Goal: Transaction & Acquisition: Book appointment/travel/reservation

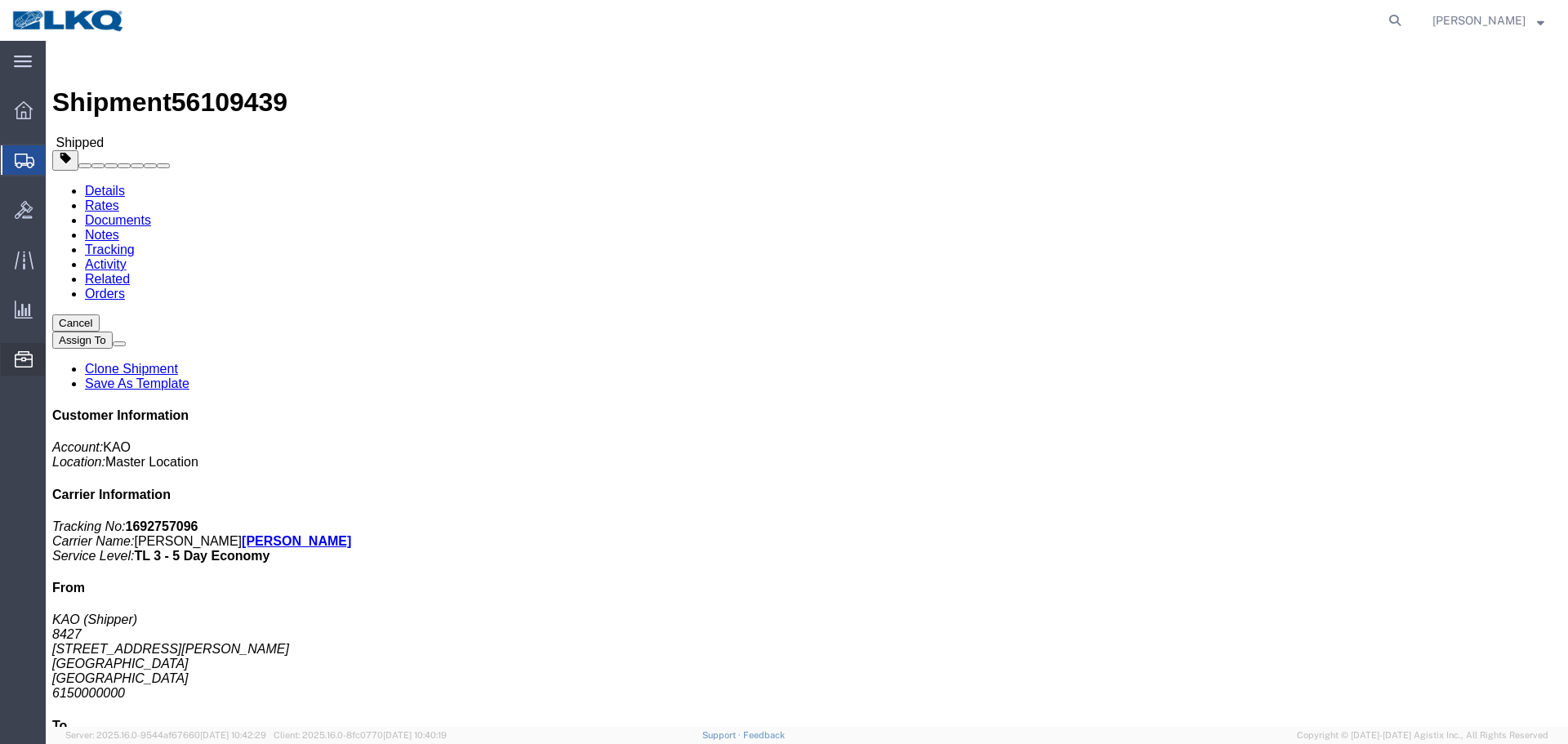
drag, startPoint x: 0, startPoint y: 0, endPoint x: 118, endPoint y: 460, distance: 474.9
click at [0, 0] on span "Location Appointment" at bounding box center [0, 0] width 0 height 0
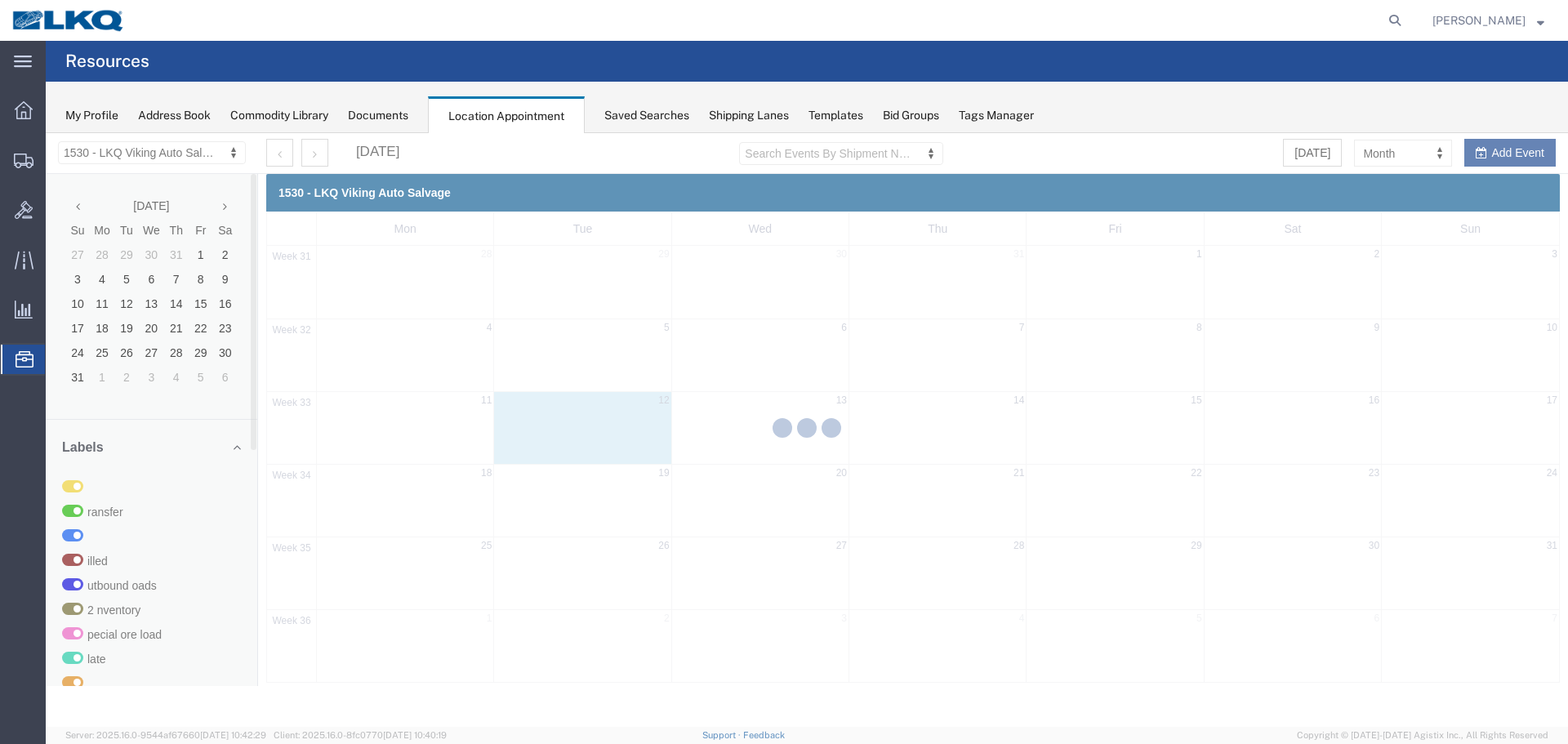
click at [154, 148] on div at bounding box center [807, 430] width 1522 height 594
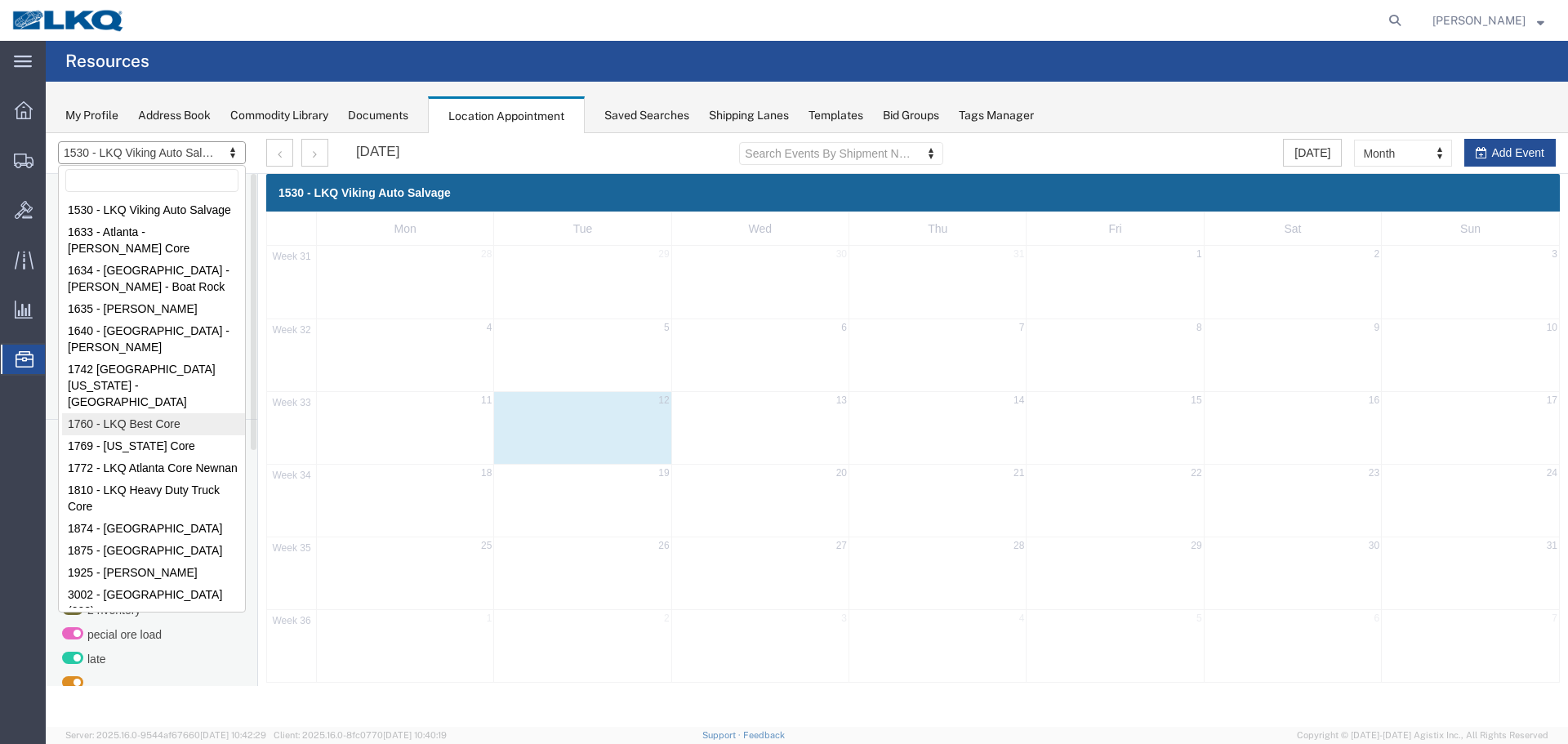
select select "27634"
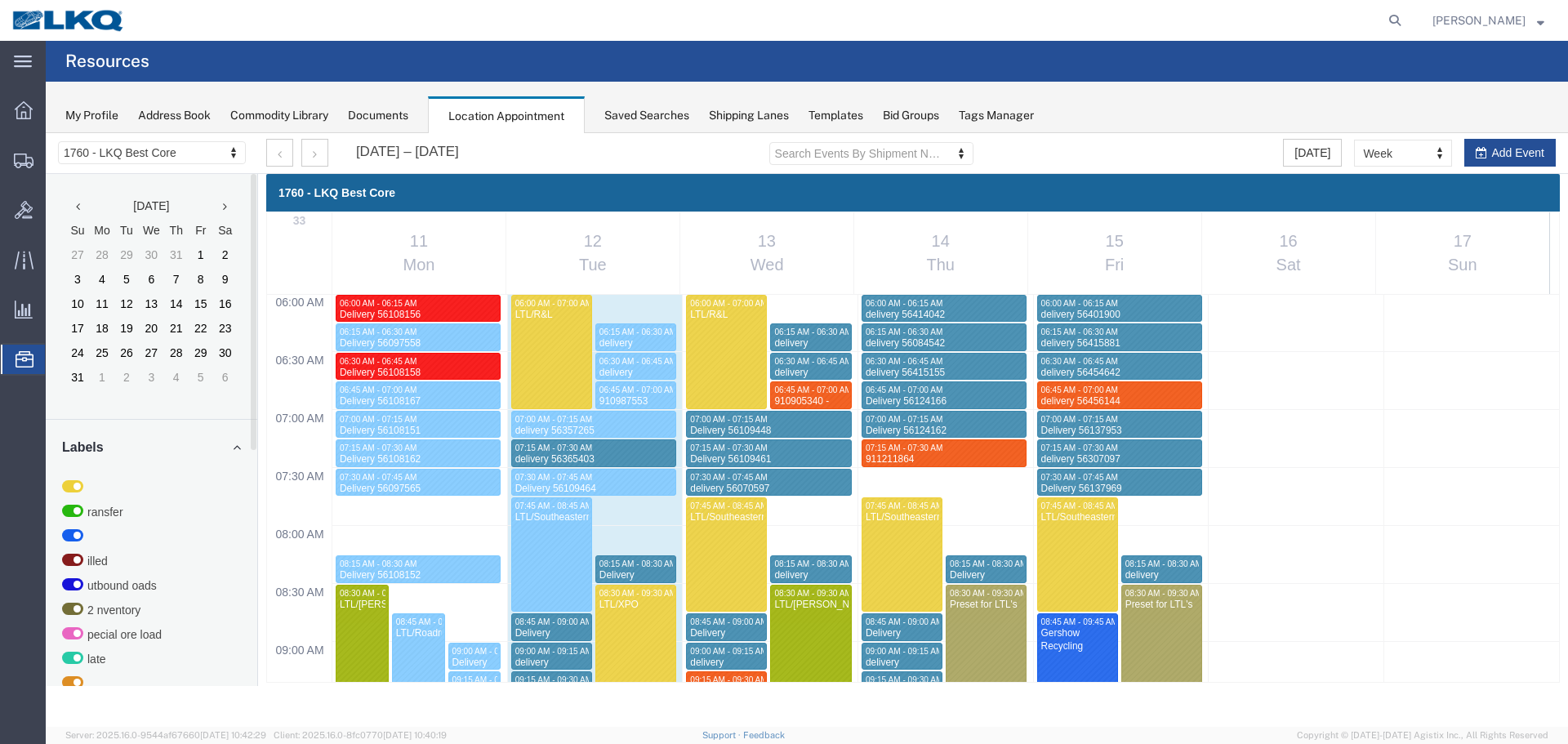
scroll to position [1248, 0]
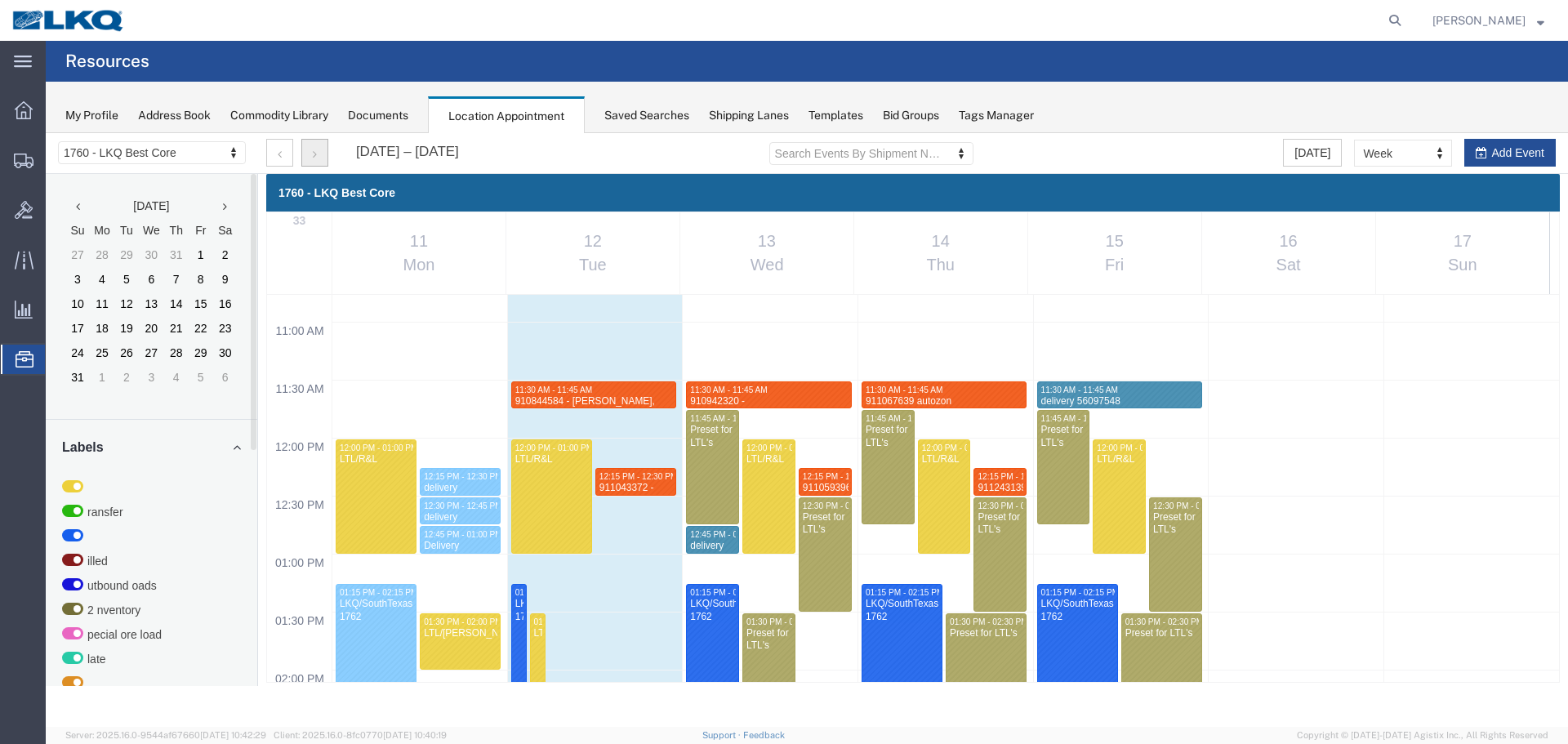
click at [324, 154] on button "button" at bounding box center [315, 152] width 27 height 28
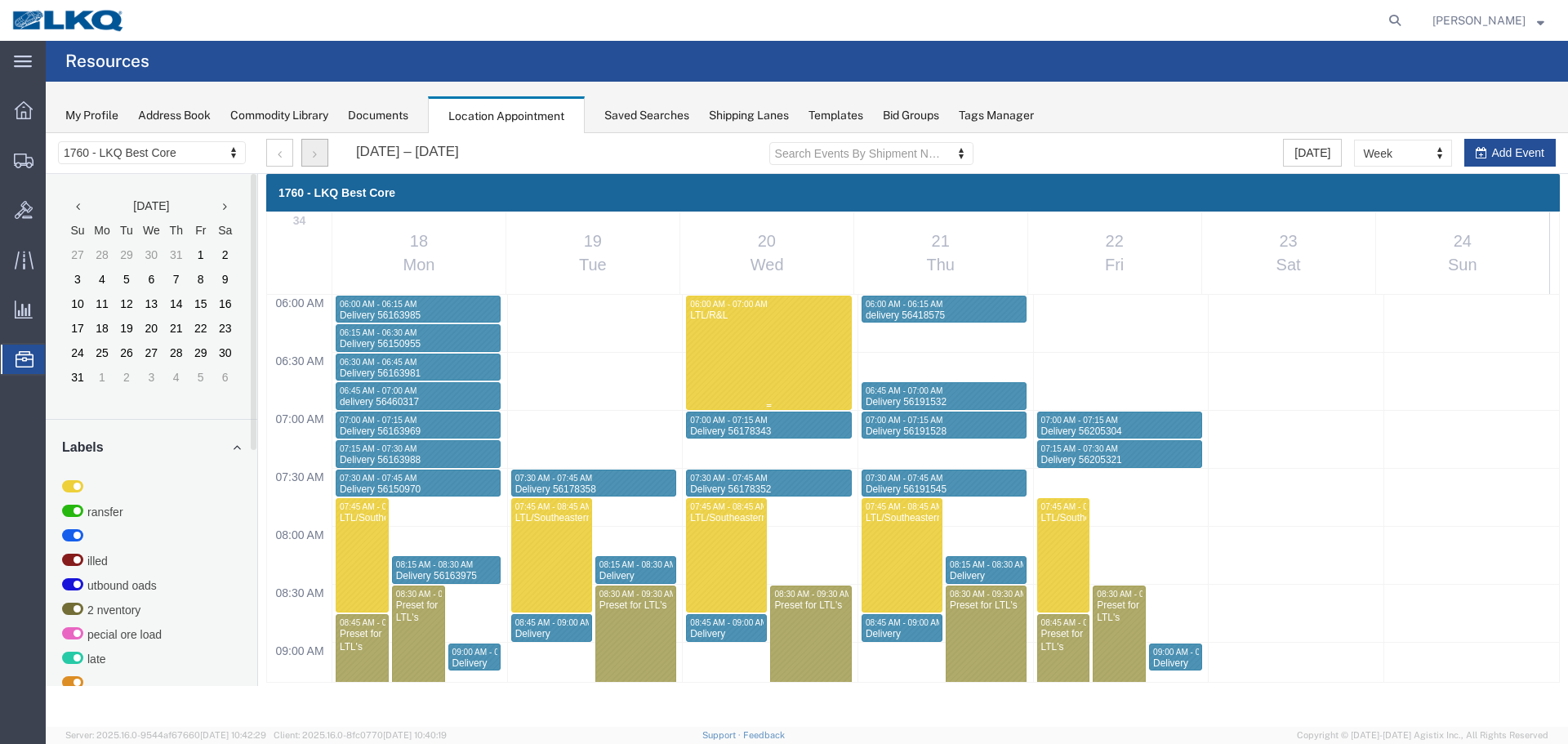
scroll to position [696, 0]
click at [284, 146] on button "button" at bounding box center [279, 152] width 27 height 28
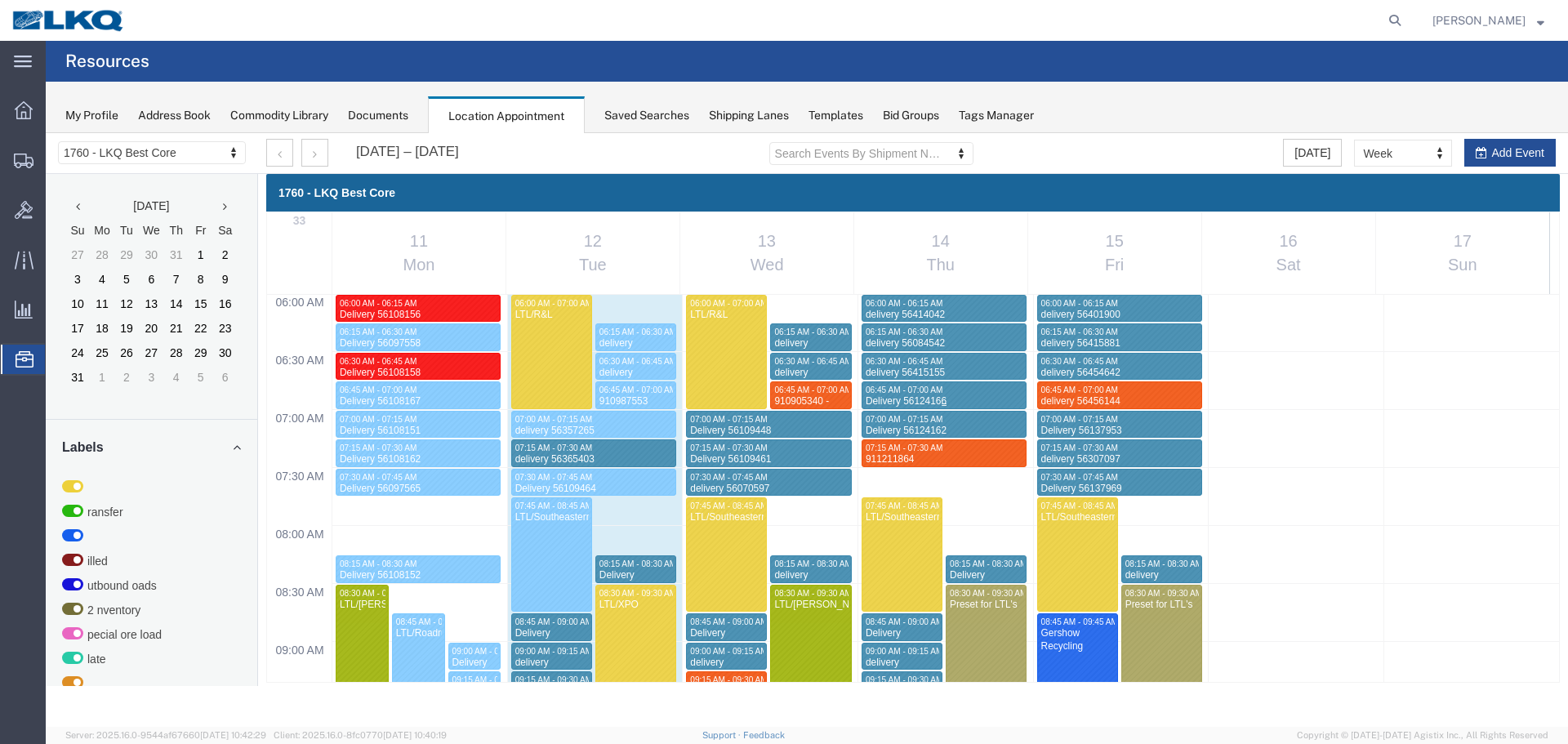
scroll to position [1248, 0]
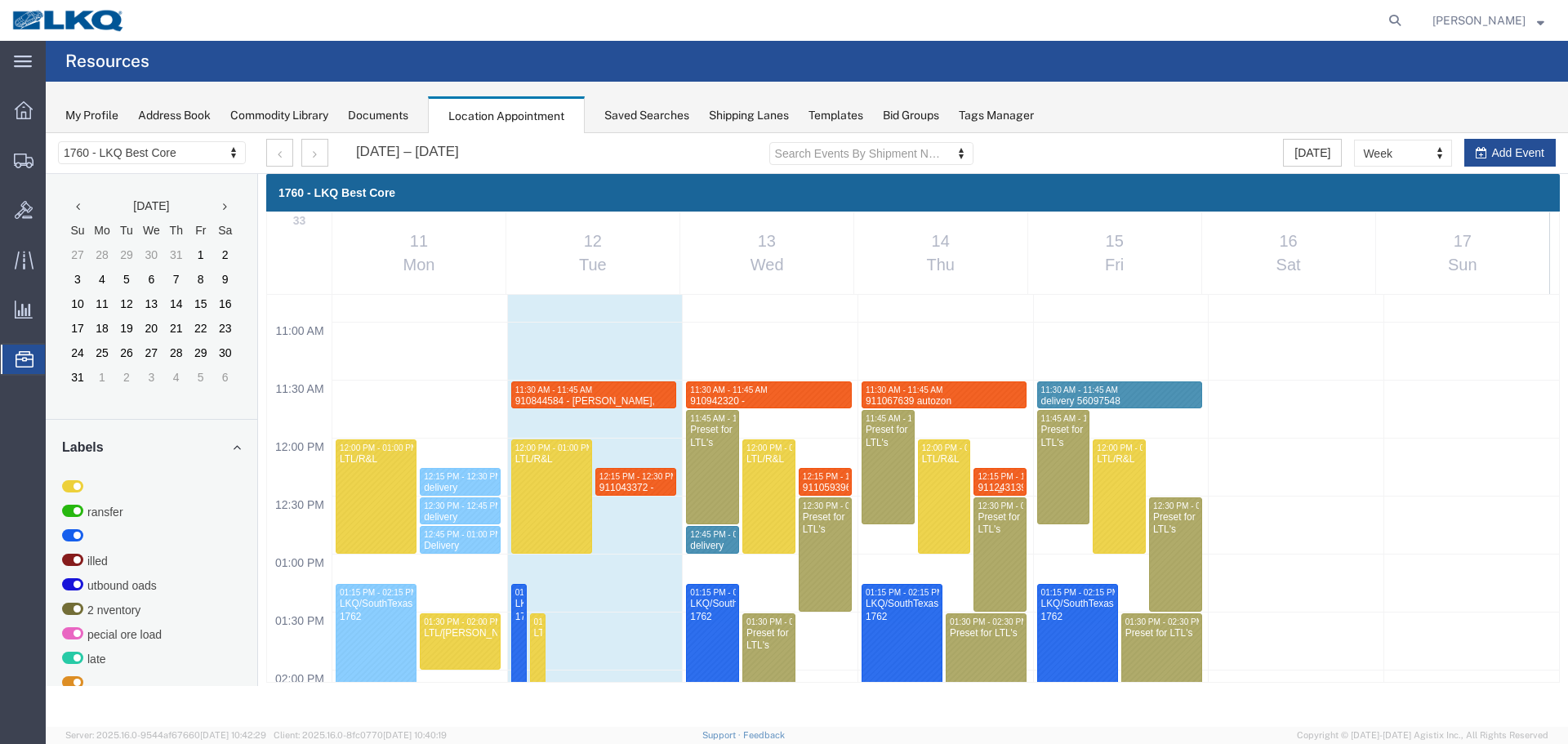
click at [984, 480] on span "12:15 PM - 12:30 PM" at bounding box center [1016, 476] width 79 height 9
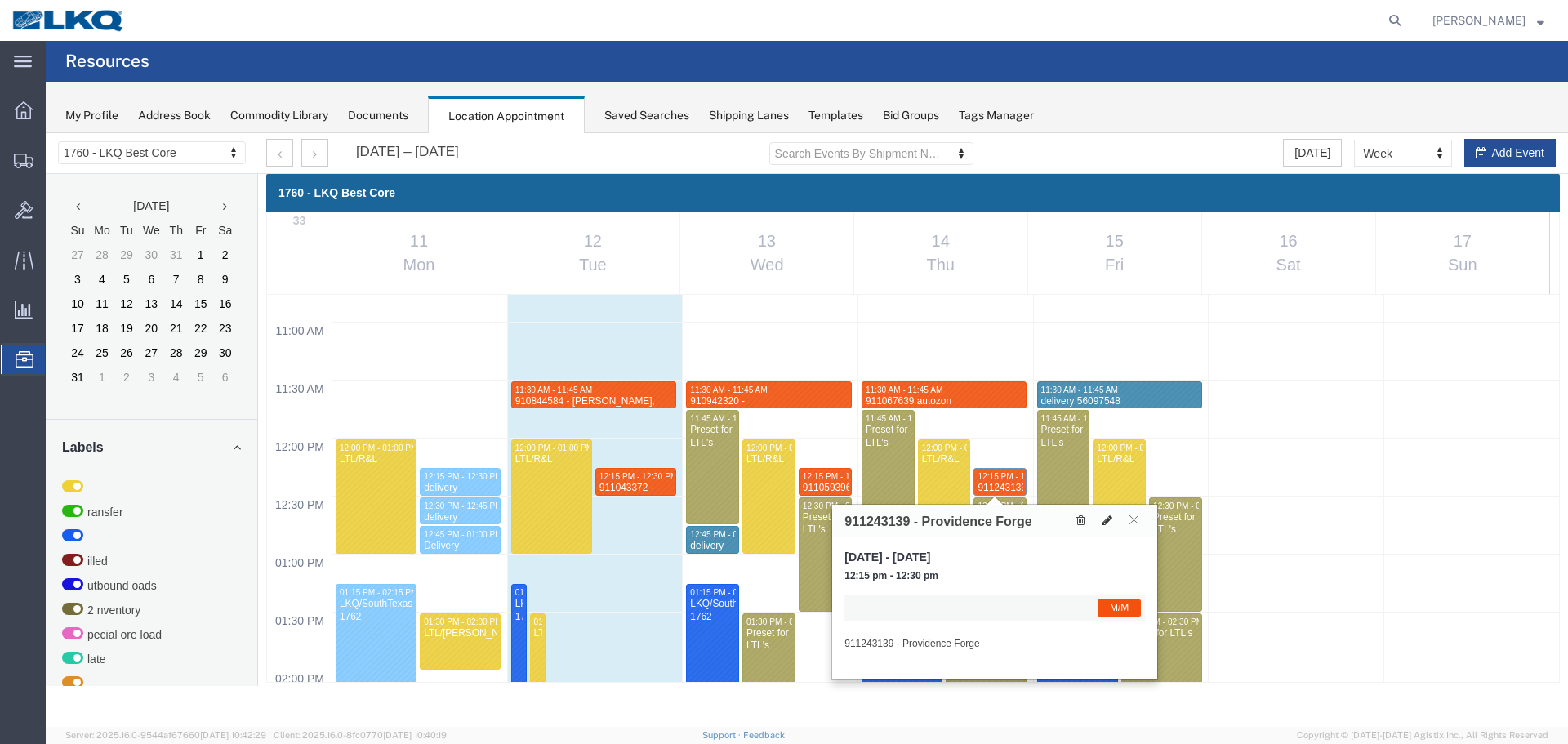
click at [1110, 524] on icon at bounding box center [1108, 519] width 10 height 11
select select "1"
select select "24"
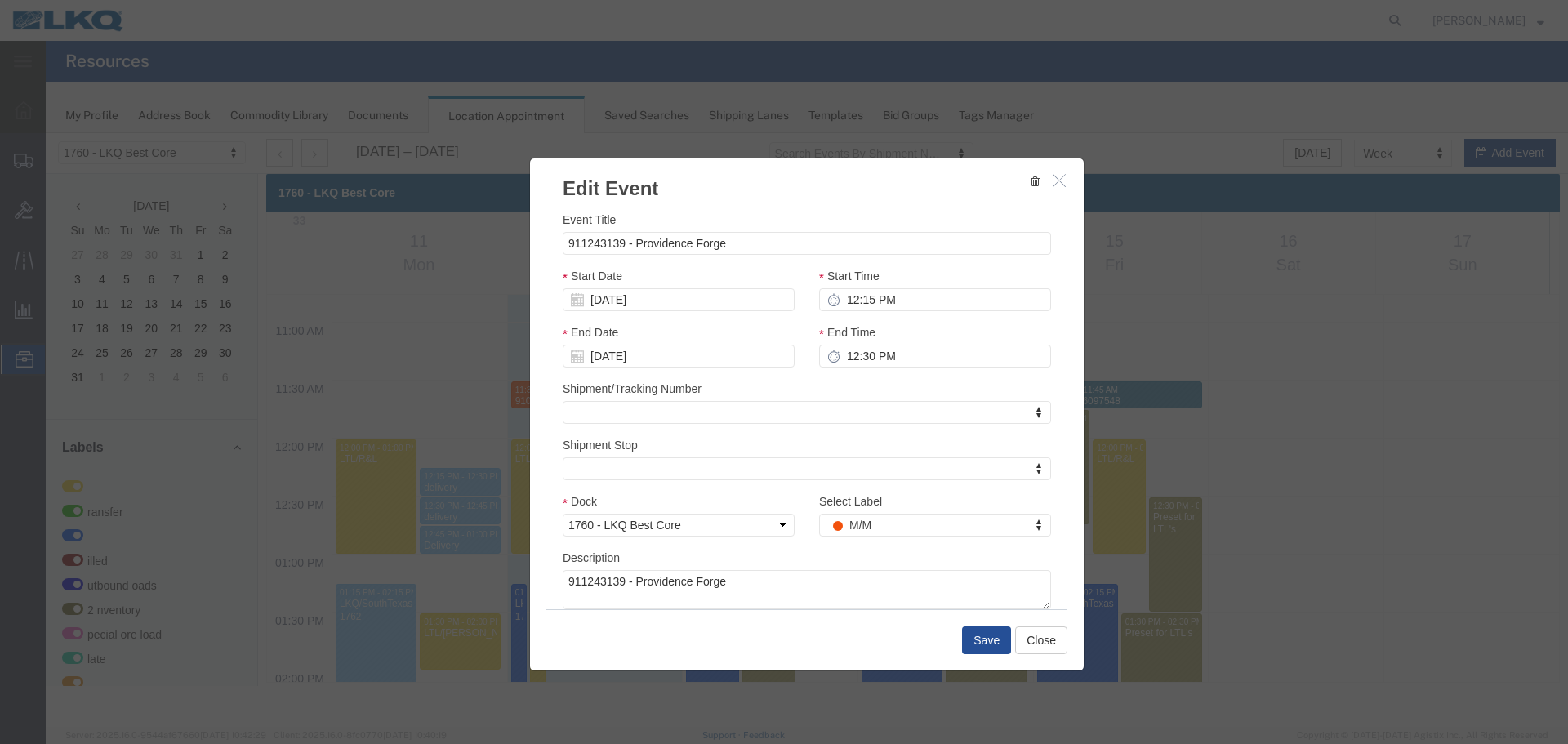
click at [629, 312] on div "Start Date 08/14/2025" at bounding box center [678, 295] width 256 height 57
click at [629, 310] on input "[DATE]" at bounding box center [678, 299] width 232 height 23
click at [653, 456] on td "20" at bounding box center [649, 450] width 25 height 25
click at [920, 292] on input "12:15 PM" at bounding box center [934, 299] width 232 height 23
type input "7:15 AM"
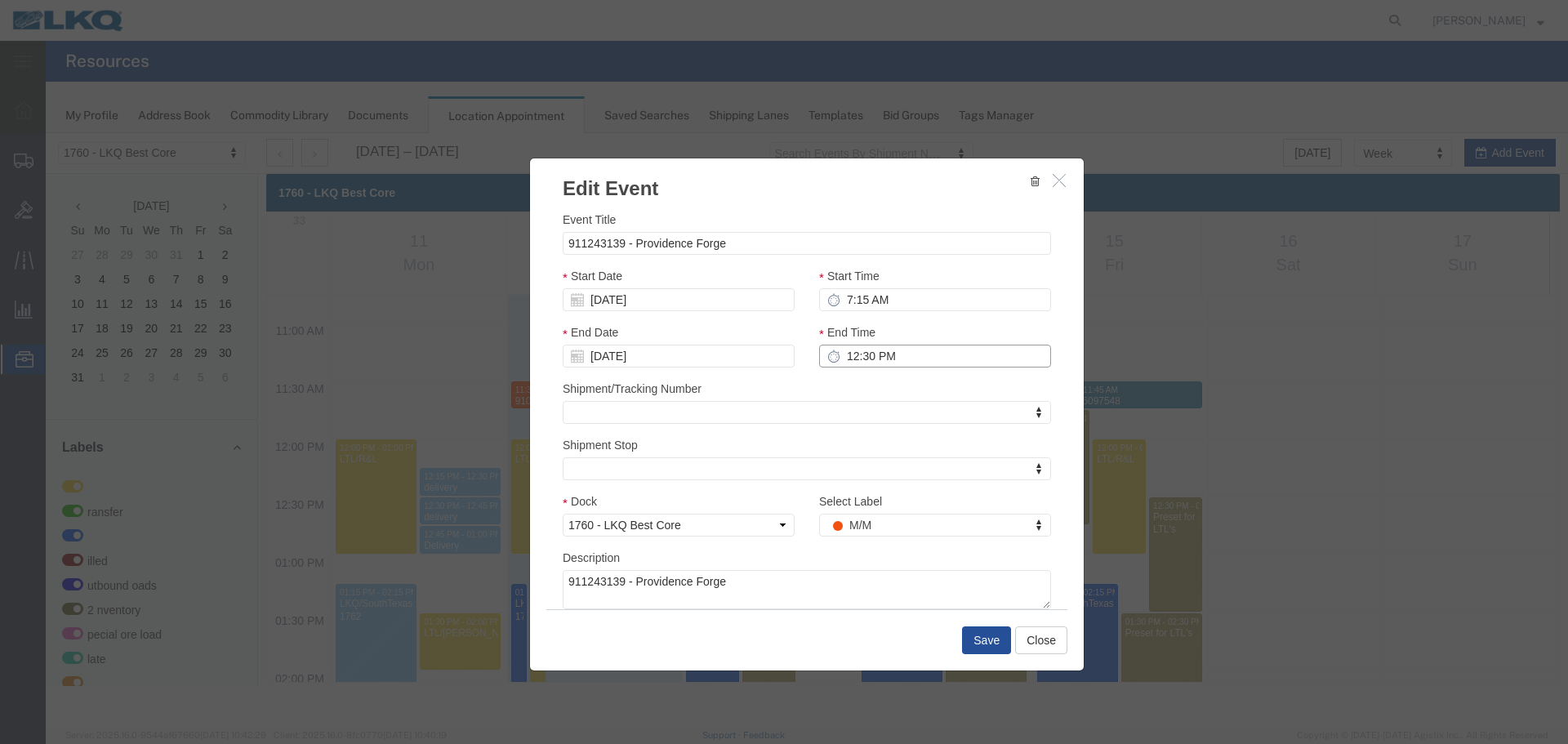
click at [914, 361] on input "12:30 PM" at bounding box center [934, 356] width 232 height 23
type input "7:30 AM"
click at [988, 639] on button "Save" at bounding box center [986, 640] width 49 height 28
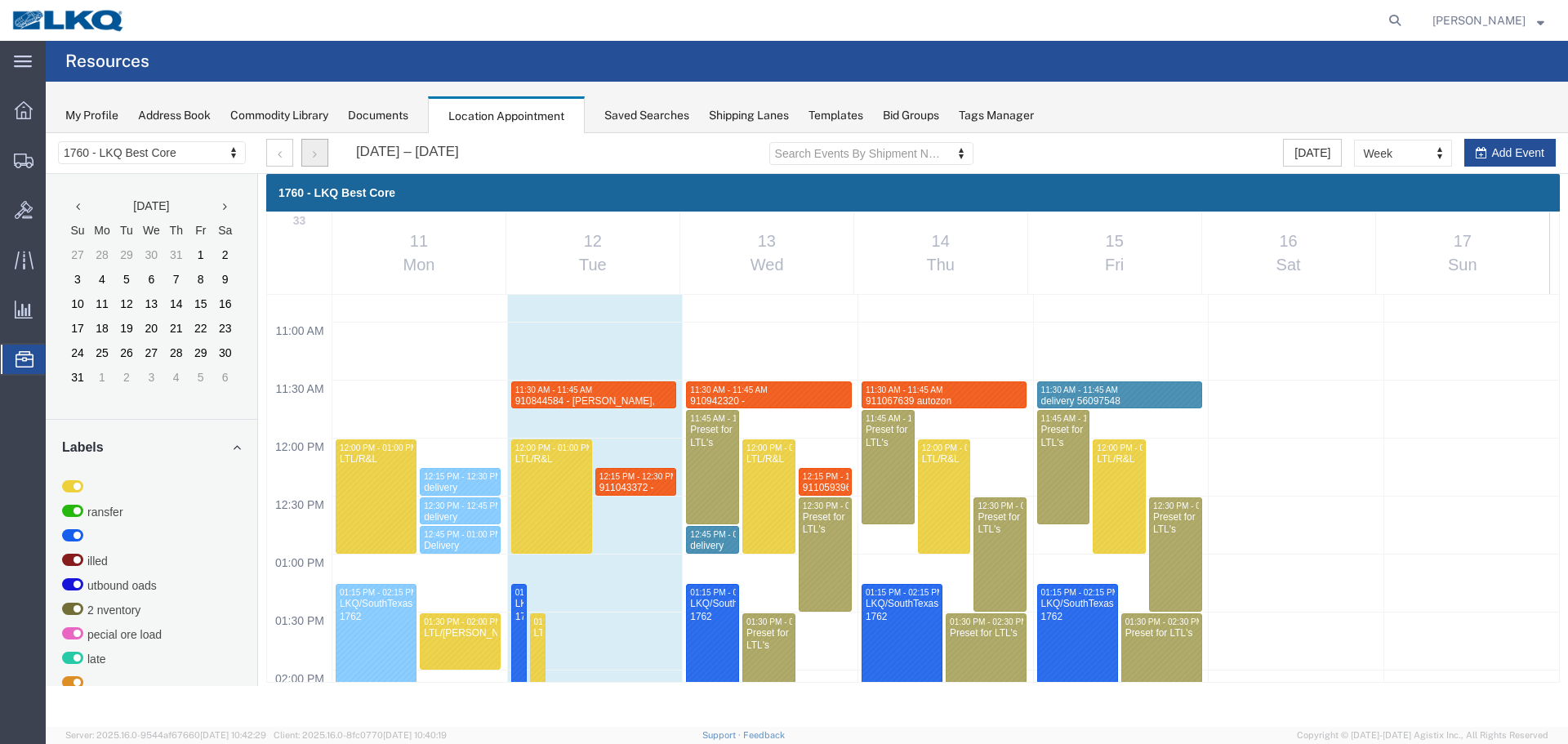
click at [319, 156] on button "button" at bounding box center [315, 152] width 27 height 28
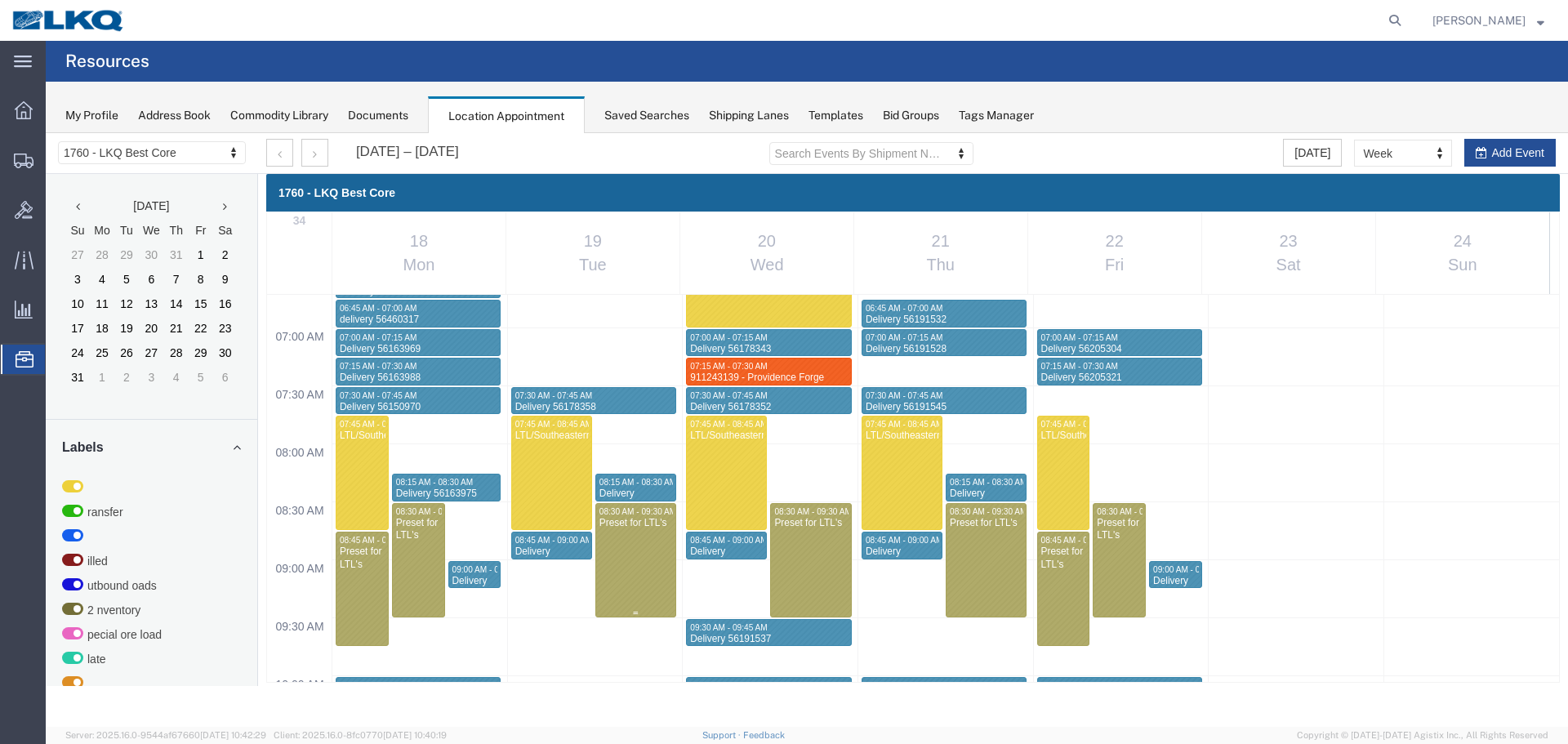
scroll to position [696, 0]
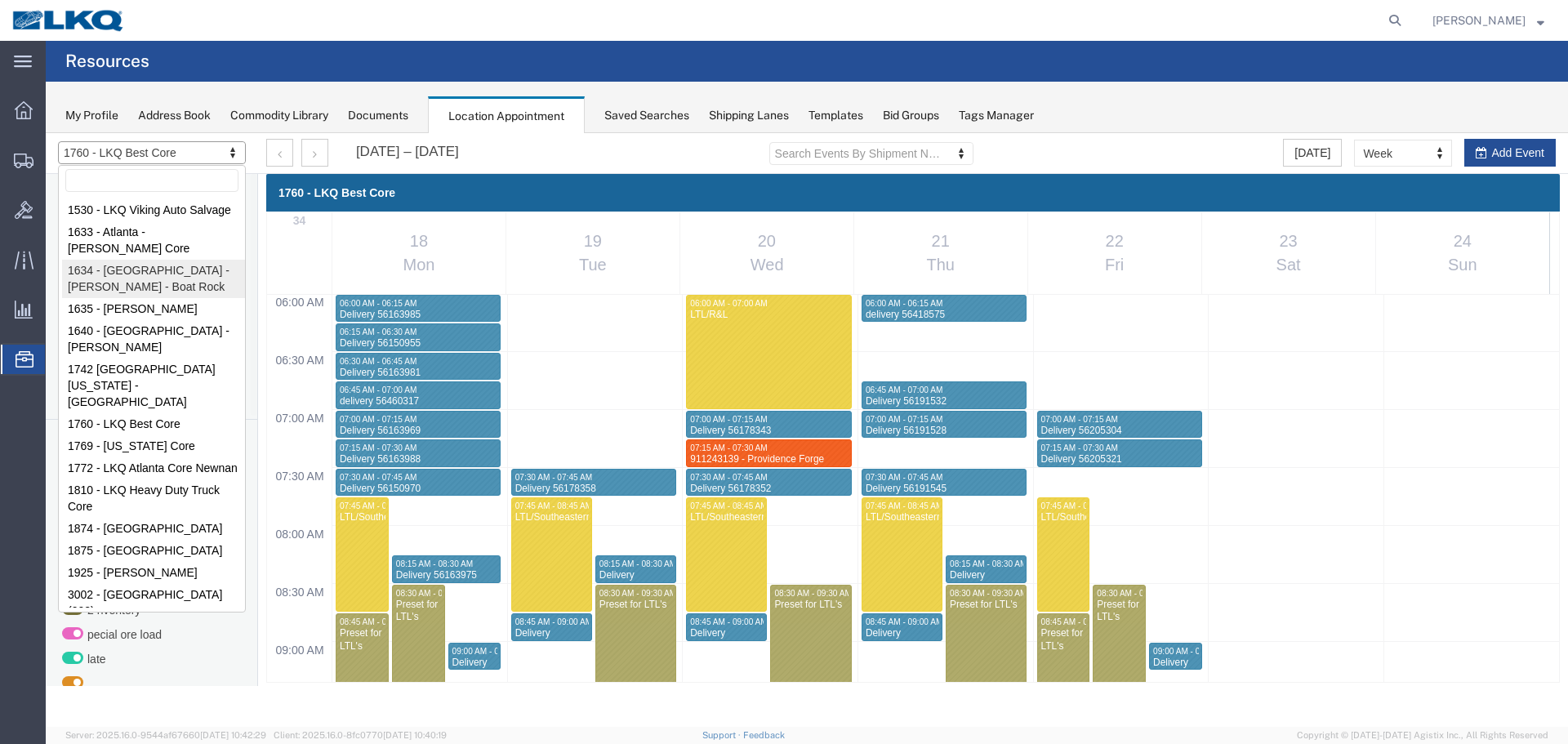
drag, startPoint x: 153, startPoint y: 264, endPoint x: 86, endPoint y: 400, distance: 151.6
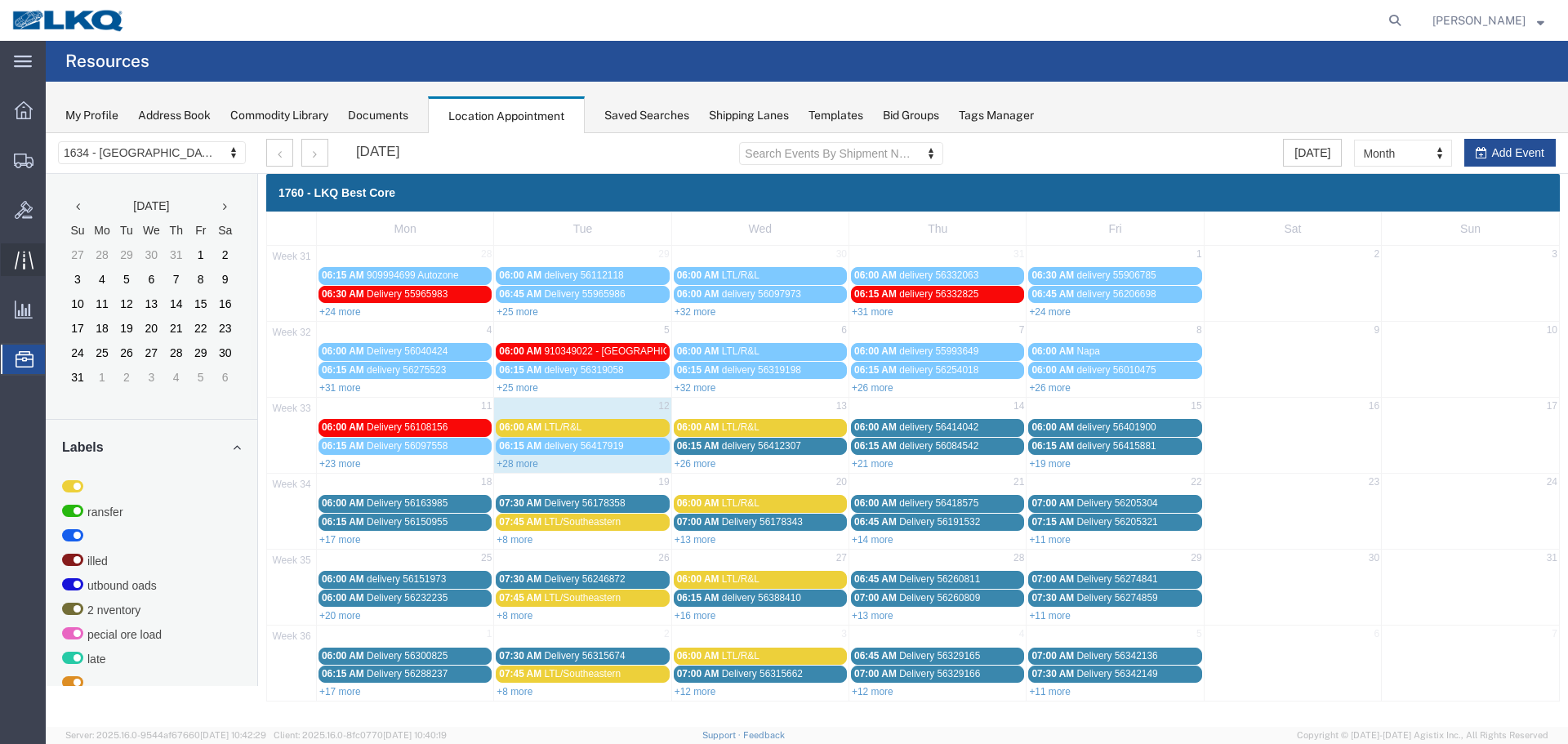
select select "28712"
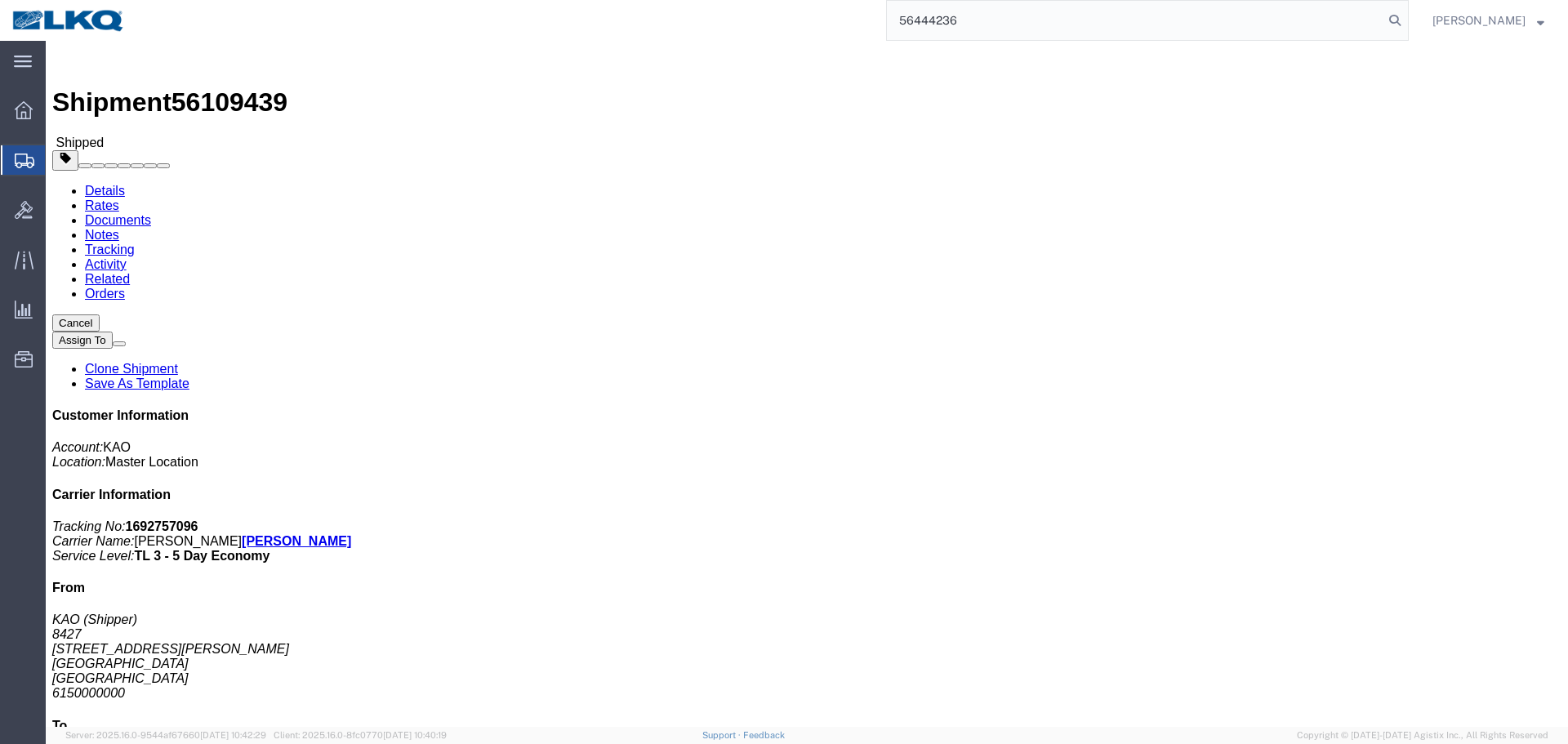
type input "56444236"
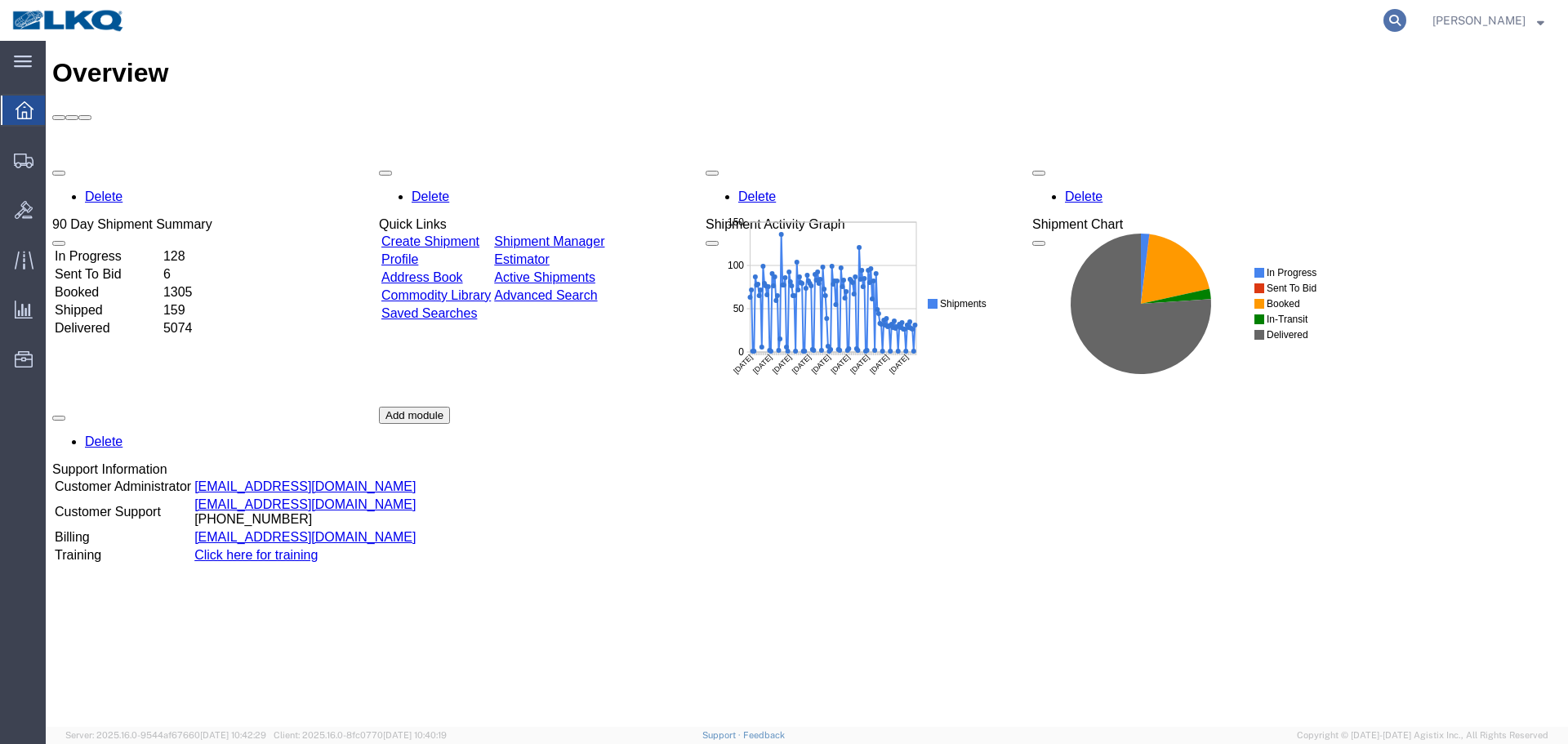
click at [1384, 21] on icon at bounding box center [1395, 20] width 23 height 23
paste input "56444236"
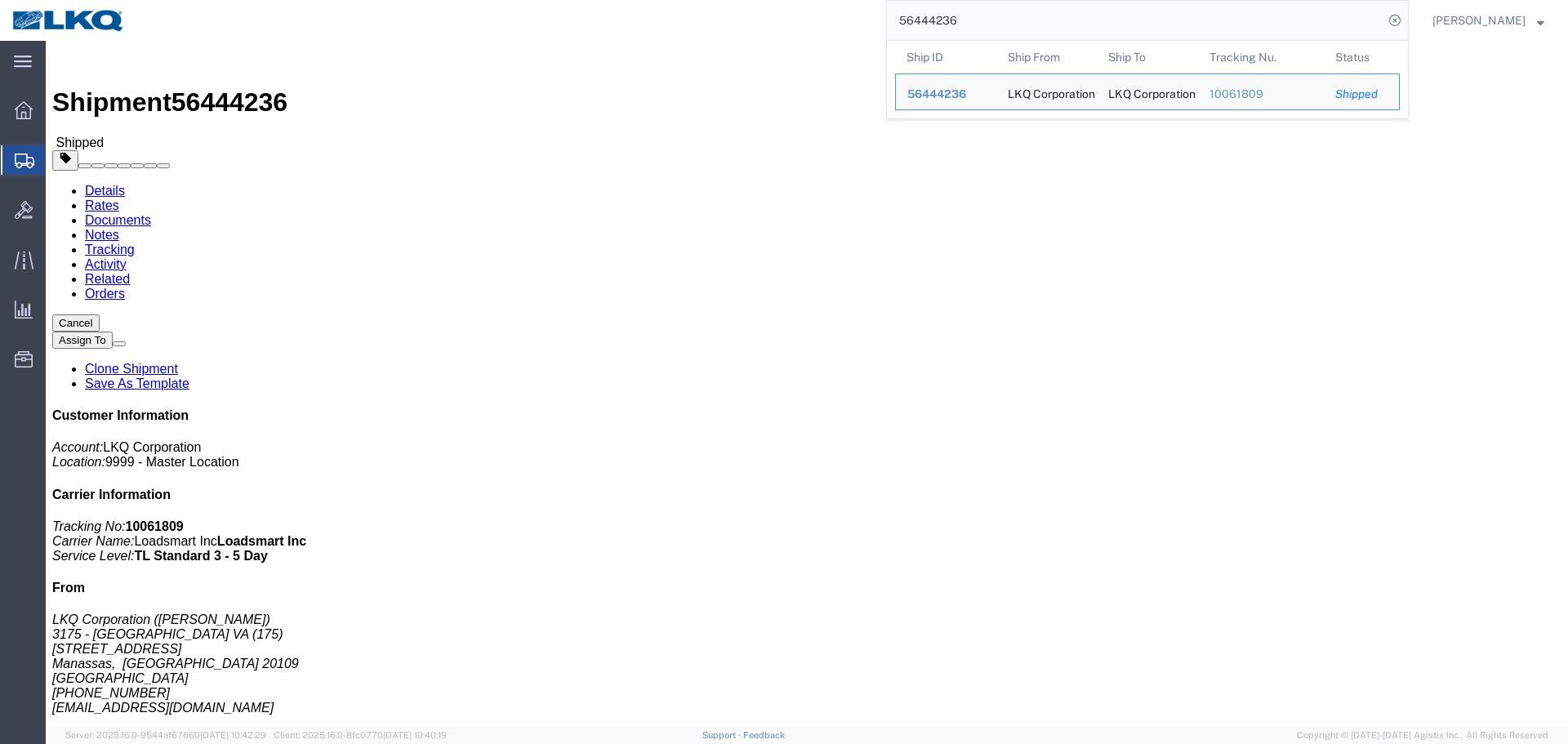
click div "Ship From LKQ Corporation (Todd Cox) 3175 - Manassas VA (175) 8233 Buckeye Timb…"
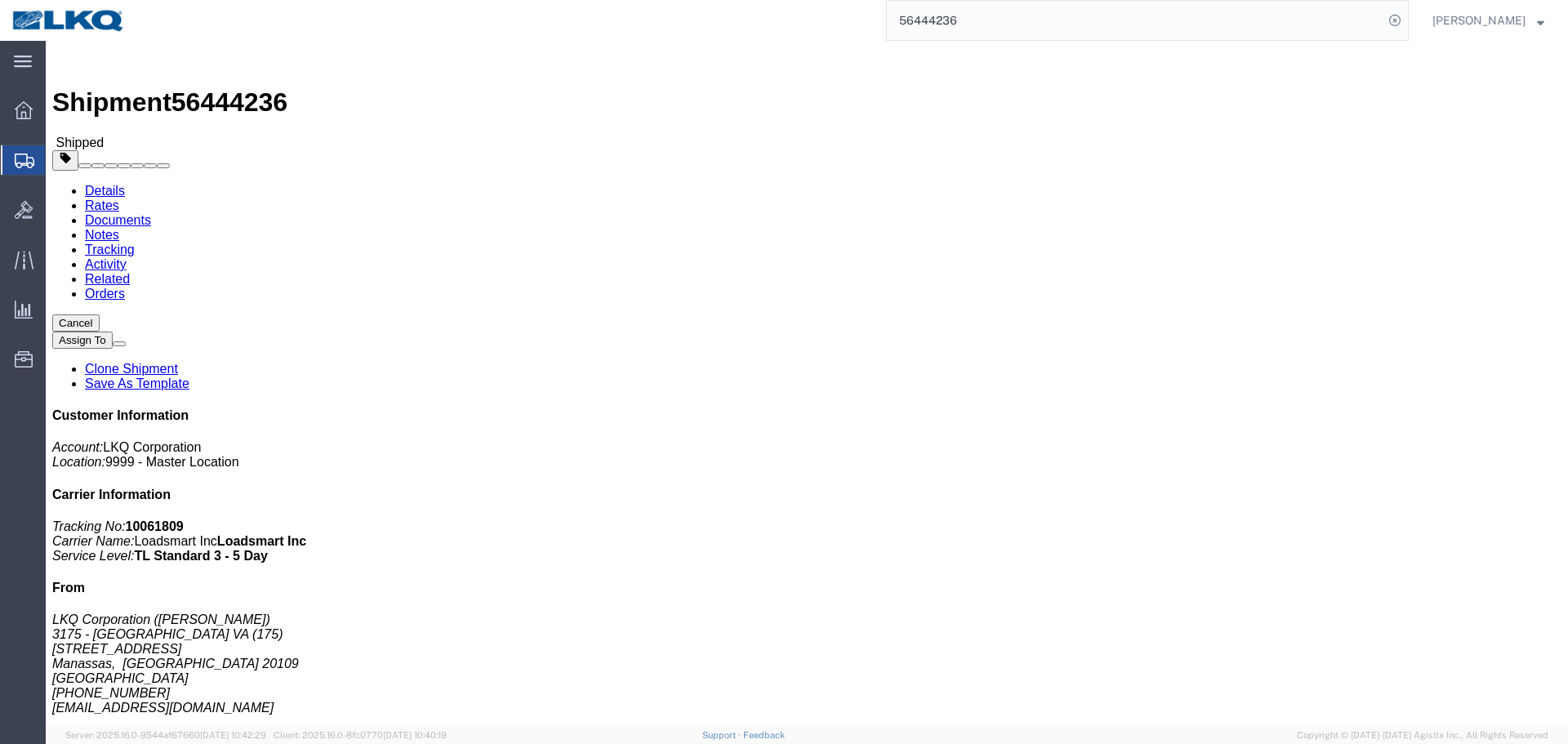
click at [1095, 15] on input "56444236" at bounding box center [1135, 20] width 496 height 39
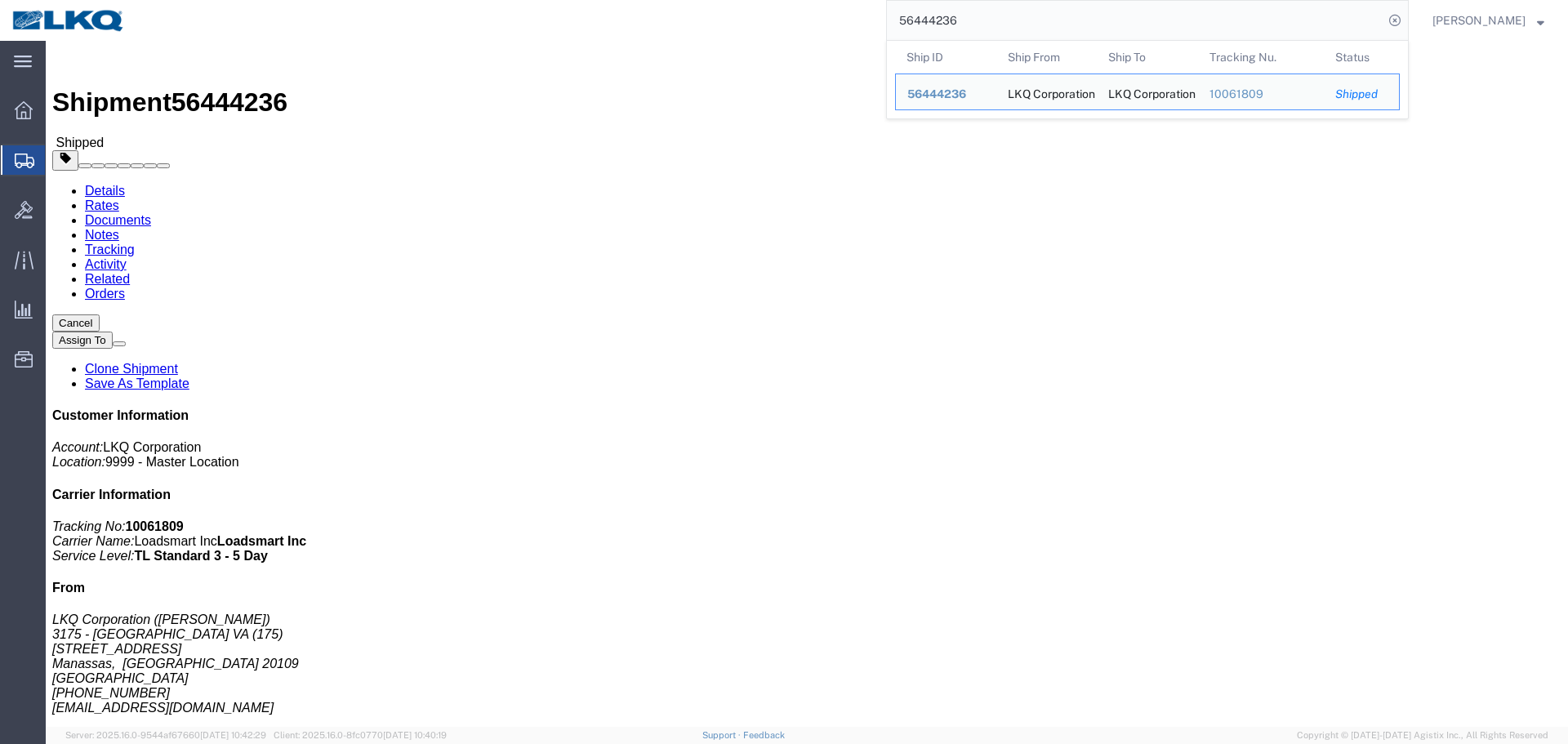
paste input "59160"
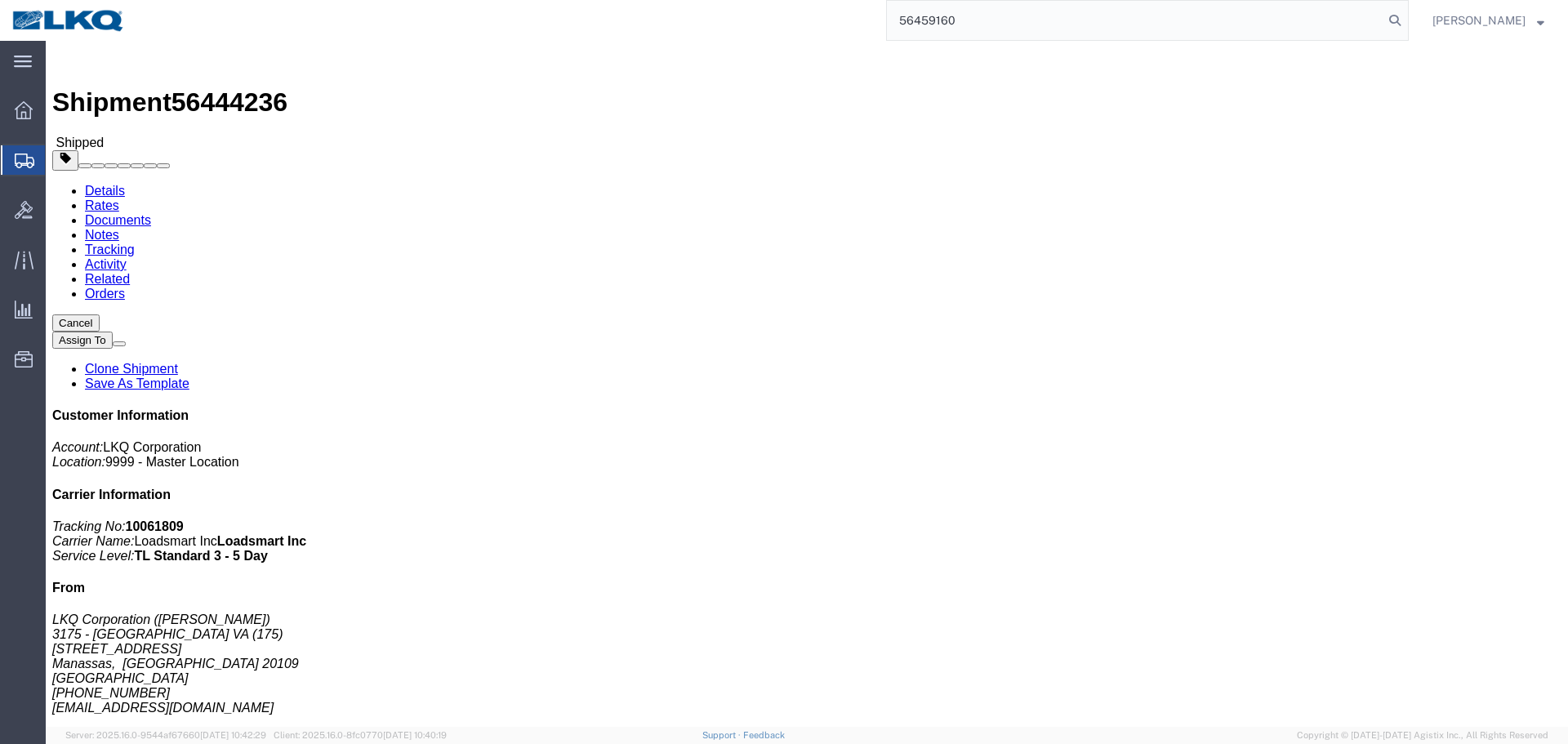
type input "56459160"
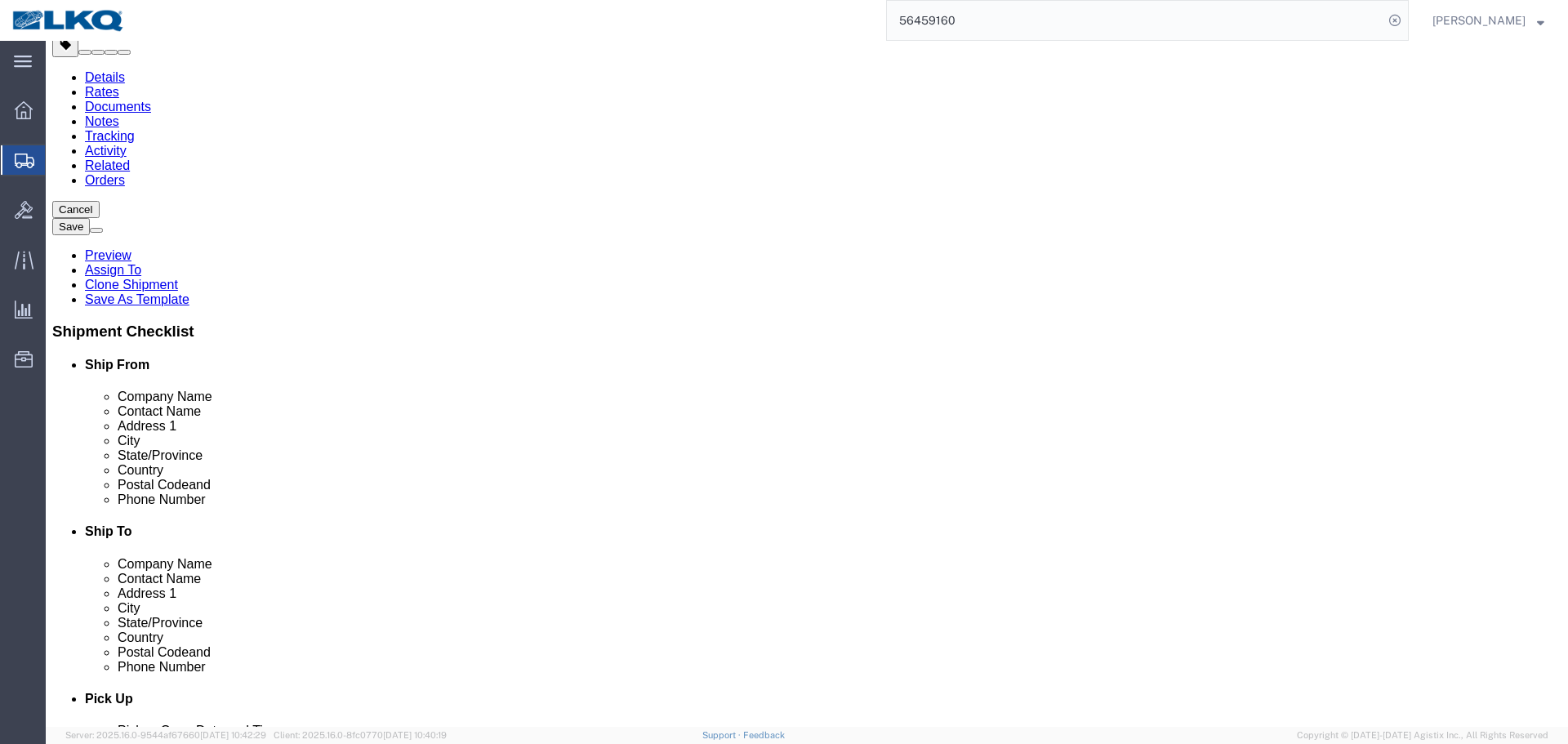
scroll to position [653, 0]
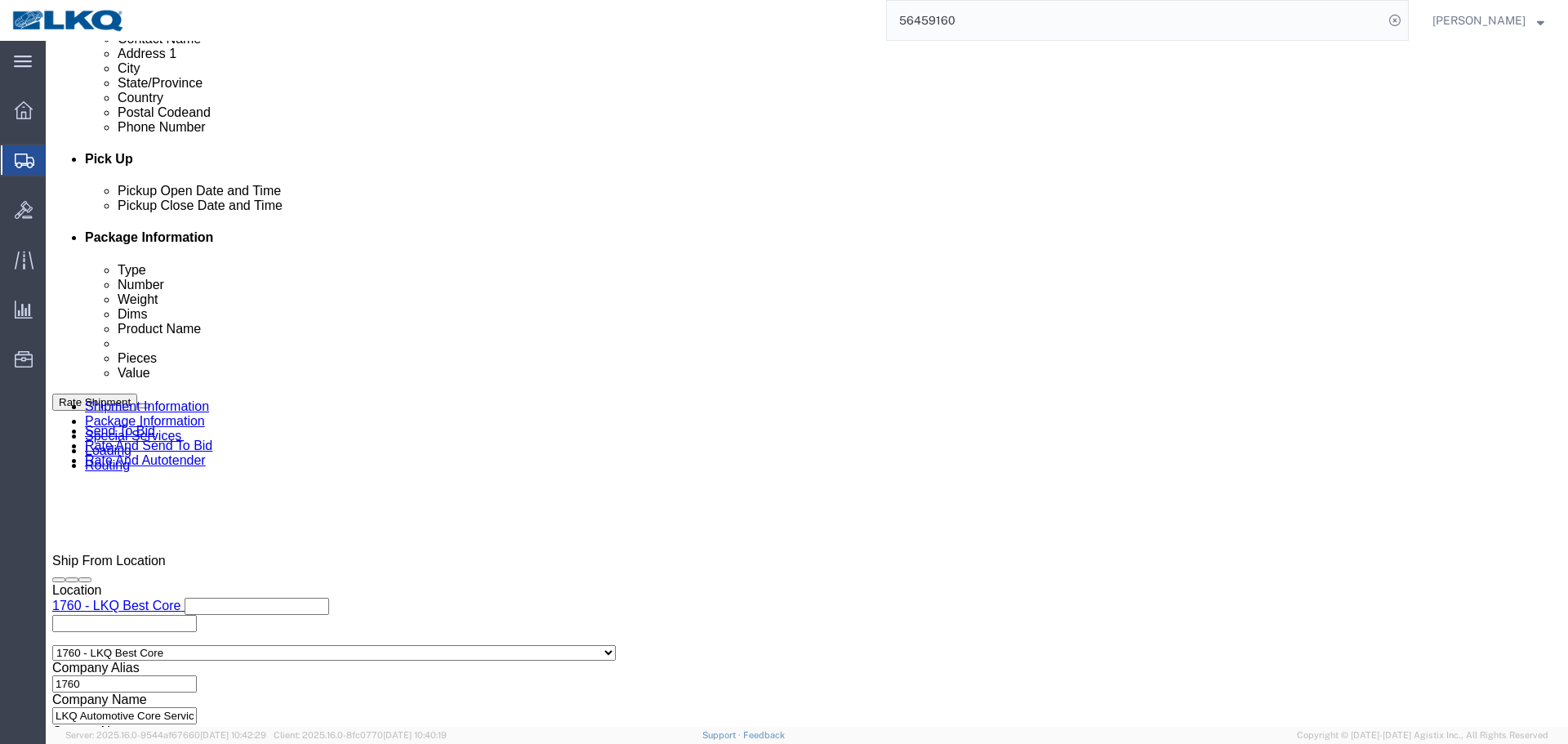
select select "27634"
select select "30704"
click at [1088, 30] on input "56459160" at bounding box center [1135, 20] width 496 height 39
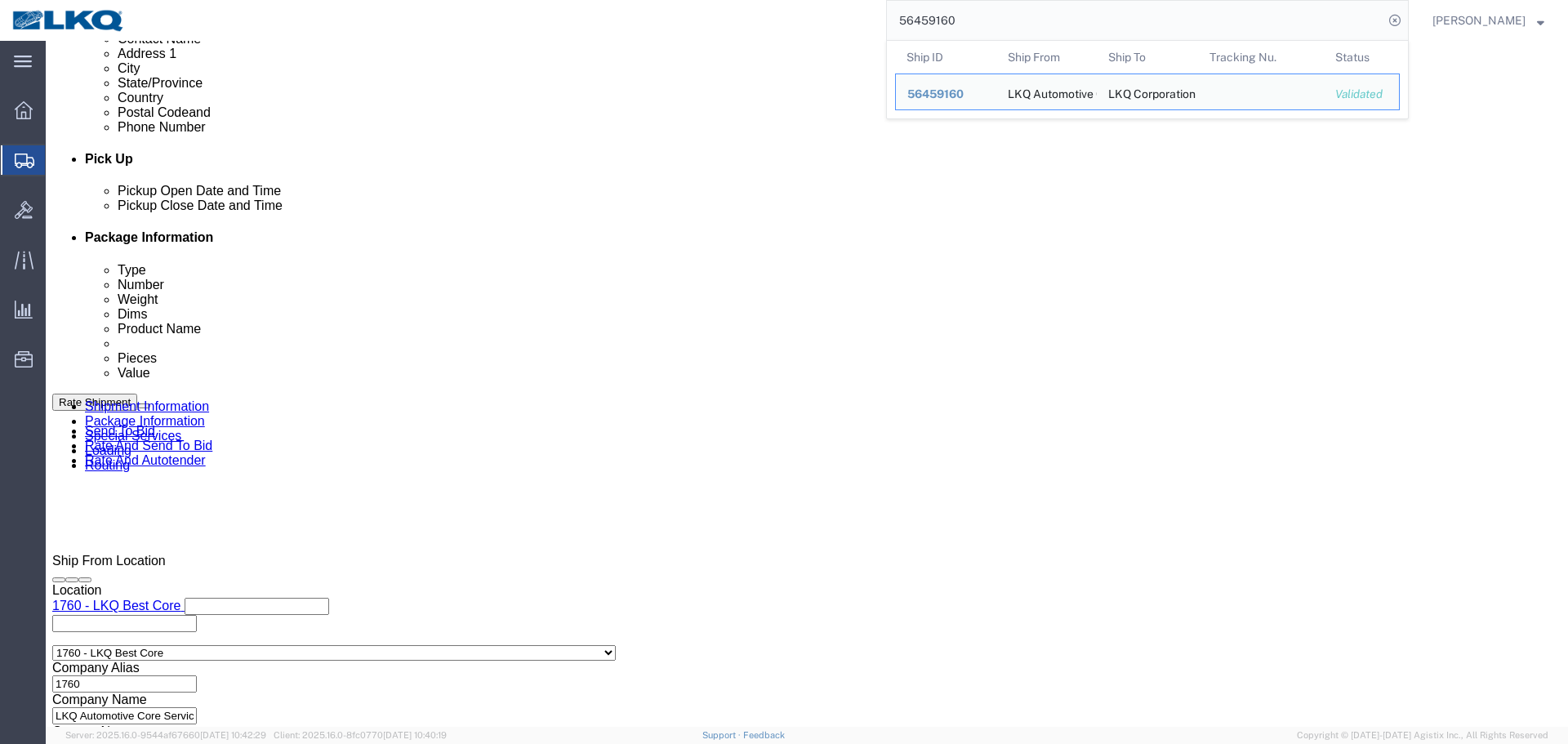
paste input "3554"
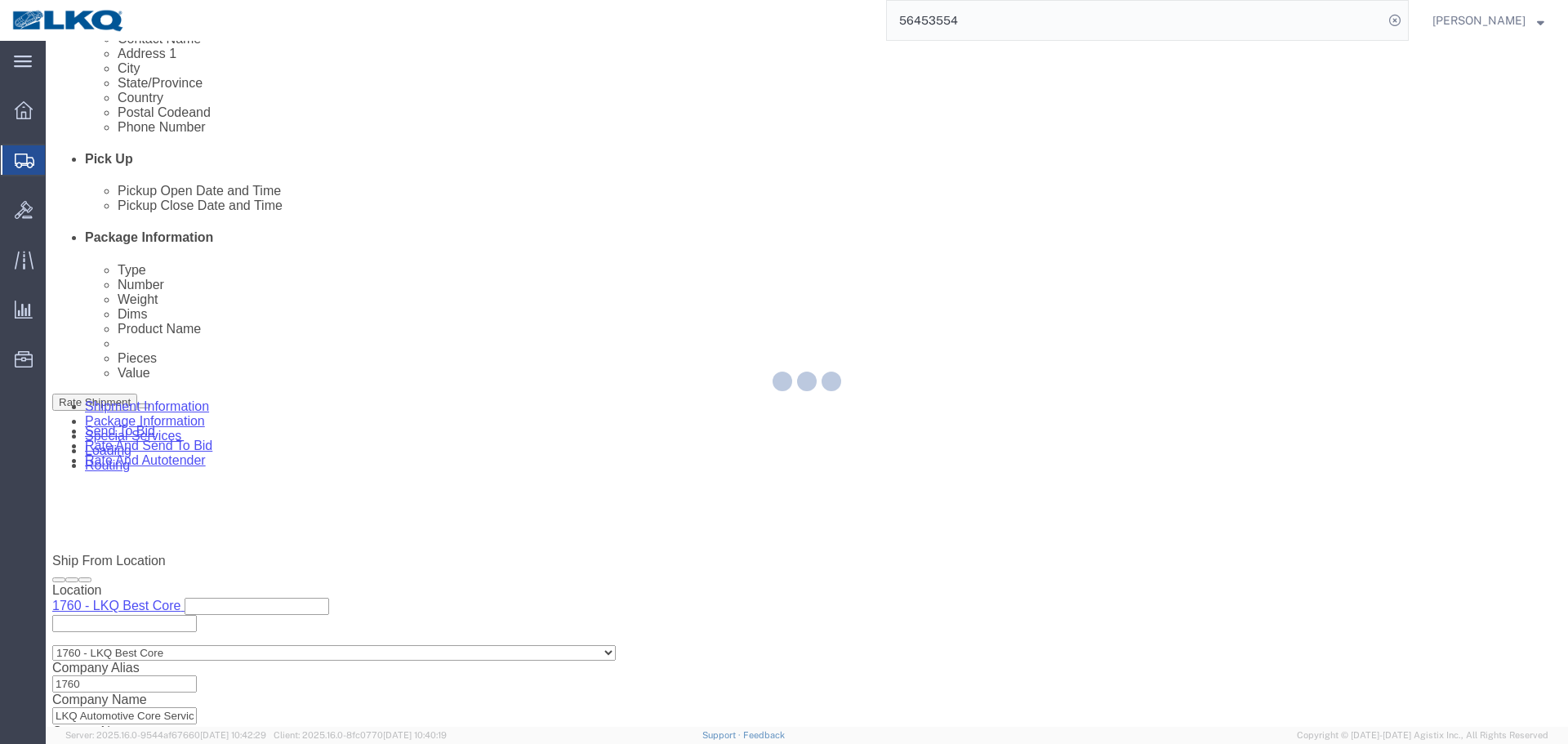
click at [795, 11] on div "56453554" at bounding box center [773, 20] width 1271 height 41
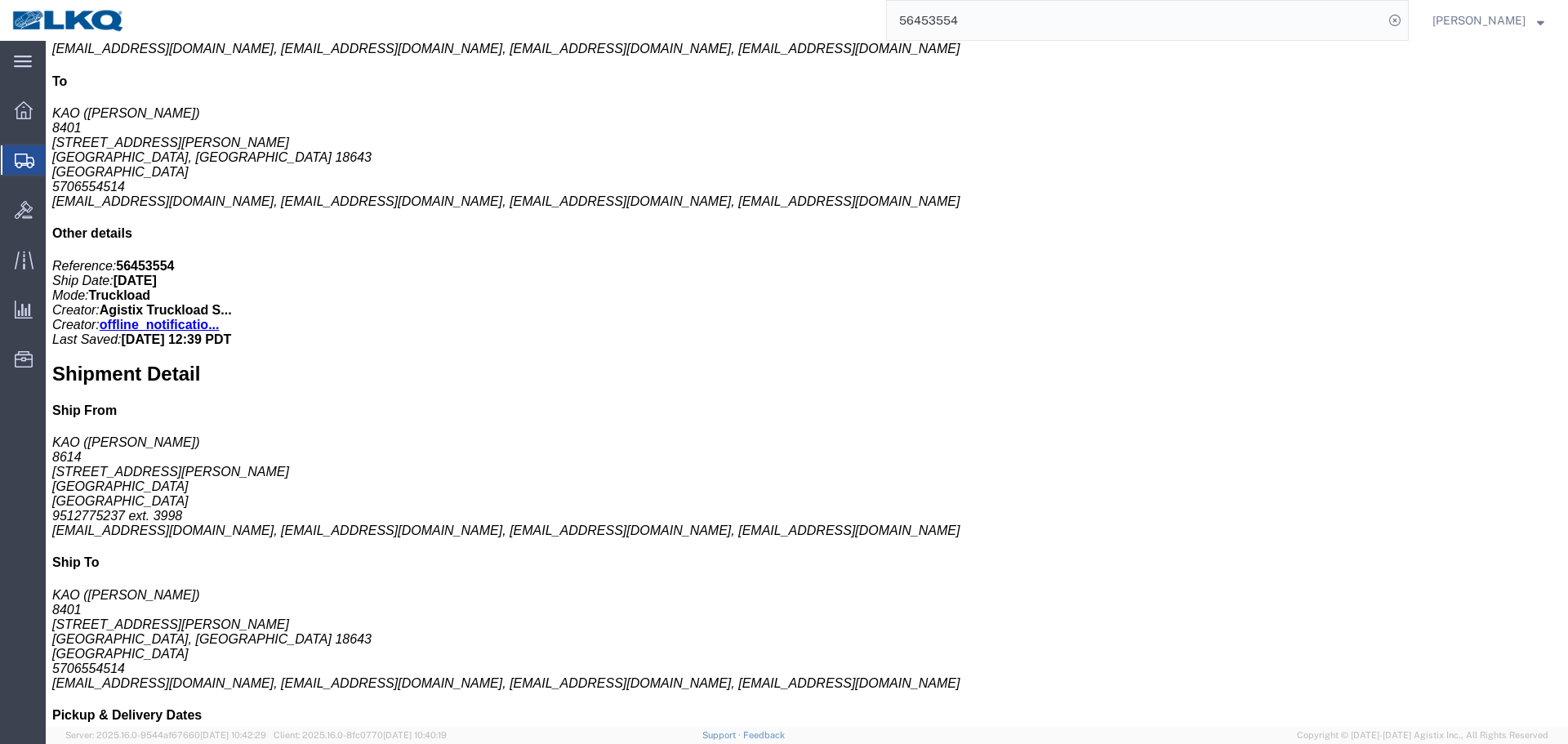
click at [795, 11] on div "56453554" at bounding box center [773, 20] width 1271 height 41
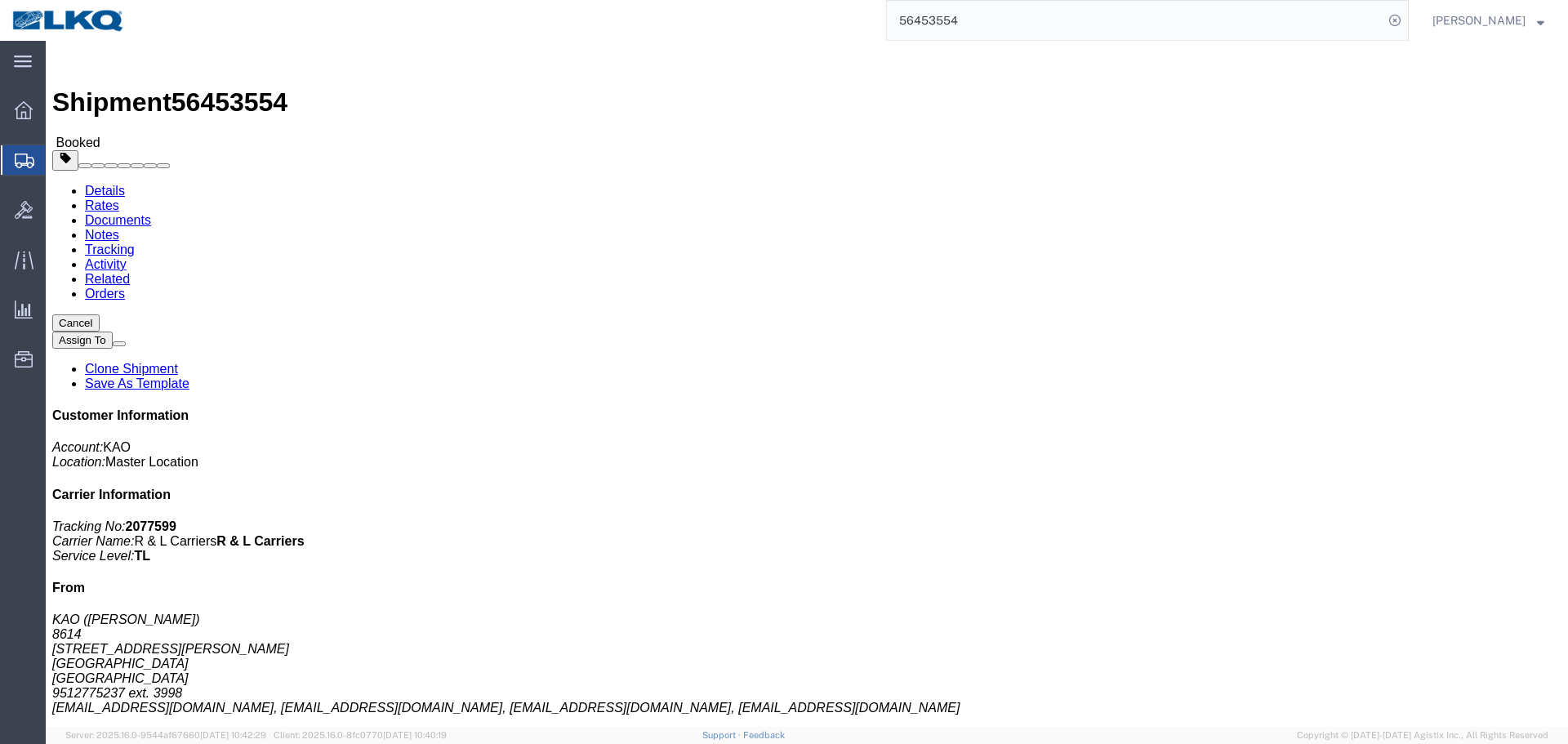
click div "Ship From KAO (Stephen Solway) 8614 15640 Cantu-Galleano Ranch Rd Eastvale, CA …"
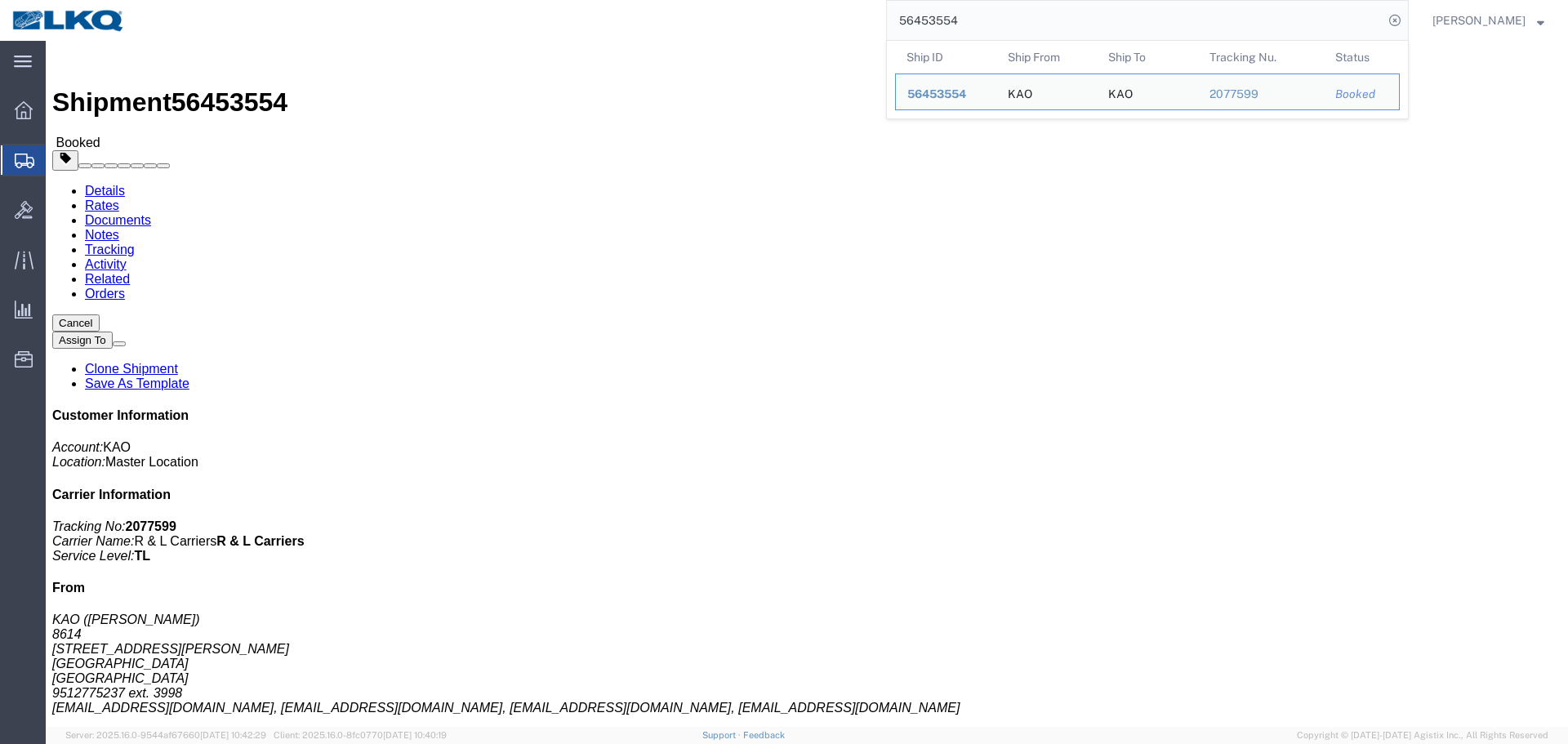
click at [1068, 23] on input "56453554" at bounding box center [1135, 20] width 496 height 39
paste input "108142"
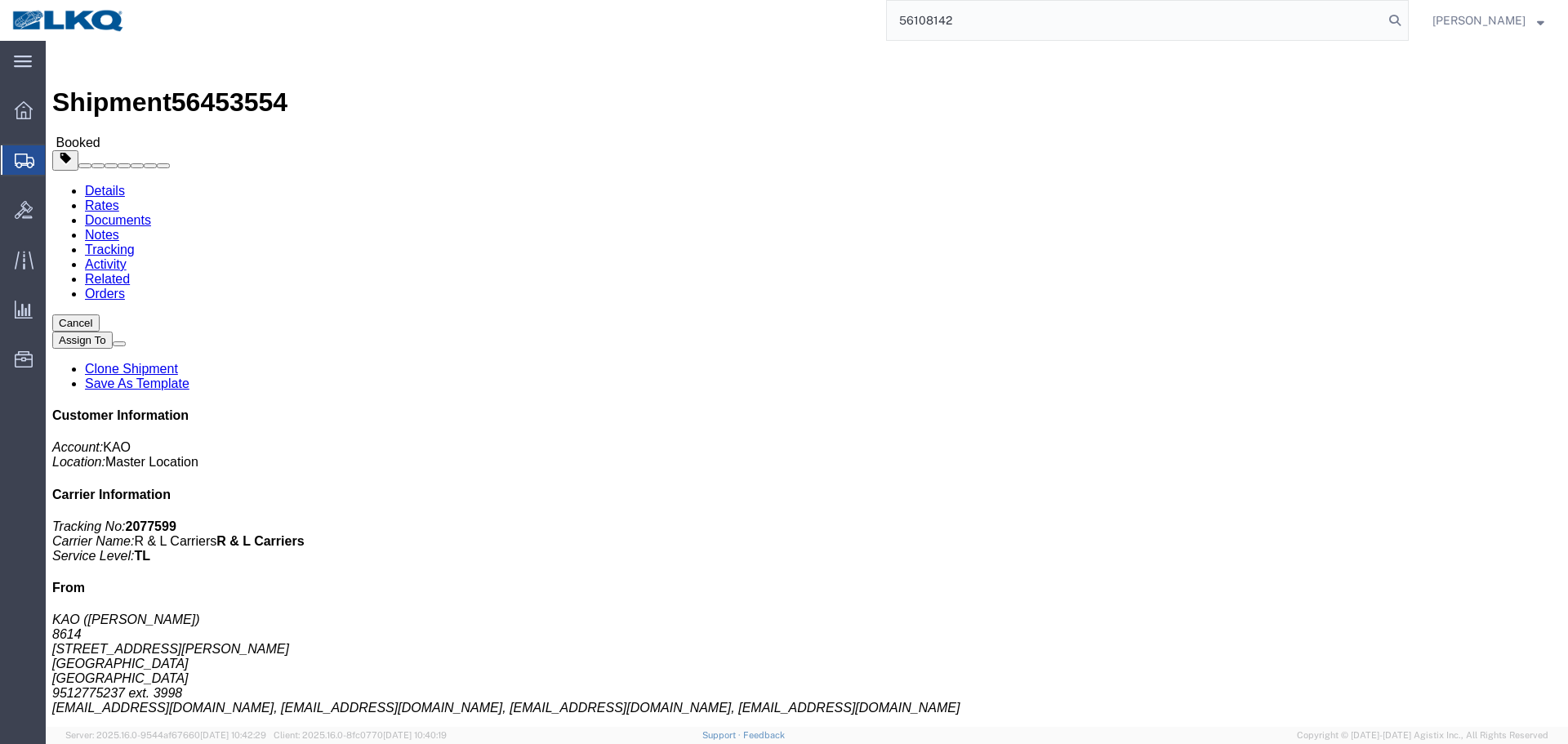
type input "56108142"
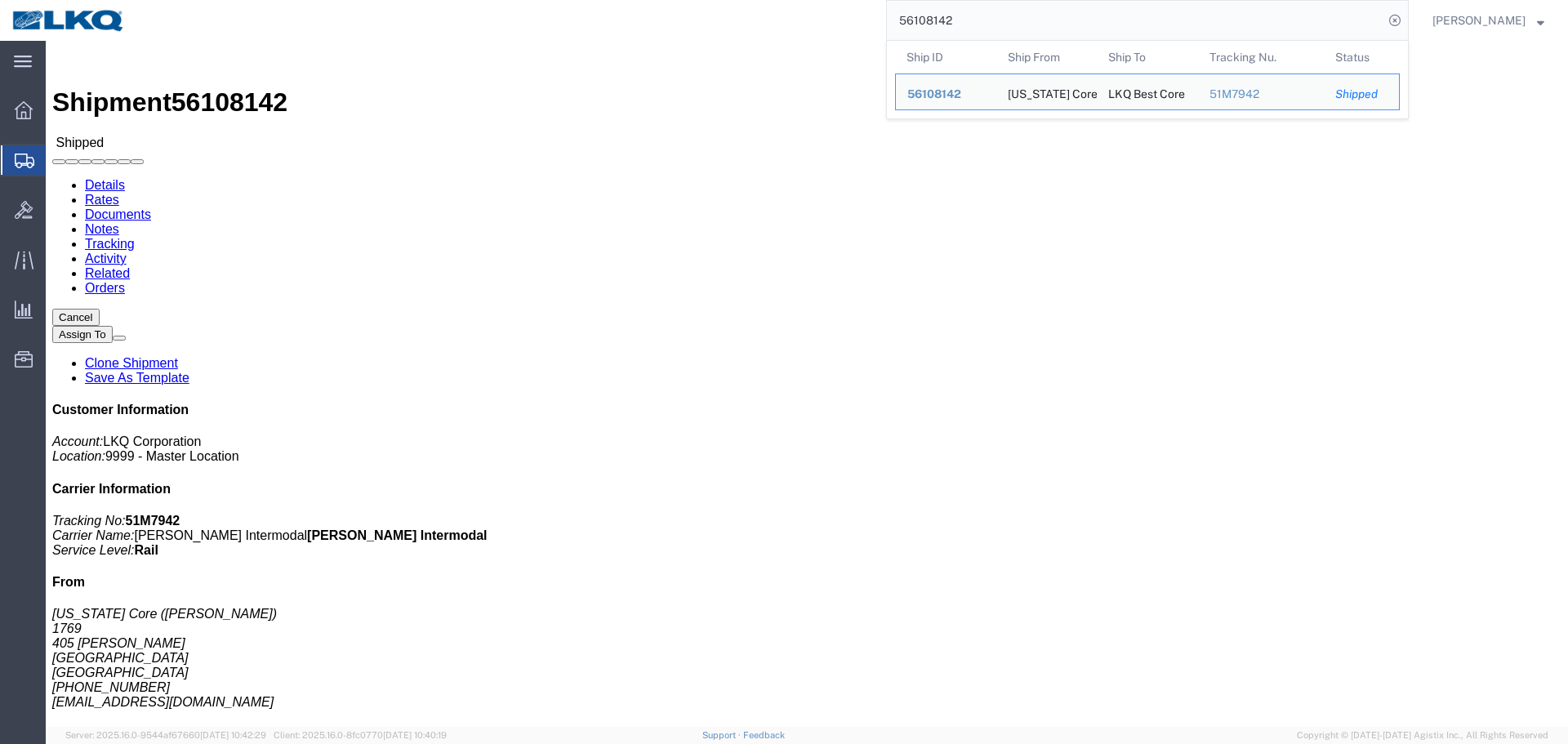
click body "Shipment 56108142 Shipped Details Rates Documents Notes Tracking Activity Relat…"
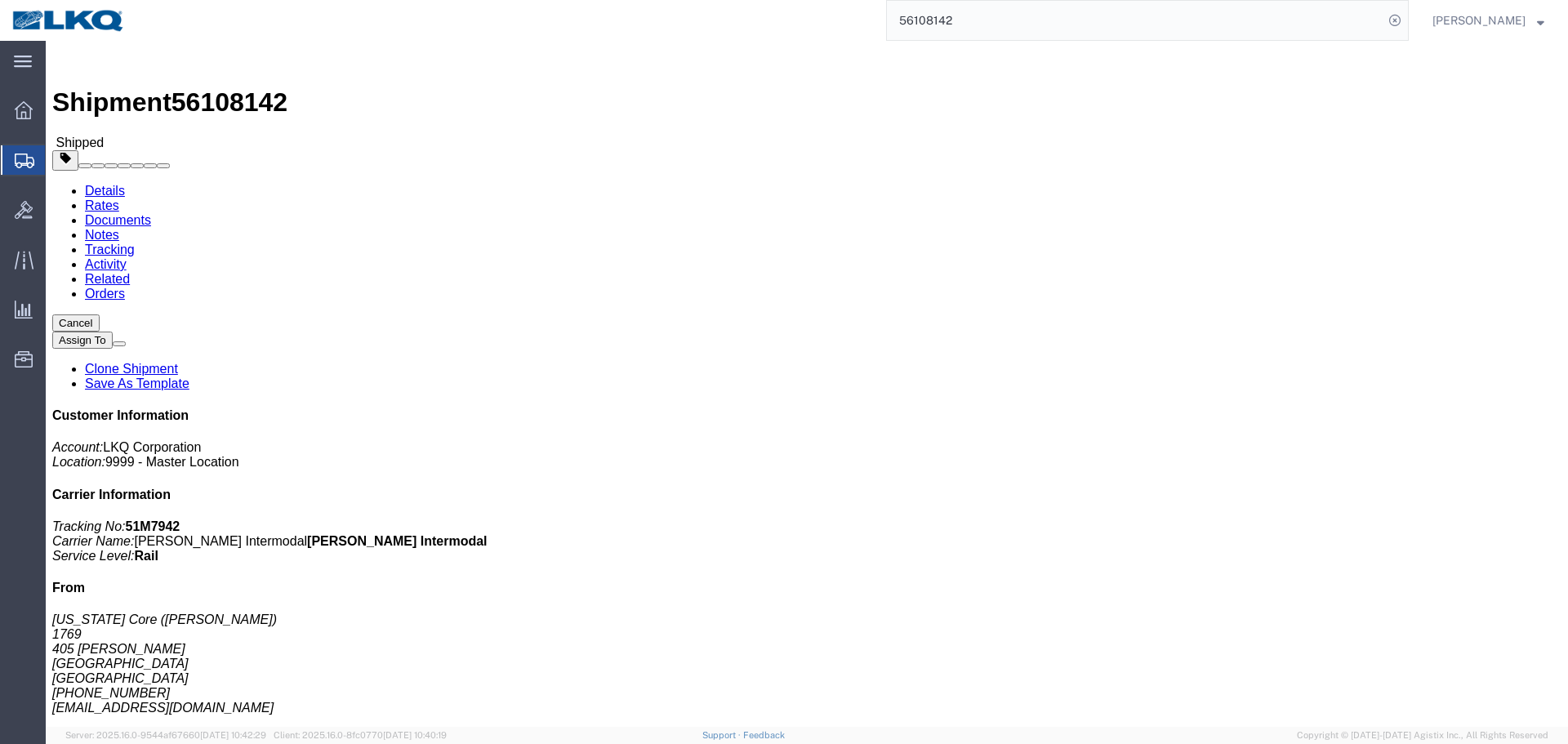
click div "Ship From California Core (Marc Metzger) 1769 405 S. WANAMAKER Ontario, CA 9176…"
click link "Schedule appointment"
select select
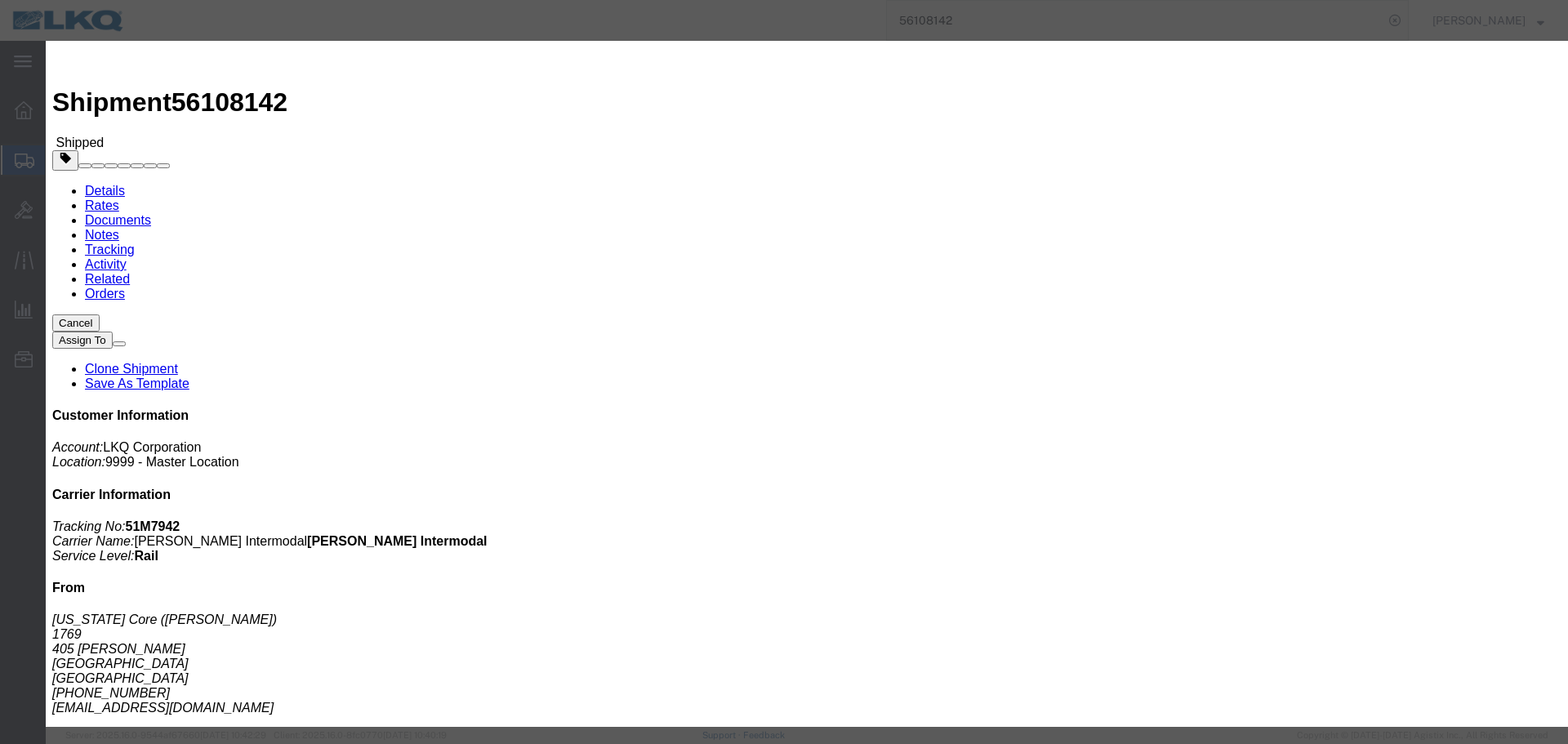
click select "Select 1760 - LKQ Best Core 1760 - Outbound Loads"
select select "1"
click select "Select 1760 - LKQ Best Core 1760 - Outbound Loads"
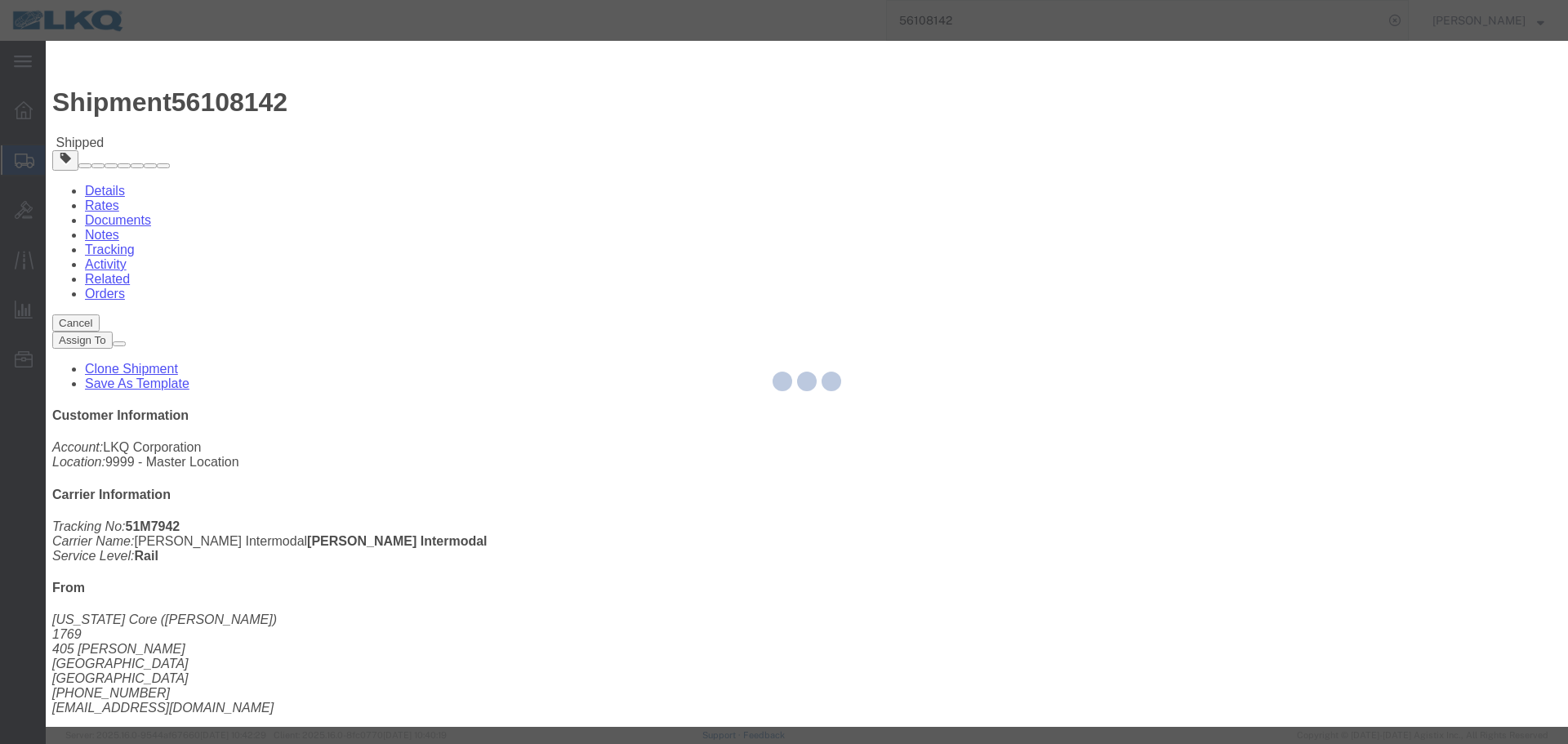
click at [633, 276] on div at bounding box center [807, 383] width 1522 height 686
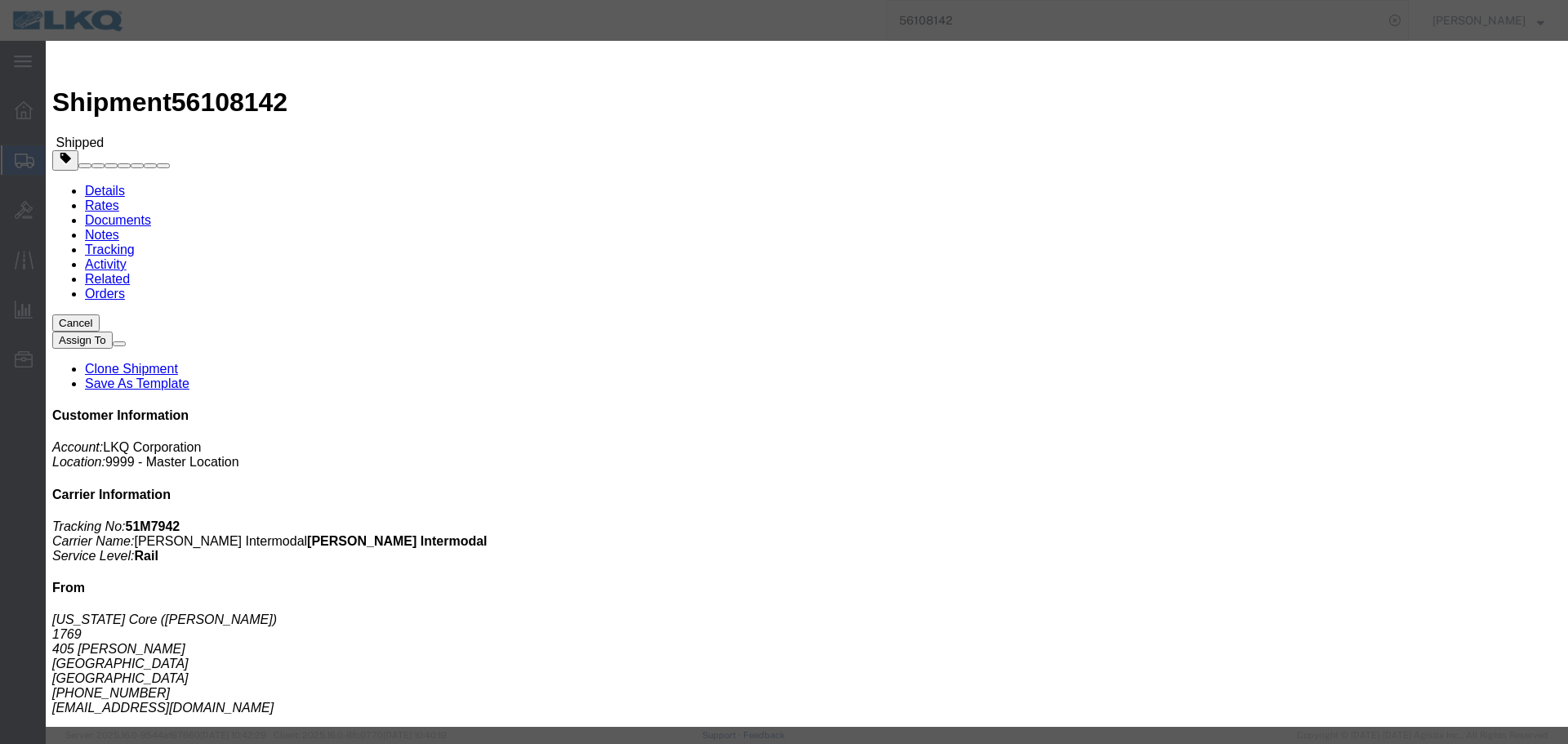
click input "08/08/2025"
click td "19"
click input "1:00 PM"
type input "6:00 AM"
click select "Select 15 min 30 min 45 min 1 hr 2 hr 3 hr 4 hr"
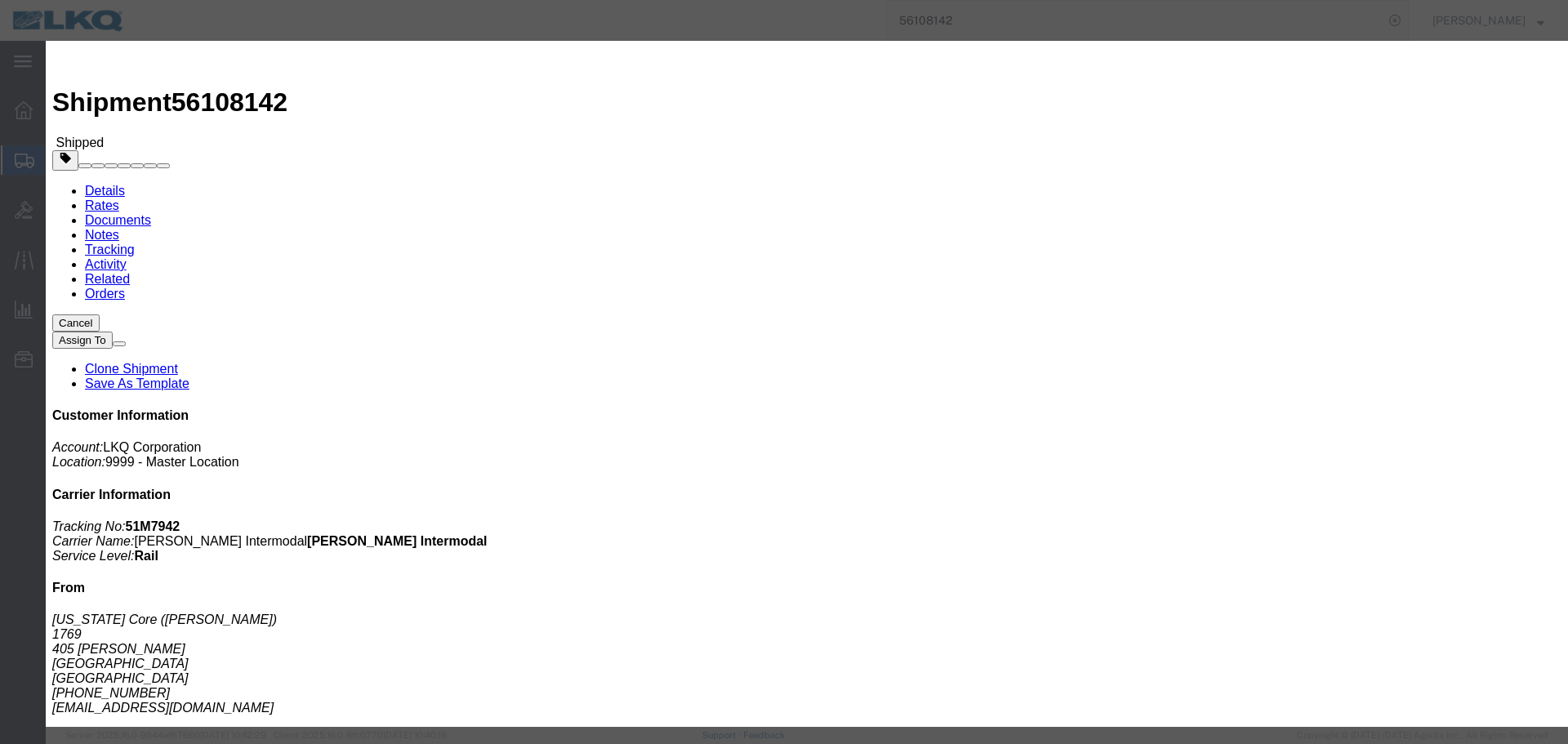
select select "15"
click select "Select 15 min 30 min 45 min 1 hr 2 hr 3 hr 4 hr"
click button "Save"
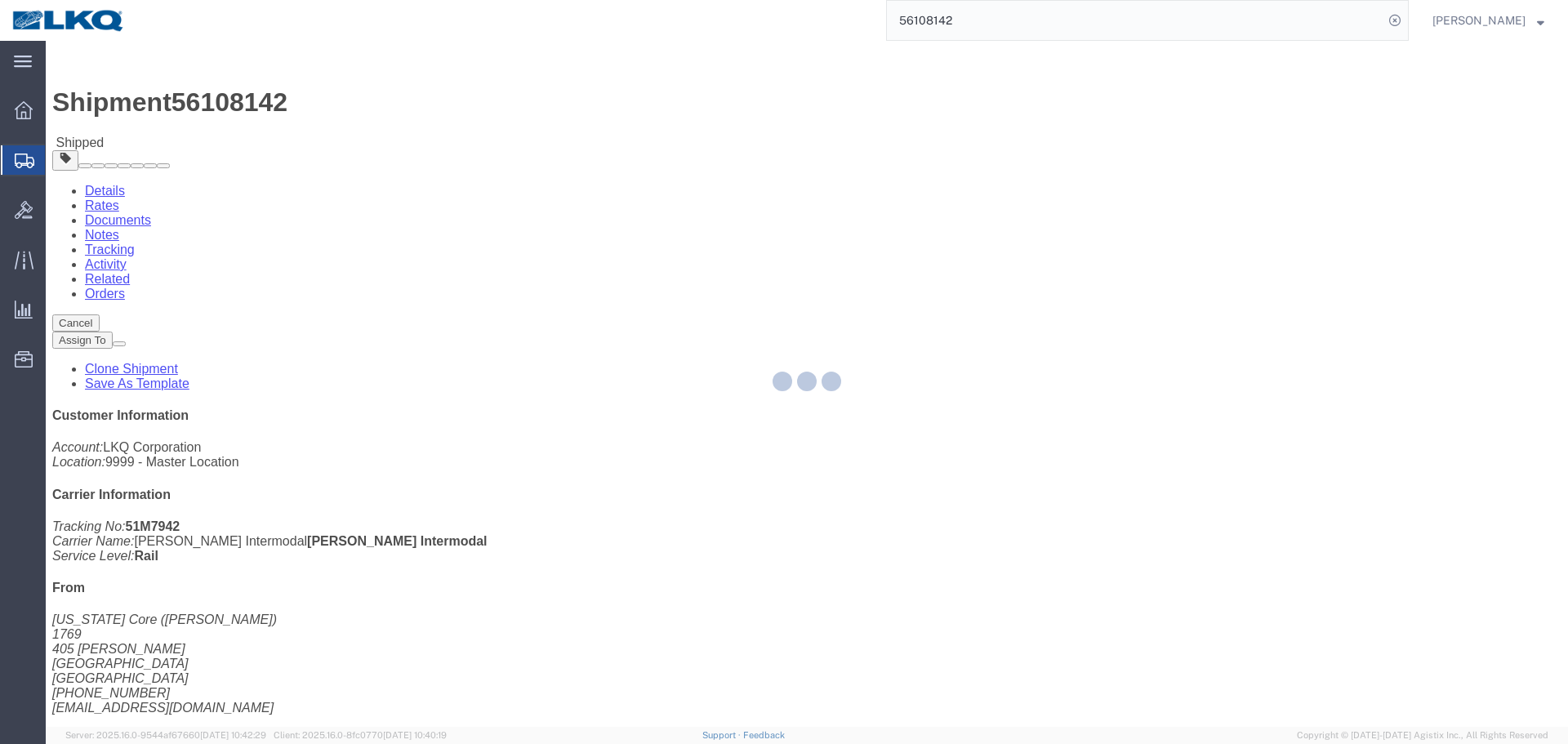
click at [1061, 91] on div at bounding box center [807, 383] width 1522 height 686
click at [1053, 89] on div at bounding box center [807, 383] width 1522 height 686
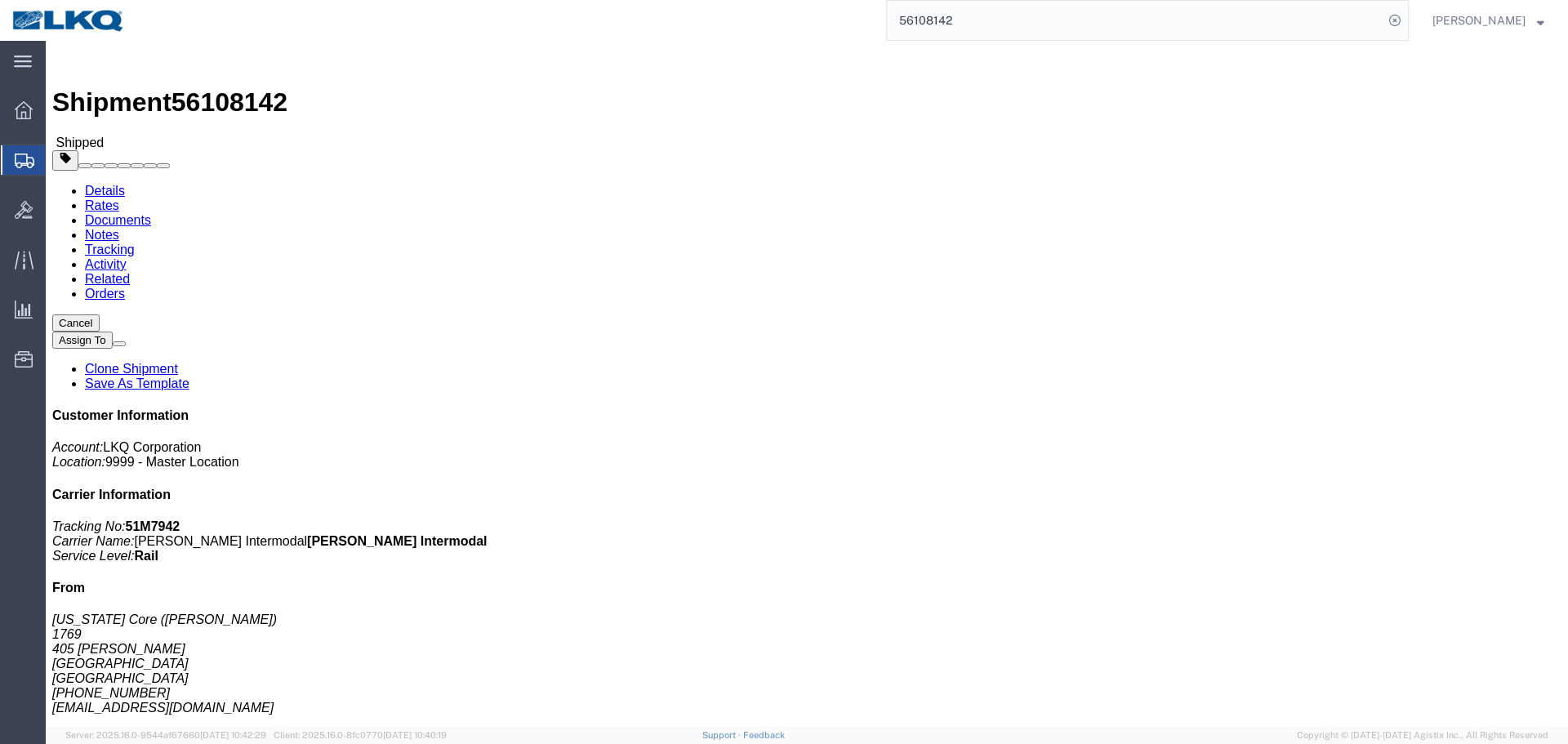
click icon "button"
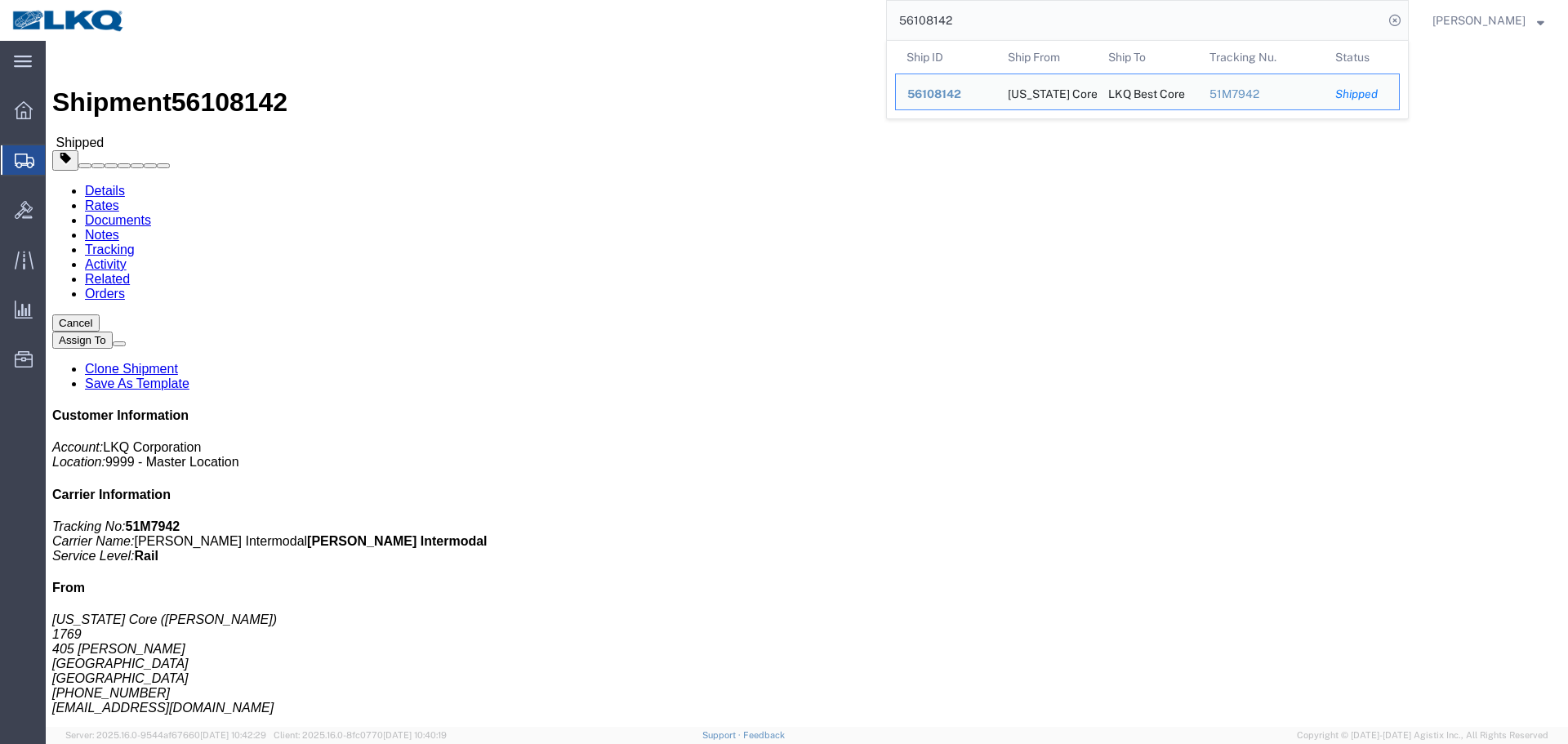
click at [1017, 33] on input "56108142" at bounding box center [1135, 20] width 496 height 39
paste input "9441"
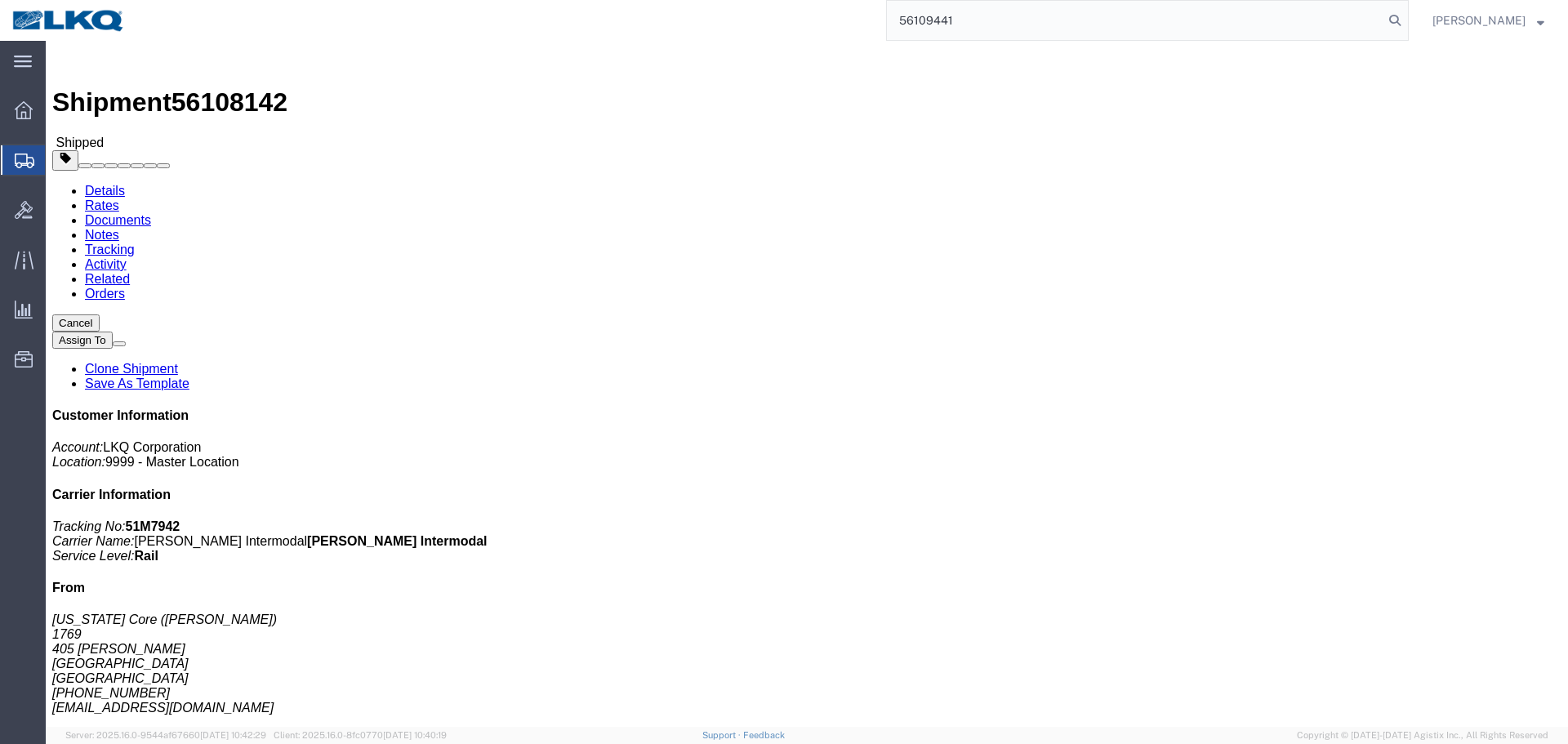
type input "56109441"
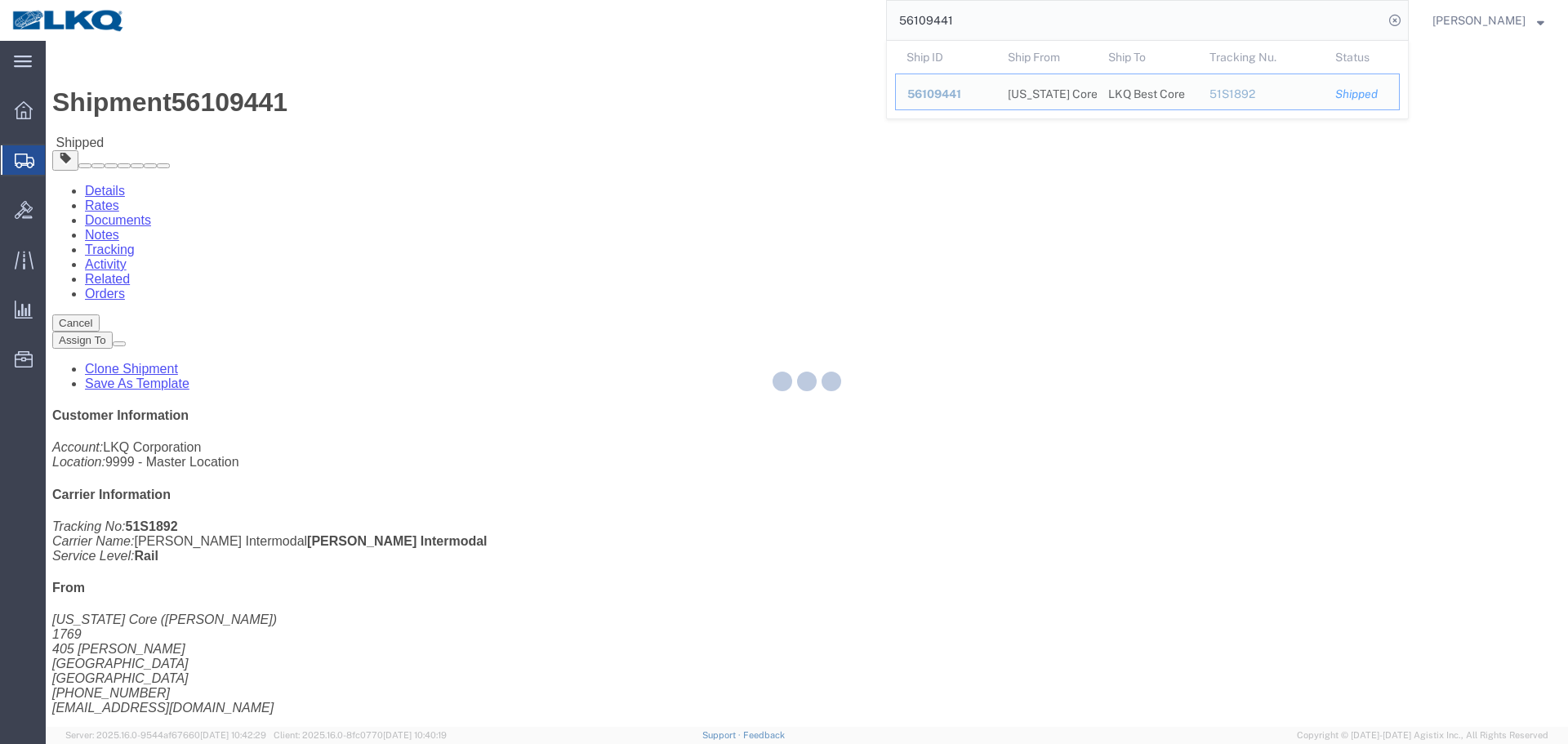
click at [922, 297] on div at bounding box center [807, 383] width 1522 height 686
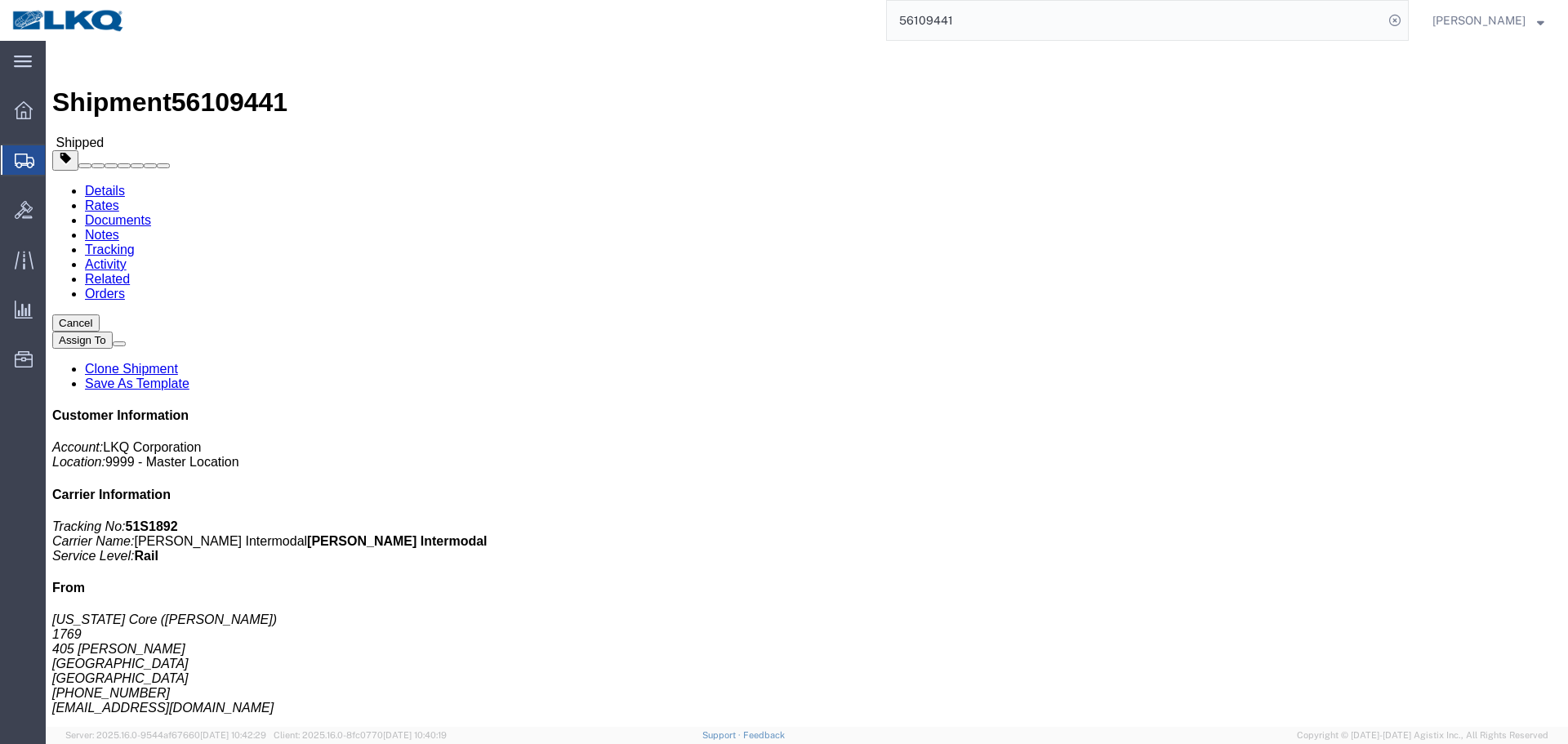
click div "Ship From California Core (Marc Metzger) 1769 405 S. WANAMAKER Ontario, CA 9176…"
click link "Schedule appointment"
select select
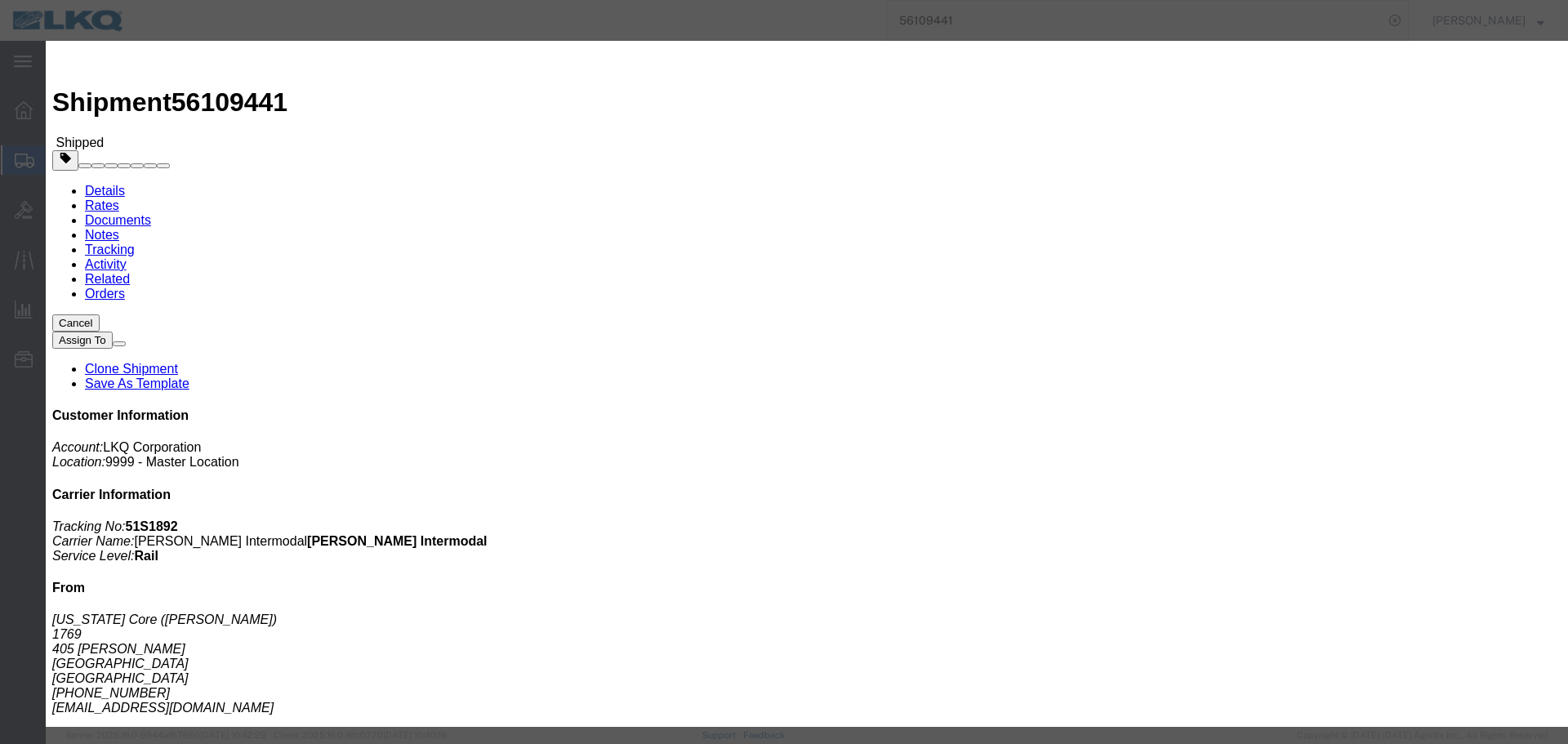
click select "Select 1760 - LKQ Best Core 1760 - Outbound Loads"
select select "1"
click select "Select 1760 - LKQ Best Core 1760 - Outbound Loads"
click input "08/11/2025"
click td "19"
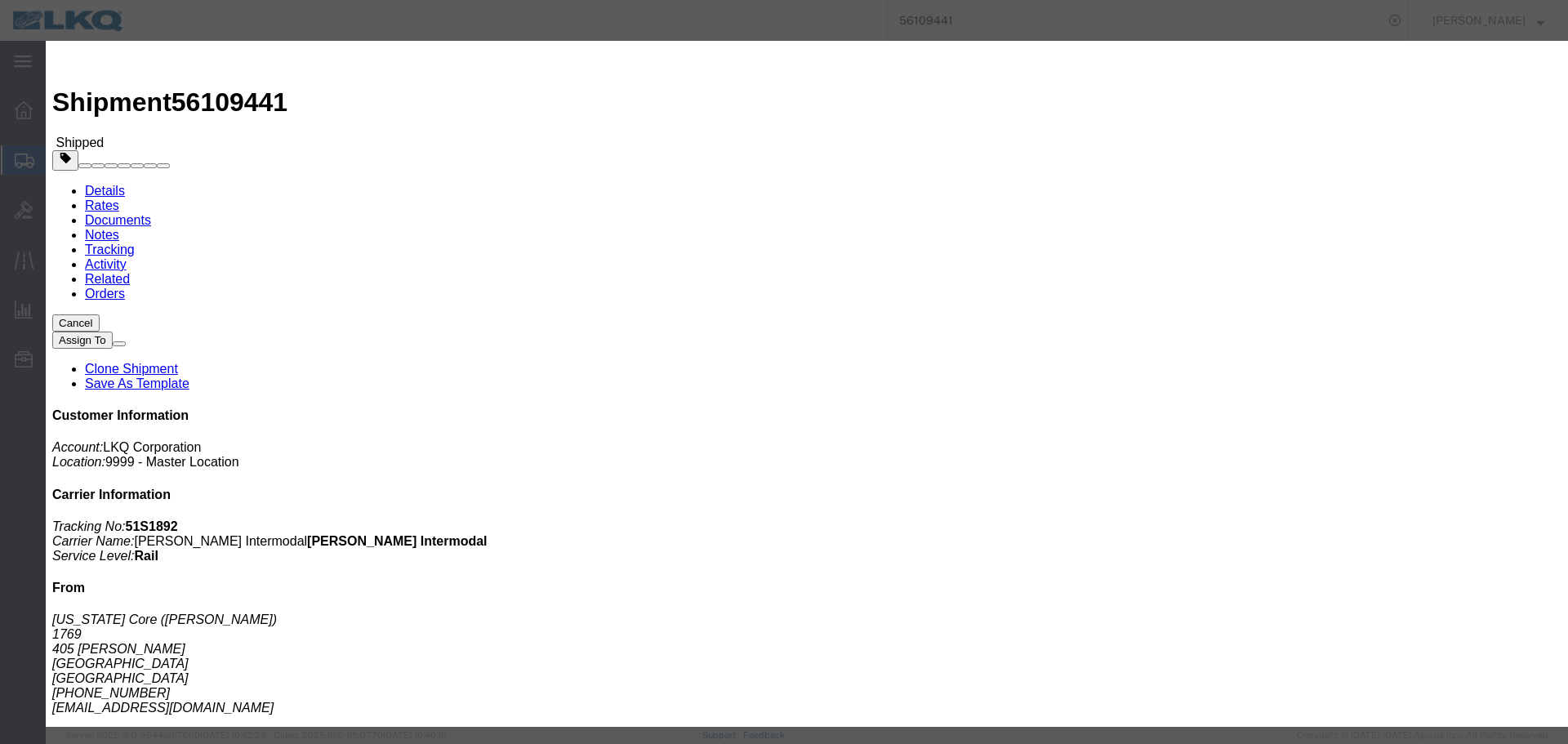
click input "1:00 PM"
type input "6:30 AM"
click select "Select 15 min 30 min 45 min 1 hr 2 hr 3 hr 4 hr"
select select "15"
click select "Select 15 min 30 min 45 min 1 hr 2 hr 3 hr 4 hr"
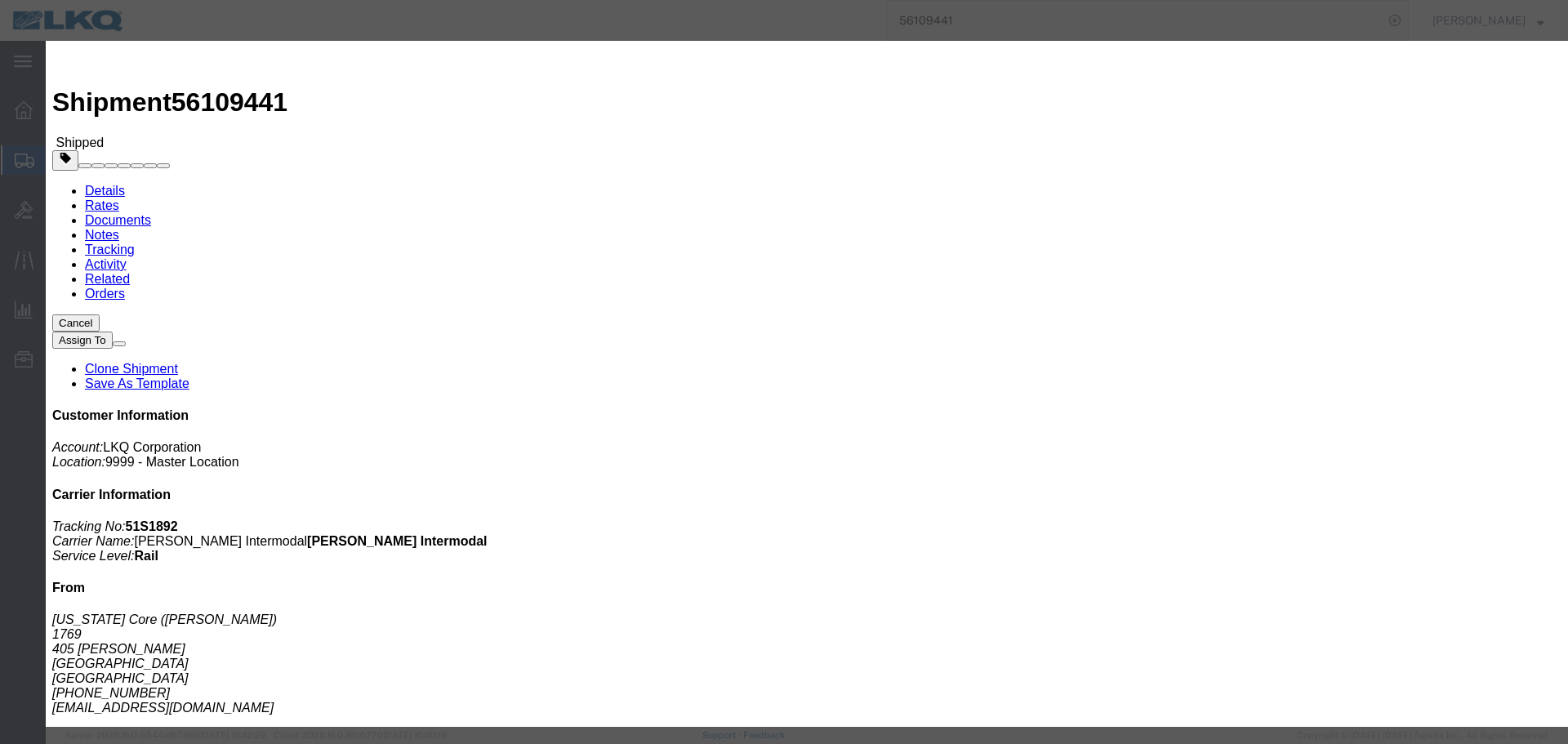
click button "Save"
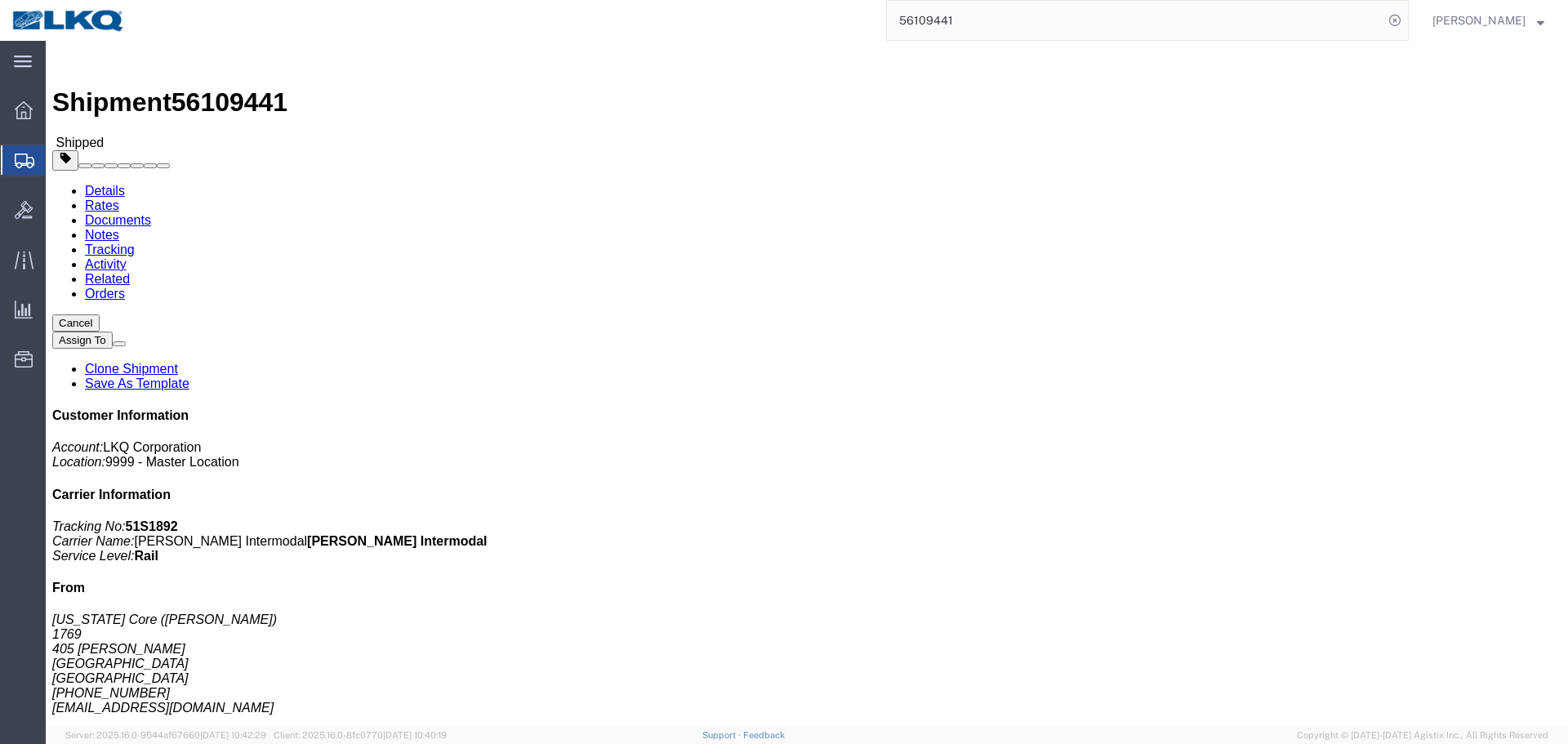
click button "Close"
click at [986, 6] on input "56109441" at bounding box center [1135, 20] width 496 height 39
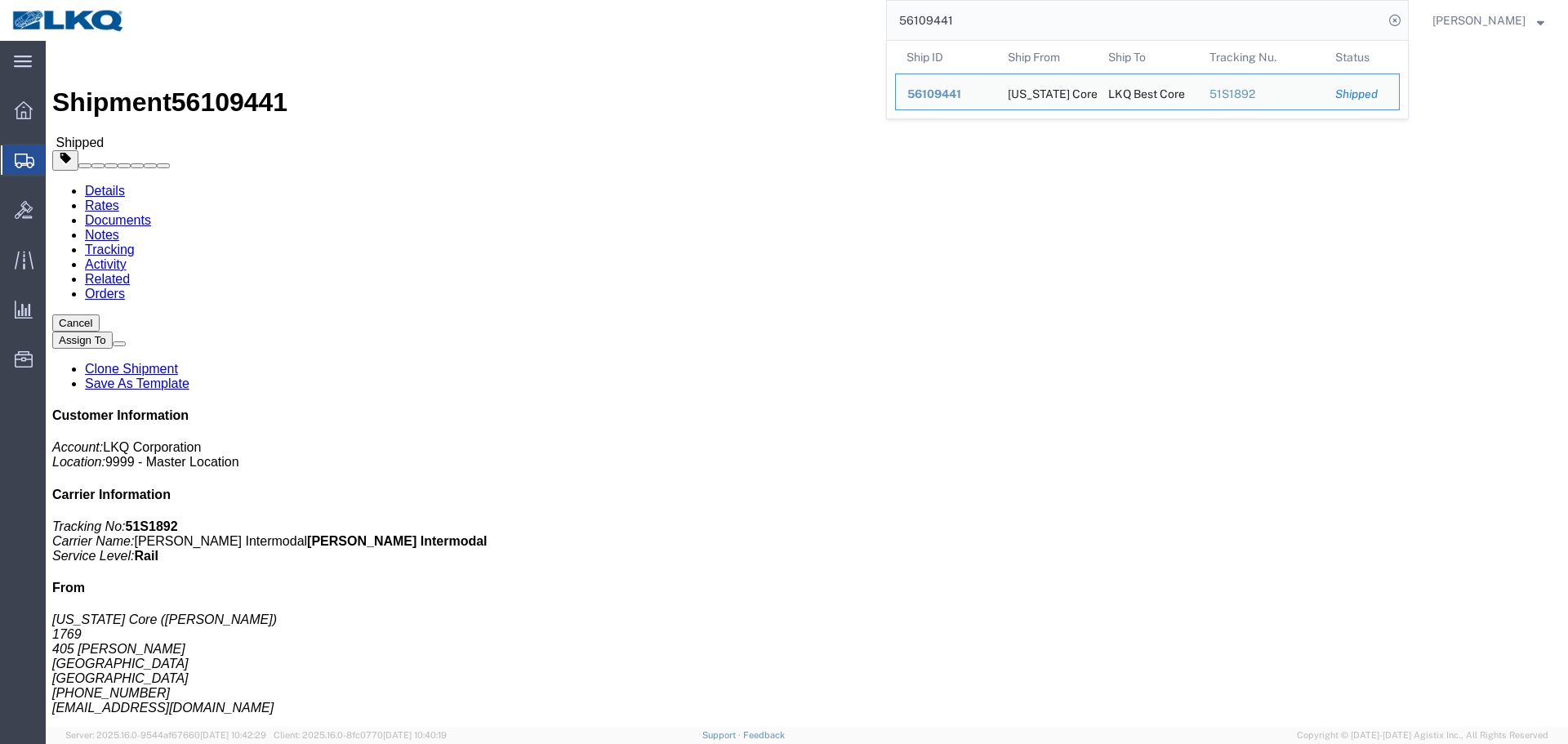
paste input "441510"
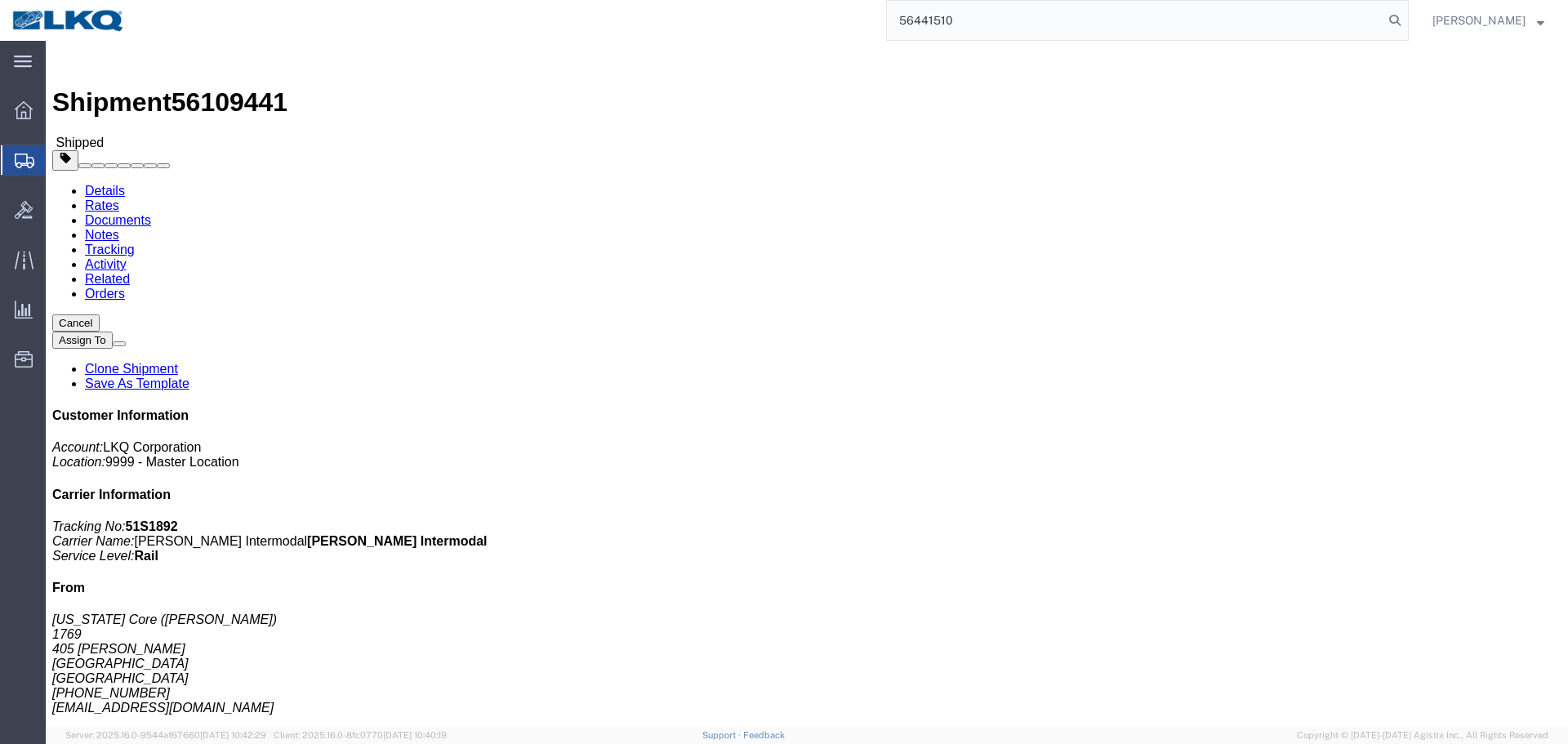
type input "56441510"
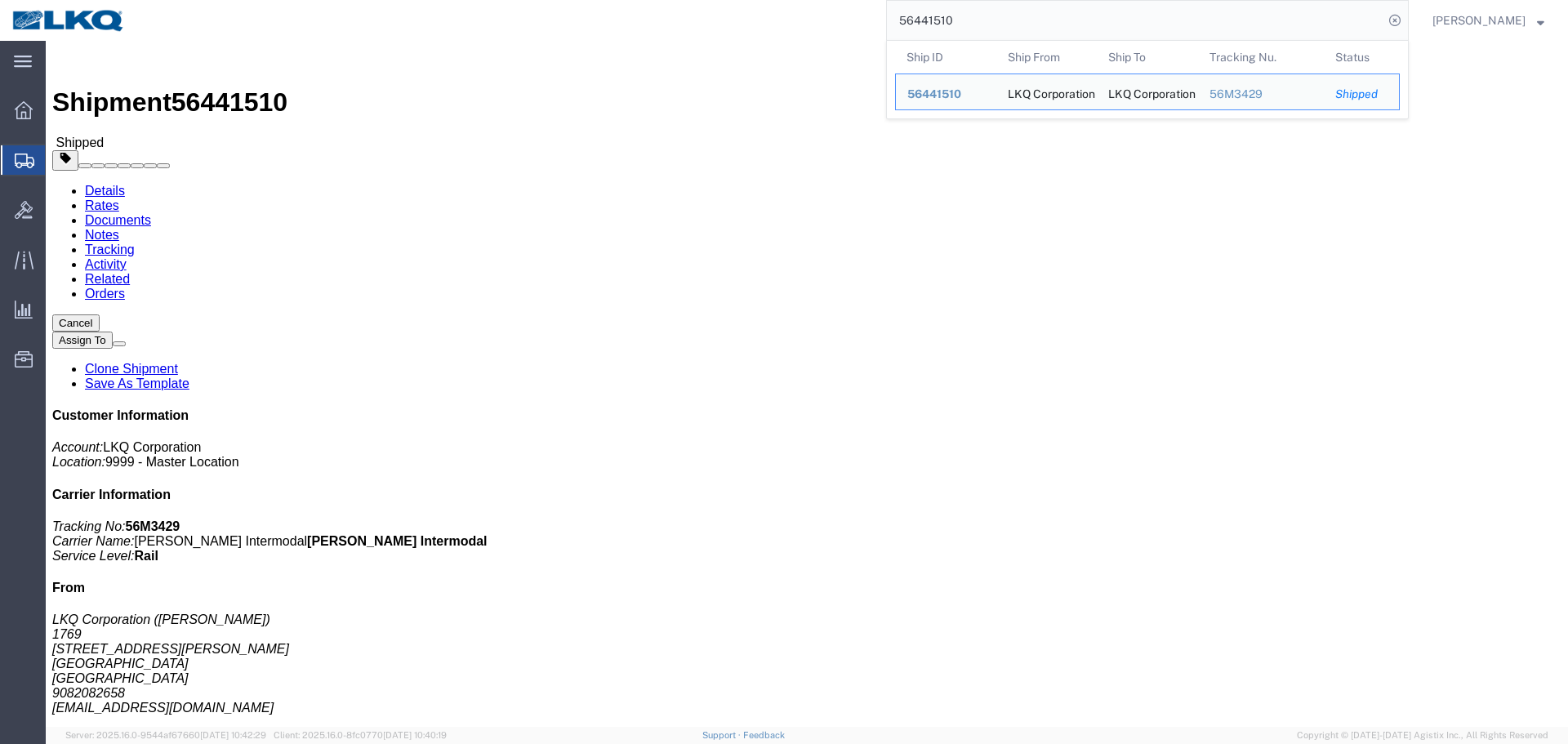
click link "Schedule appointment"
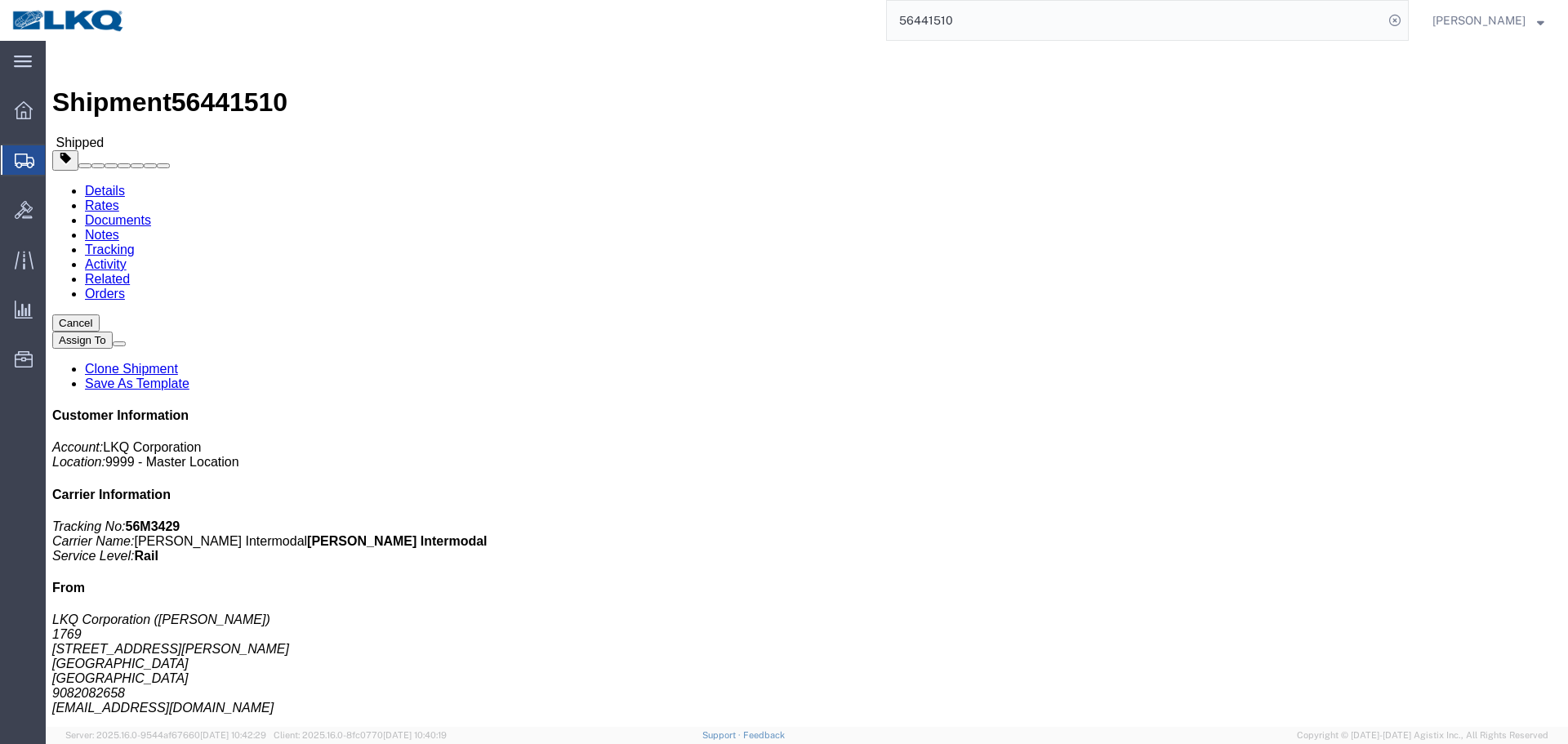
select select
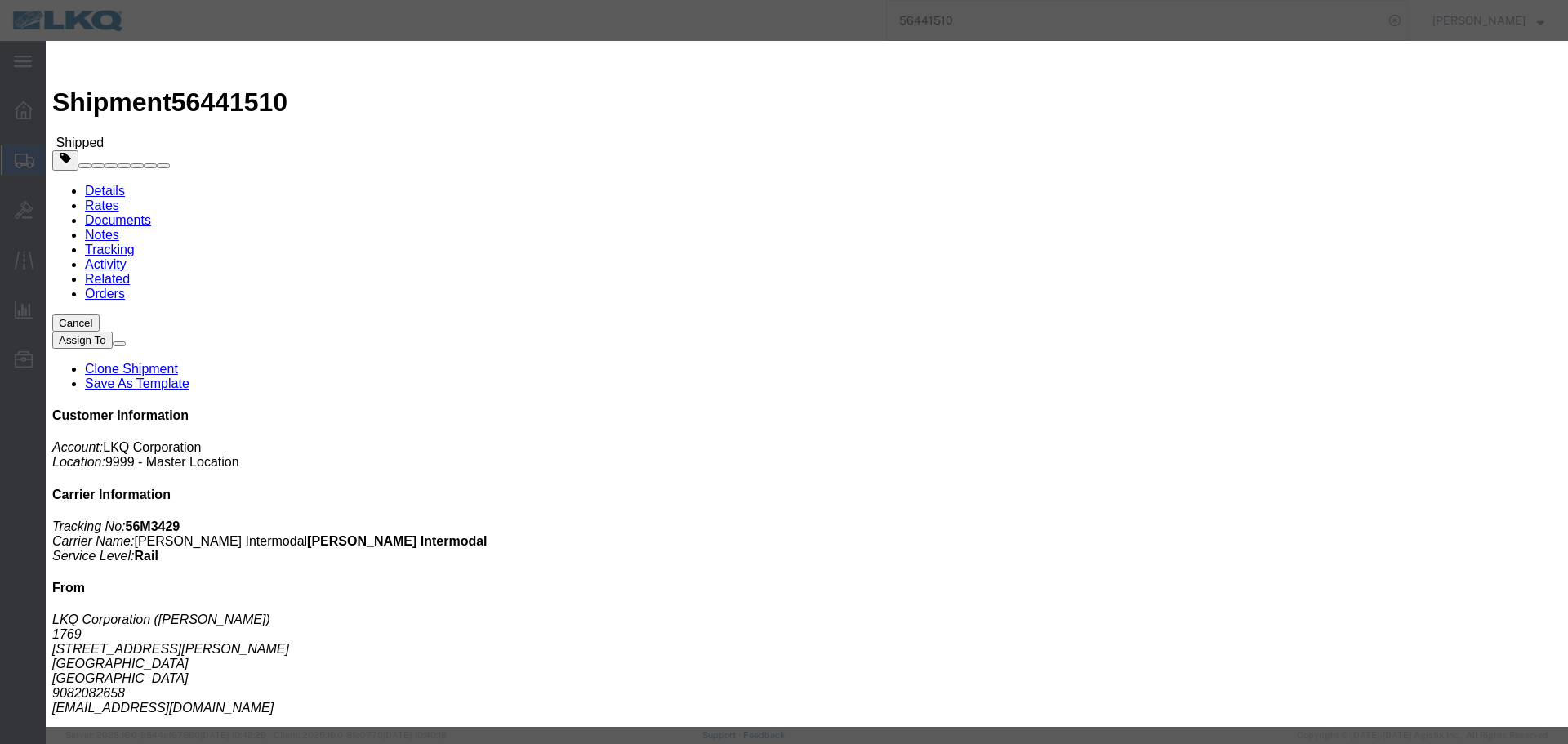
drag, startPoint x: 572, startPoint y: 157, endPoint x: 580, endPoint y: 178, distance: 22.5
click select "Select 1760 - LKQ Best Core 1760 - Outbound Loads"
select select "1"
click select "Select 1760 - LKQ Best Core 1760 - Outbound Loads"
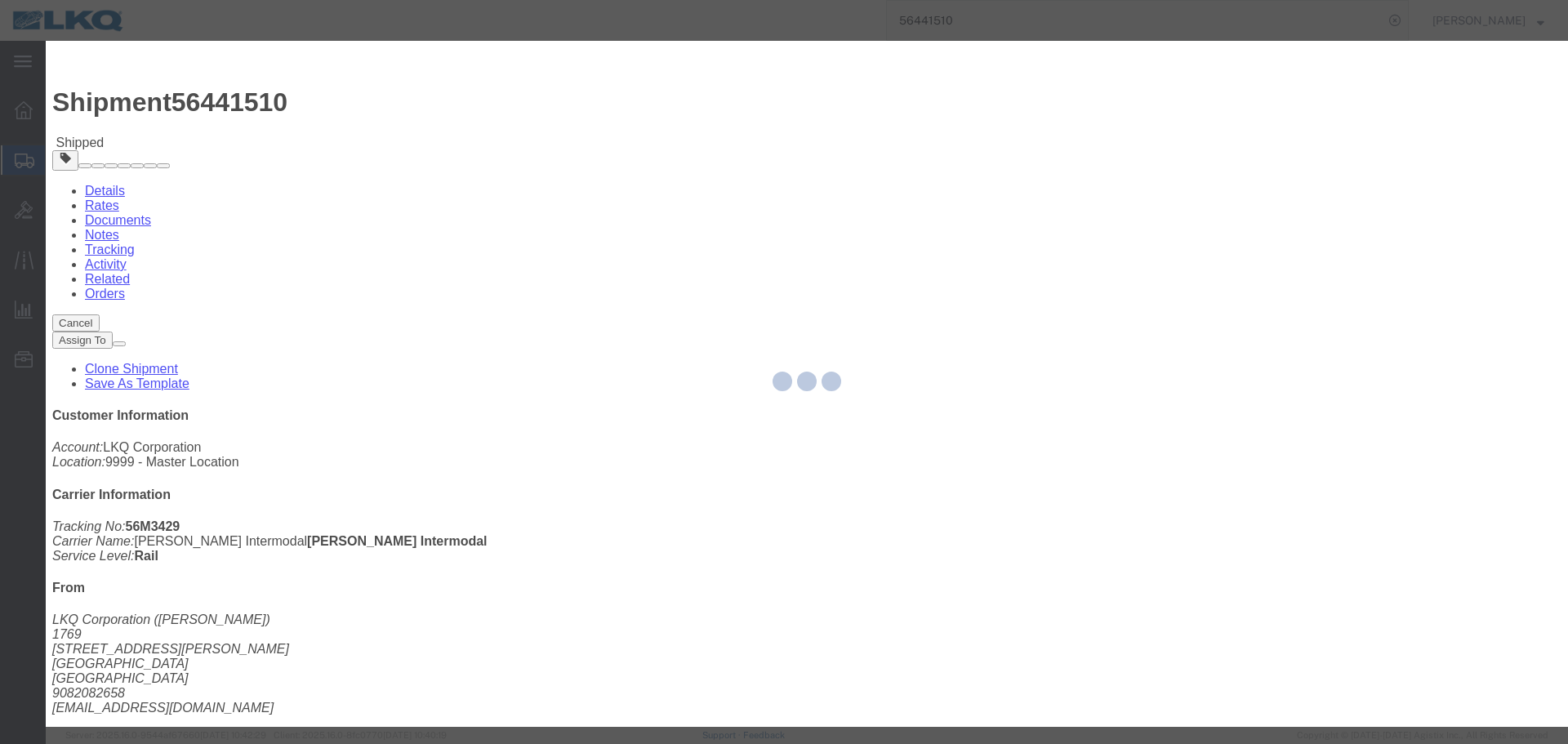
click at [637, 258] on div at bounding box center [807, 383] width 1522 height 686
click at [622, 262] on div at bounding box center [807, 383] width 1522 height 686
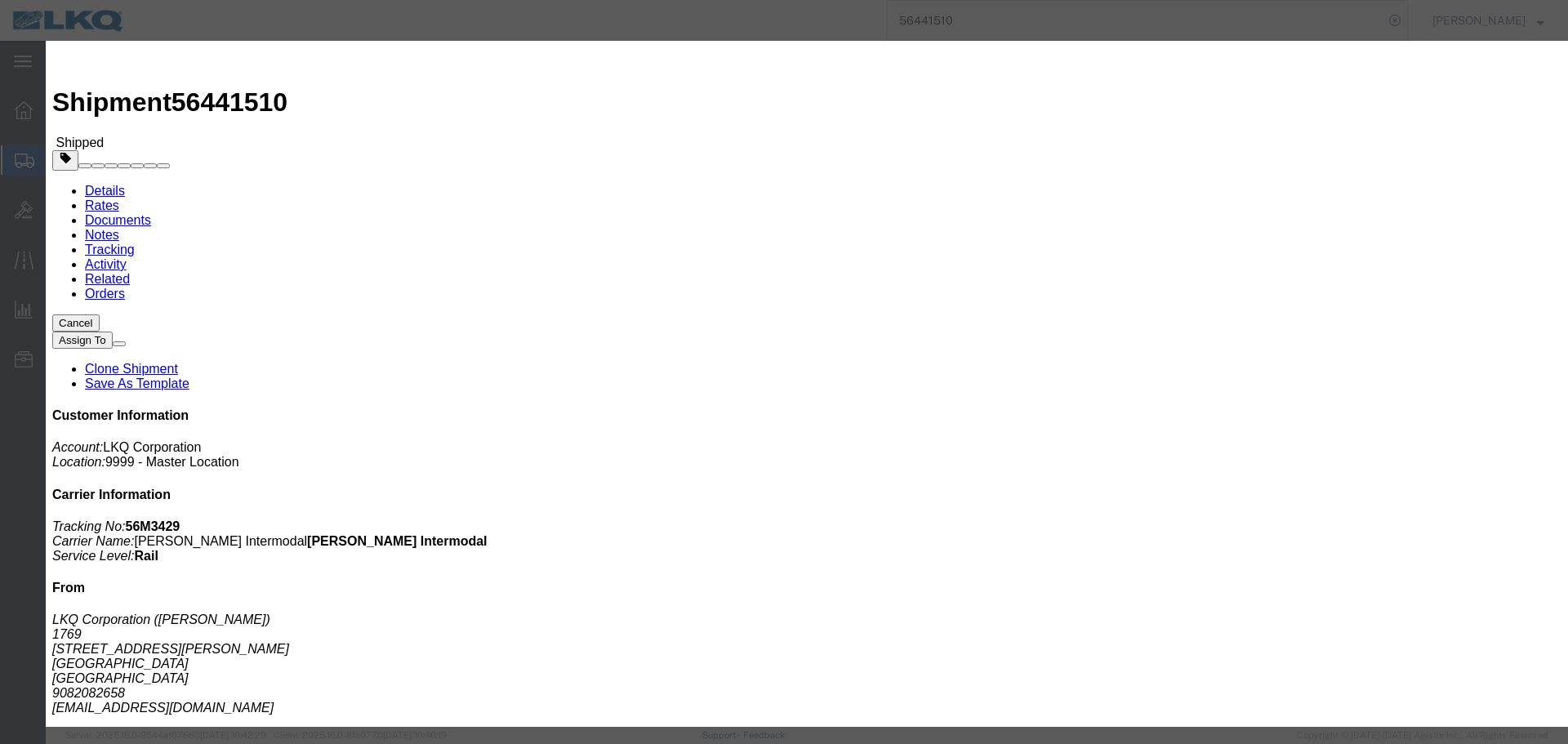
click input "08/11/2025"
click td "19"
click input "8:00 AM"
type input "7:00 AM"
click select "Select 15 min 30 min 45 min 1 hr 2 hr 3 hr 4 hr"
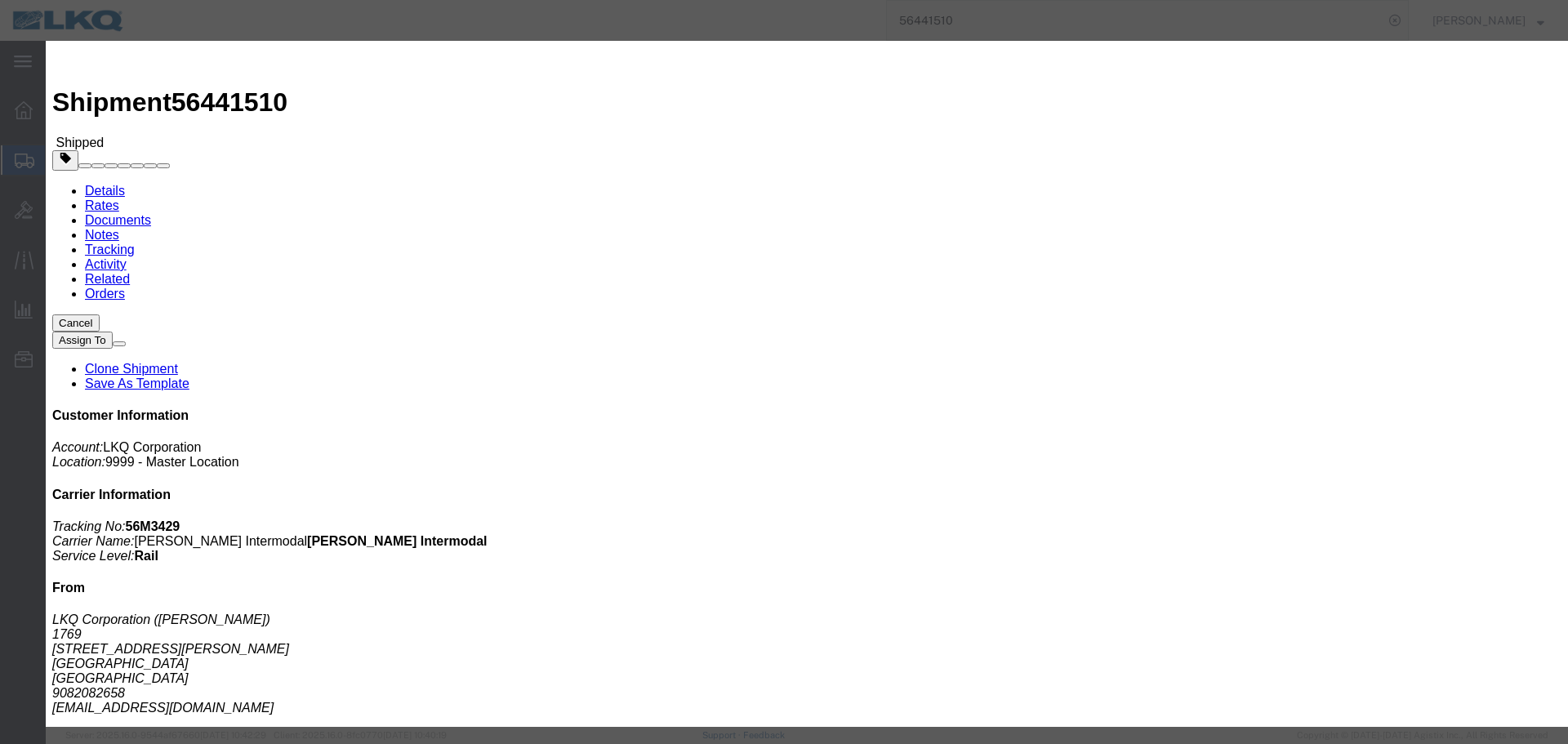
select select "15"
click select "Select 15 min 30 min 45 min 1 hr 2 hr 3 hr 4 hr"
click button "Save"
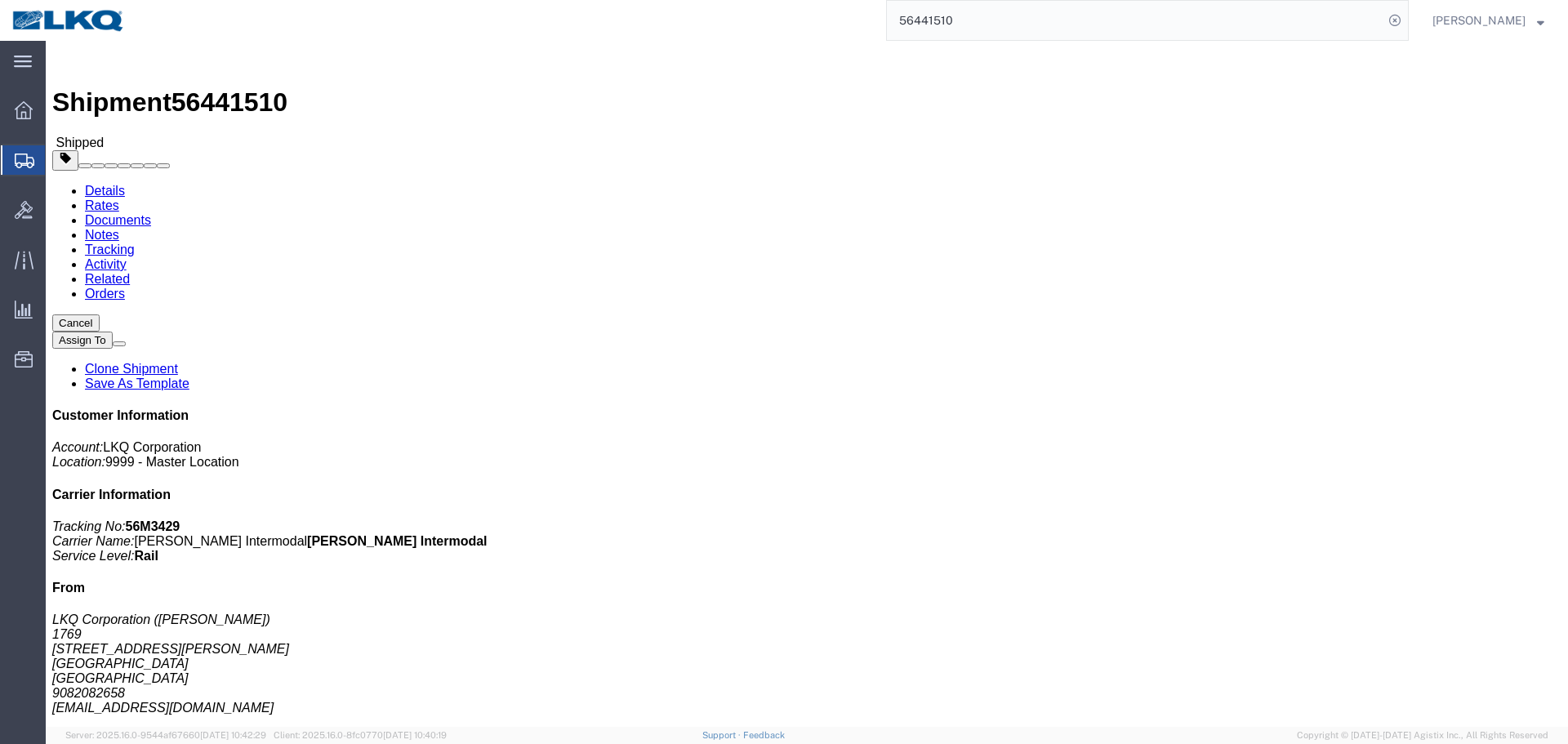
drag, startPoint x: 990, startPoint y: 134, endPoint x: 987, endPoint y: 12, distance: 122.0
click button "Close"
click at [987, 12] on input "56441510" at bounding box center [1135, 20] width 496 height 39
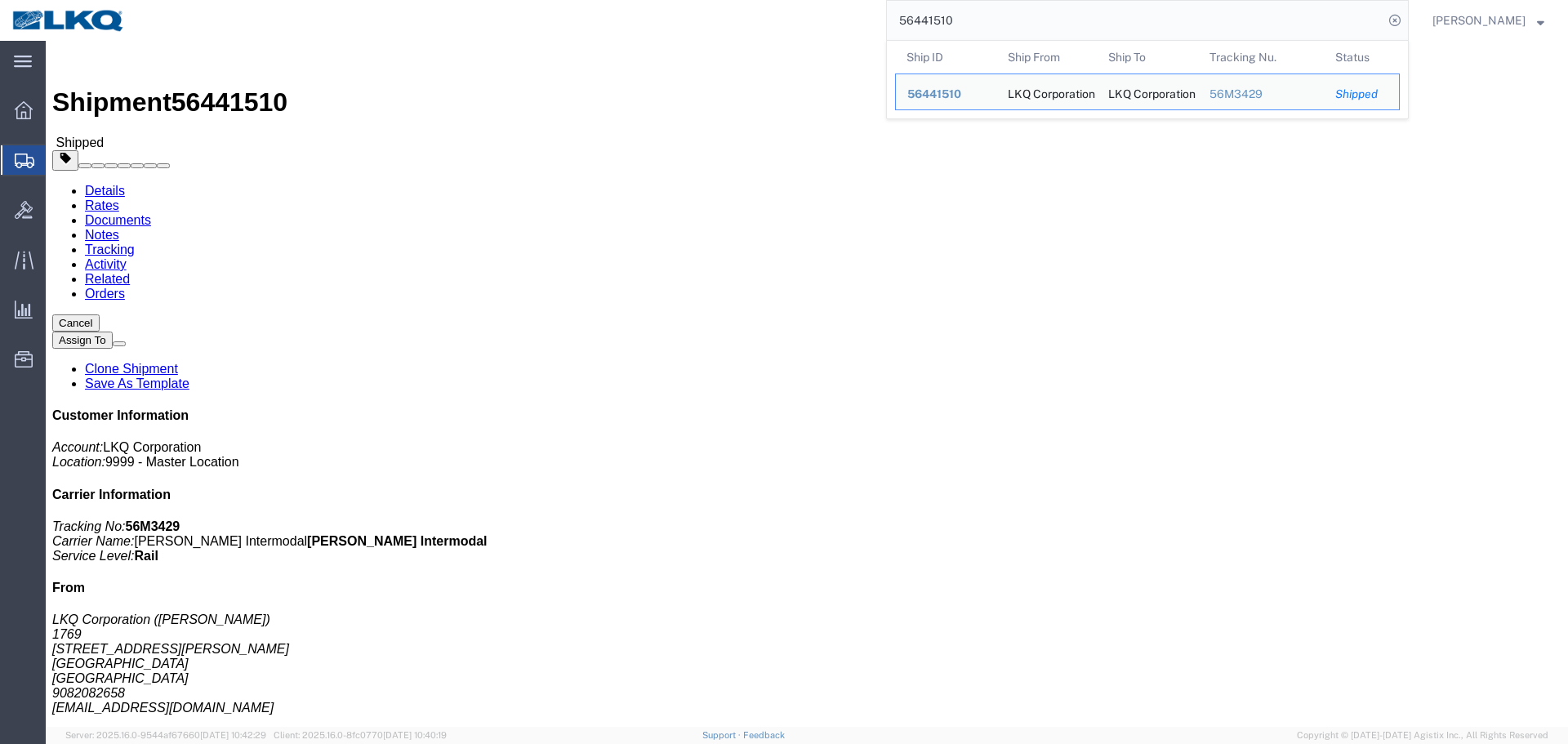
paste input "109443"
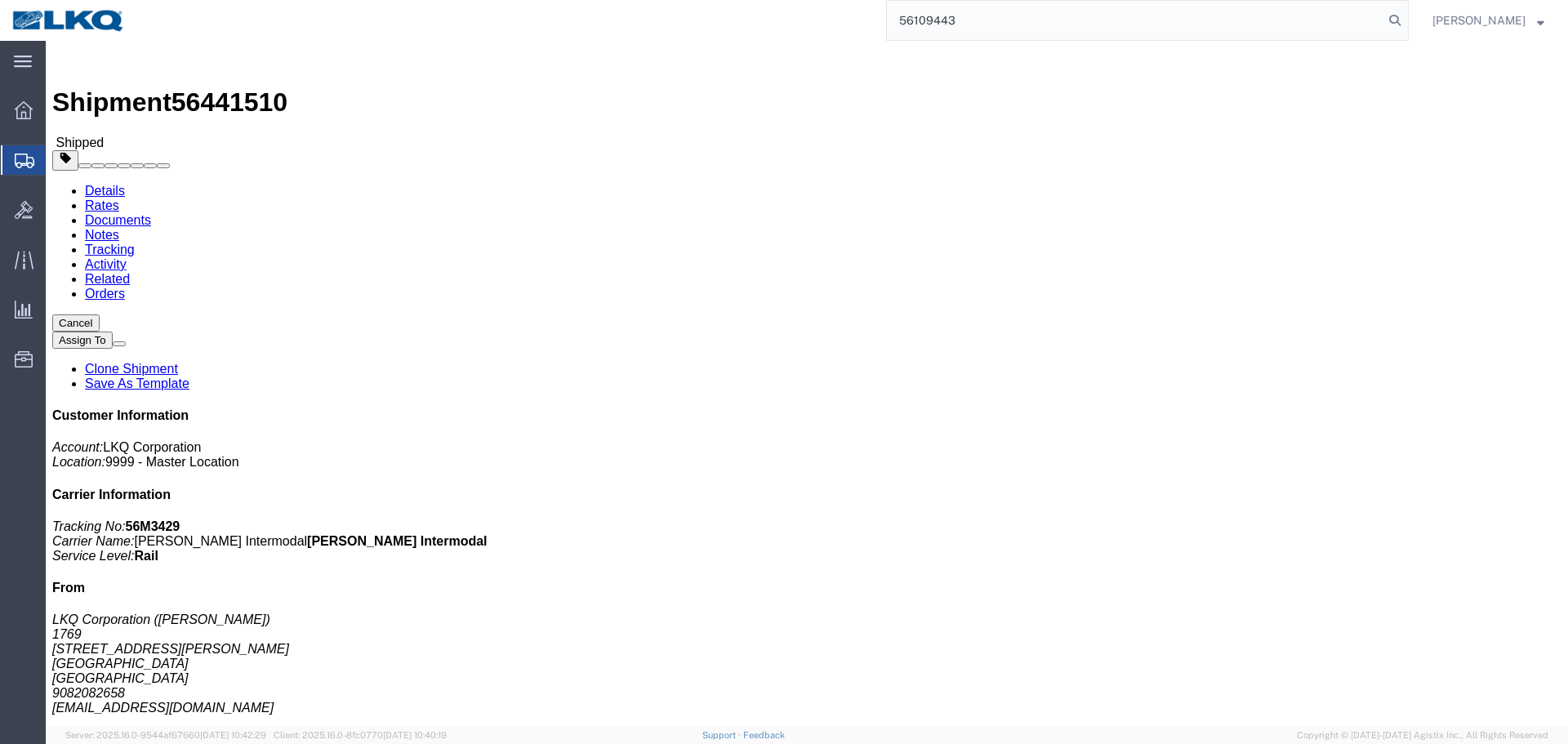
type input "56109443"
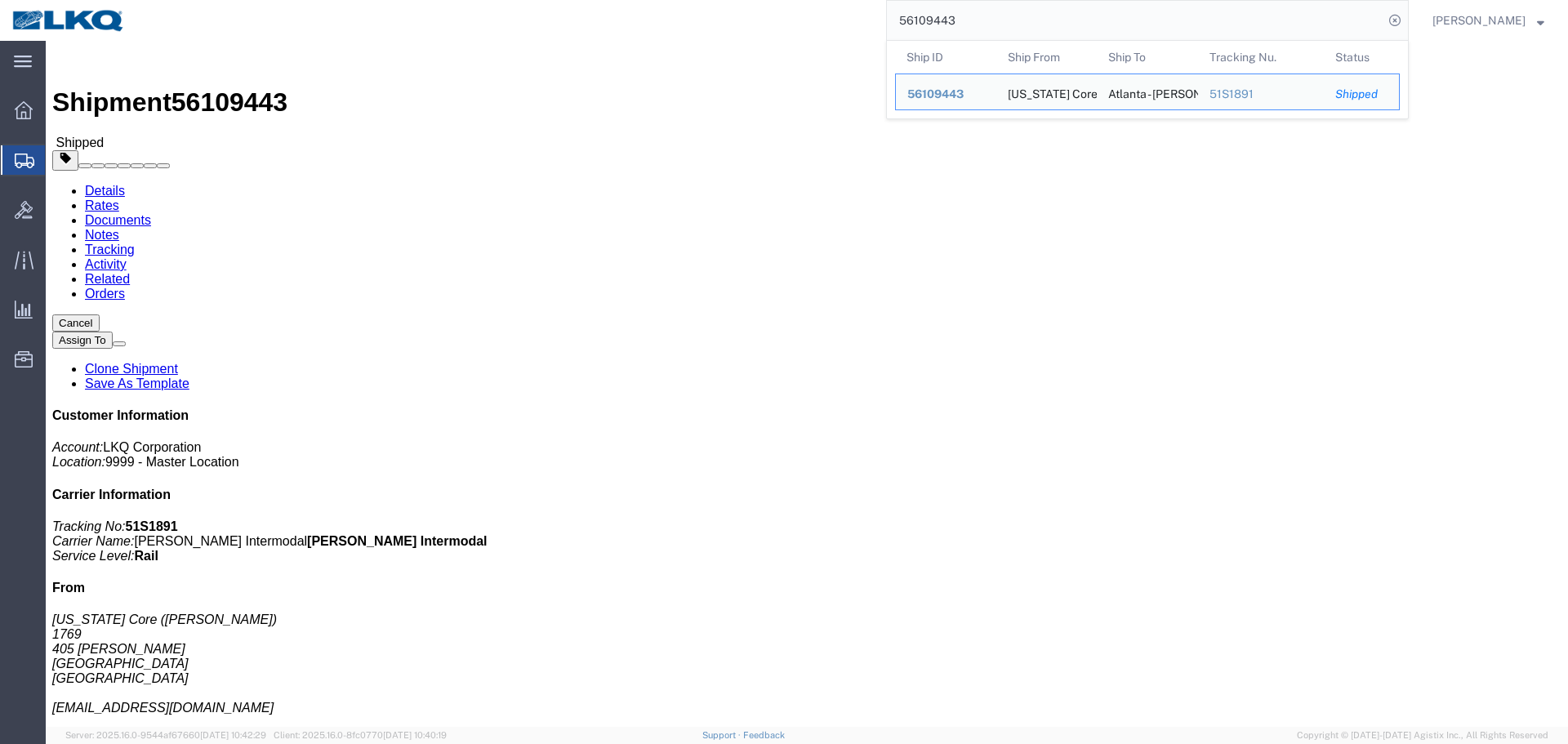
click div "Leg 1 - Rail Vehicle 1: Boxcar"
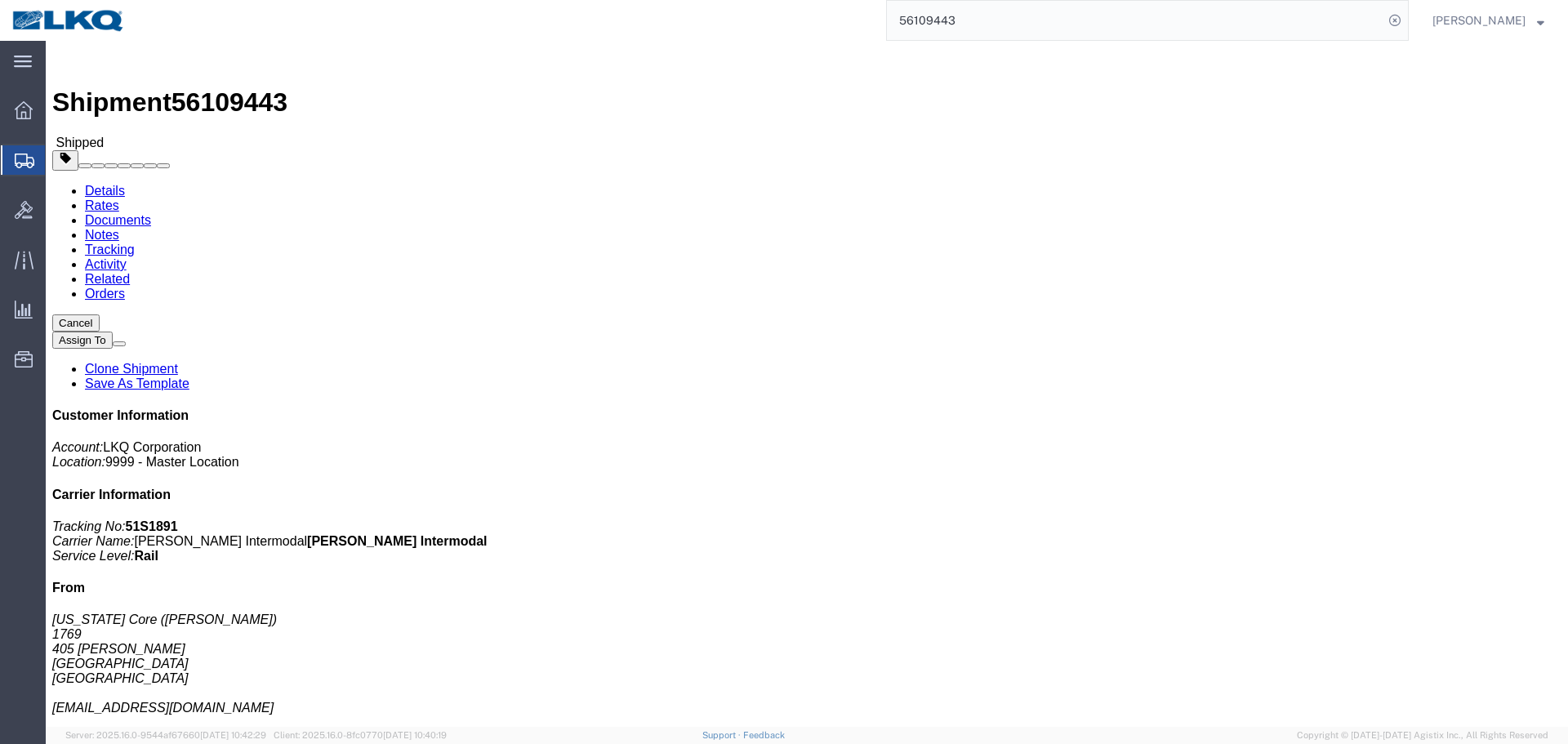
click div "Ship From California Core (Marc Metzger) 1769 405 S. WANAMAKER Ontario, CA 9176…"
click link "Requested"
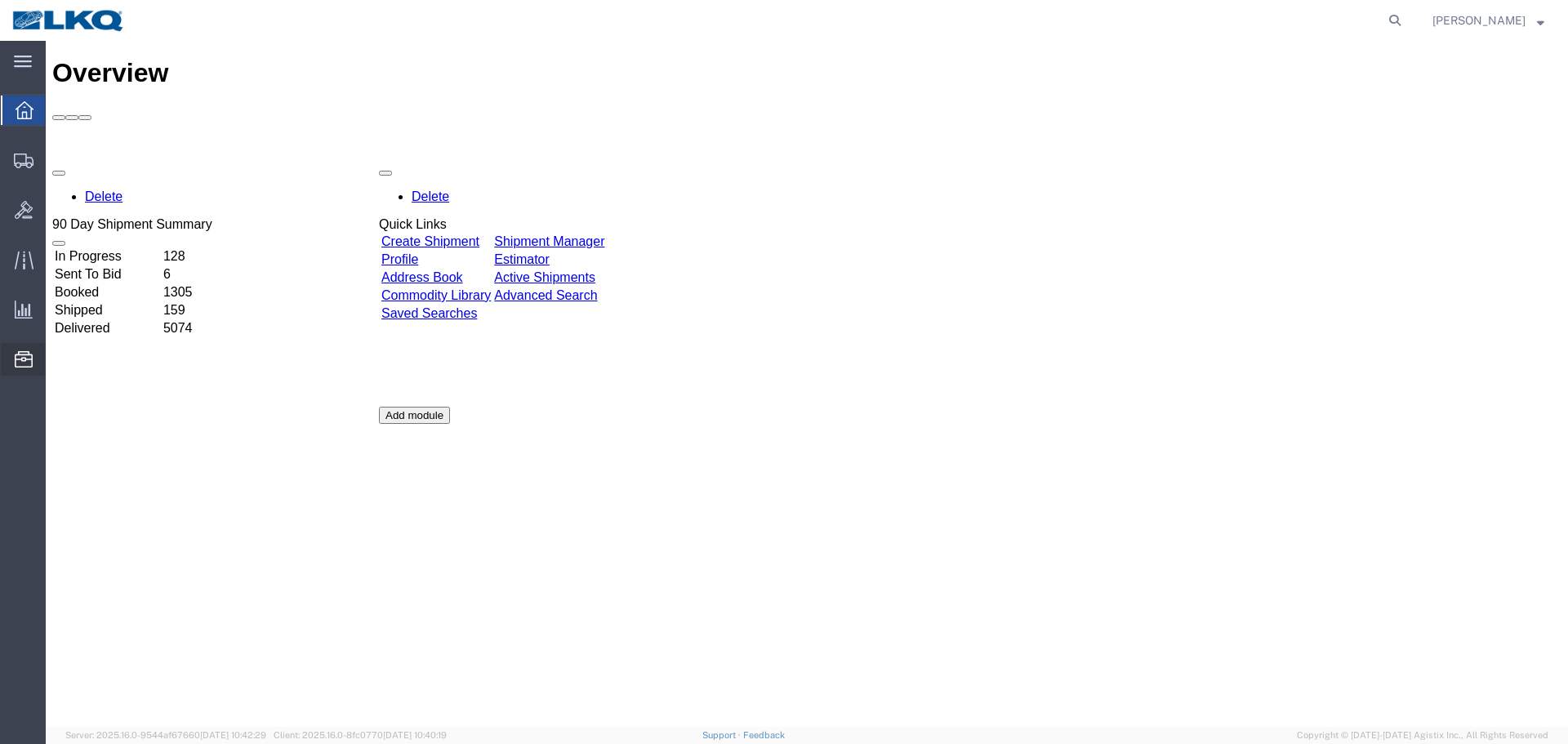
click at [0, 0] on span "Location Appointment" at bounding box center [0, 0] width 0 height 0
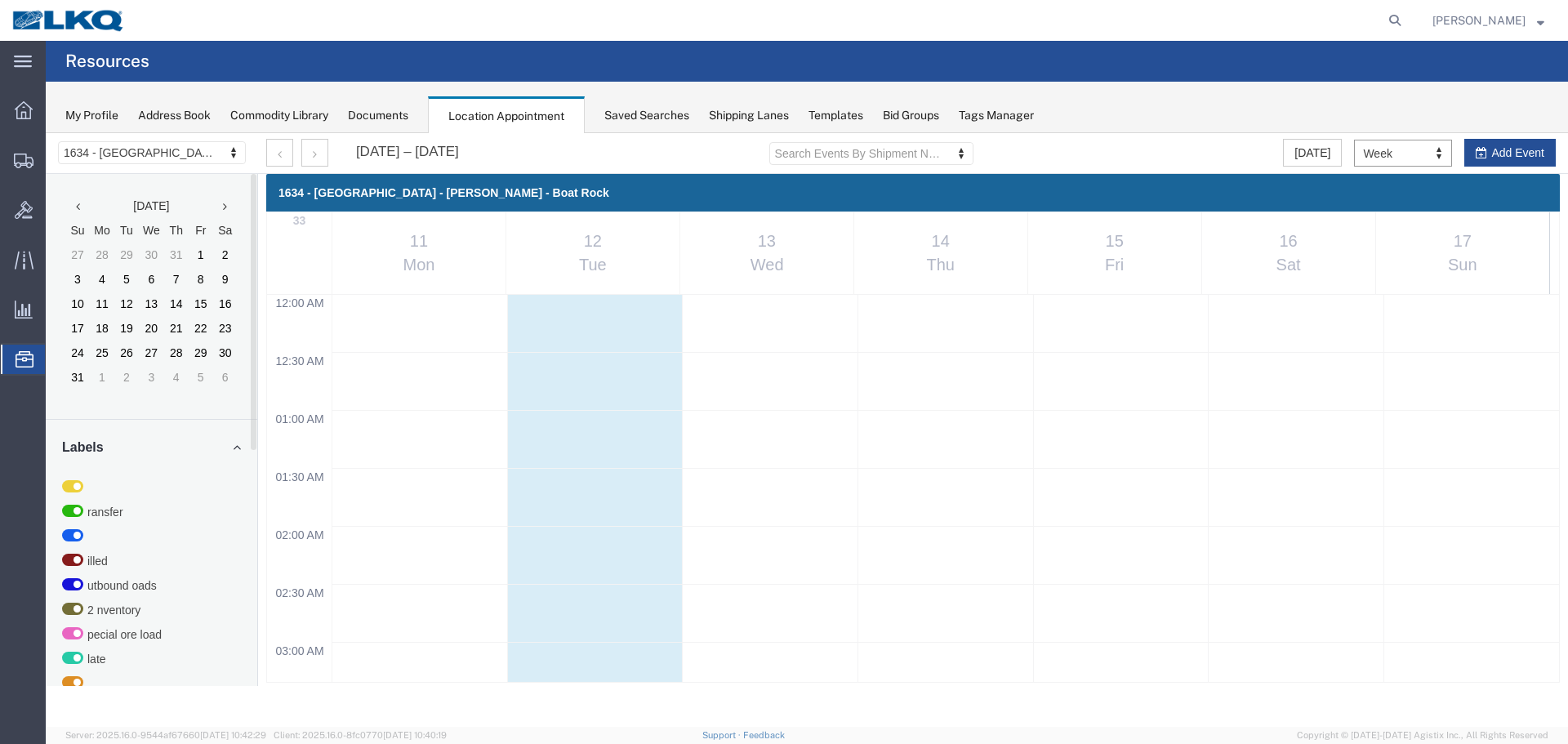
scroll to position [696, 0]
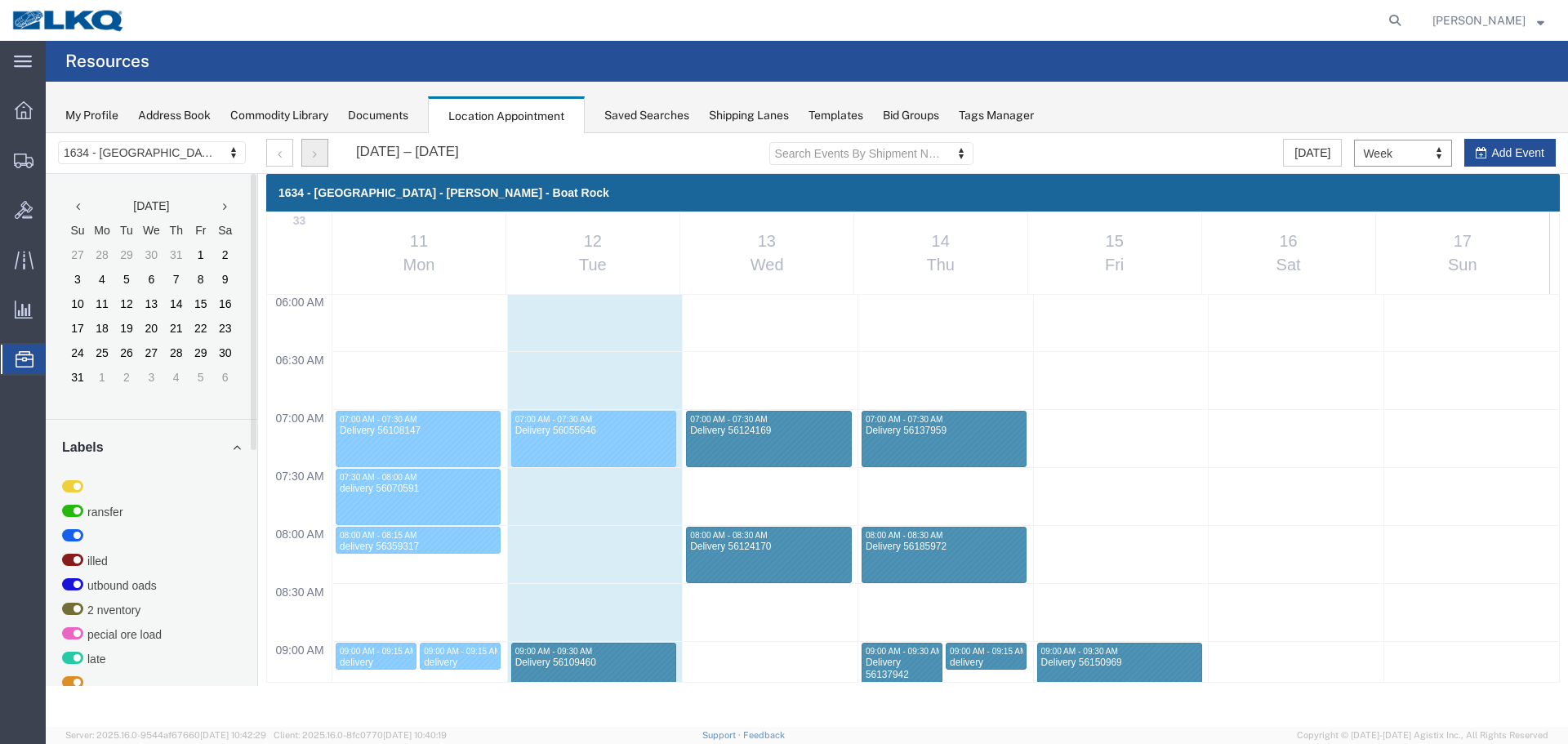
click at [319, 151] on button "button" at bounding box center [315, 152] width 27 height 28
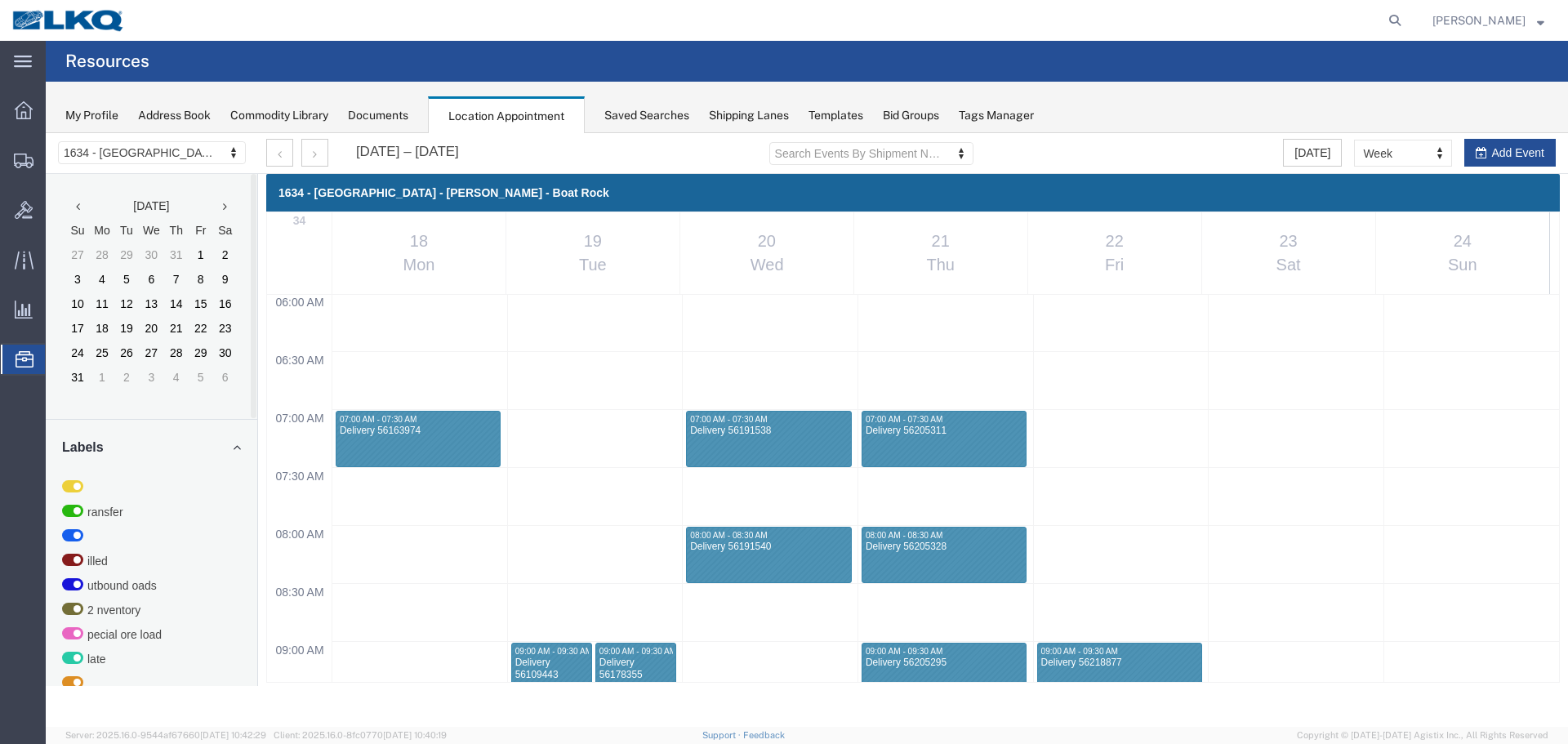
click at [158, 140] on div "1634 - Atlanta - Knopf - Boat Rock 1530 - LKQ Viking Auto Salvage 1633 - Atlant…" at bounding box center [151, 153] width 212 height 41
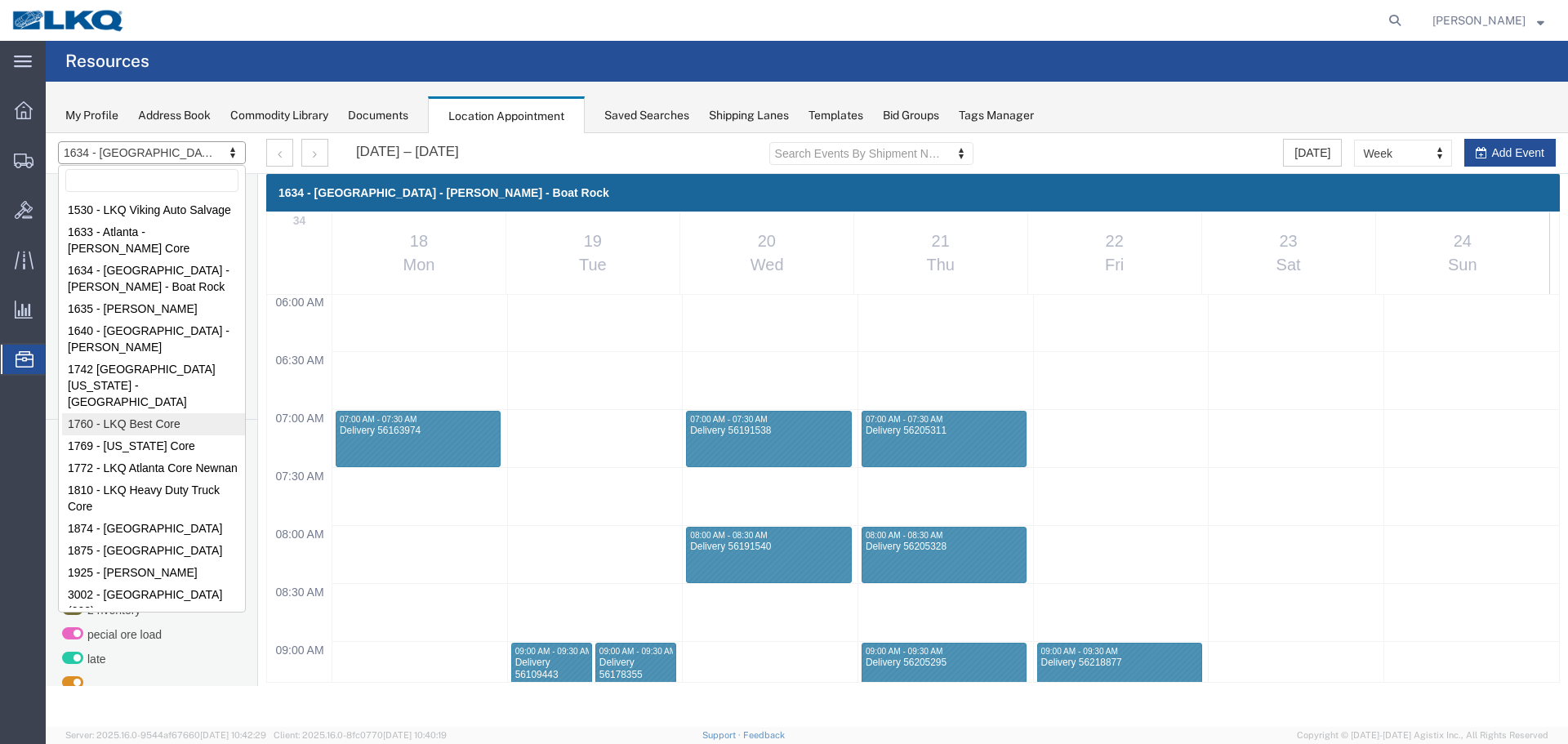
select select "27634"
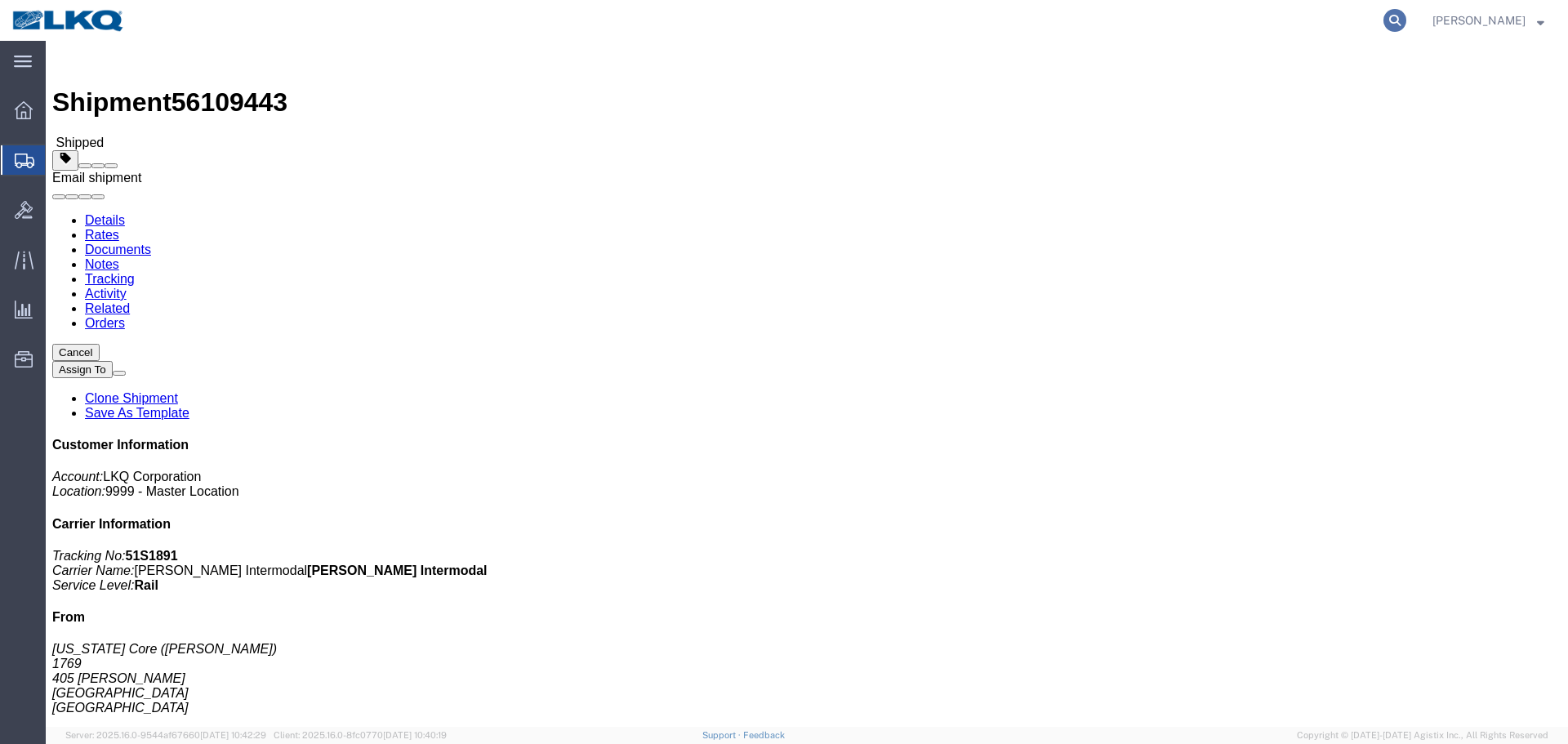
click at [1393, 16] on icon at bounding box center [1395, 20] width 23 height 23
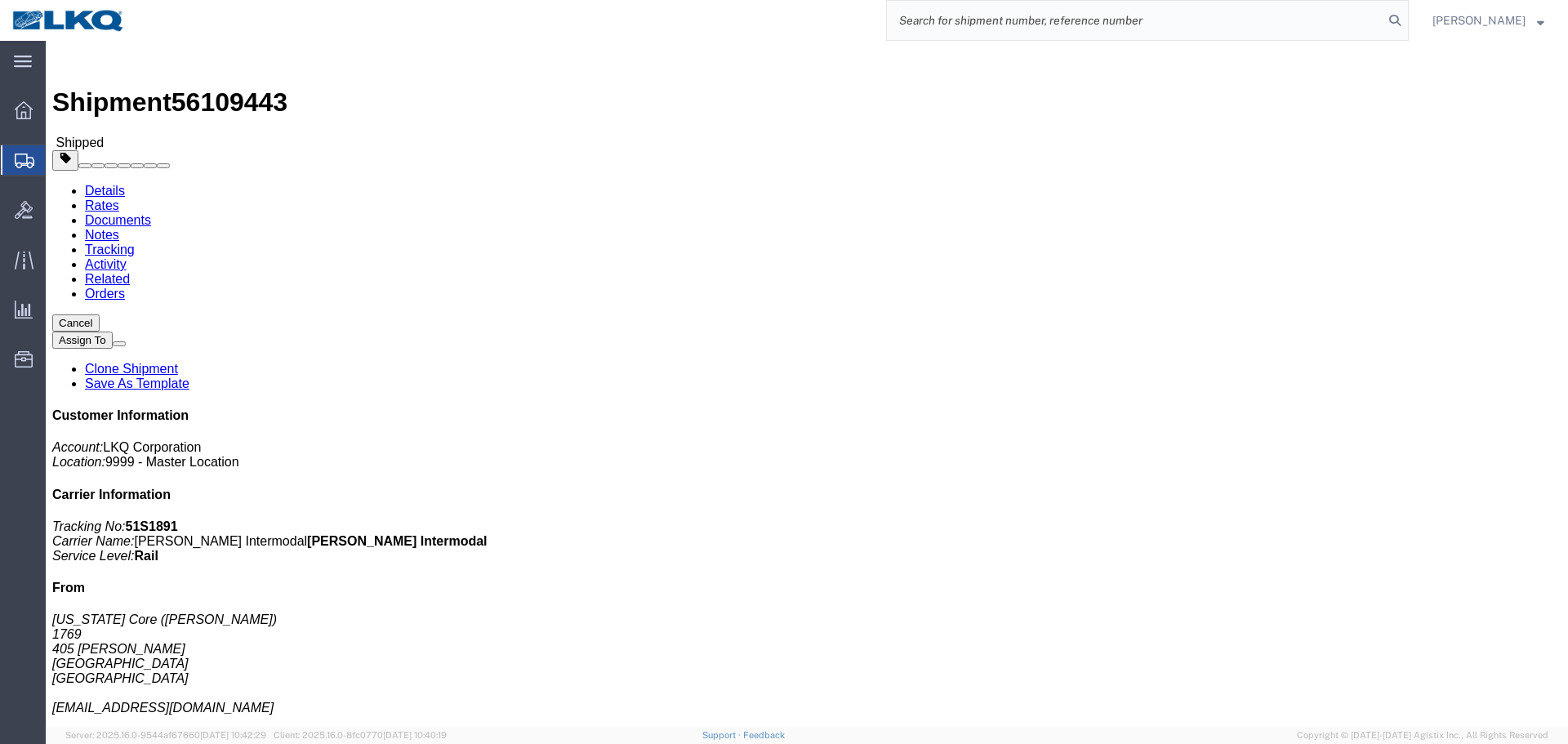
paste input "56109443"
type input "56109443"
click h4 "Routing & Vehicle Information"
click link "Requested"
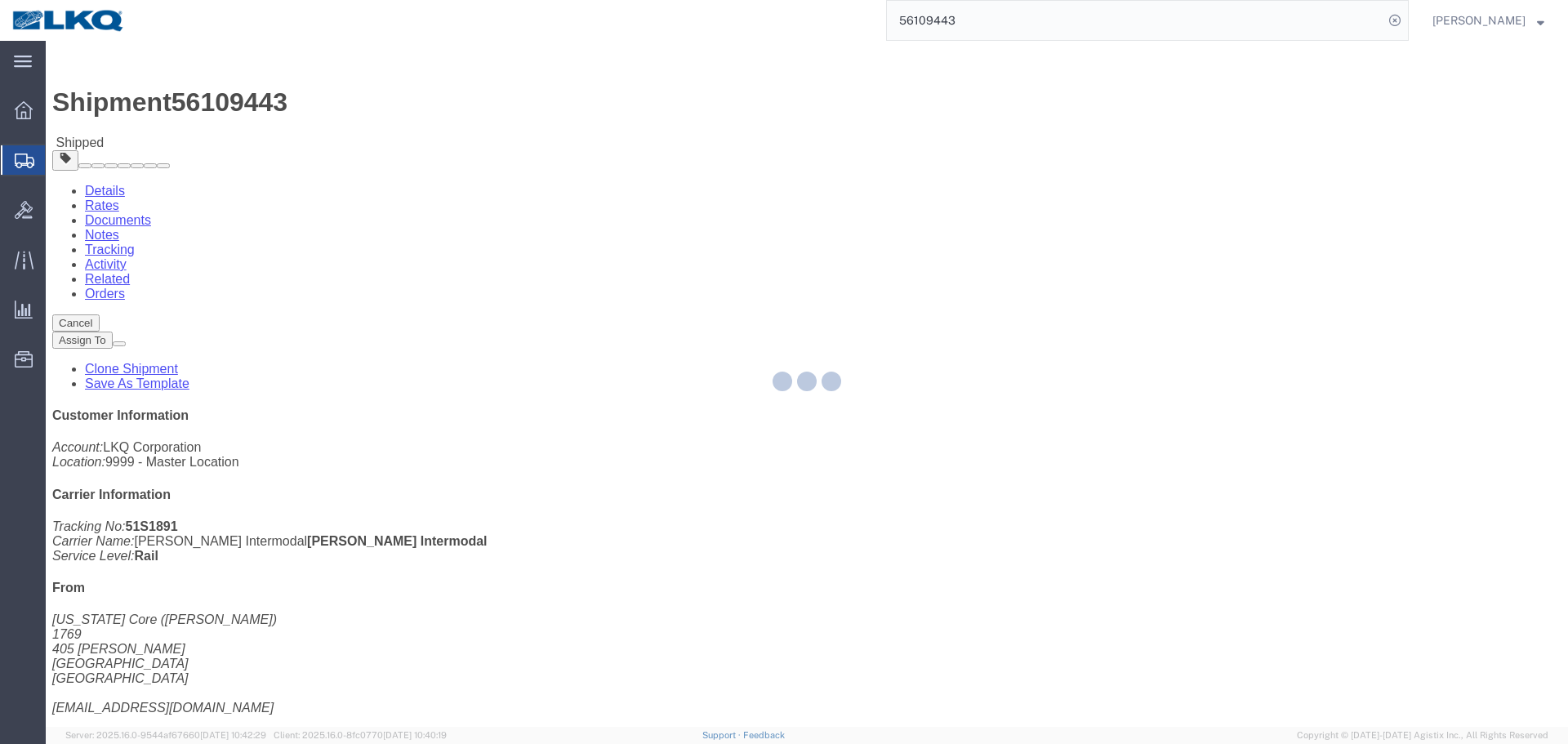
select select "1"
select select
select select "30"
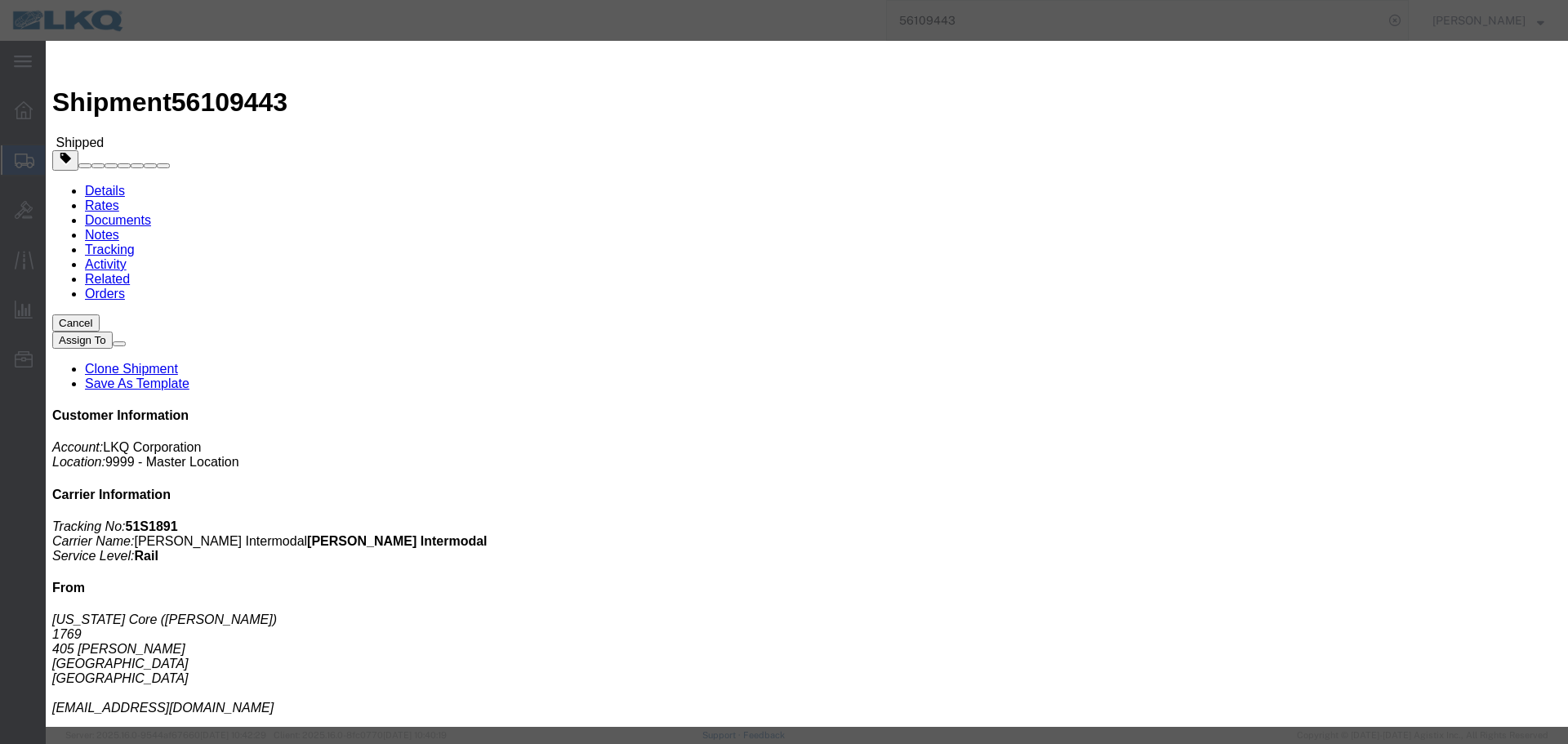
click input "9:00 AM"
type input "7:00 AM"
click button "Save"
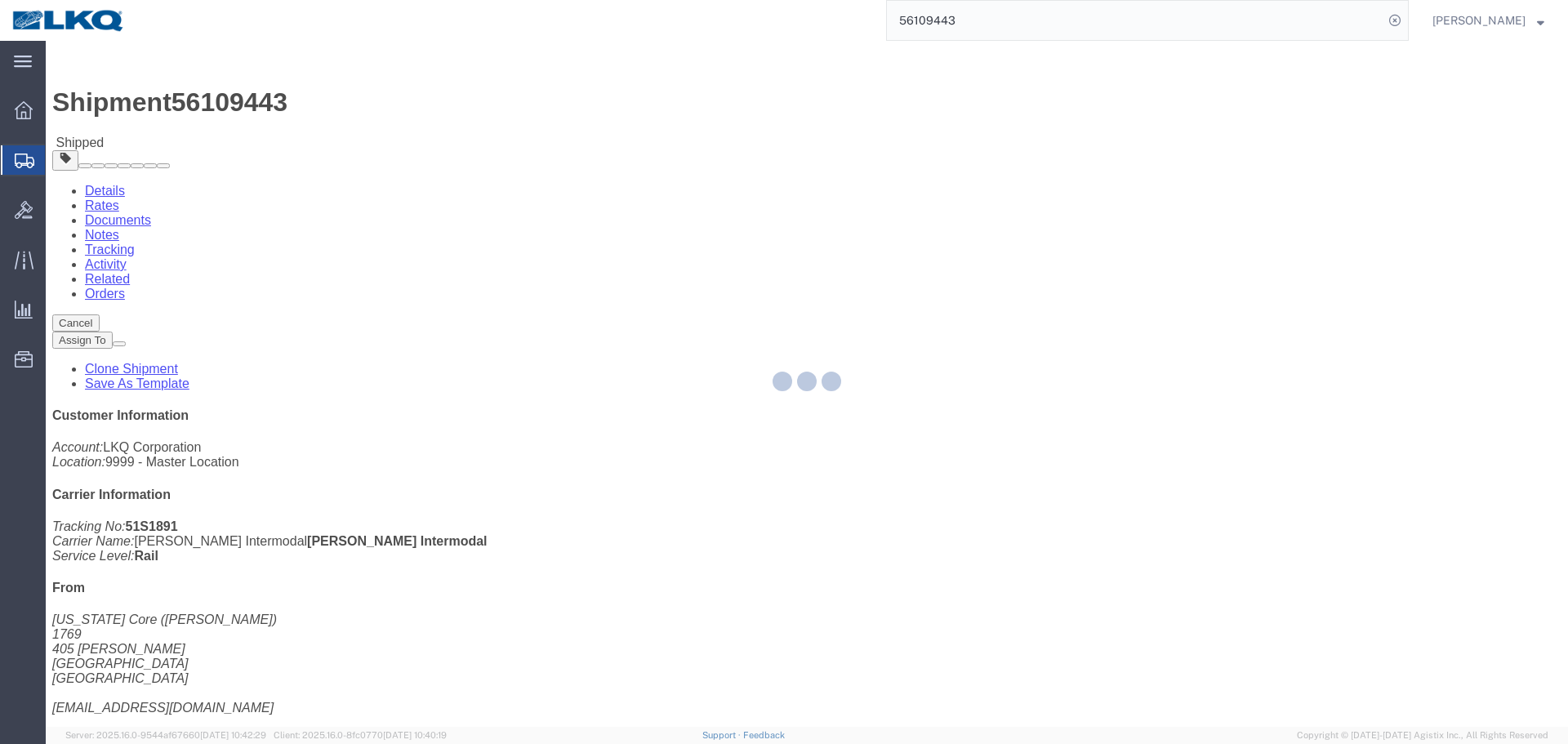
click at [1080, 8] on input "56109443" at bounding box center [1135, 20] width 496 height 39
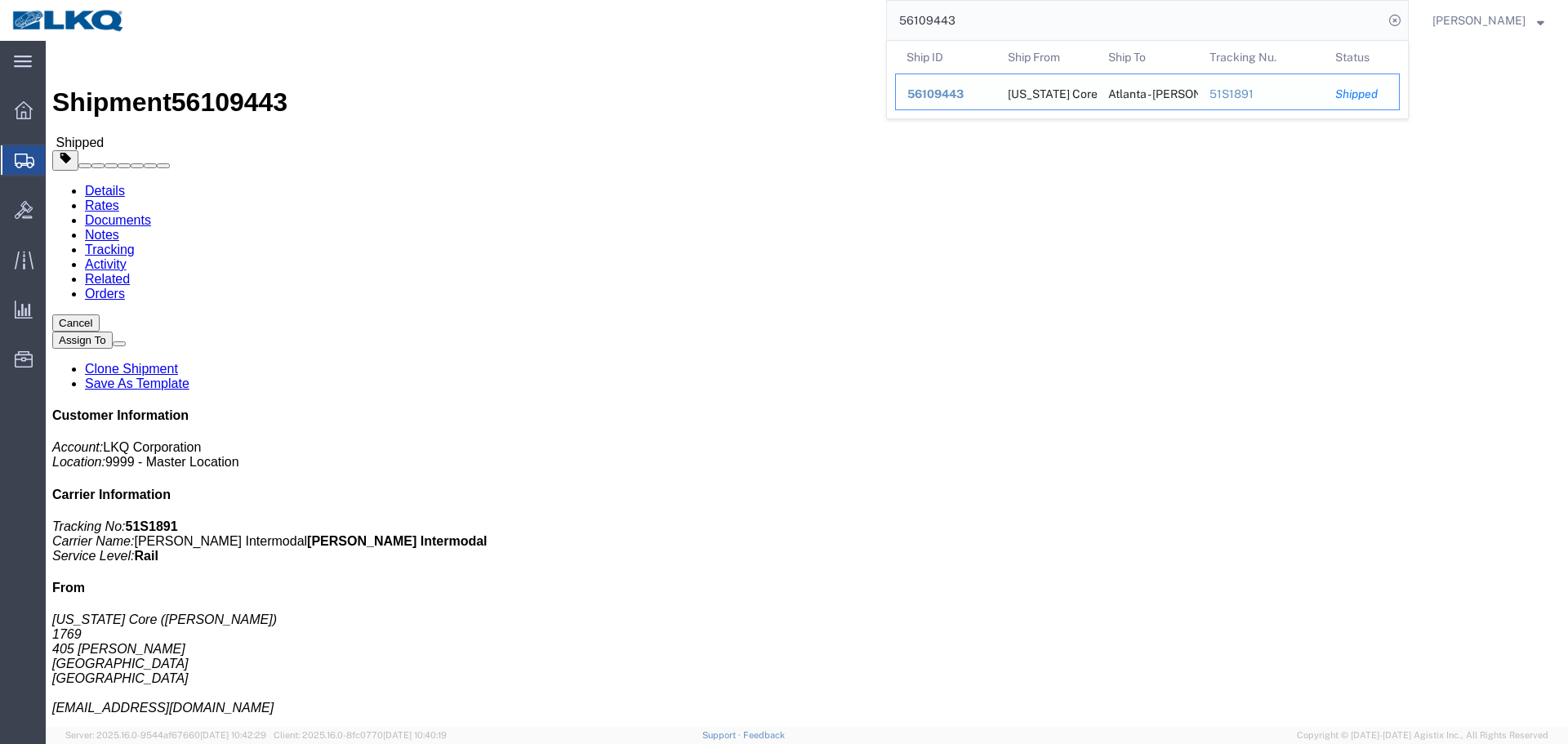
paste input "42897"
type input "56428973"
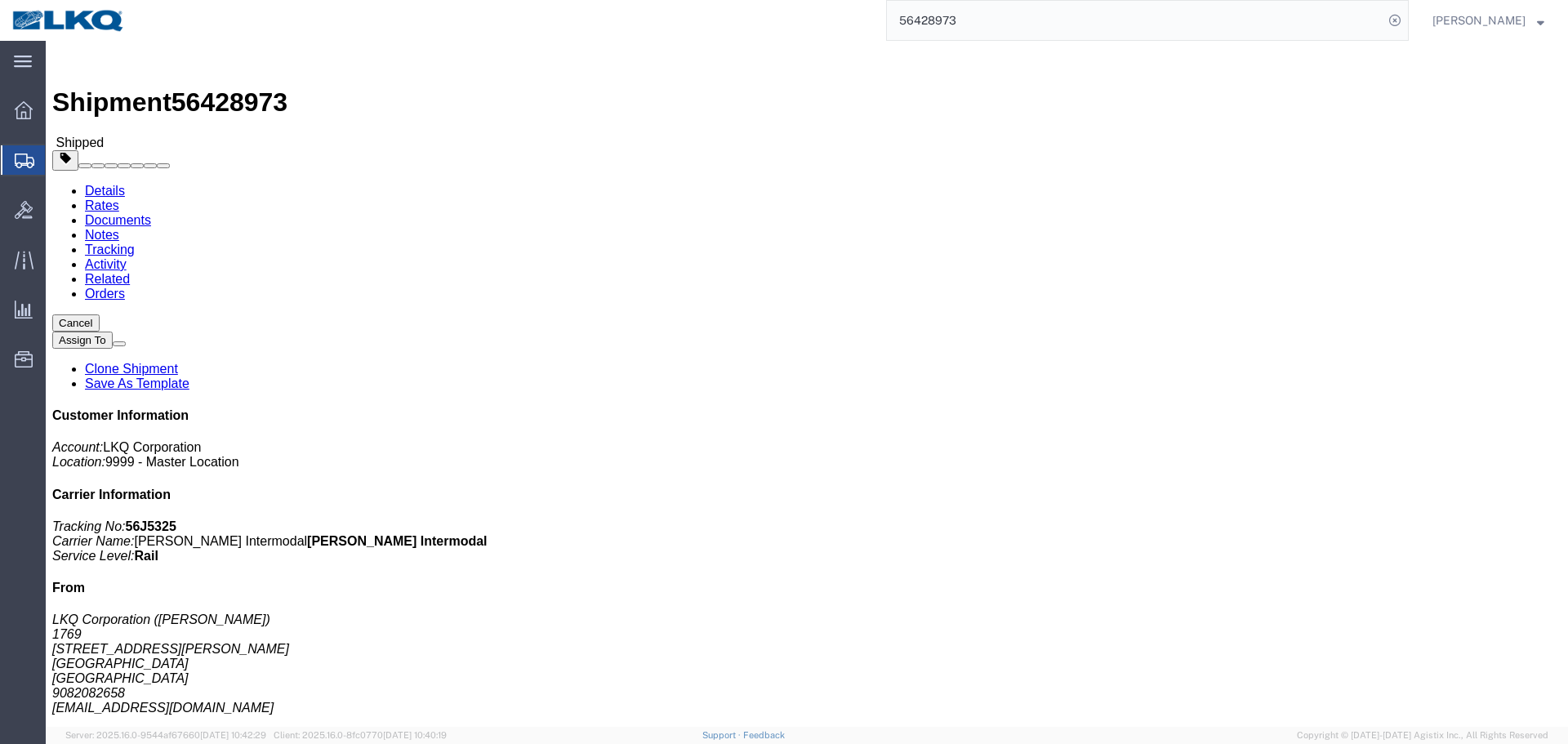
click button "Close"
click div "Leg 1 - Rail Vehicle 1: Boxcar"
click div "Shipment Detail Ship From LKQ Corporation (Marc Metzger) 1769 405 S Wanamaker A…"
click div "Ship From LKQ Corporation (Marc Metzger) 1769 405 S Wanamaker Ave Ontario, CA 9…"
click link "Requested"
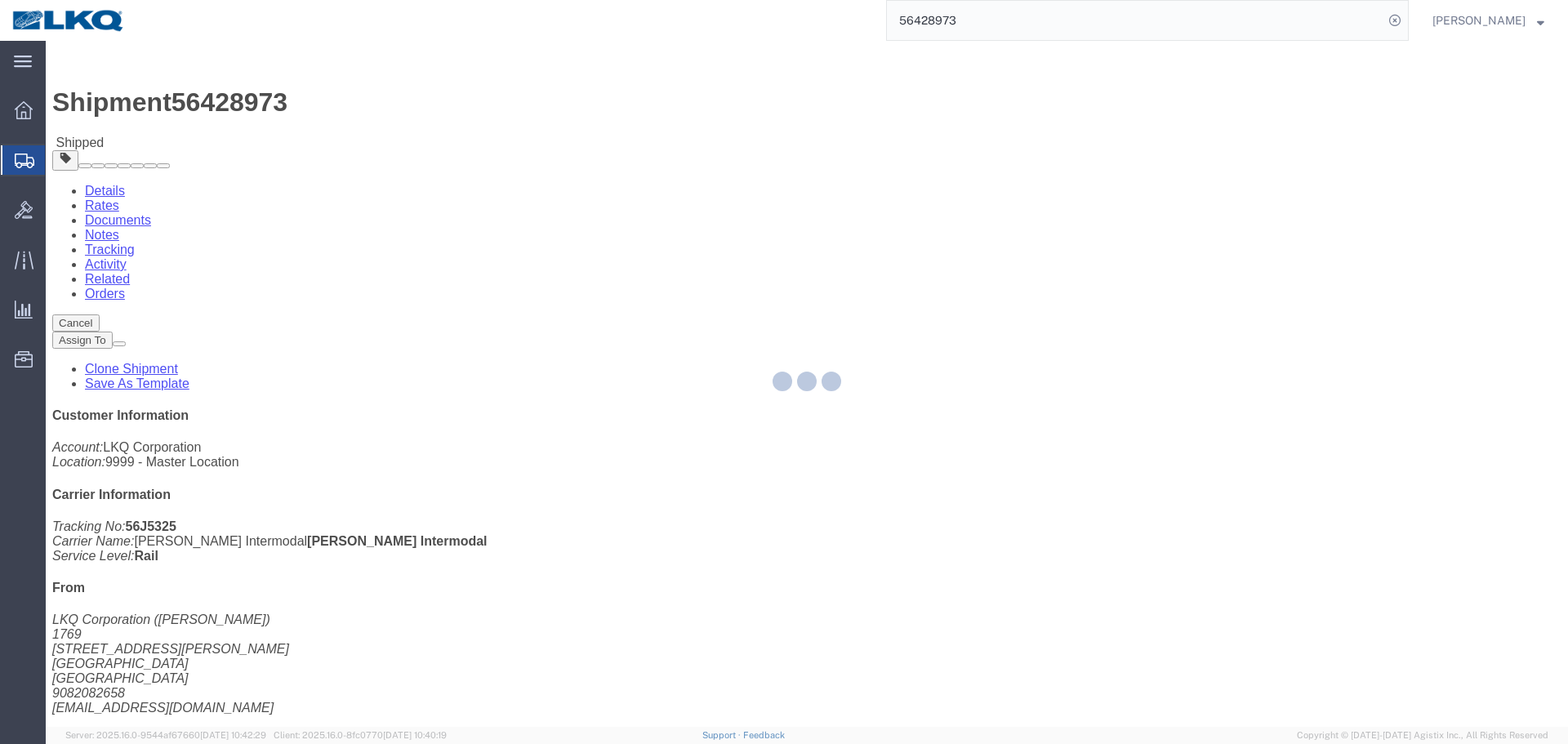
select select
select select "15"
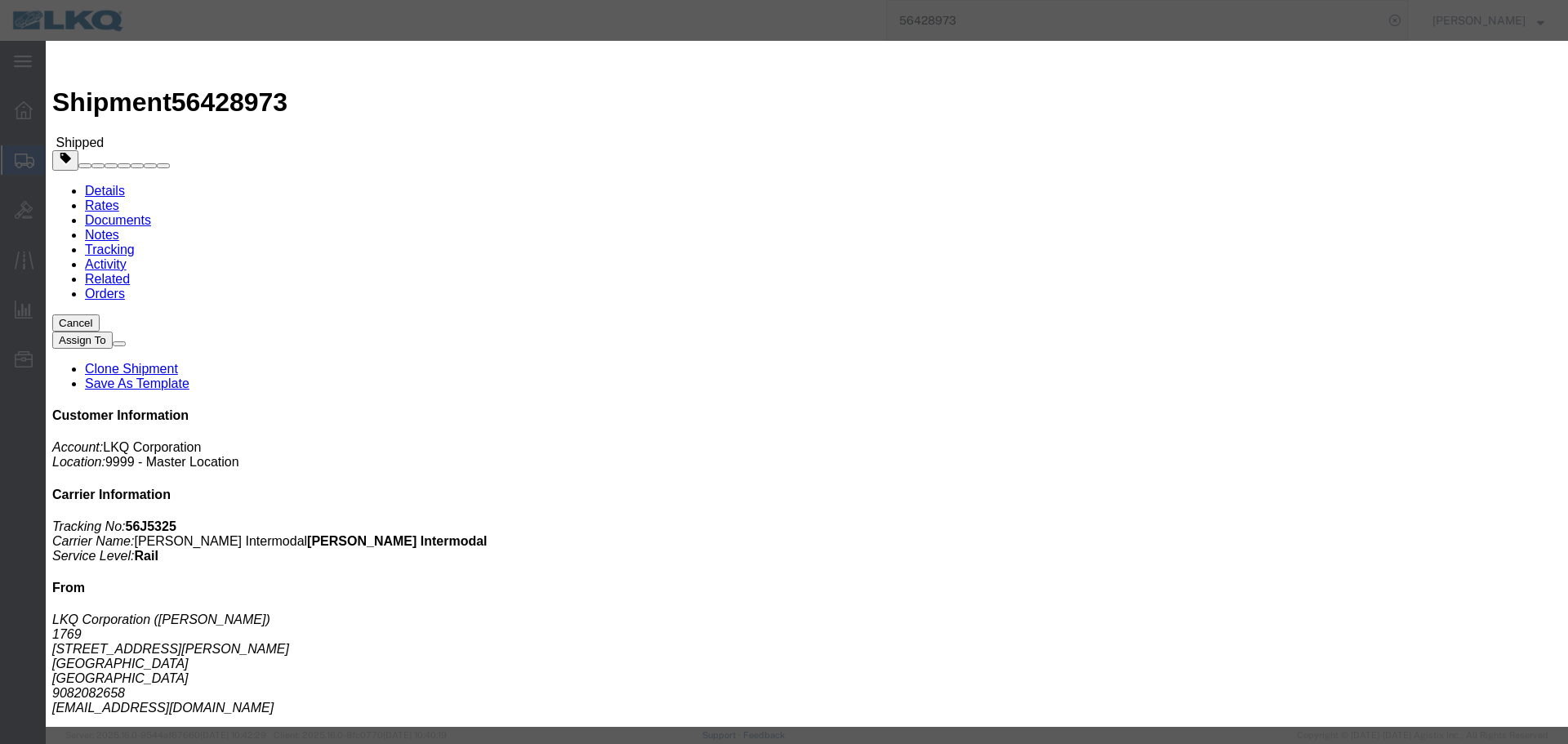
click input "[DATE]"
click td "19"
click input "1:00 PM"
type input "8:00 AM"
click button "Save"
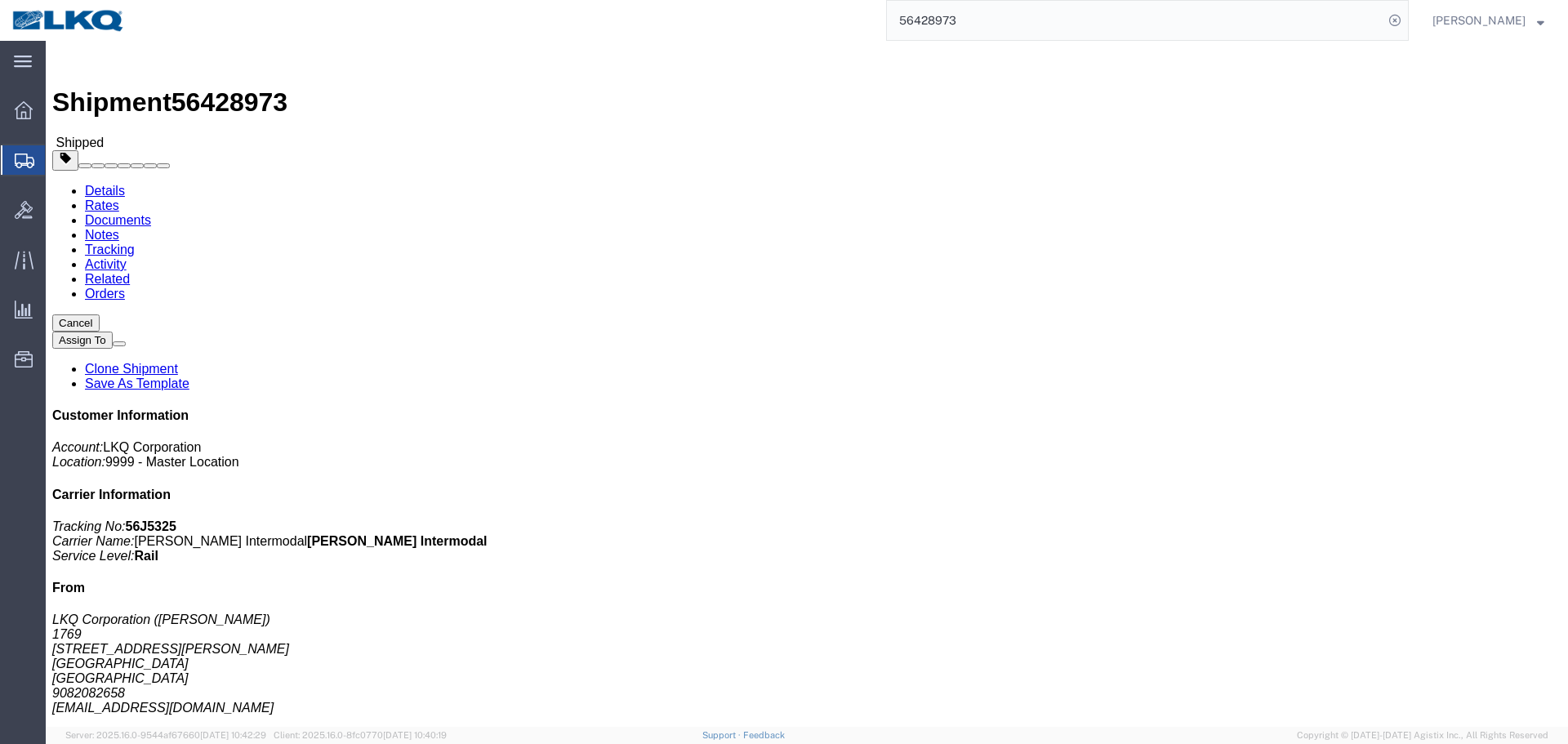
click button "button"
click at [1009, 12] on input "56428973" at bounding box center [1135, 20] width 496 height 39
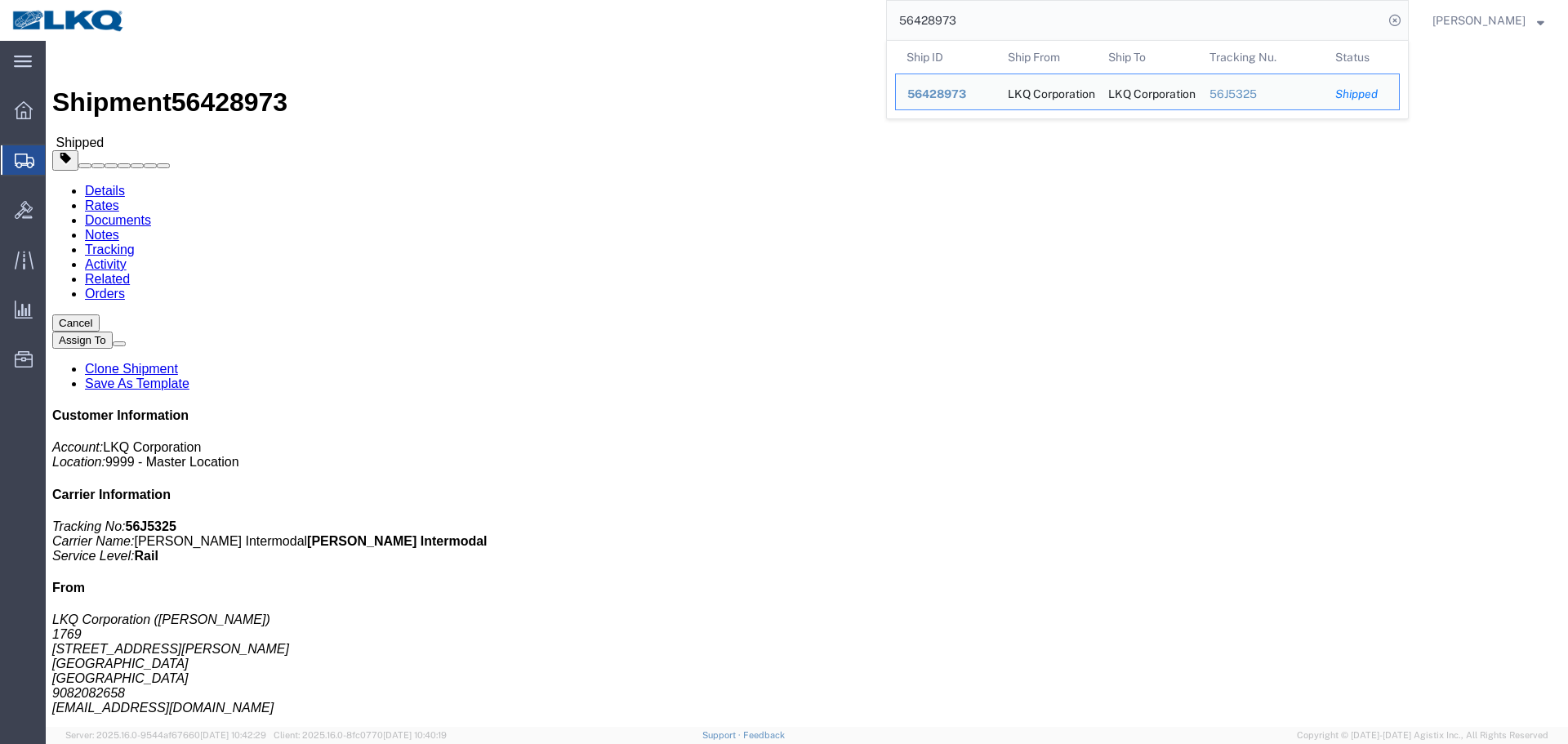
paste input "53551"
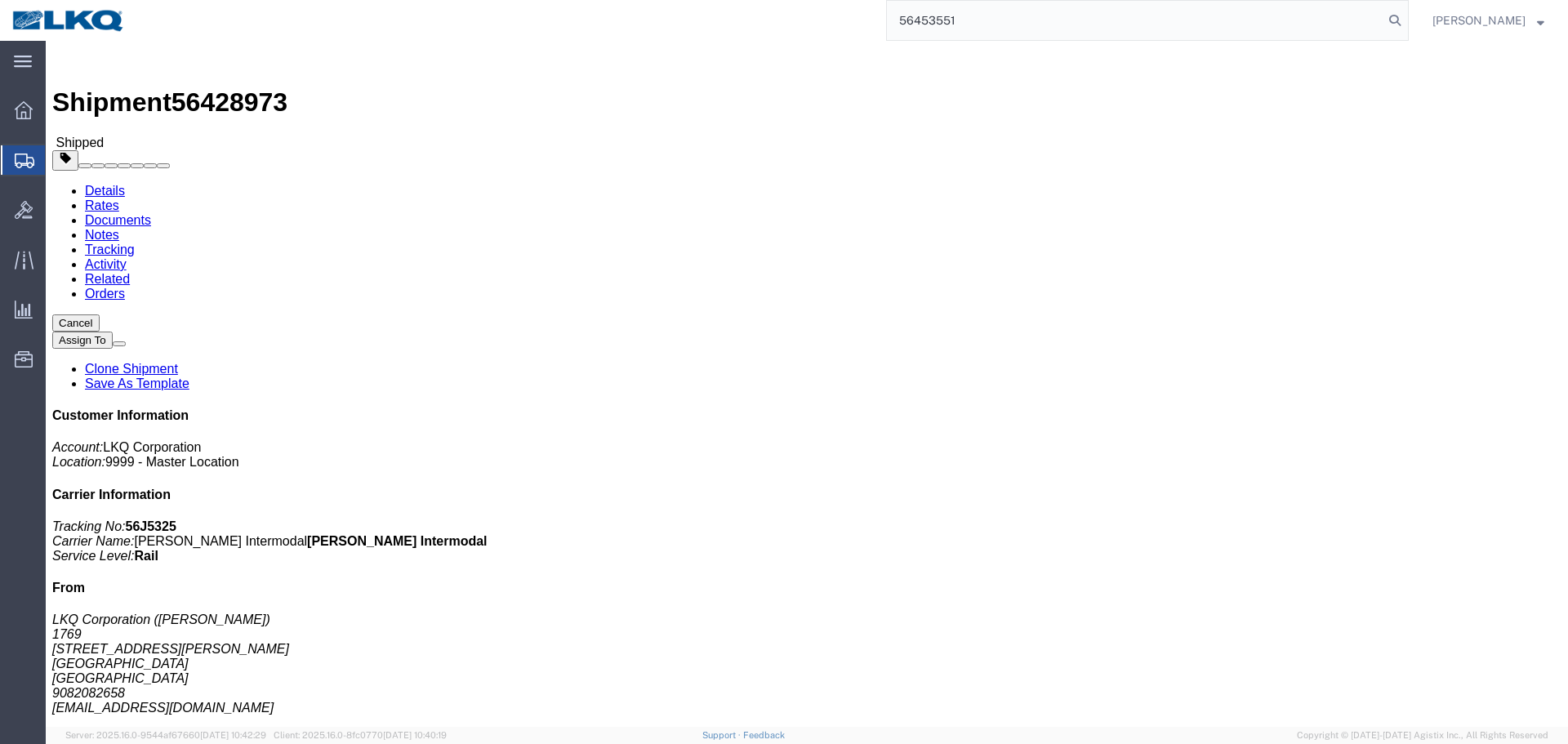
click div "Ship From LKQ Corporation (Marc Metzger) 1769 405 S Wanamaker Ave Ontario, CA 9…"
click at [969, 34] on input "56453551" at bounding box center [1135, 20] width 496 height 39
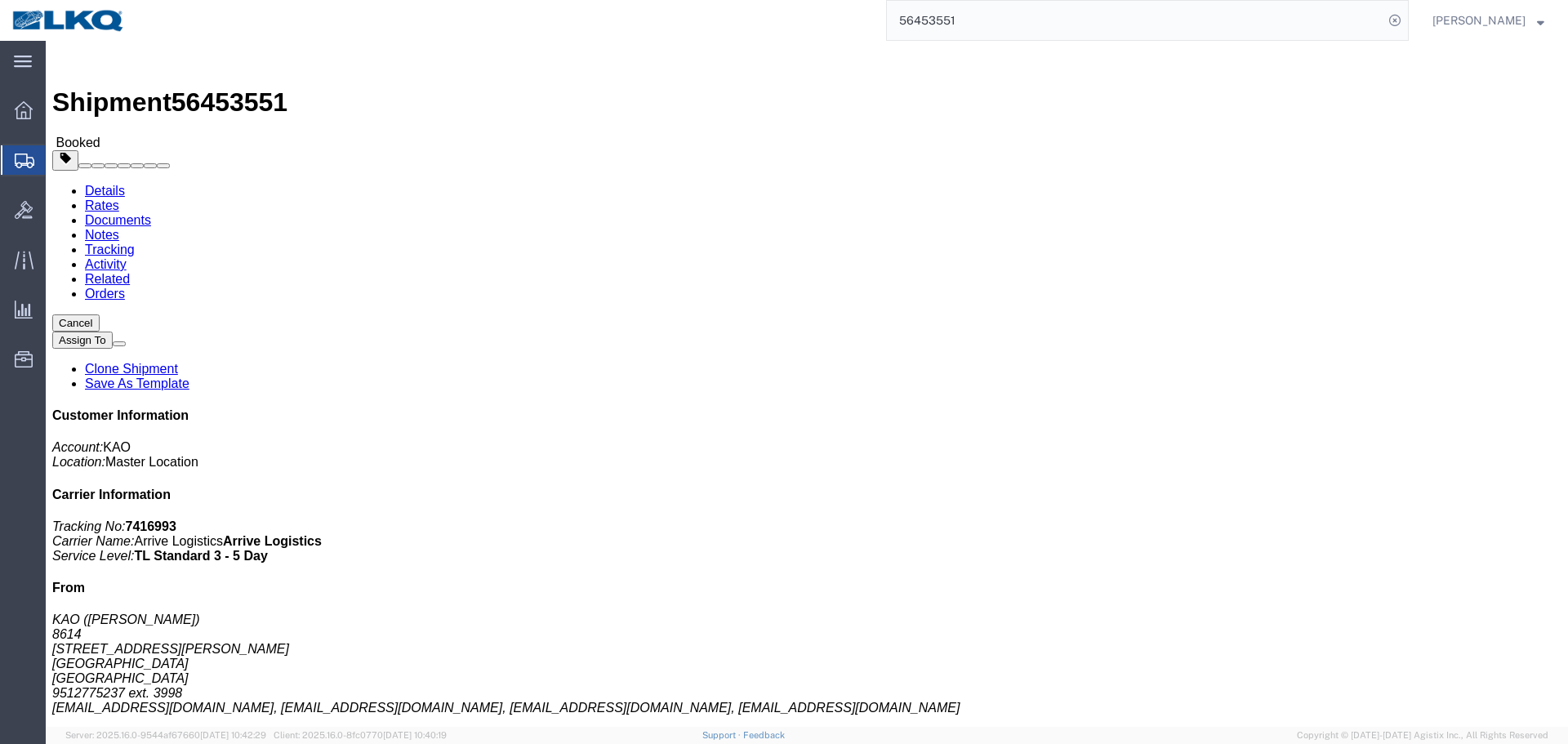
click div "Shipment Detail Ship From KAO (Stephen Solway) 8614 15640 Cantu-Galleano Ranch …"
click div "Ship From KAO (Stephen Solway) 8614 15640 Cantu-Galleano Ranch Rd Eastvale, CA …"
click div "Shipment Detail Ship From KAO (Stephen Solway) 8614 15640 Cantu-Galleano Ranch …"
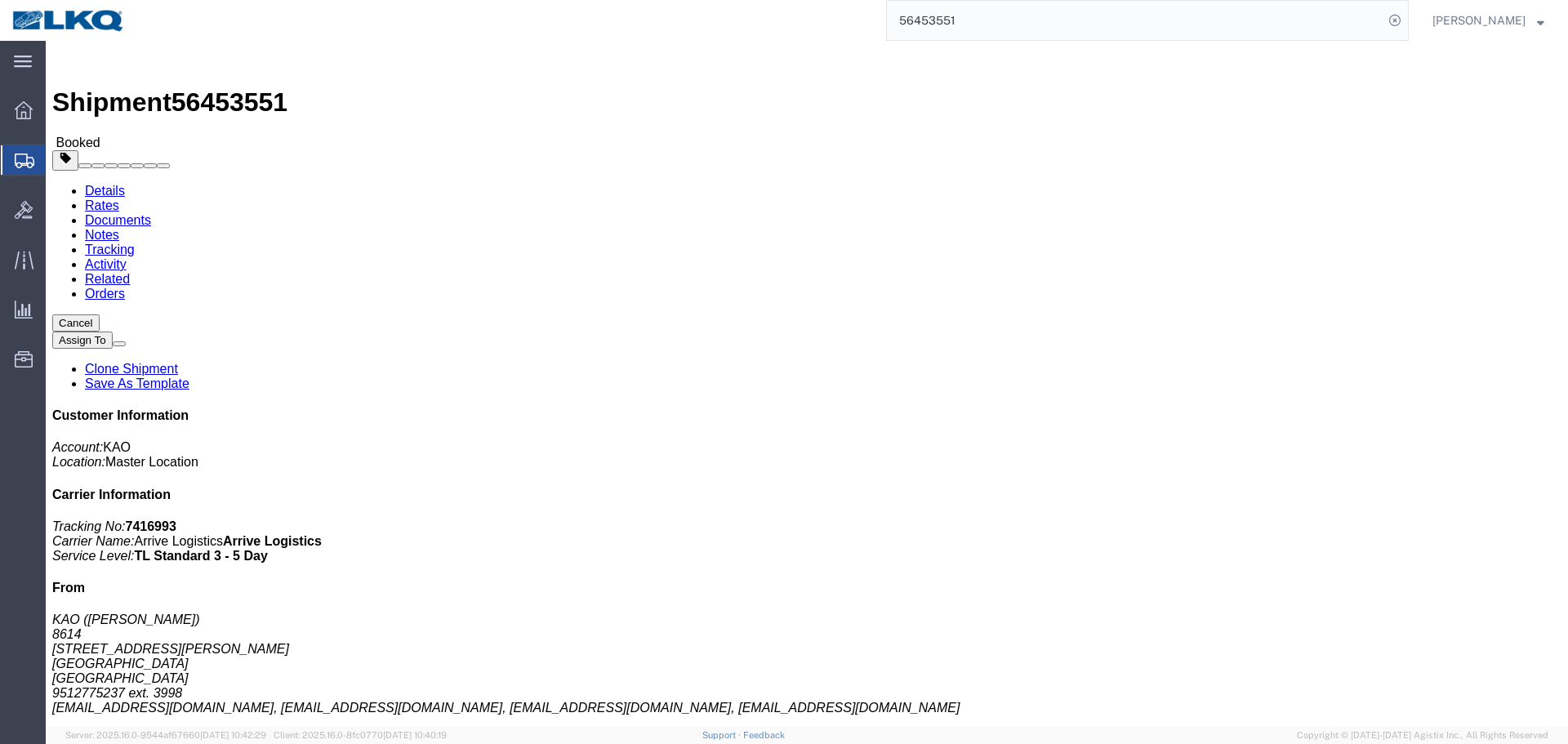
drag, startPoint x: 825, startPoint y: 175, endPoint x: 623, endPoint y: 183, distance: 202.2
click p "08/12/2025 10:00 - 08/12/2025 17:00"
click at [1047, 23] on input "56453551" at bounding box center [1135, 20] width 496 height 39
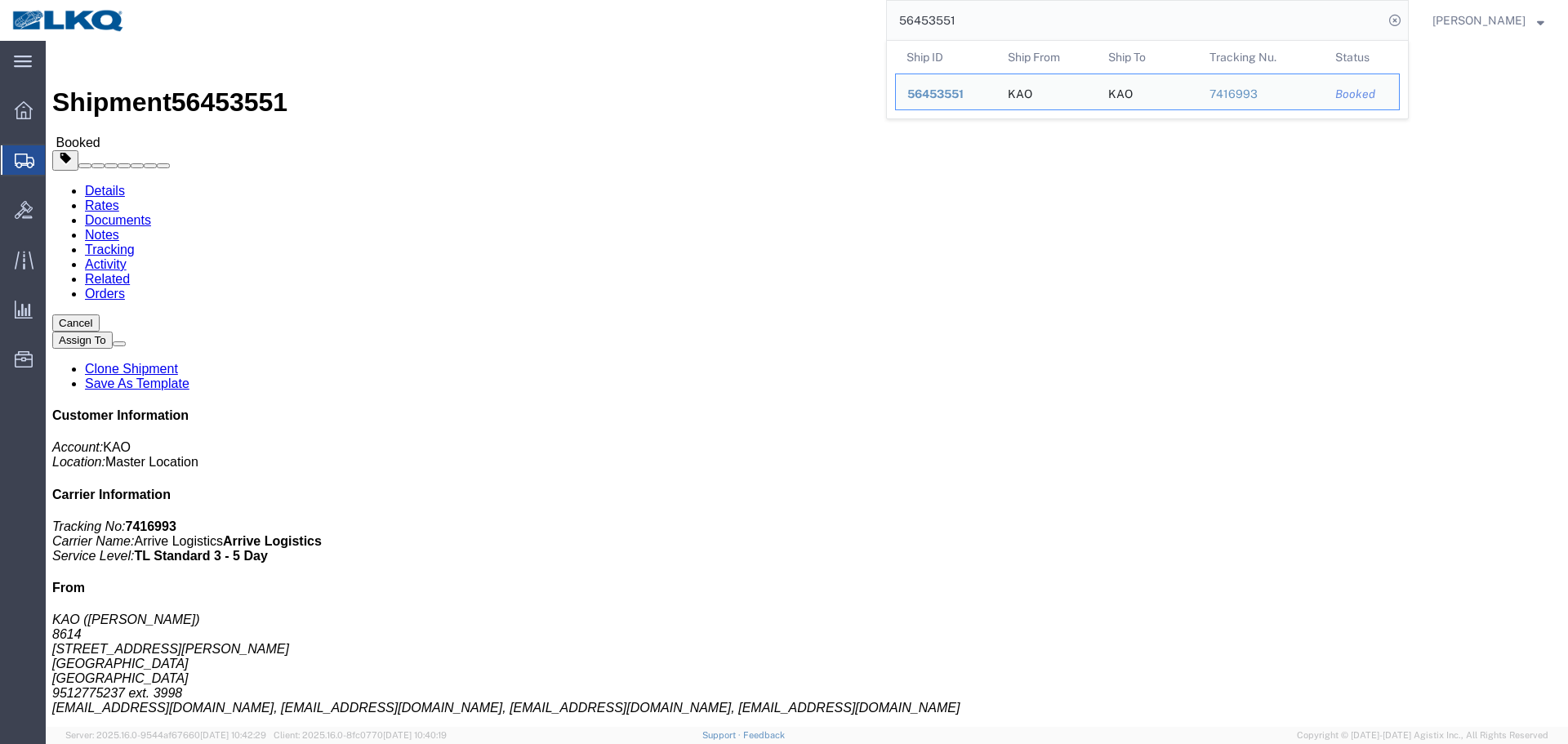
paste input "378989"
type input "56378989"
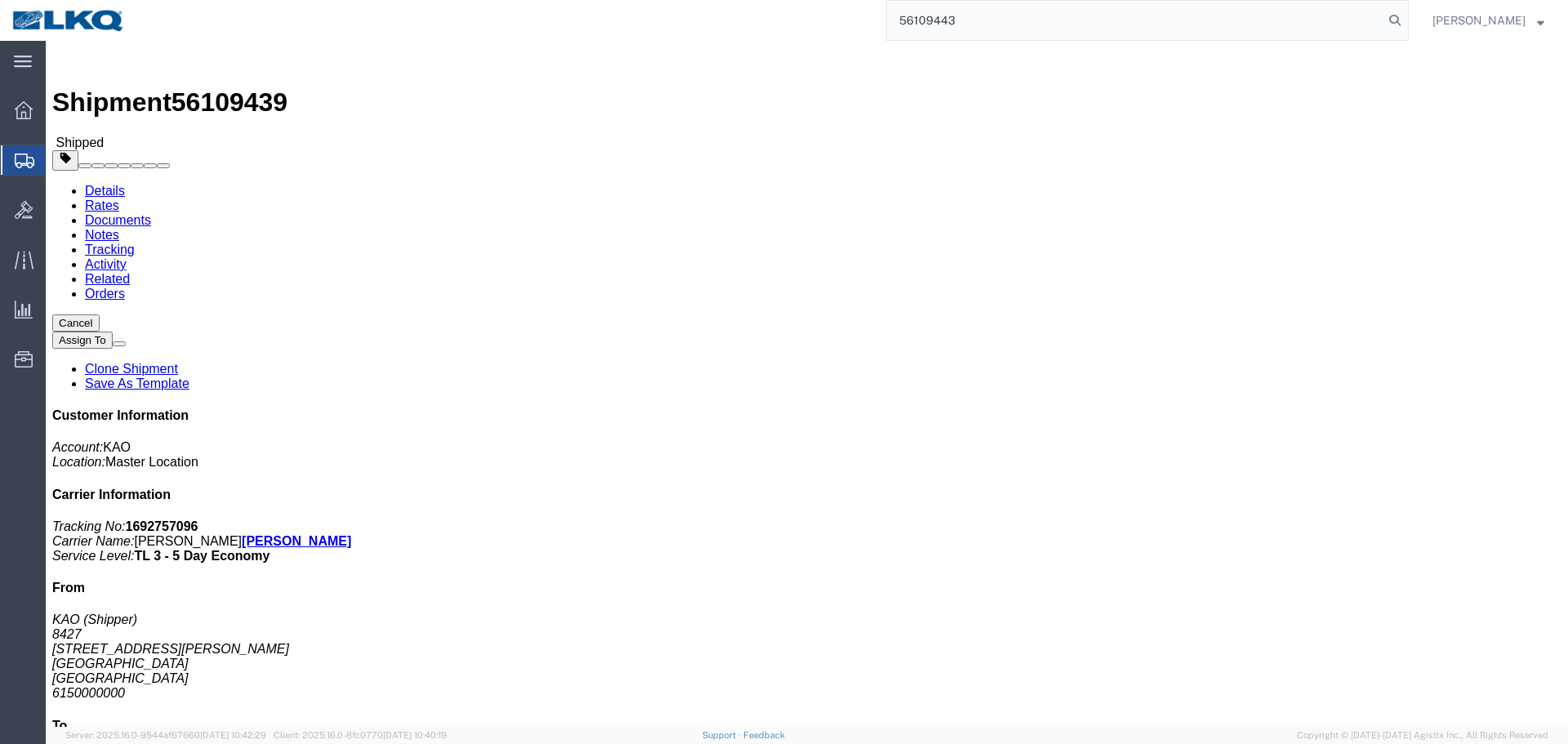
type input "56109443"
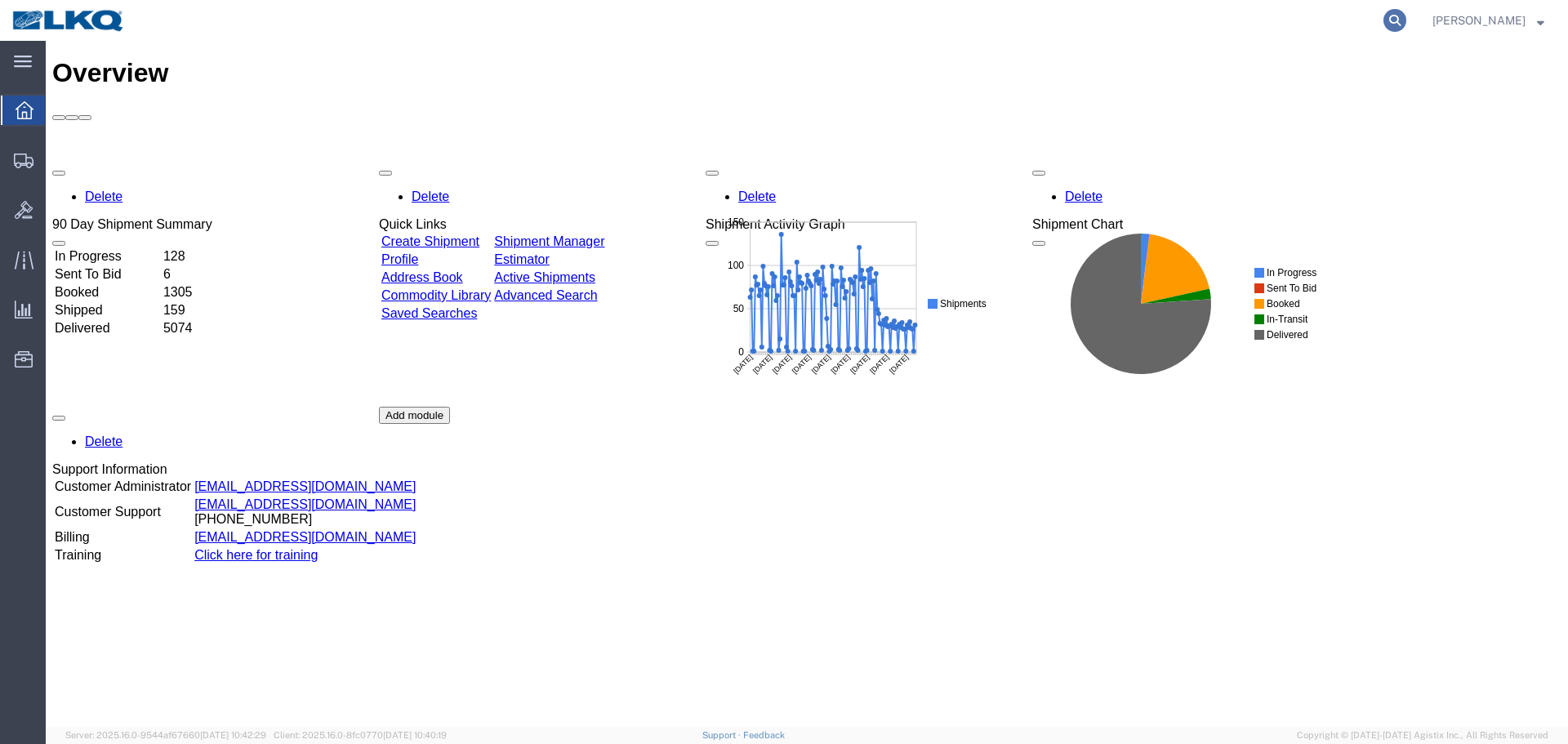
click at [1398, 25] on icon at bounding box center [1395, 20] width 23 height 23
paste input "56378989"
type input "56378989"
click at [1398, 18] on icon at bounding box center [1395, 20] width 23 height 23
paste input "56378989"
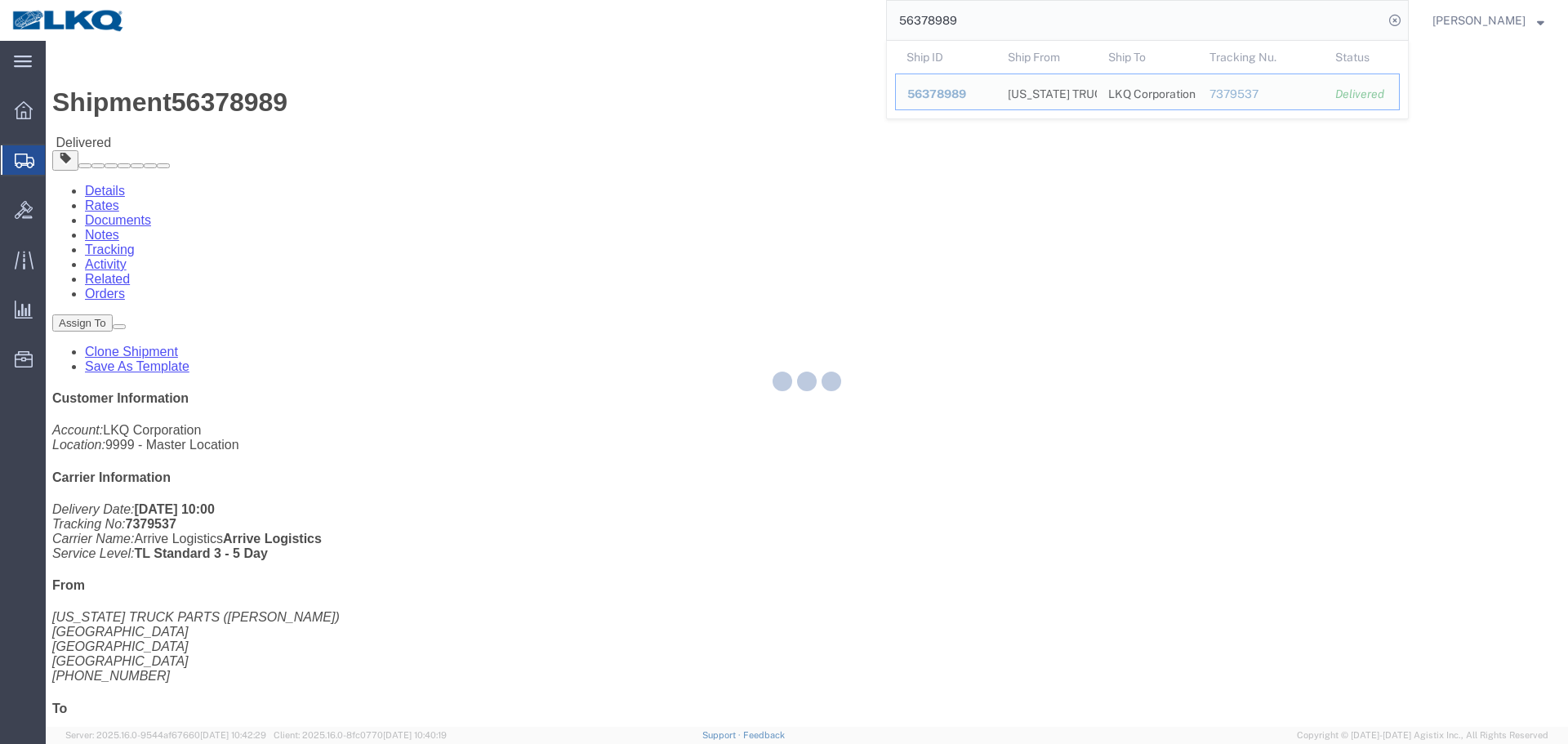
drag, startPoint x: 127, startPoint y: 78, endPoint x: 172, endPoint y: 119, distance: 60.9
click at [172, 119] on div at bounding box center [807, 383] width 1522 height 686
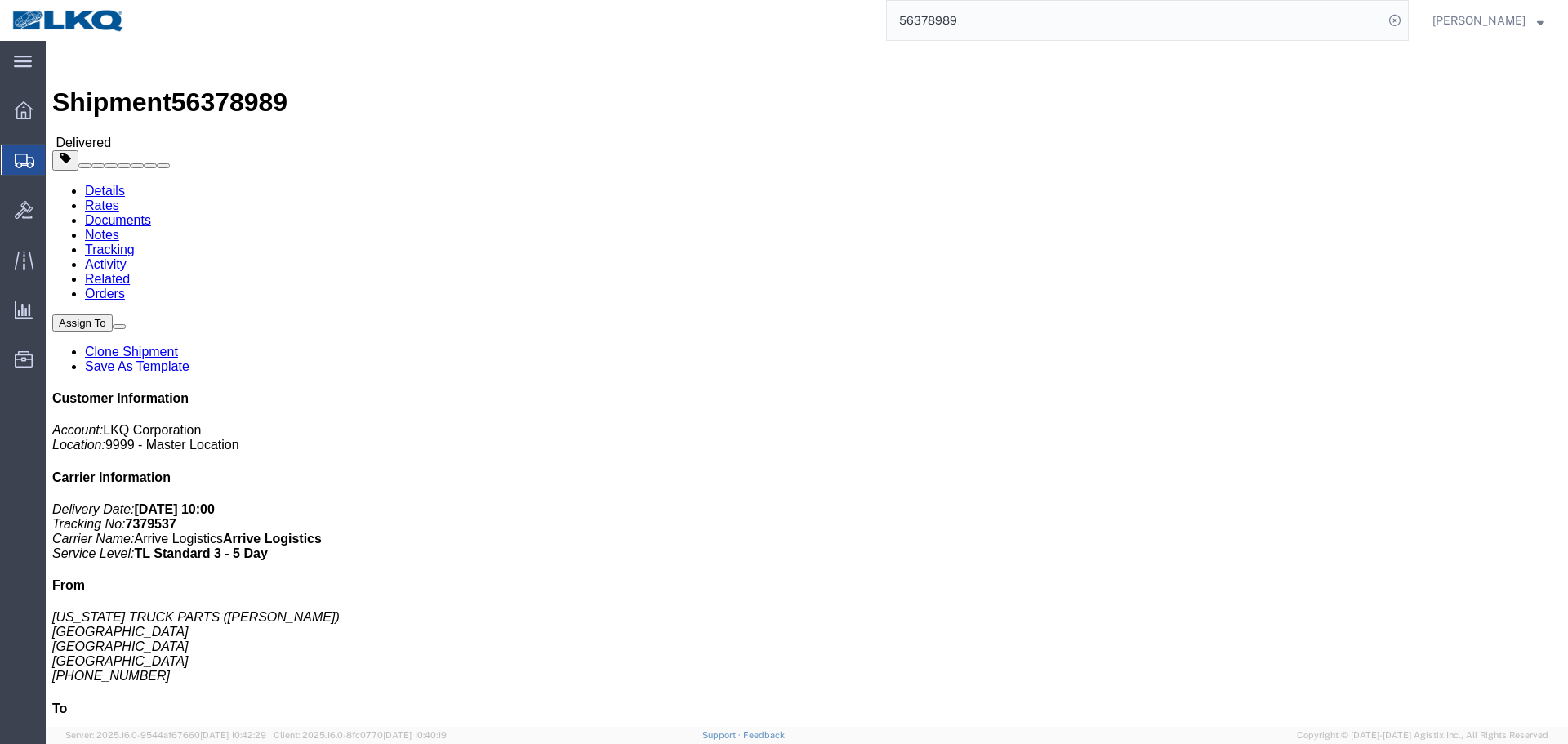
click link "Rates"
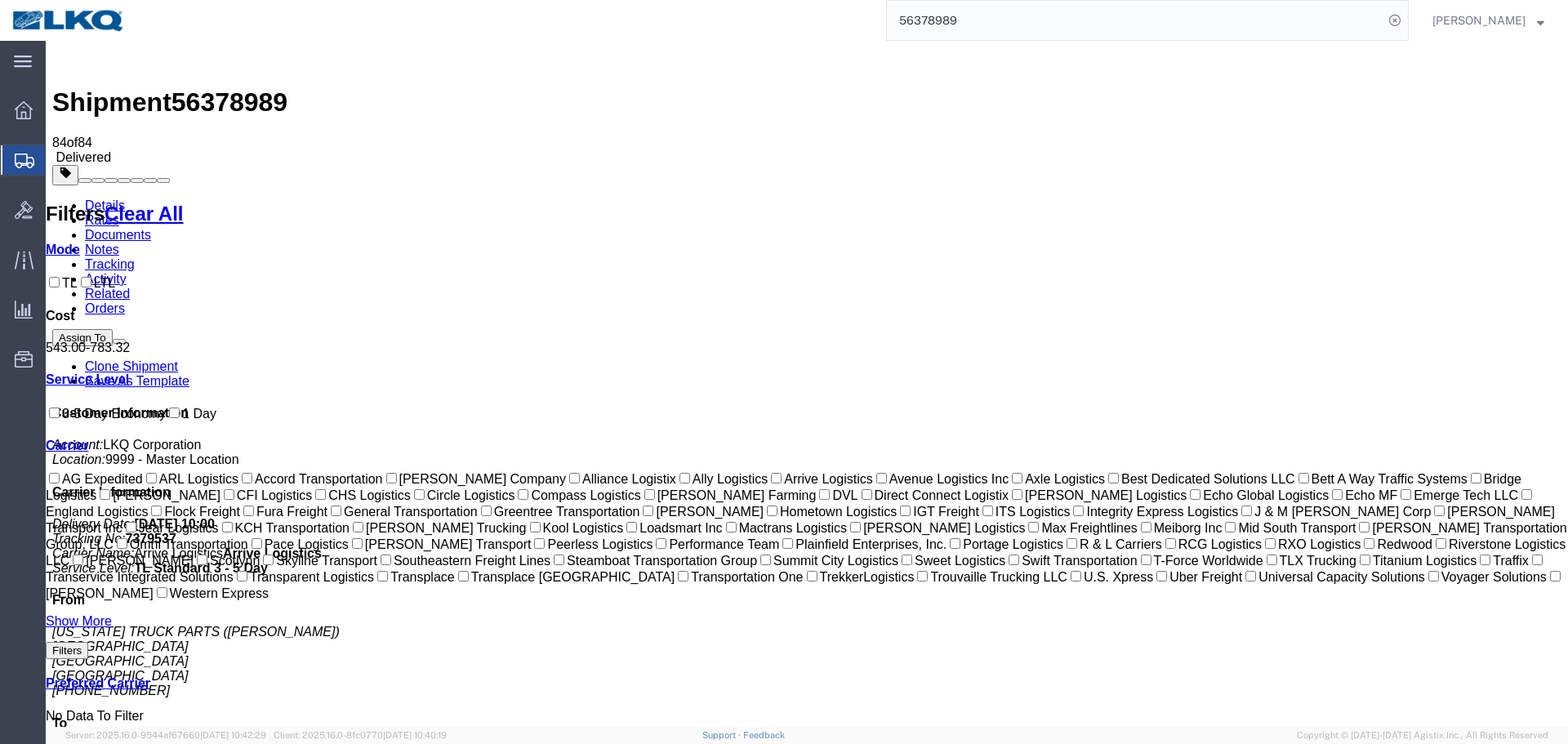
click at [1065, 29] on input "56378989" at bounding box center [1135, 20] width 496 height 39
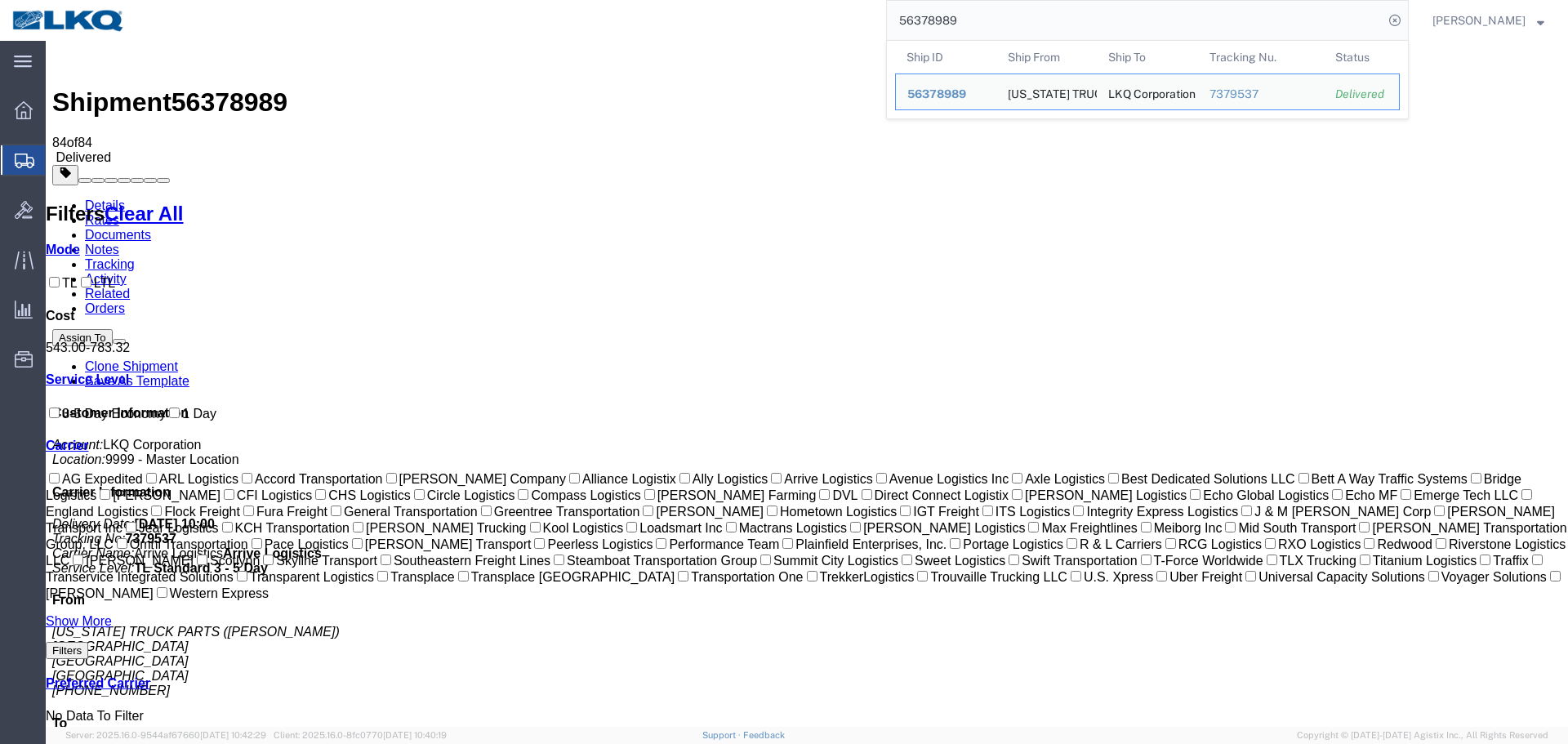
paste input "400997"
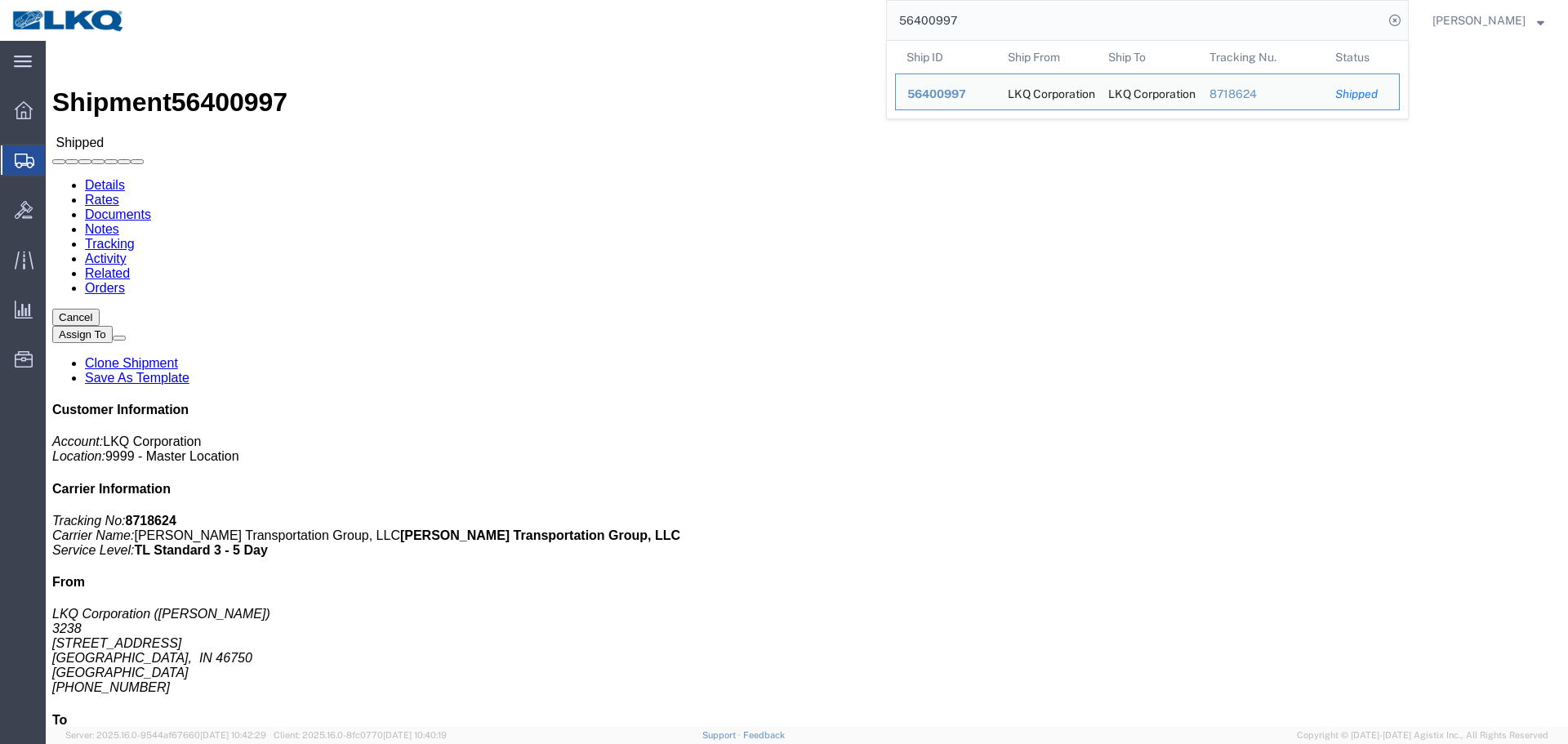
click div "Shipment 56400997 Shipped"
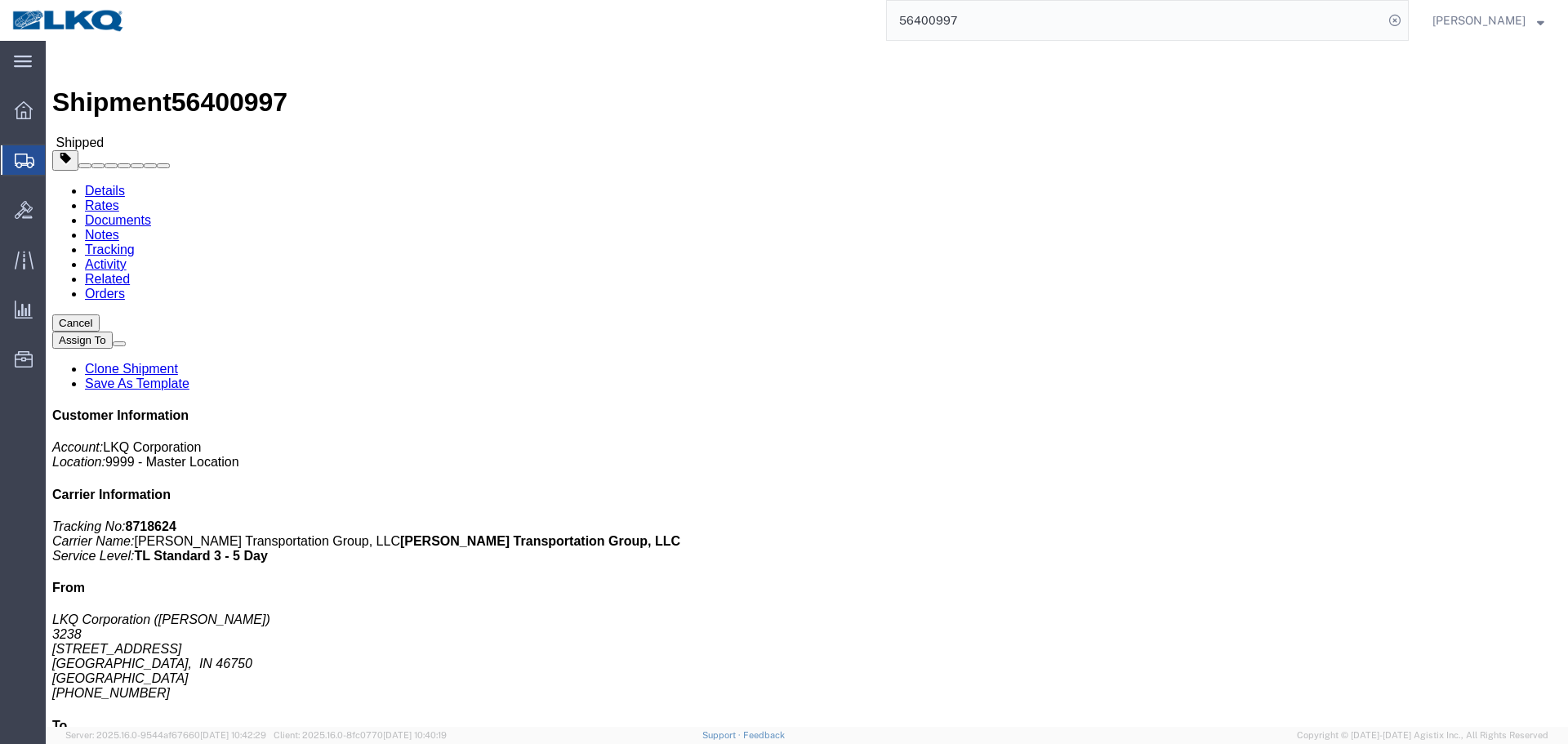
click link "Rates"
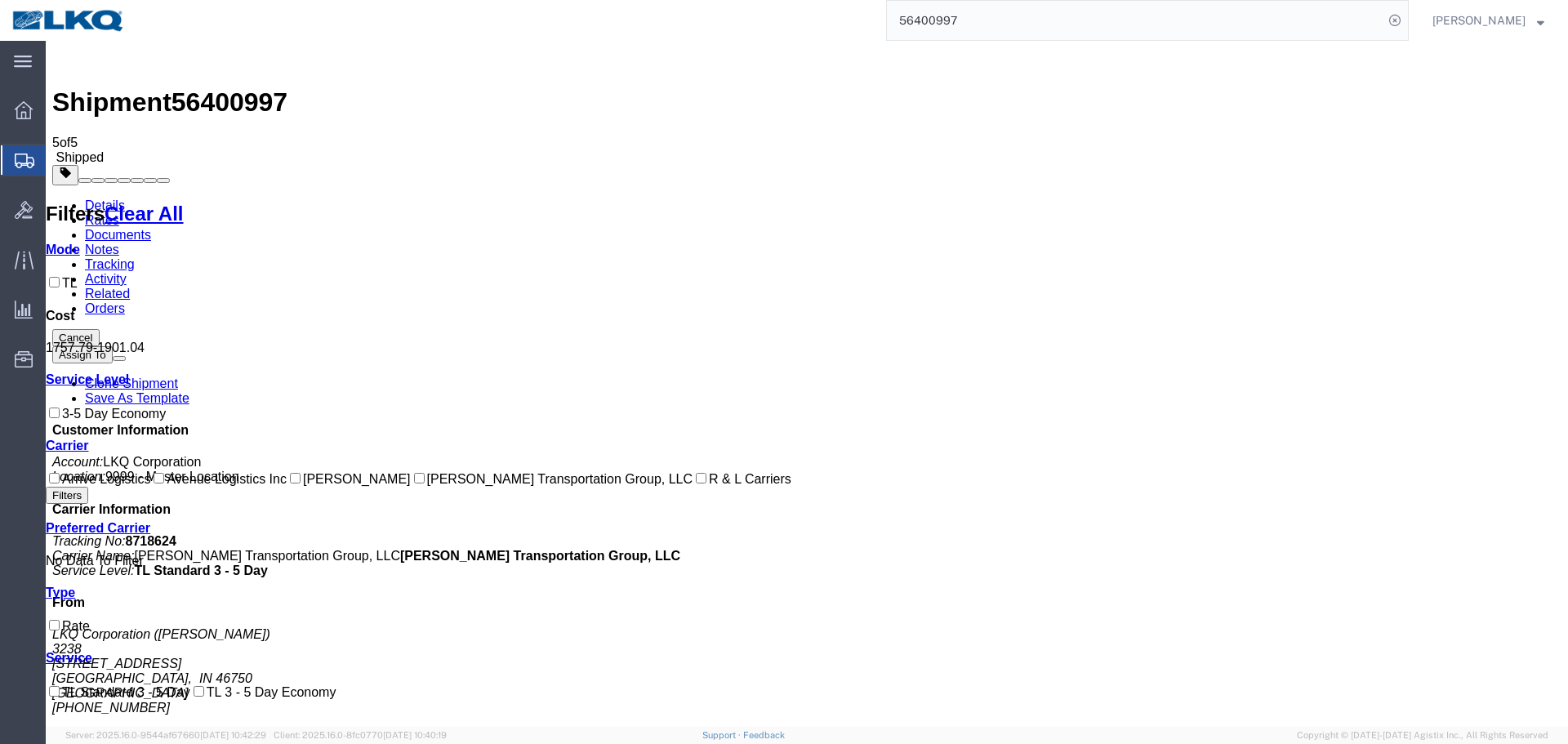
drag, startPoint x: 840, startPoint y: 232, endPoint x: 795, endPoint y: 223, distance: 45.9
copy b "1,757.79"
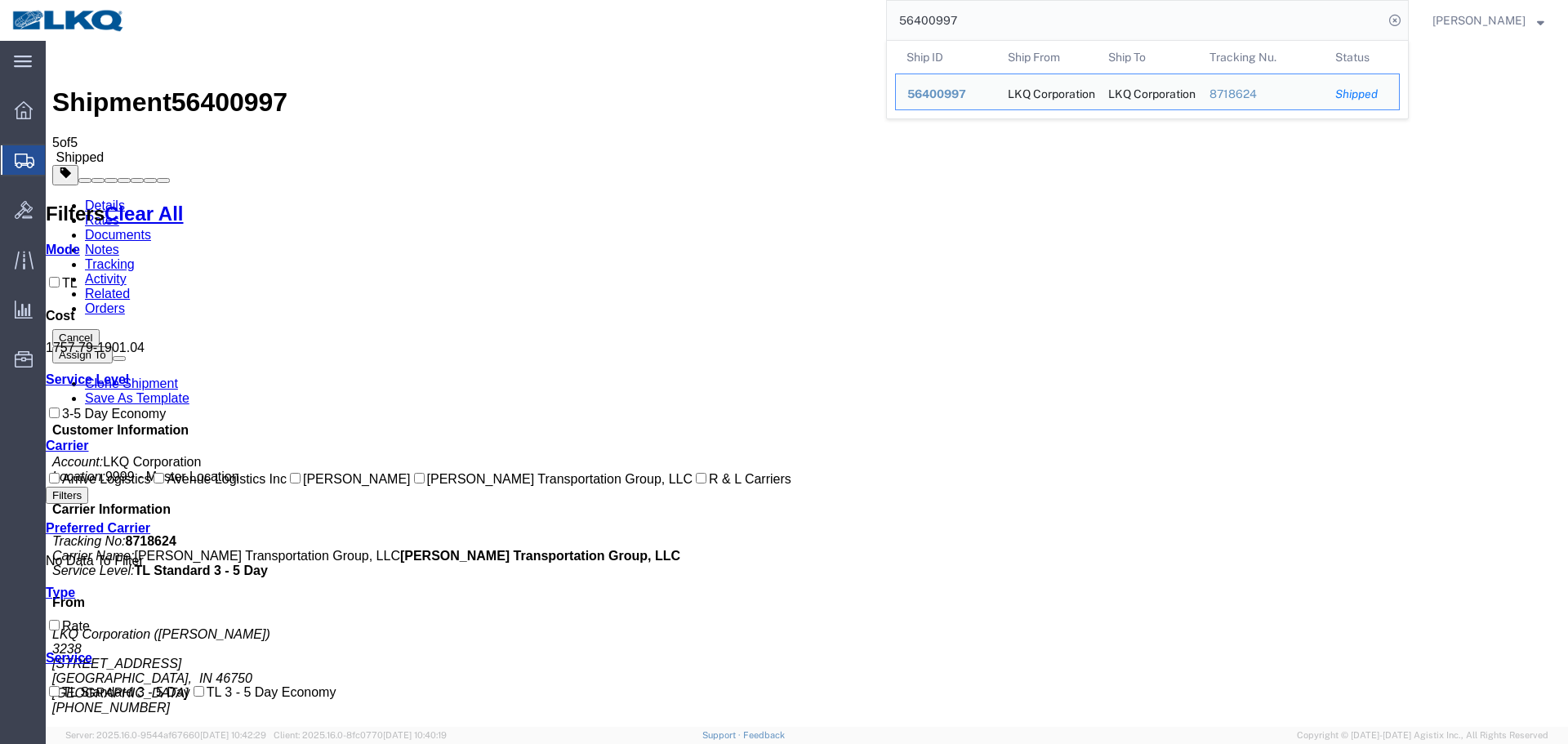
click at [1033, 16] on input "56400997" at bounding box center [1135, 20] width 496 height 39
paste input "193907"
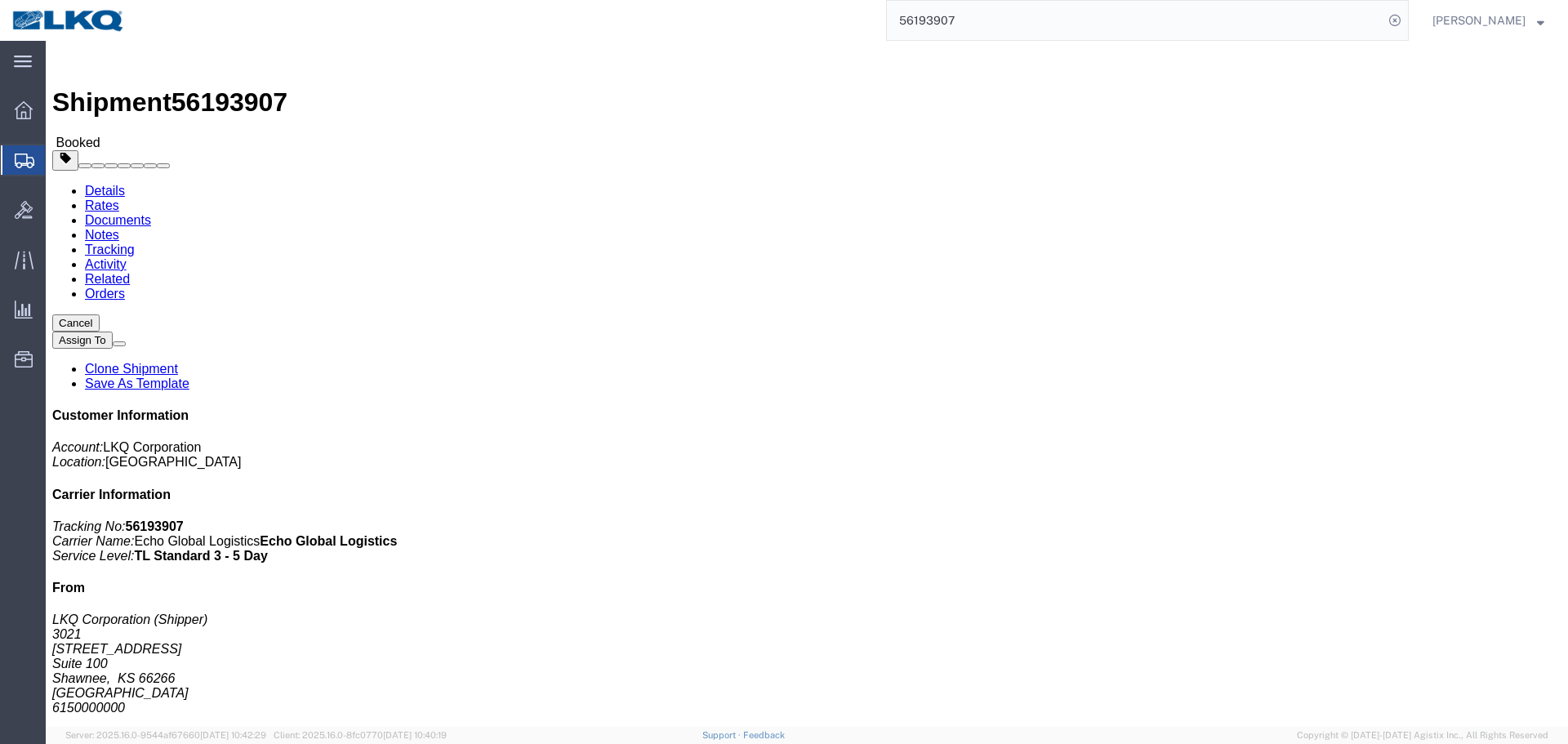
click div "Ship From LKQ Corporation (Shipper) 3021 24550 West 43rd Street Suite 100 Shawn…"
click div "Shipment Detail Ship From LKQ Corporation (Shipper) 3021 24550 West 43rd Street…"
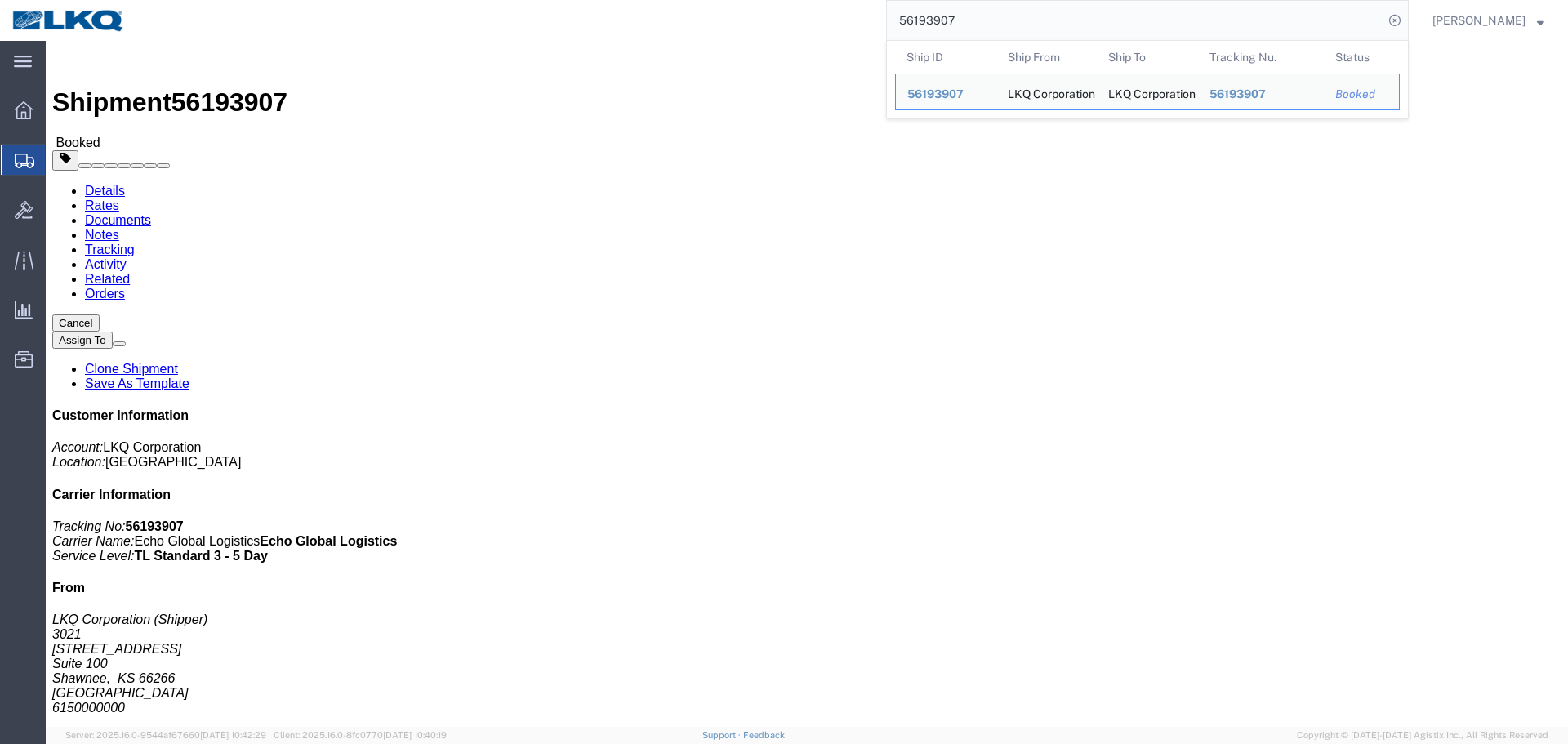
click at [976, 19] on input "56193907" at bounding box center [1135, 20] width 496 height 39
paste input "445094"
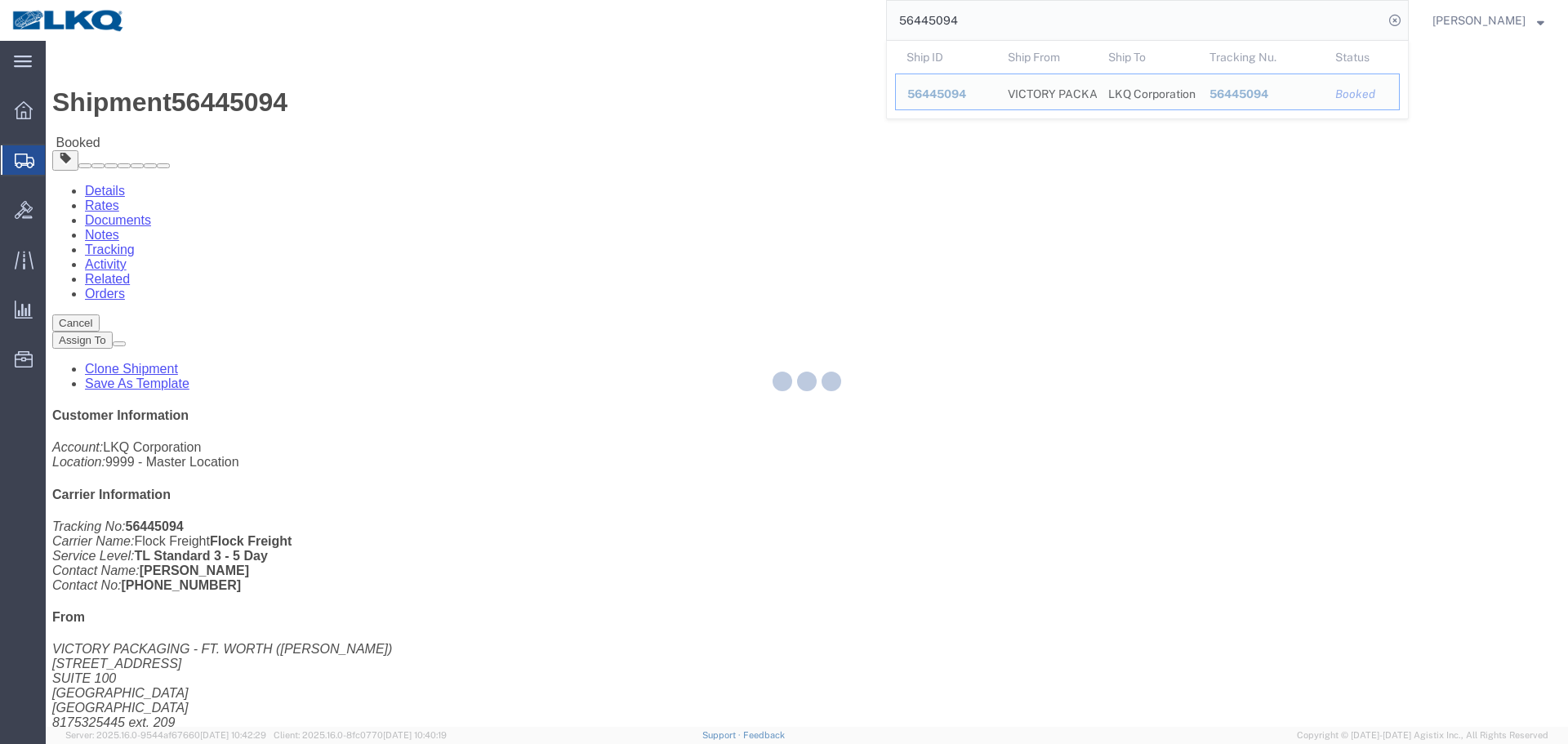
click at [749, 333] on div at bounding box center [807, 383] width 1522 height 686
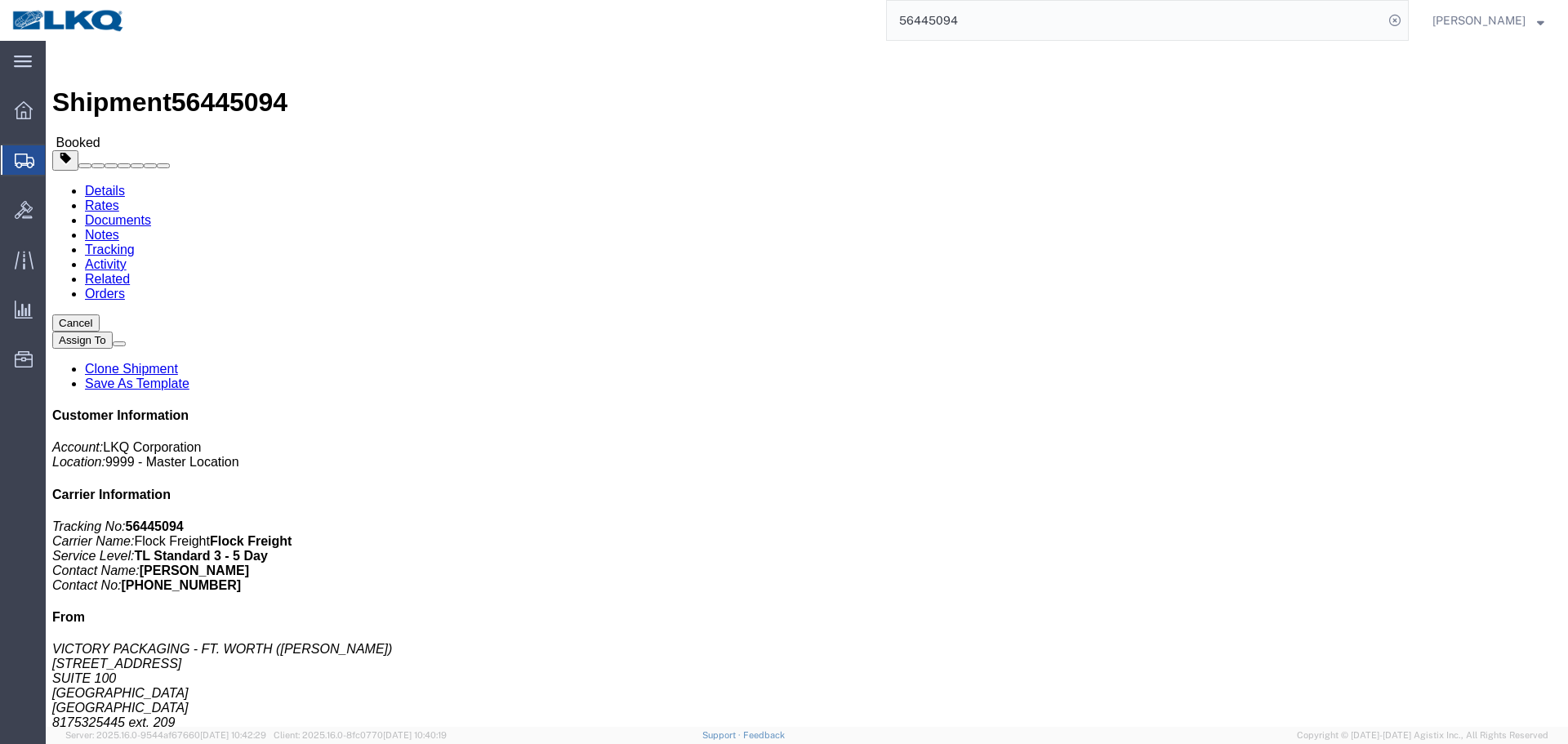
click address "LKQ Corporation (DAVID BAKER) 3095 2500 Scarbrough Dr Ste 100 SUITE 100 Austin,…"
copy div "ireyes@victorypackaging.com"
click address "LKQ Corporation (DAVID BAKER) 3095 2500 Scarbrough Dr Ste 100 SUITE 100 Austin,…"
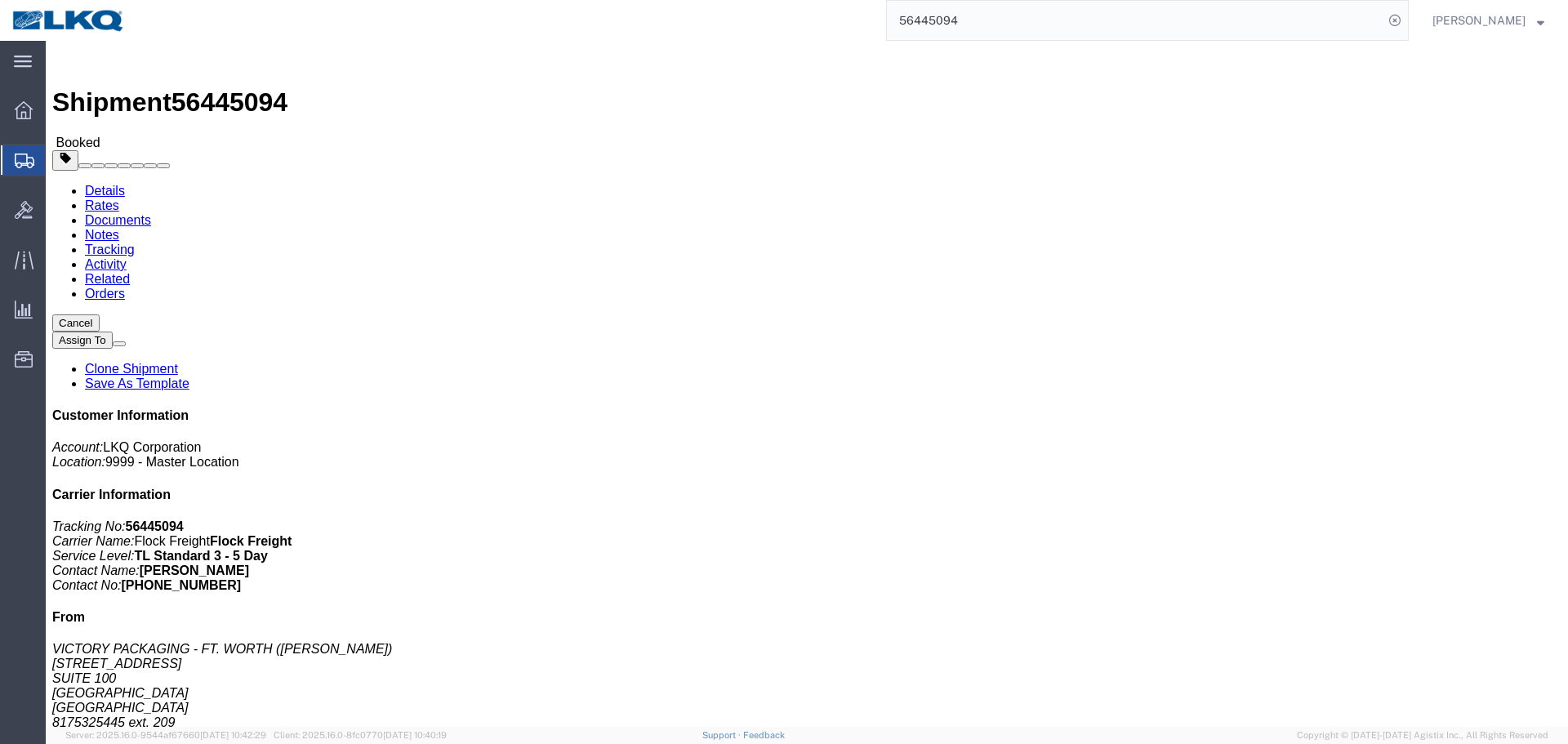
click address "LKQ Corporation (DAVID BAKER) 3095 2500 Scarbrough Dr Ste 100 SUITE 100 Austin,…"
copy address "3095"
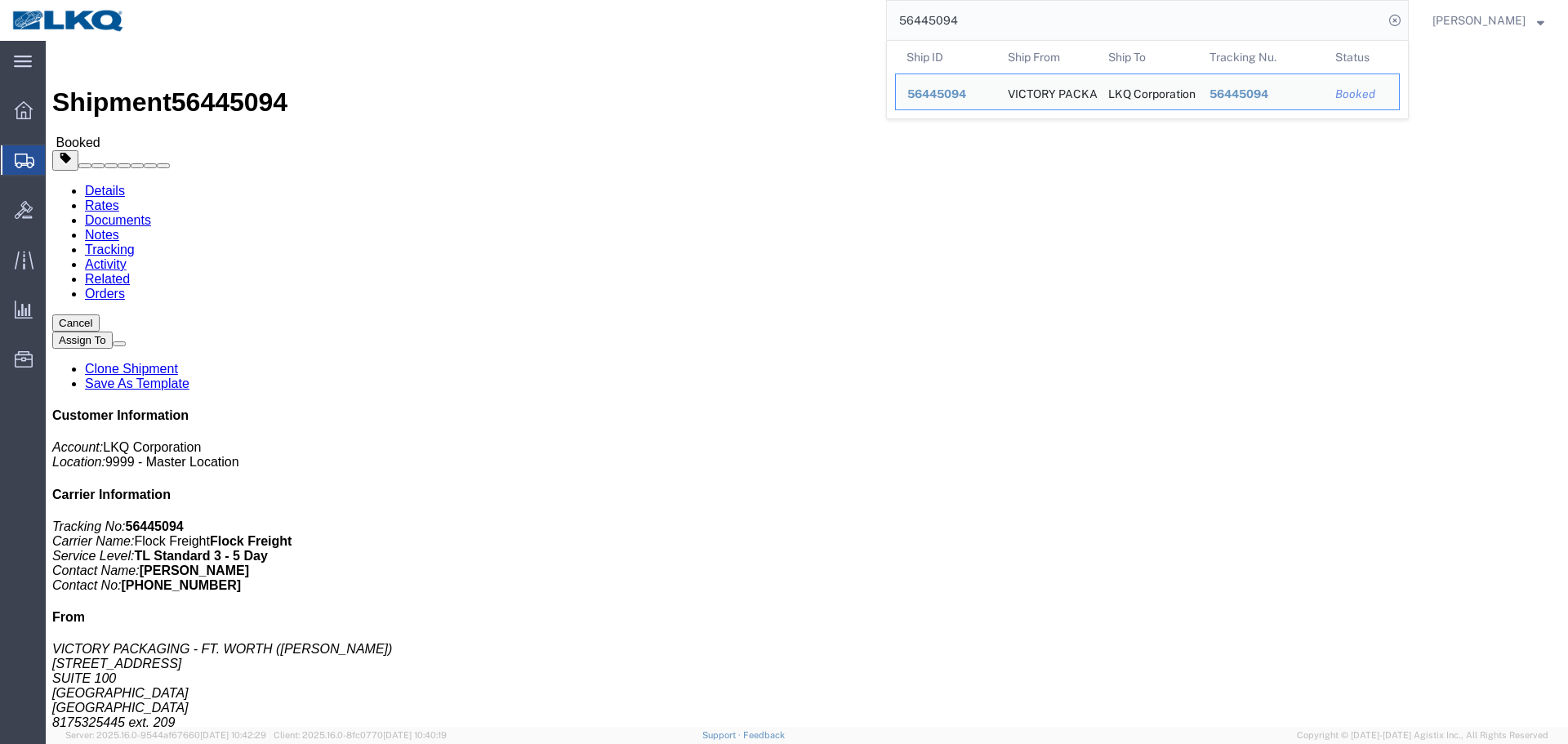
click at [1083, 4] on input "56445094" at bounding box center [1135, 20] width 496 height 39
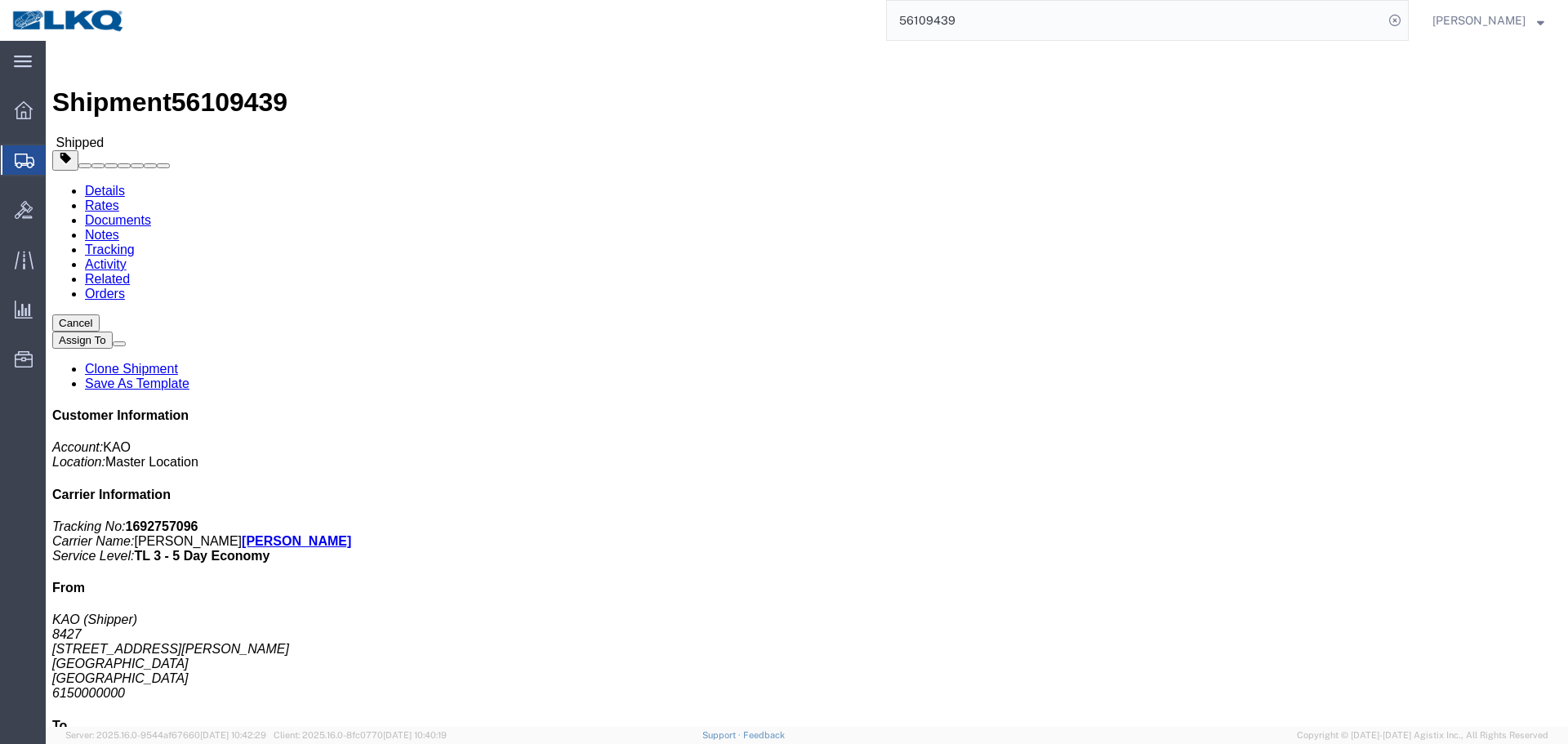
click div "Leg 1 - Truckload Number of trucks: 1"
click at [983, 30] on input "56109439" at bounding box center [1135, 20] width 496 height 39
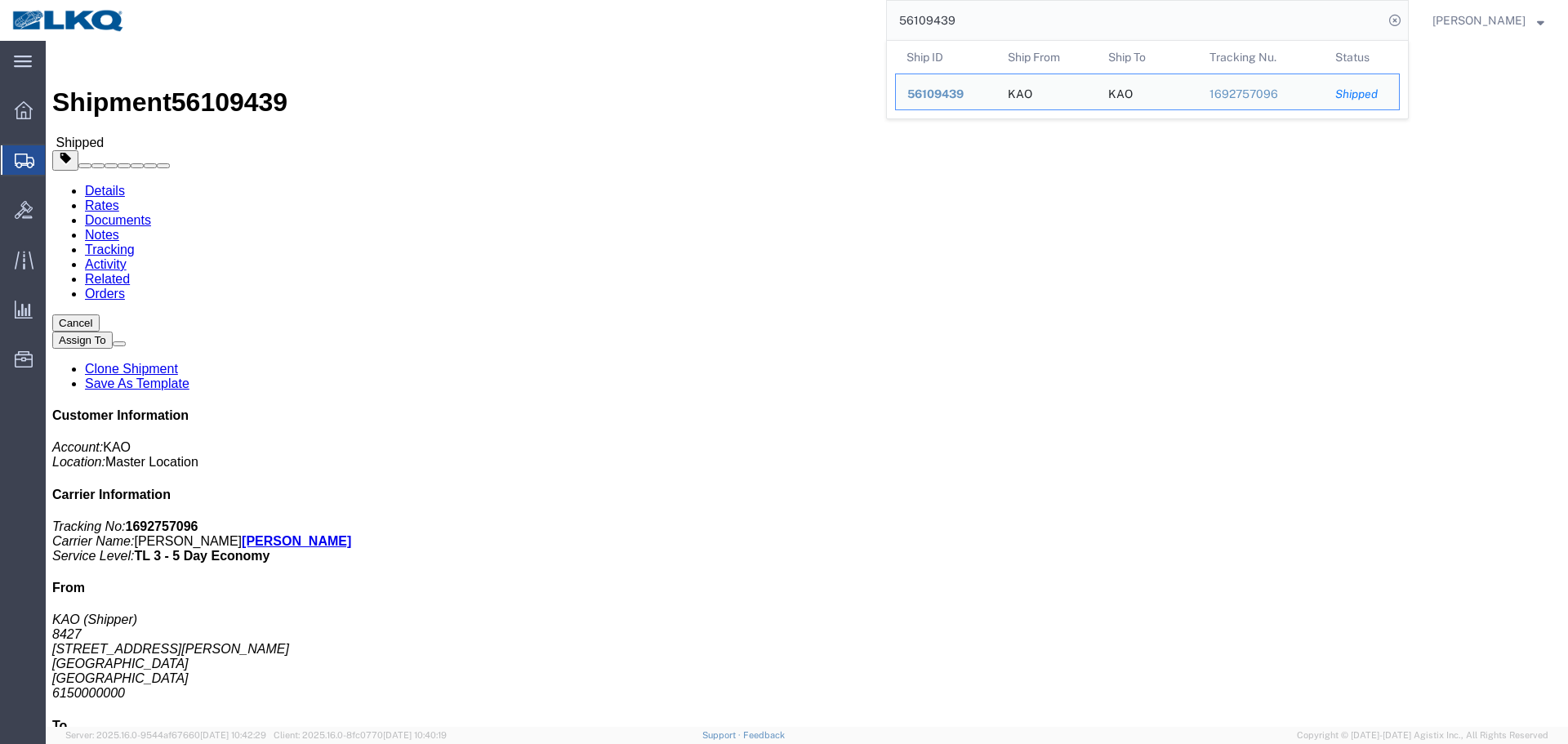
paste input "389368"
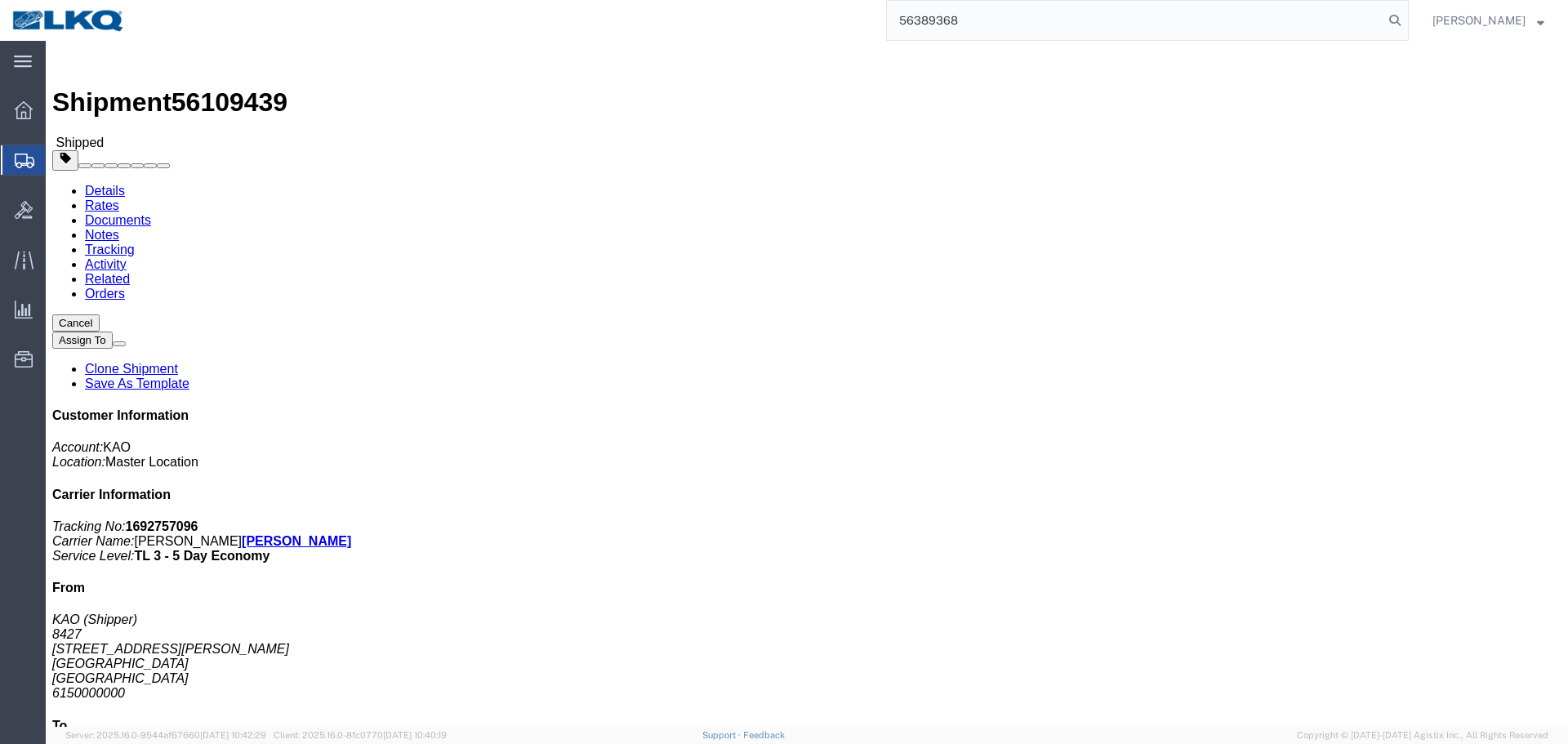
type input "56389368"
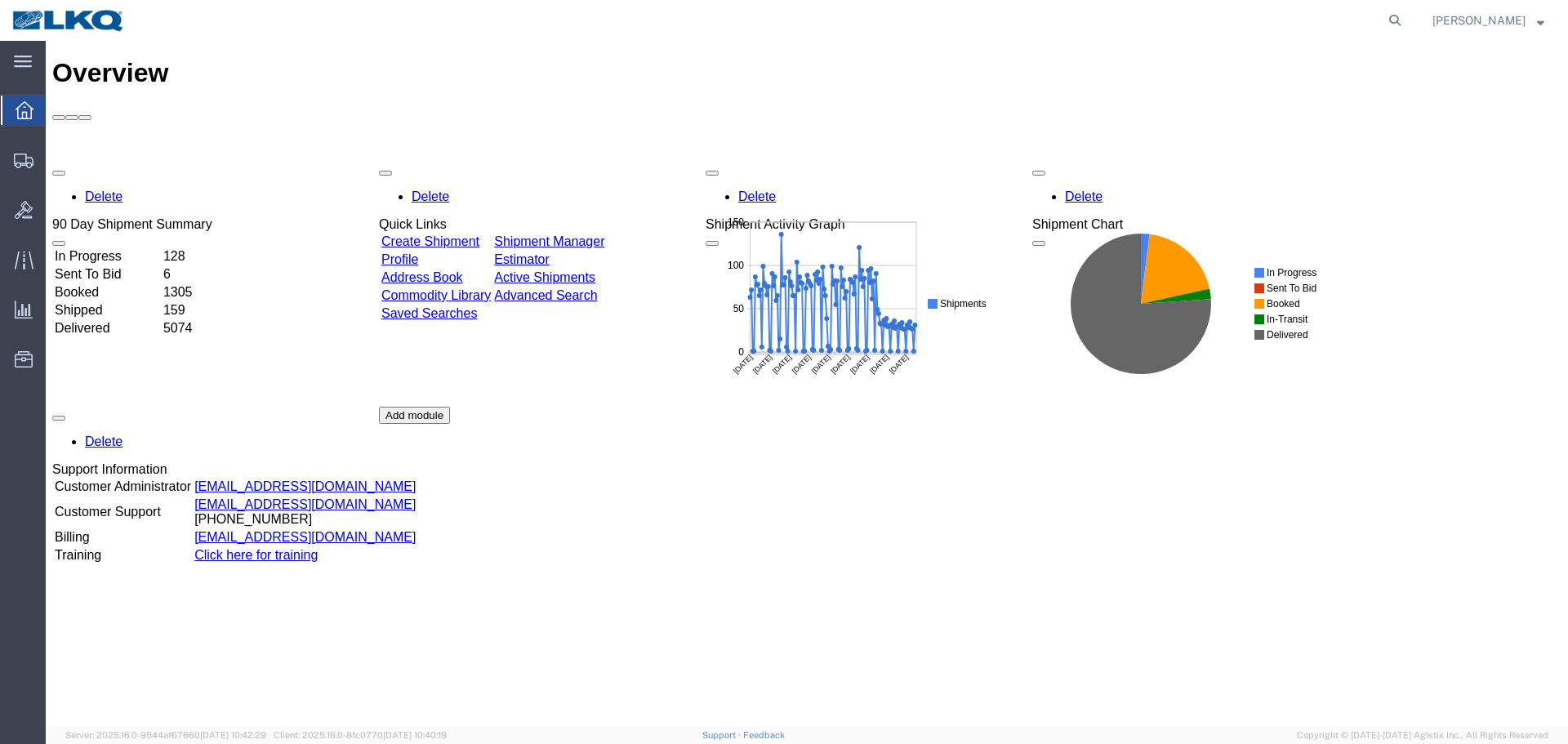
drag, startPoint x: 123, startPoint y: 466, endPoint x: 1029, endPoint y: 730, distance: 943.7
click at [0, 0] on span "Location Appointment" at bounding box center [0, 0] width 0 height 0
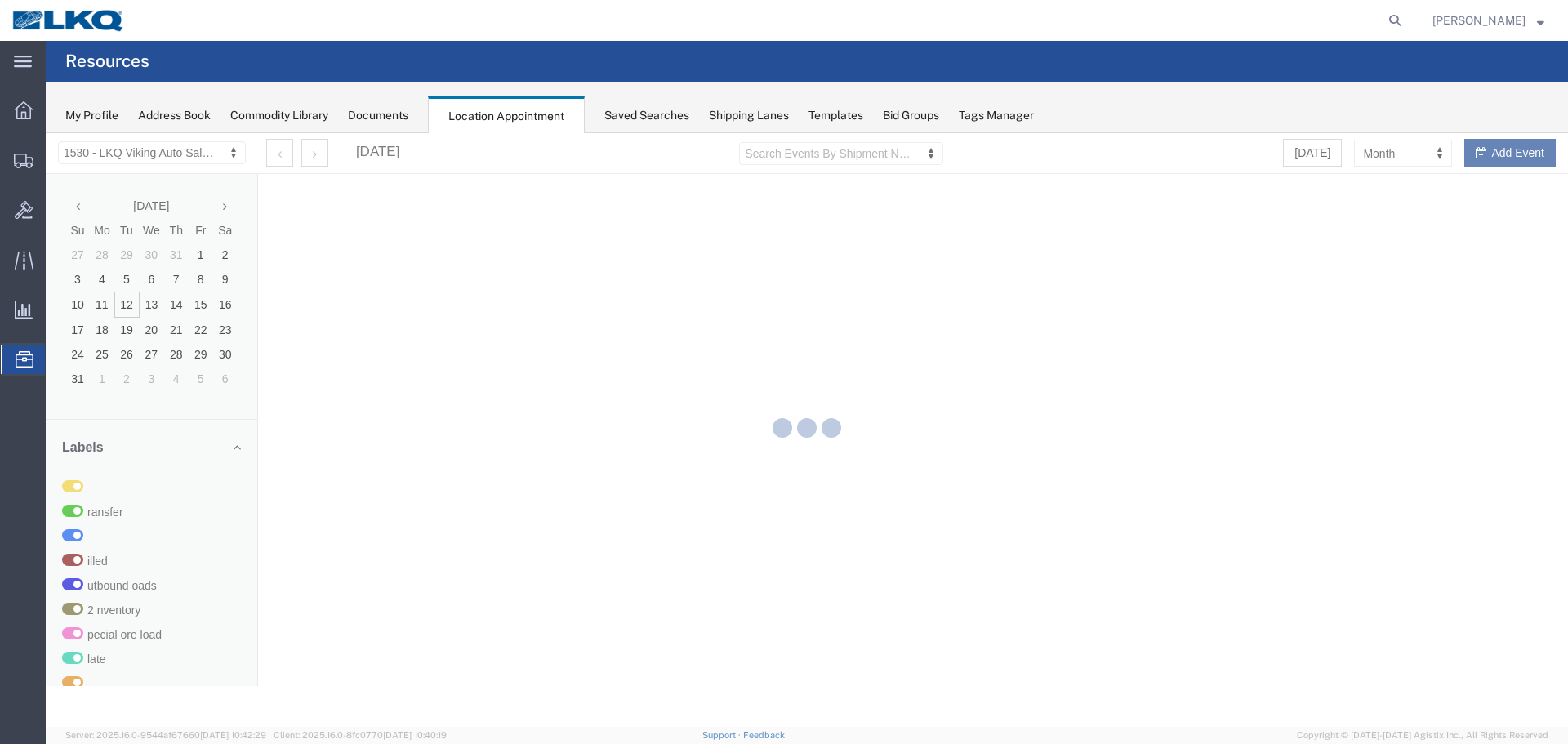
select select "27560"
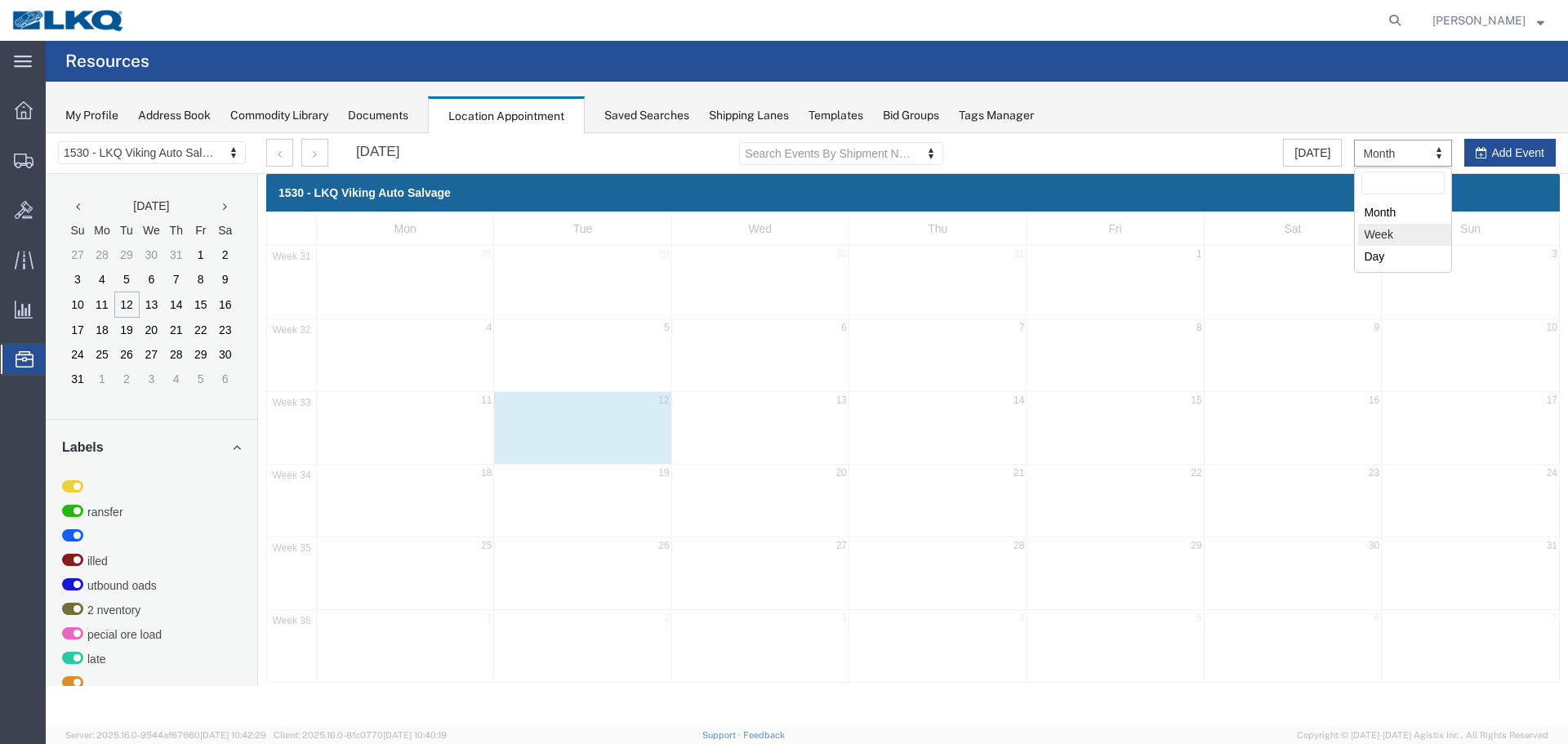
select select "agendaWeek"
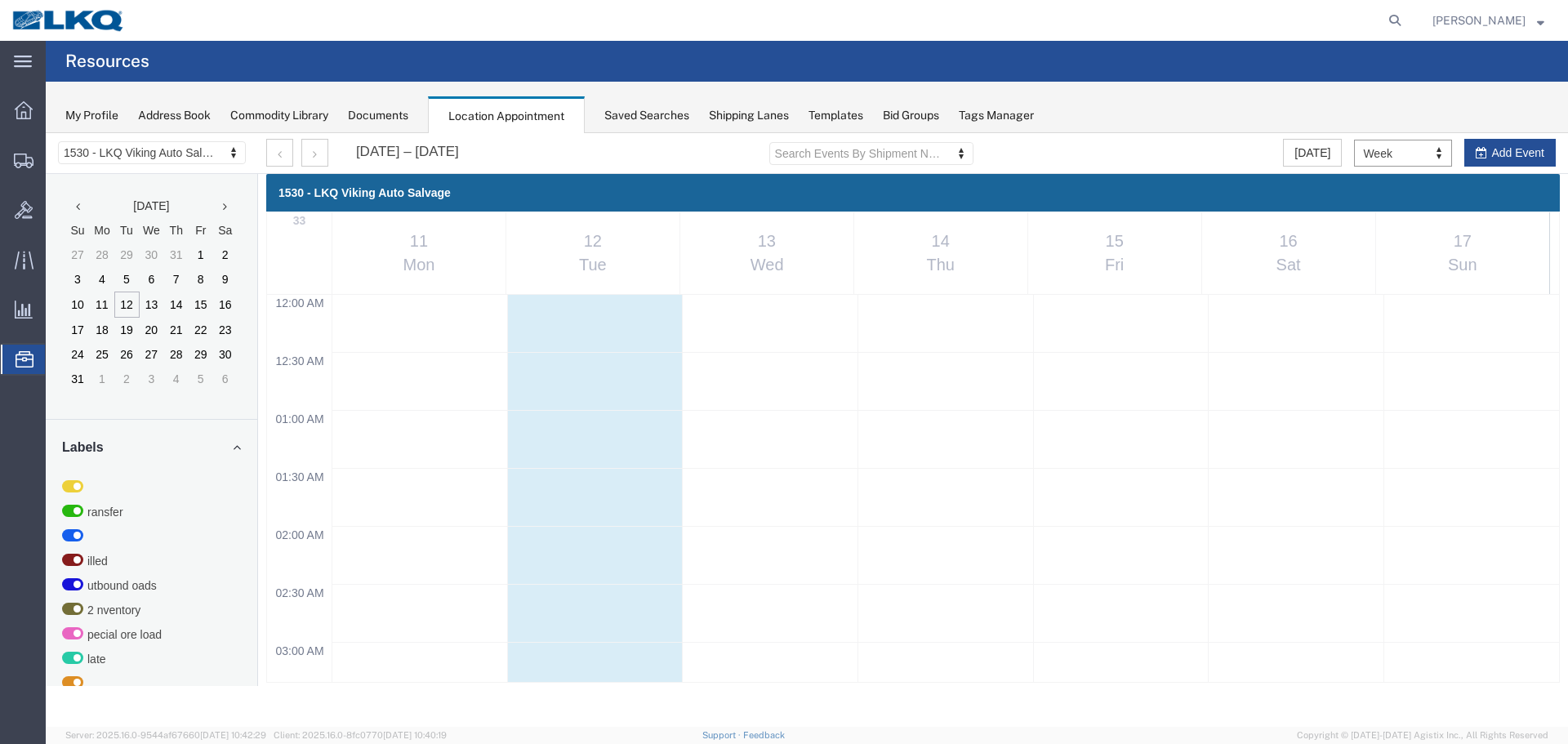
scroll to position [696, 0]
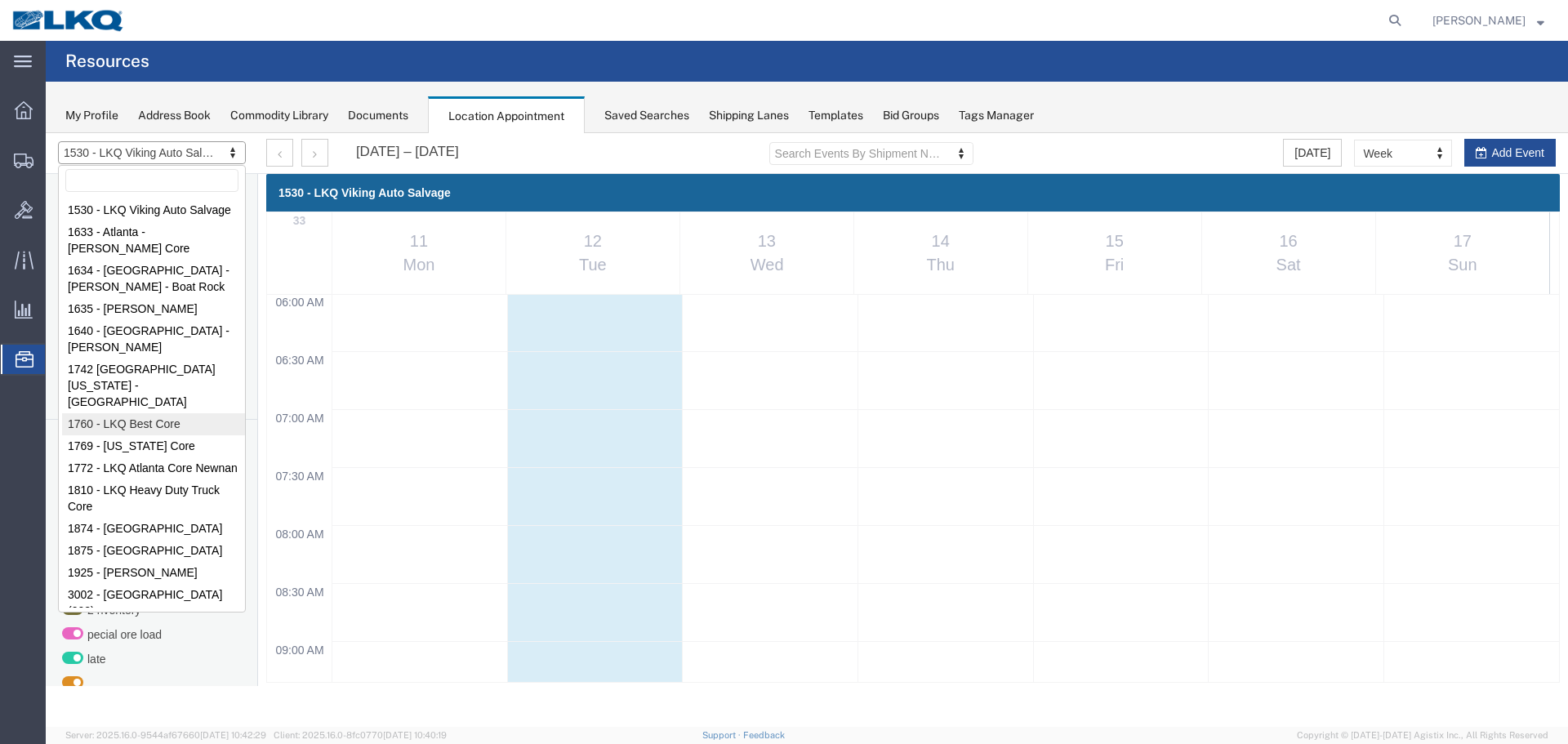
select select "27634"
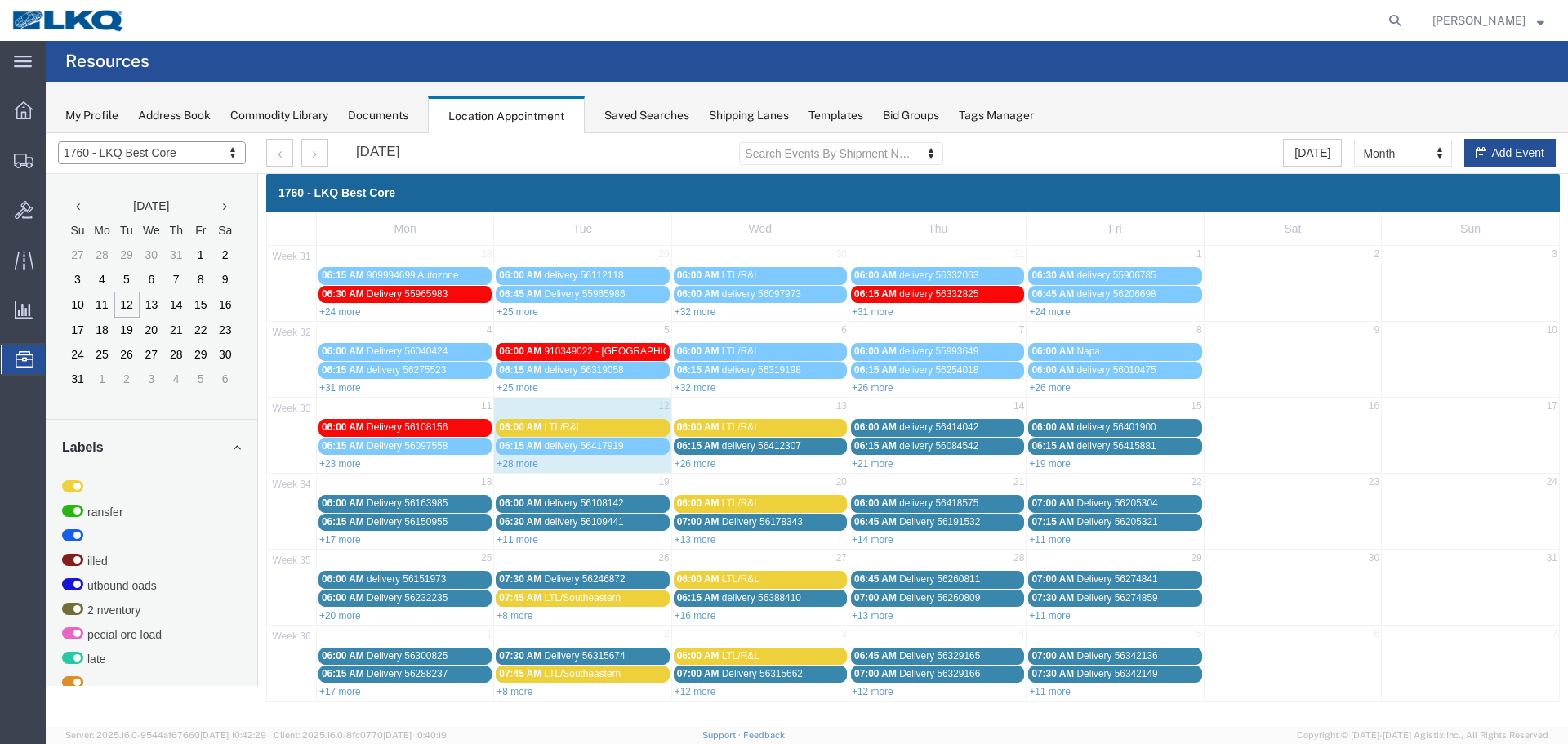
drag, startPoint x: 1410, startPoint y: 146, endPoint x: 1409, endPoint y: 173, distance: 27.0
select select "agendaWeek"
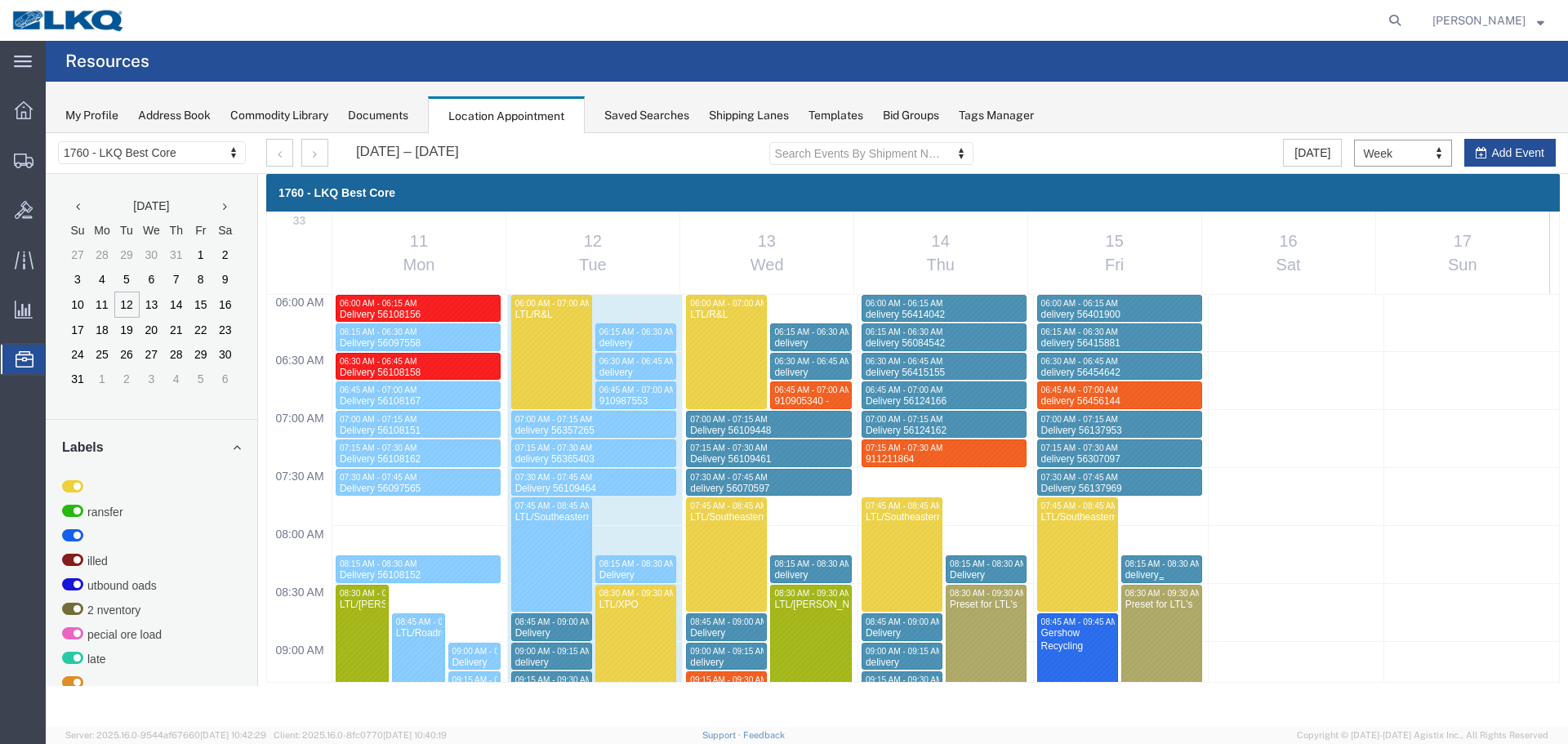
click at [1168, 570] on div "delivery 56365500" at bounding box center [1162, 581] width 75 height 25
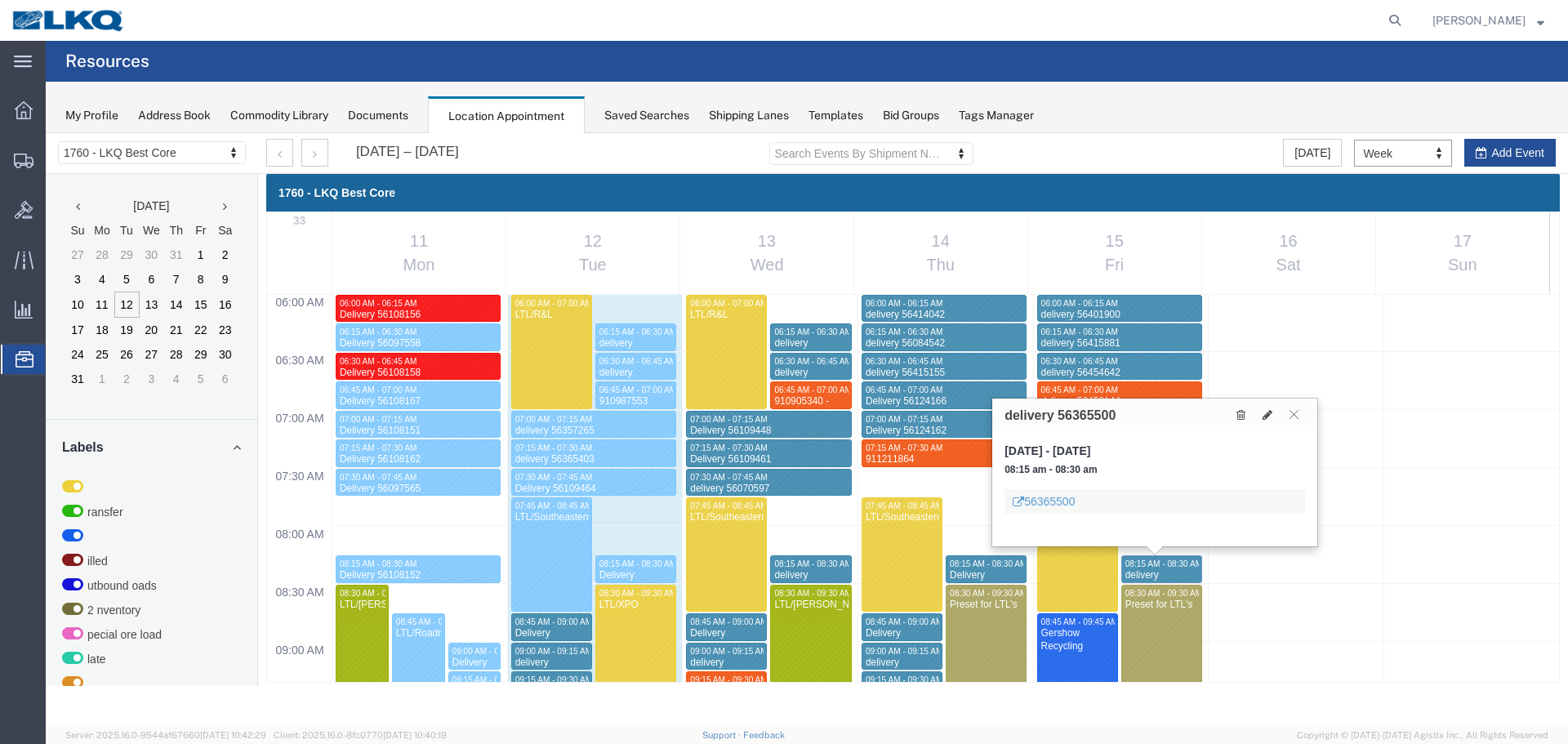
click at [1065, 645] on div "Gershow Recycling" at bounding box center [1077, 639] width 75 height 25
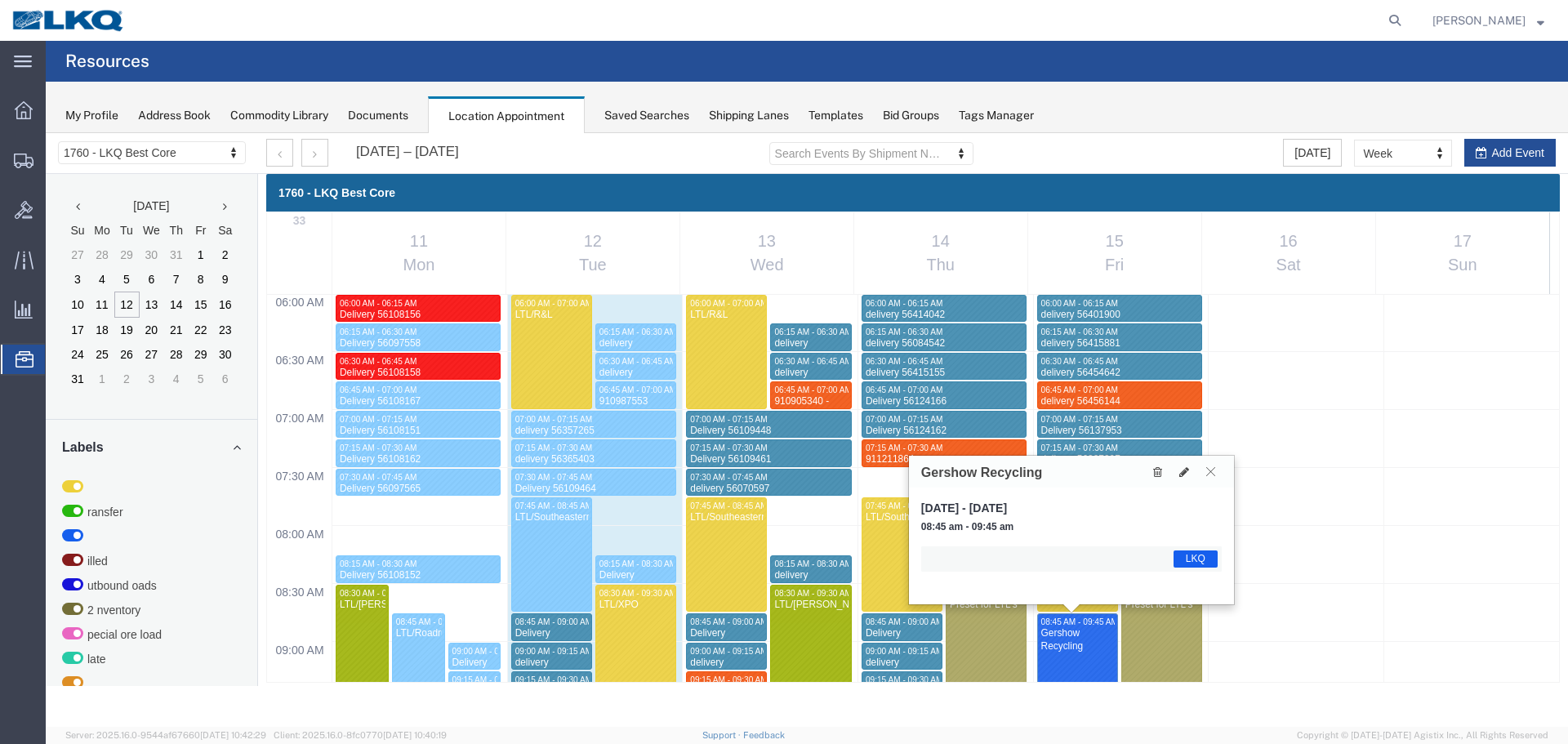
click at [1208, 474] on icon at bounding box center [1210, 471] width 9 height 10
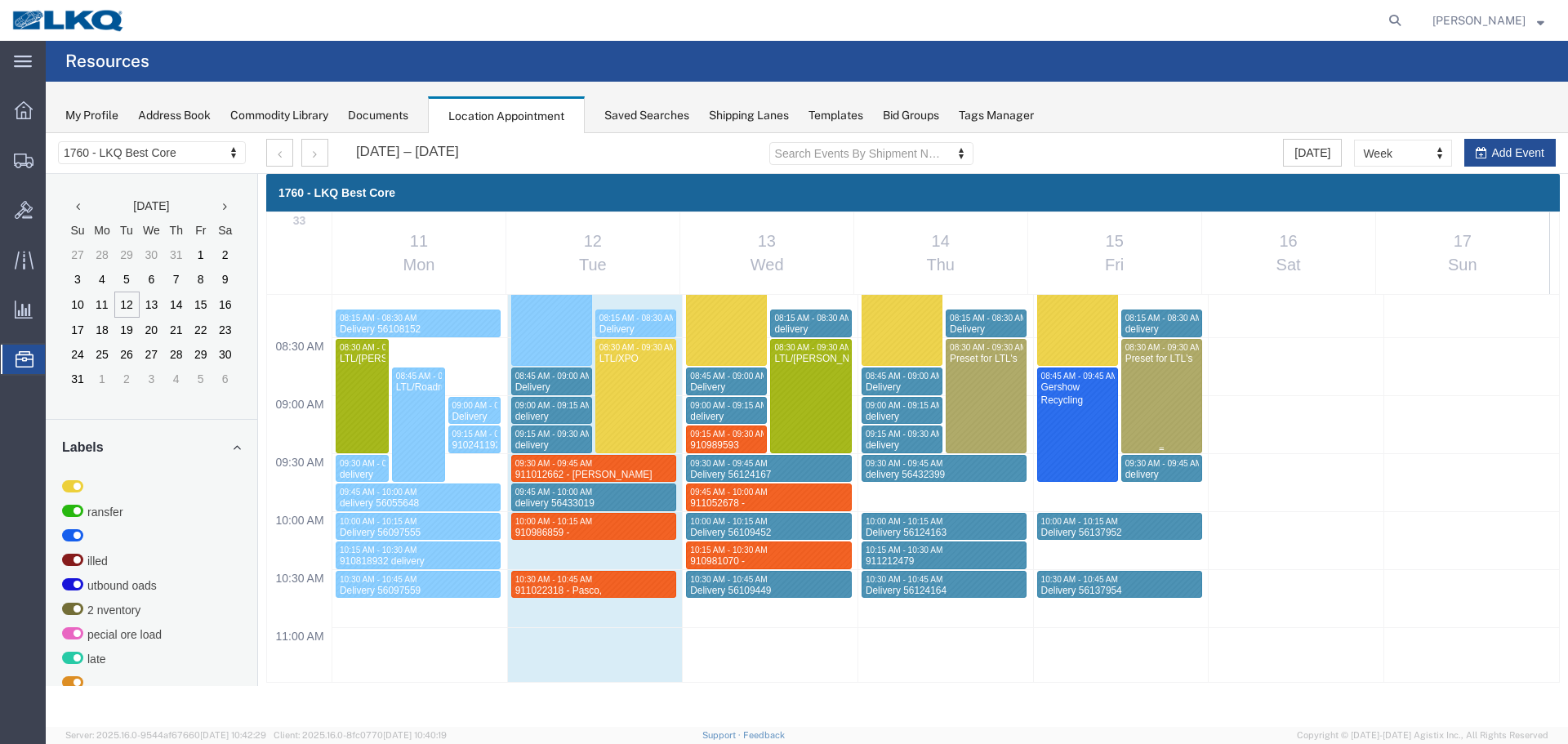
scroll to position [941, 0]
click at [1102, 497] on div "12:00 AM 12:30 AM 01:00 AM 01:30 AM 02:00 AM 02:30 AM 03:00 AM 03:30 AM 04:00 A…" at bounding box center [913, 744] width 1292 height 2782
select select "1"
select select
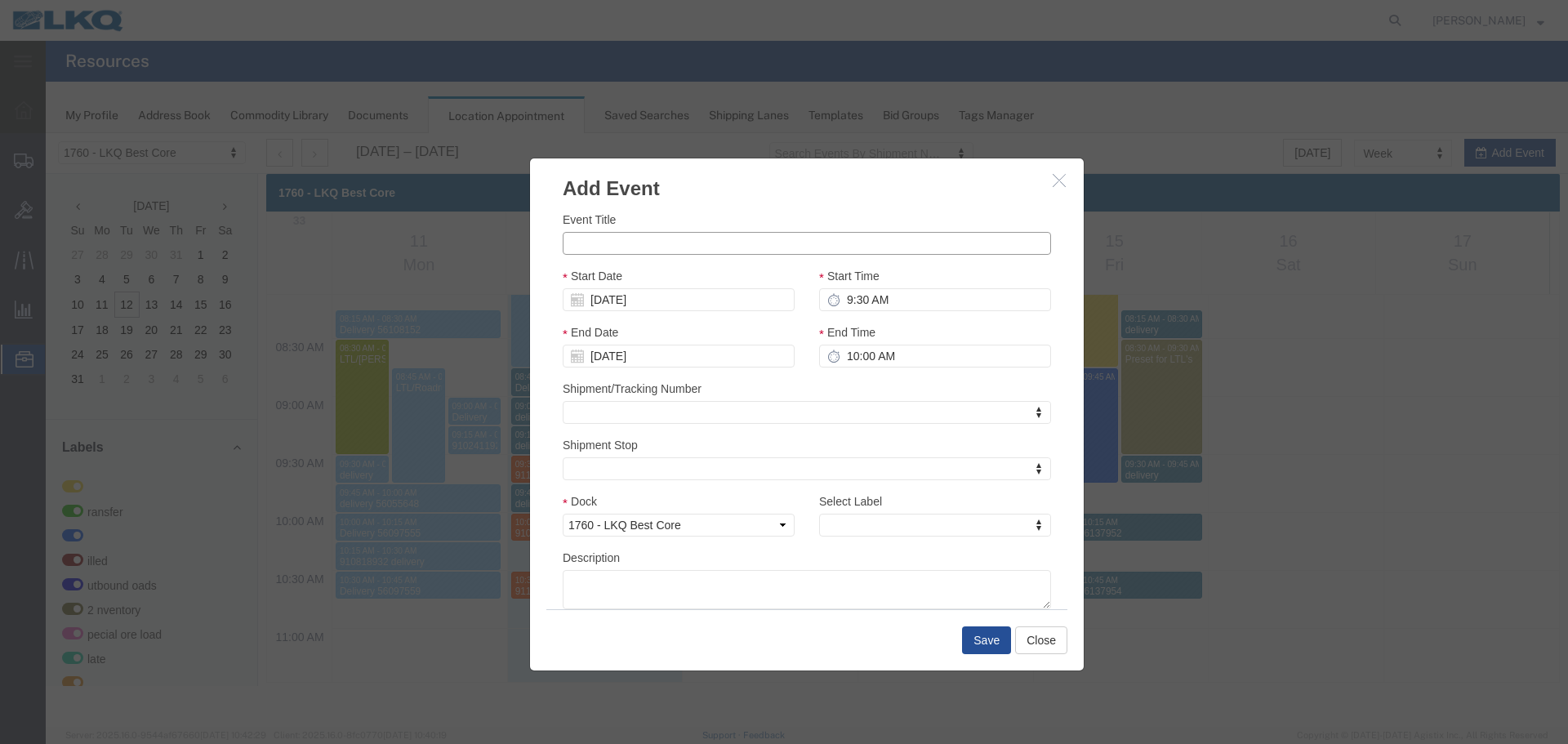
click at [717, 238] on input "Event Title" at bounding box center [807, 243] width 488 height 23
paste input "911240733 autozone"
type input "911240733 autozone"
click at [714, 588] on textarea "Description" at bounding box center [807, 589] width 488 height 39
paste textarea "911240733 autozone"
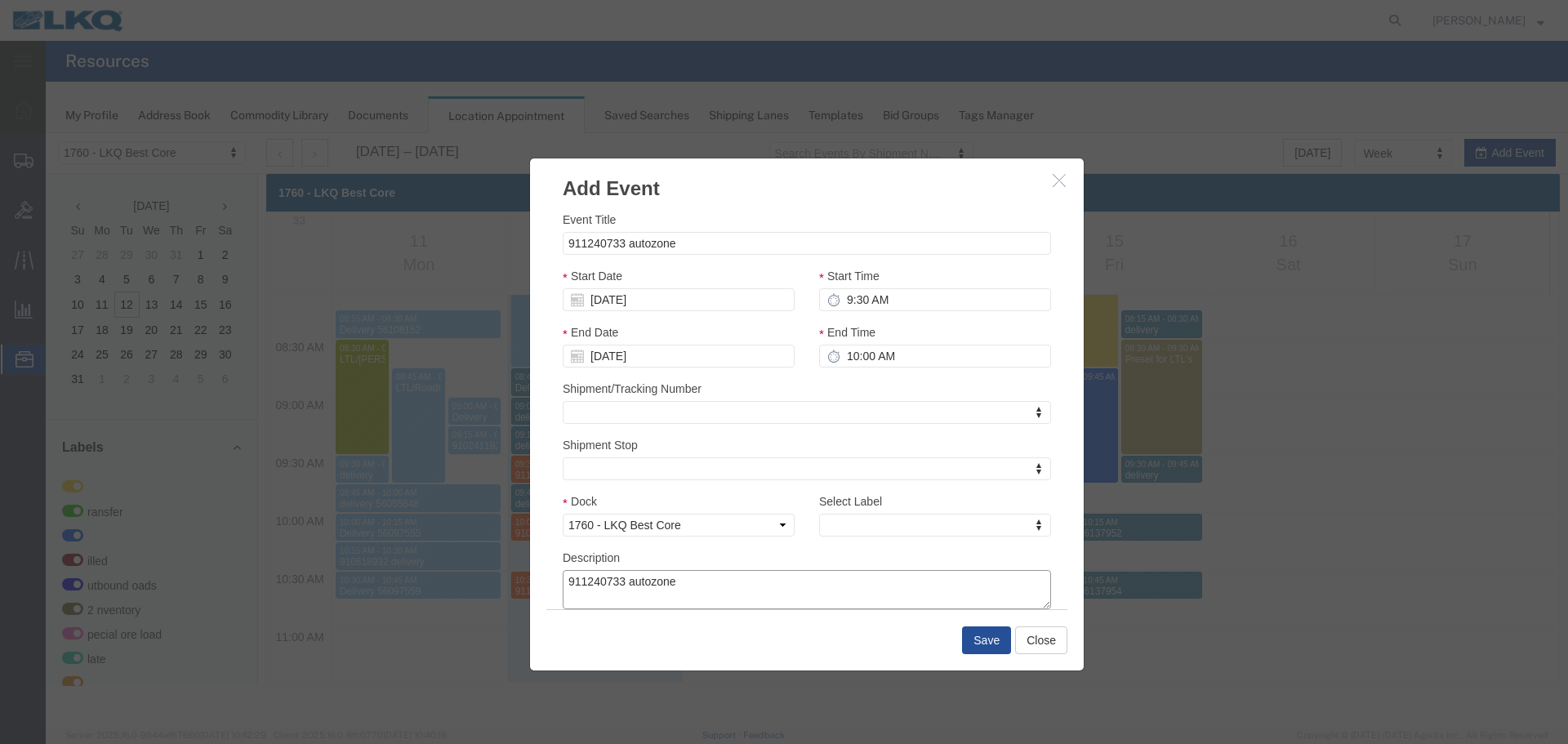
type textarea "911240733 autozone"
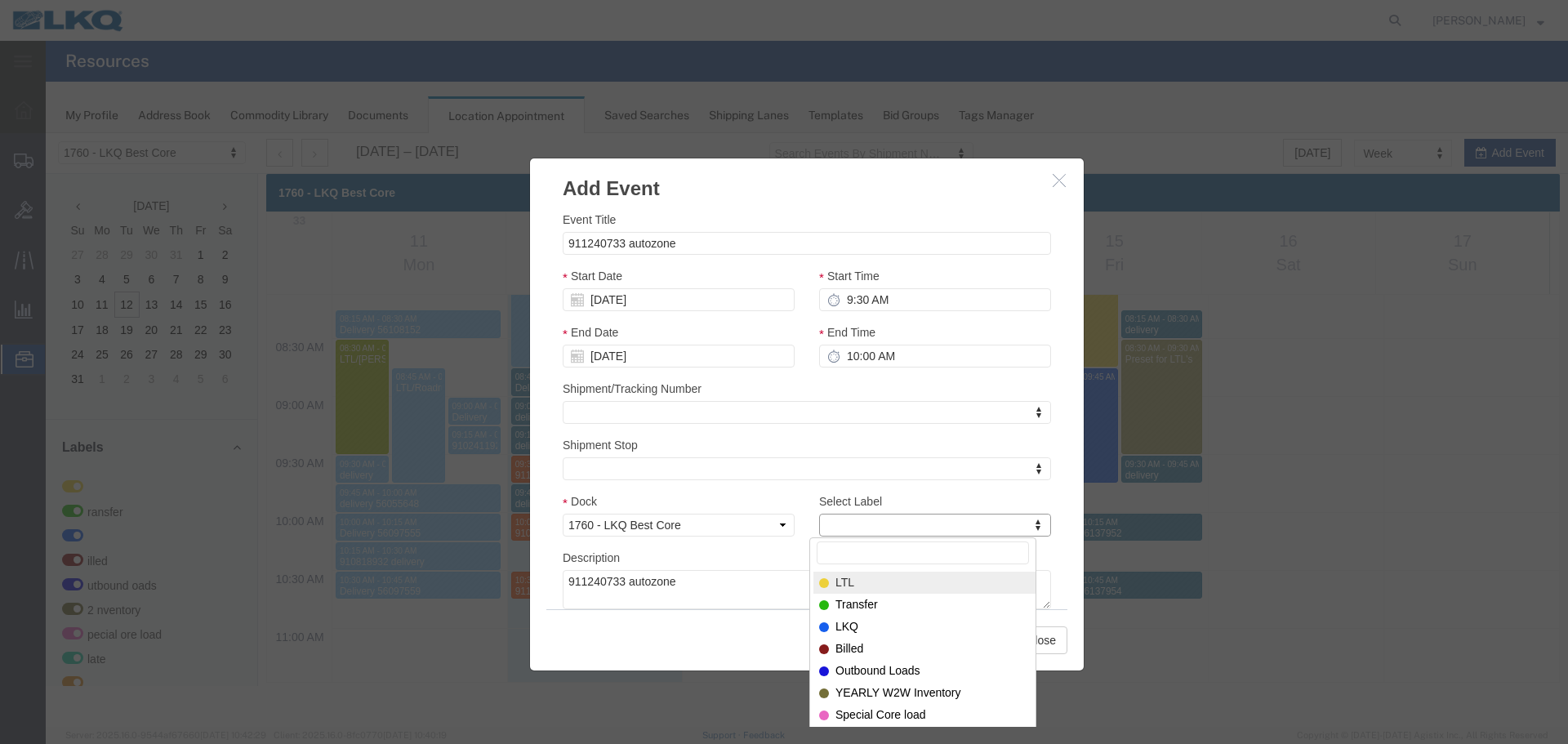
type input "m"
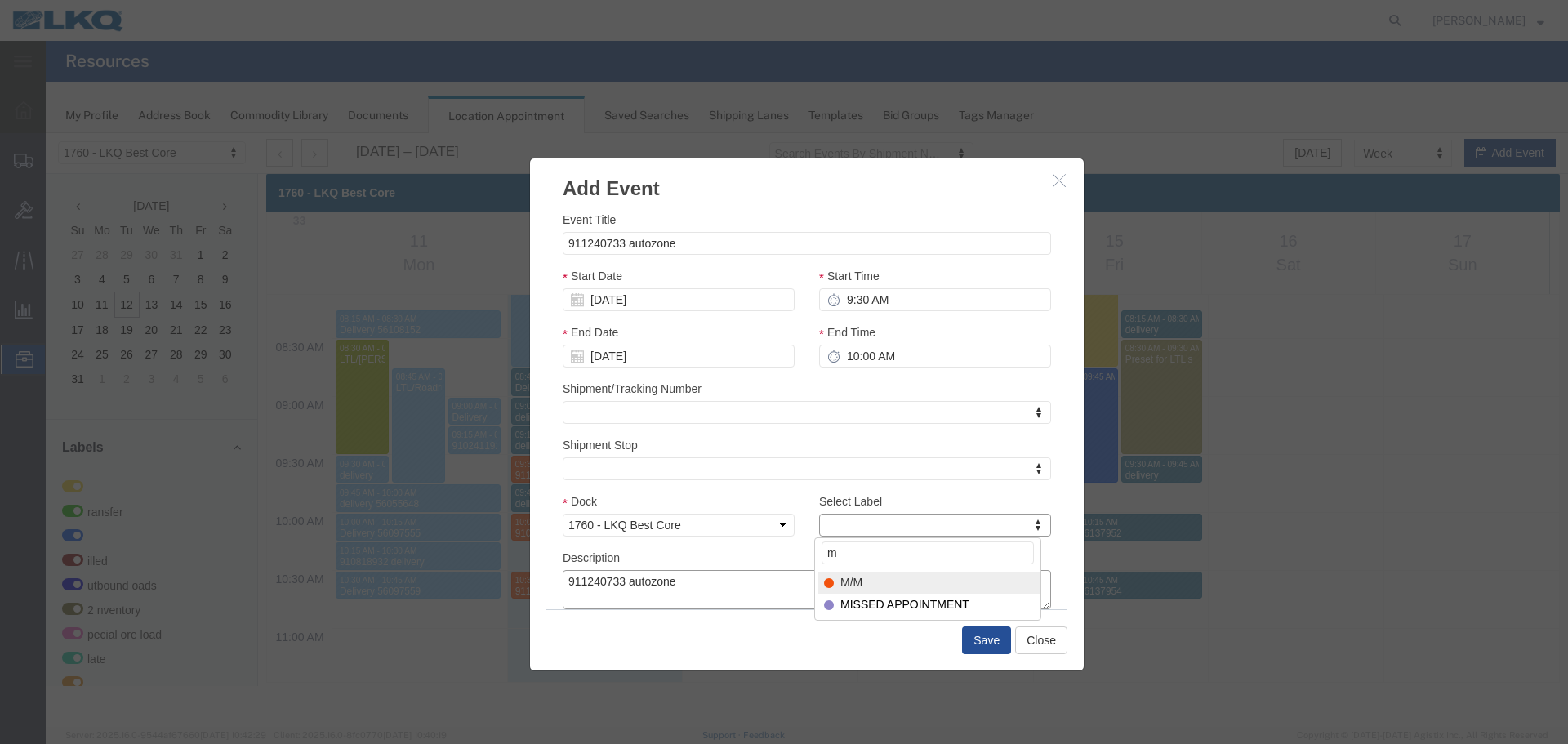
select select "24"
click at [895, 368] on input "10:00 AM" at bounding box center [934, 356] width 232 height 23
click at [911, 304] on input "9:30 AM" at bounding box center [934, 299] width 232 height 23
type input "9:45 AM"
type input "10:45 AM"
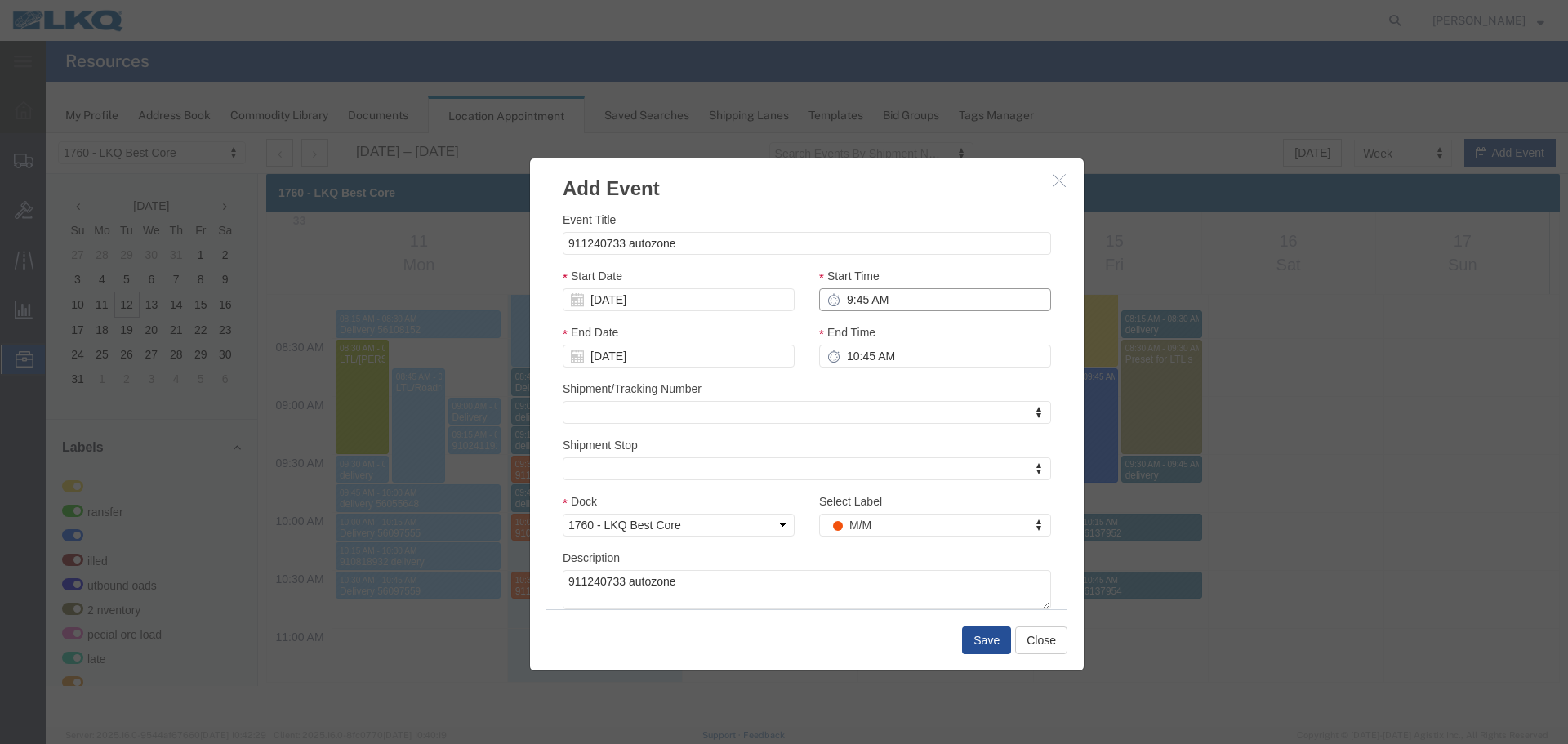
type input "9:45 AM"
click at [902, 372] on div "End Time 10:45 AM" at bounding box center [934, 352] width 256 height 57
click at [918, 361] on input "10:45 AM" at bounding box center [934, 356] width 232 height 23
type input "10:00 AM"
click at [993, 642] on button "Save" at bounding box center [986, 640] width 49 height 28
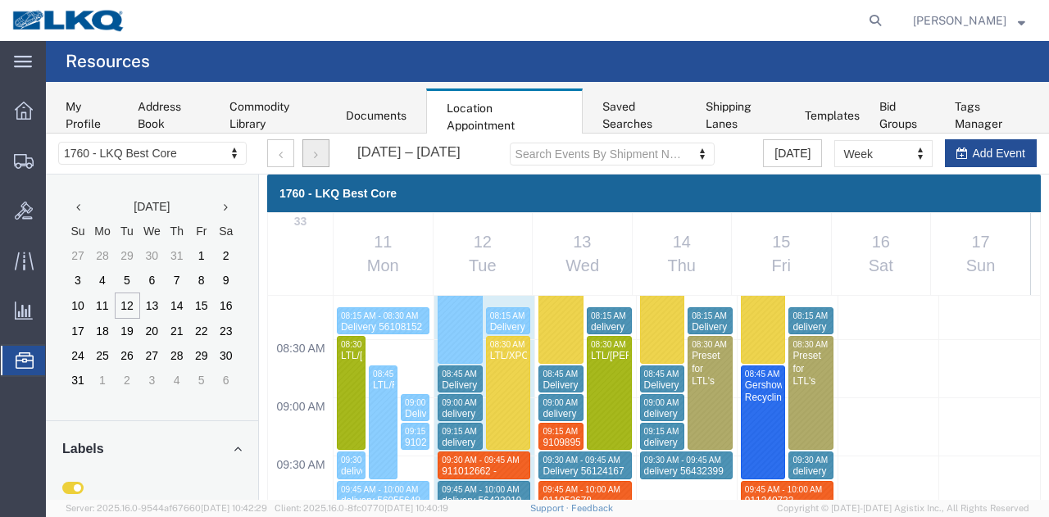
click at [312, 150] on button "button" at bounding box center [316, 153] width 27 height 28
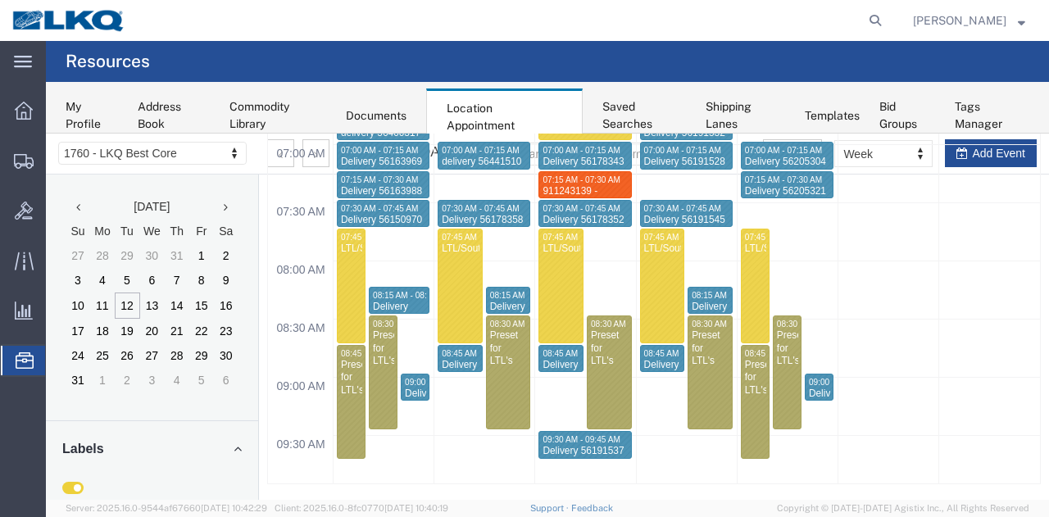
scroll to position [768, 0]
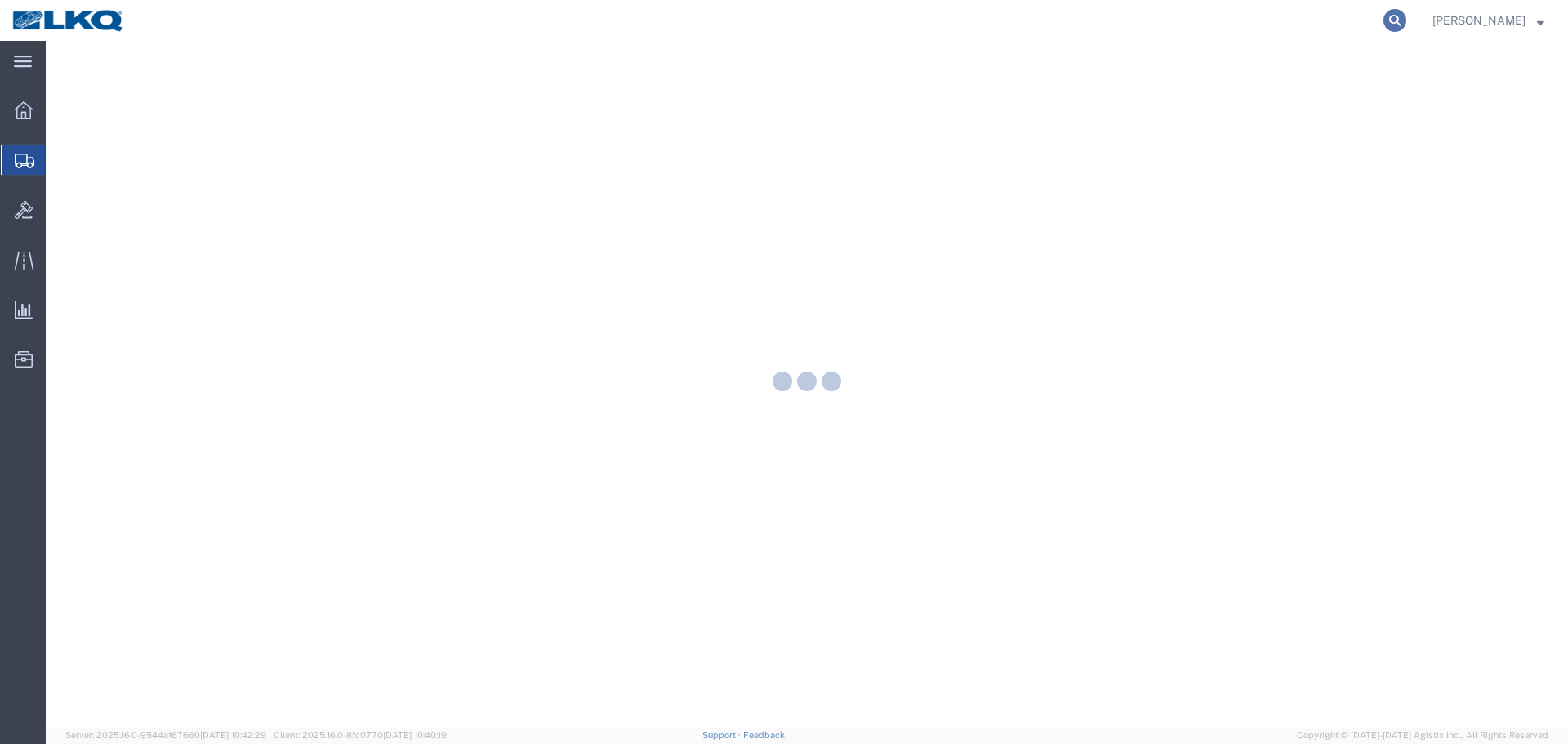
click at [1395, 21] on icon at bounding box center [1395, 20] width 23 height 23
paste input "56389368"
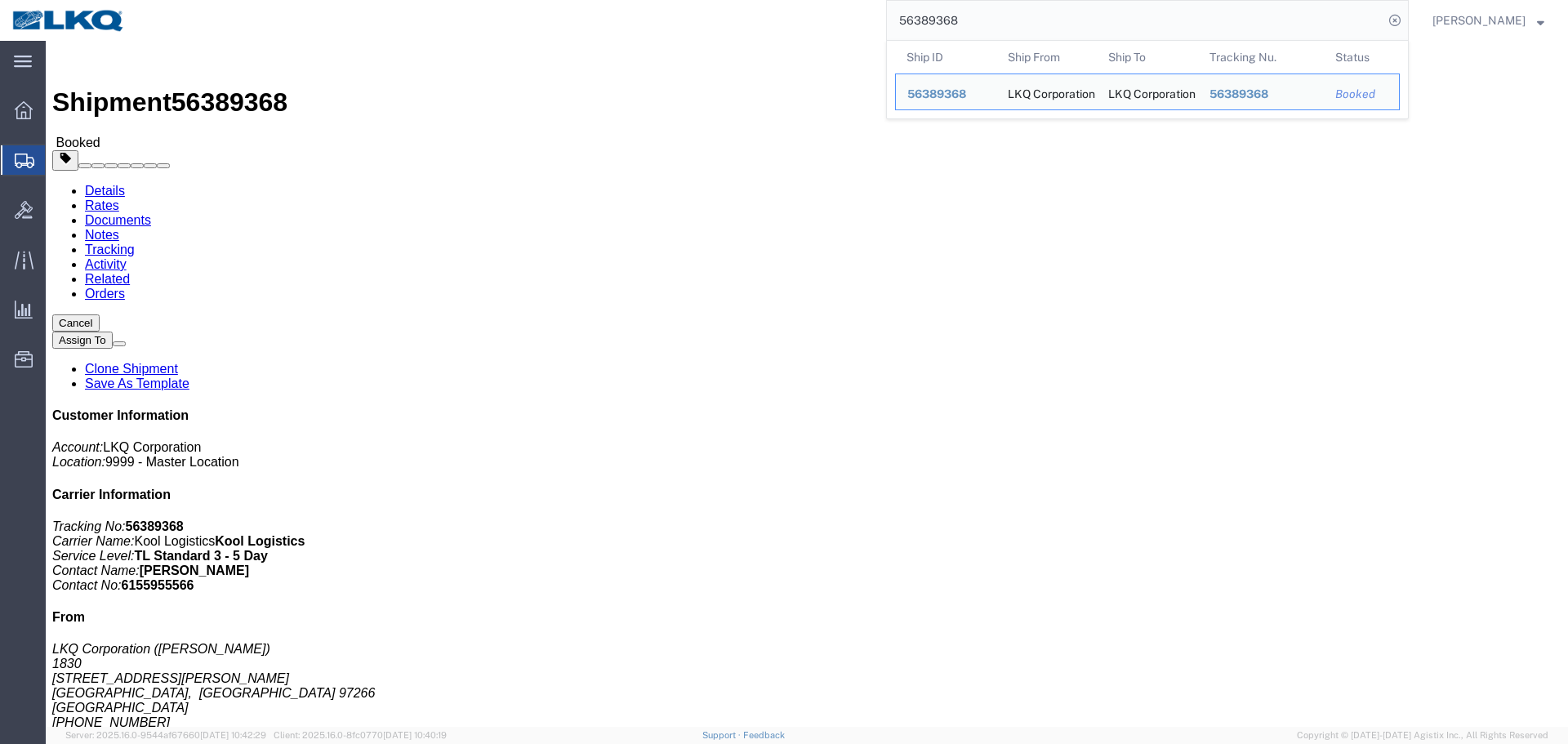
click div "Ship From LKQ Corporation ([PERSON_NAME]) 1830 [STREET_ADDRESS][PERSON_NAME] [P…"
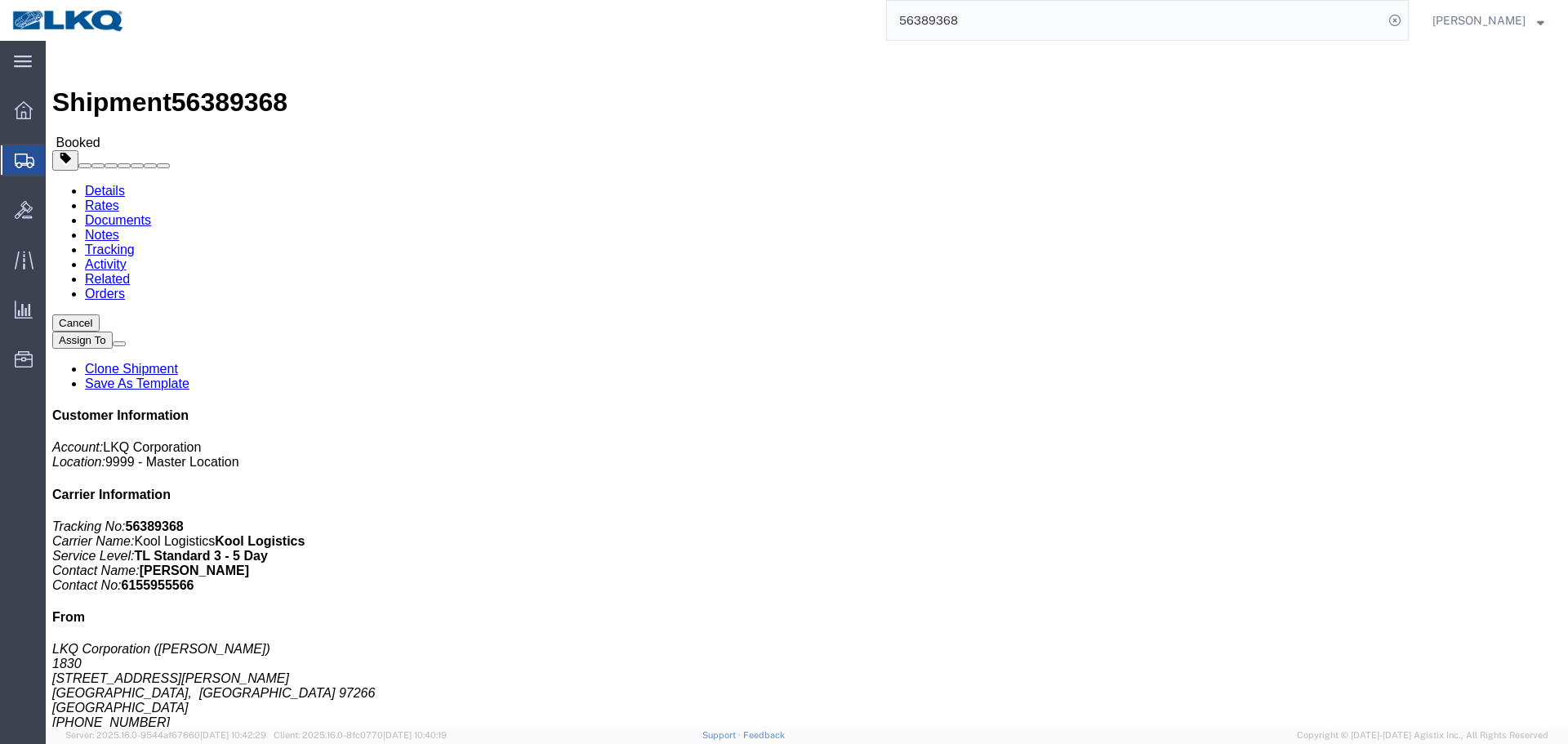
click div "Leg 1 - Truckload Vehicle 1: Standard Dry Van (53 Feet) Number of trucks: 1"
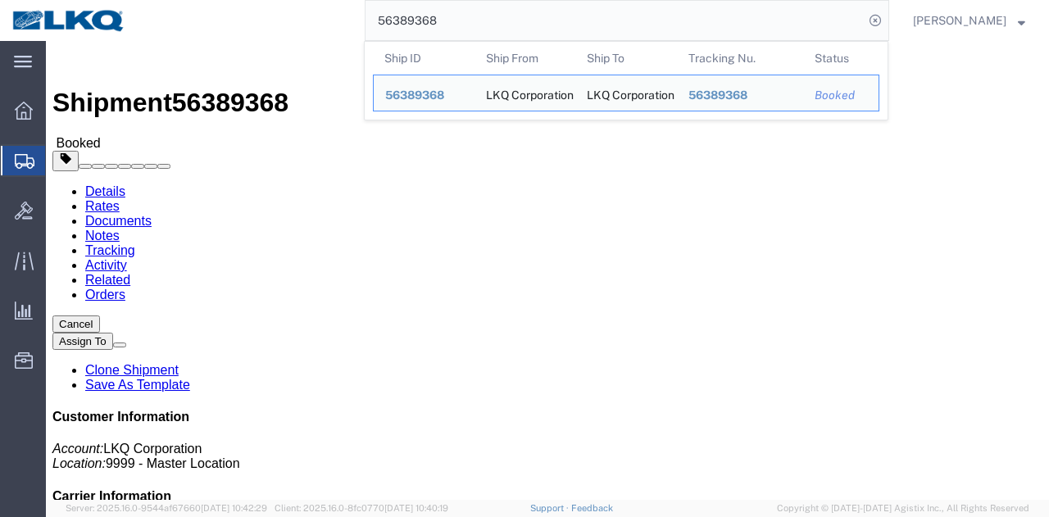
click at [553, 4] on input "56389368" at bounding box center [615, 20] width 498 height 39
paste input "108142"
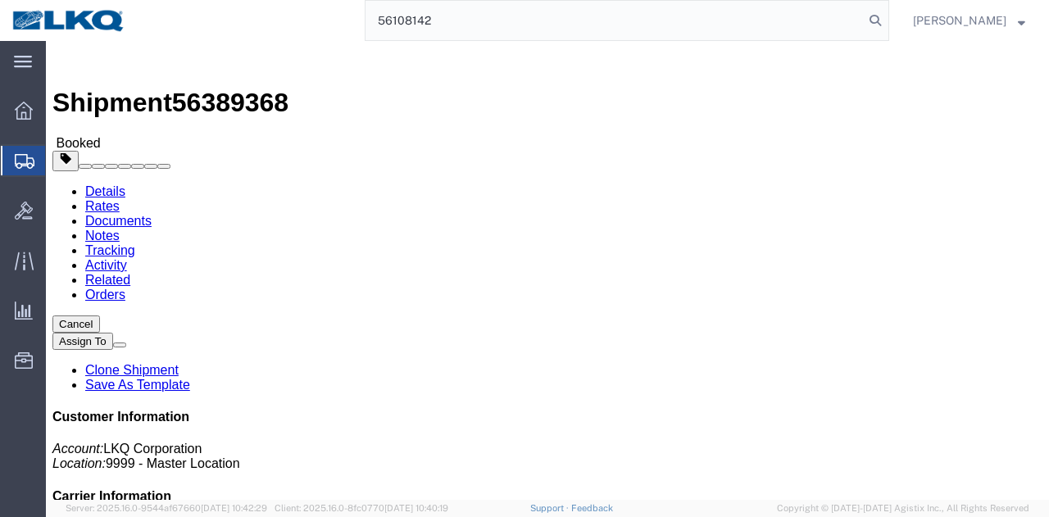
type input "56108142"
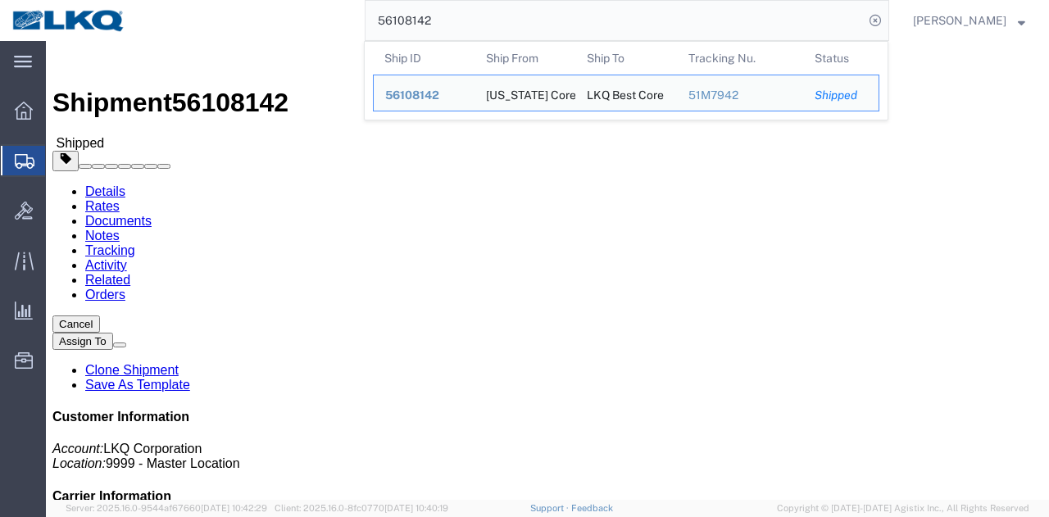
click h4 "Routing & Vehicle Information"
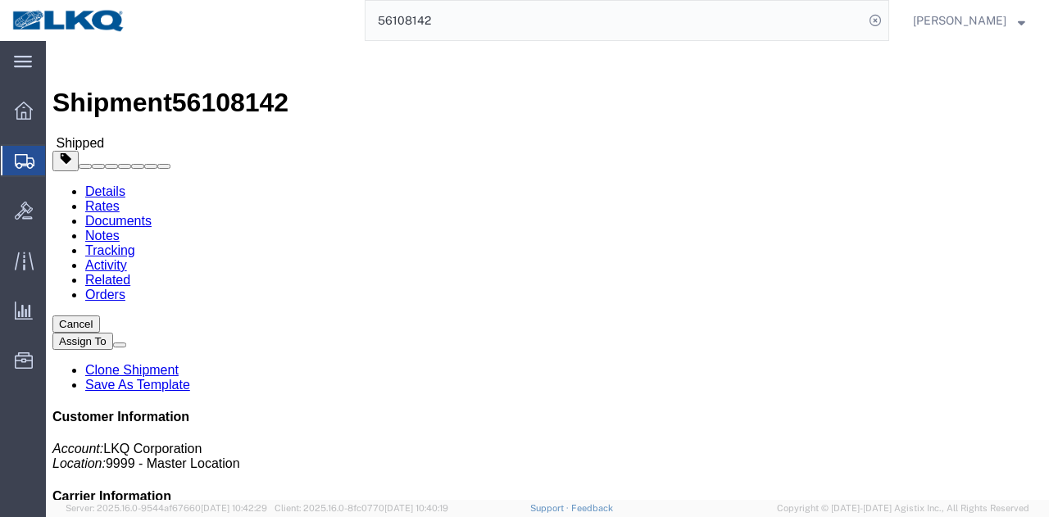
click h4 "Routing & Vehicle Information"
click div "Shipment Detail Ship From [US_STATE] Core ([PERSON_NAME]) 1769 [STREET_ADDRESS]…"
click div "Requested"
click link "Requested"
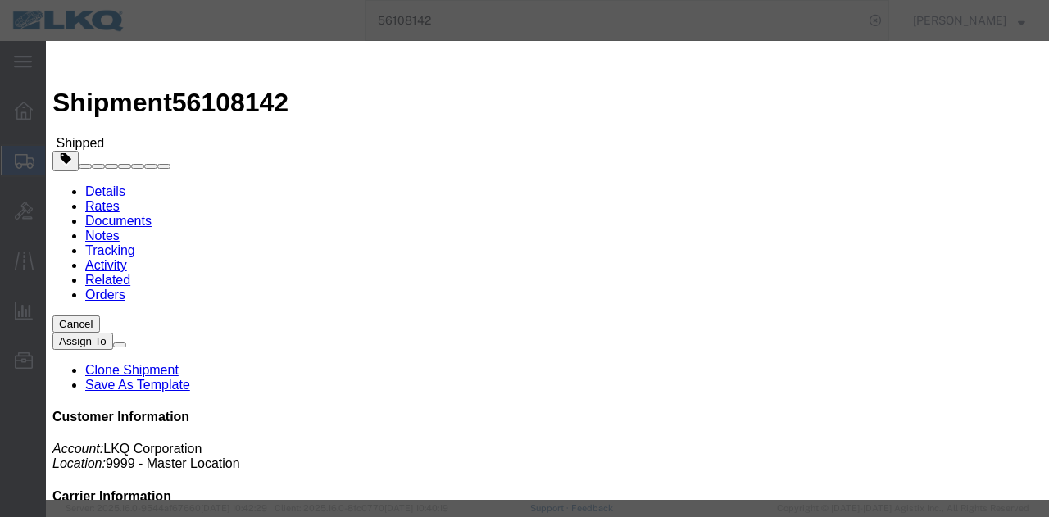
click input "6:00 AM"
type input "9:00 AM"
click button "Save"
click button "Ok"
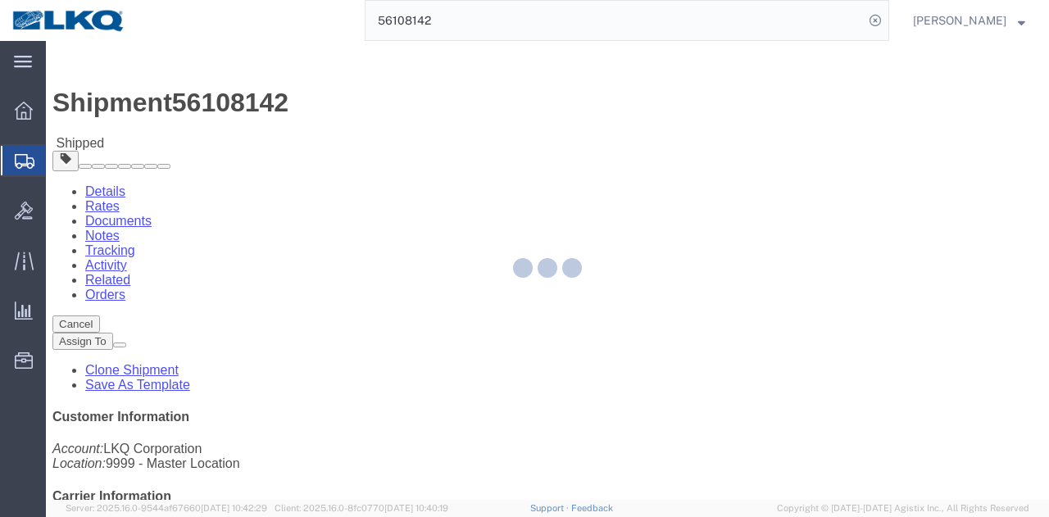
click at [766, 180] on div at bounding box center [547, 270] width 1003 height 459
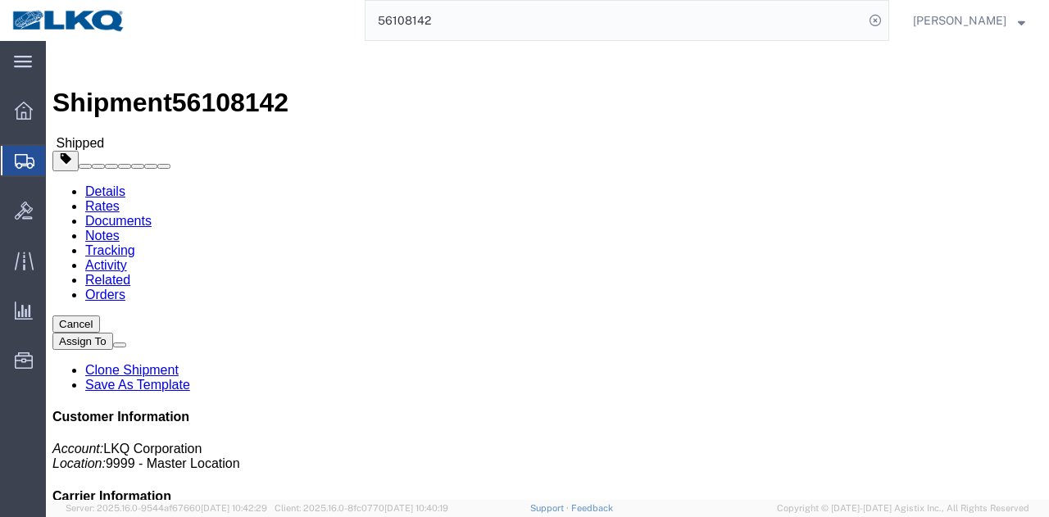
click button "Close"
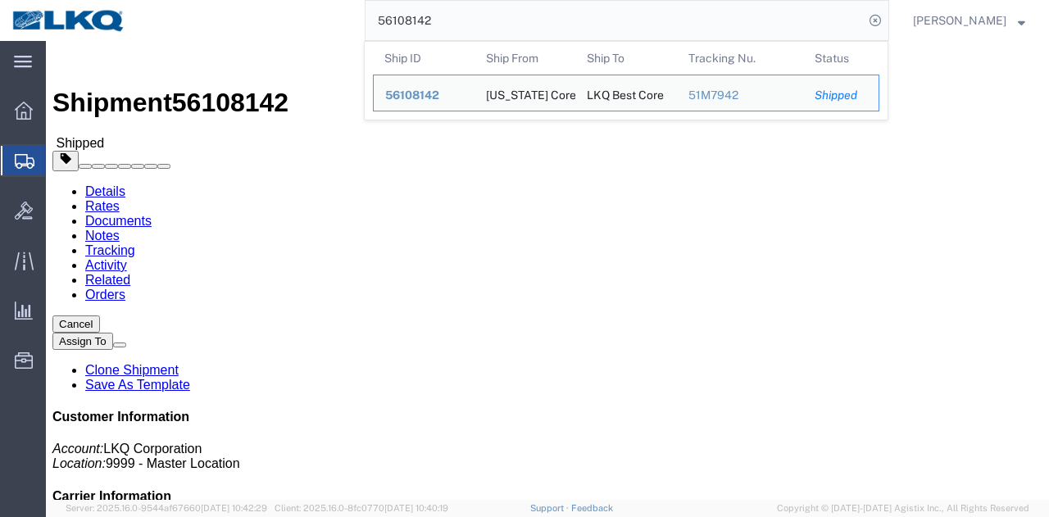
click at [625, 16] on input "56108142" at bounding box center [615, 20] width 498 height 39
paste input "9441"
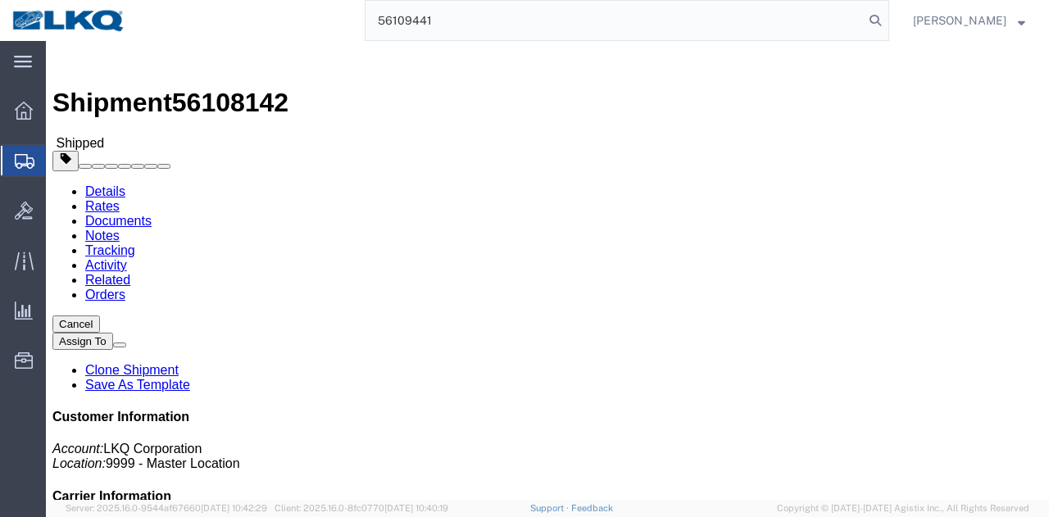
type input "56109441"
click div "Leg 1 - Rail Vehicle 1: Boxcar"
click link "Requested"
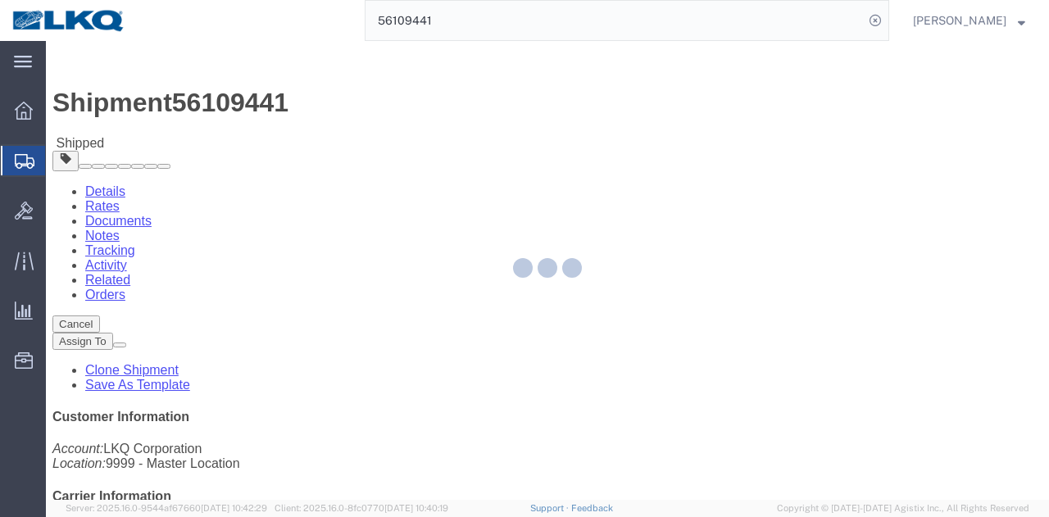
select select "1"
select select
select select "15"
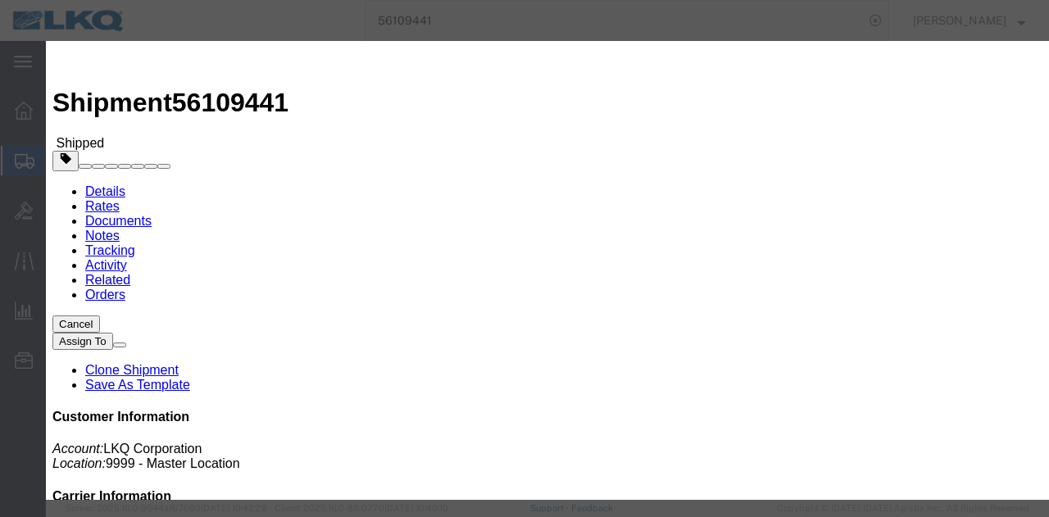
click input "6:30 AM"
type input "9:30 AM"
click button "Save"
click button "Ok"
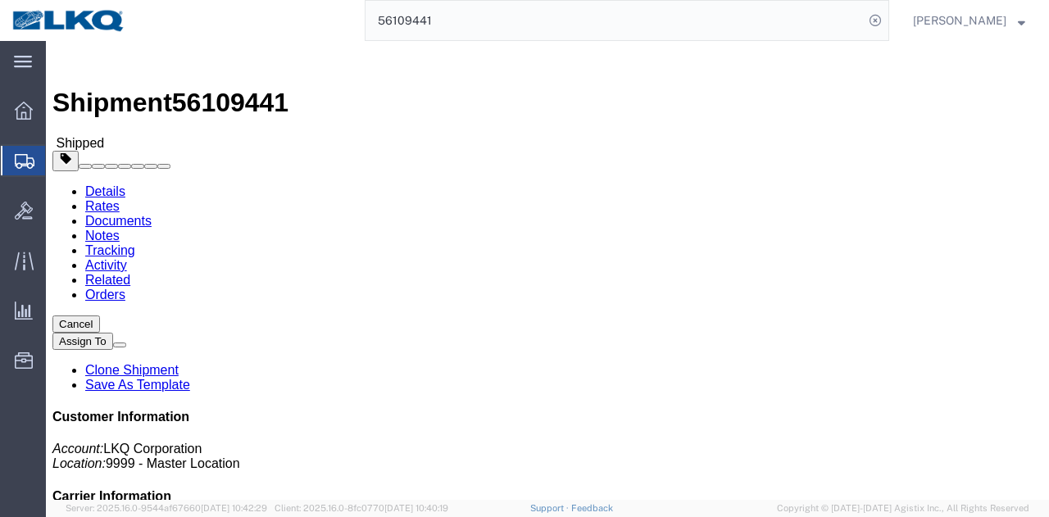
click div "Close"
click button "Close"
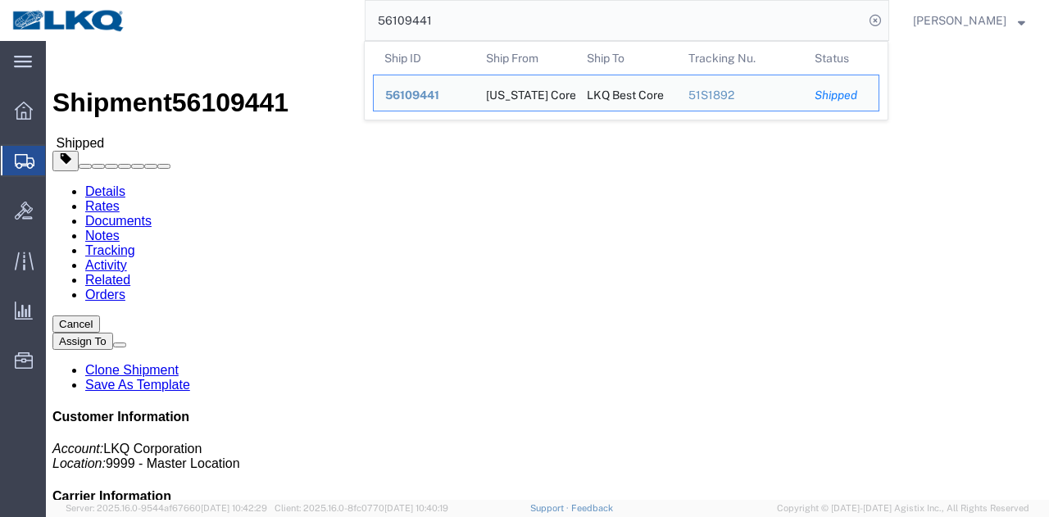
click at [595, 17] on input "56109441" at bounding box center [615, 20] width 498 height 39
paste input "427756"
click at [582, 16] on input "56427756" at bounding box center [615, 20] width 498 height 39
paste input "3736"
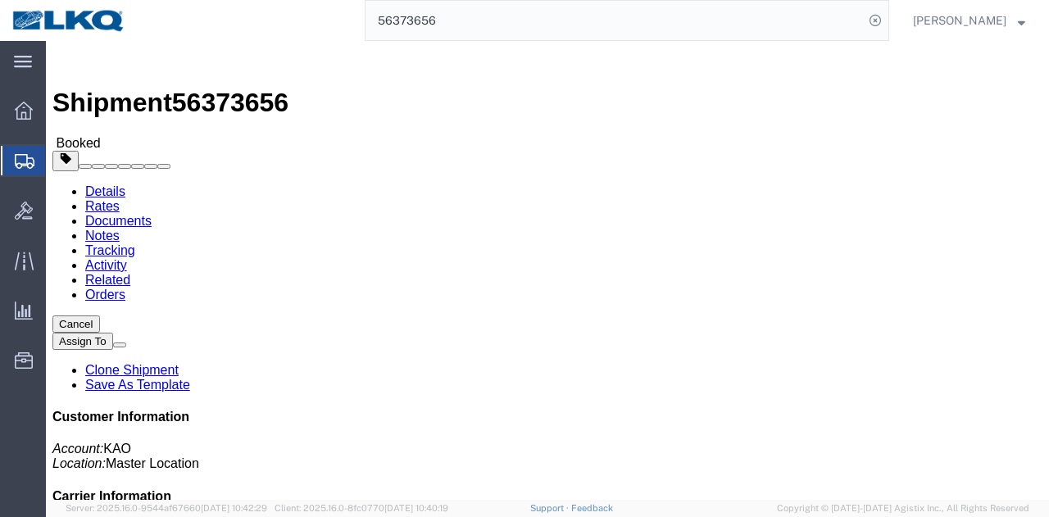
click div "Leg 1 - Truckload Vehicle 1: Standard Dry Van (53 Feet) Number of trucks: 1"
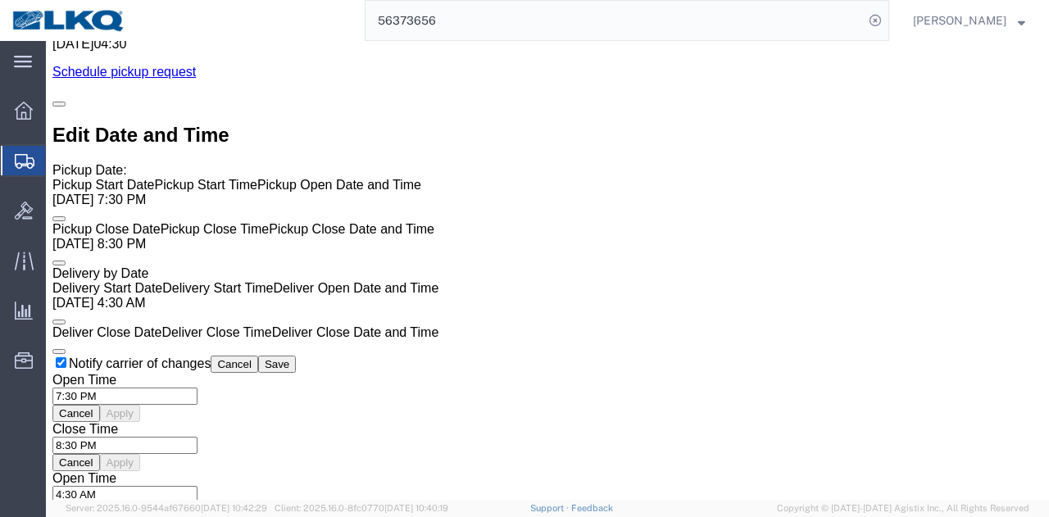
scroll to position [1233, 0]
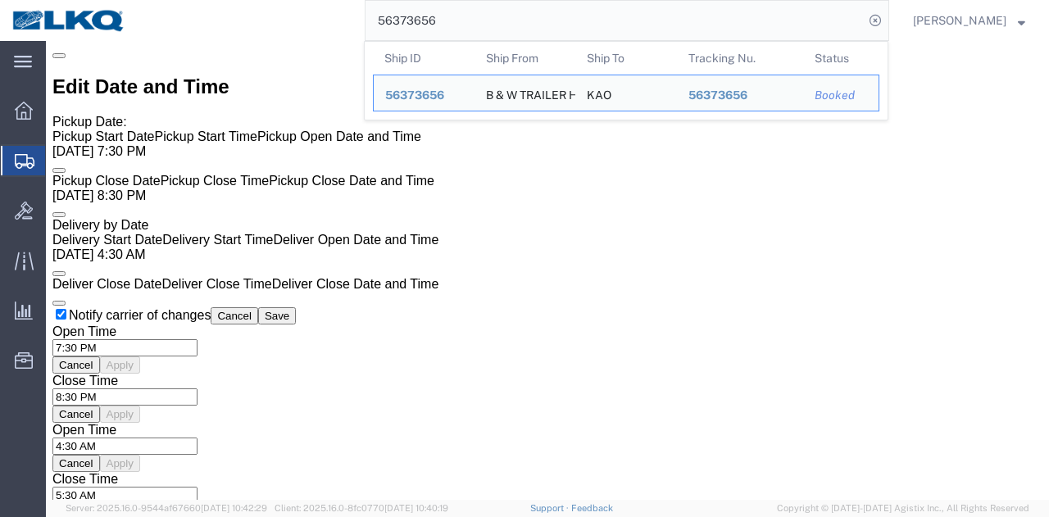
click at [539, 20] on input "56373656" at bounding box center [615, 20] width 498 height 39
paste input "468149"
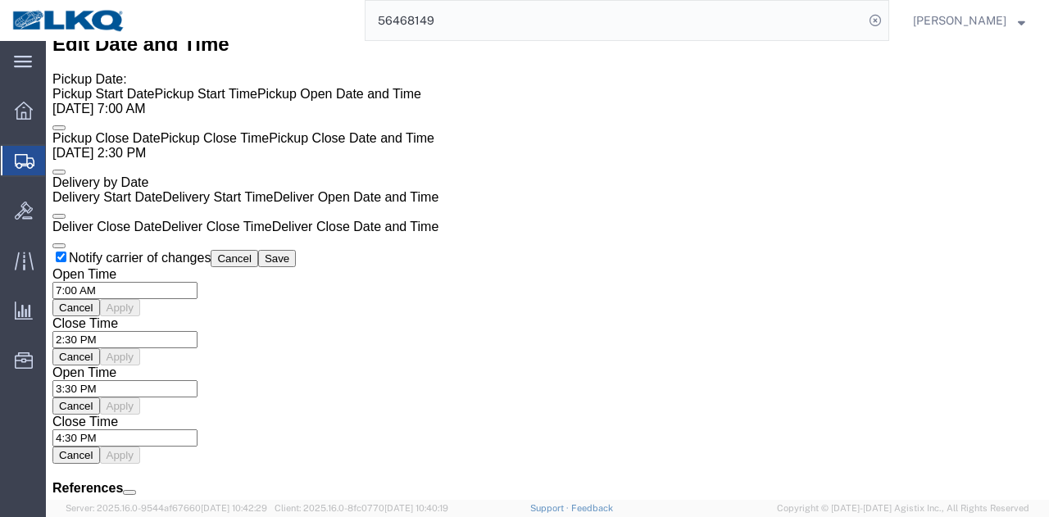
click div "Pickups STOP 1 : LKQ Corporation - 1634 [STREET_ADDRESS] 6 x Pallet(s) Standard…"
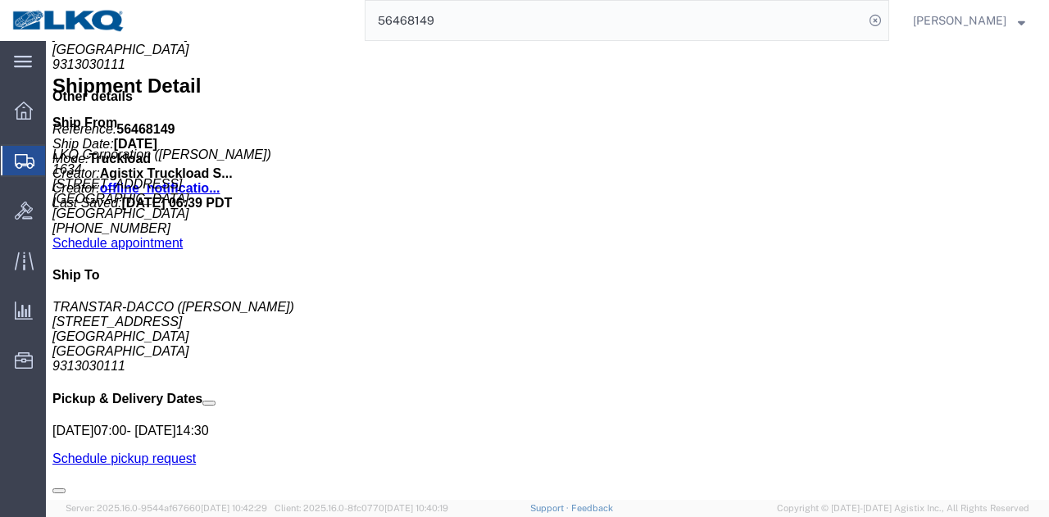
scroll to position [758, 0]
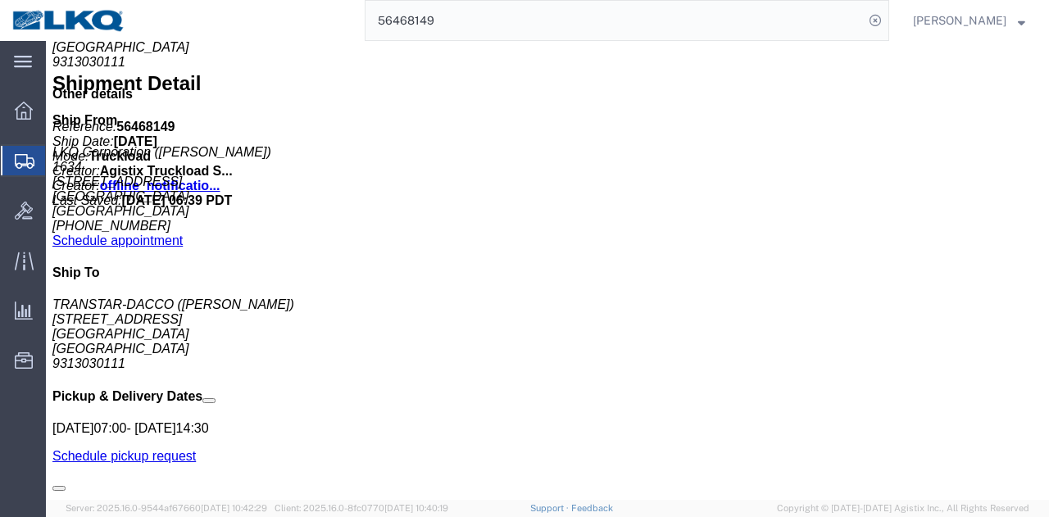
click address "([PERSON_NAME]) 6783998501 [EMAIL_ADDRESS][DOMAIN_NAME]"
copy div "ycuapiocoronel@lkqcorp.com Edit Requester Info Location Select Select My Profil…"
click address "(Yolanda Cuapio Coronel) 6783998501 ycuapiocoronel@lkqcorp.com"
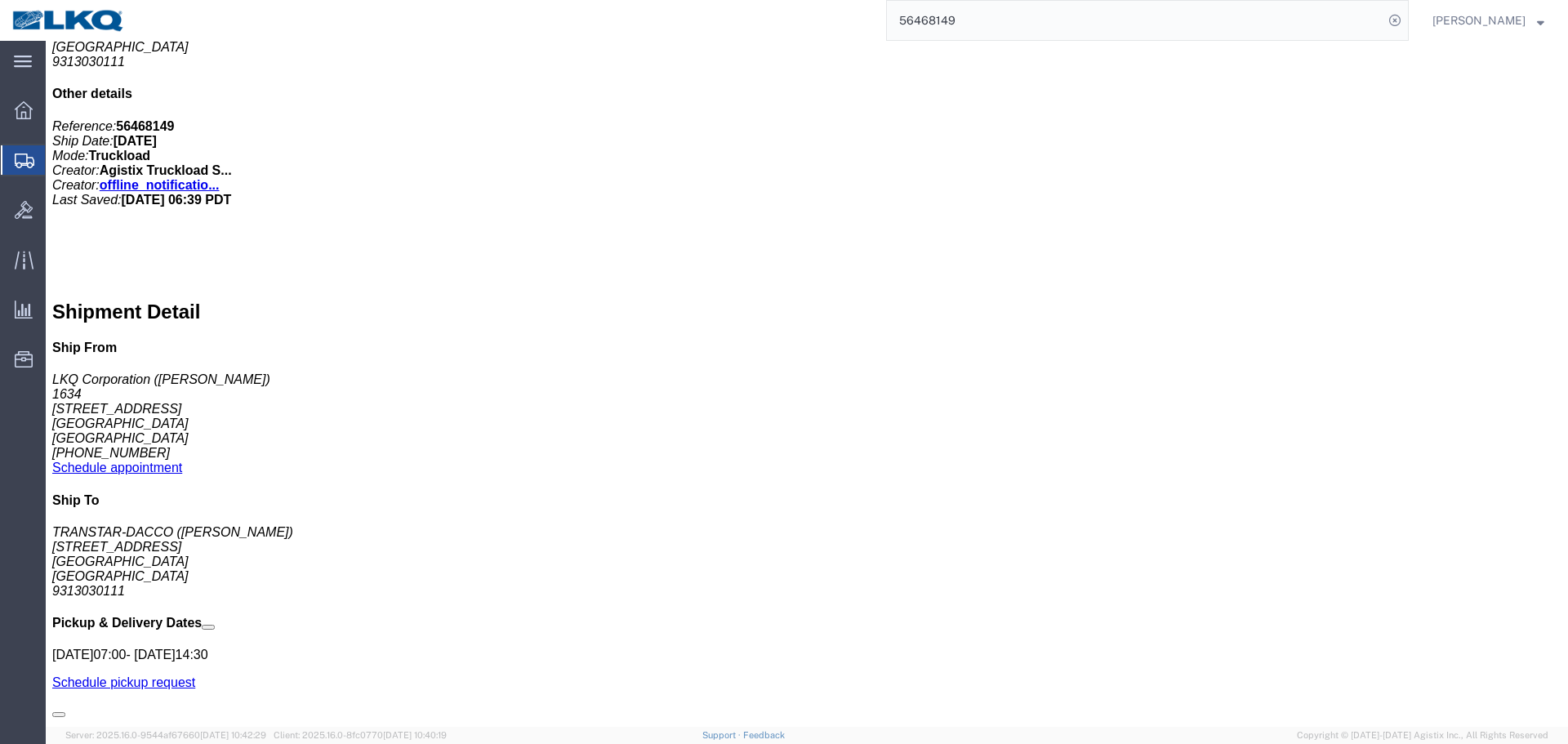
scroll to position [755, 0]
click at [1042, 0] on form "56468149" at bounding box center [1148, 20] width 523 height 41
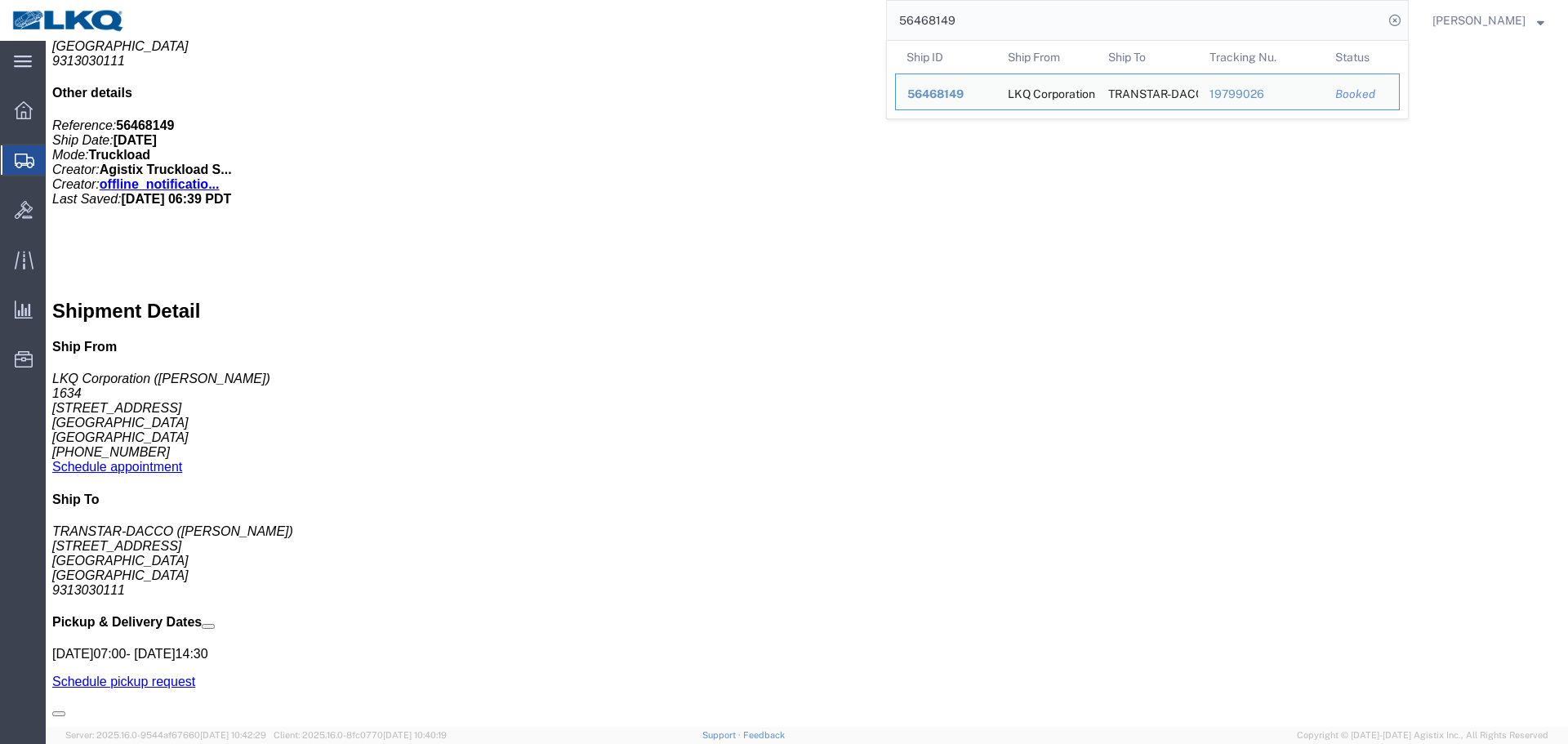
click at [1053, 13] on input "56468149" at bounding box center [1135, 20] width 496 height 39
paste input "53880"
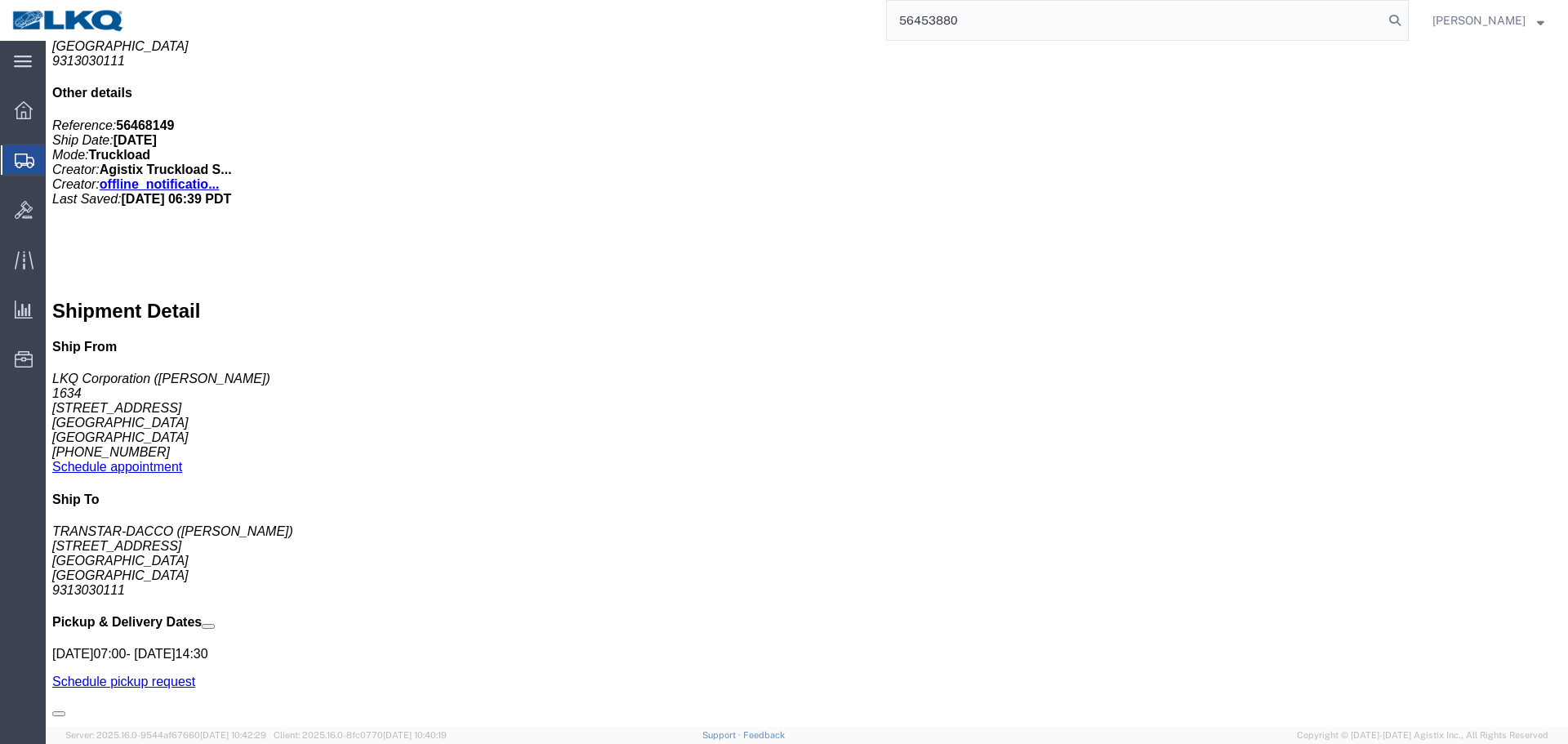
type input "56453880"
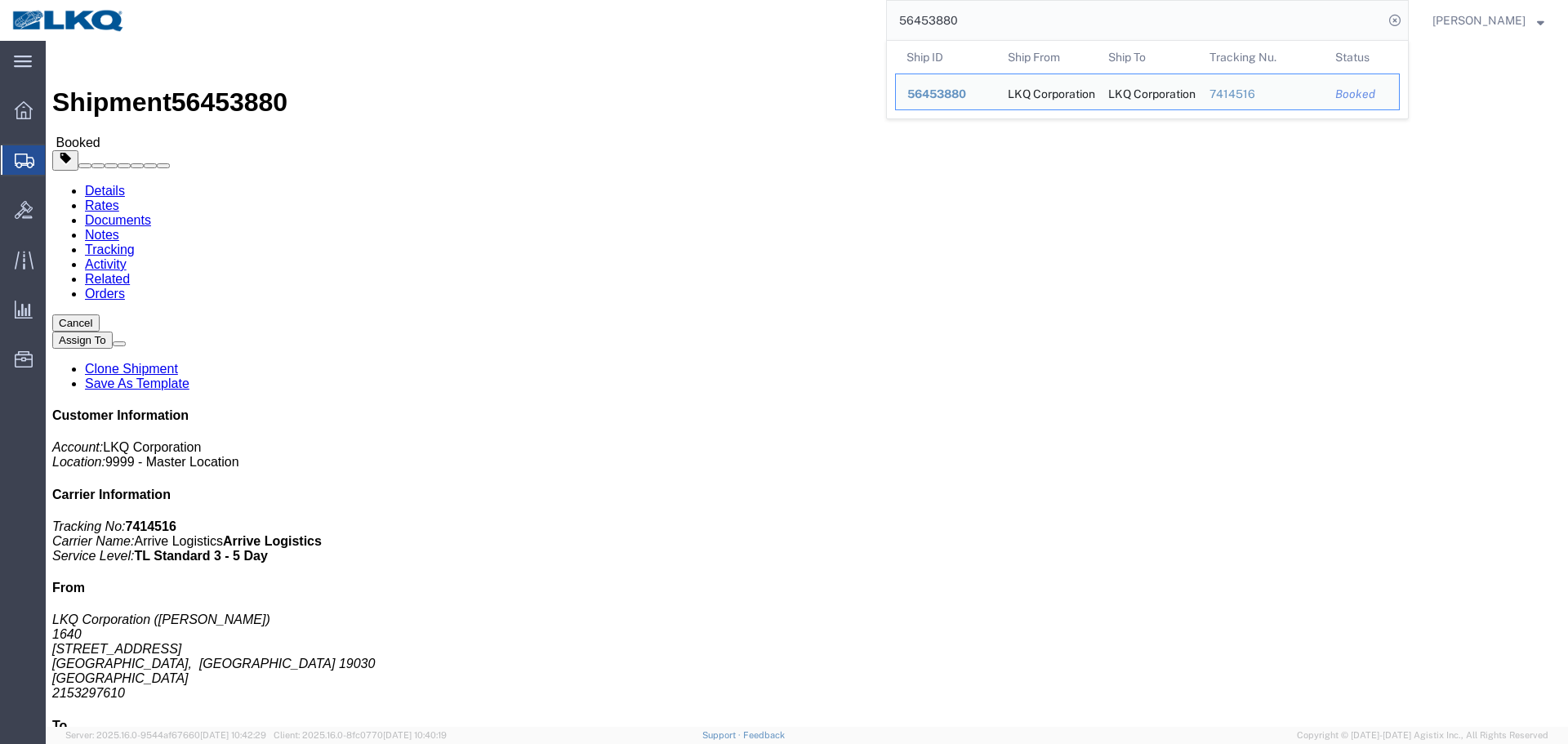
click address "LKQ Corporation (todd) 1634 6320 Boat Rock Blvd SW Atlanta, GA 30336 United Sta…"
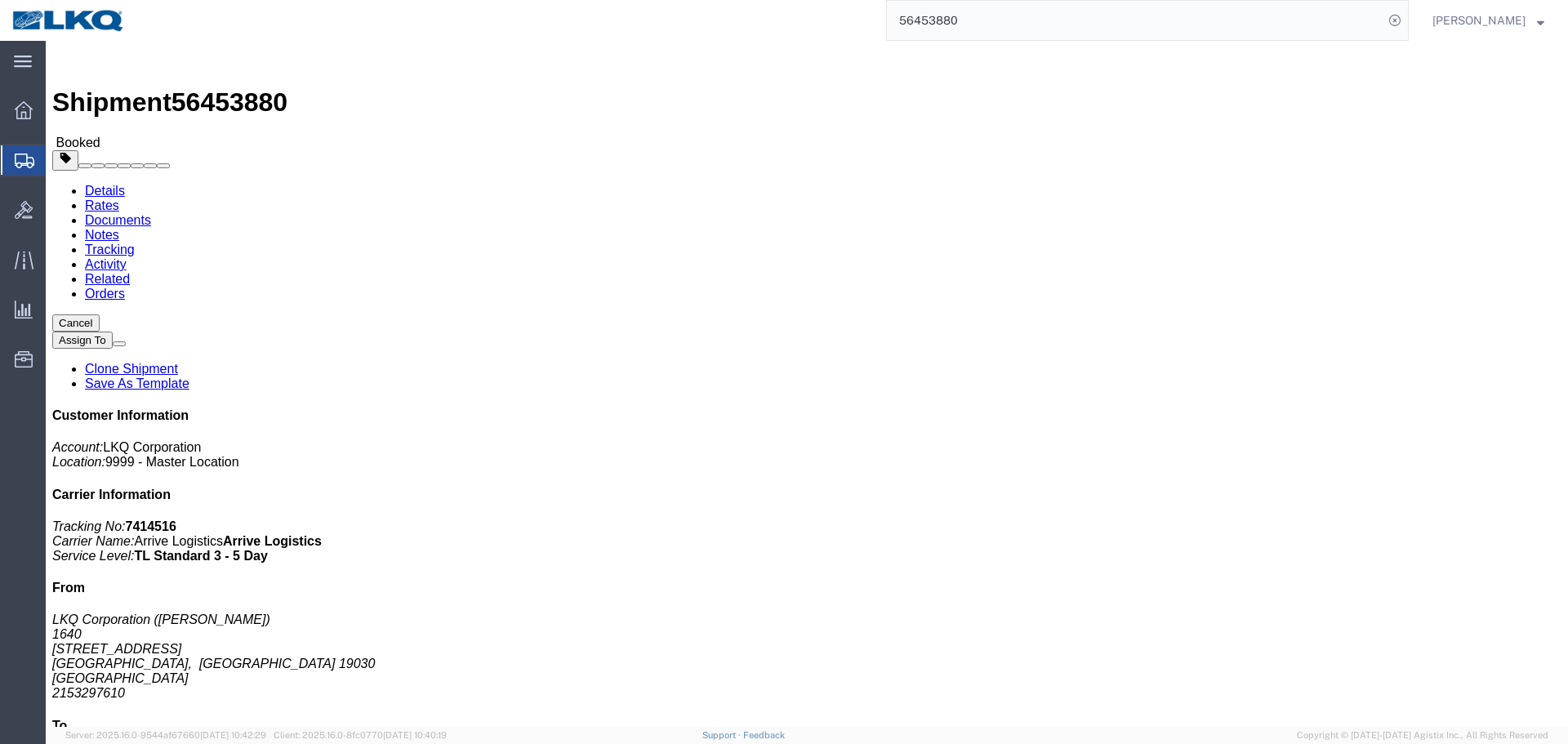
click div "Shipment Detail Ship From LKQ Corporation (dan) 1640 199 Canal Rd, Suite 100 Fa…"
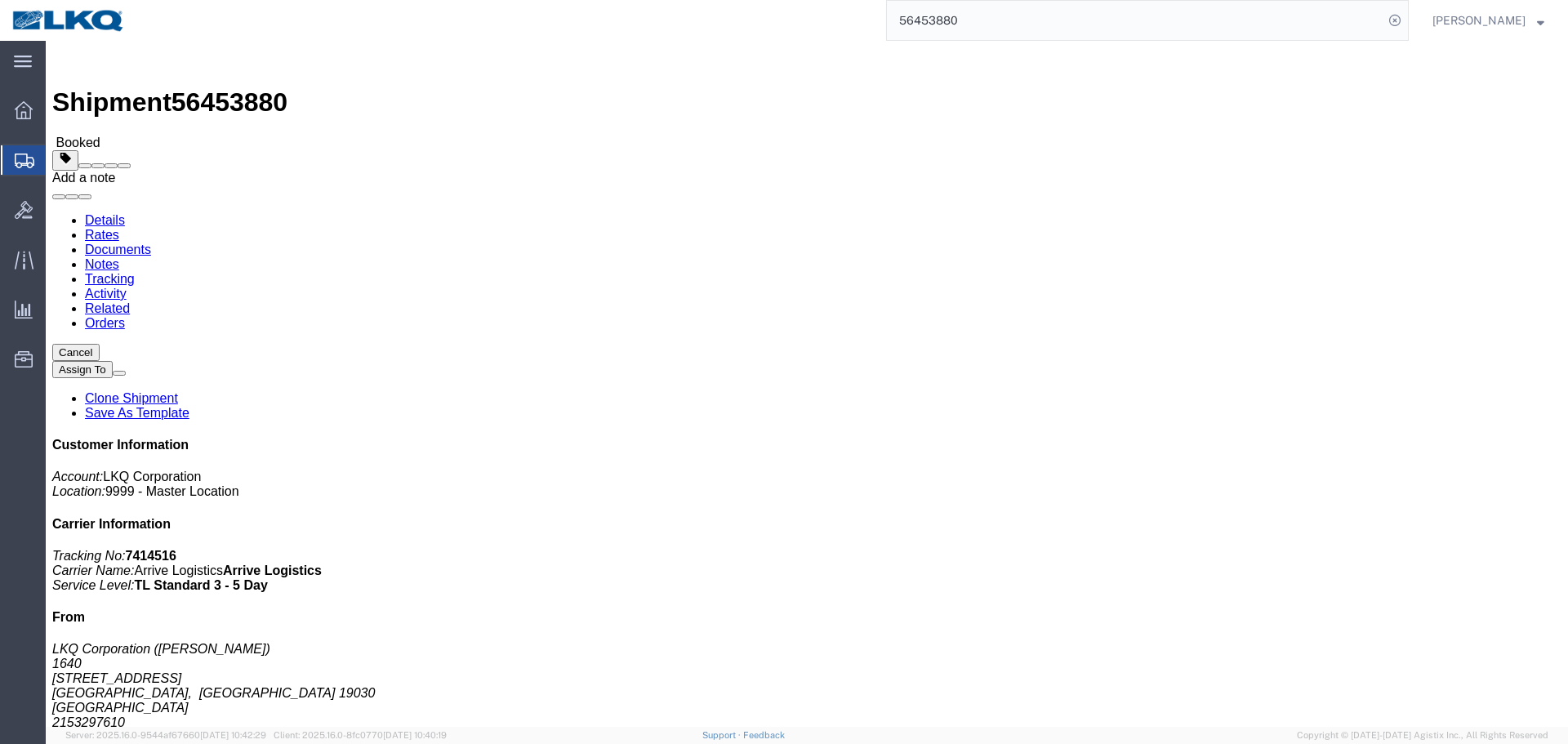
click button
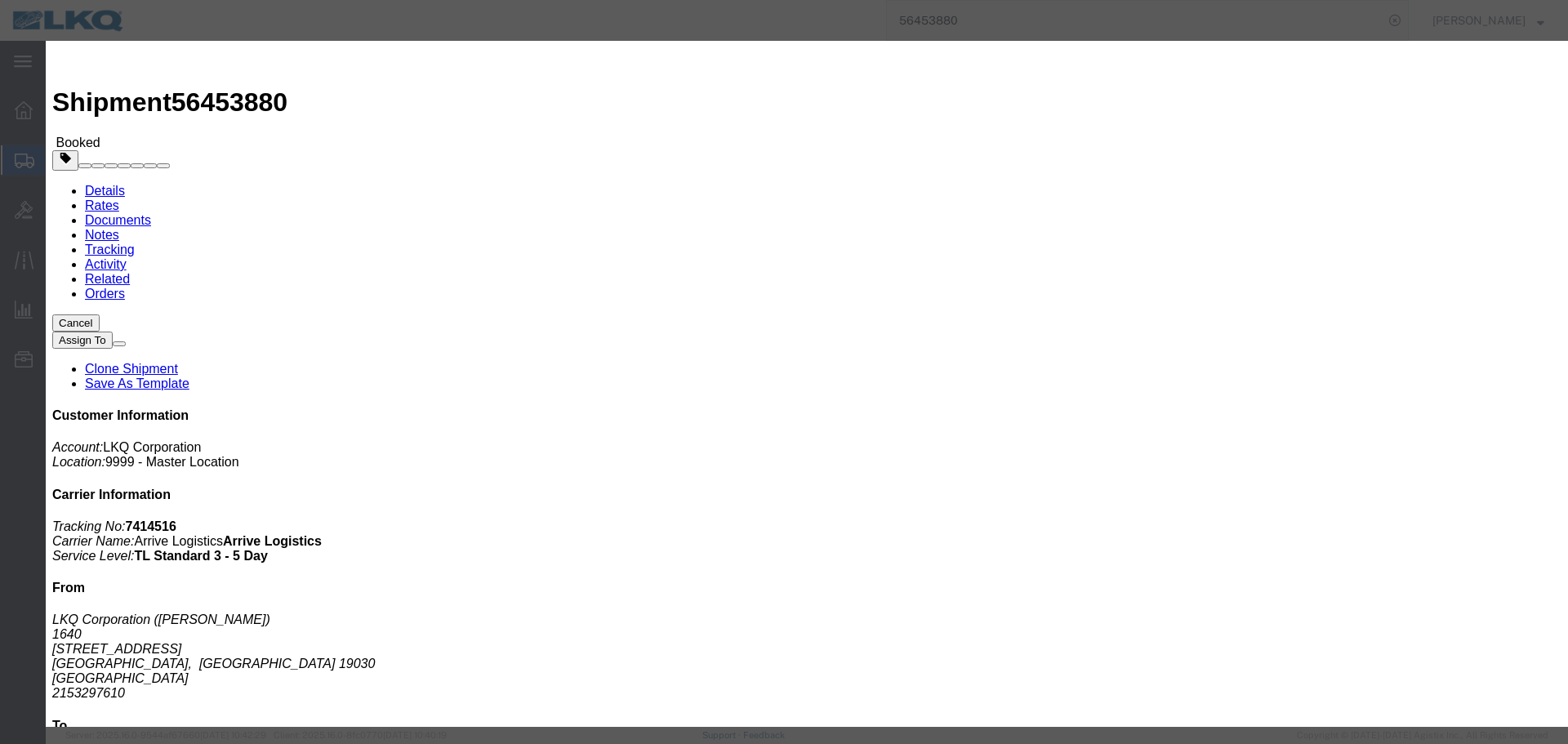
click select "Select Approval Bid Notes Carrier Change Notes Claim Notes Content Hazmat Notes…"
select select "PICK_UP_NOTES"
click select "Select Approval Bid Notes Carrier Change Notes Claim Notes Content Hazmat Notes…"
drag, startPoint x: 566, startPoint y: 159, endPoint x: 567, endPoint y: 175, distance: 16.0
click select "Select Private to Account Private to Vendor Public"
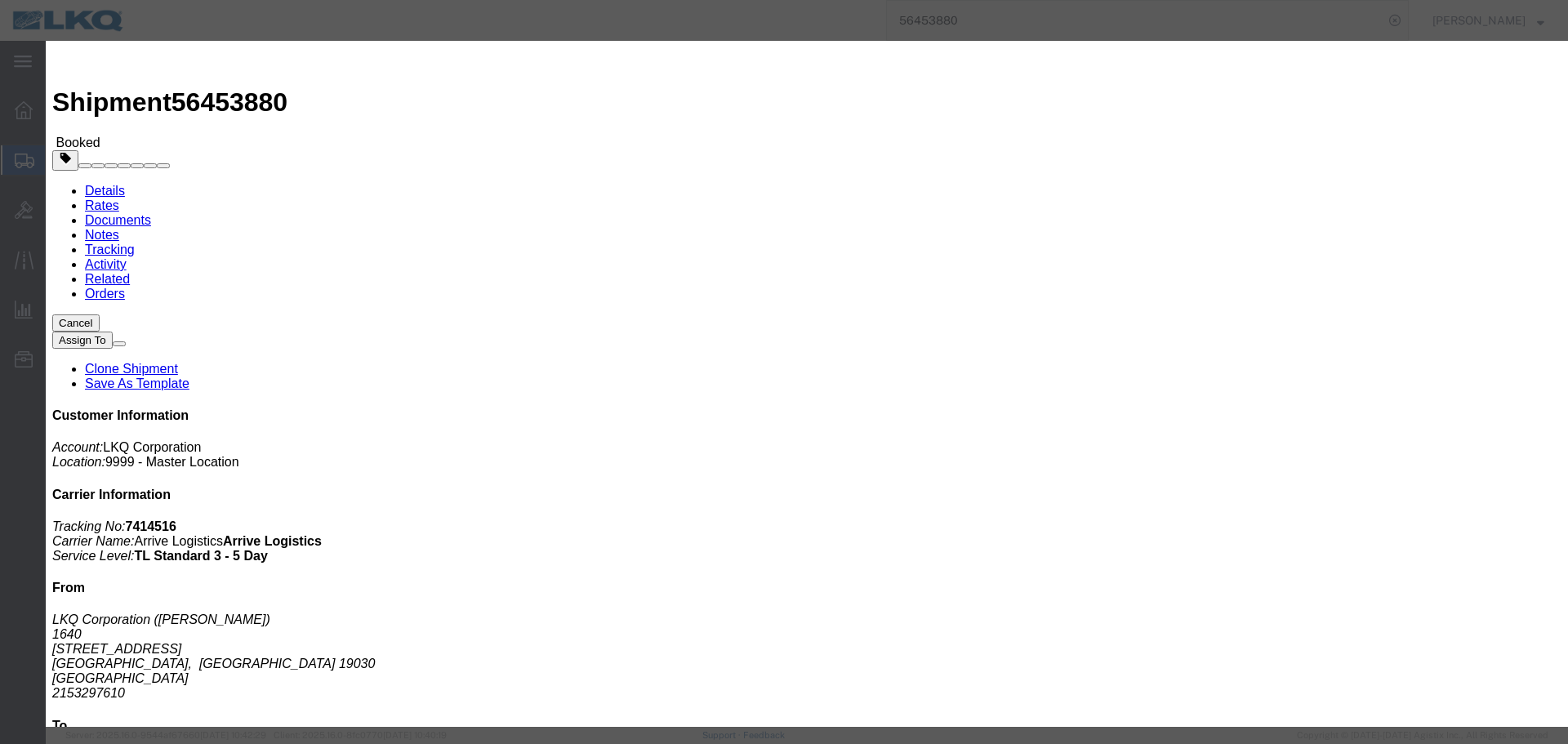
select select "PRIVATE_TO_ACCOUNT"
click select "Select Private to Account Private to Vendor Public"
click div "The note"
click textarea
type textarea "08/12 missed"
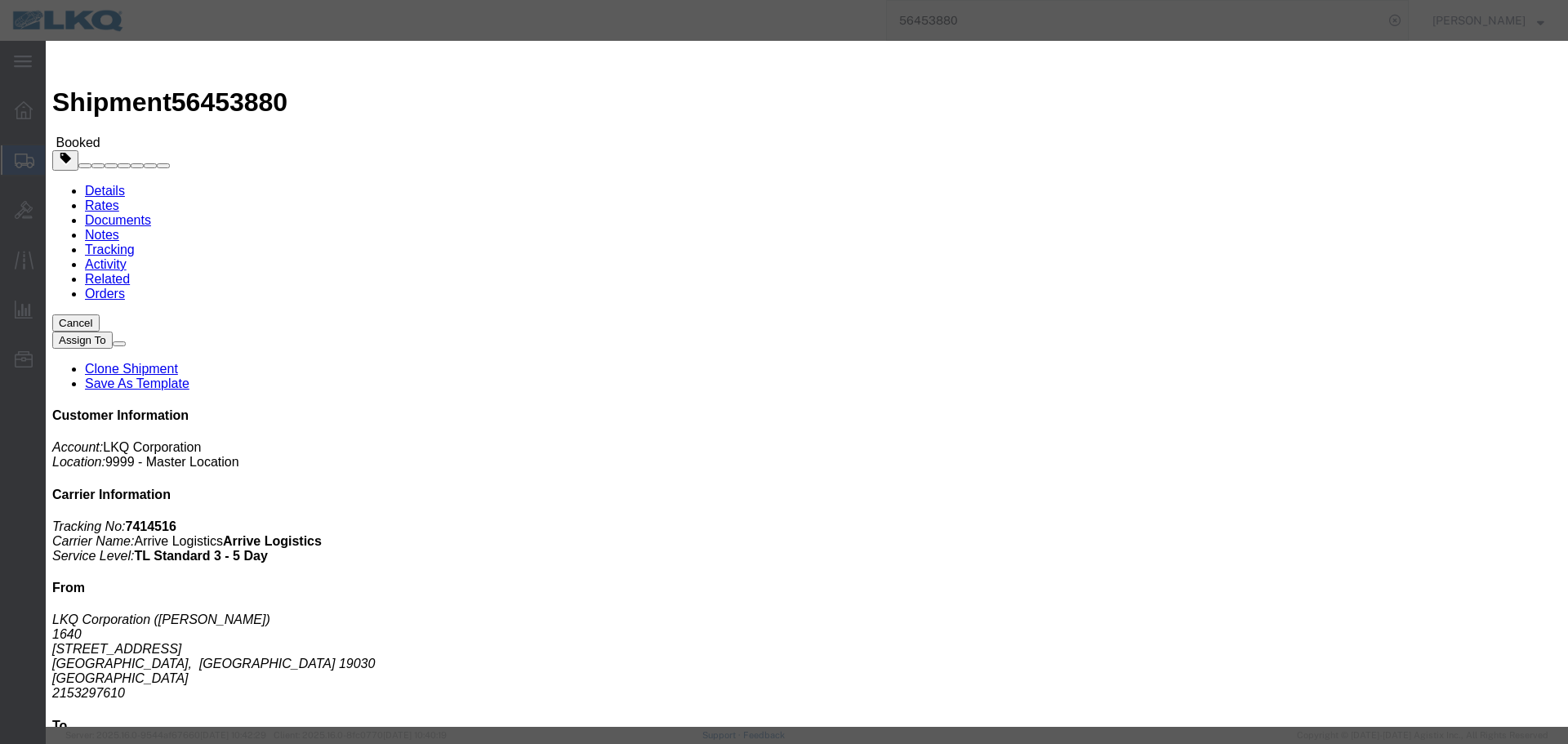
click button "Save"
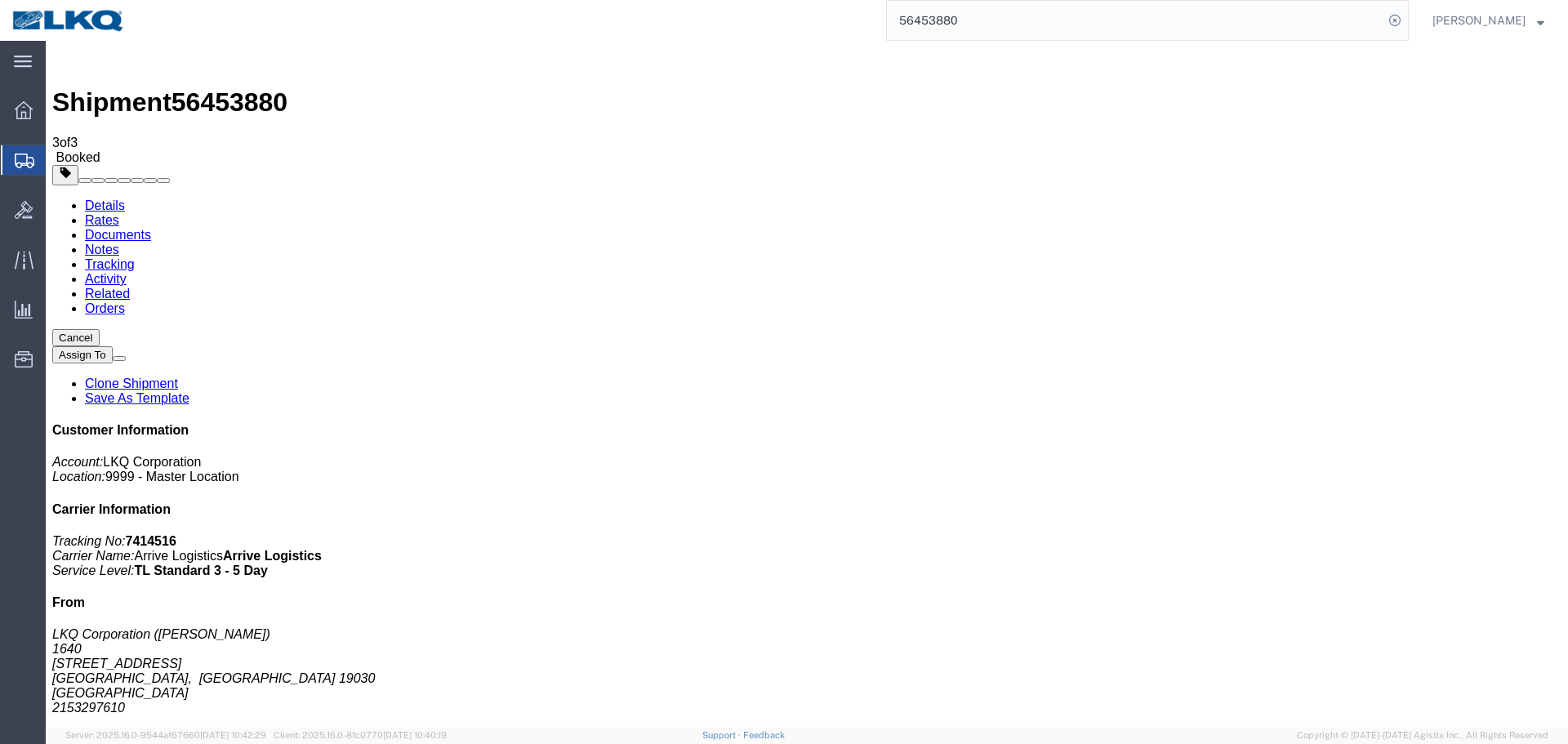
click at [100, 329] on button "Cancel" at bounding box center [76, 337] width 48 height 17
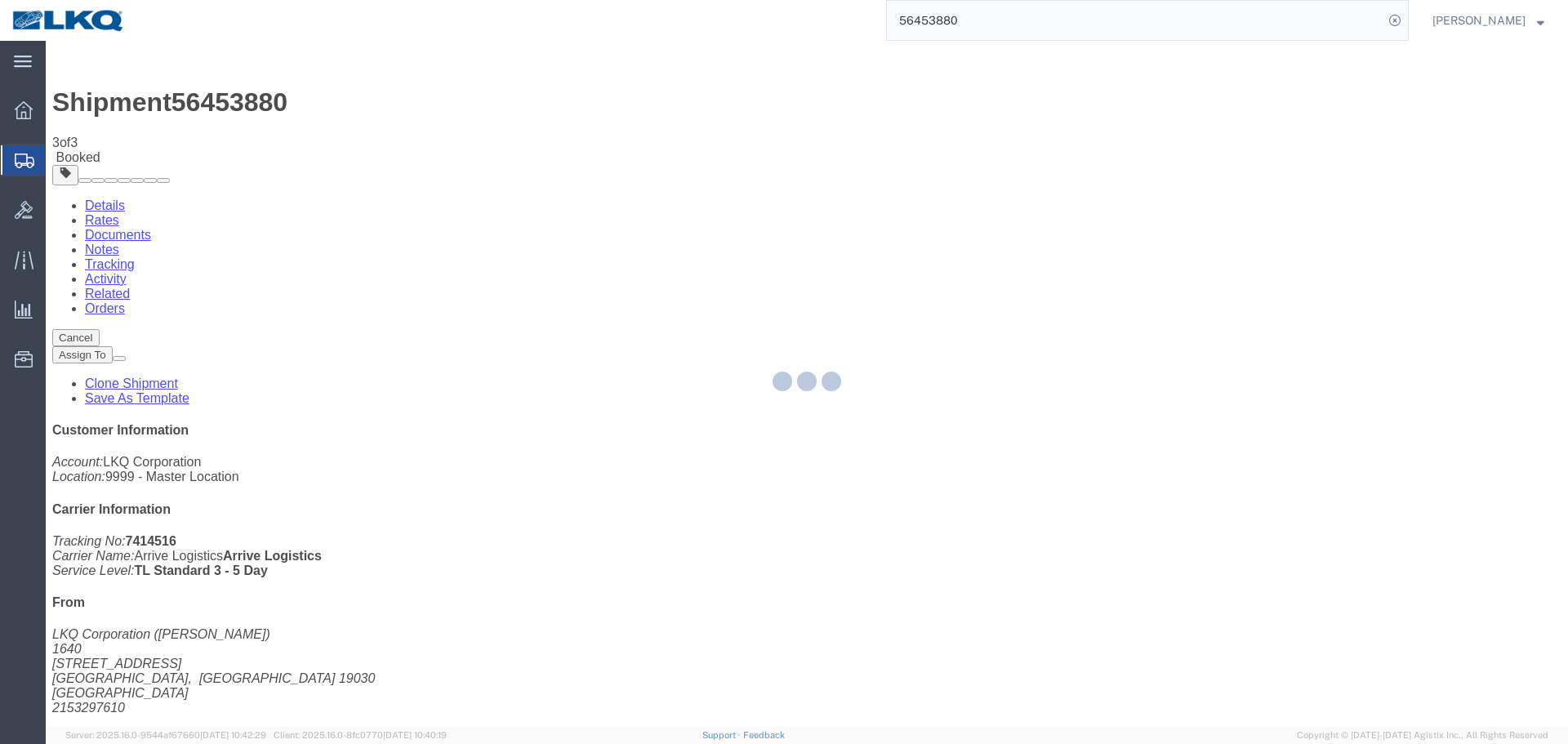
click at [109, 102] on div at bounding box center [807, 383] width 1522 height 686
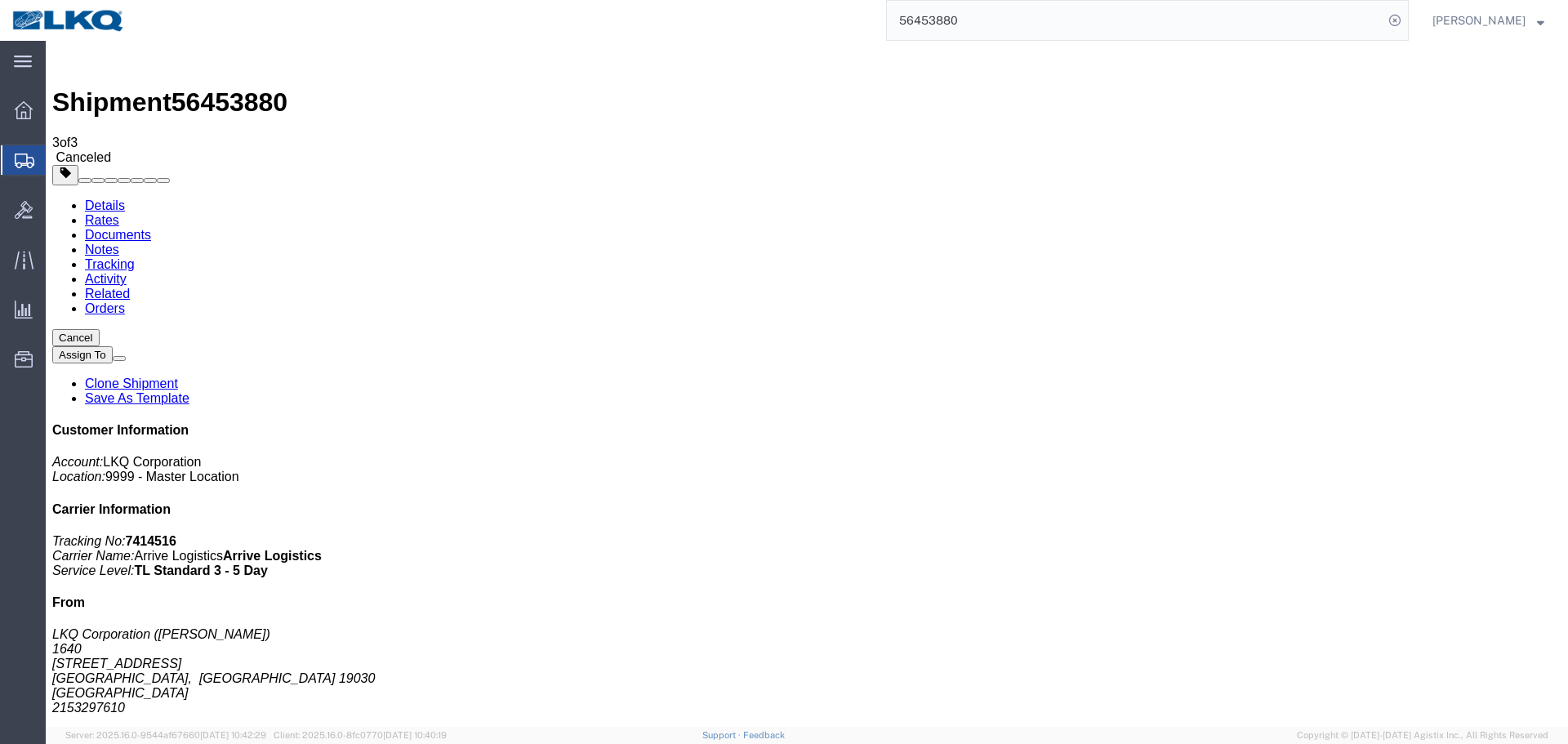
click address "LKQ Corporation (dan) 1640 199 Canal Rd, Suite 100 Fairless Hills, PA 19030 Uni…"
copy address "19030"
click address "LKQ Corporation (todd) 1634 6320 Boat Rock Blvd SW Atlanta, GA 30336 United Sta…"
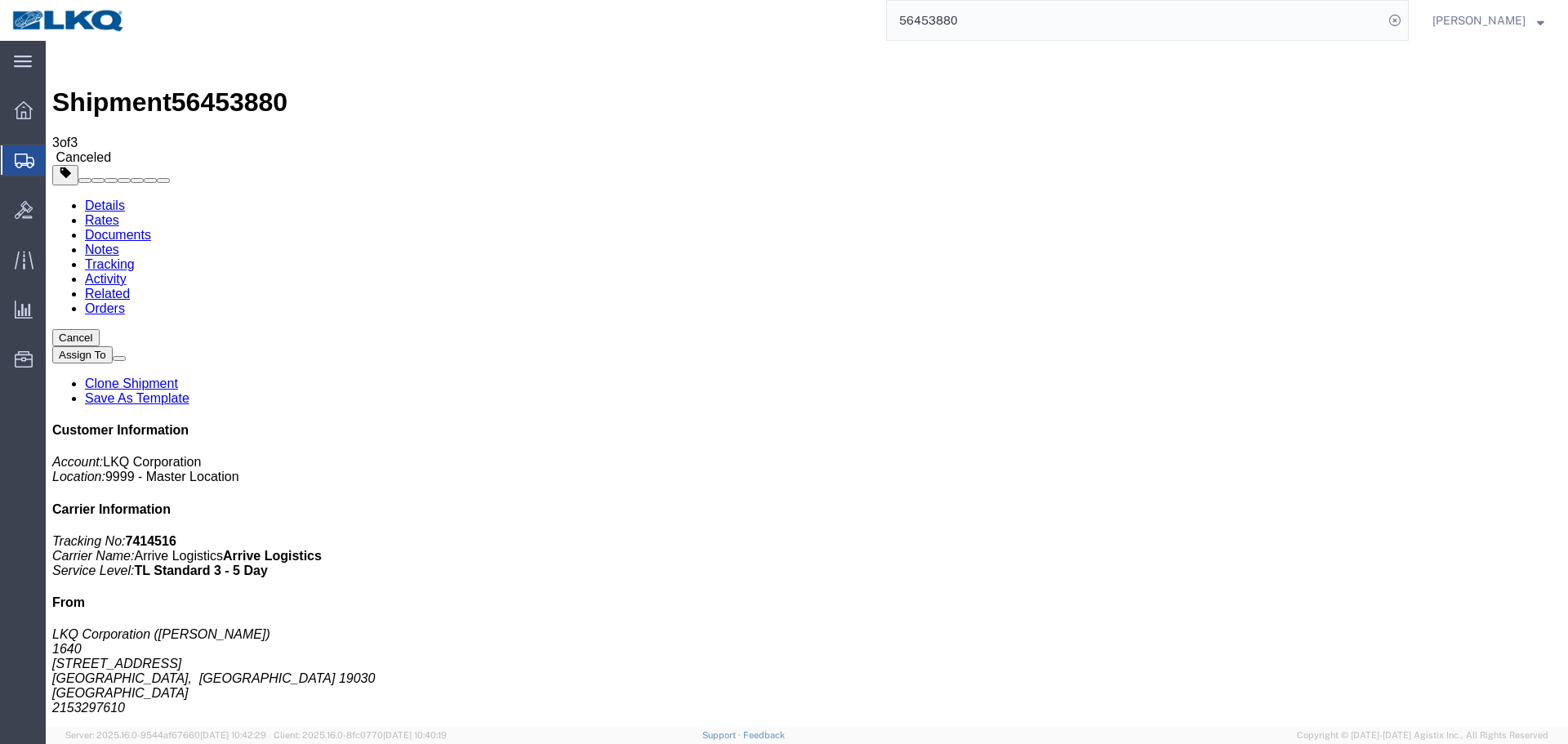
click address "LKQ Corporation (todd) 1634 6320 Boat Rock Blvd SW Atlanta, GA 30336 United Sta…"
copy address "Atlanta, GA 30336"
click address "LKQ Corporation (todd) 1634 6320 Boat Rock Blvd SW Atlanta, GA 30336 United Sta…"
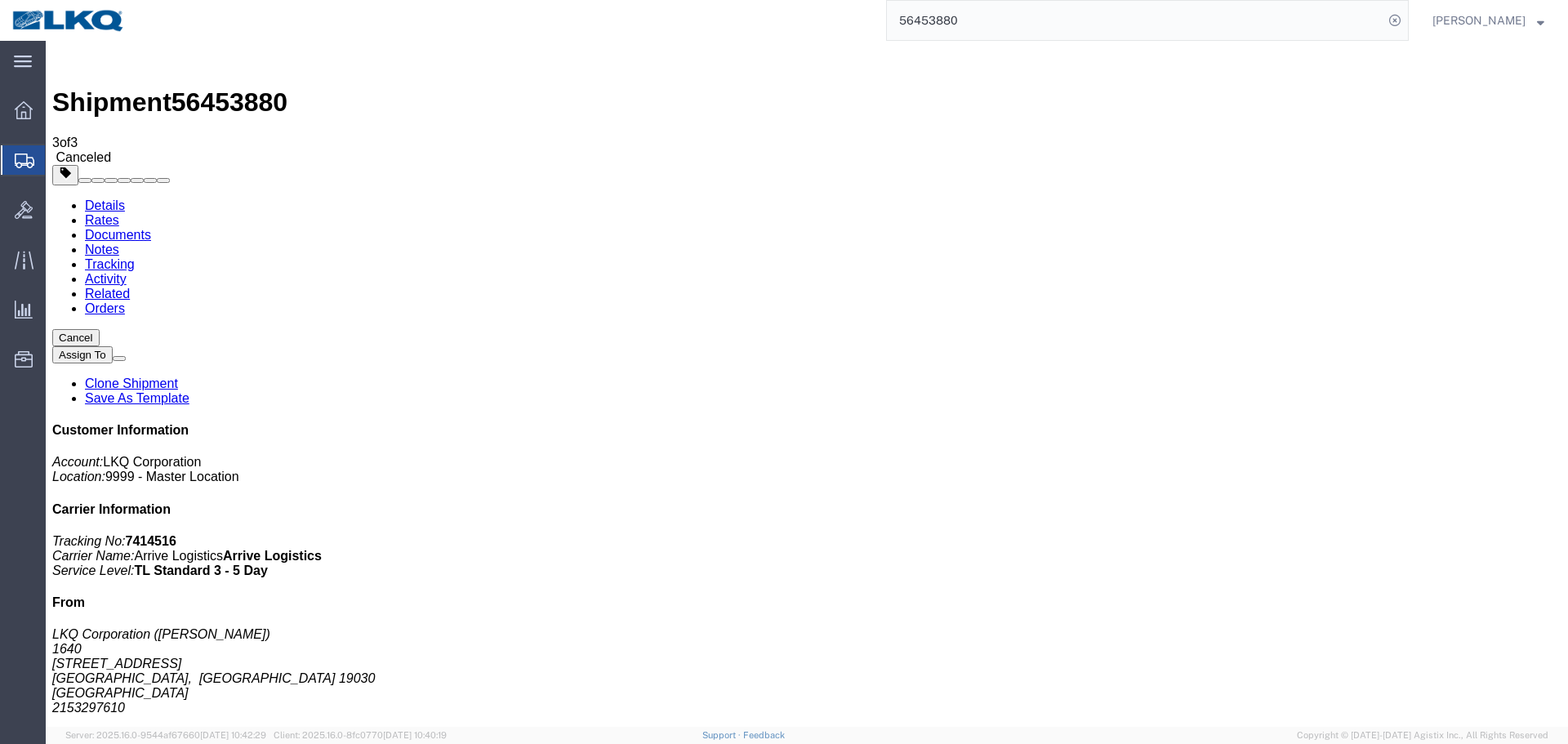
click address "LKQ Corporation (todd) 1634 6320 Boat Rock Blvd SW Atlanta, GA 30336 United Sta…"
copy address "30336"
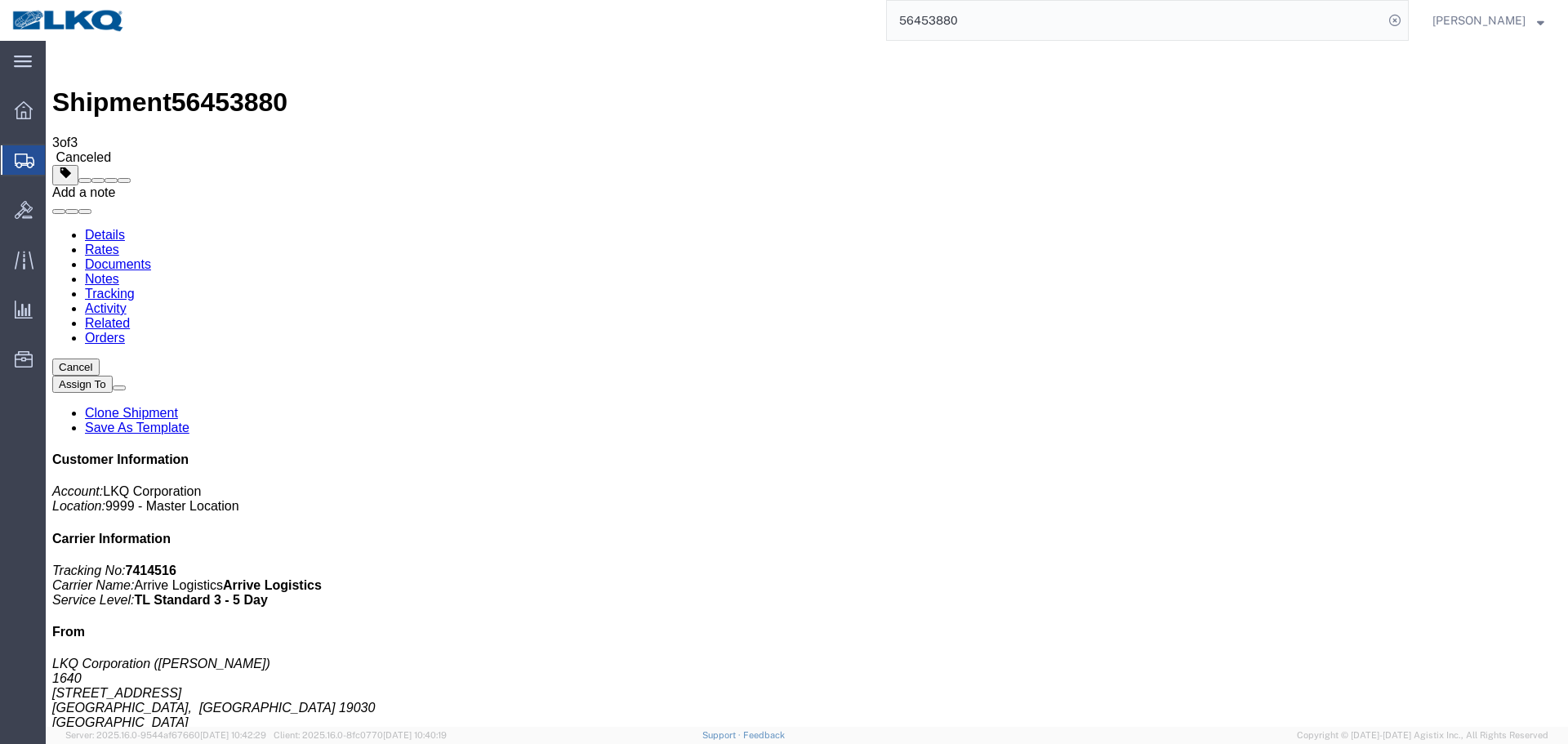
click button
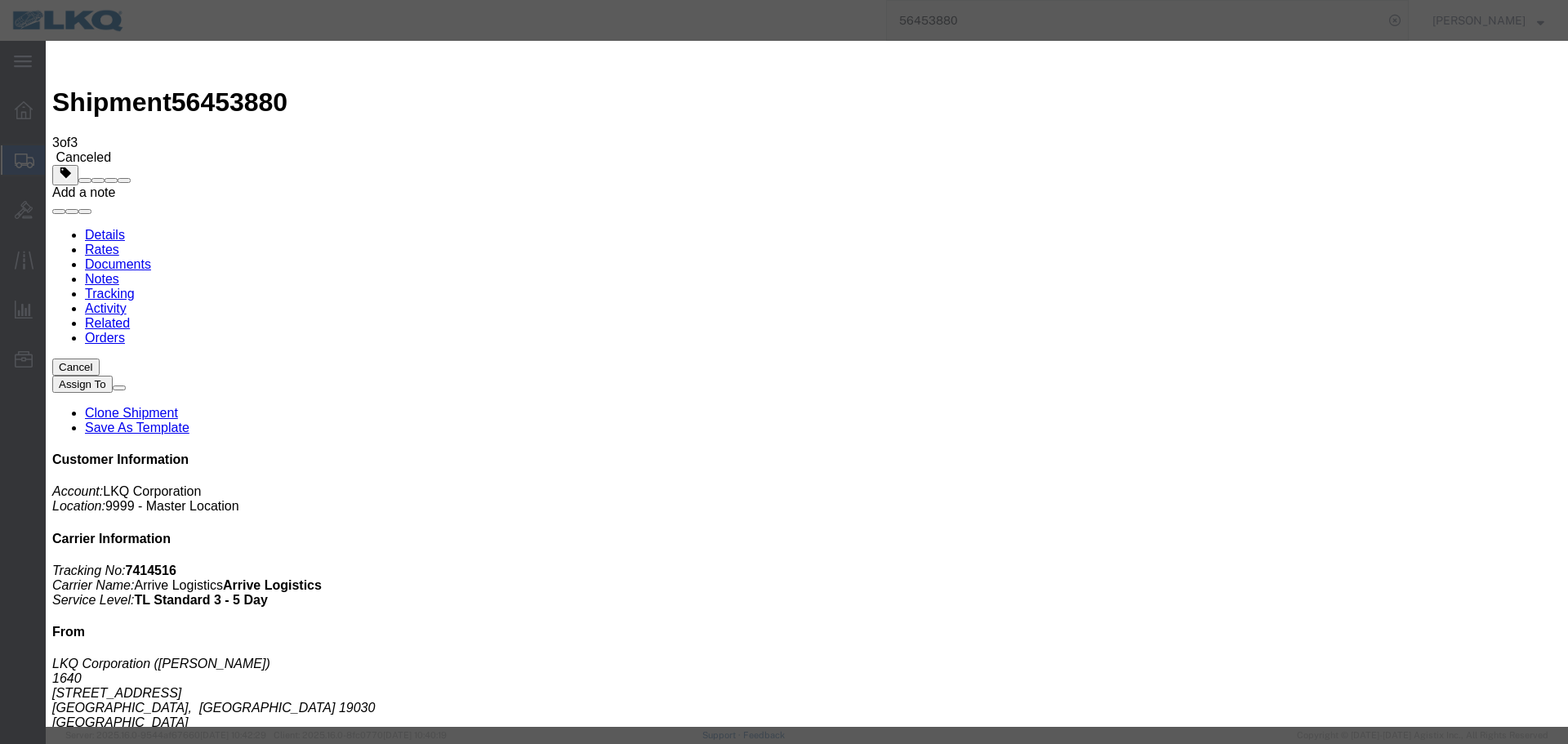
click select "Select Approval Bid Notes Carrier Change Notes Claim Notes Content Hazmat Notes…"
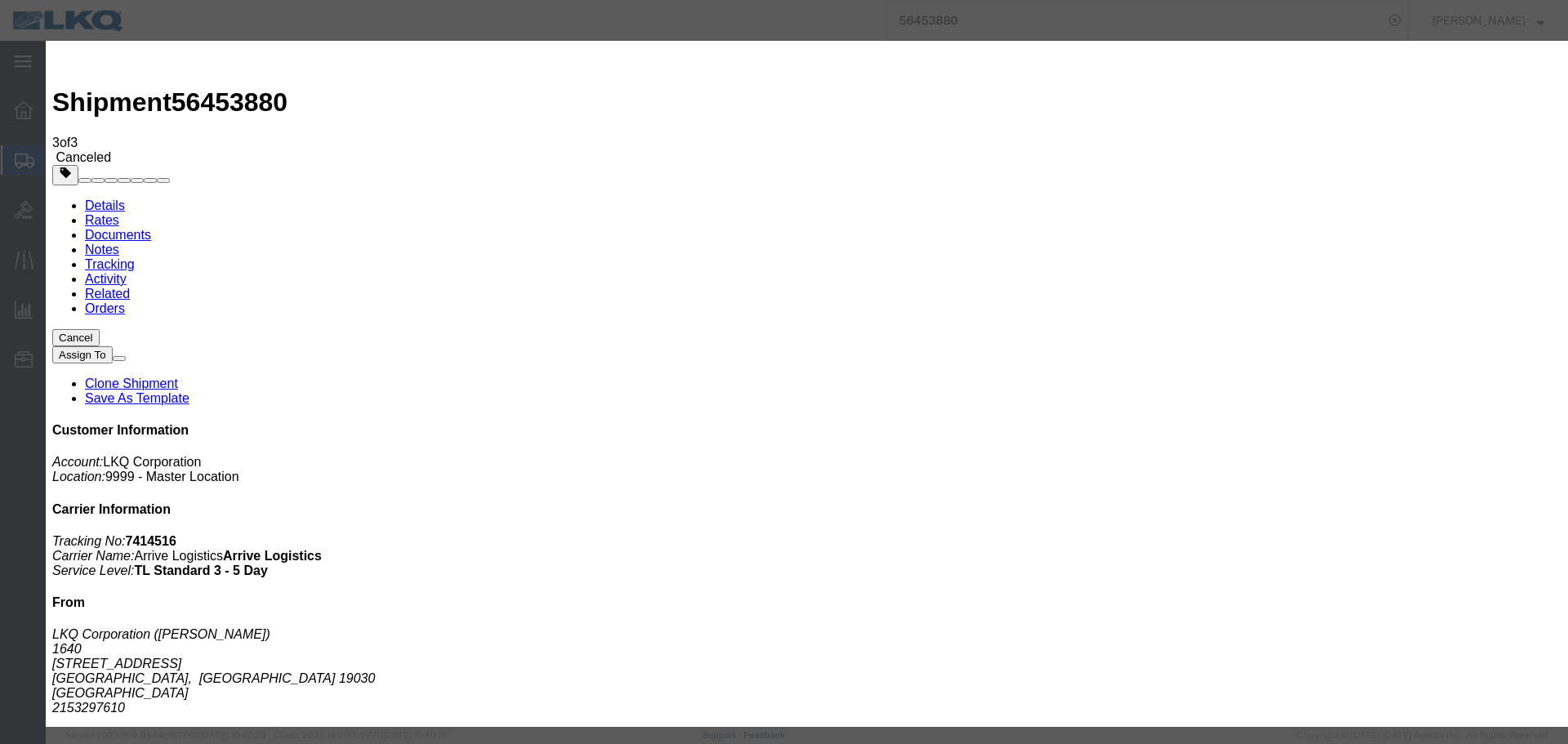
select select "BID_NOTES"
click select "Select Approval Bid Notes Carrier Change Notes Claim Notes Content Hazmat Notes…"
click select "Select Private to Account Private to Vendor Public"
select select "PRIVATE_TO_ACCOUNT"
click select "Select Private to Account Private to Vendor Public"
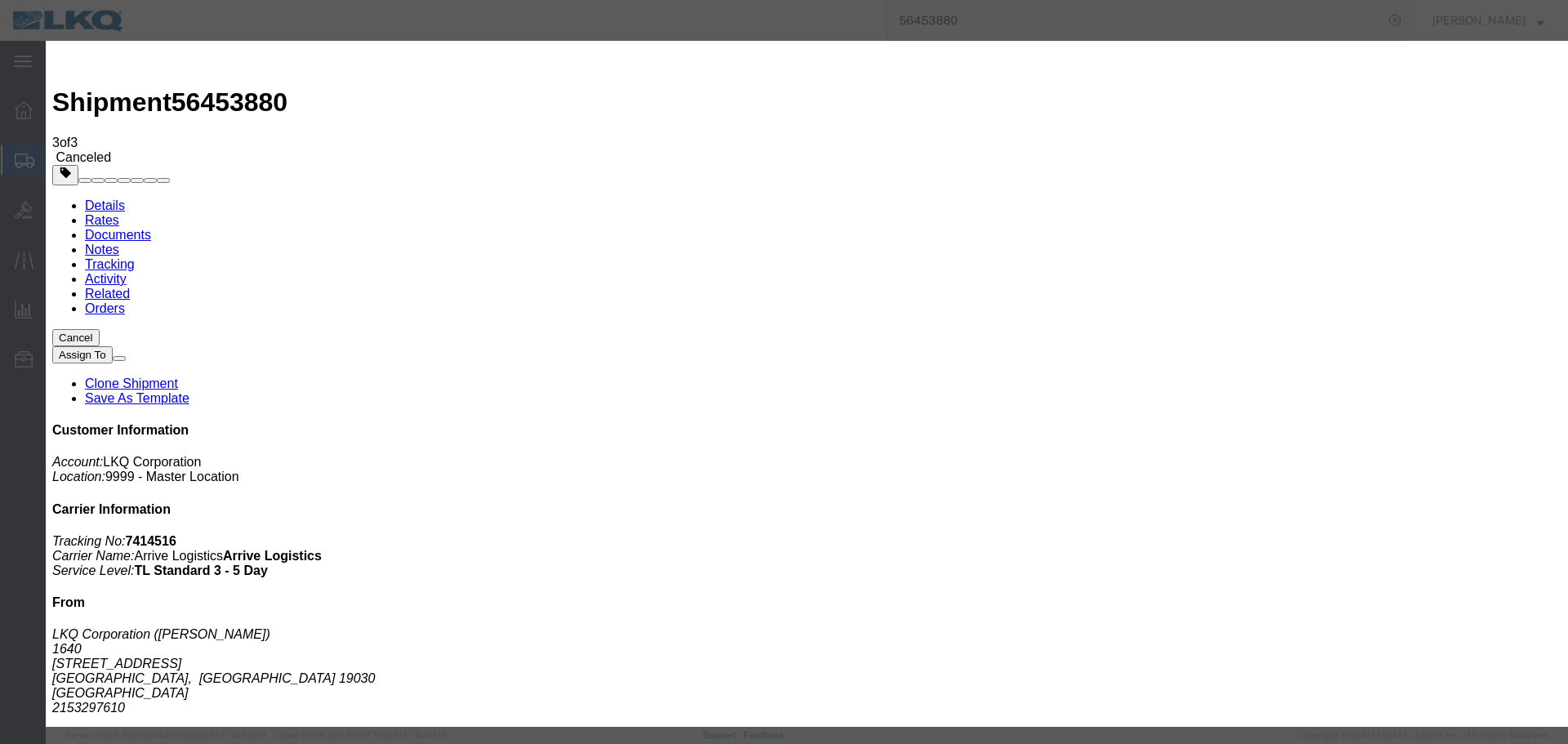
click textarea
type textarea "DAT: $1487"
click button "Save"
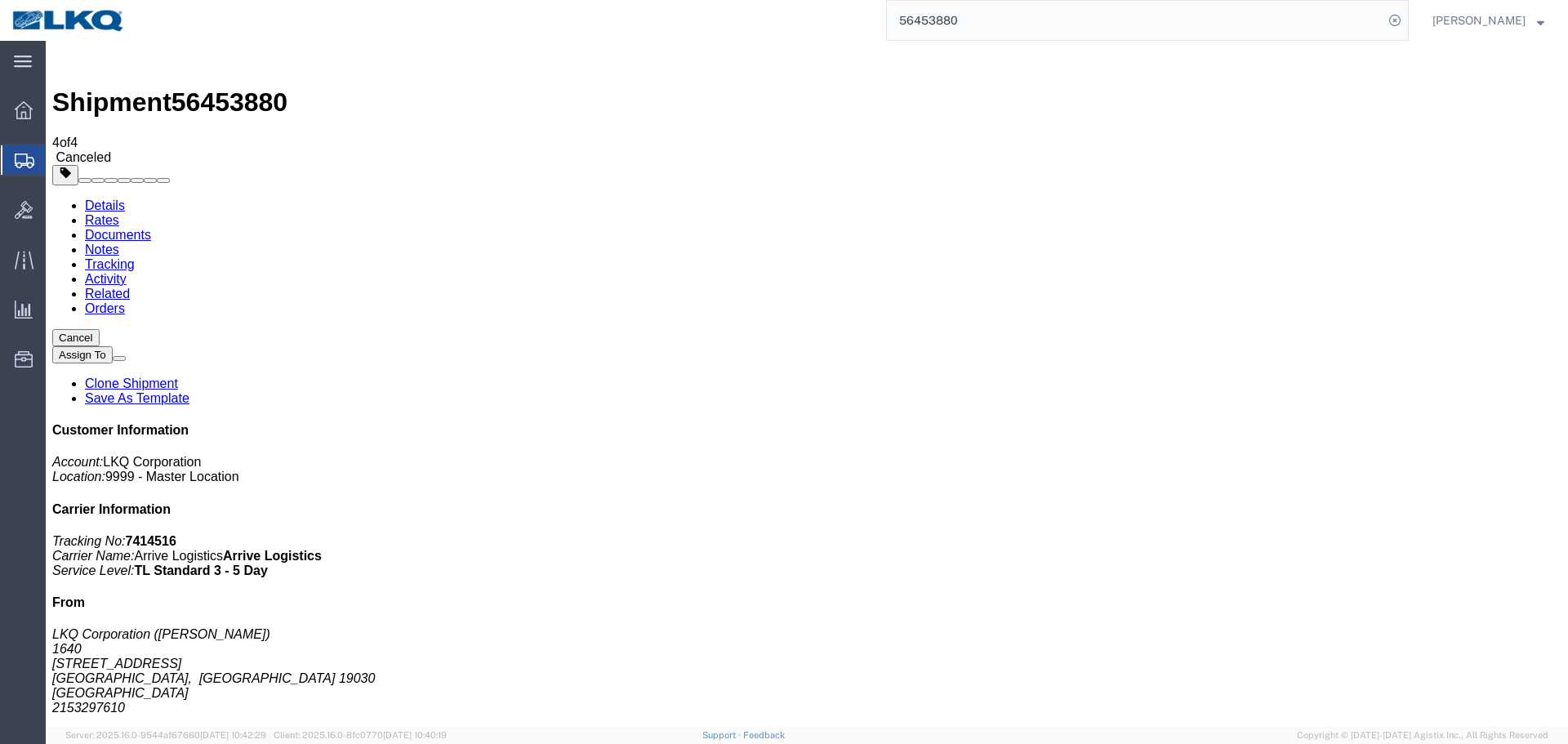
click at [178, 376] on link "Clone Shipment" at bounding box center [131, 383] width 93 height 14
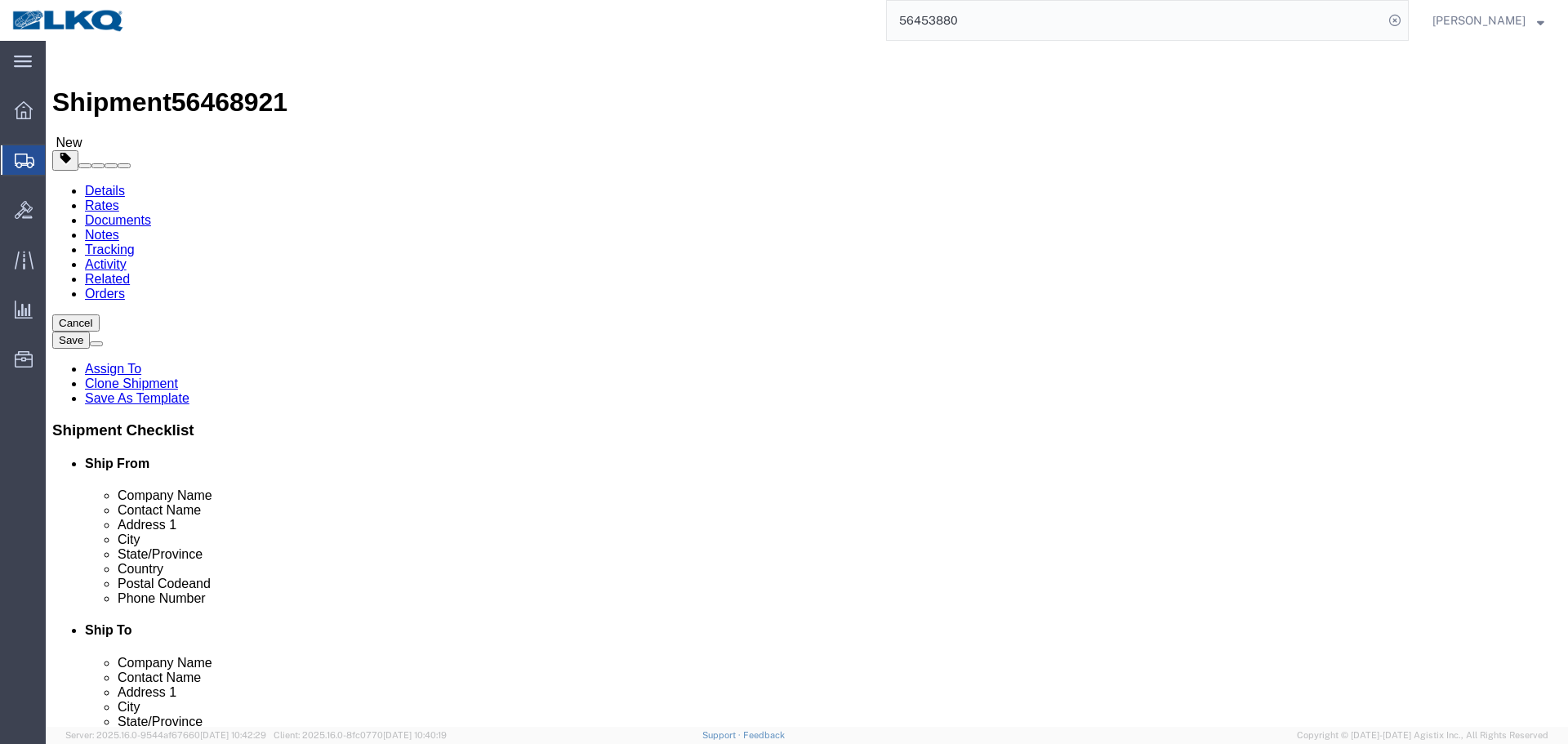
select select "28713"
select select "28712"
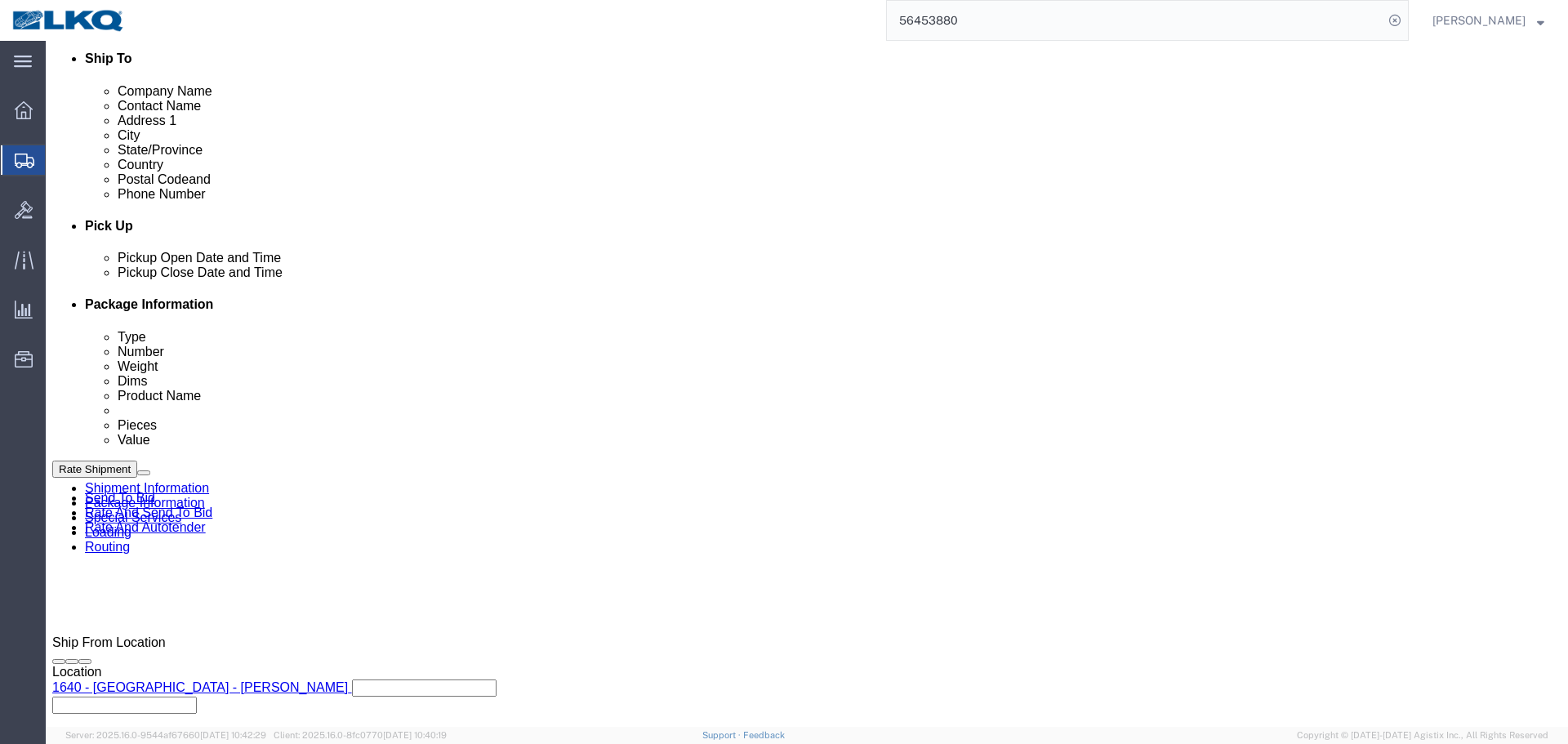
scroll to position [898, 0]
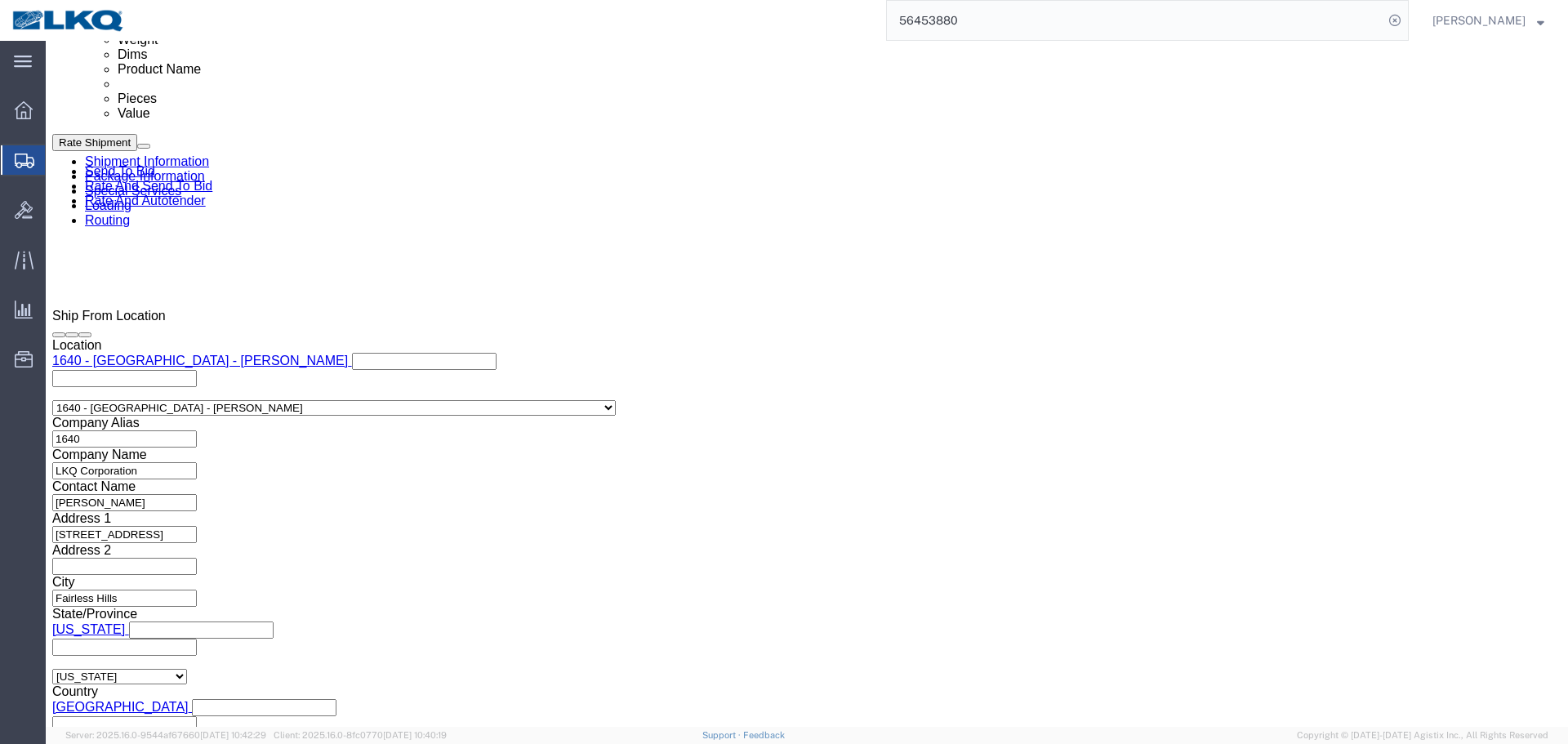
click div "Aug 12 2025 8:30 PM"
click input "8:30 PM"
type input "07"
type input "7:00 AM"
click button "Apply"
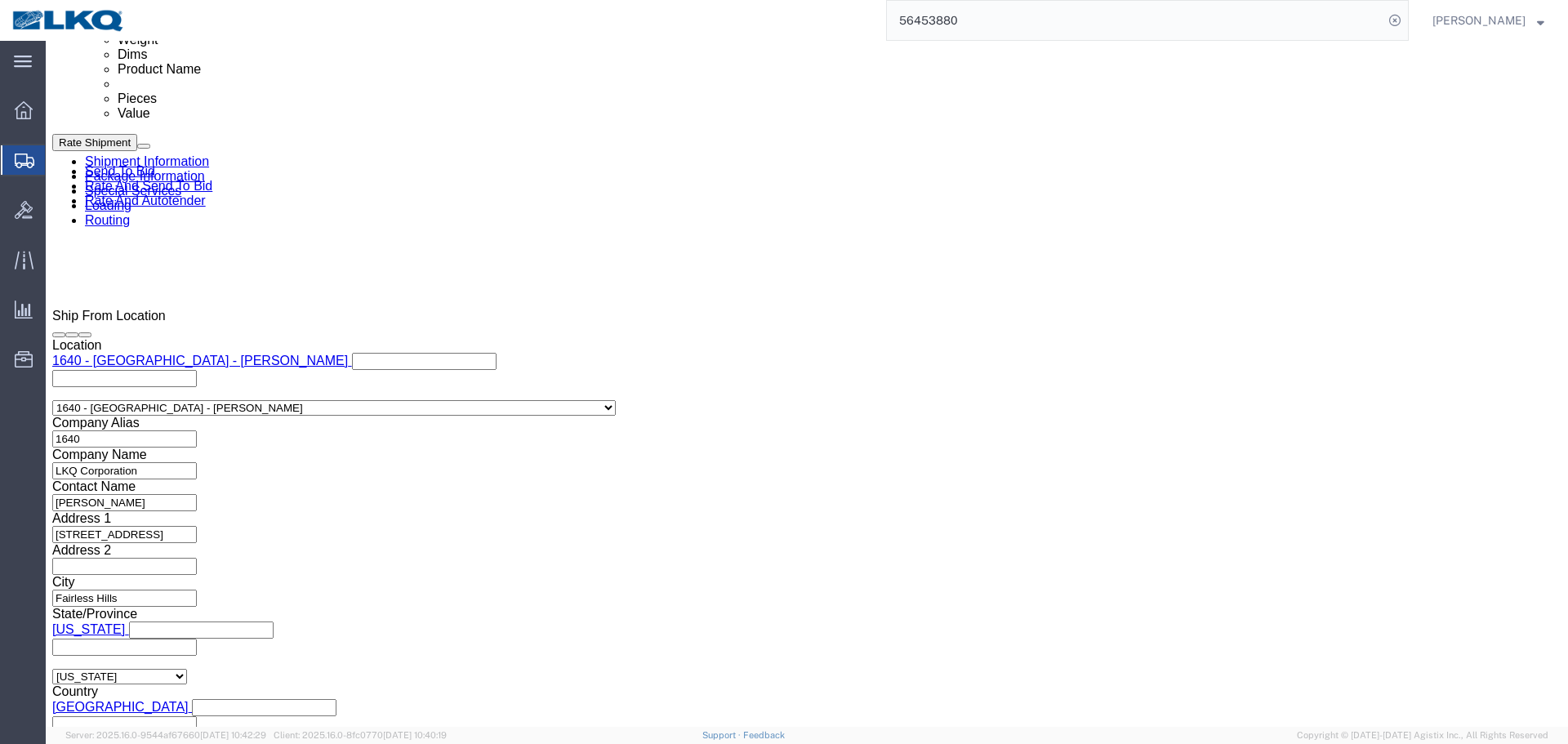
click div "Aug 12 2025 9:30 PM"
click input "9:30 PM"
type input "12pm"
type input "12:00 PM"
click button "Apply"
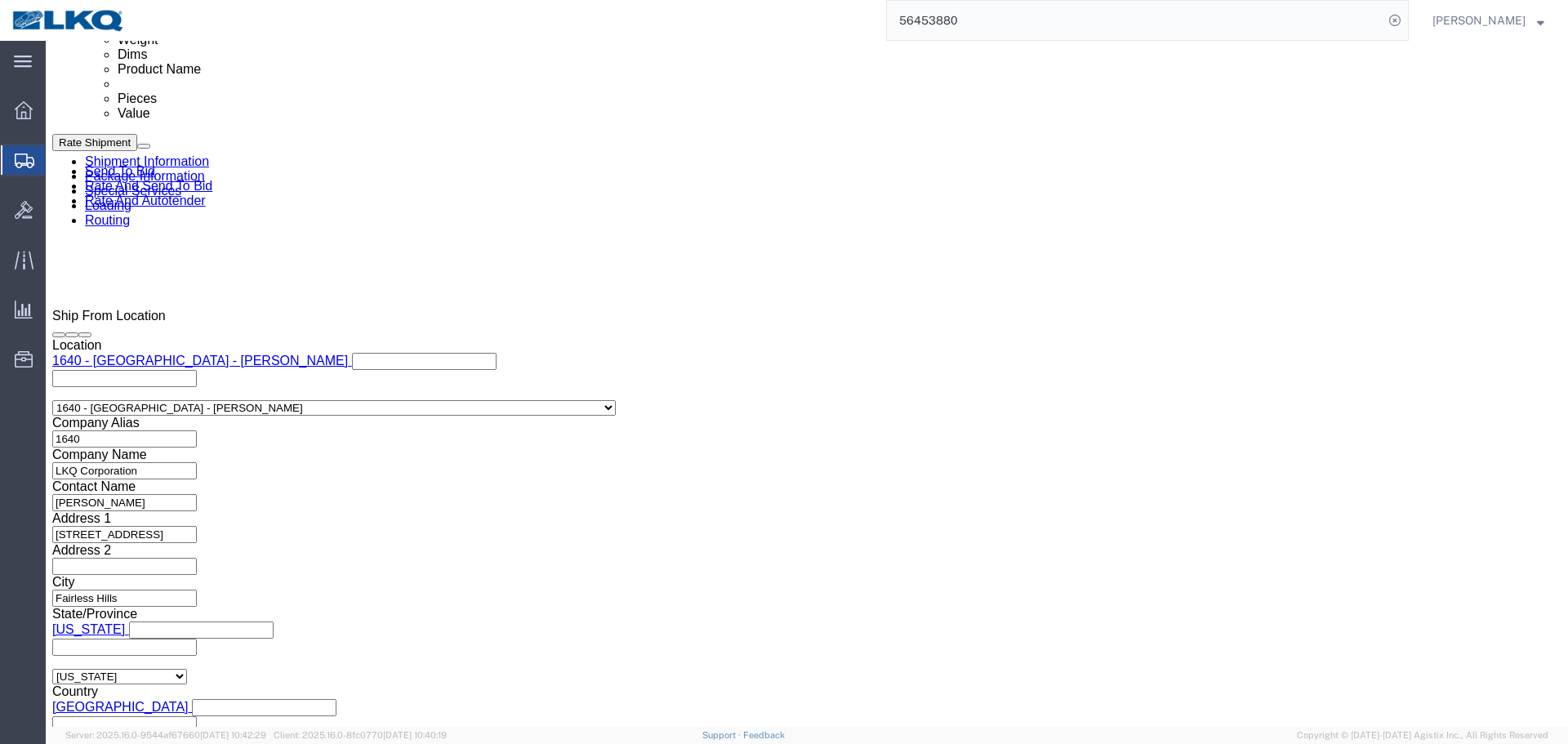
click span "56468921"
copy span "56468921"
click input "56453880"
paste input "68921"
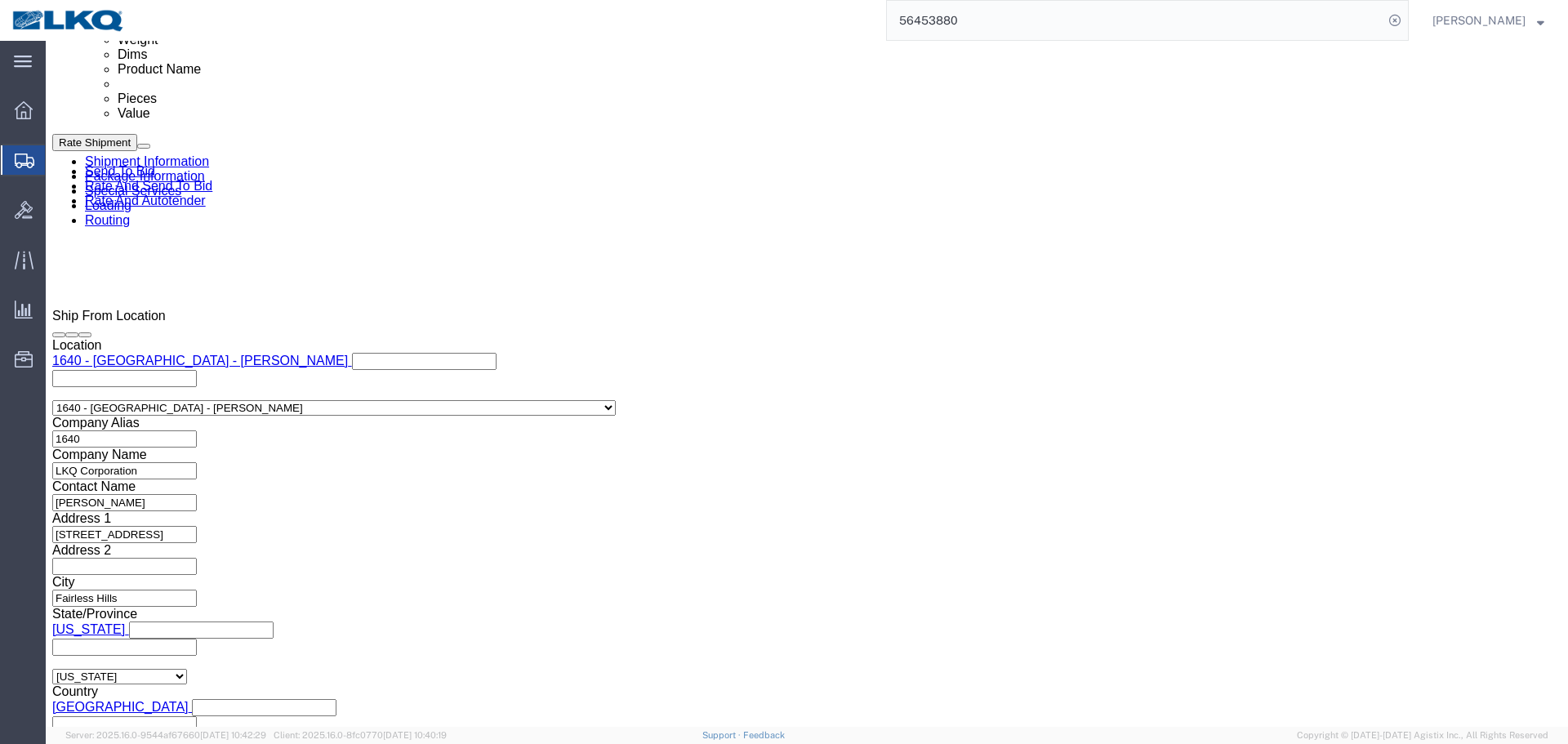
type input "56468921"
click div "Aug 14 2025 8:00 PM"
click input "8:00 PM"
type input "09"
type input "9:00 AM"
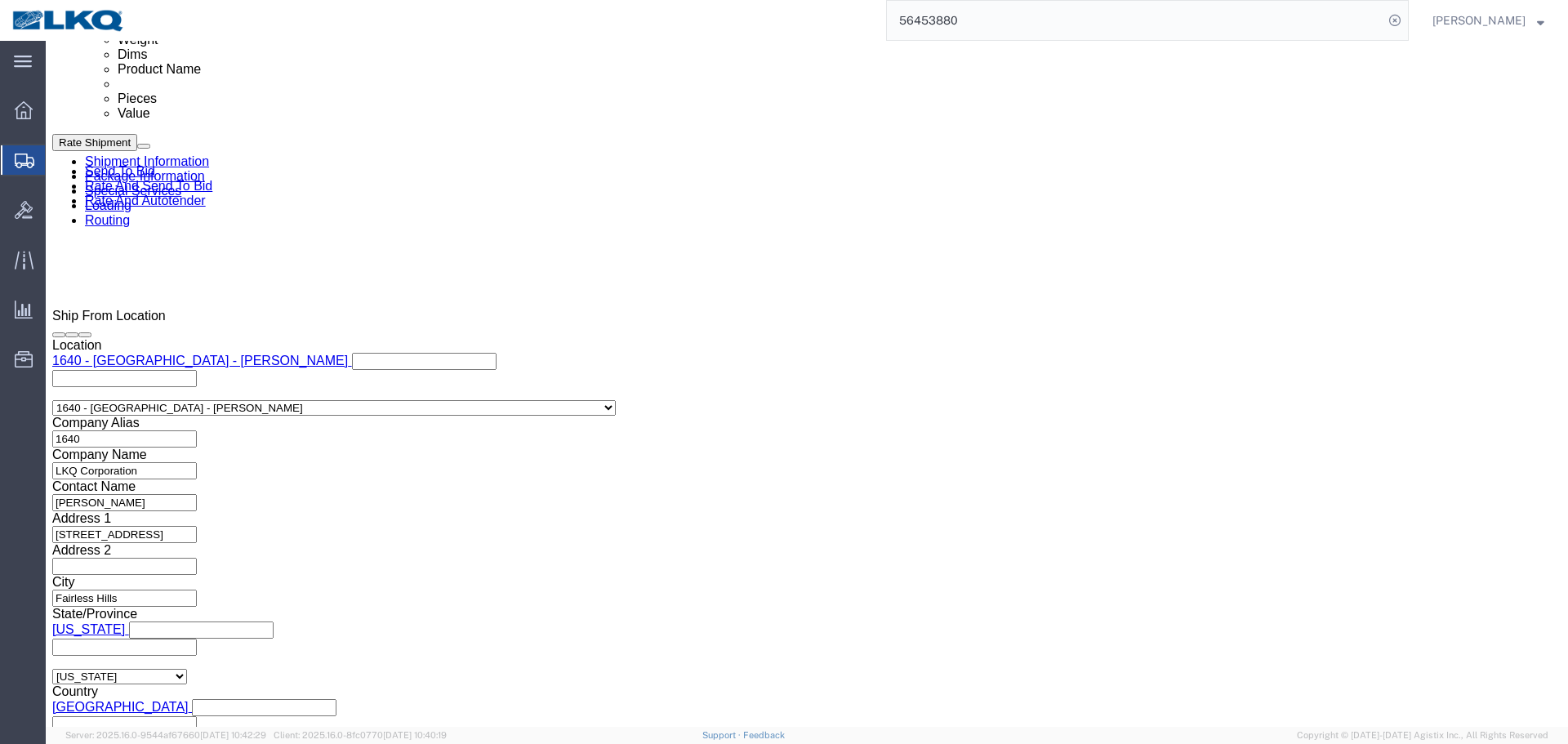
click button "Apply"
click div "Aug 14 2025 9:00 PM"
click input "9:00 PM"
type input "0915"
type input "9:15 AM"
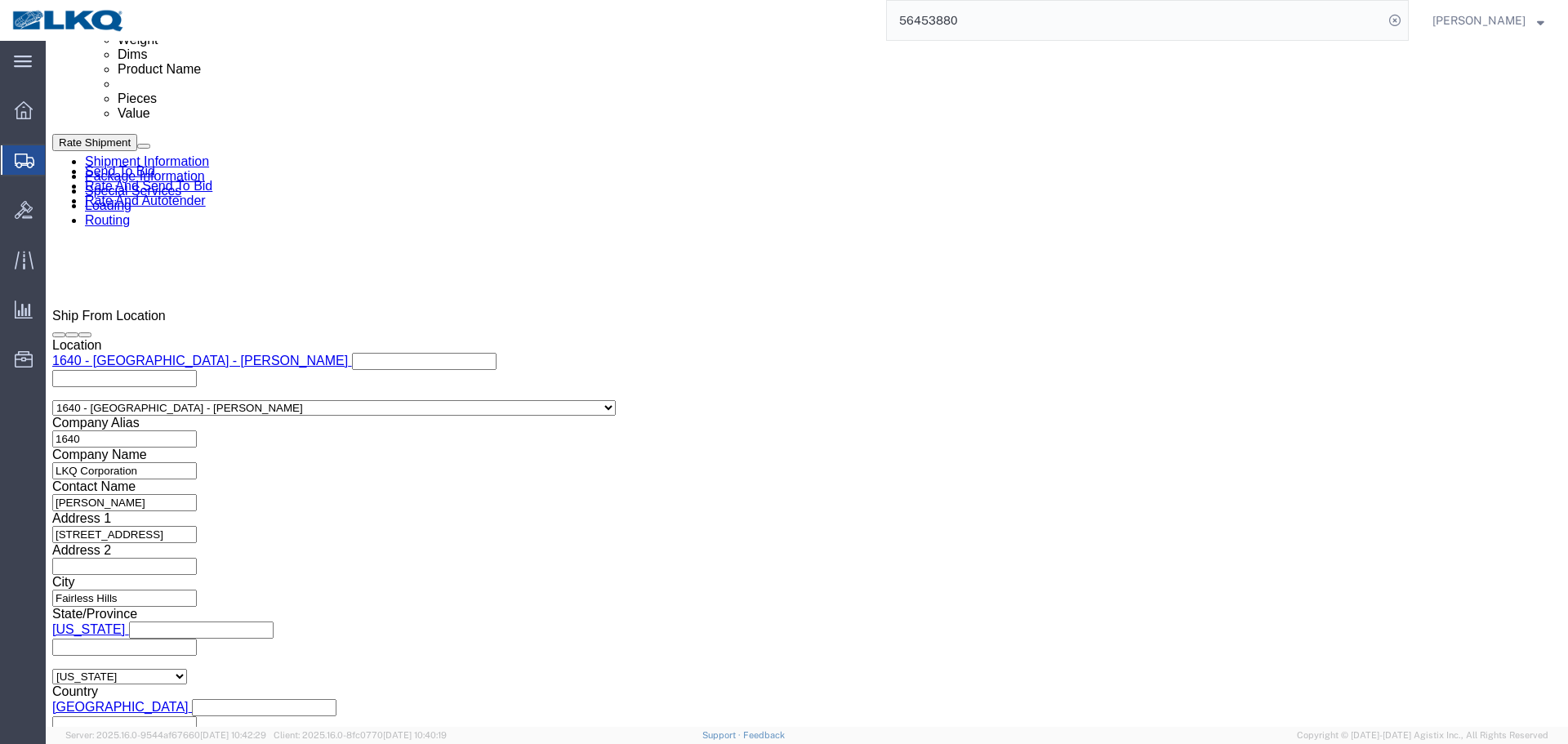
click button "Apply"
click button "Save"
type button "Save"
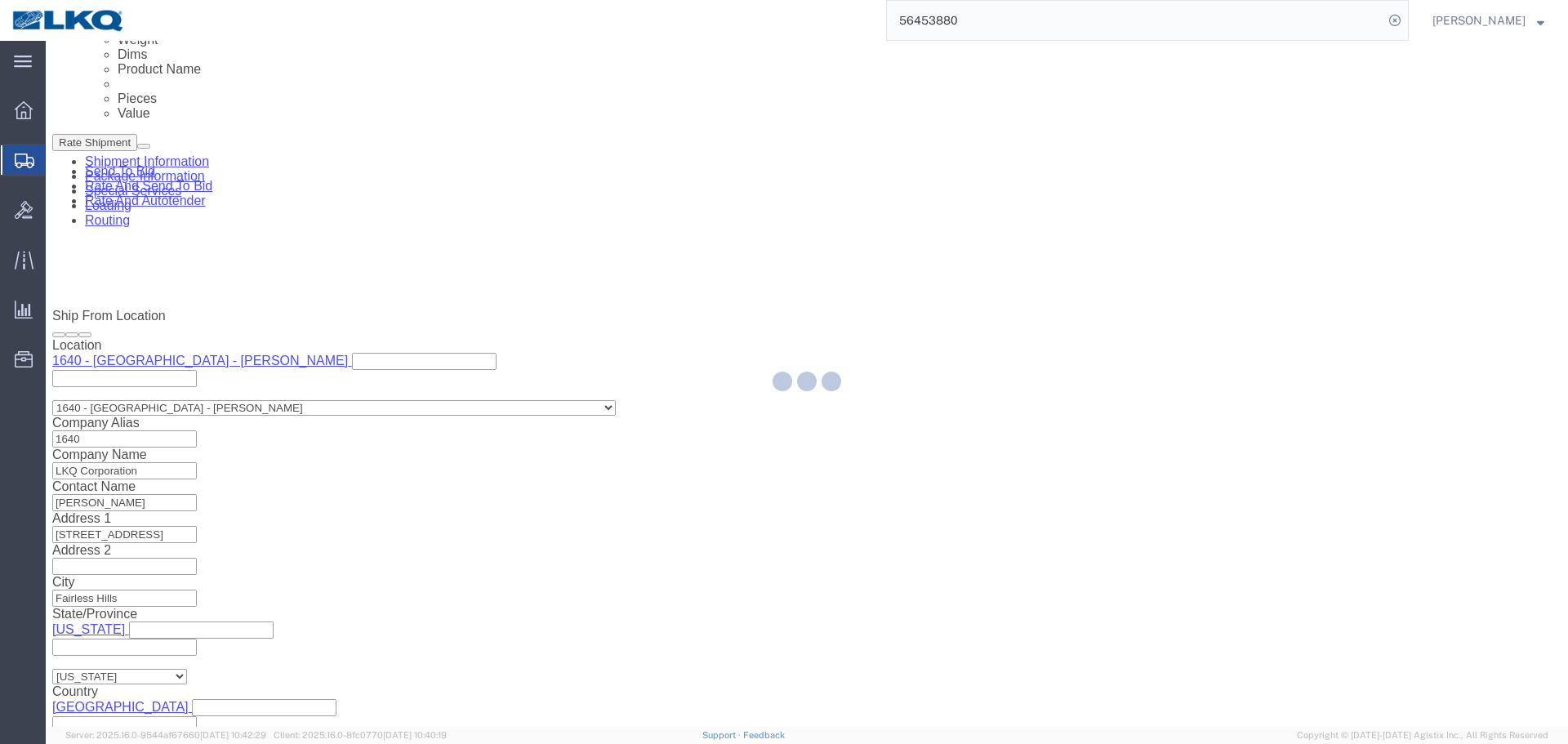
click at [234, 64] on div at bounding box center [807, 383] width 1522 height 686
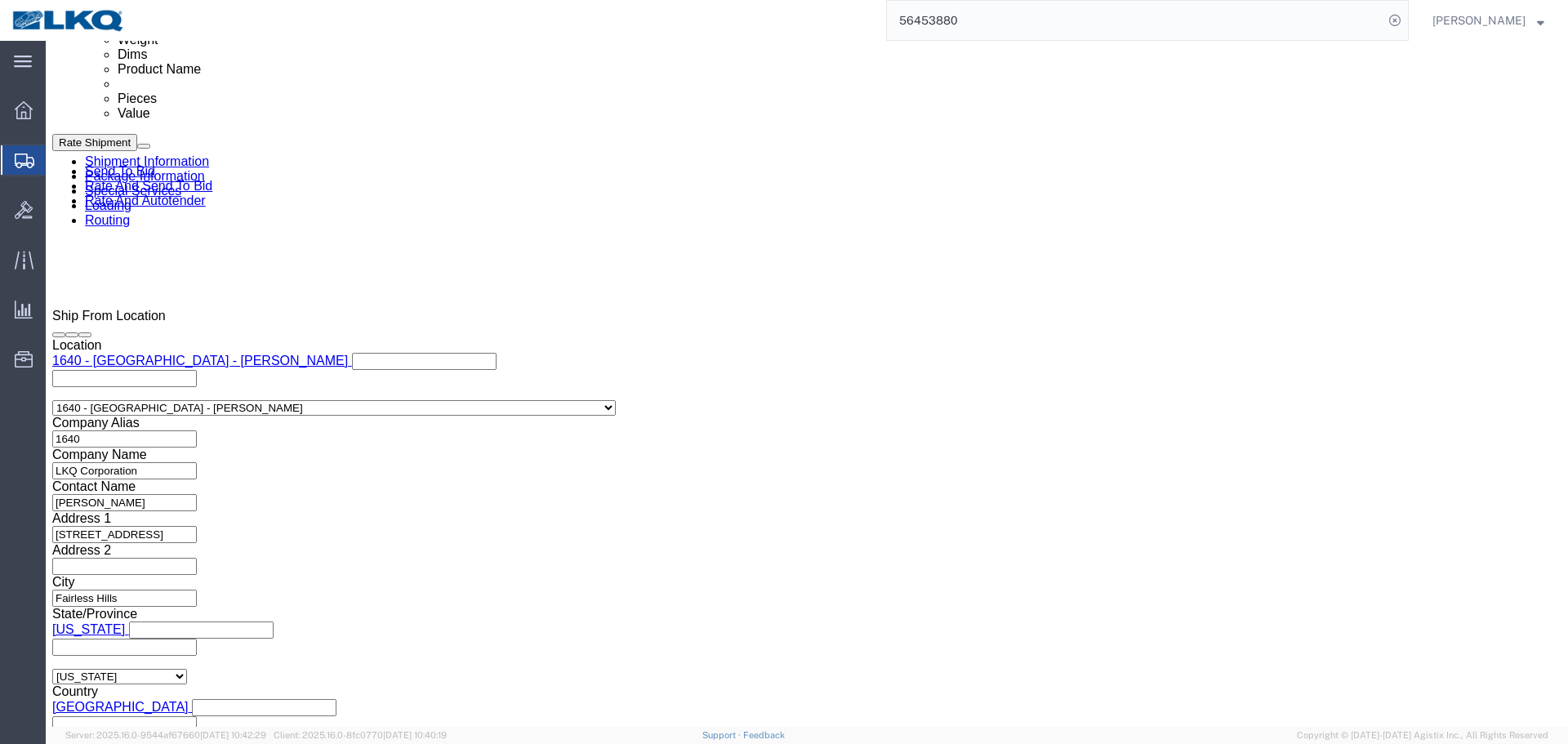
click span "56468921"
copy span "56468921"
click span "56468921"
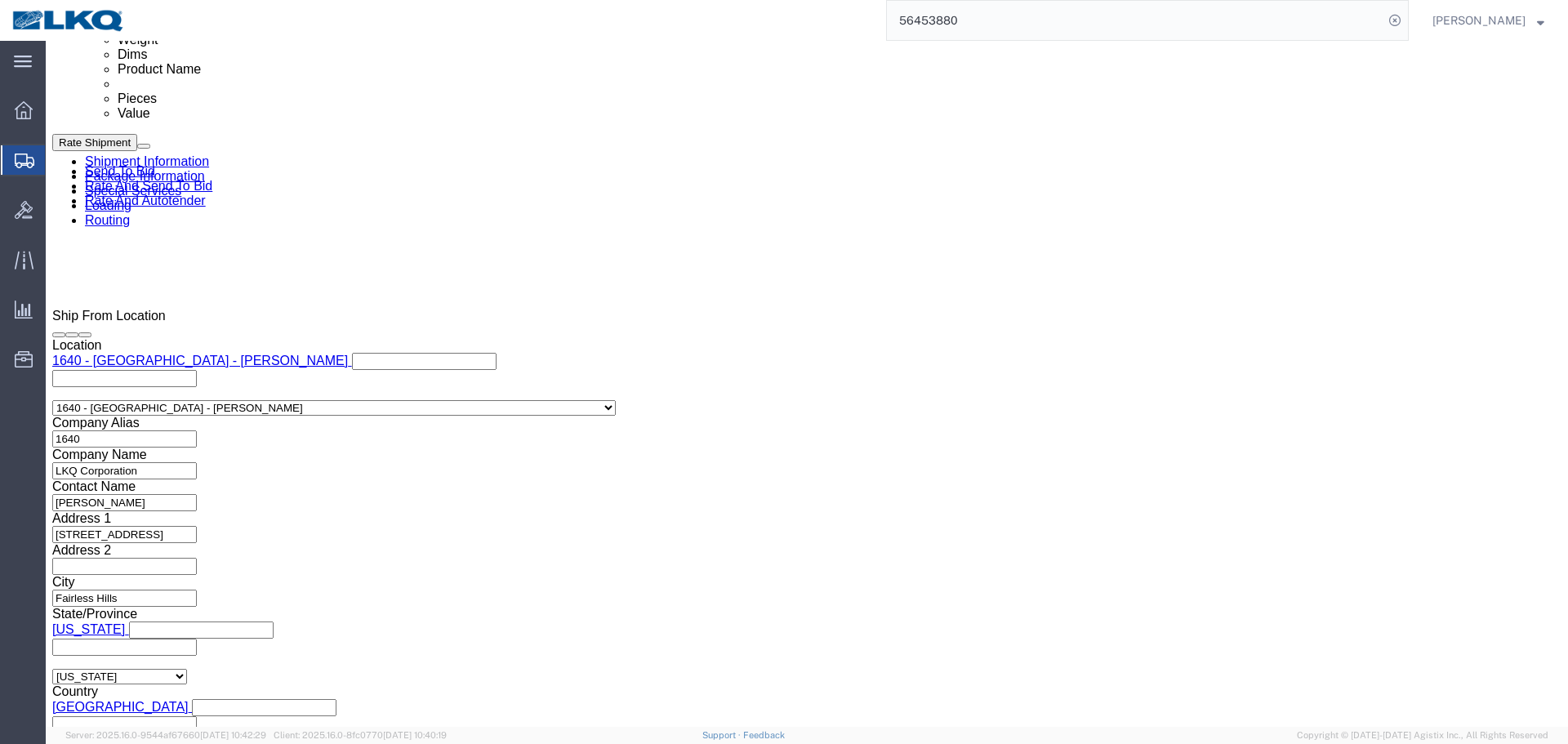
copy span "56468921"
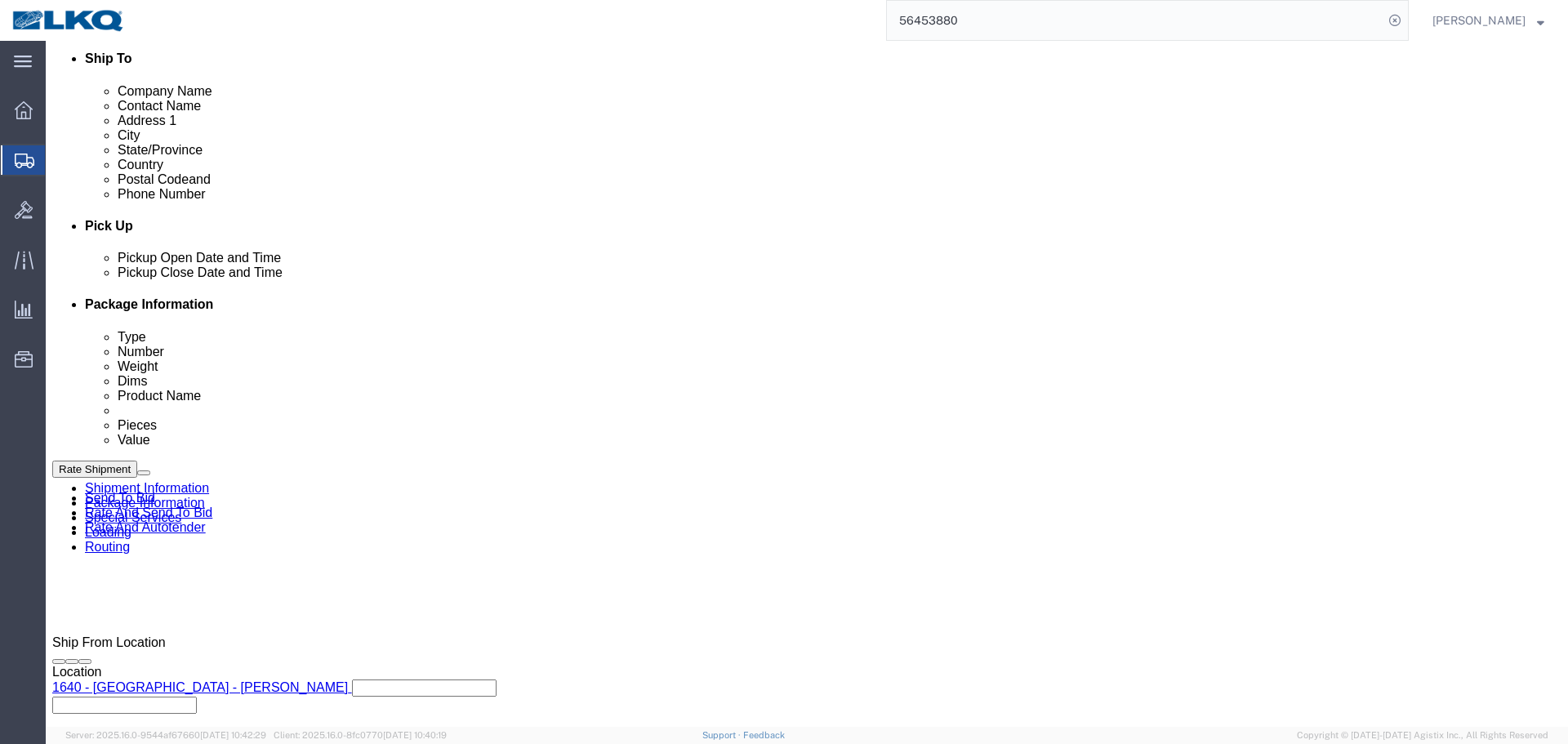
click link "Send To Bid"
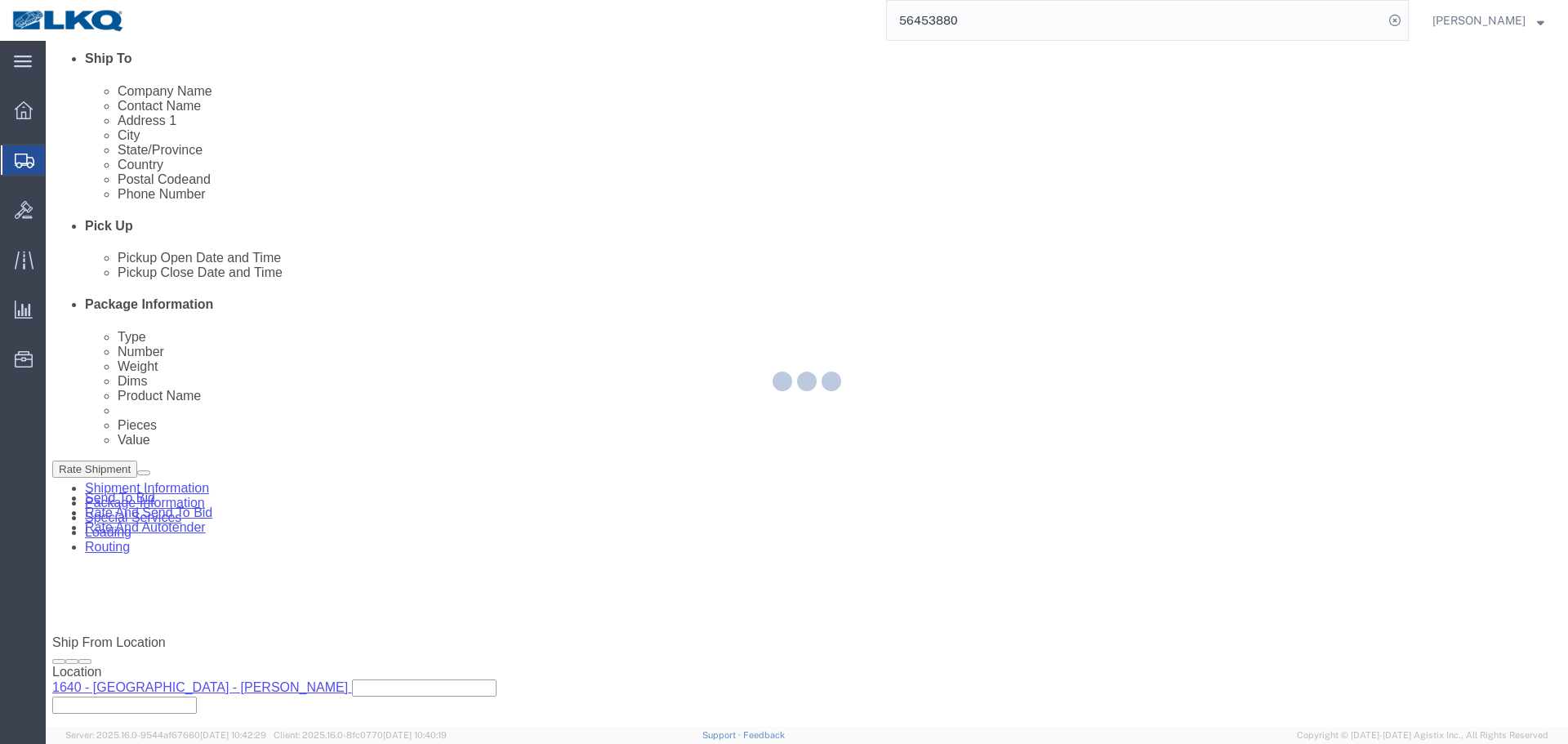
select select "28713"
select select "28712"
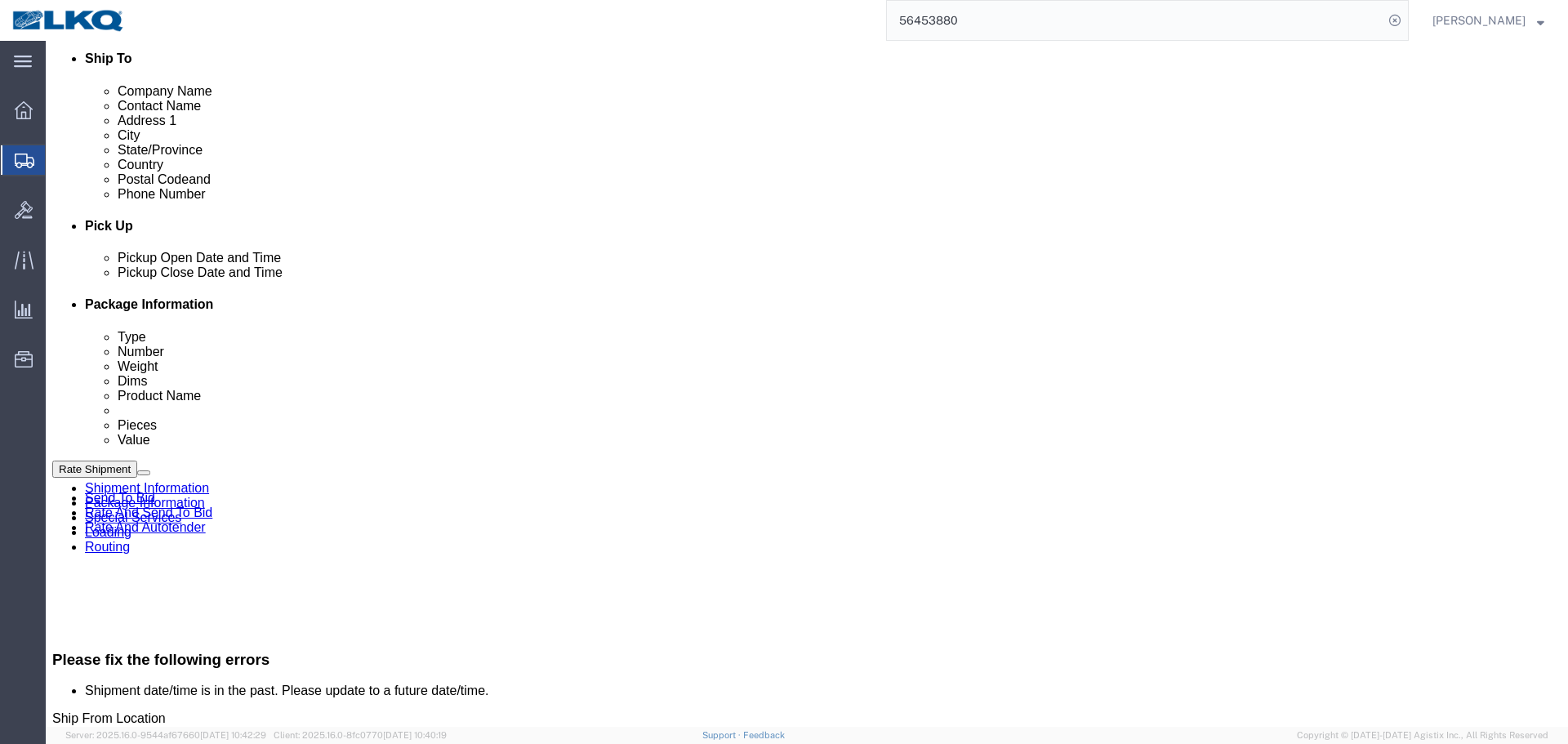
click link "Send To Bid"
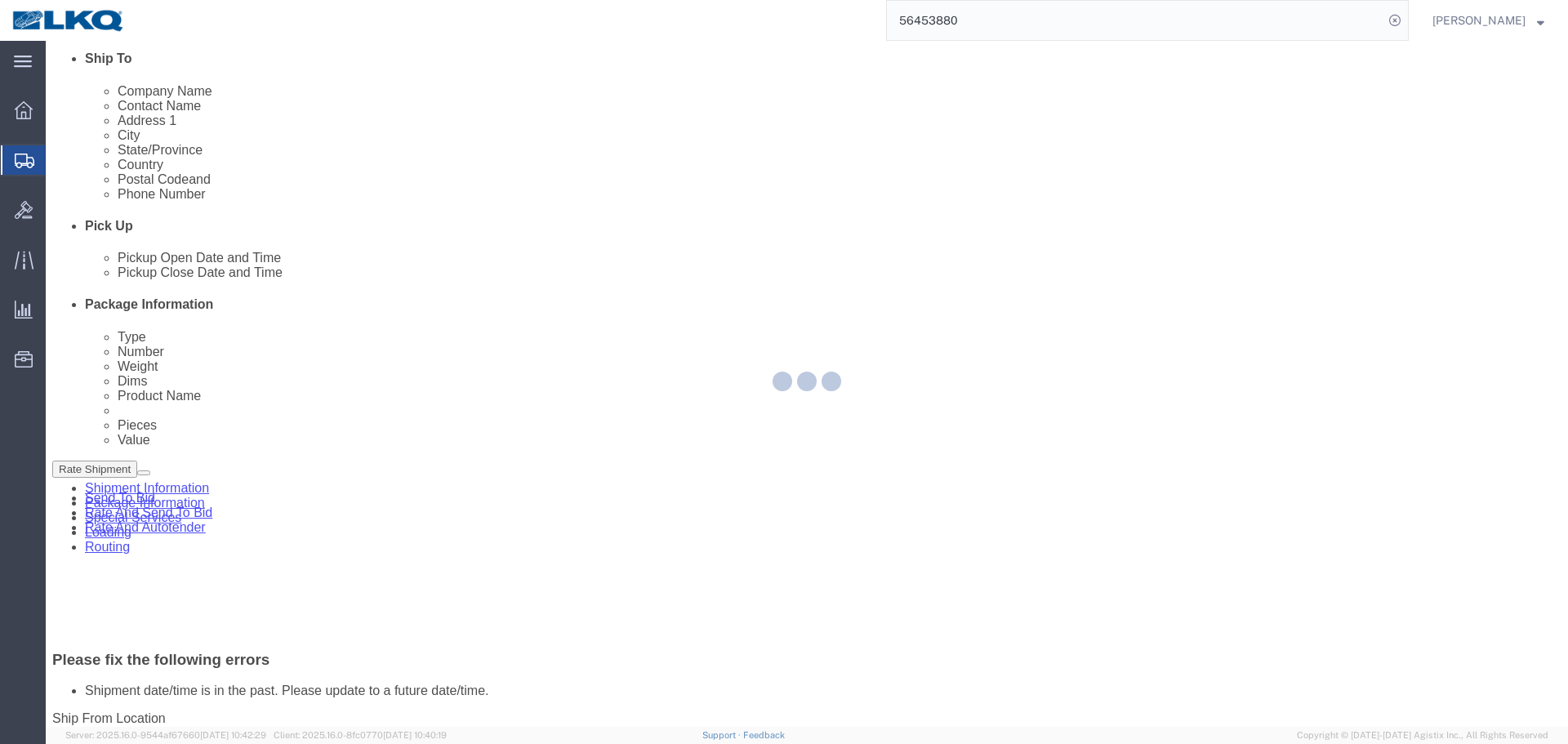
select select "TL"
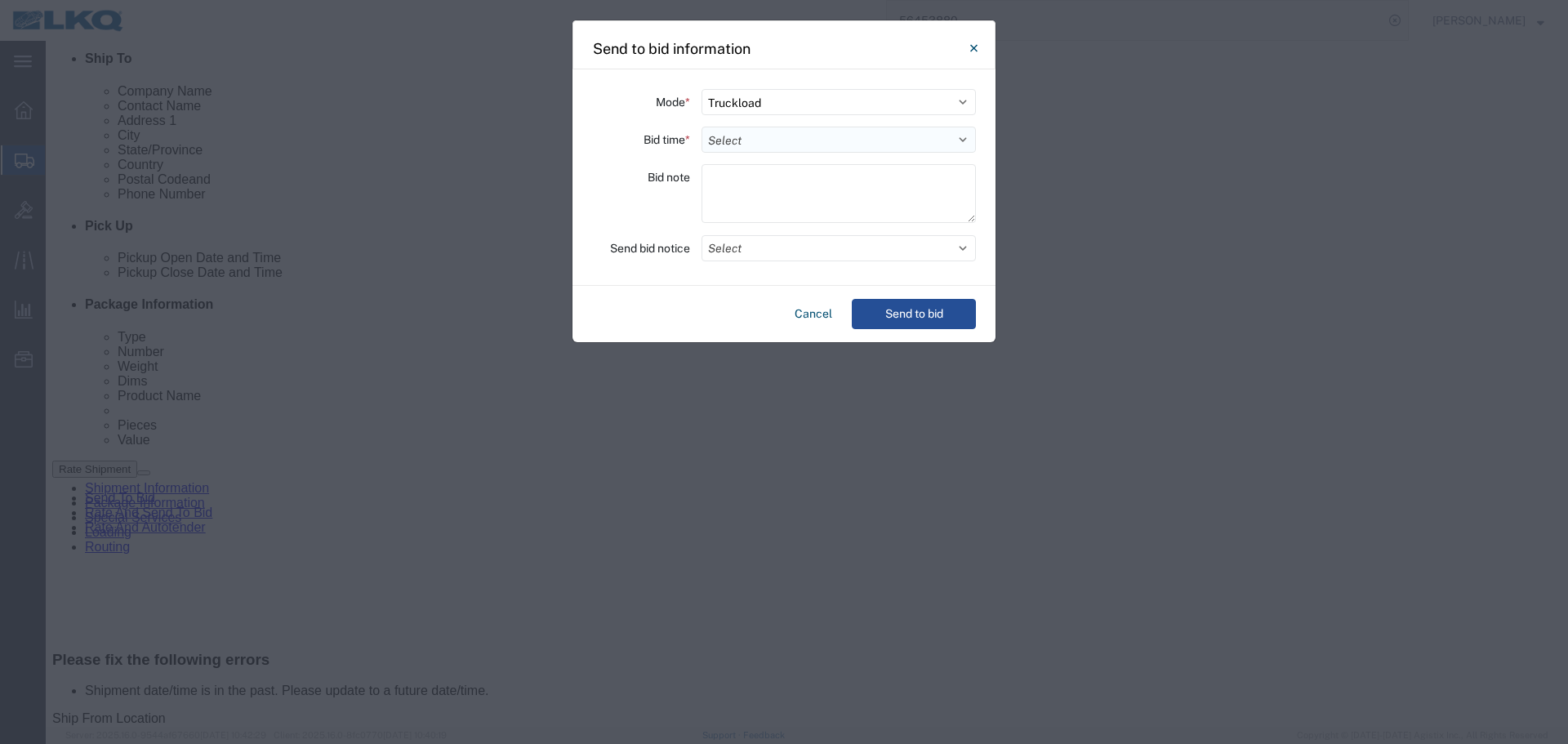
click at [750, 131] on select "Select 30 Min (Rush) 1 Hour (Rush) 2 Hours (Rush) 4 Hours (Rush) 8 Hours (Rush)…" at bounding box center [838, 139] width 274 height 26
select select "4"
click at [701, 126] on select "Select 30 Min (Rush) 1 Hour (Rush) 2 Hours (Rush) 4 Hours (Rush) 8 Hours (Rush)…" at bounding box center [838, 139] width 274 height 26
click at [748, 244] on button "Select" at bounding box center [838, 248] width 274 height 26
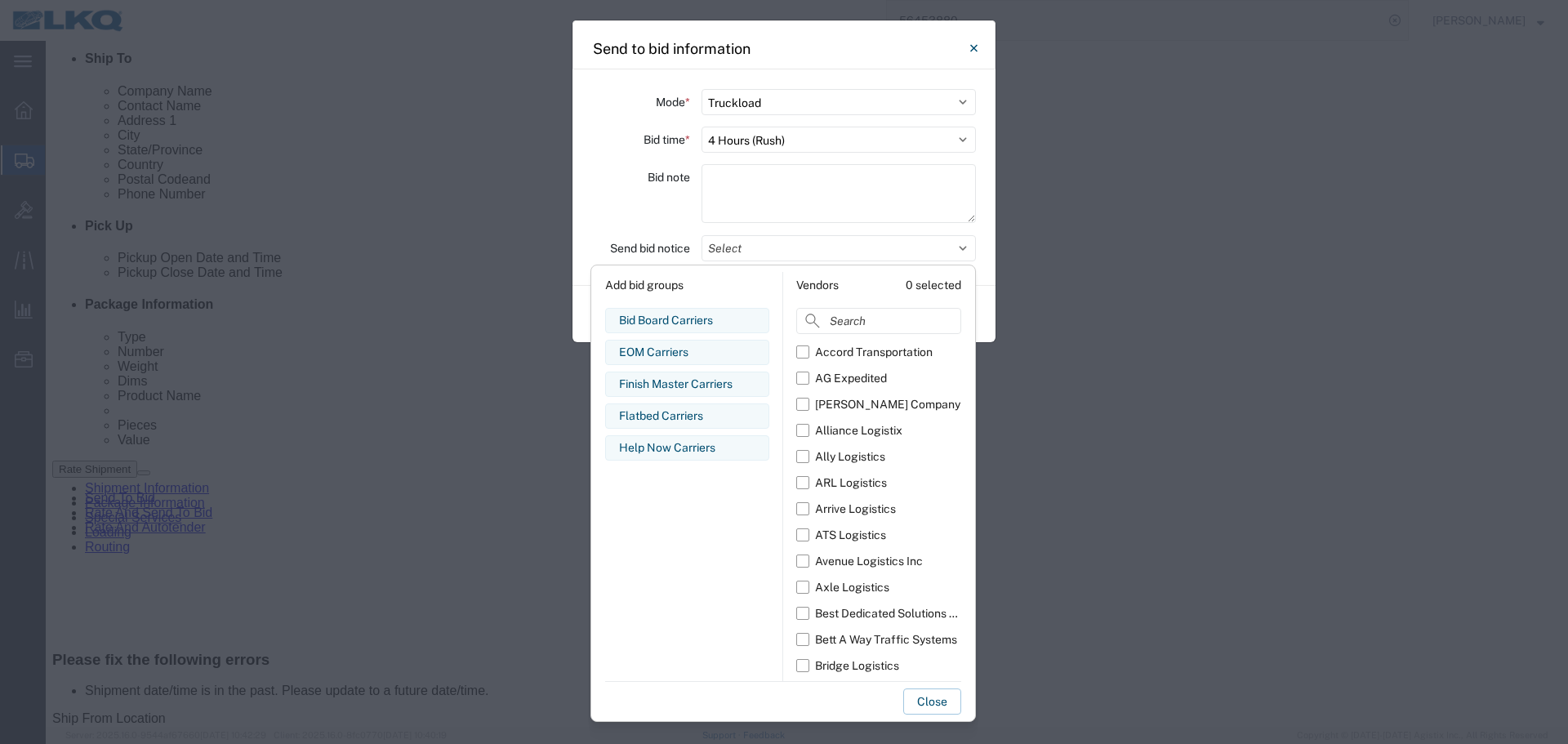
click at [637, 211] on div "Bid note" at bounding box center [641, 196] width 98 height 64
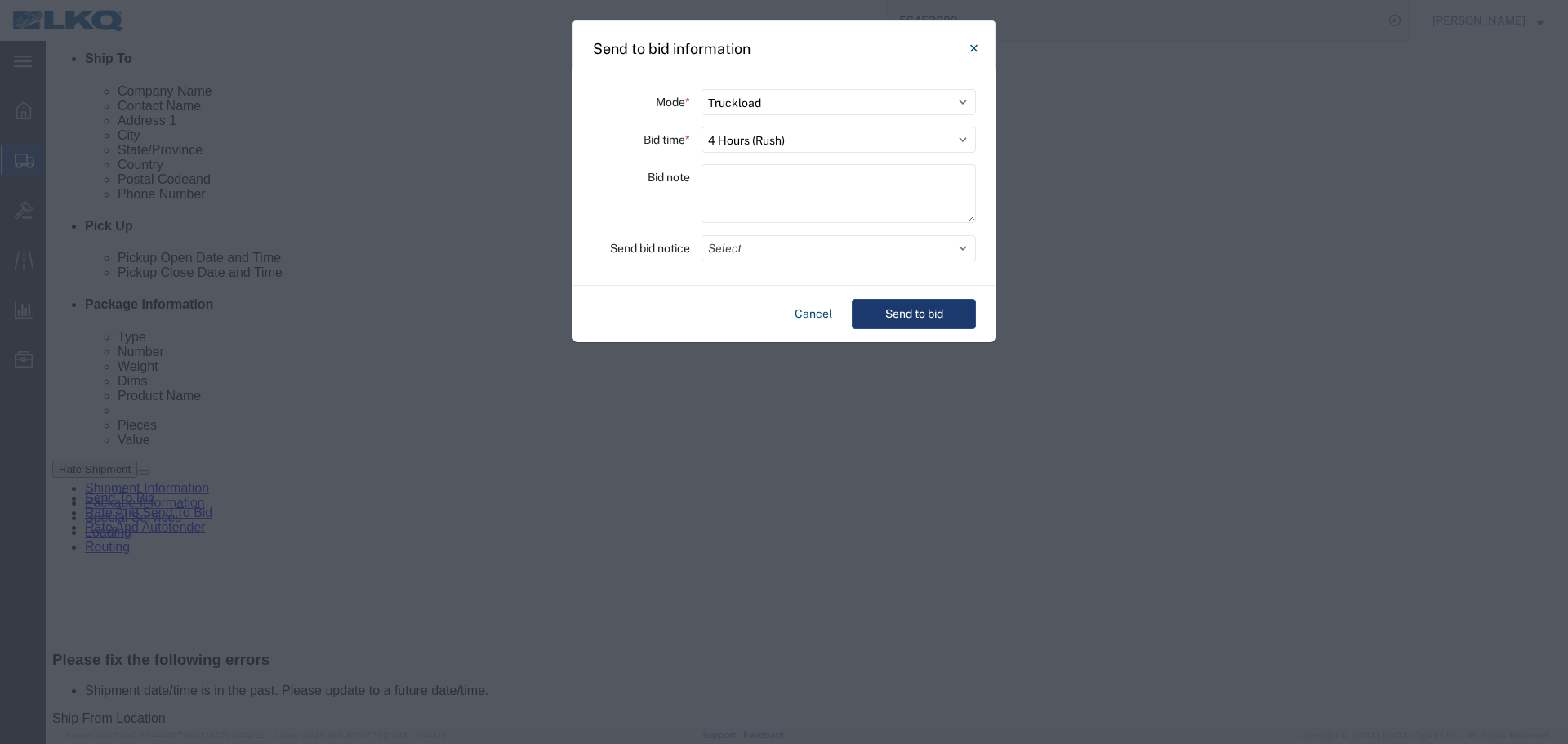
click at [922, 309] on button "Send to bid" at bounding box center [914, 314] width 125 height 30
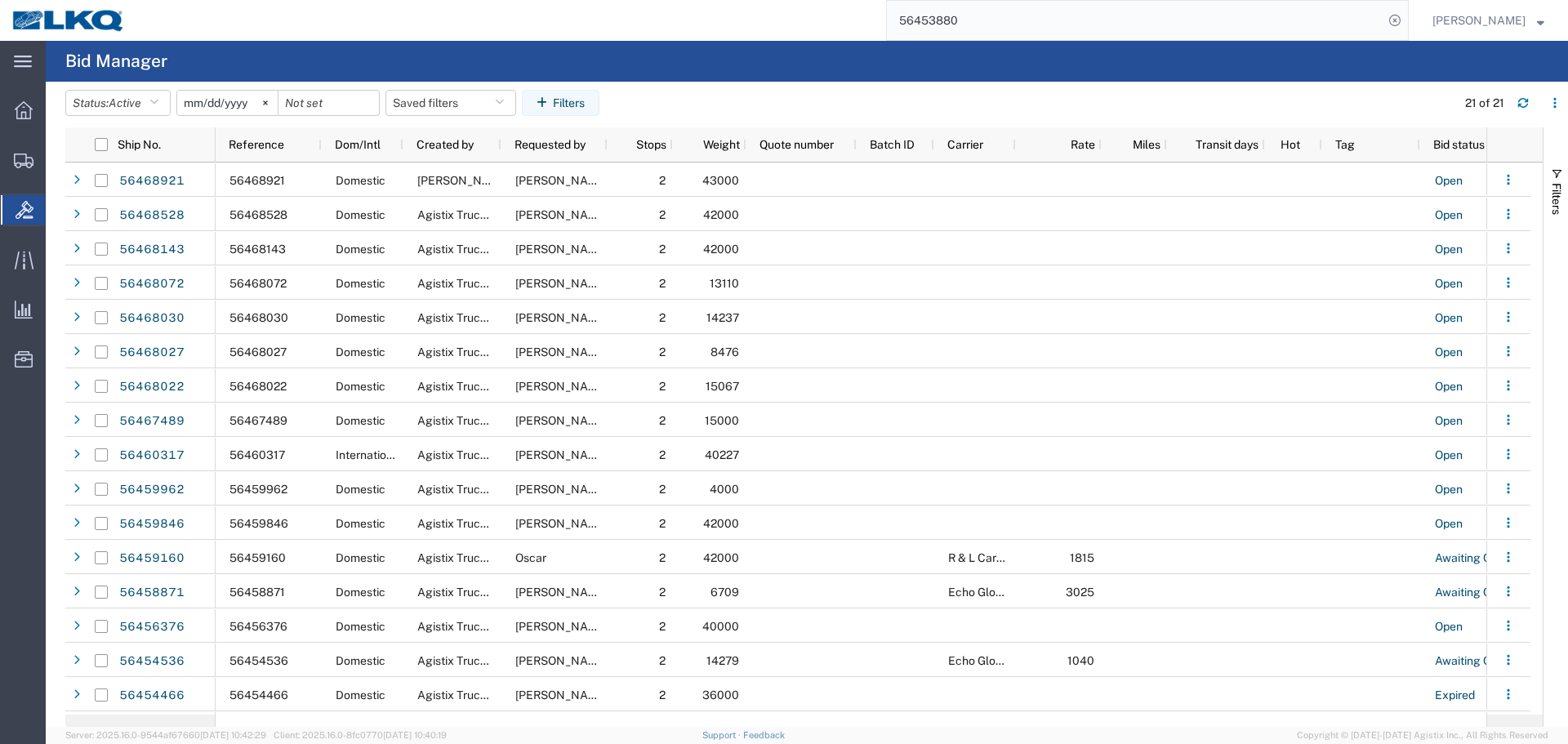
click at [1034, 24] on input "56453880" at bounding box center [1135, 20] width 496 height 39
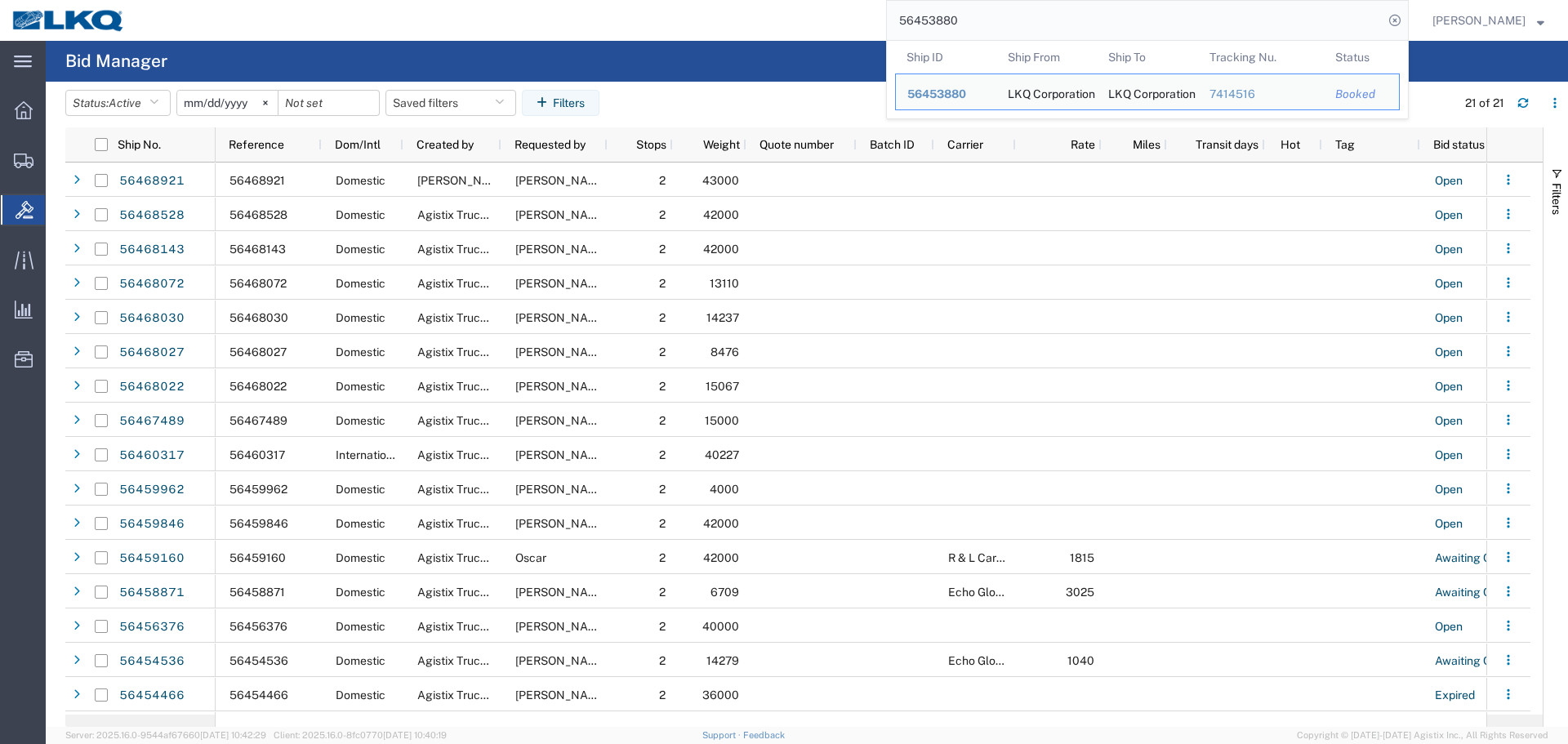
paste input "68921"
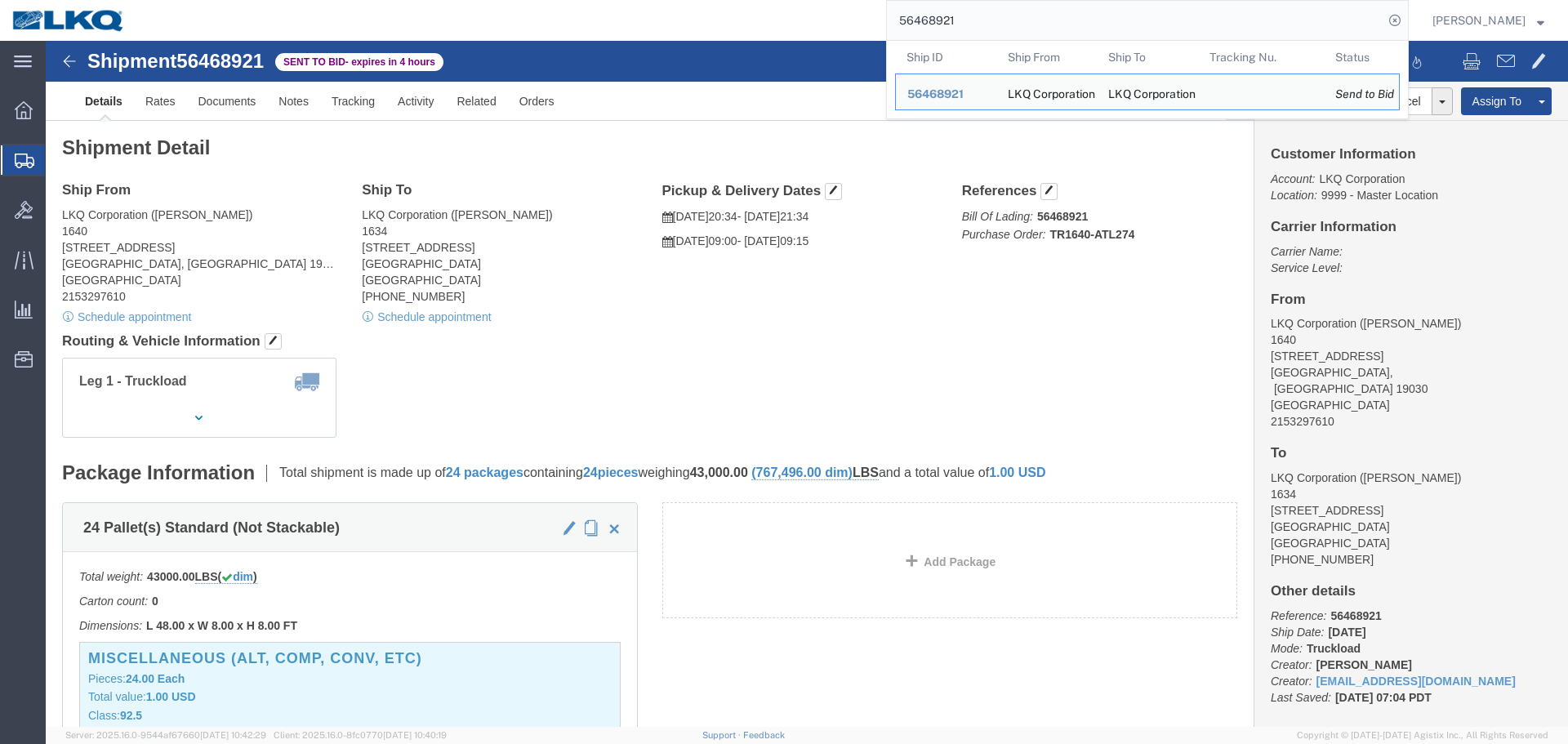
click h4 "Routing & Vehicle Information"
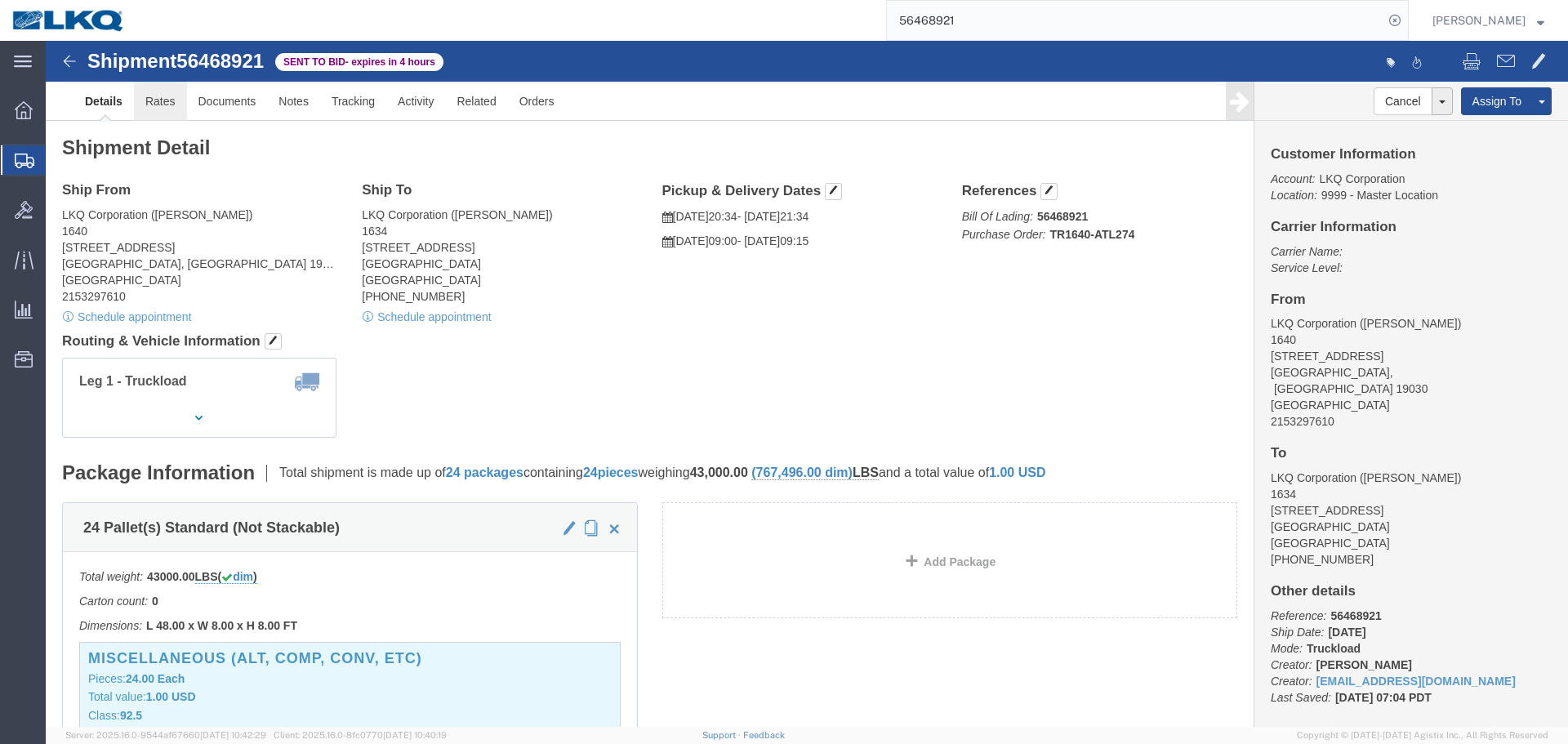
click link "Rates"
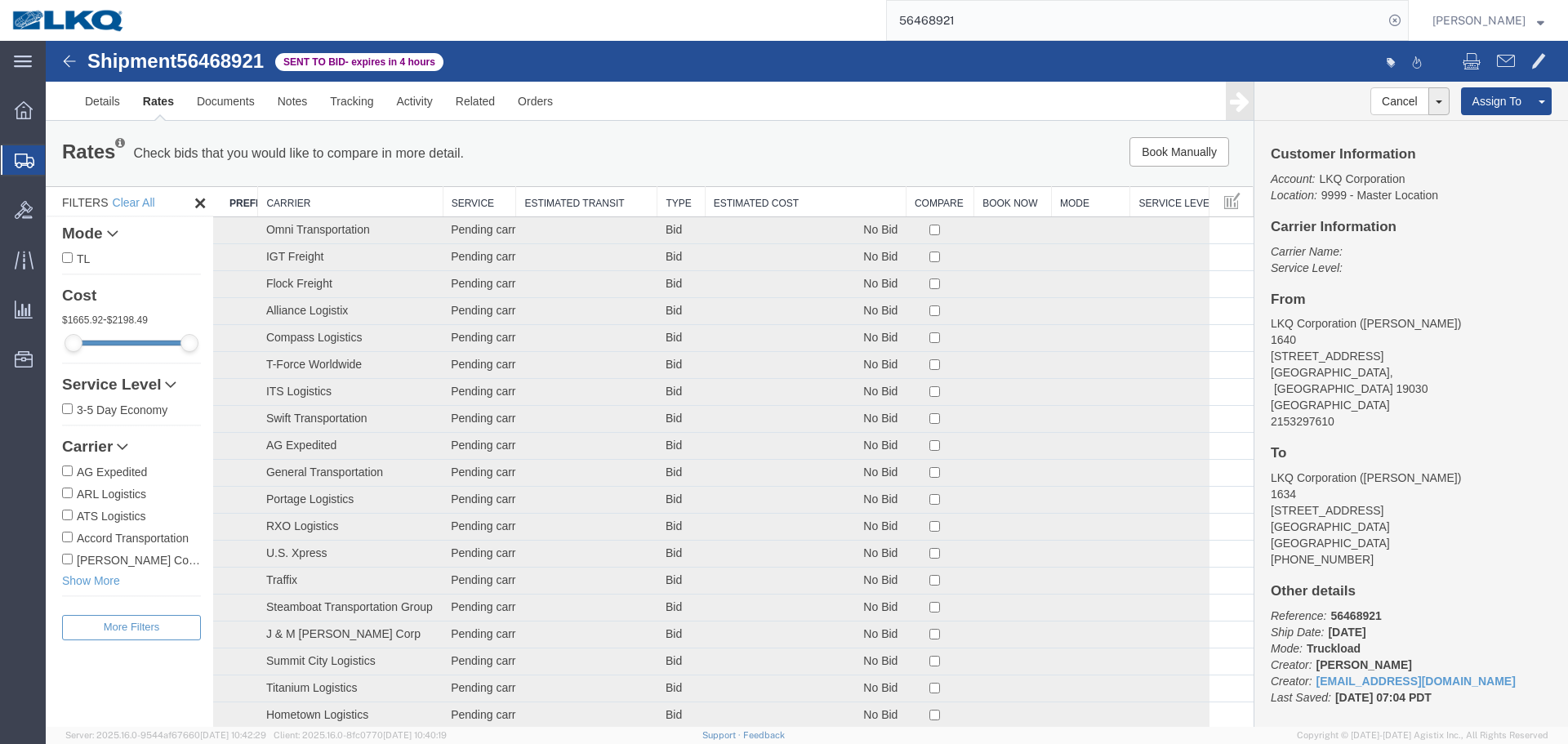
click at [759, 201] on th "Estimated Cost" at bounding box center [806, 202] width 201 height 30
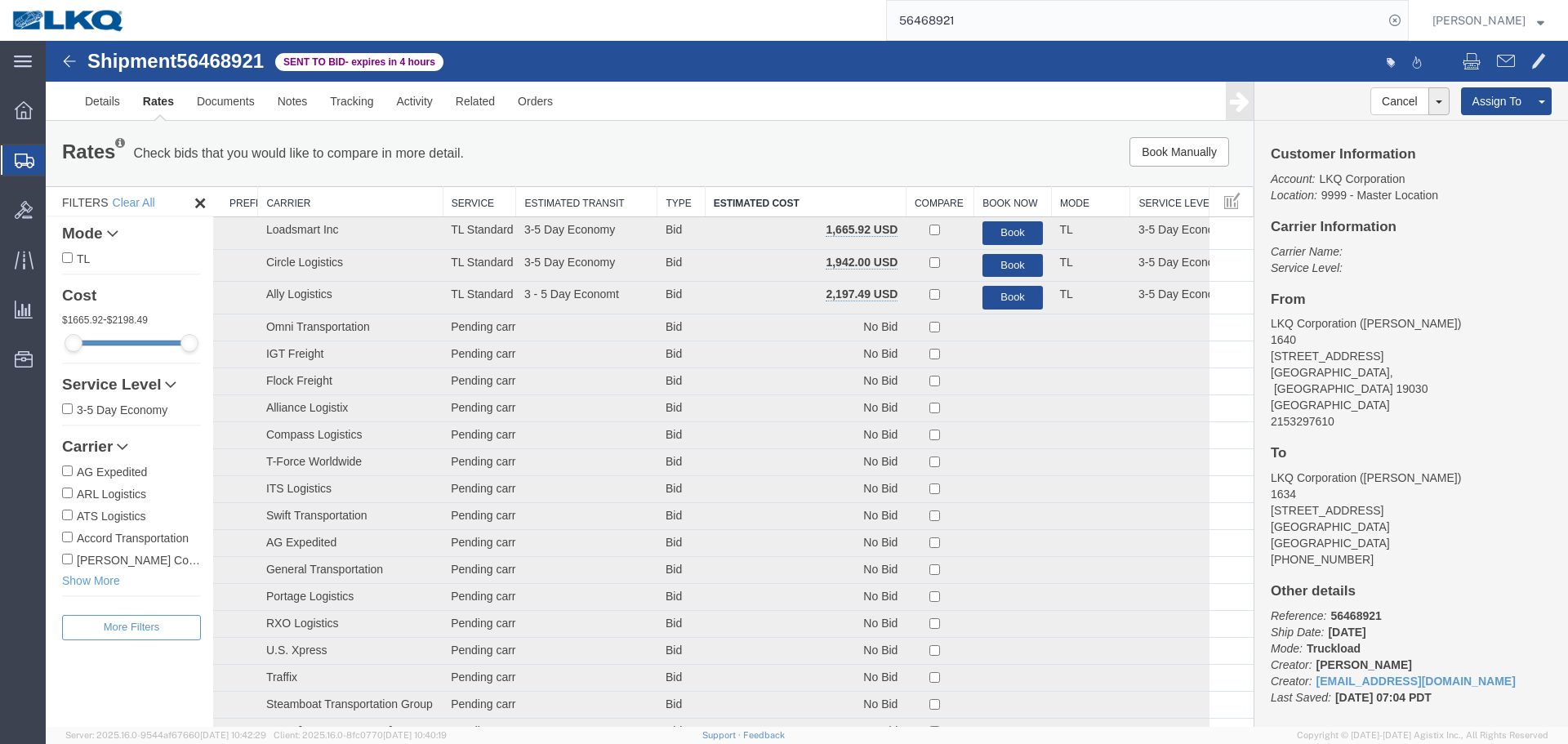
click at [811, 147] on div "Book Manually Pause Continue" at bounding box center [1000, 152] width 500 height 30
click at [831, 160] on div "Book Manually Pause Continue" at bounding box center [1000, 152] width 500 height 30
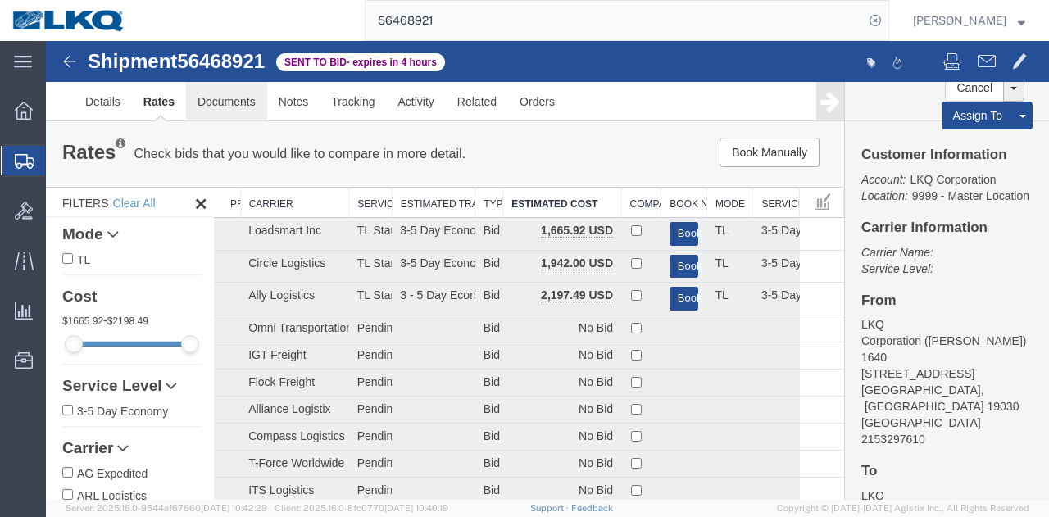
click at [234, 116] on link "Documents" at bounding box center [226, 101] width 81 height 39
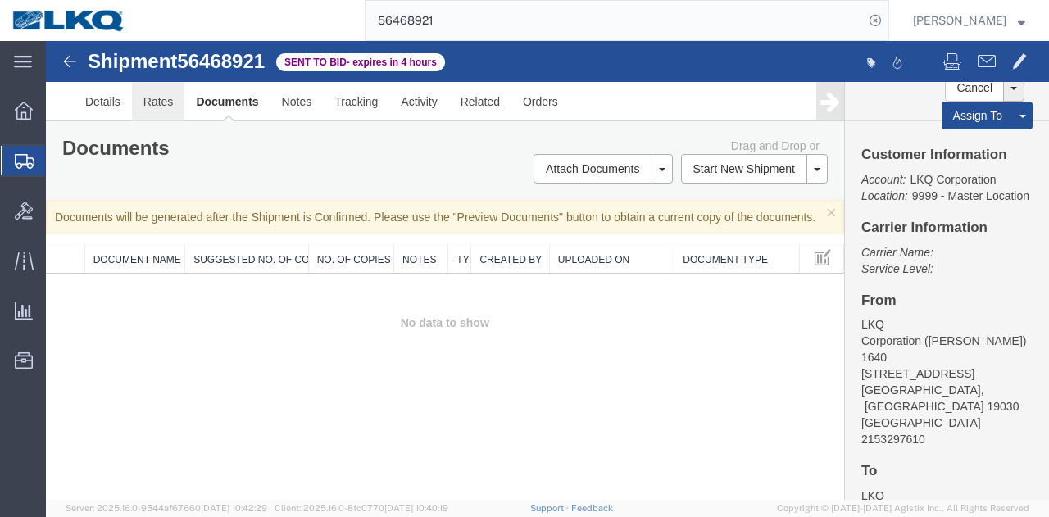
click at [136, 99] on link "Rates" at bounding box center [158, 101] width 53 height 39
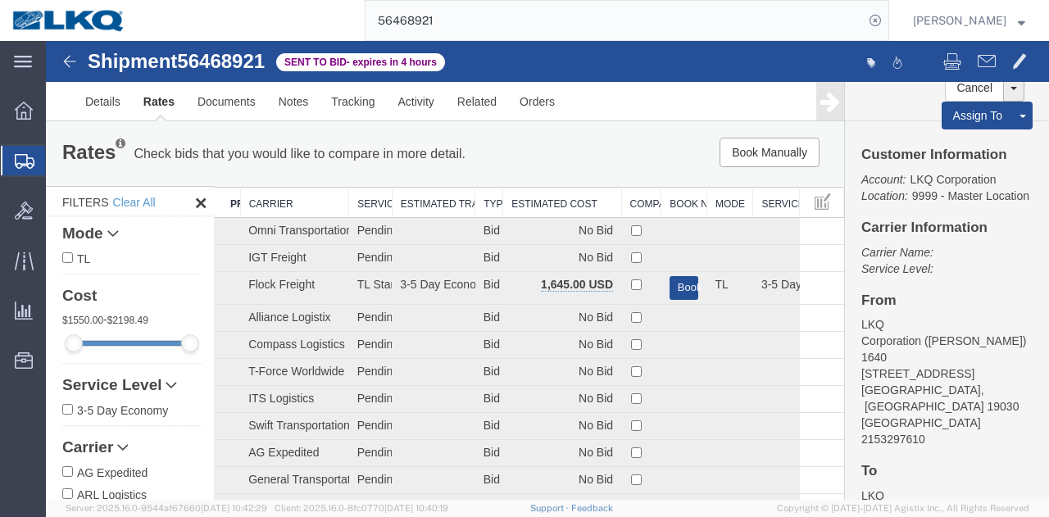
click at [538, 198] on th "Estimated Cost" at bounding box center [562, 203] width 118 height 30
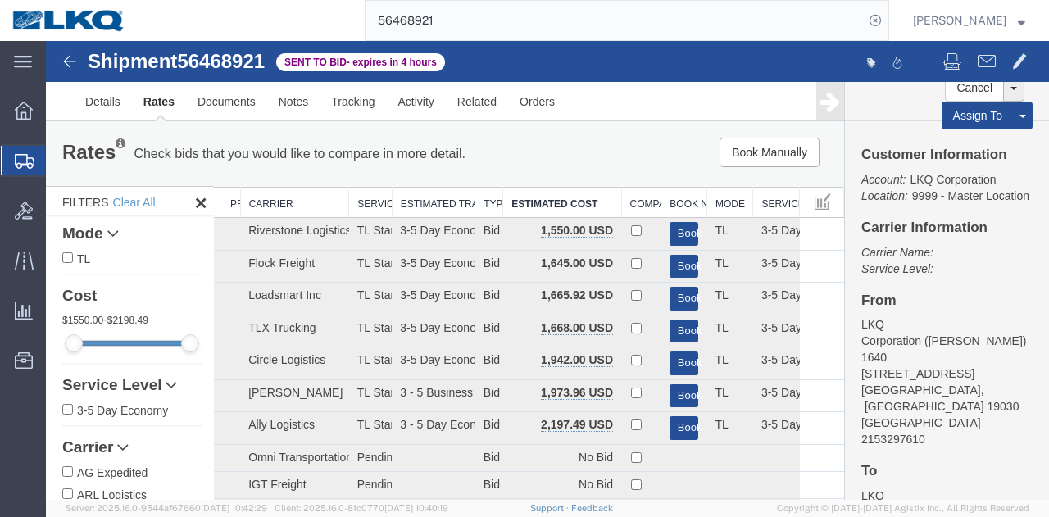
click at [579, 127] on div "Rates Check bids that you would like to compare in more detail. Compare Filter …" at bounding box center [445, 154] width 799 height 66
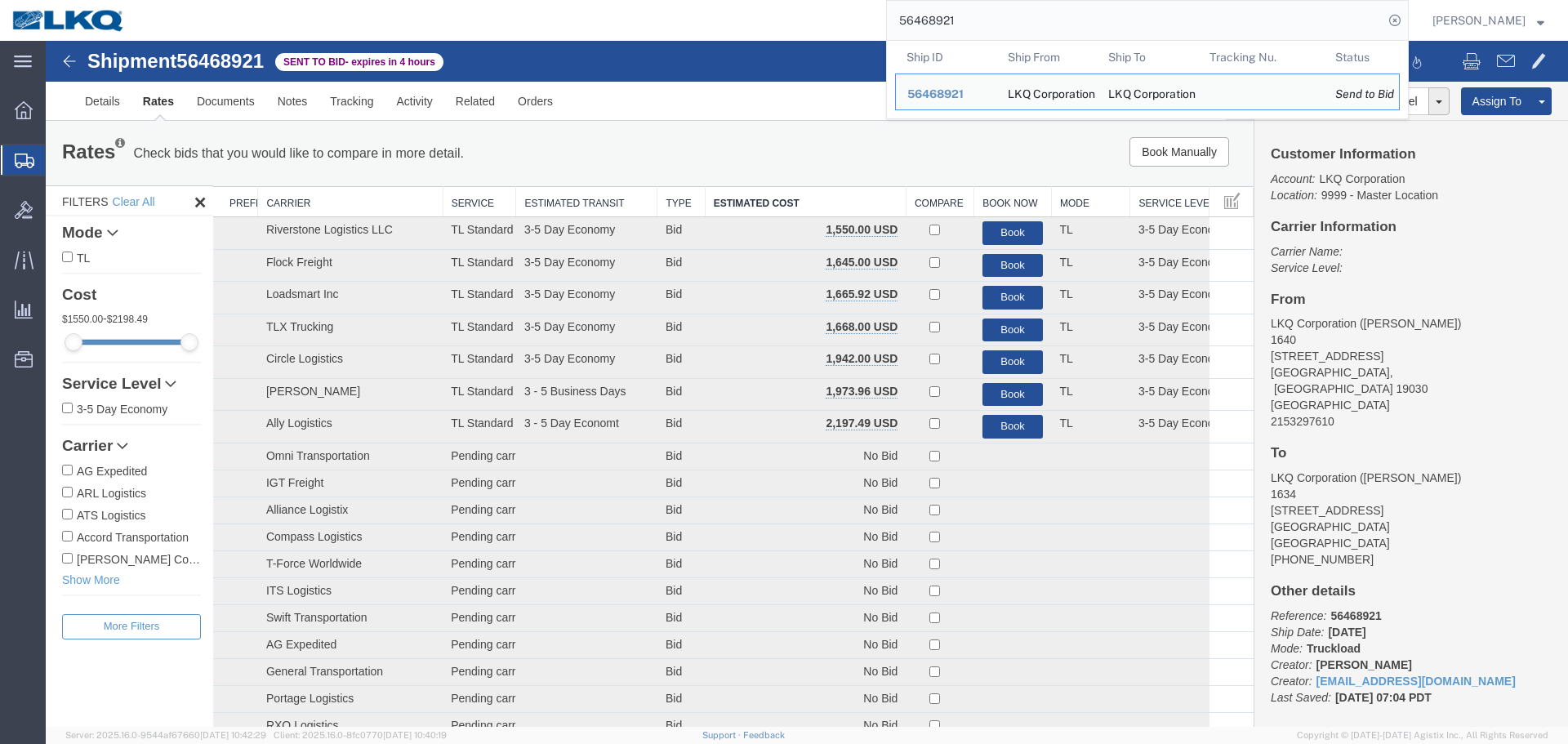
click at [1090, 22] on input "56468921" at bounding box center [1135, 20] width 496 height 39
paste input "1. 56439870"
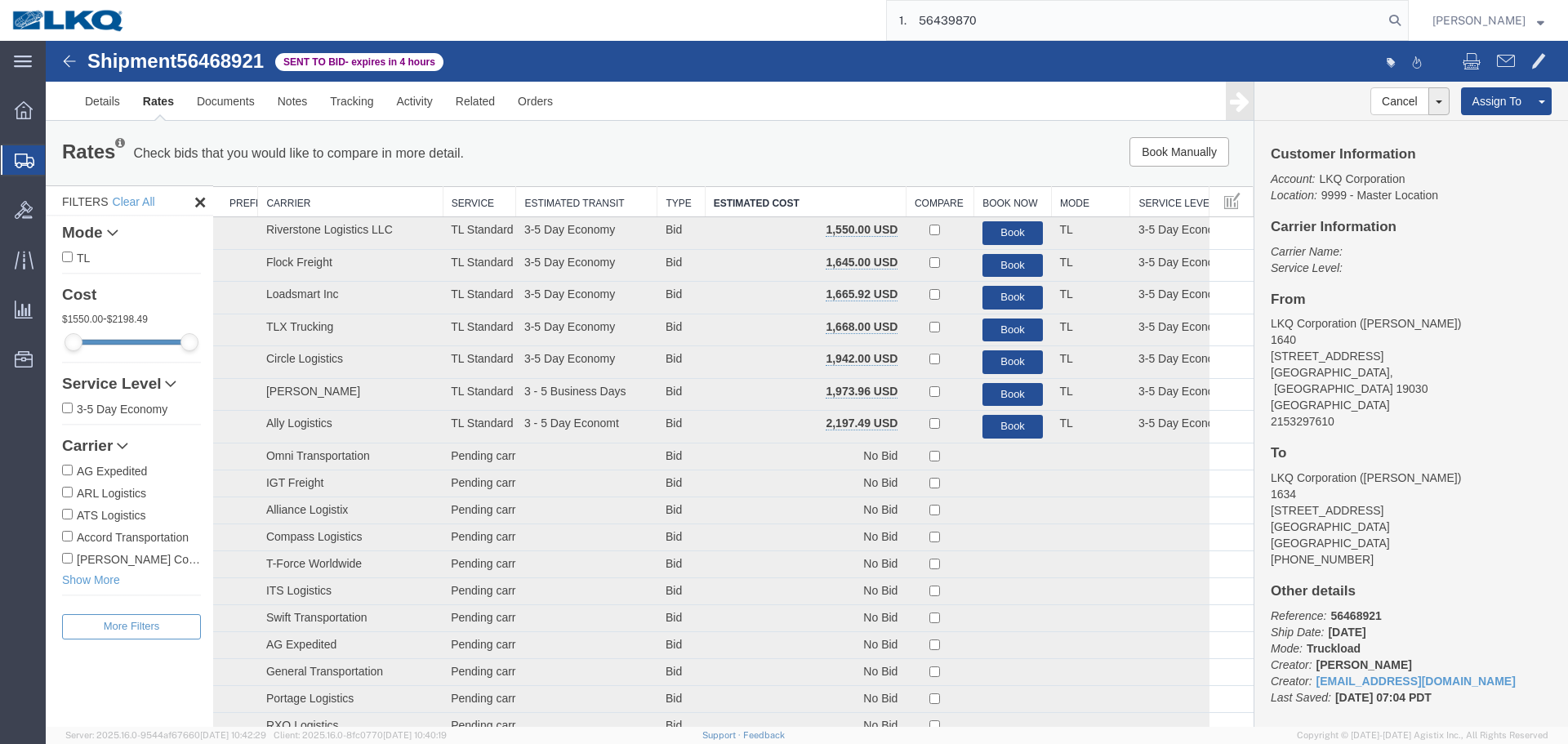
drag, startPoint x: 918, startPoint y: 22, endPoint x: 873, endPoint y: 25, distance: 45.1
click at [873, 25] on div "1. 56439870" at bounding box center [773, 20] width 1271 height 41
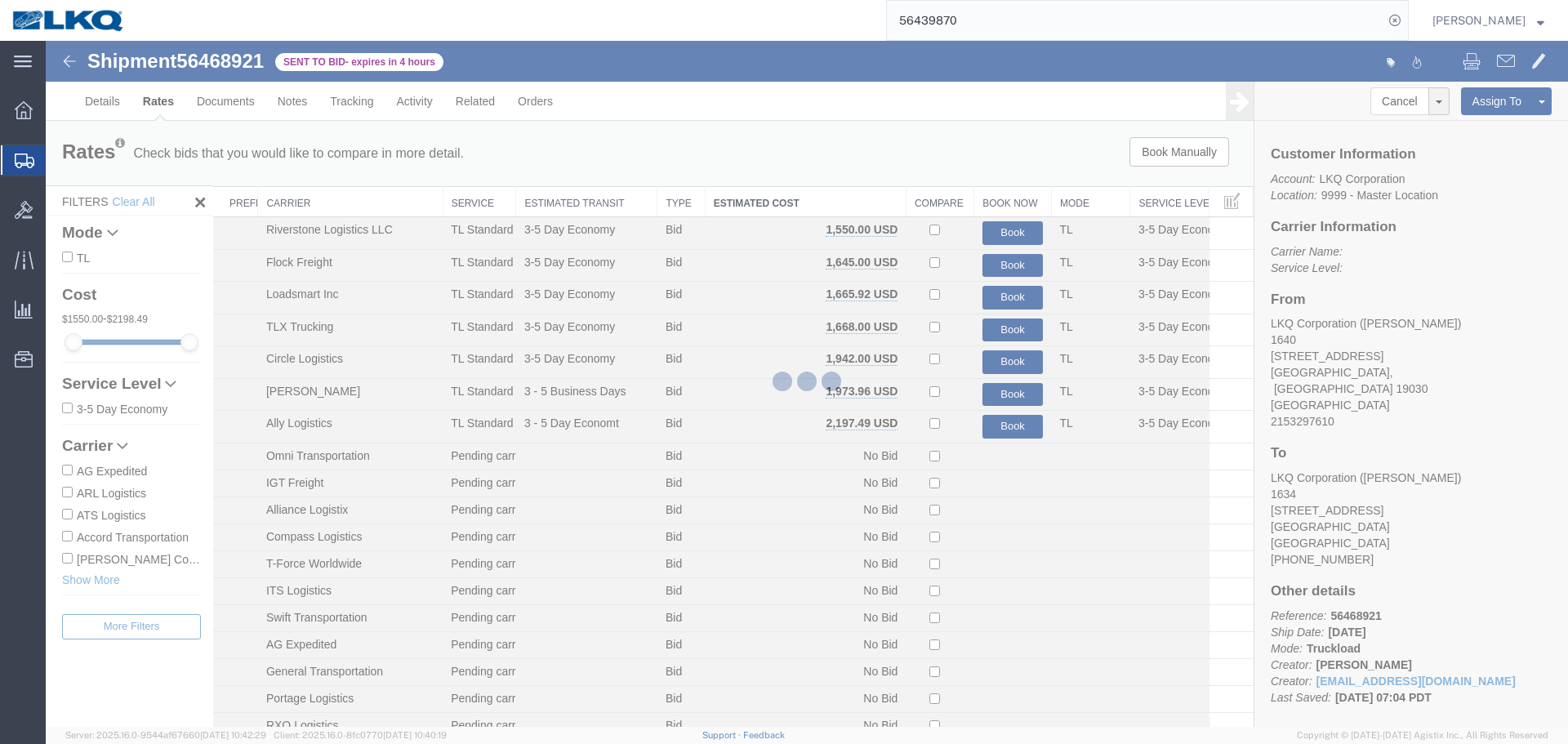
click at [1047, 15] on input "56439870" at bounding box center [1135, 20] width 496 height 39
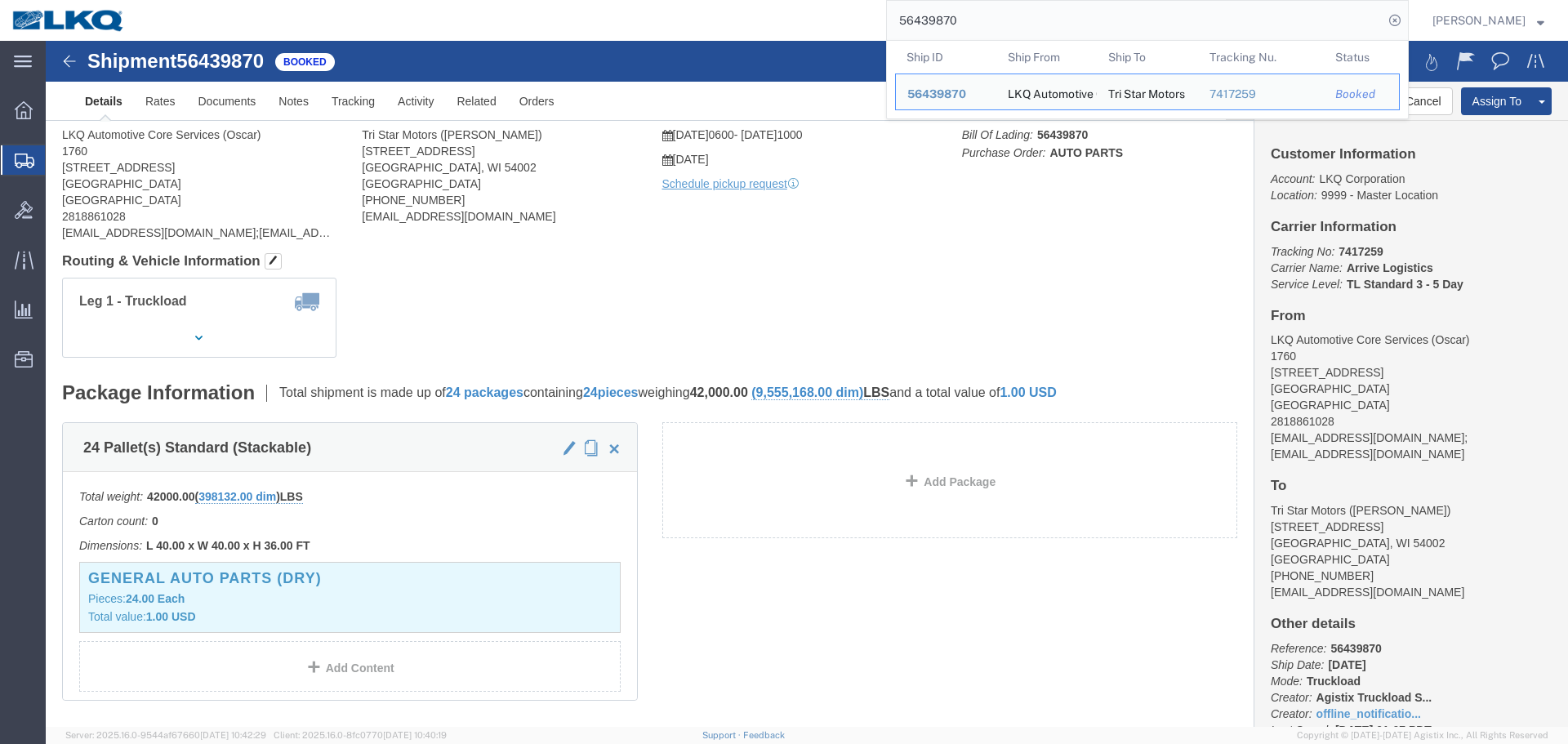
click h4 "Routing & Vehicle Information"
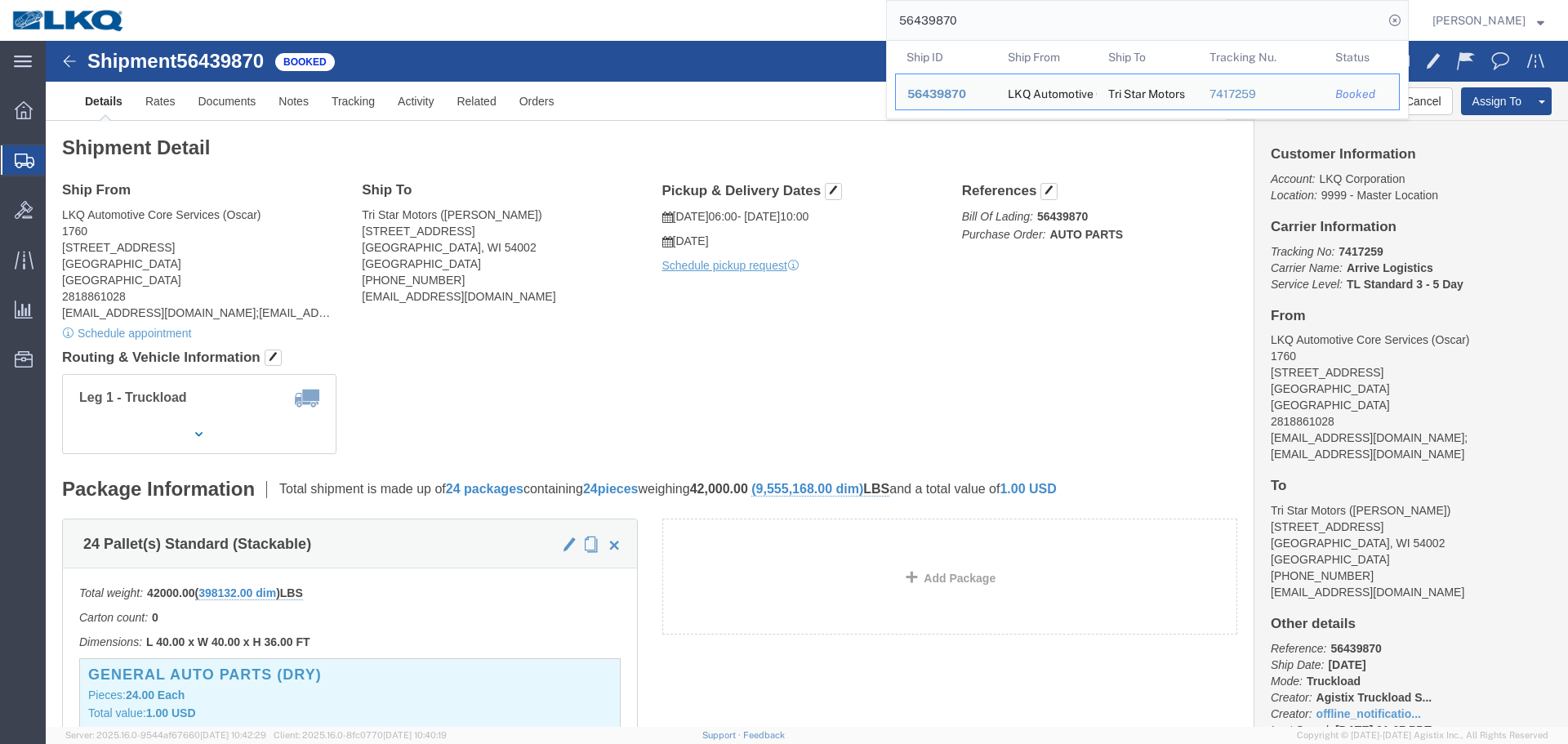
click at [1027, 14] on input "56439870" at bounding box center [1135, 20] width 496 height 39
paste input "61001"
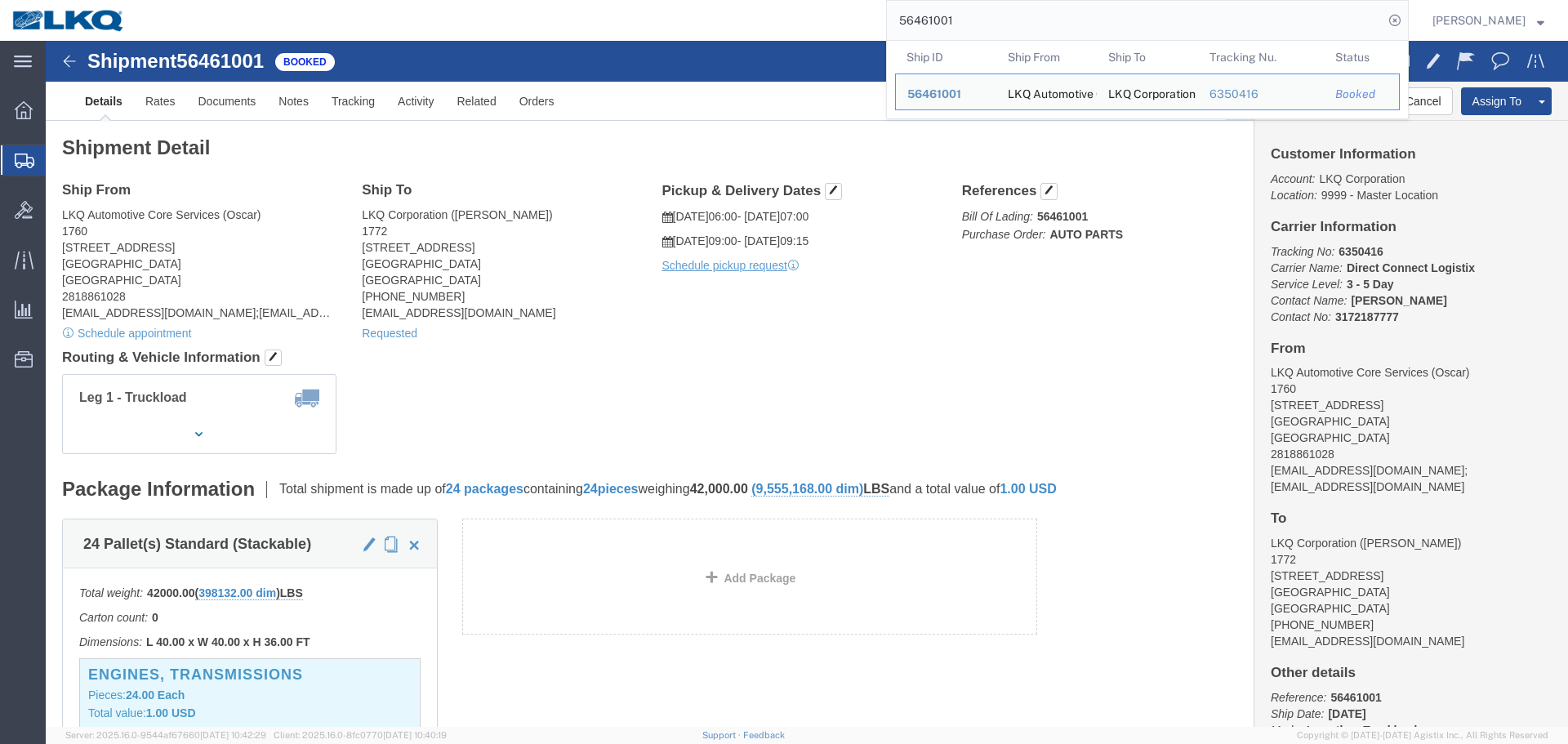
paste input "59160"
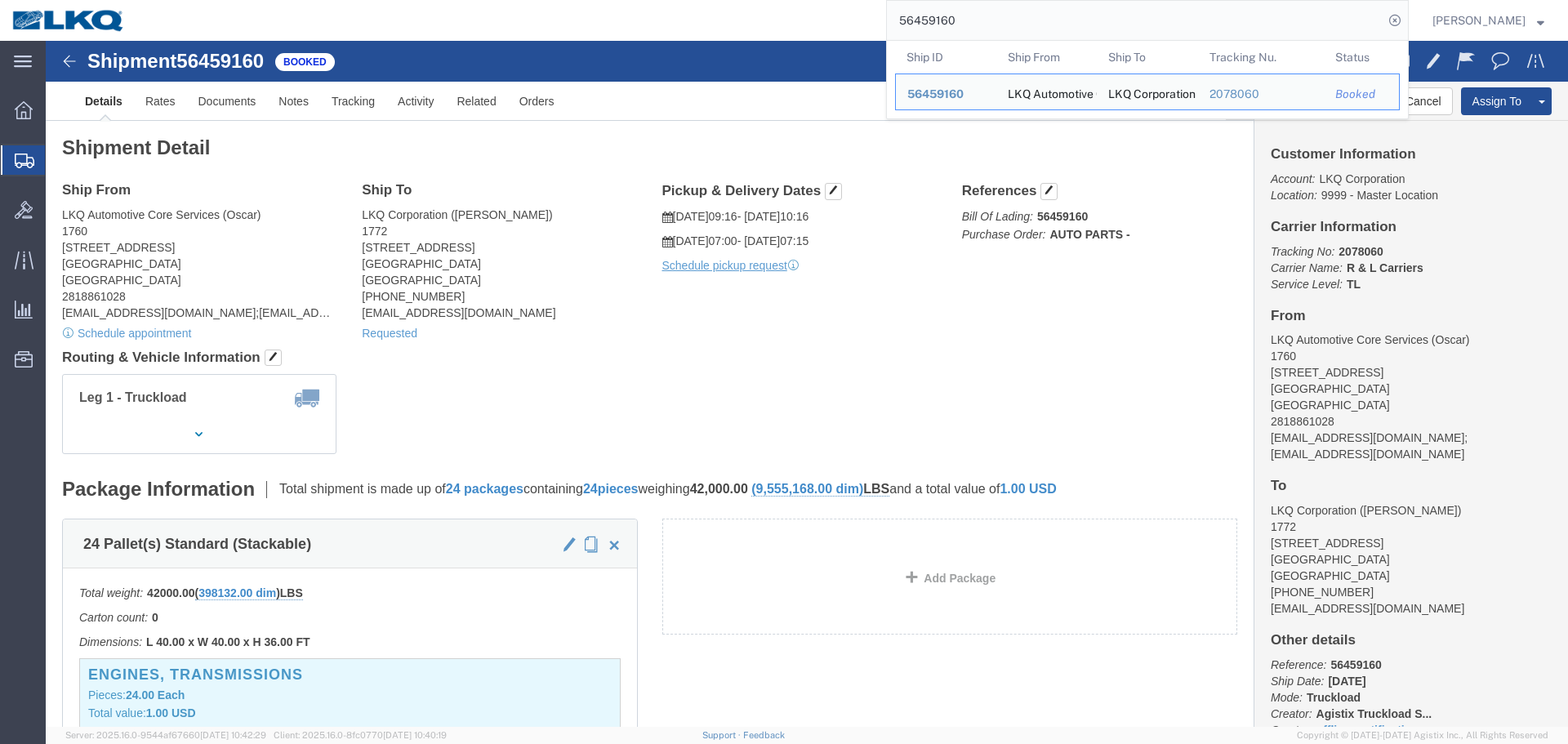
paste input "5017"
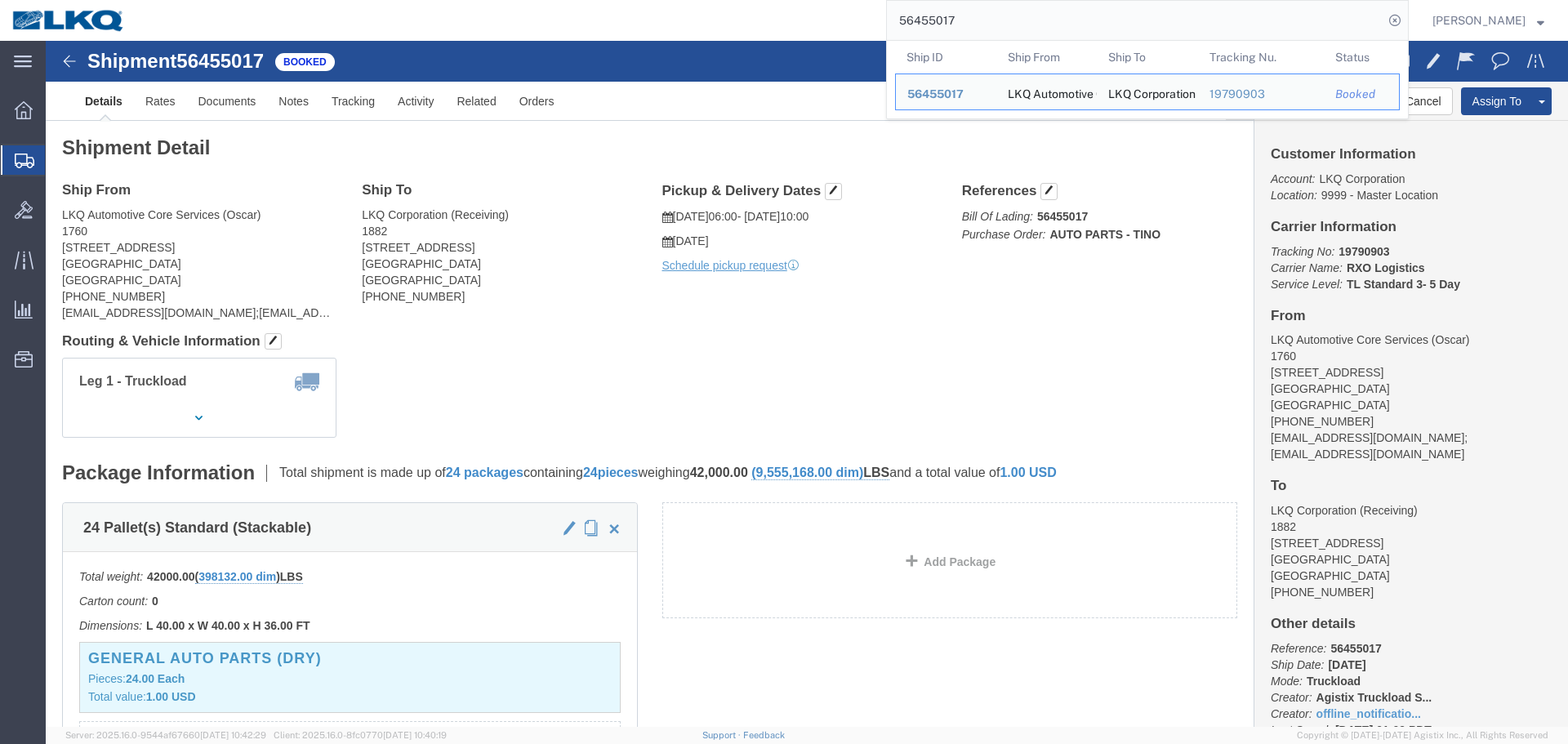
paste input "66"
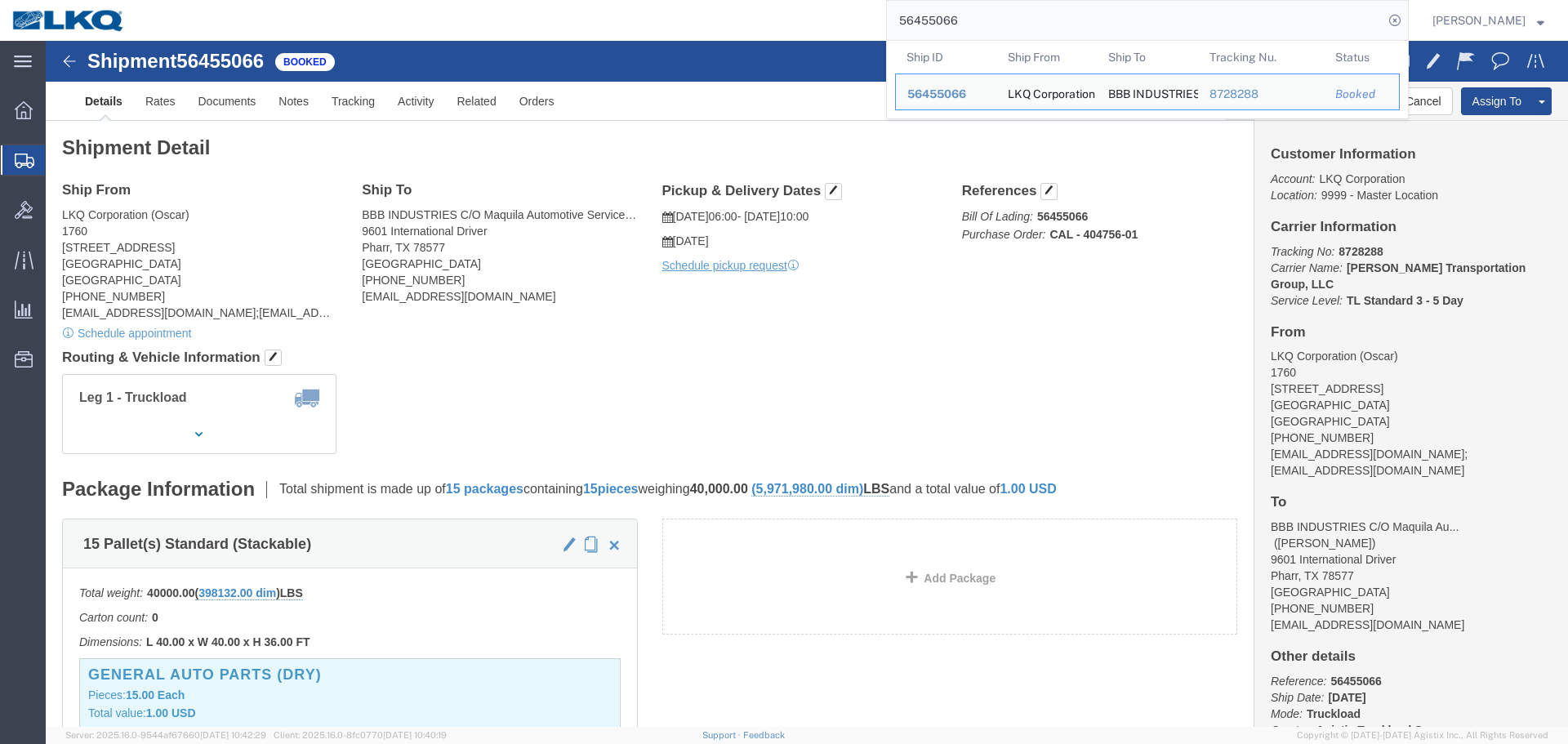
paste input "82"
click at [980, 16] on input "56455082" at bounding box center [1135, 20] width 496 height 39
paste input "93"
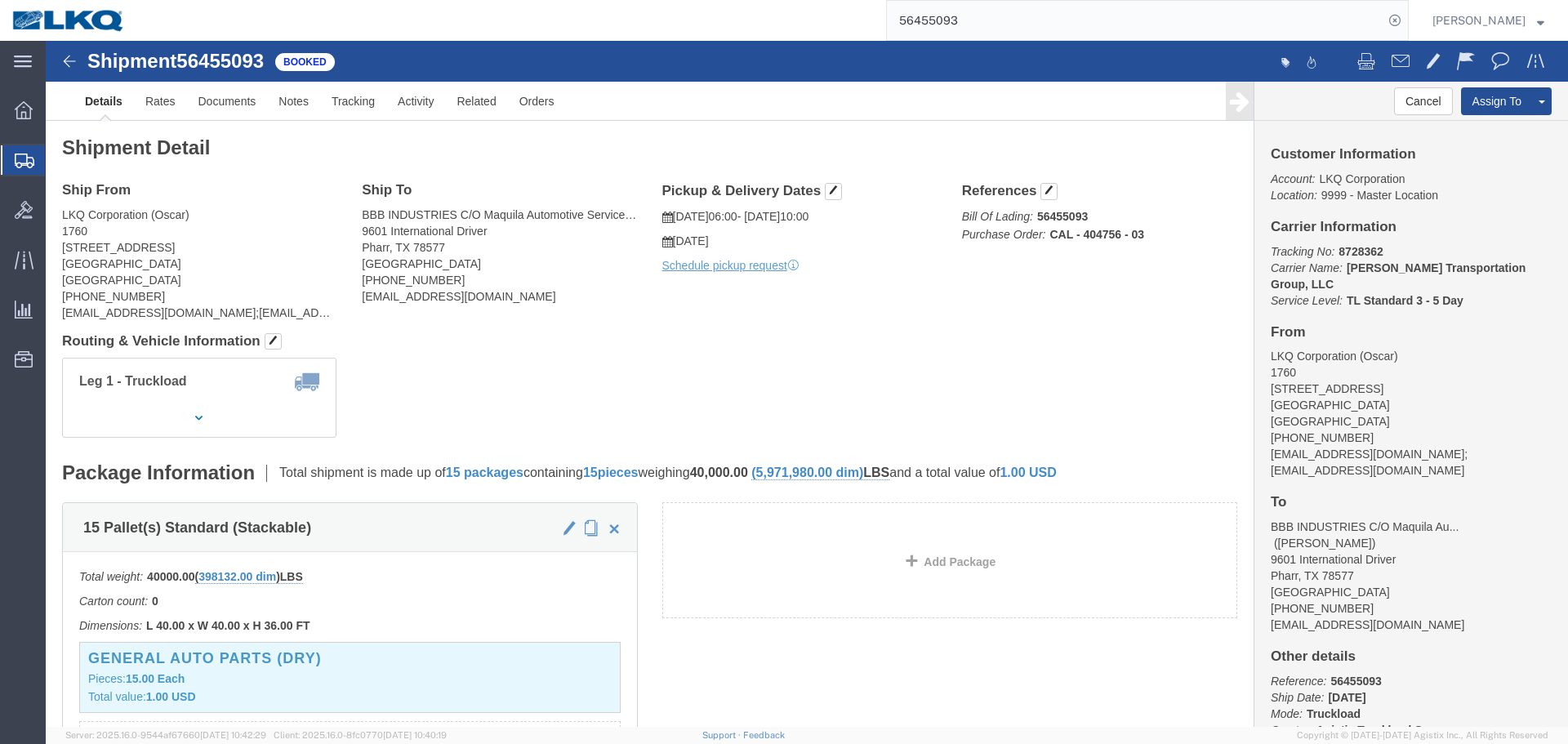
click div "Shipment Detail Ship From LKQ Corporation (Oscar) 1760 1714 West Mount Houston …"
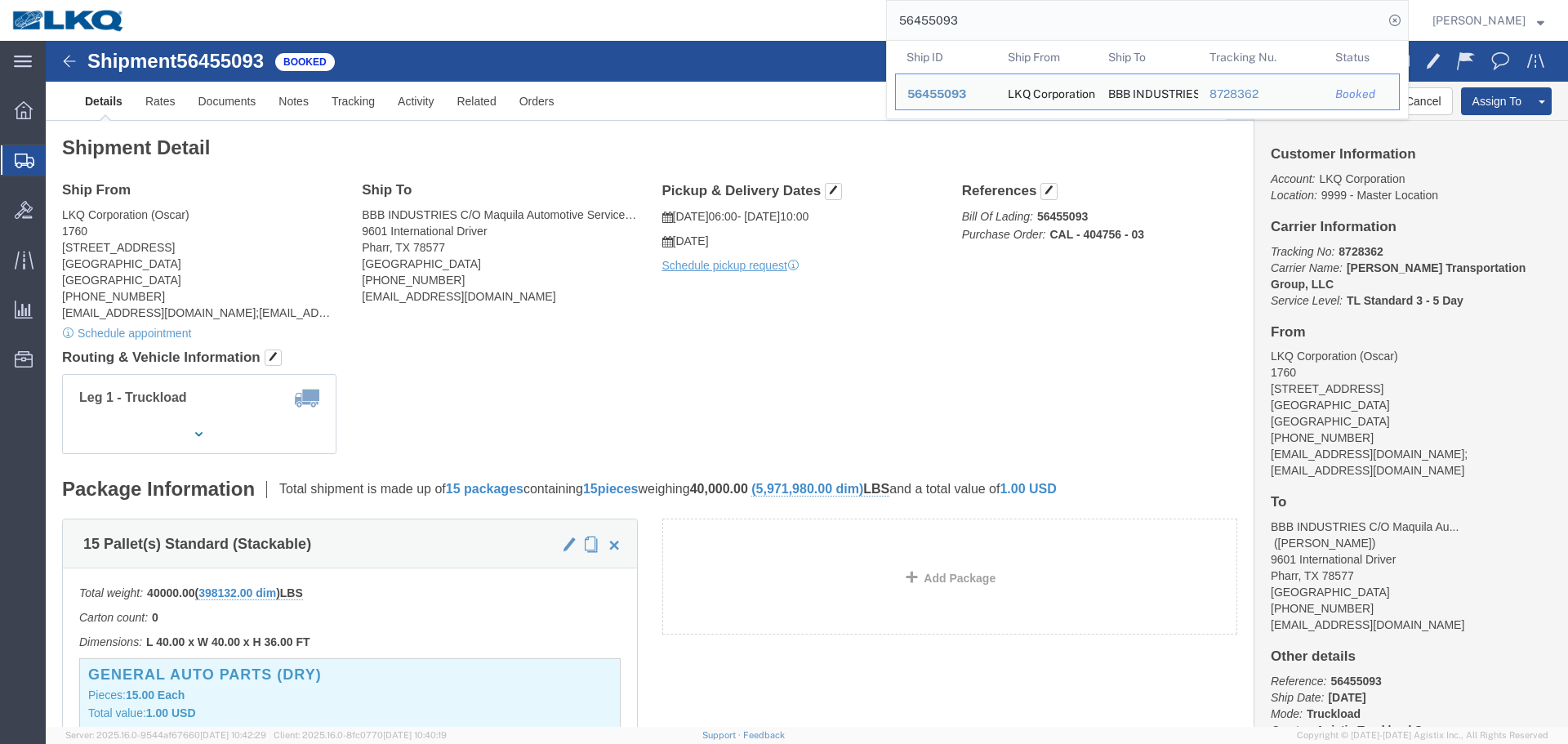
click at [1071, 34] on input "56455093" at bounding box center [1135, 20] width 496 height 39
paste input "7"
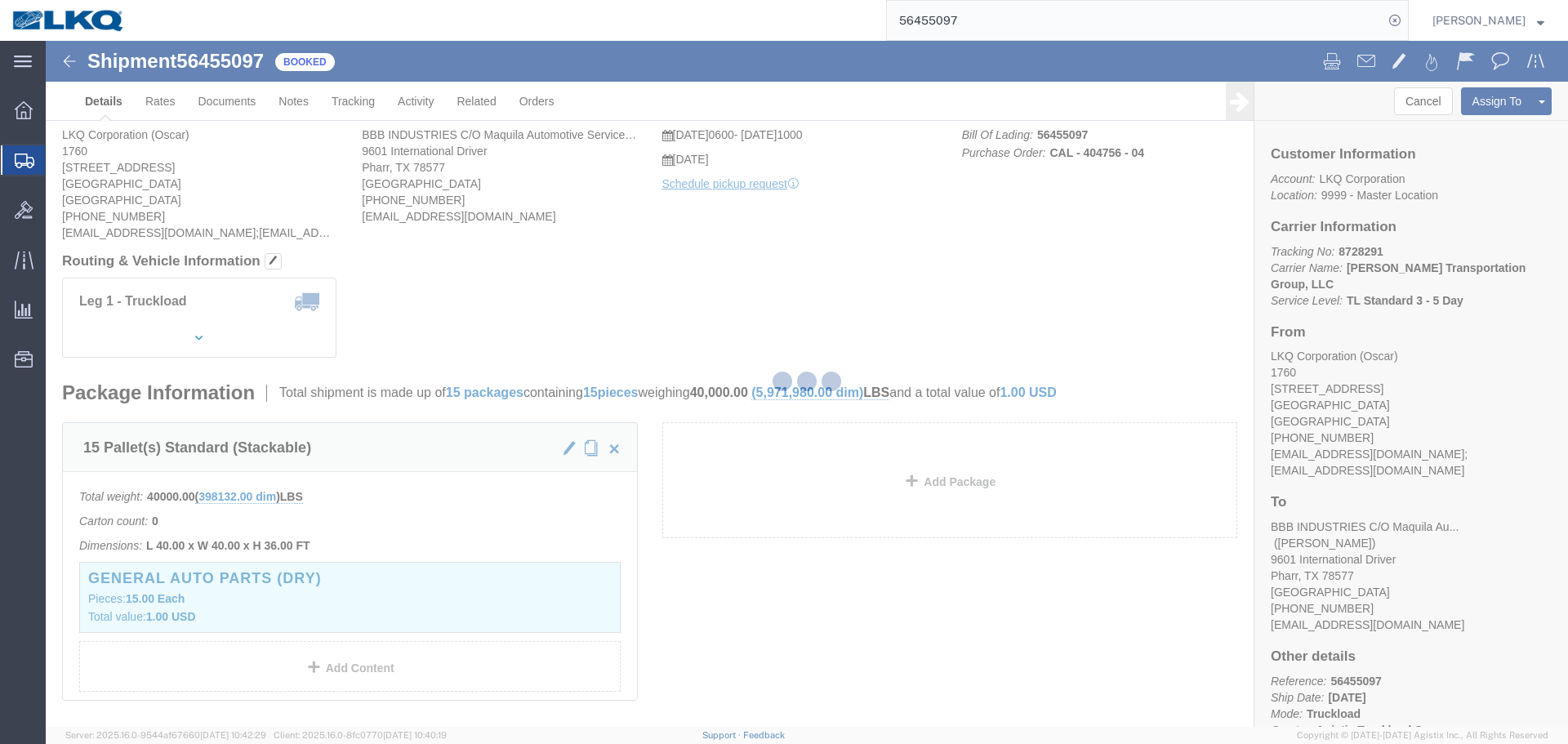
click div
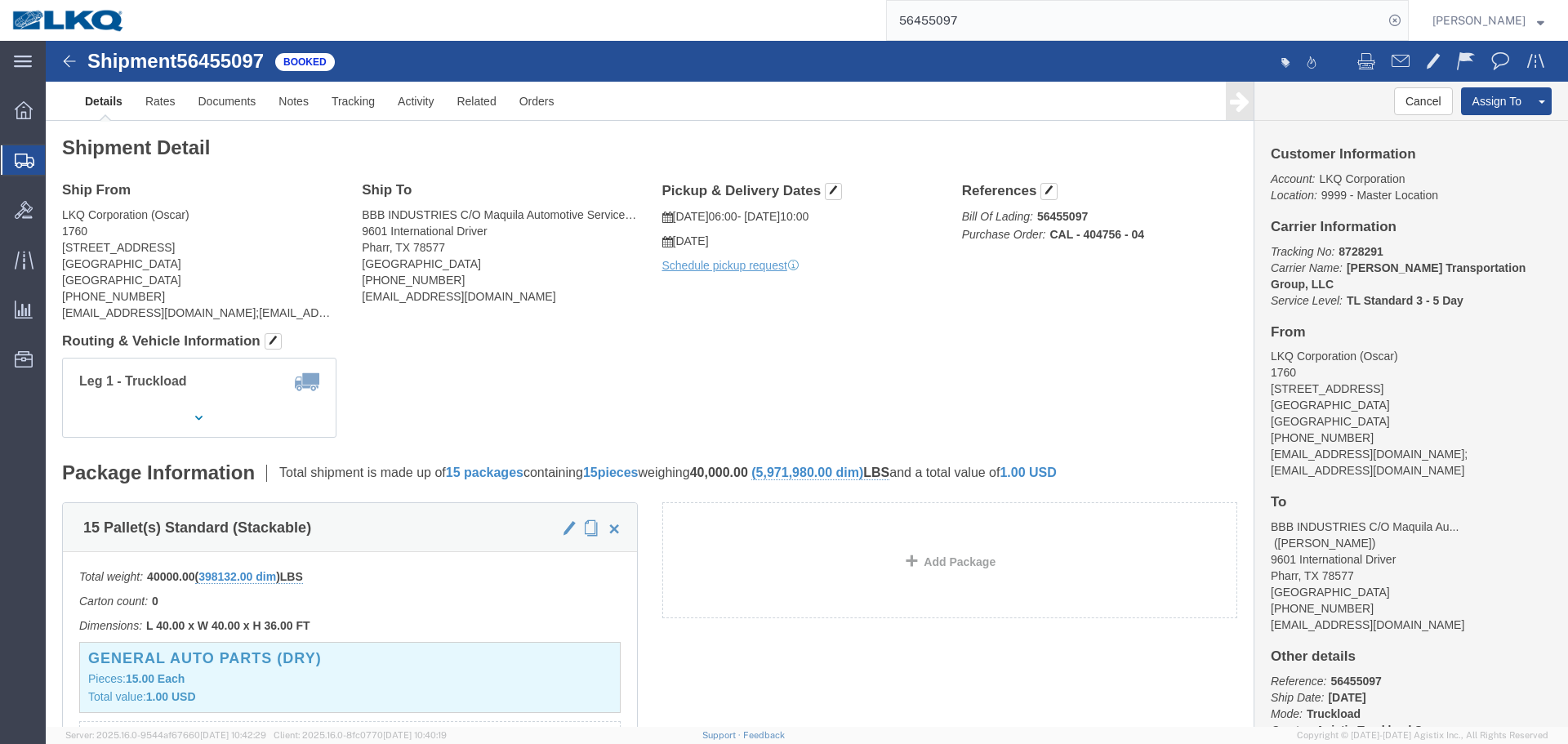
click div "Ship From LKQ Corporation (Oscar) 1760 1714 West Mount Houston Rd Houston, TX 7…"
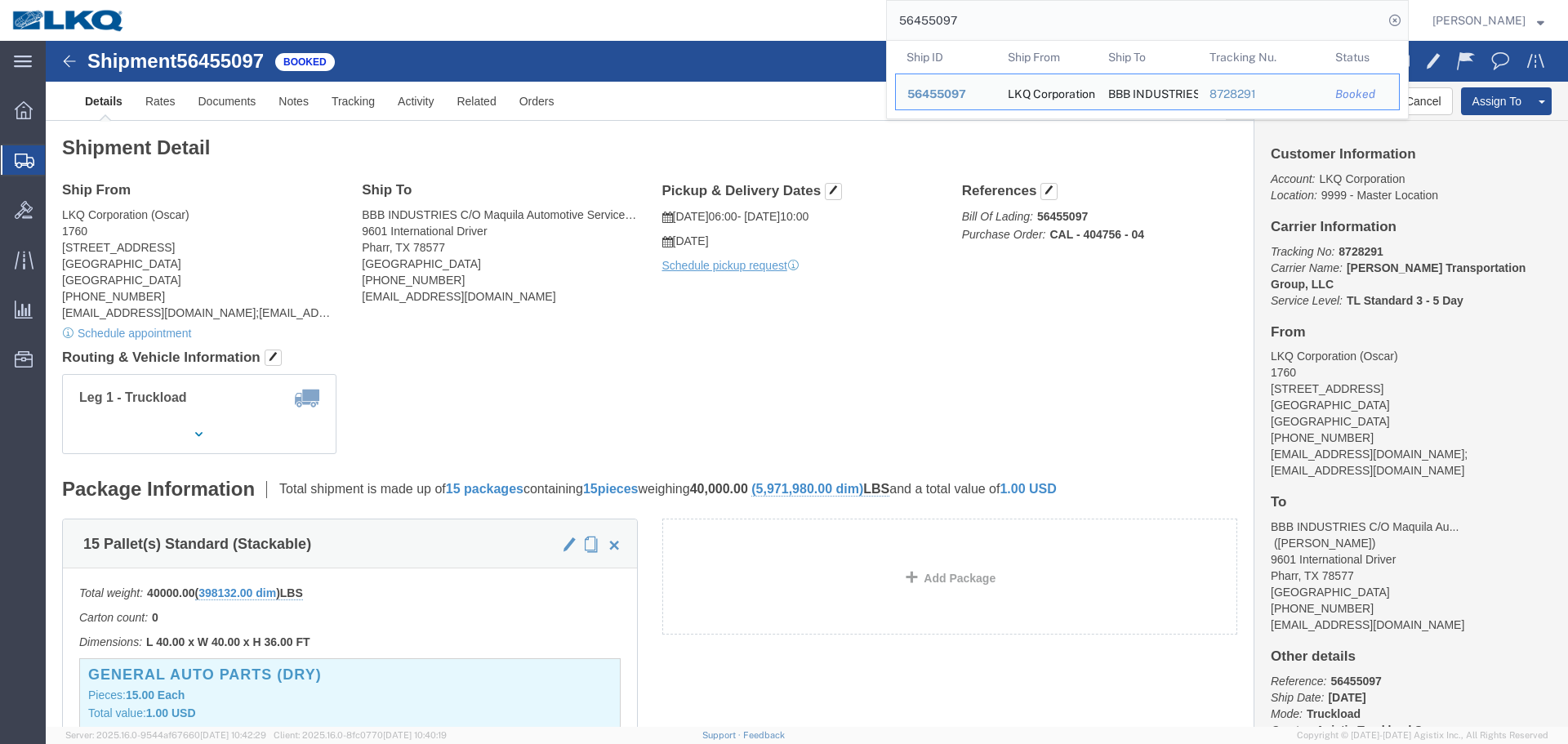
click at [1057, 30] on input "56455097" at bounding box center [1135, 20] width 496 height 39
paste input "124168"
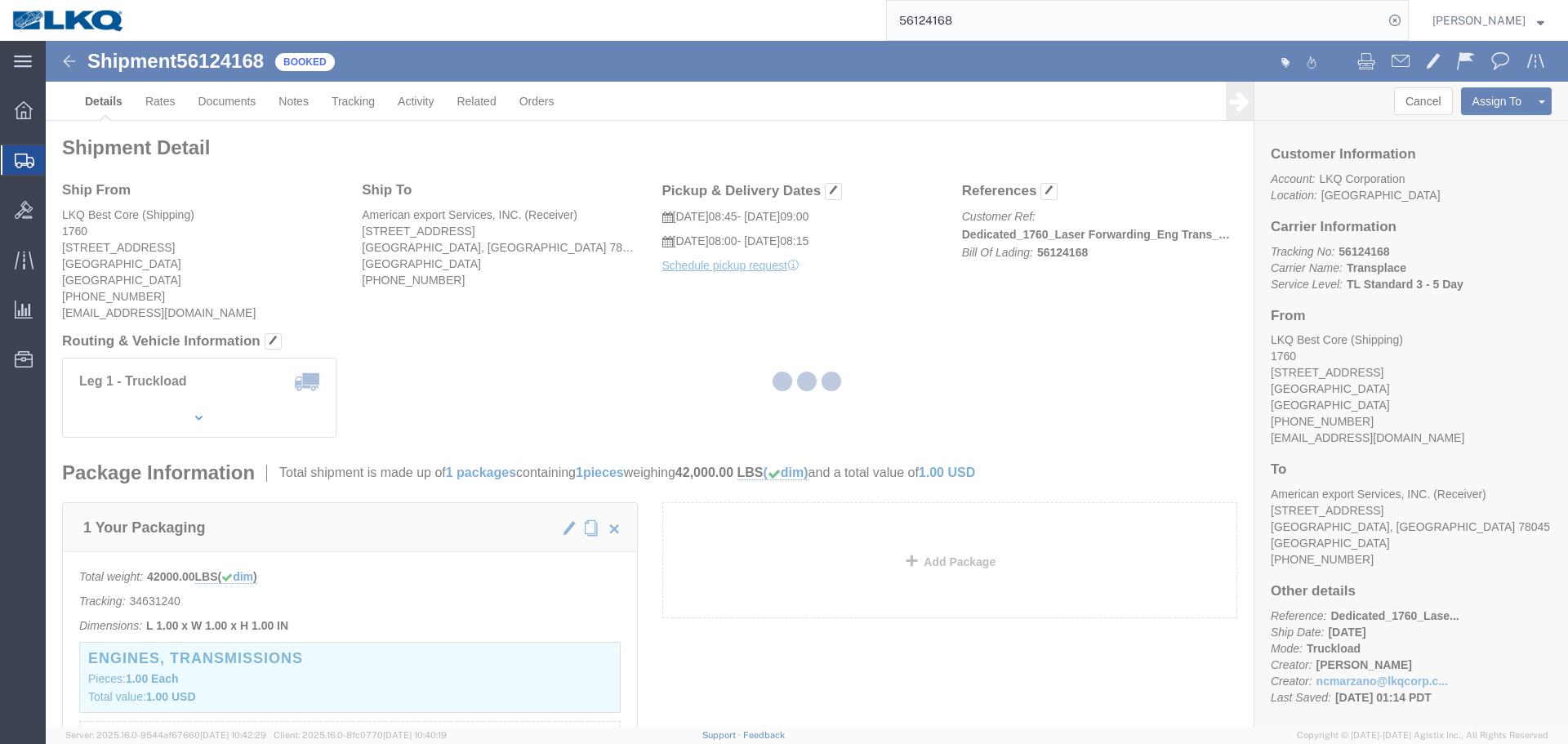
click at [858, 332] on div at bounding box center [807, 383] width 1522 height 686
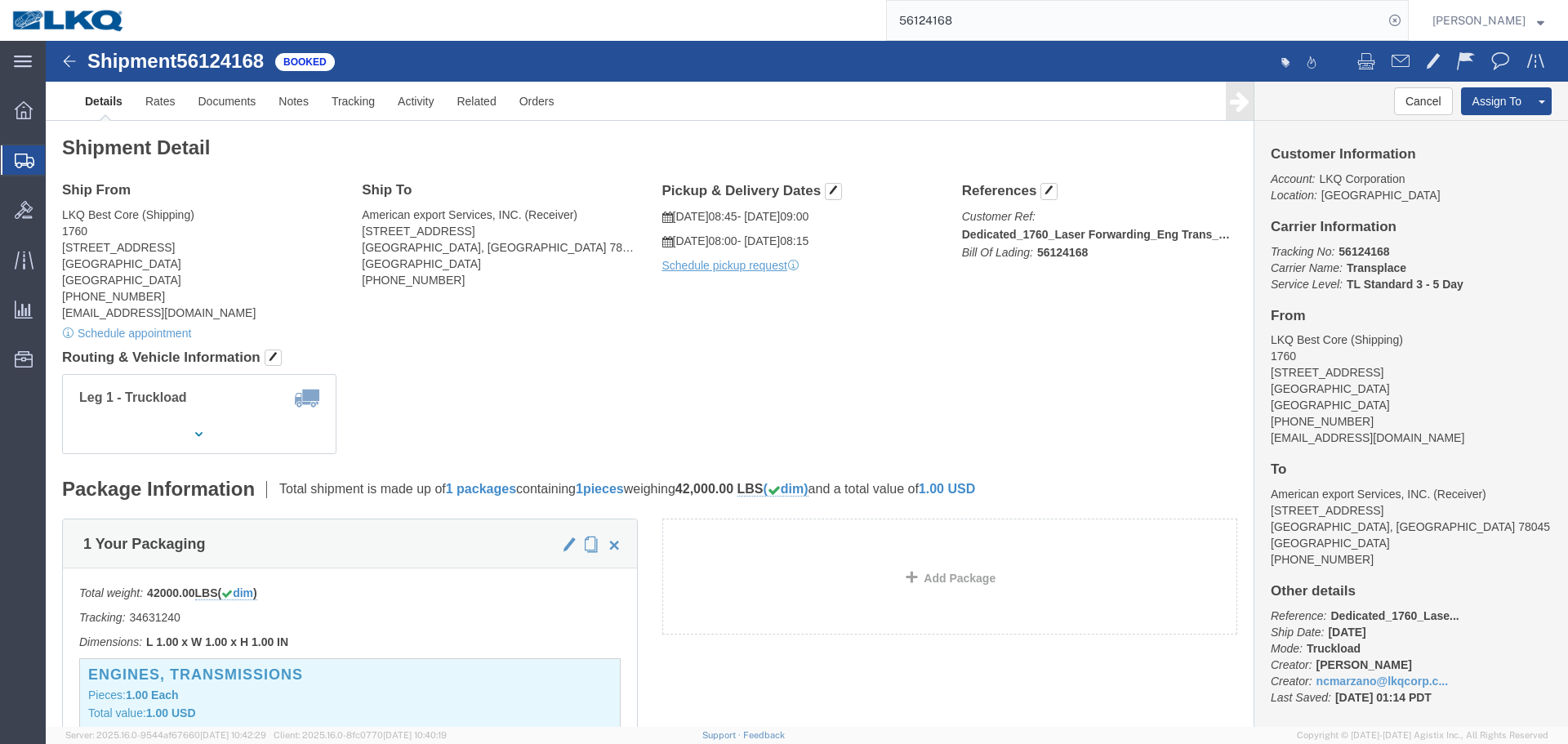
click at [997, 16] on input "56124168" at bounding box center [1135, 20] width 496 height 39
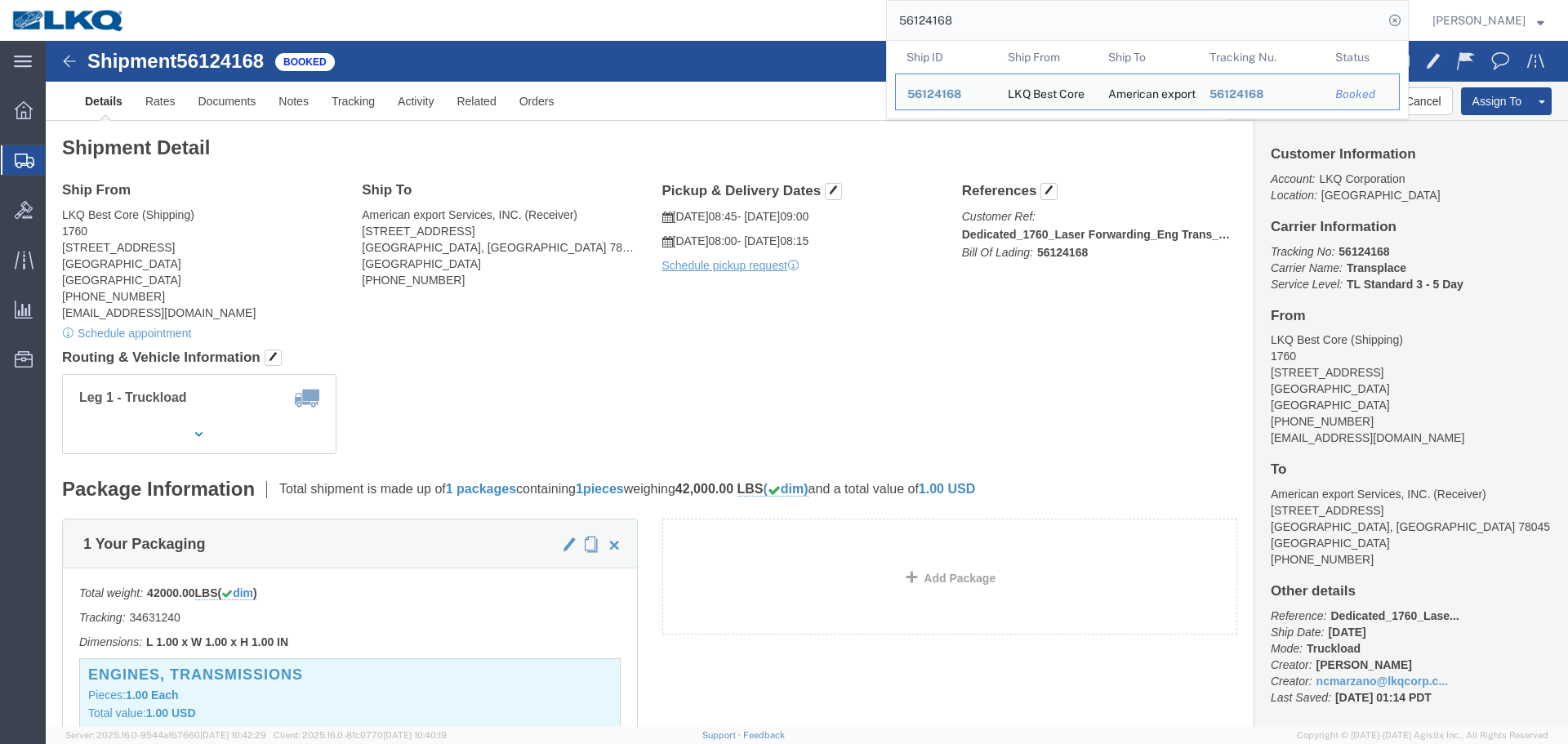
paste input "56"
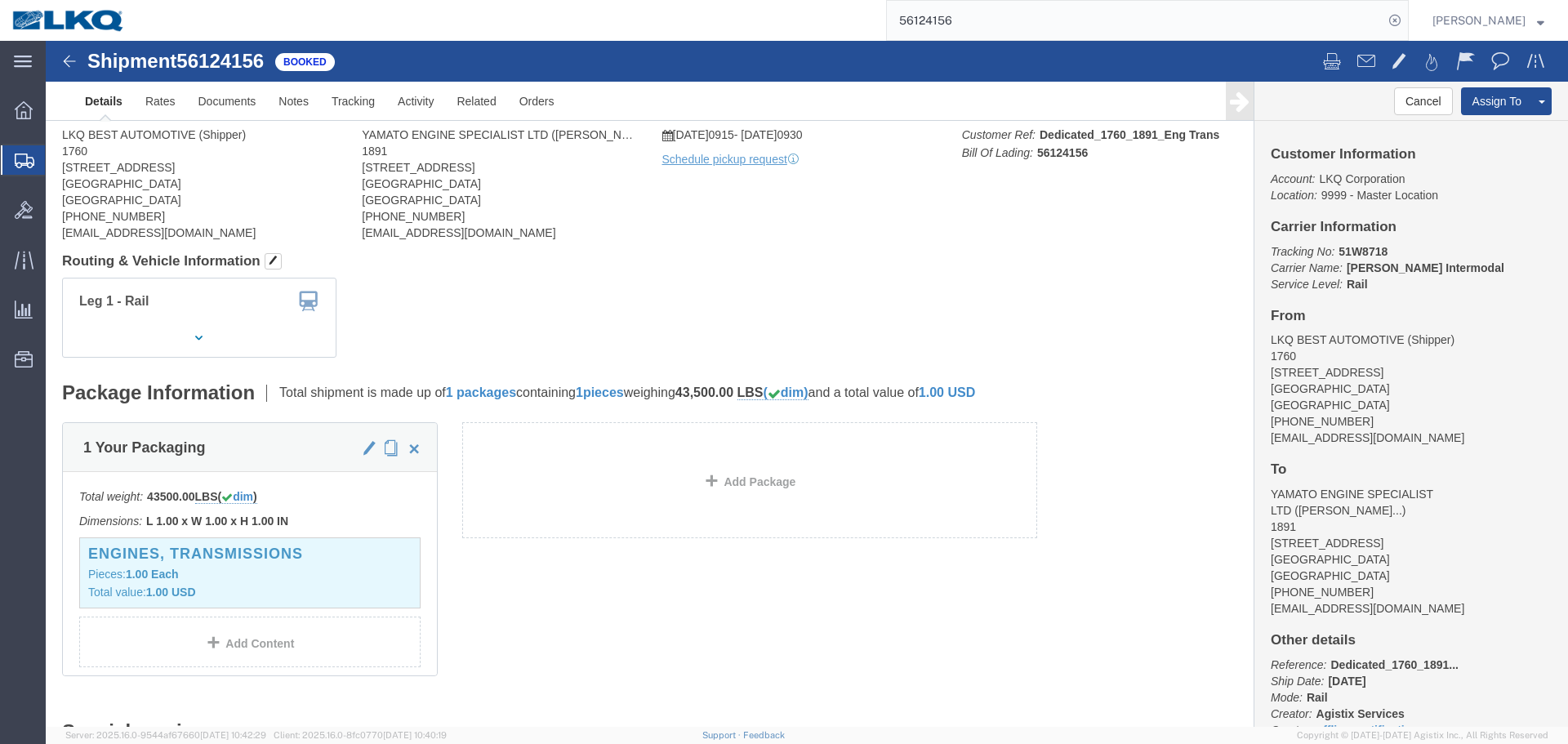
click div "Leg 1 - Rail Vehicle 1: Boxcar"
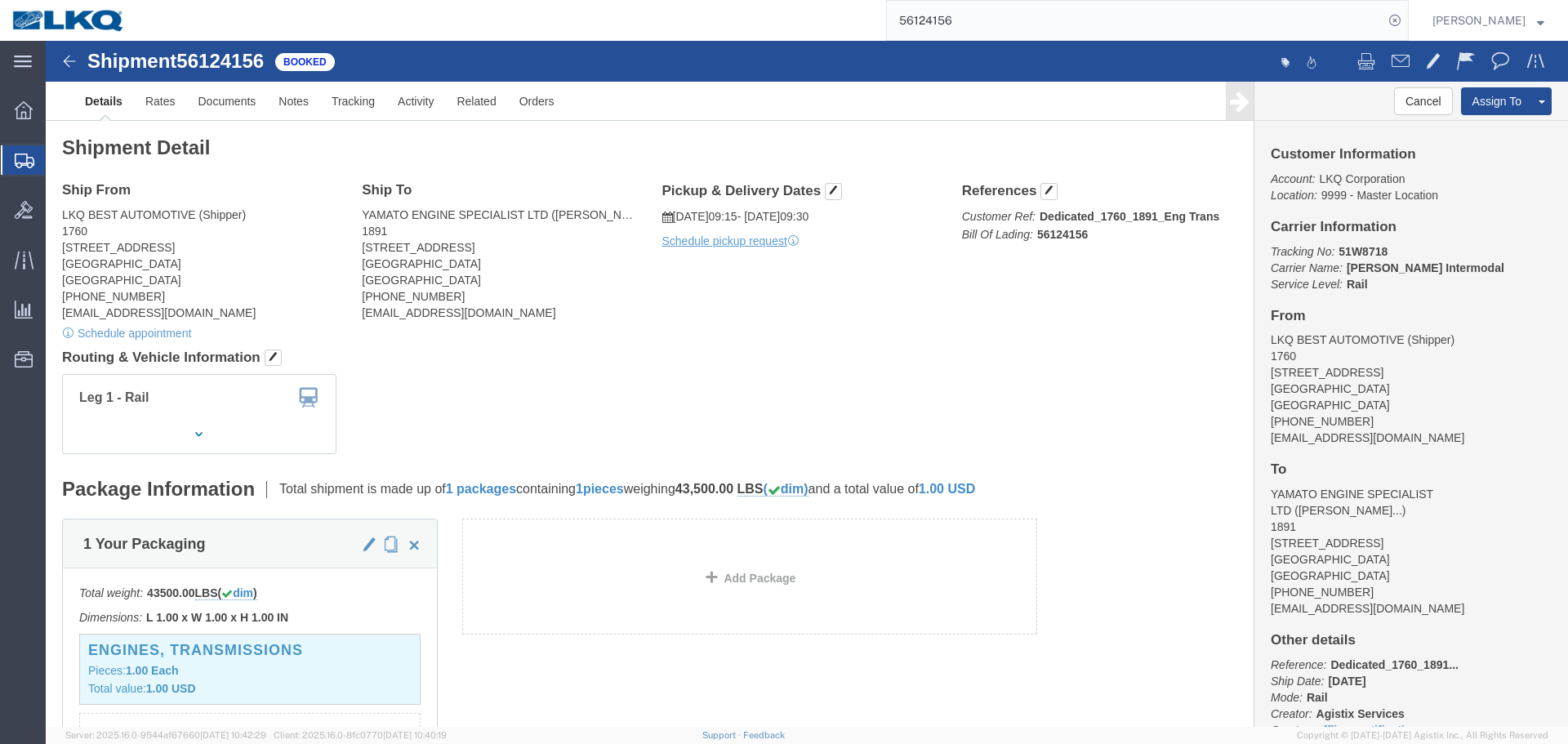
click at [1007, 2] on input "56124156" at bounding box center [1135, 20] width 496 height 39
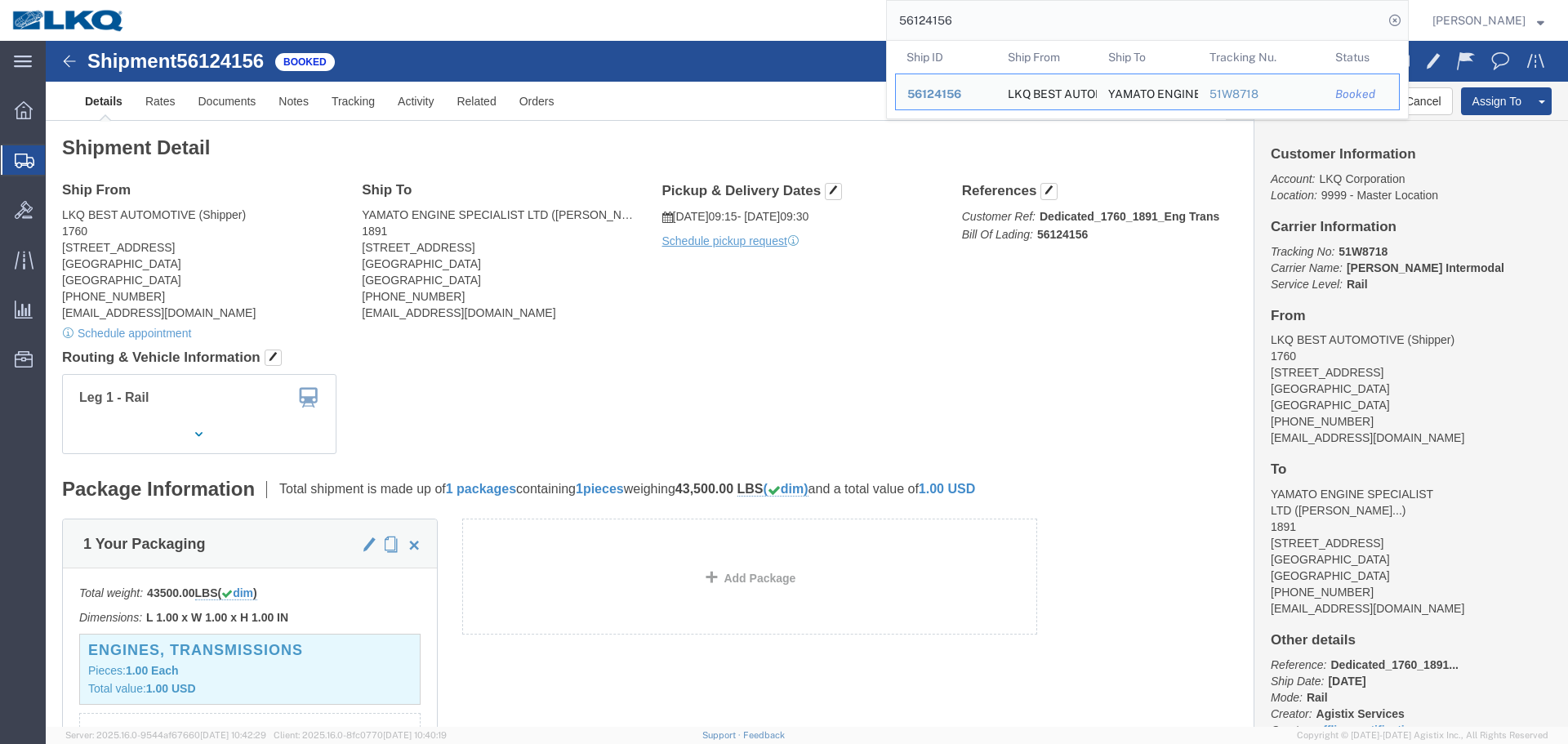
paste input "71"
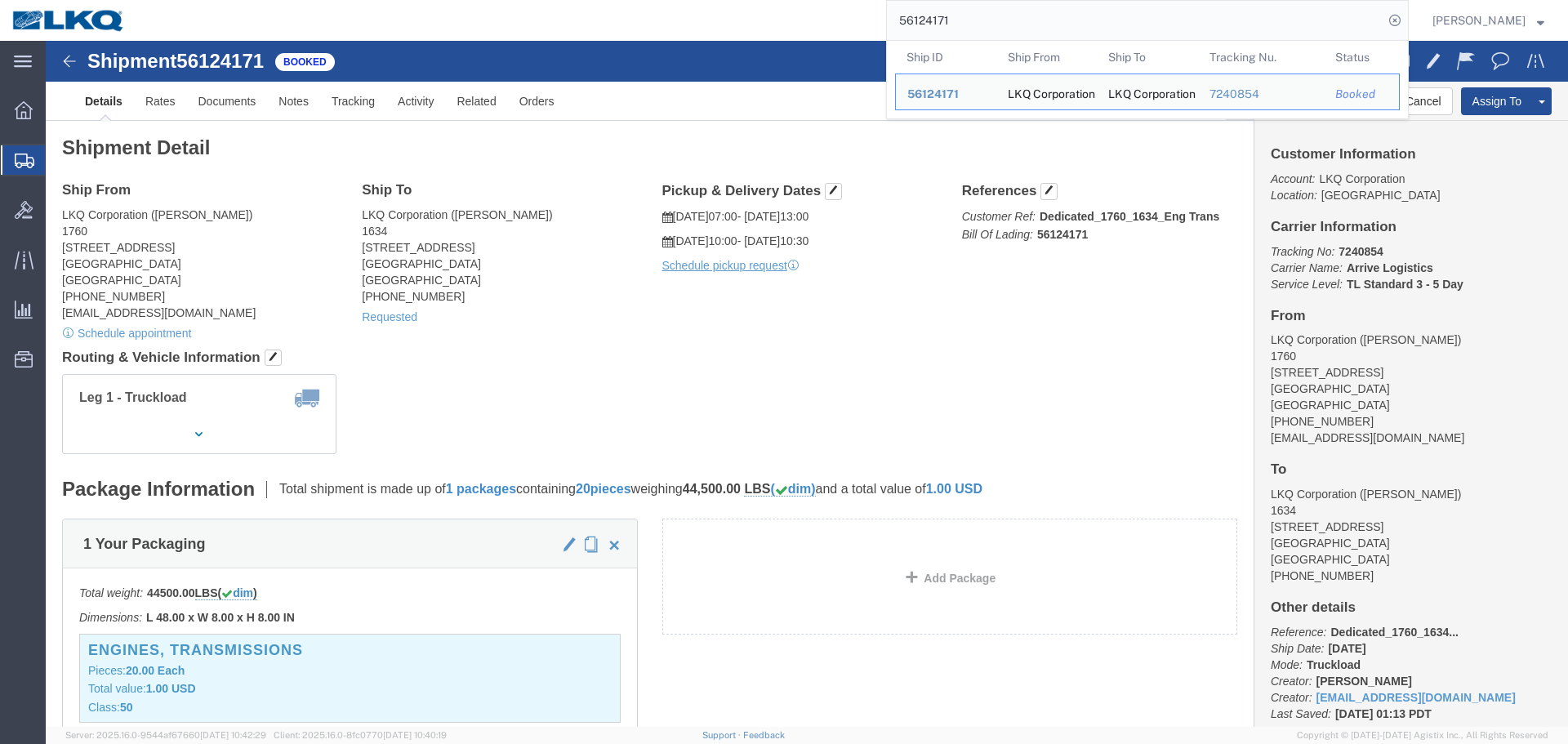
click div "Leg 1 - Truckload Number of trucks: 1"
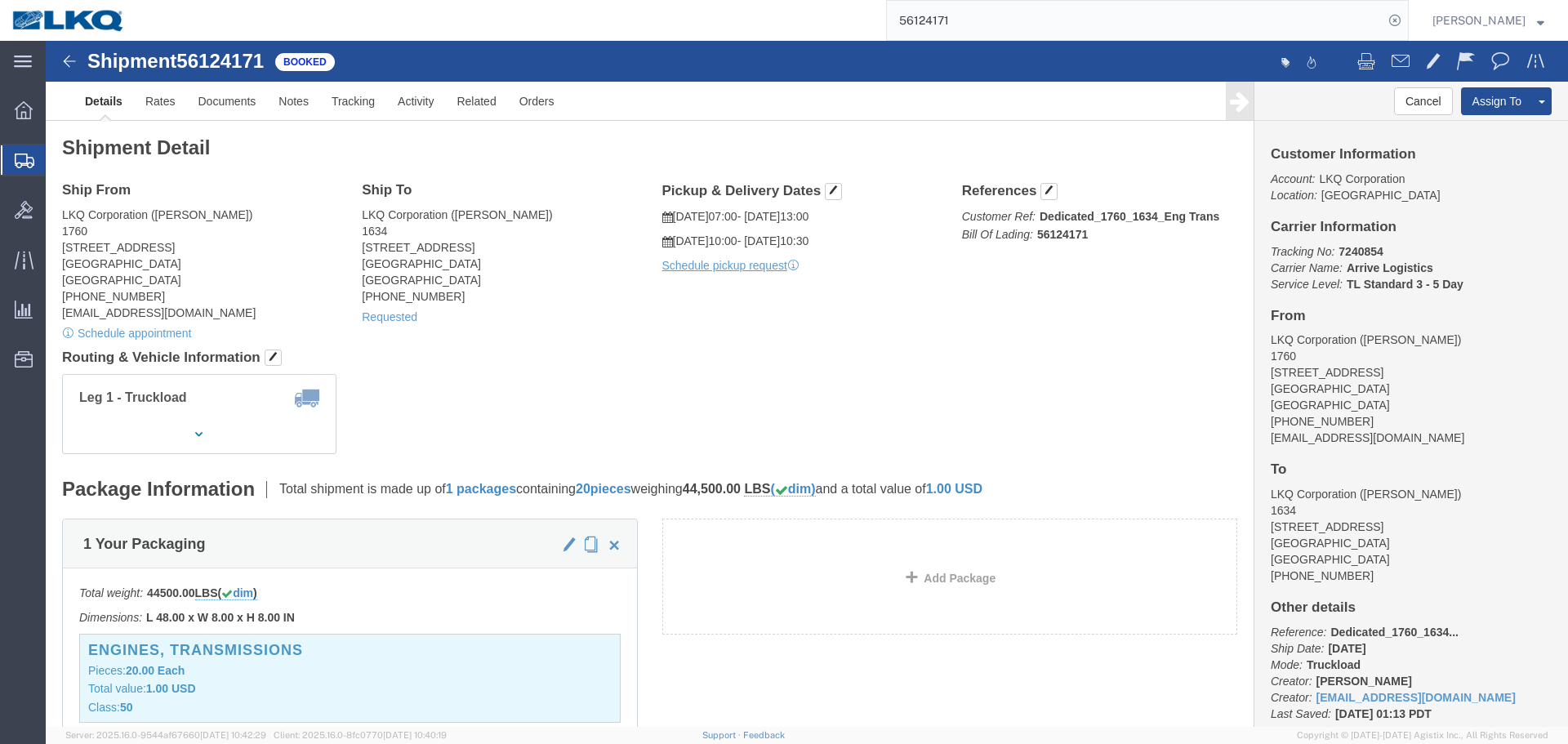
click at [1064, 16] on input "56124171" at bounding box center [1135, 20] width 496 height 39
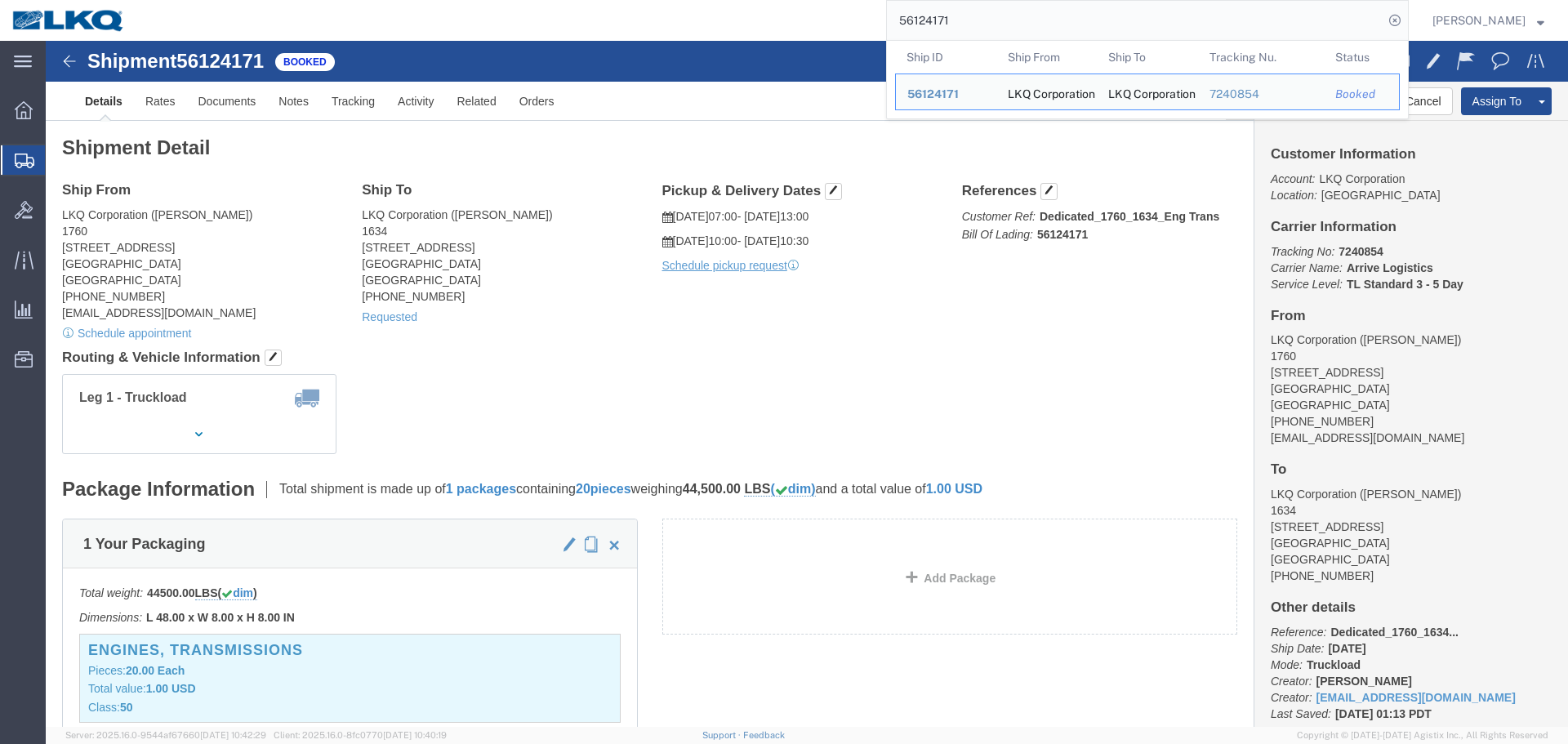
paste input "56"
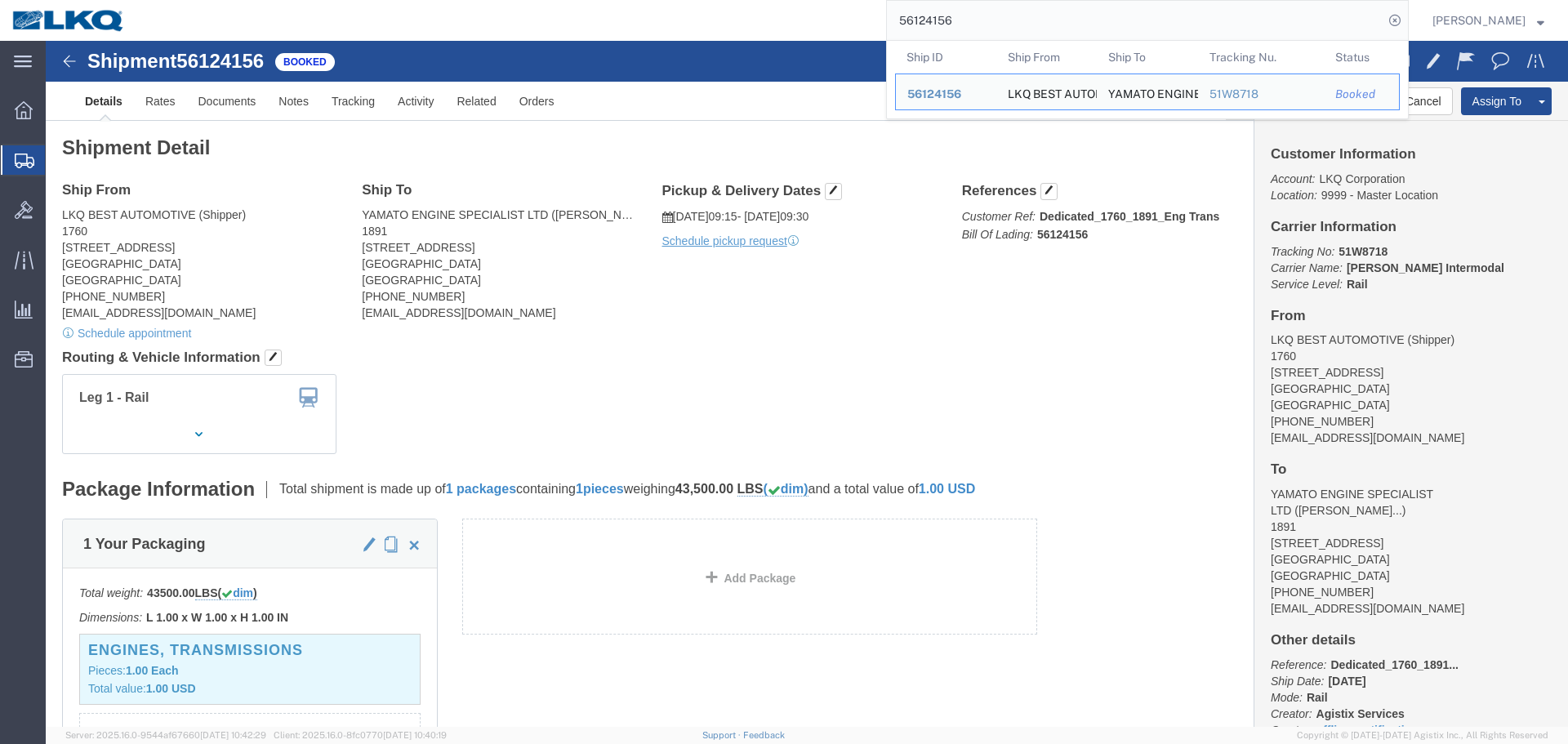
click div "Leg 1 - Rail Vehicle 1: Boxcar"
click at [1028, 7] on input "56124156" at bounding box center [1135, 20] width 496 height 39
paste input "468921"
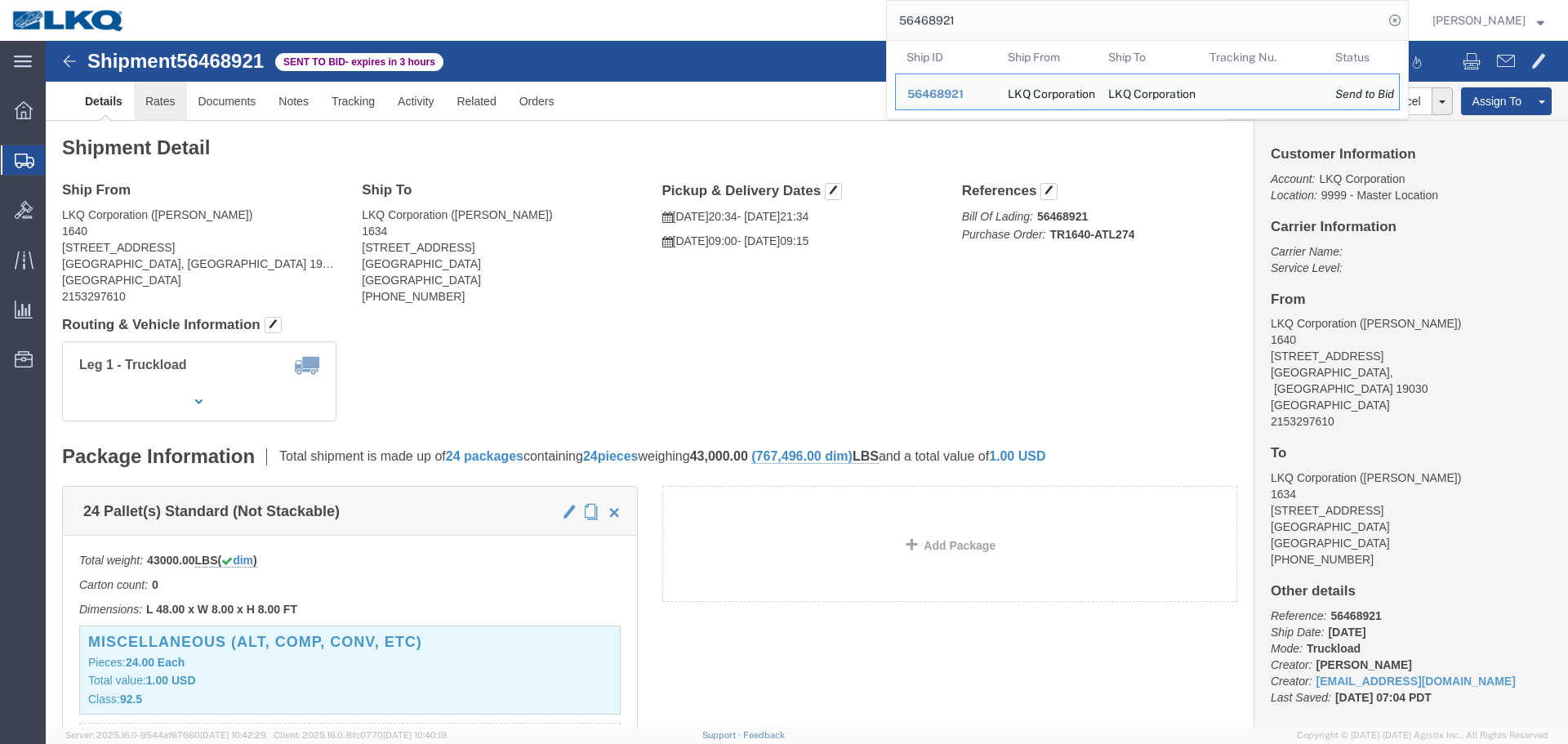
click link "Rates"
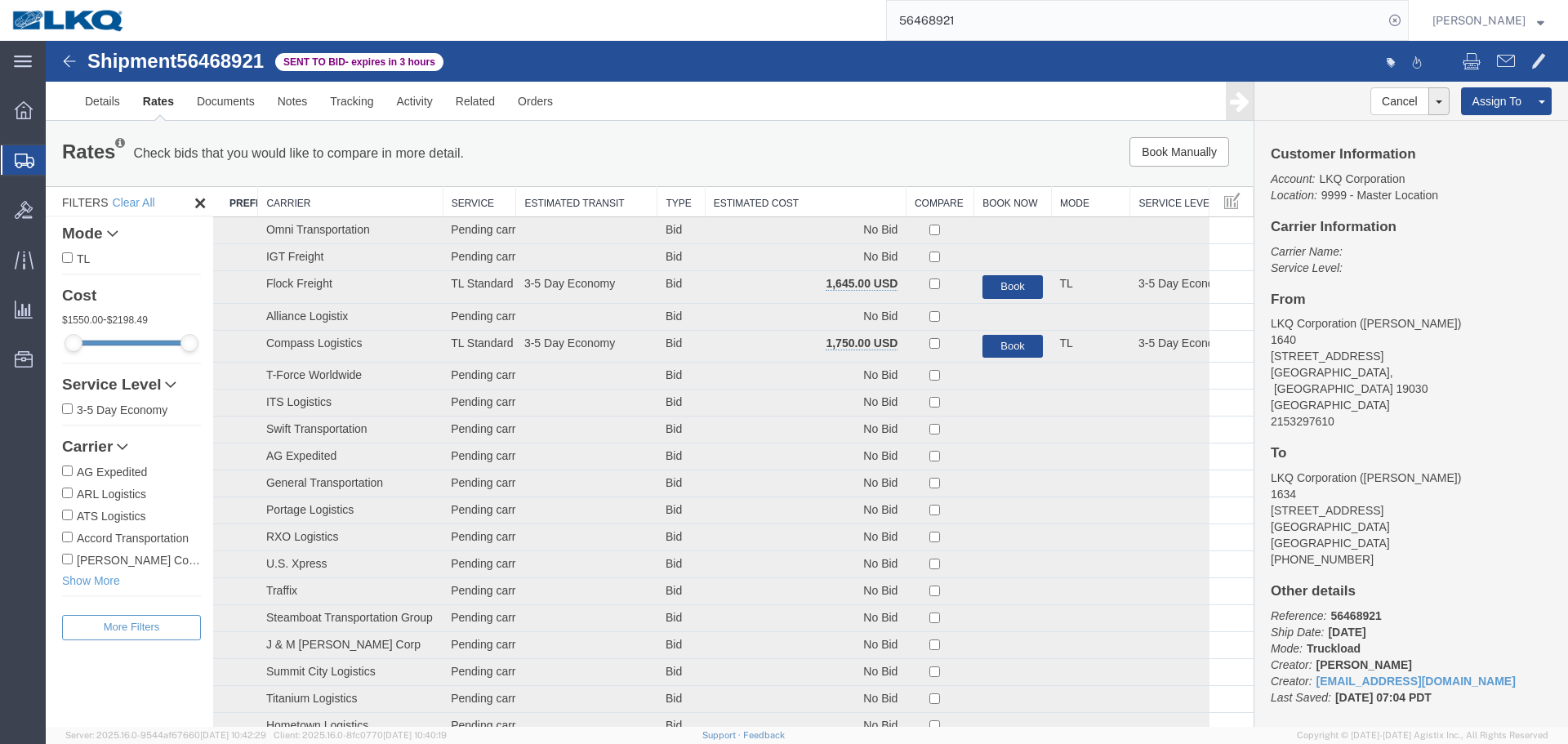
click at [824, 197] on th "Estimated Cost" at bounding box center [806, 202] width 201 height 30
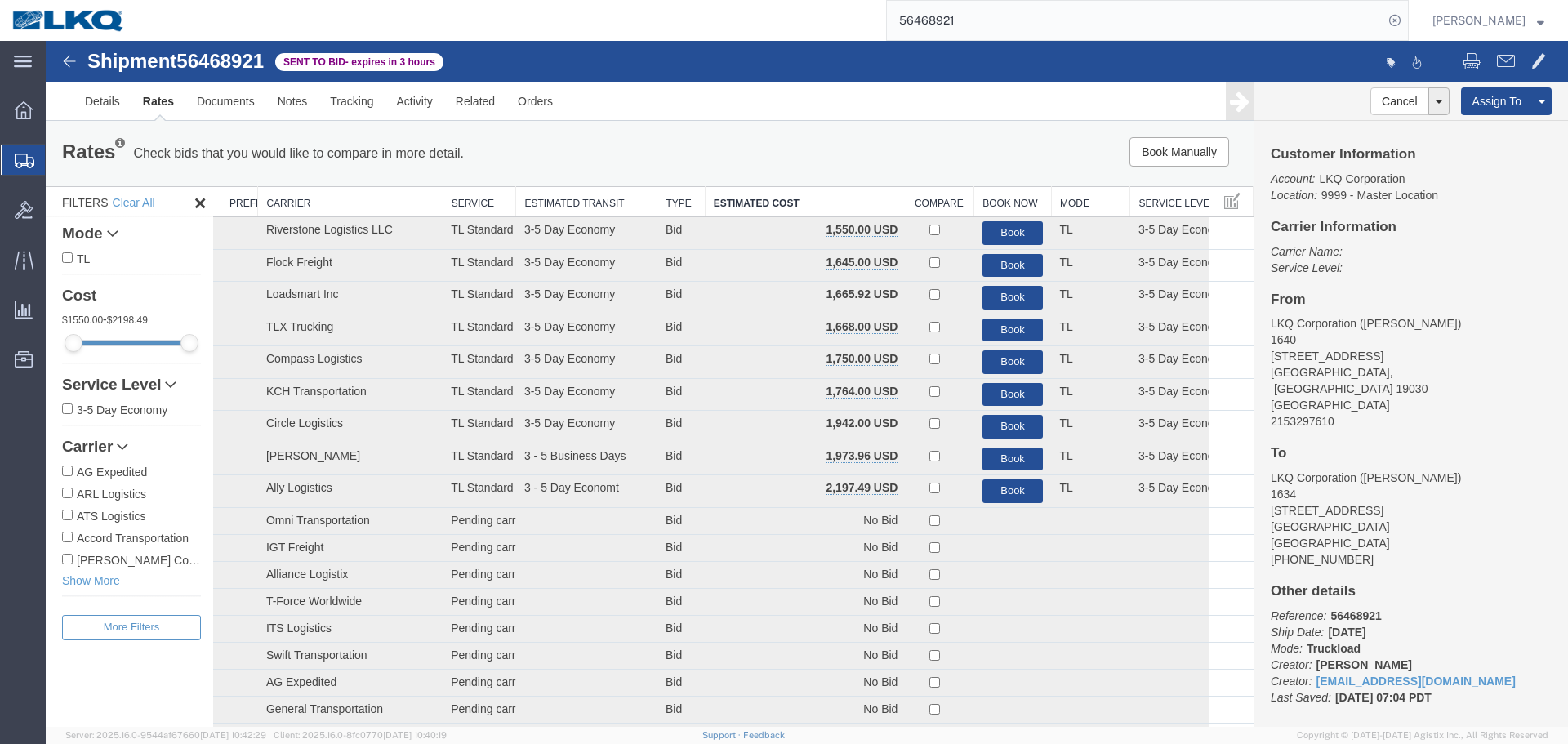
click at [779, 124] on div "Rates Check bids that you would like to compare in more detail. Compare Filter …" at bounding box center [650, 153] width 1208 height 66
click at [897, 147] on div "Book Manually Pause Continue" at bounding box center [1000, 152] width 500 height 30
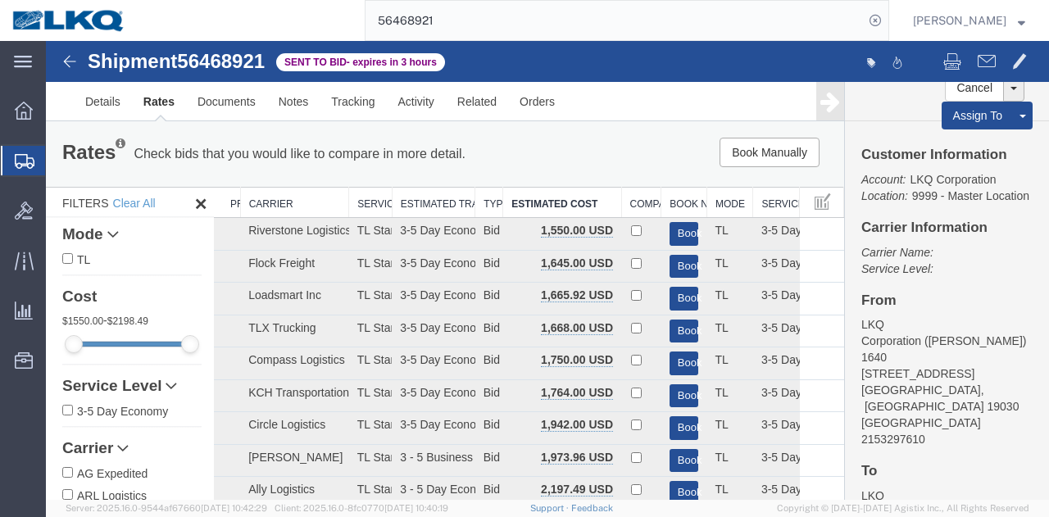
click at [594, 149] on div "Book Manually Pause Continue" at bounding box center [676, 153] width 330 height 30
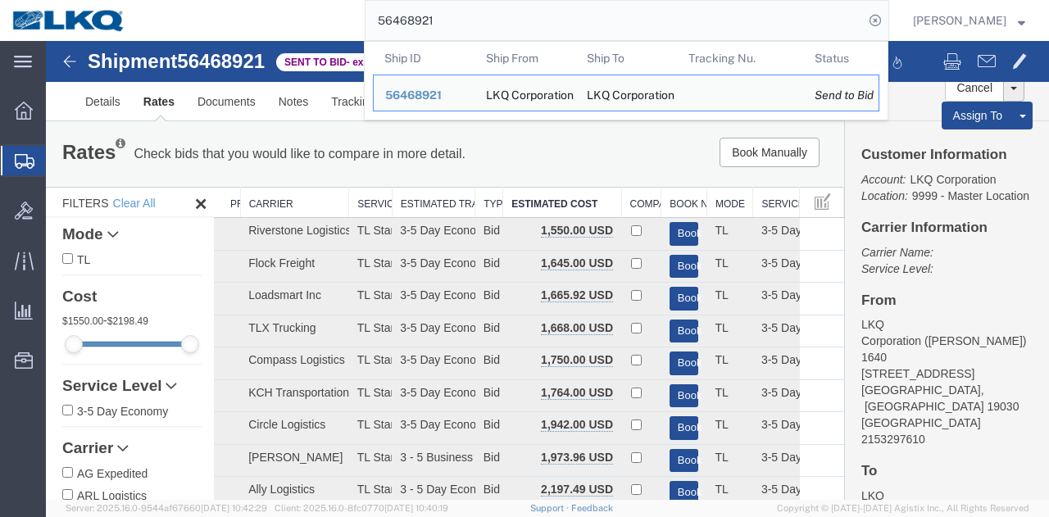
click at [621, 11] on input "56468921" at bounding box center [615, 20] width 498 height 39
paste input "072"
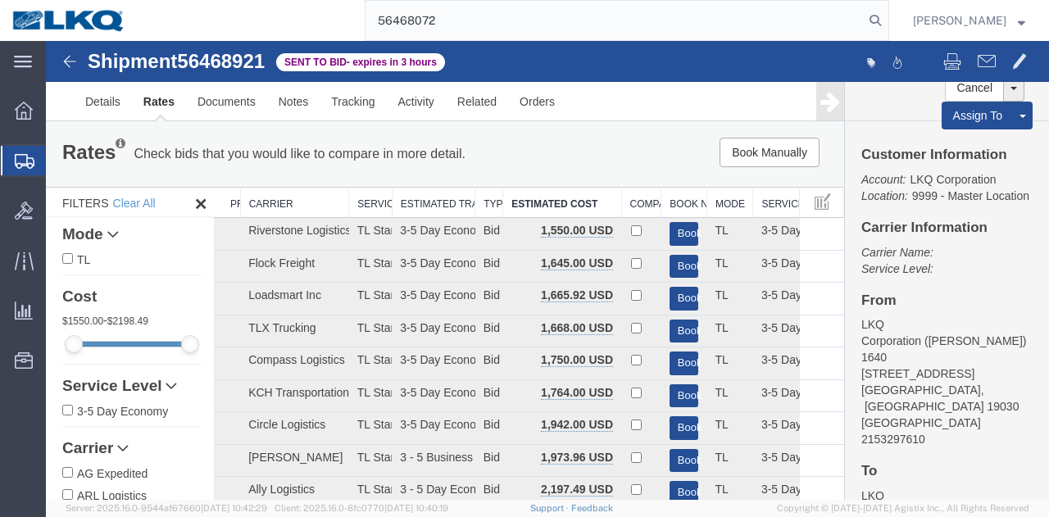
type input "56468072"
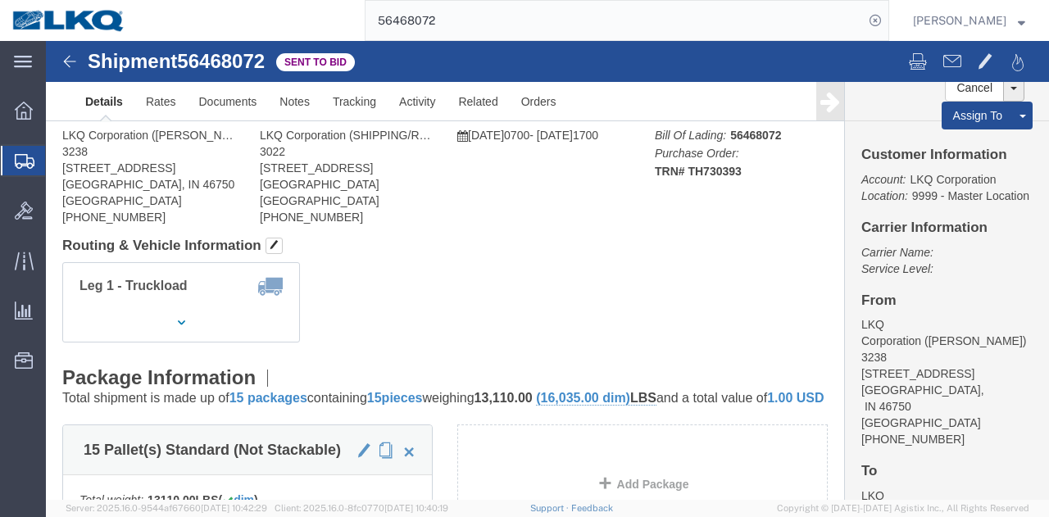
click div "Ship From LKQ Corporation (DEE SNEAD) 3238 1870 Riverfork Drive W Huntington, I…"
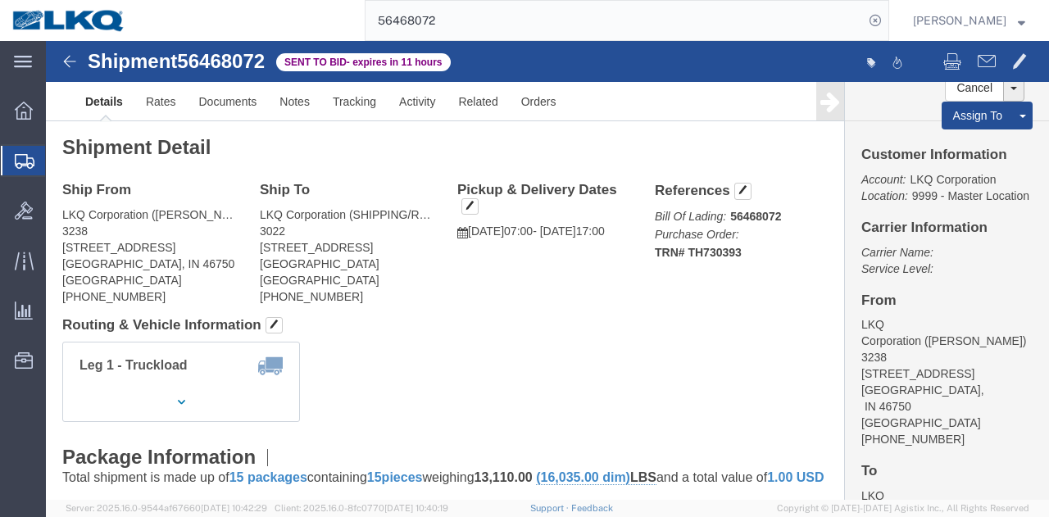
click address "LKQ Corporation (DEE SNEAD) 3238 1870 Riverfork Drive W Huntington, IN 46750 Un…"
copy address "46750"
click address "LKQ Corporation (SHIPPING/RECEIVING) 3022 4803 Hollins Ferry Rd Halethorpe, MD …"
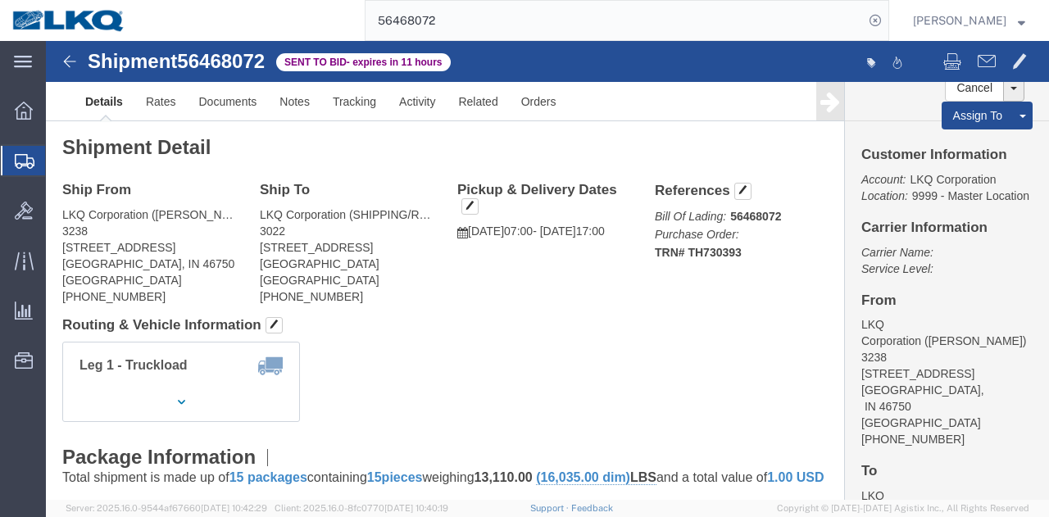
click address "LKQ Corporation (SHIPPING/RECEIVING) 3022 4803 Hollins Ferry Rd Halethorpe, MD …"
copy address "21227"
click link "Rates"
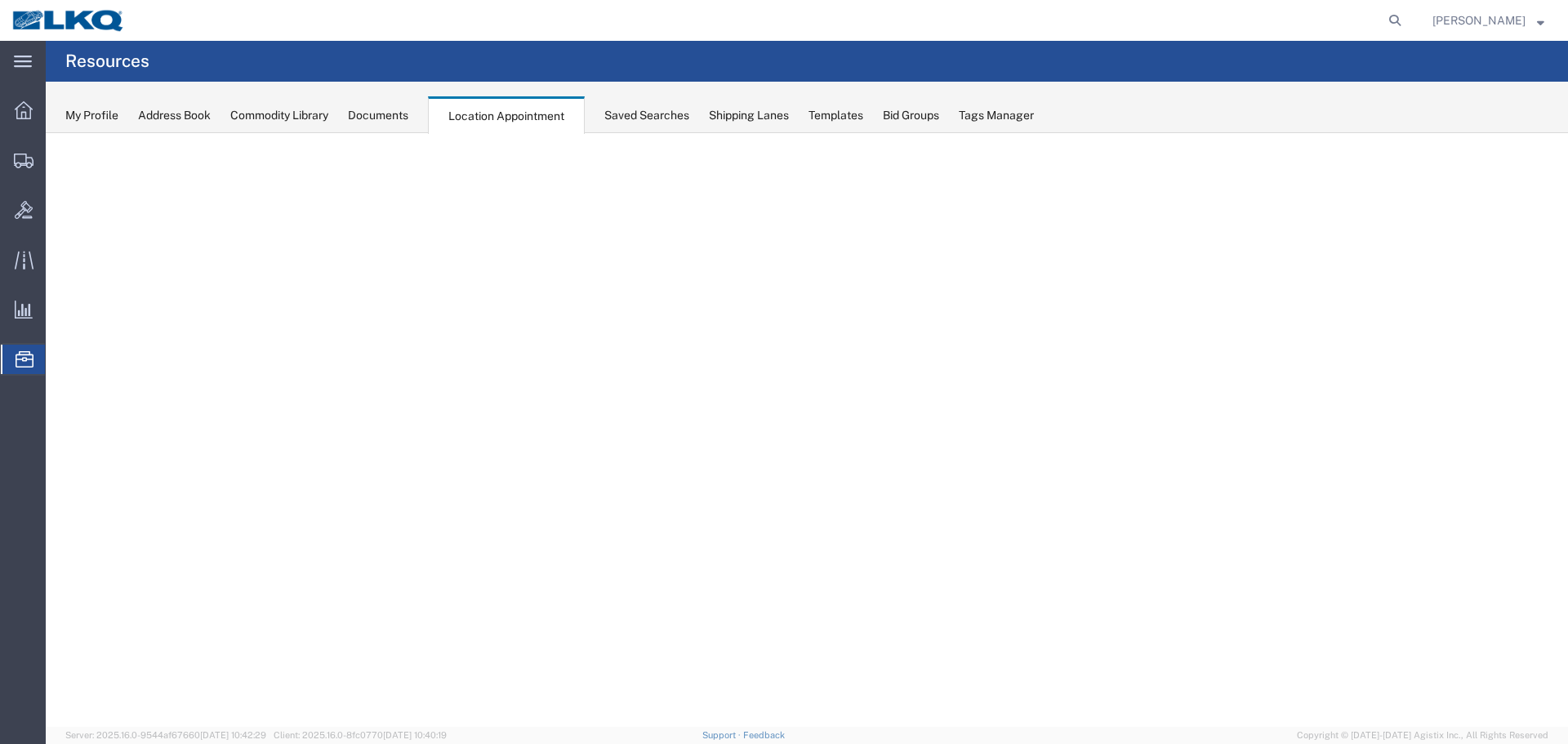
select select "27634"
select select "agendaWeek"
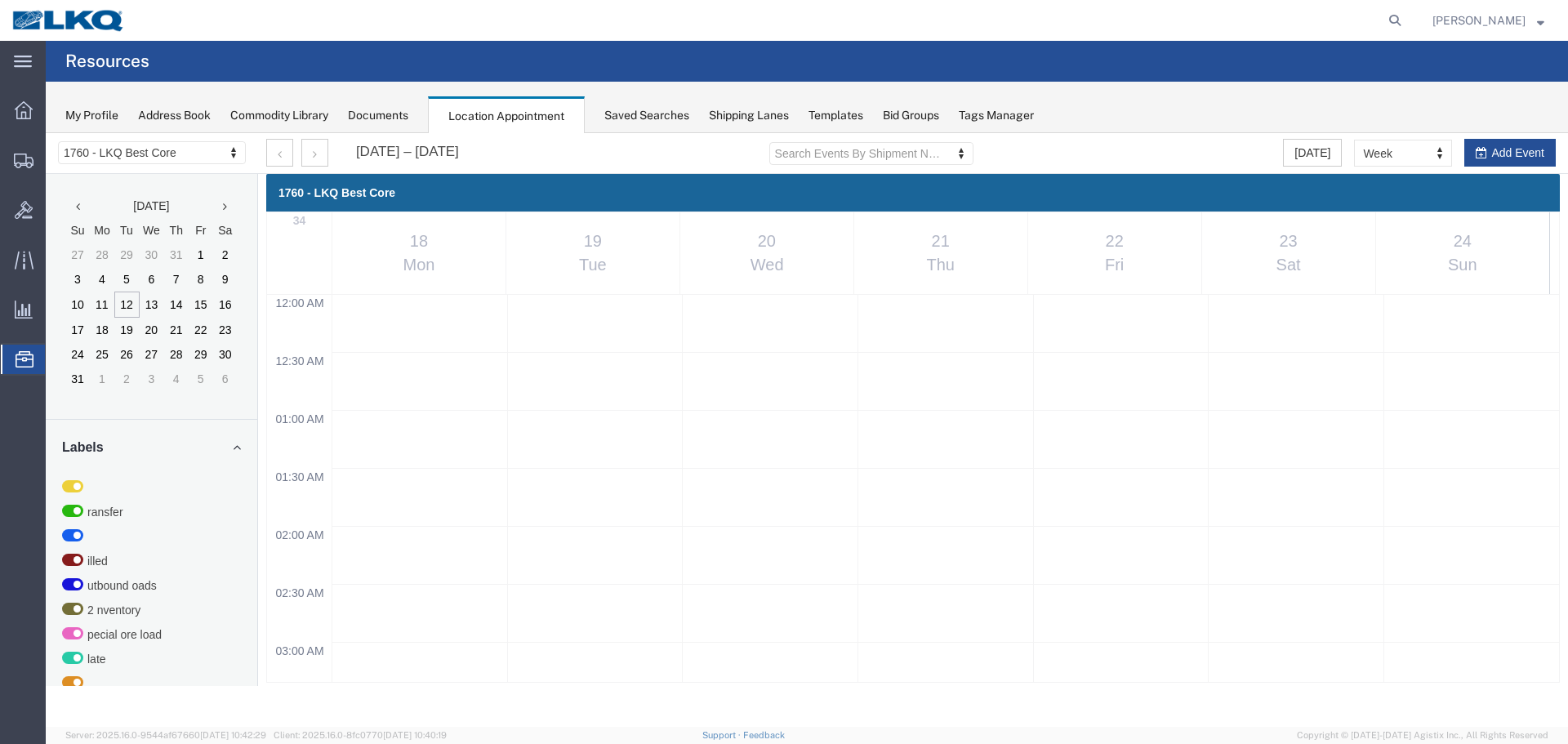
scroll to position [765, 0]
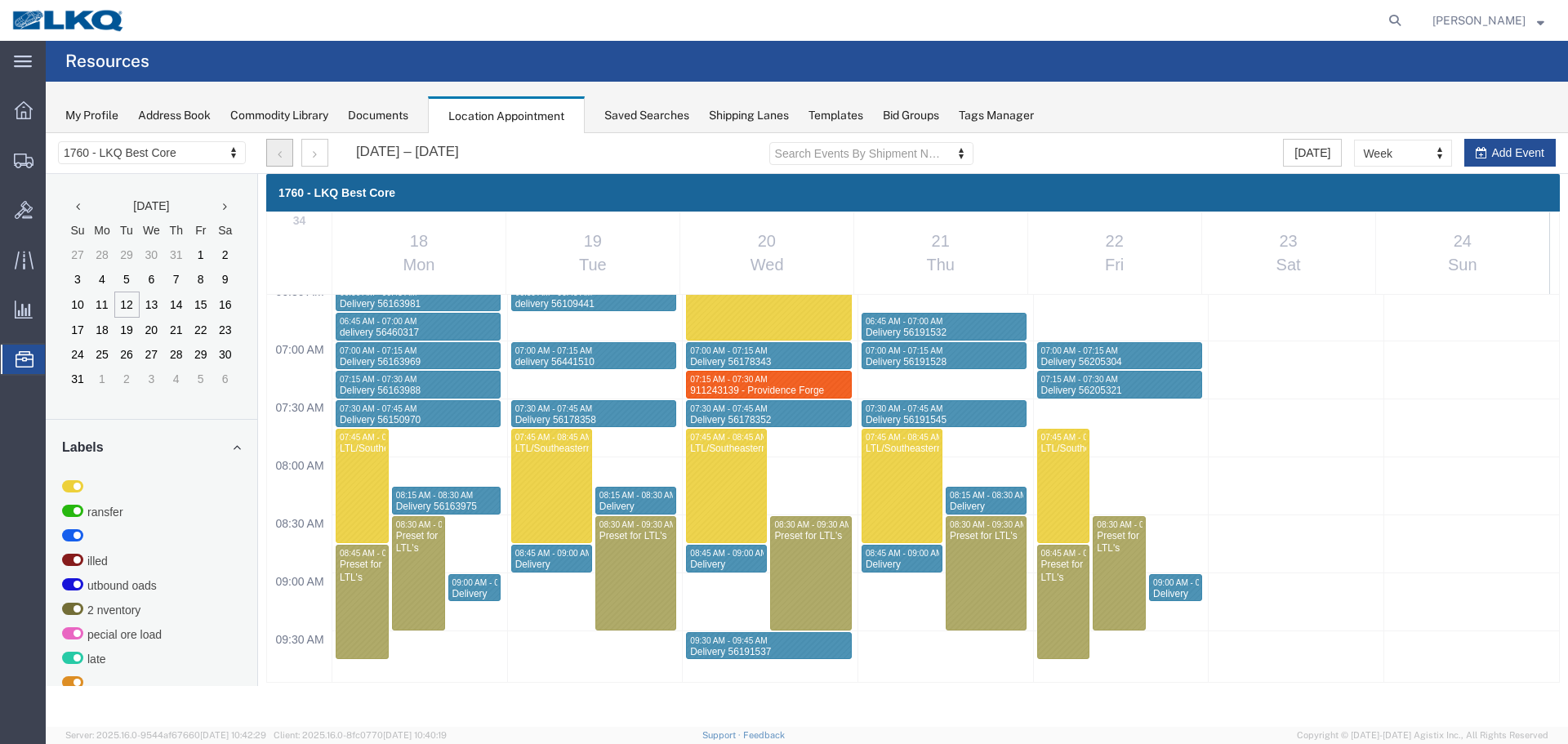
click at [283, 152] on button "button" at bounding box center [279, 152] width 27 height 28
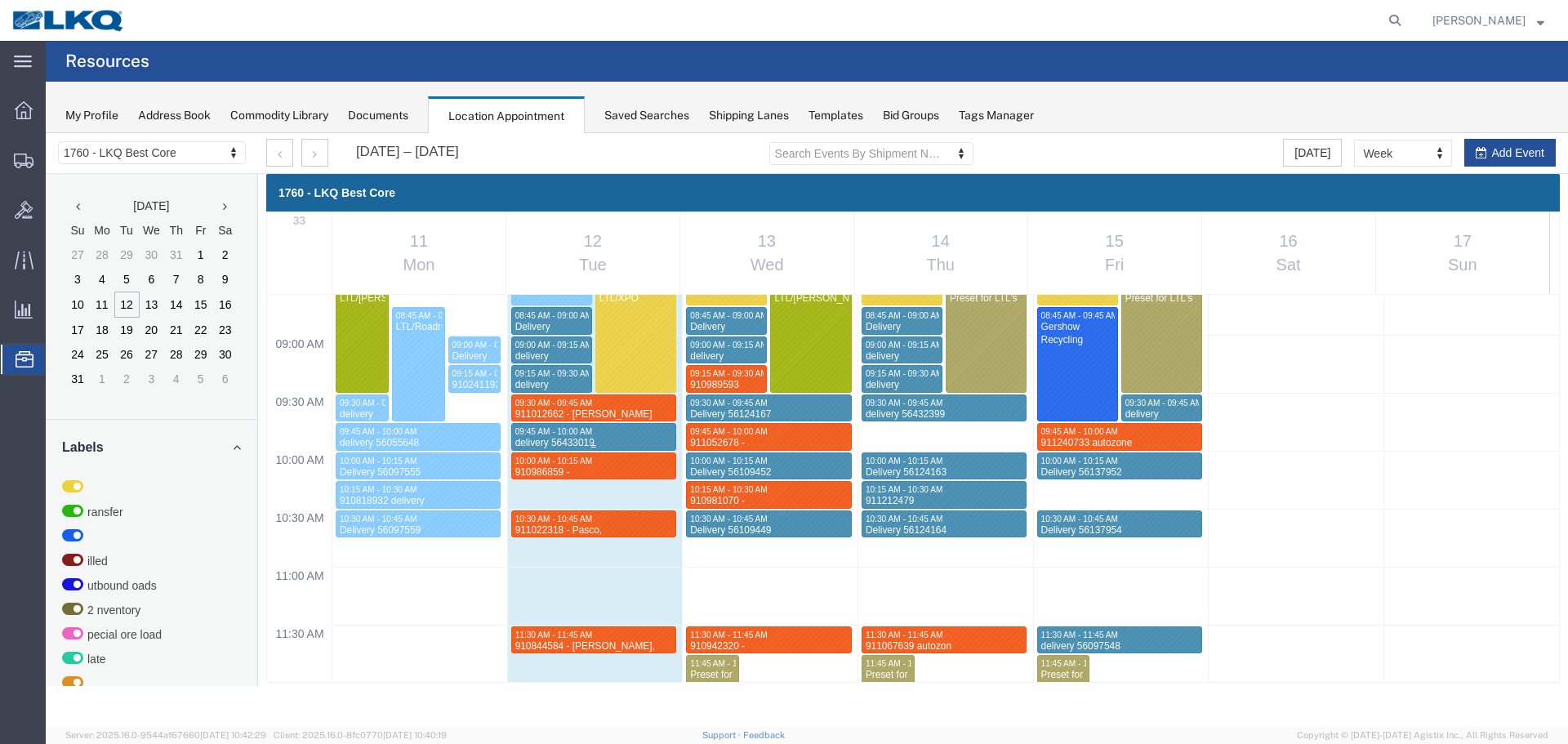
scroll to position [1248, 0]
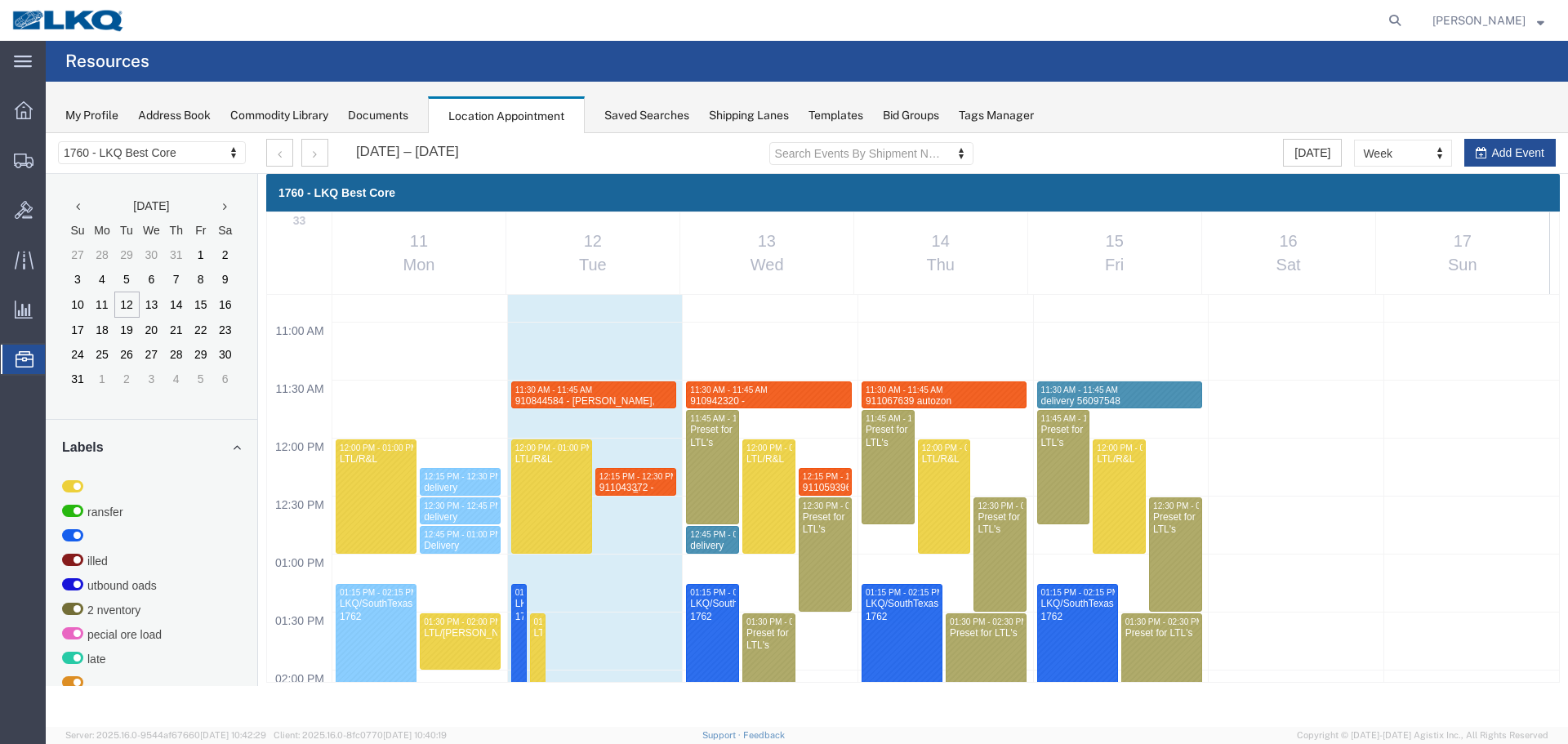
click at [650, 480] on span "12:15 PM - 12:30 PM" at bounding box center [639, 476] width 79 height 9
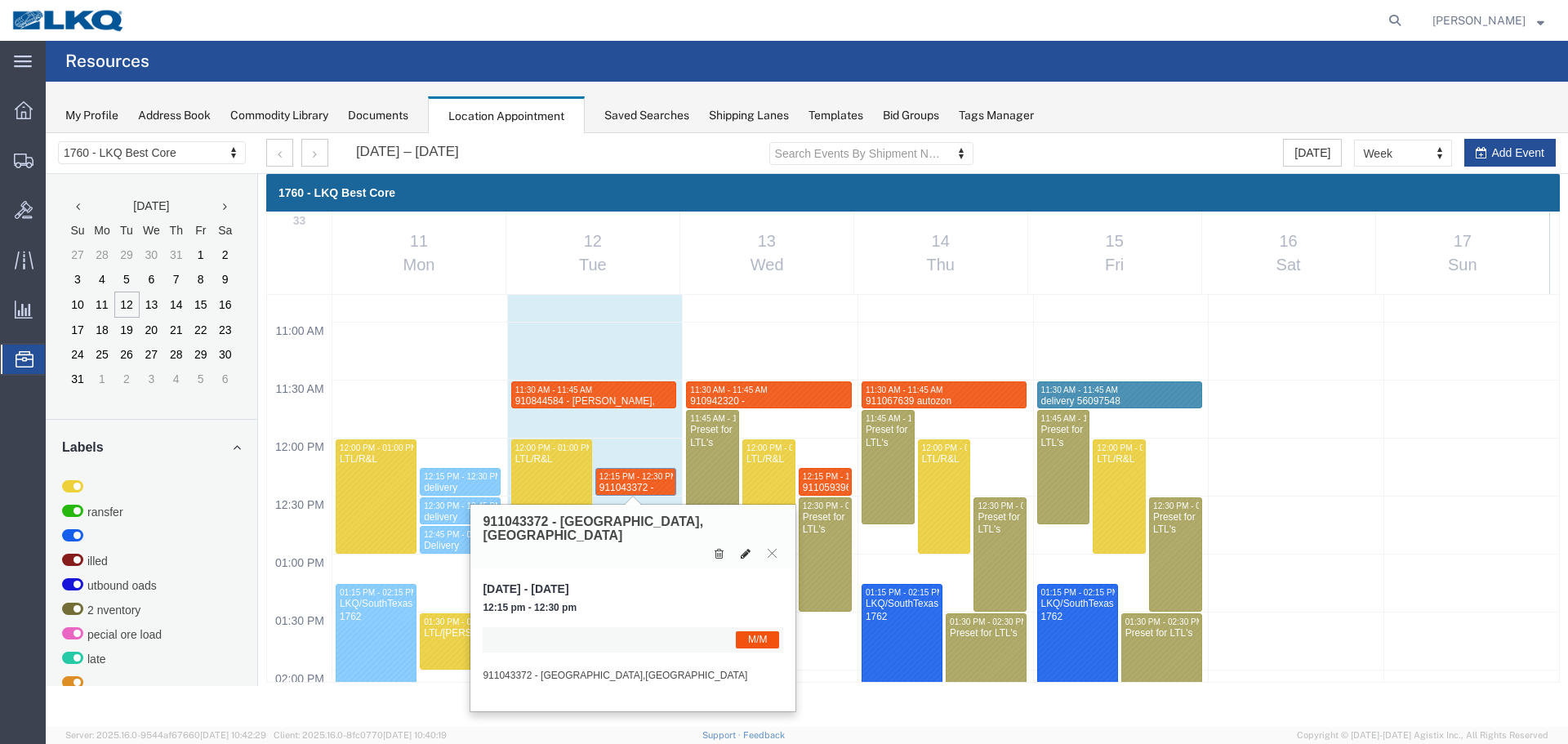
click at [745, 548] on icon at bounding box center [746, 553] width 10 height 11
select select "1"
select select "24"
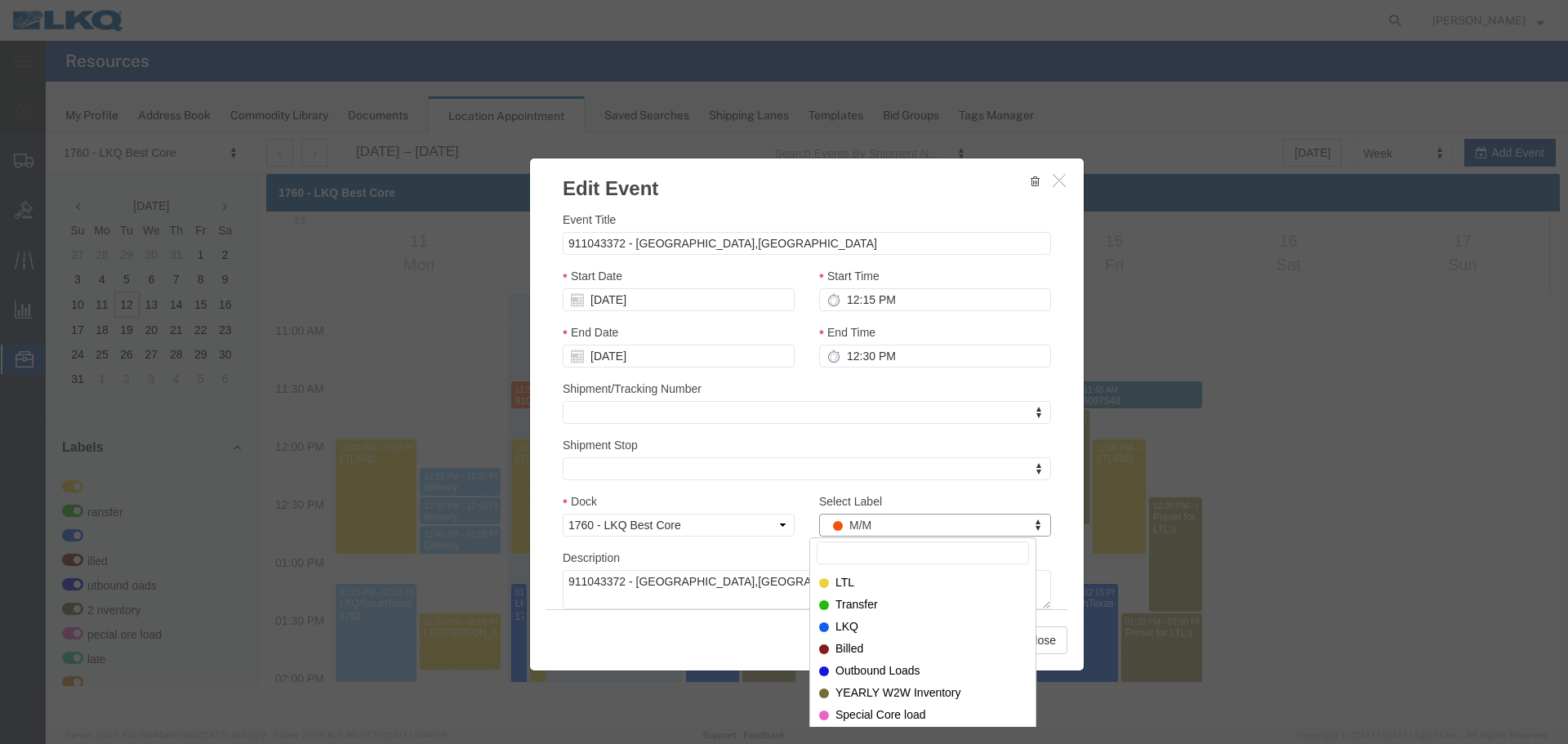
type input "m"
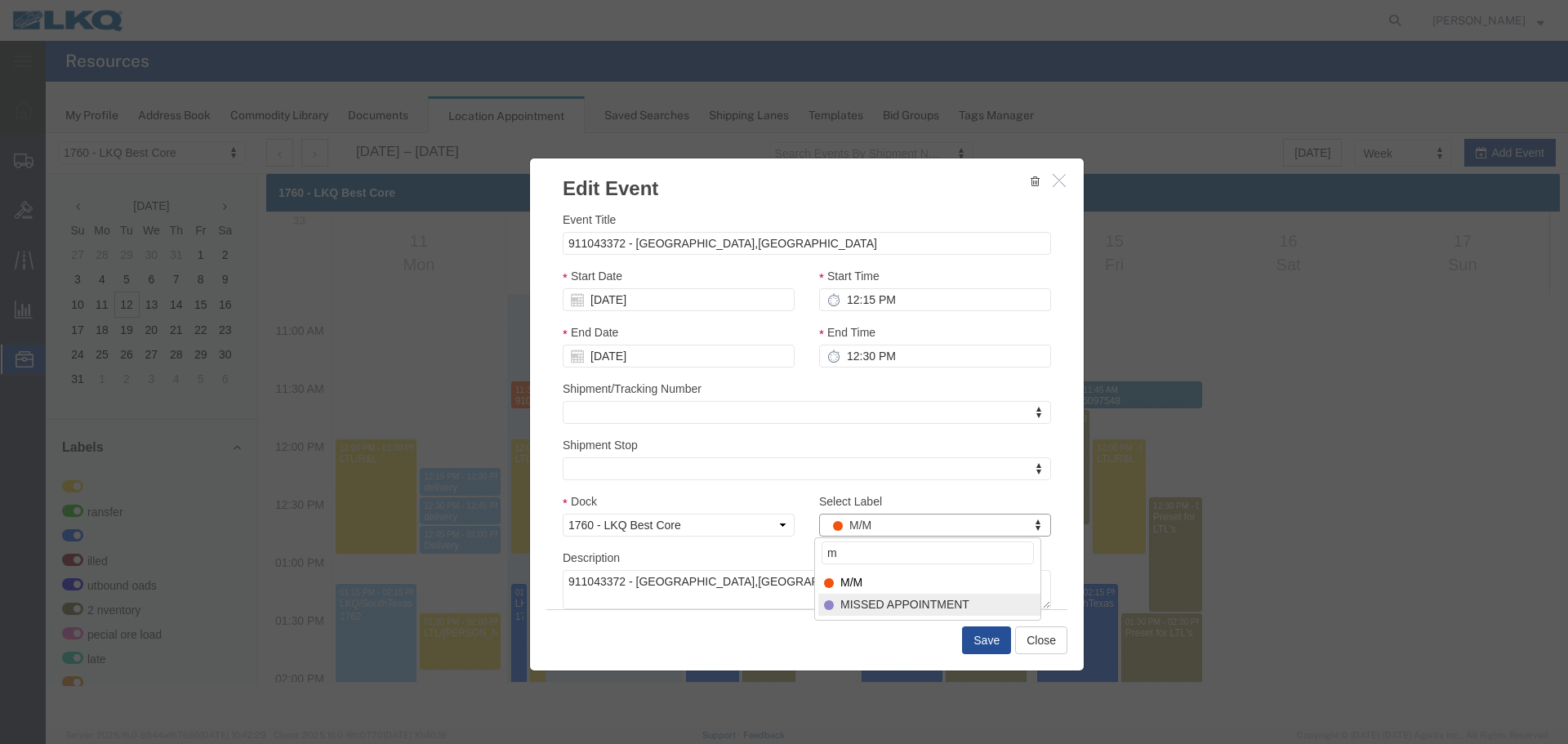
type input "m"
select select "100"
click at [662, 298] on input "[DATE]" at bounding box center [678, 299] width 232 height 23
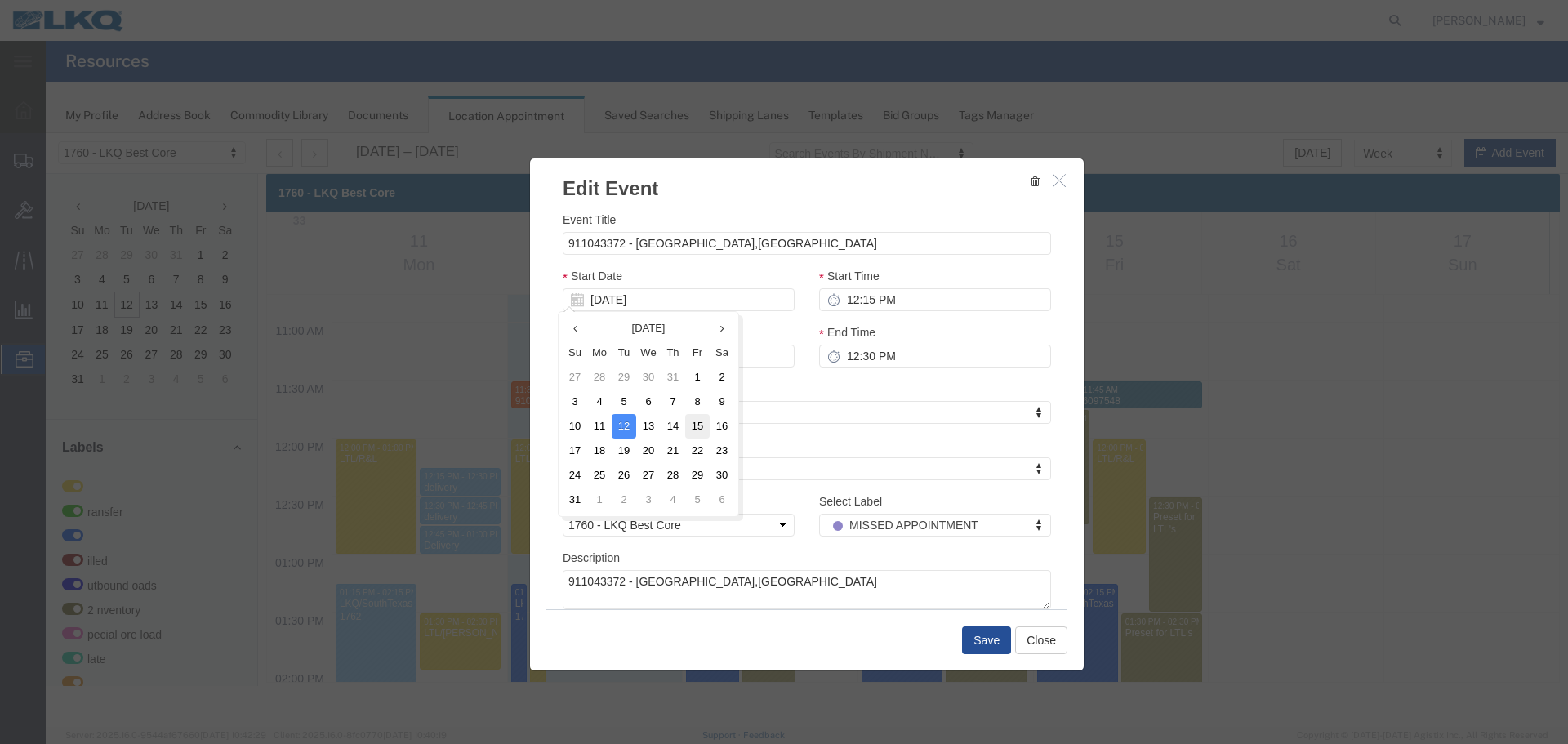
click at [695, 428] on td "15" at bounding box center [697, 426] width 25 height 25
type input "[DATE]"
click at [959, 299] on input "12:15 PM" at bounding box center [934, 299] width 232 height 23
type input "9:00 AM"
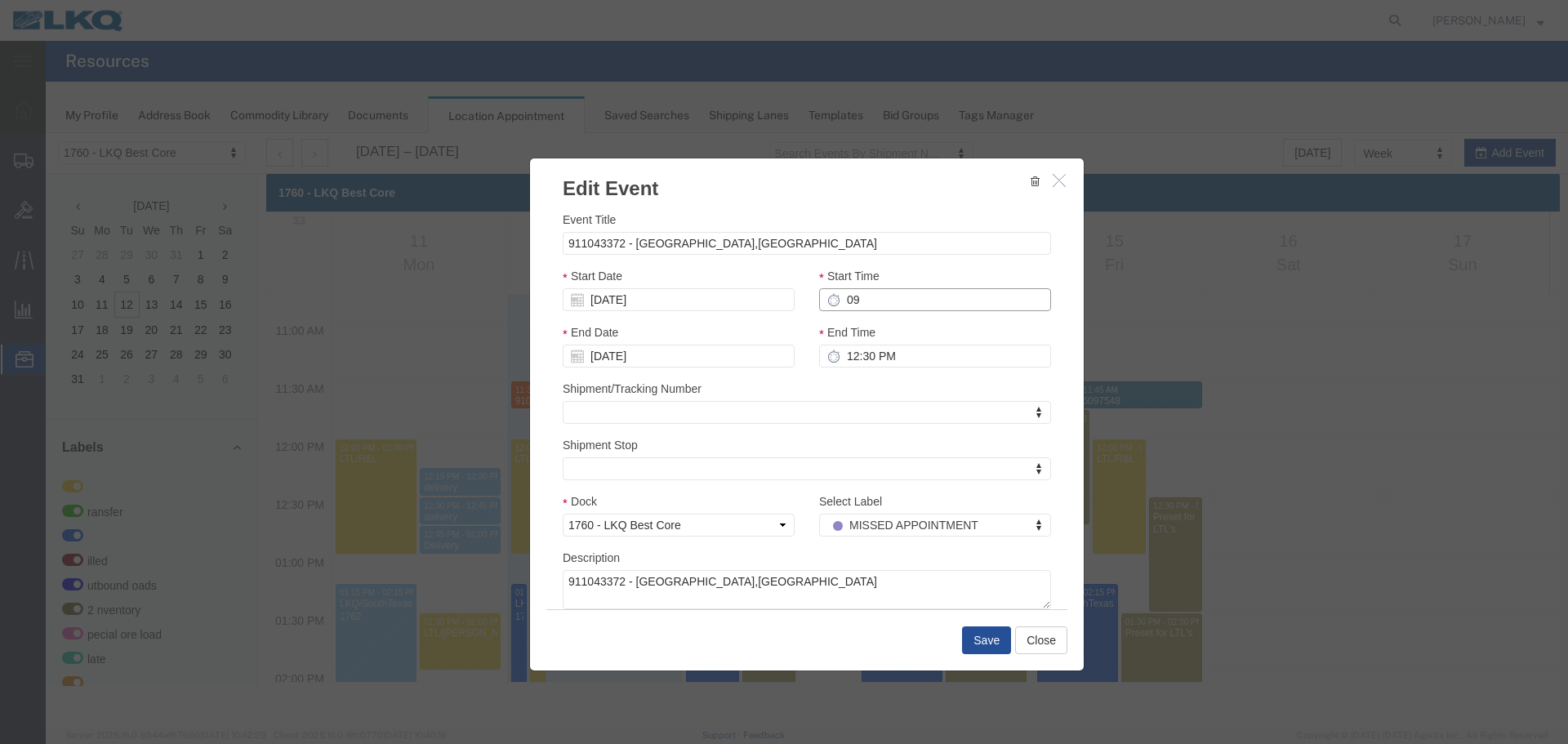
type input "10:00 AM"
type input "9:00 AM"
click at [882, 350] on input "10:00 AM" at bounding box center [934, 356] width 232 height 23
type input "9:15 AM"
click at [988, 645] on button "Save" at bounding box center [986, 640] width 49 height 28
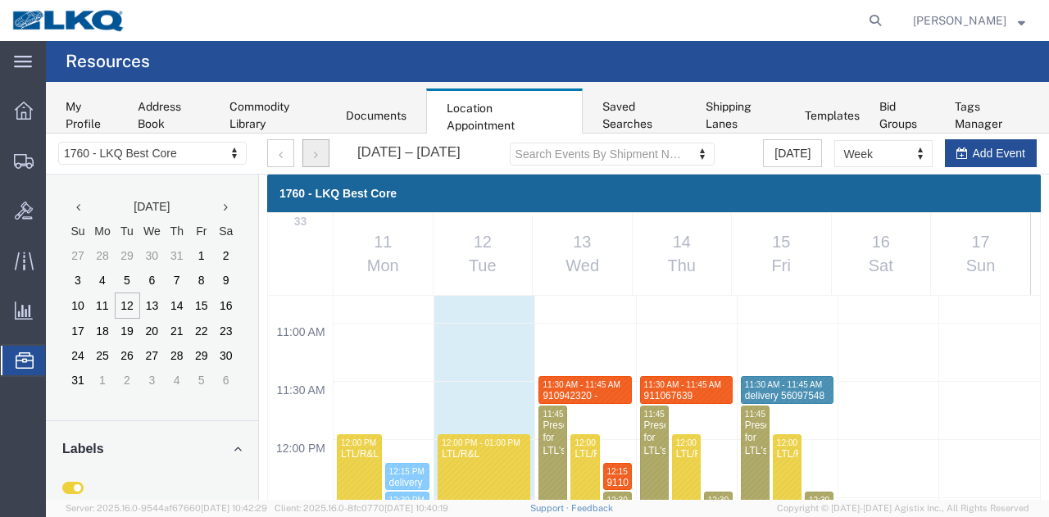
drag, startPoint x: 312, startPoint y: 171, endPoint x: 309, endPoint y: 160, distance: 11.7
click at [309, 160] on div "[DATE] – [DATE] Search Events By Shipment Number Clear Filter [DATE] Week Month…" at bounding box center [652, 154] width 794 height 41
click at [309, 160] on button "button" at bounding box center [316, 153] width 27 height 28
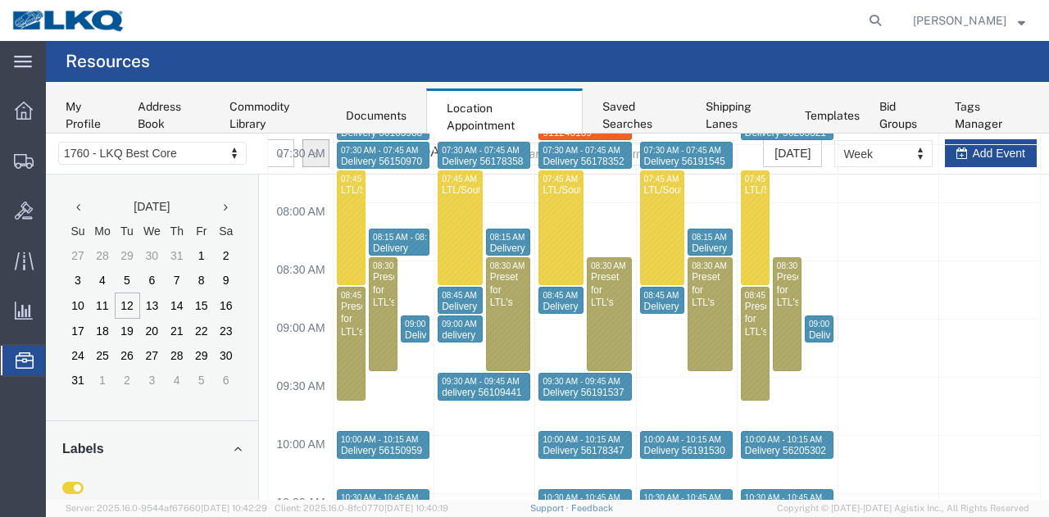
scroll to position [889, 0]
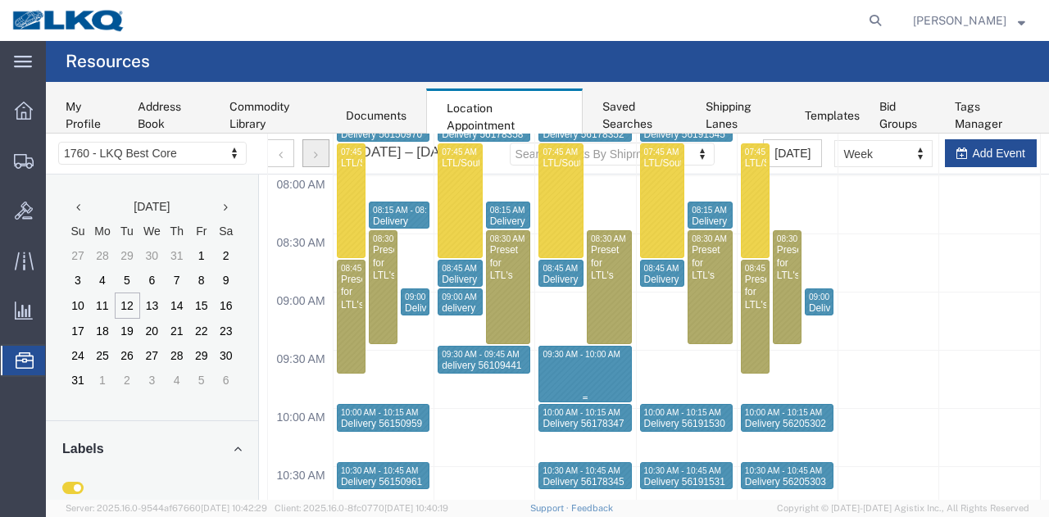
select select "1"
select select
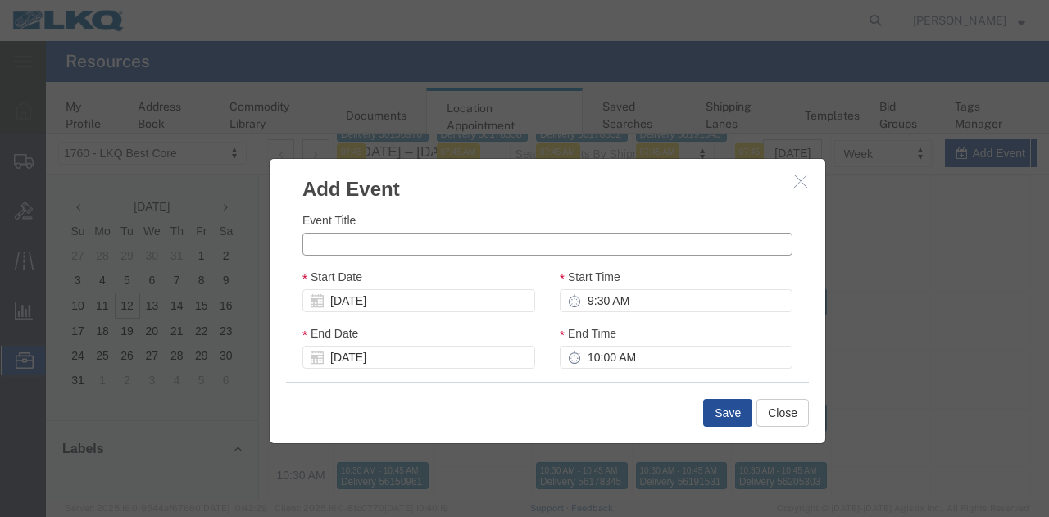
click at [410, 247] on input "Event Title" at bounding box center [548, 244] width 490 height 23
paste input "911236341"
type input "911236341"
click at [645, 297] on input "9:30 AM" at bounding box center [676, 300] width 233 height 23
type input "9:45 AM"
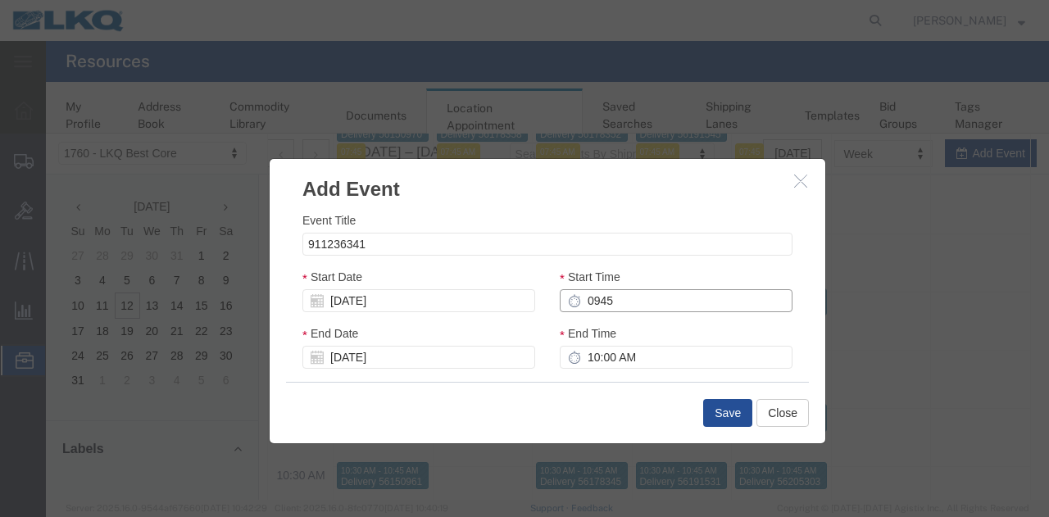
type input "10:45 AM"
type input "9:45 AM"
click at [626, 353] on input "10:45 AM" at bounding box center [676, 357] width 233 height 23
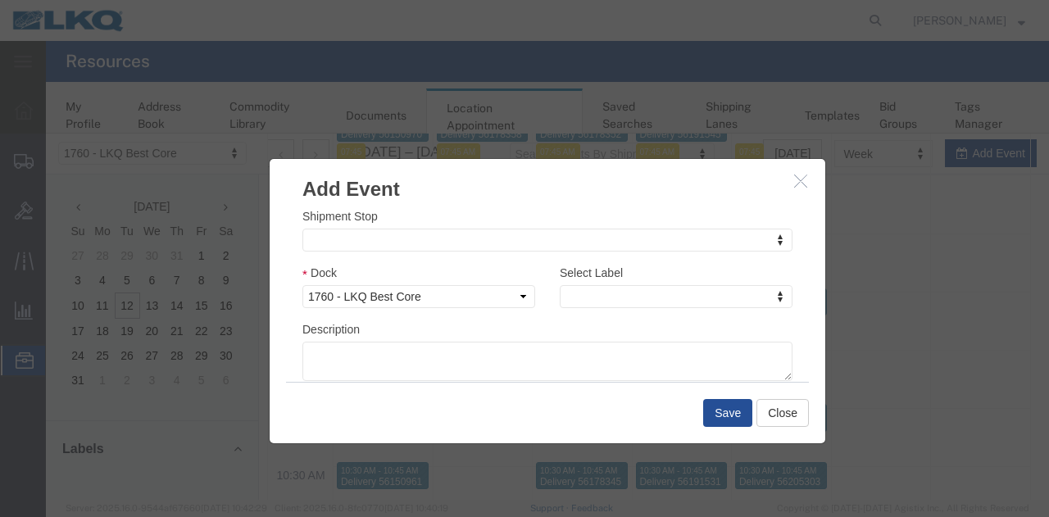
scroll to position [246, 0]
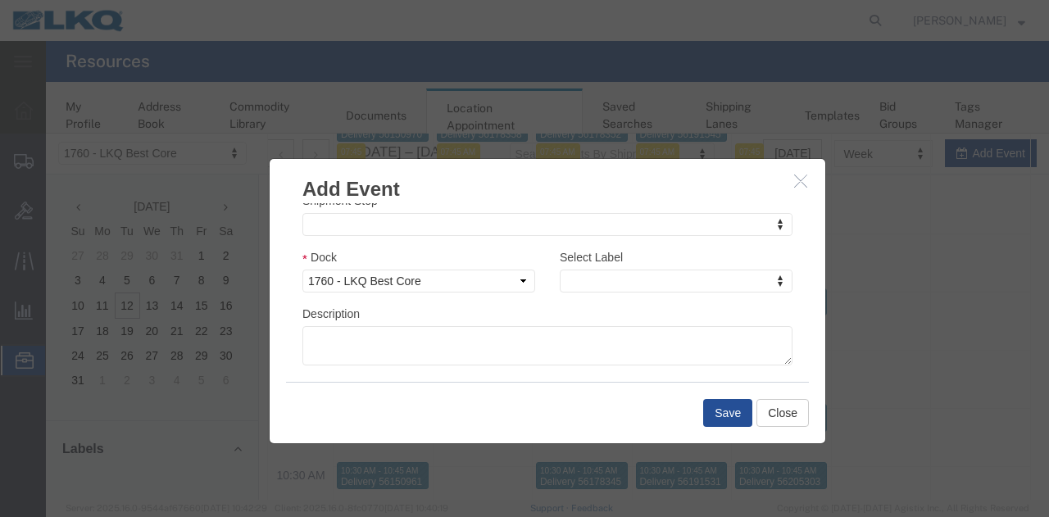
type input "10:00 AM"
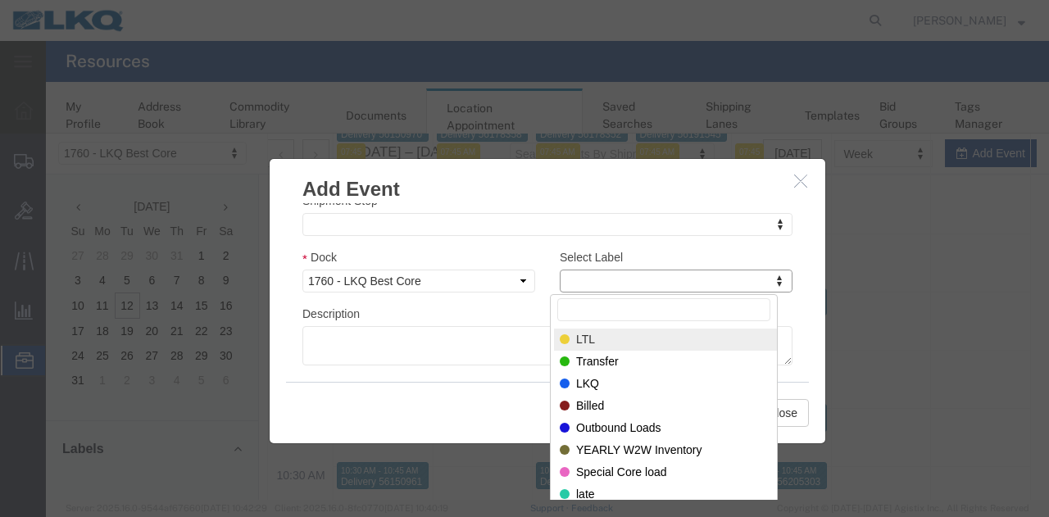
type input "m"
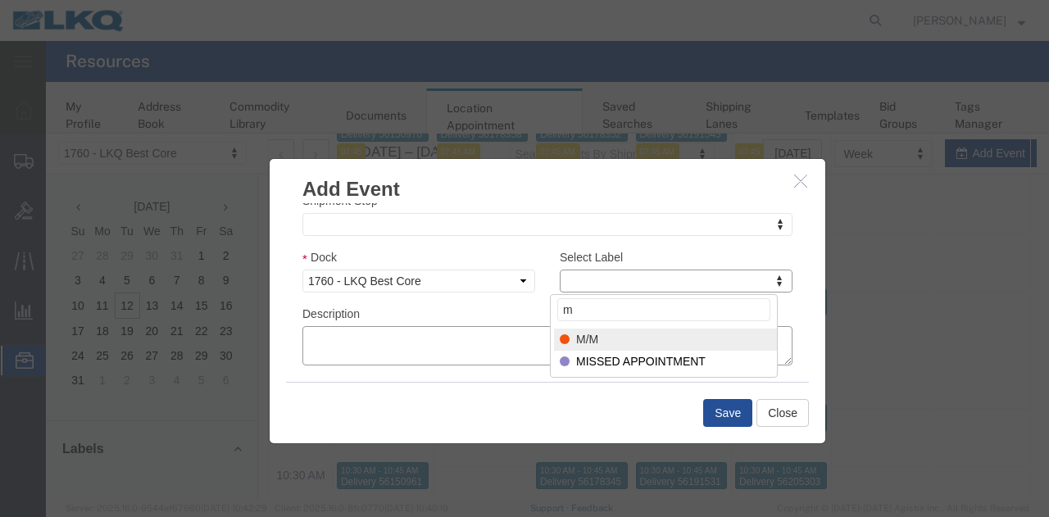
select select "24"
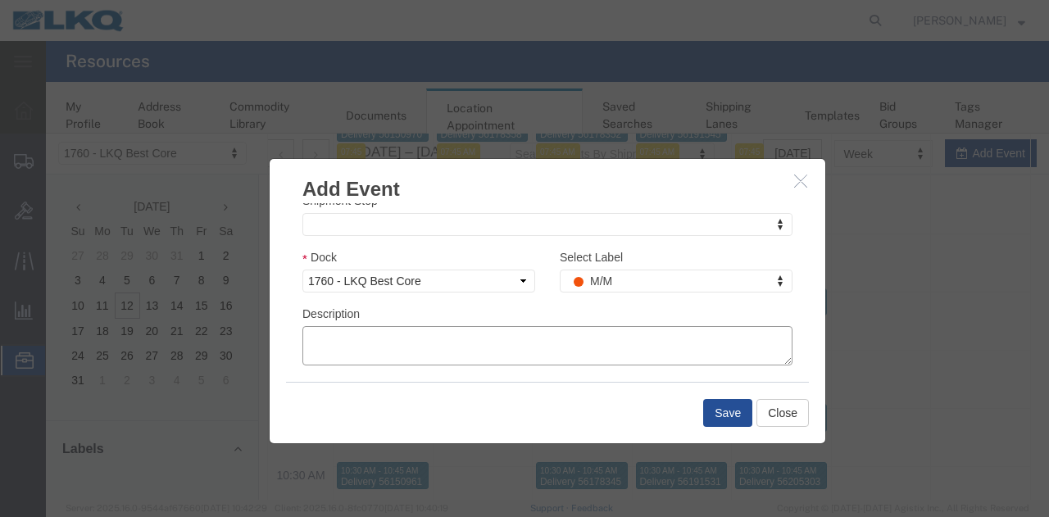
paste textarea "911236341"
type textarea "911236341"
click at [717, 424] on button "Save" at bounding box center [727, 413] width 49 height 28
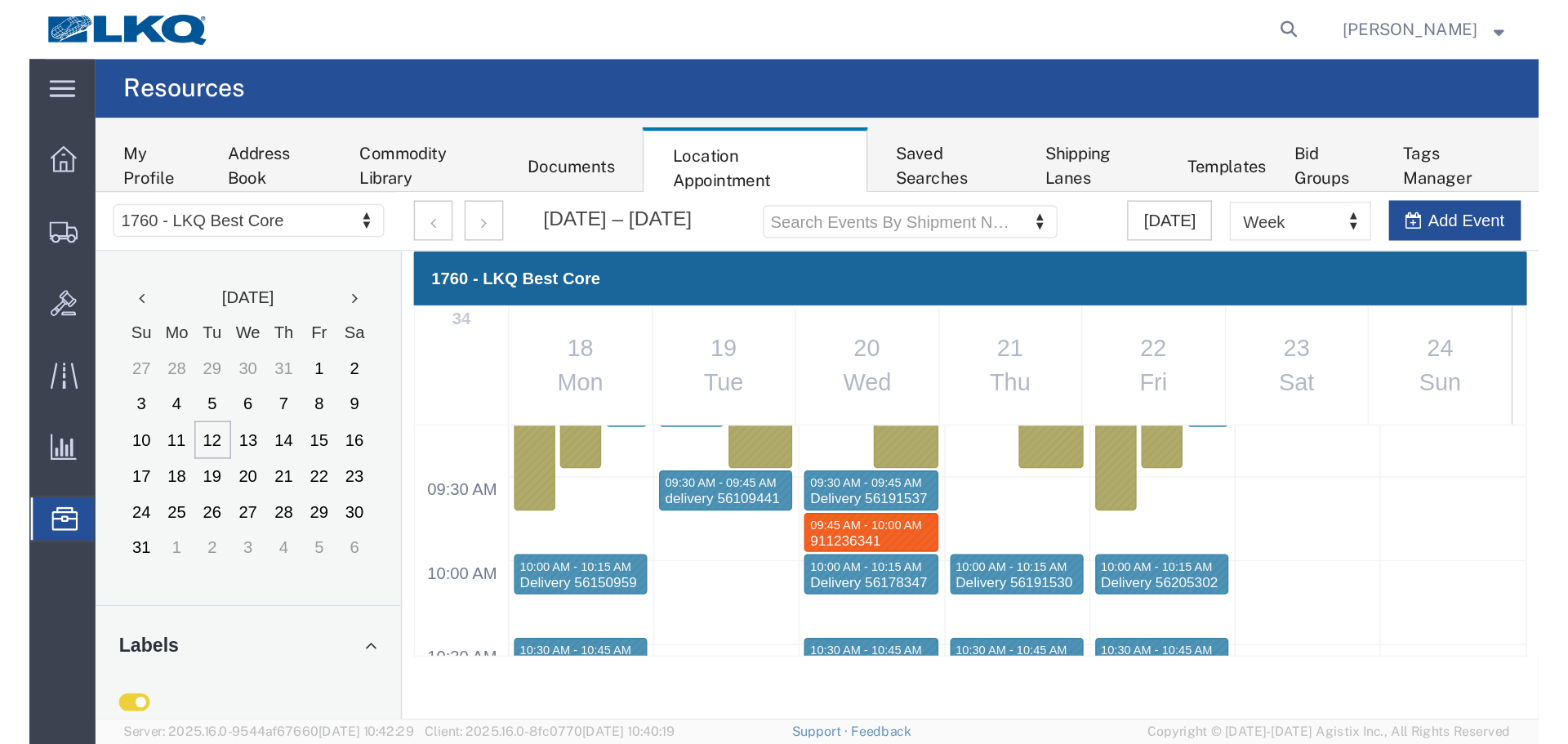
scroll to position [1066, 0]
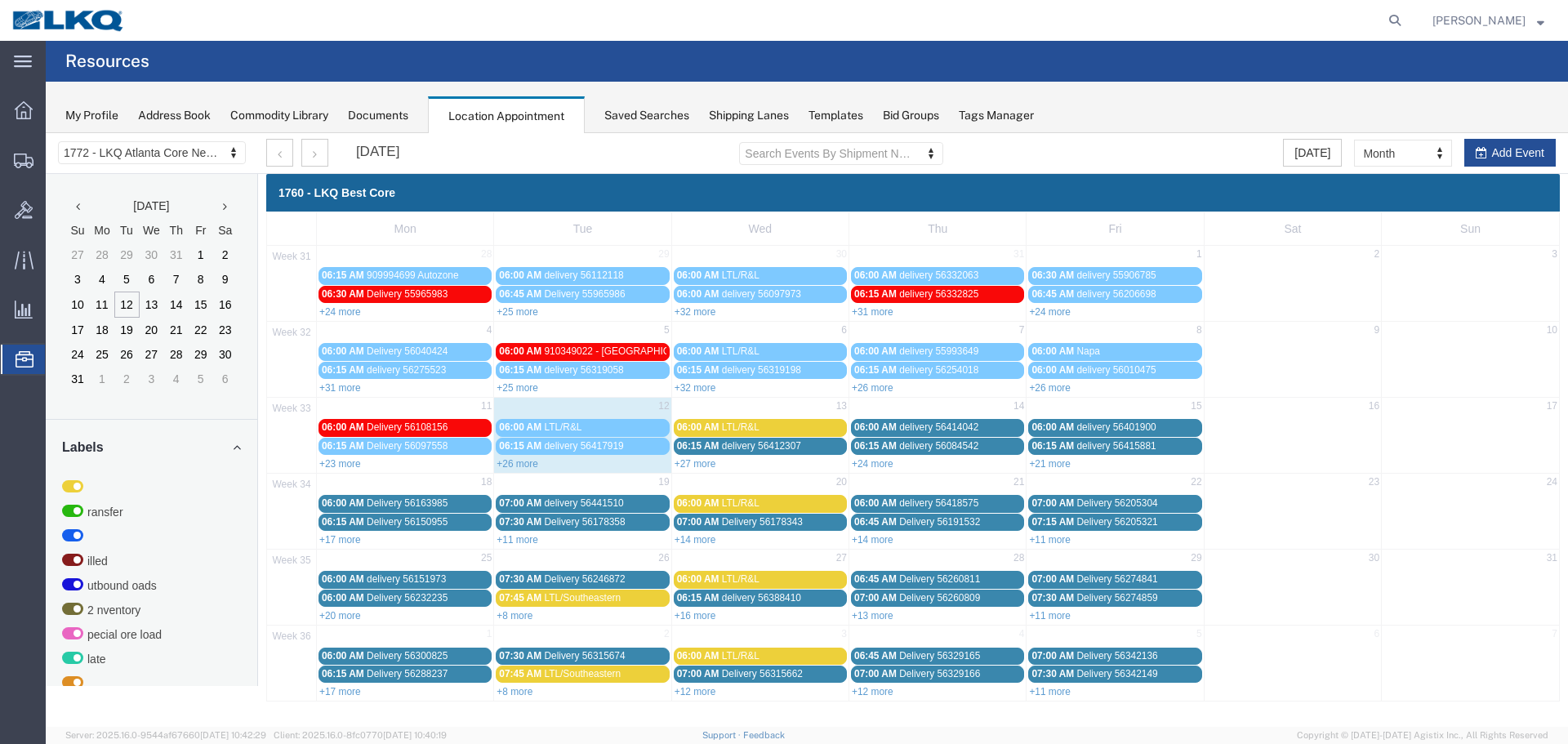
select select "30704"
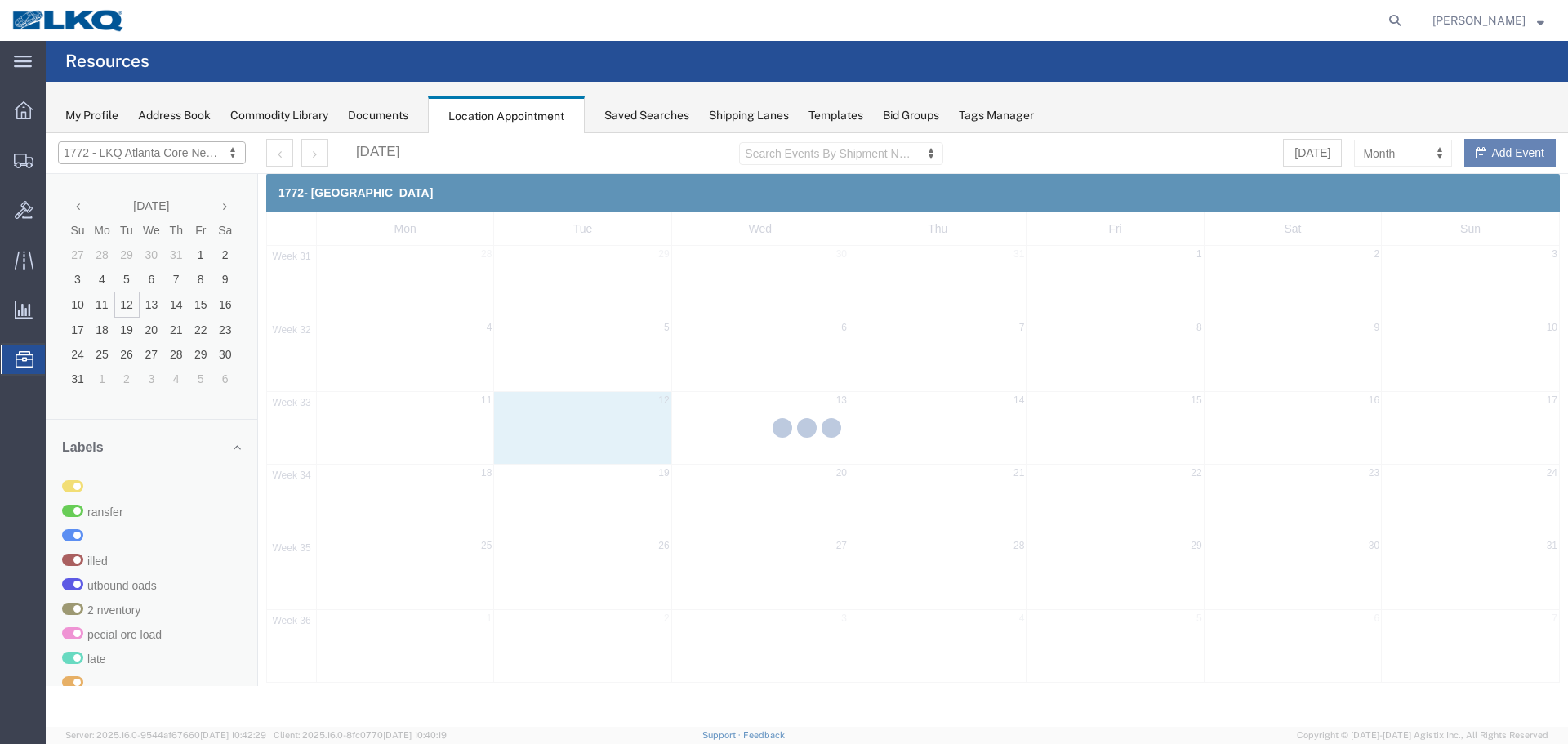
drag, startPoint x: 1367, startPoint y: 16, endPoint x: 1413, endPoint y: 149, distance: 140.7
click at [1413, 149] on div at bounding box center [807, 430] width 1522 height 594
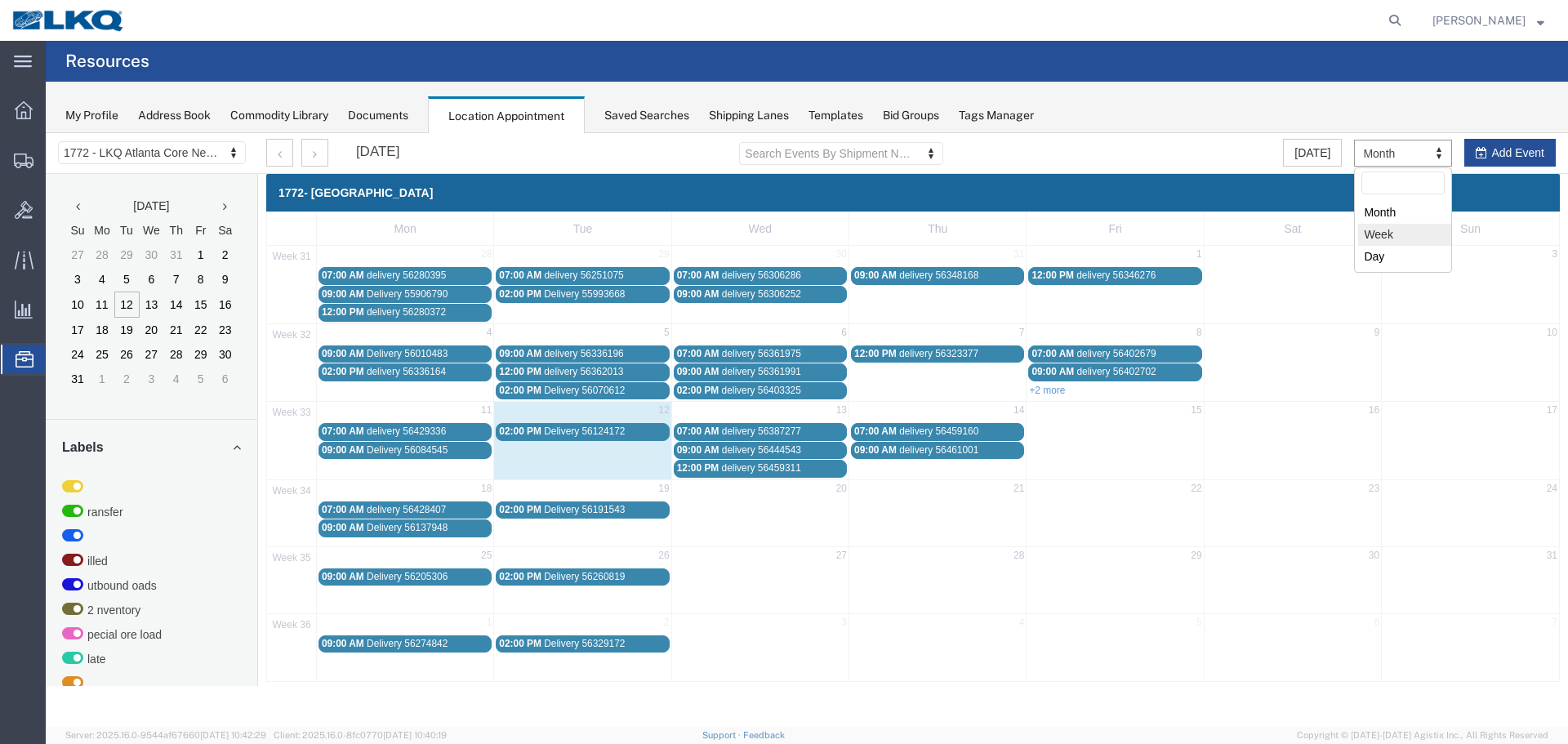
select select "agendaWeek"
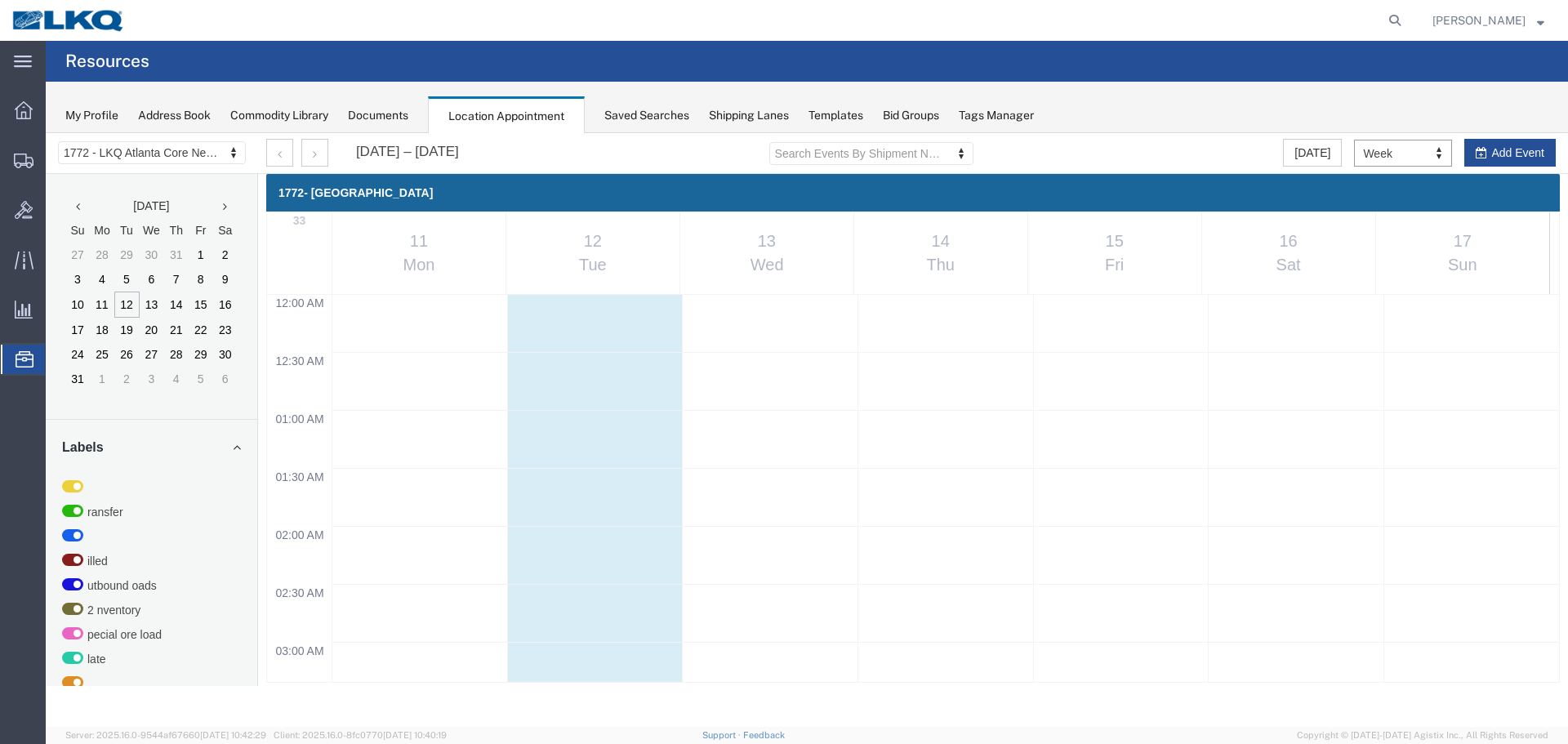
scroll to position [696, 0]
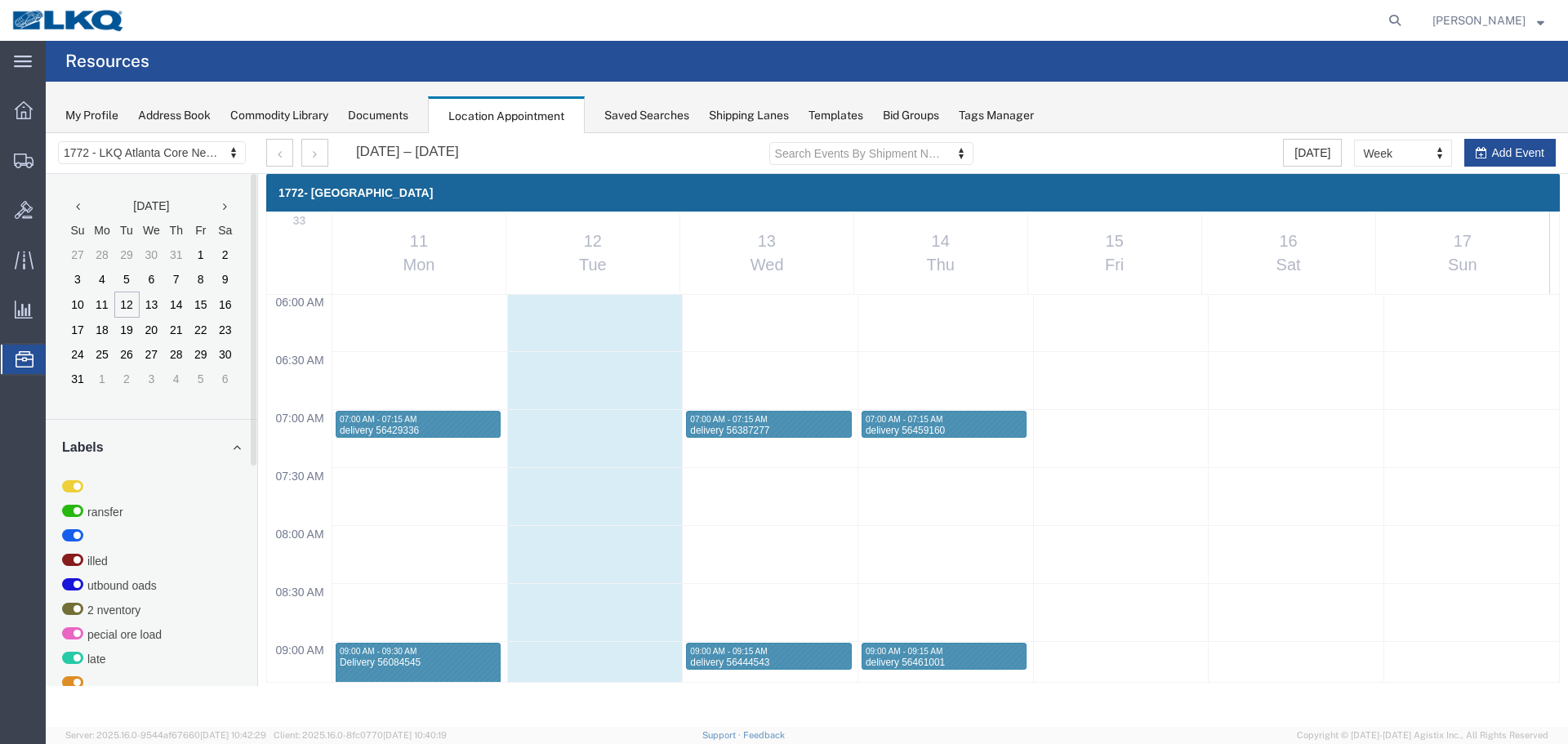
click at [136, 164] on div "1772 - LKQ Atlanta Core Newnan 1530 - LKQ Viking Auto Salvage 1633 - [GEOGRAPHI…" at bounding box center [151, 153] width 212 height 41
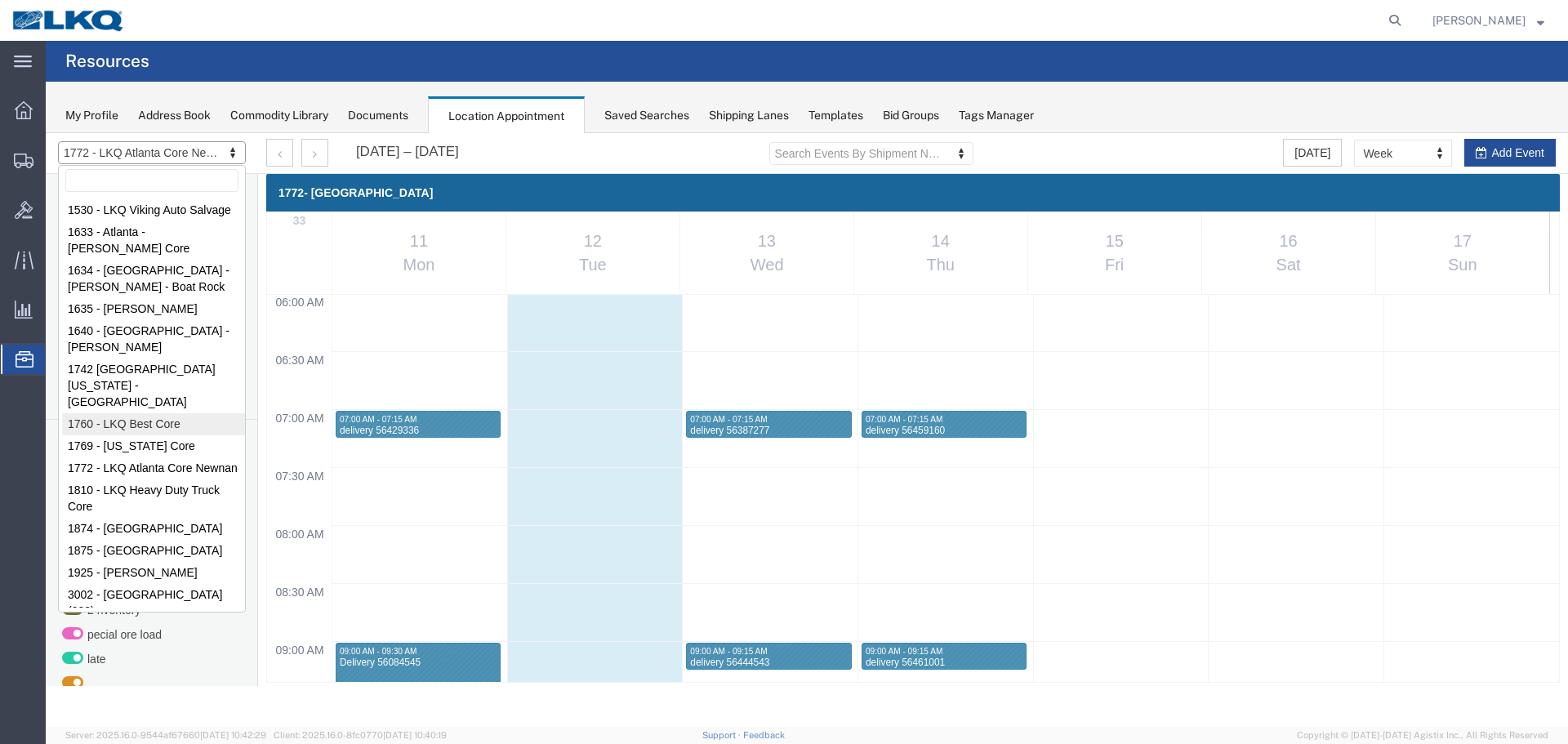
select select "27634"
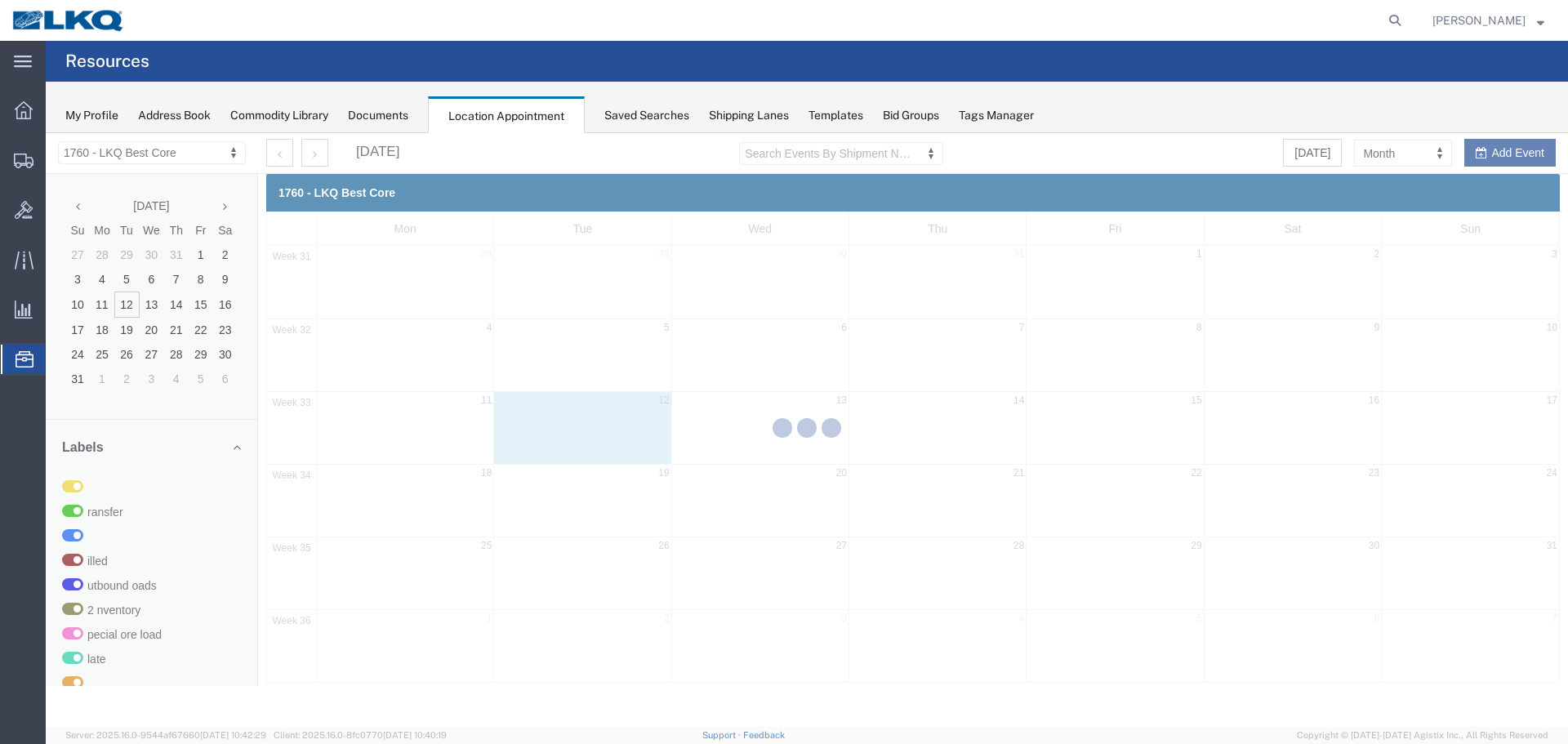
drag, startPoint x: 1395, startPoint y: 151, endPoint x: 1462, endPoint y: 279, distance: 144.5
click at [1395, 151] on div at bounding box center [807, 430] width 1522 height 594
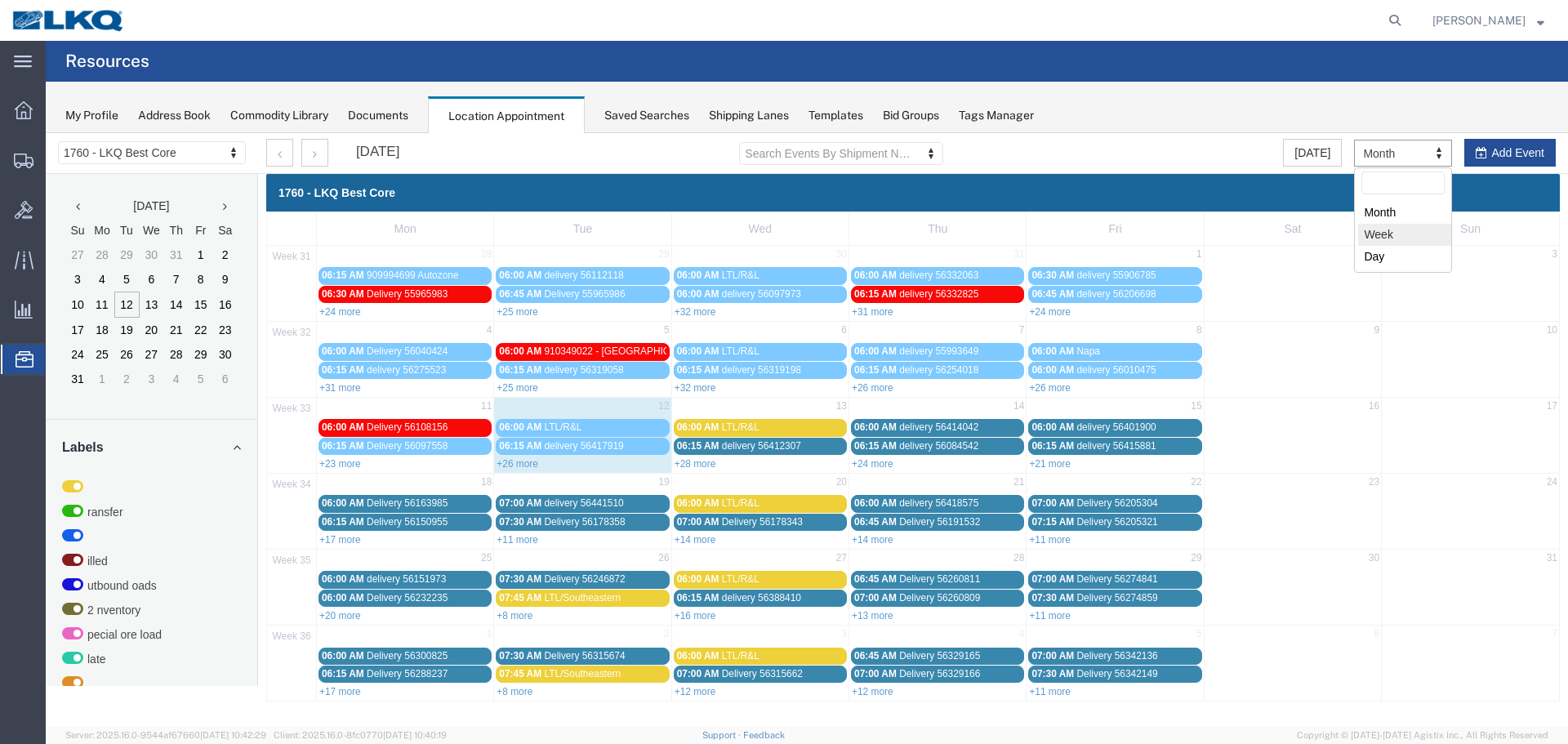
select select "agendaWeek"
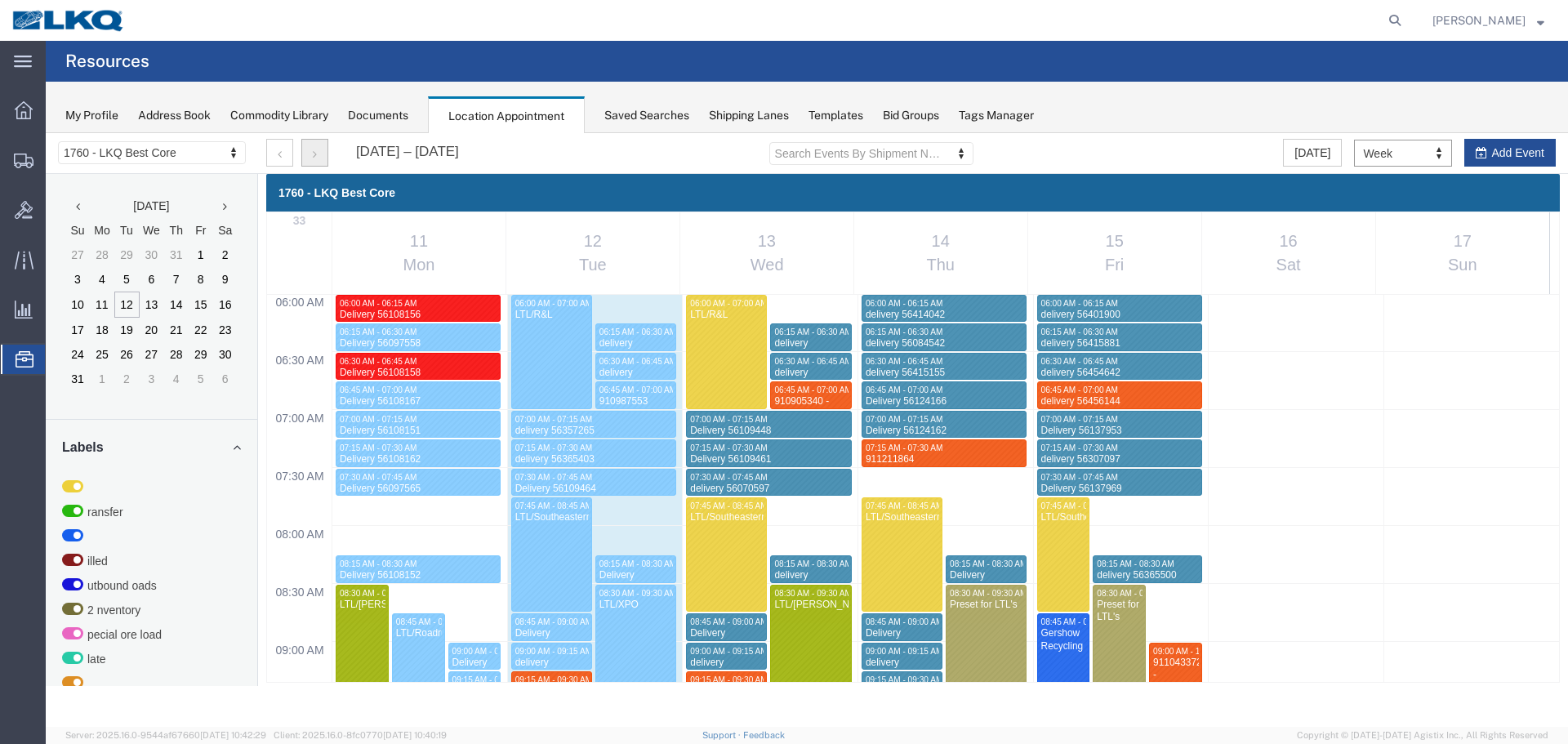
click at [312, 159] on button "button" at bounding box center [315, 152] width 27 height 28
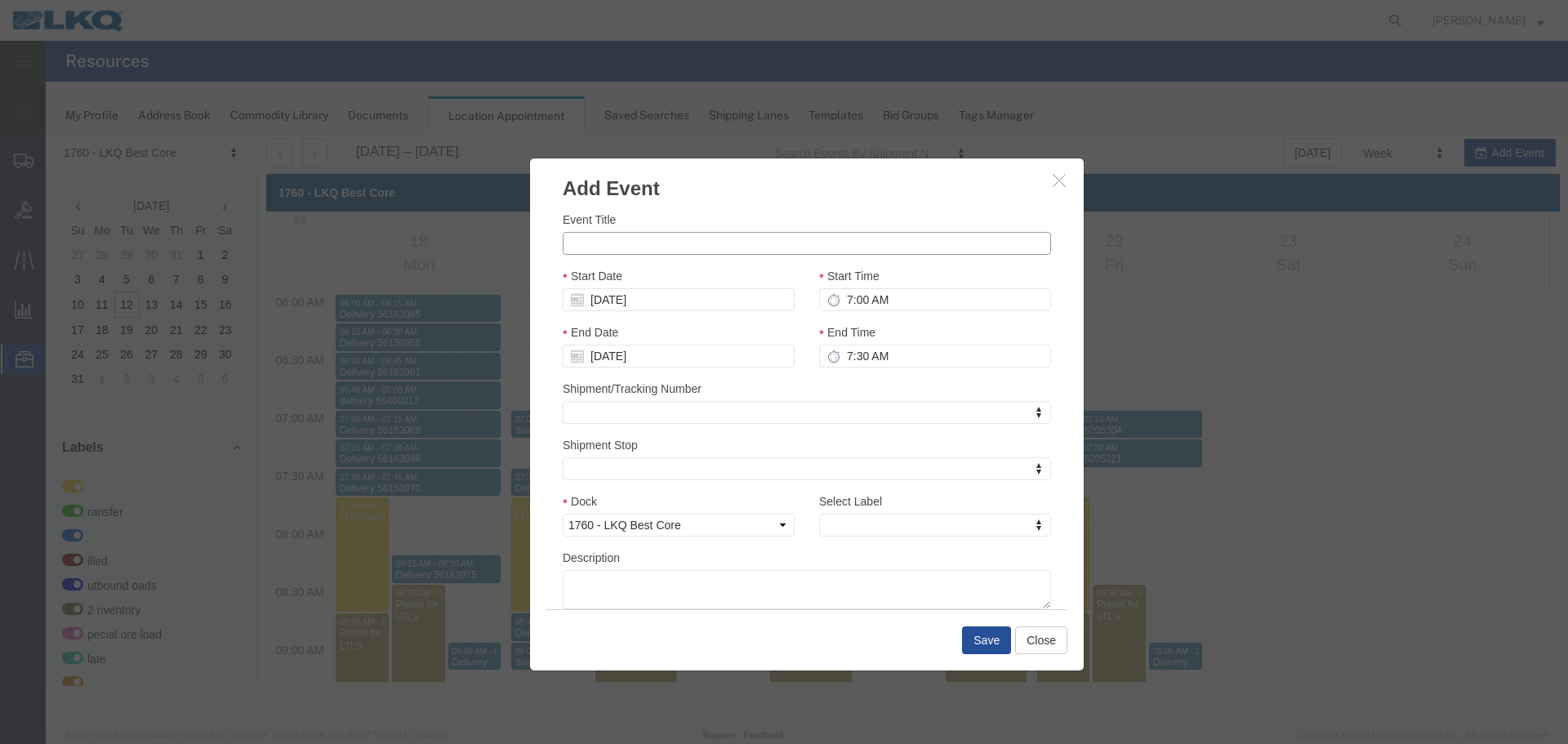
click at [663, 242] on input "Event Title" at bounding box center [807, 243] width 488 height 23
paste input "911308620"
type input "911308620"
click at [905, 304] on input "7:00 AM" at bounding box center [934, 299] width 232 height 23
type input "7:15 AM"
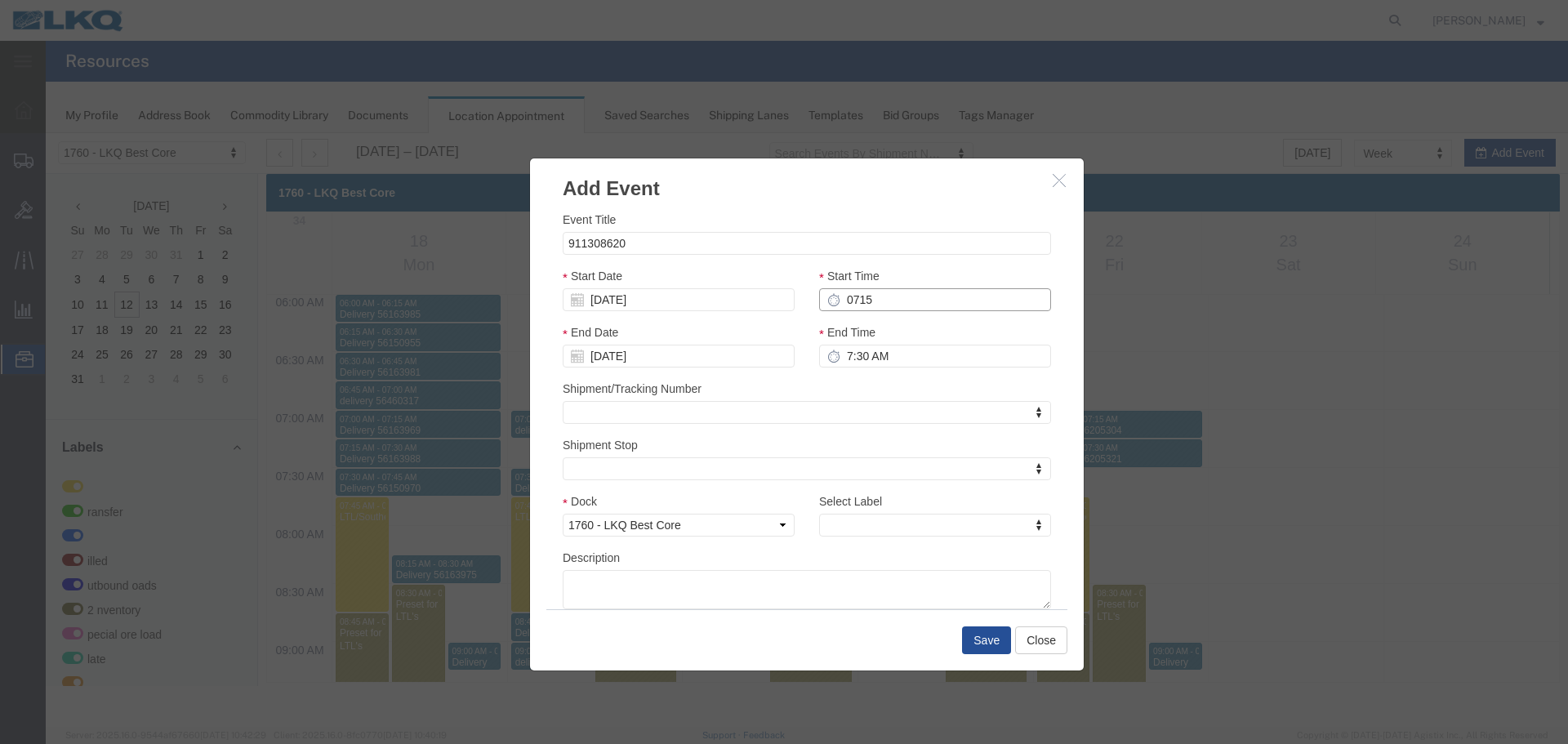
type input "8:15 AM"
type input "7:15 AM"
click at [878, 356] on input "8:15 AM" at bounding box center [934, 356] width 232 height 23
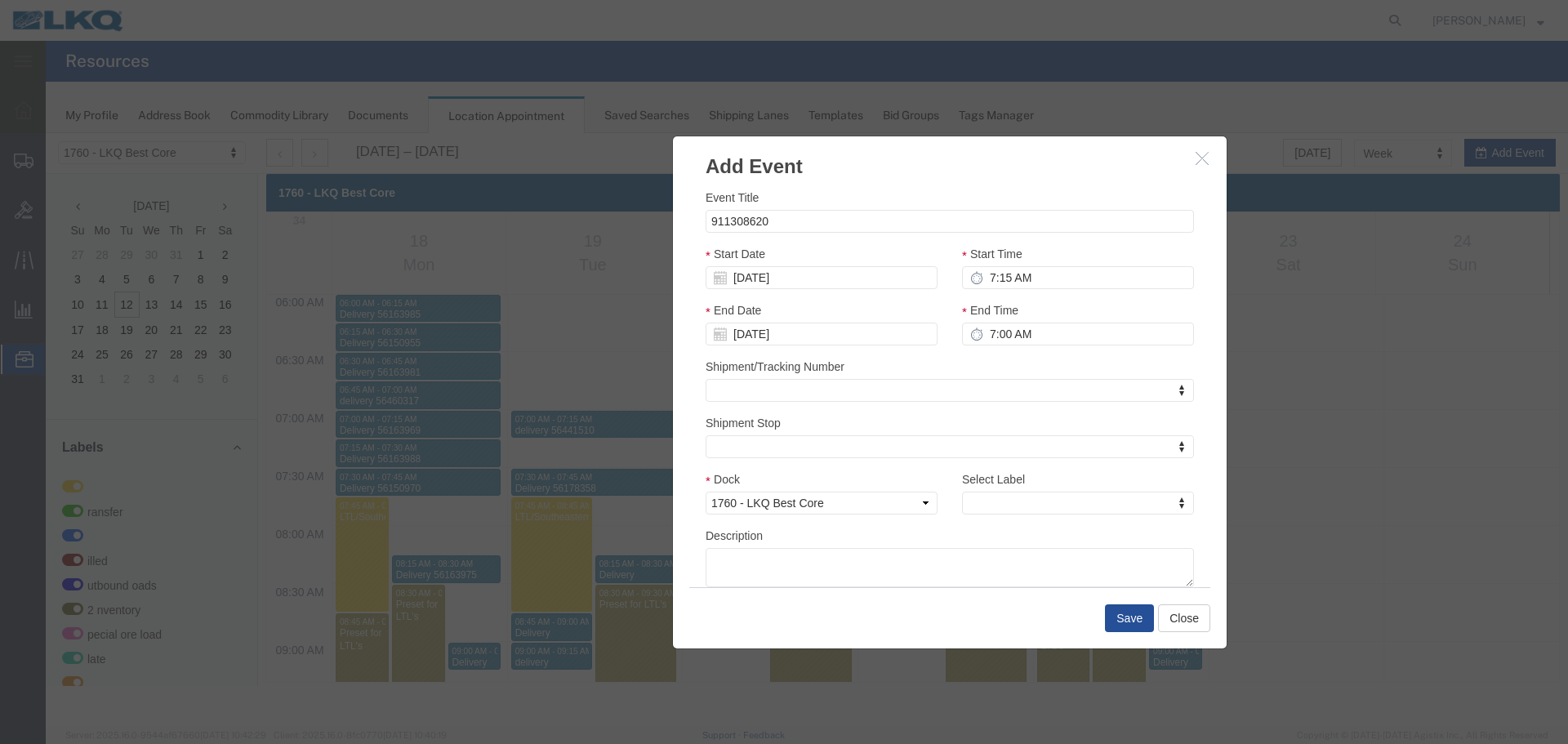
drag, startPoint x: 807, startPoint y: 179, endPoint x: 952, endPoint y: 154, distance: 147.1
click at [952, 154] on h3 "Add Event" at bounding box center [950, 158] width 554 height 44
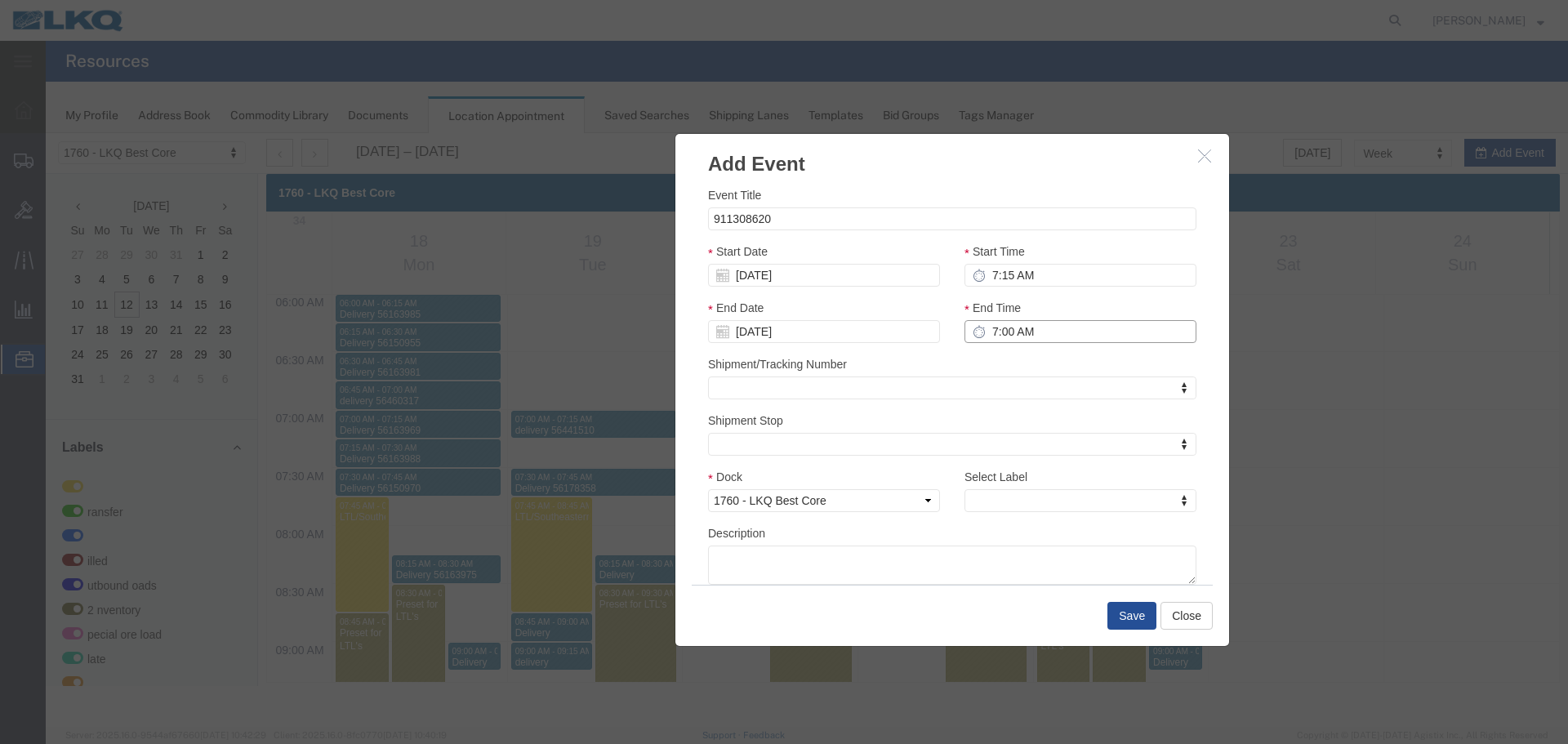
click at [1047, 329] on input "7:00 AM" at bounding box center [1080, 331] width 232 height 23
type input "7:30 AM"
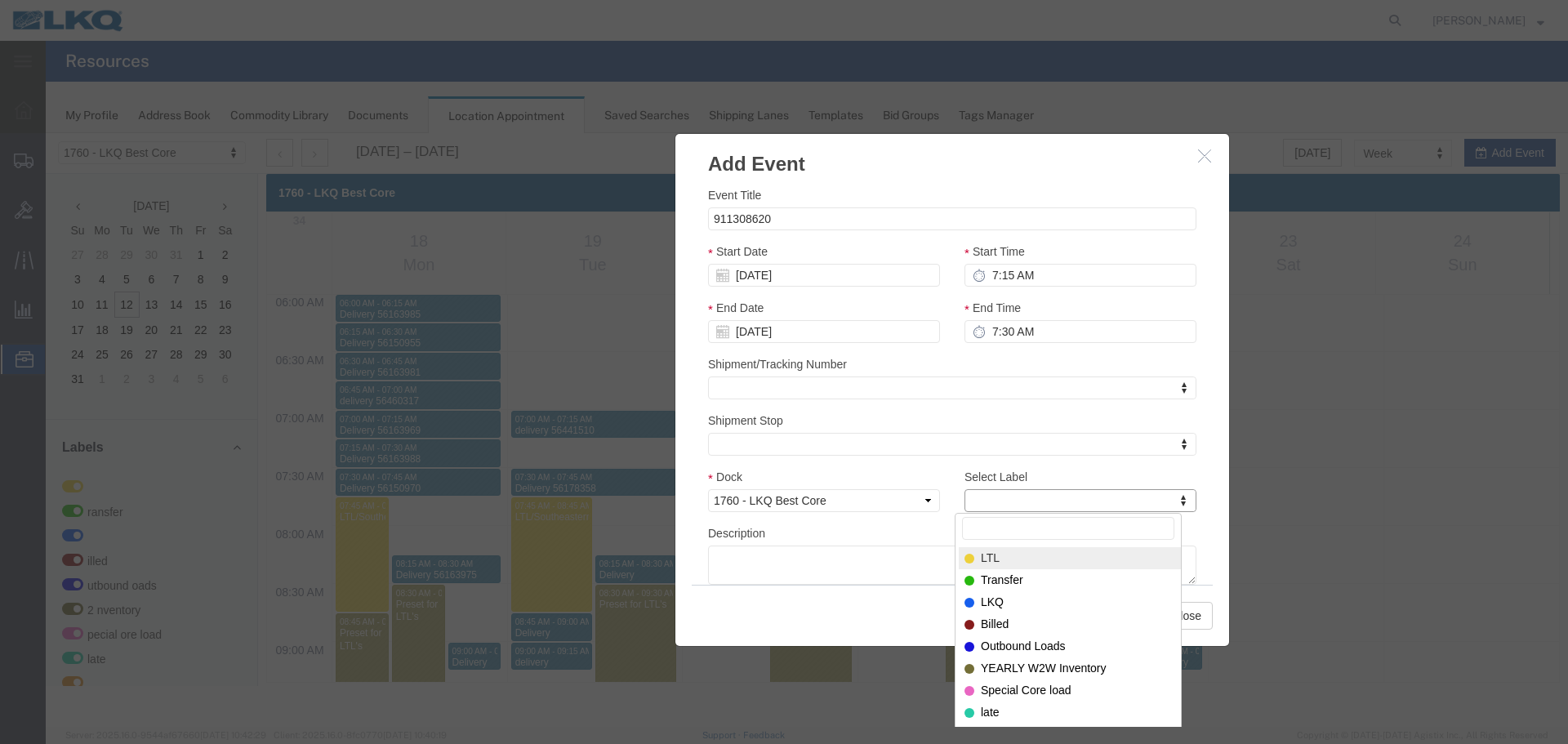
type input "m"
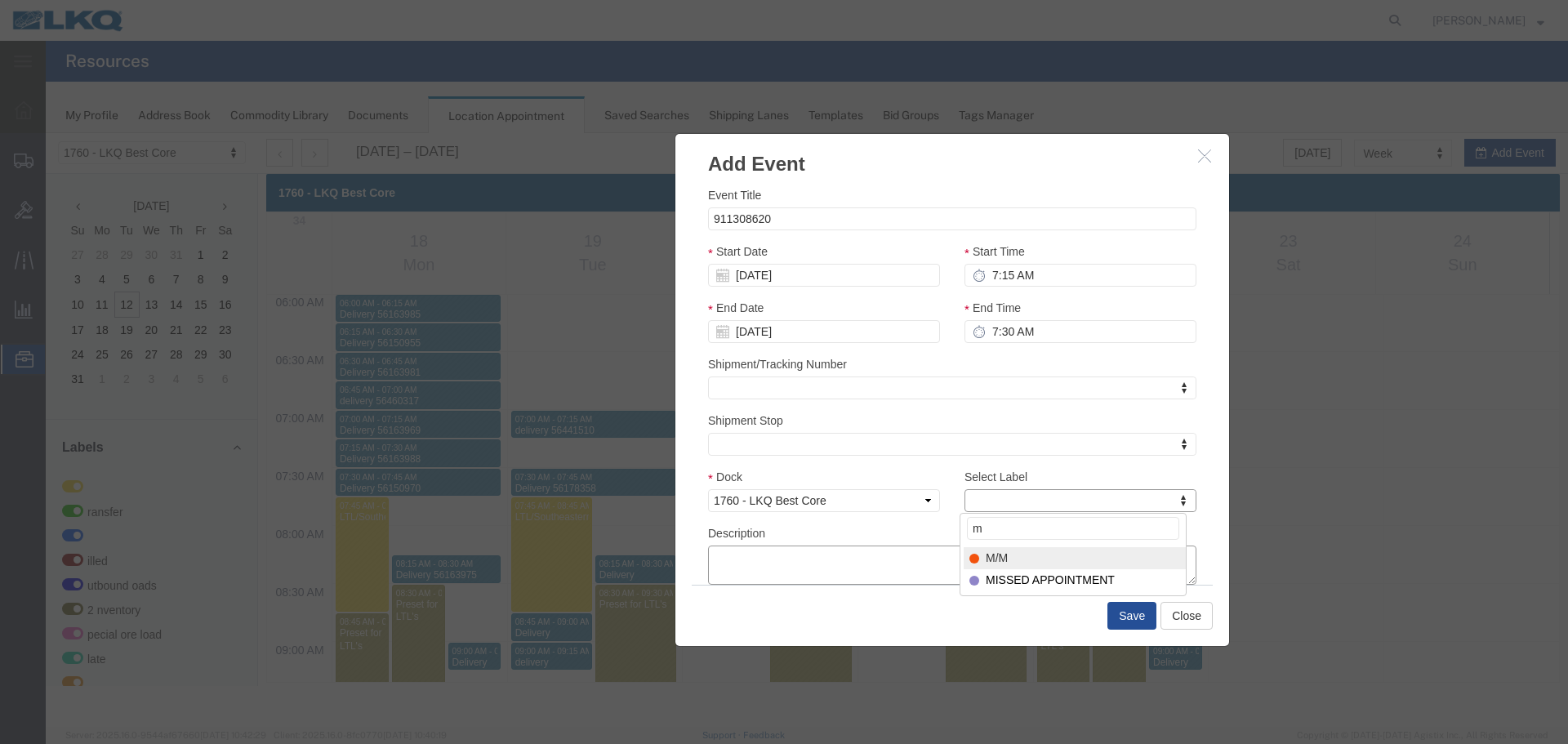
select select "24"
paste textarea "911308620"
type textarea "911308620"
click at [1125, 619] on button "Save" at bounding box center [1132, 616] width 49 height 28
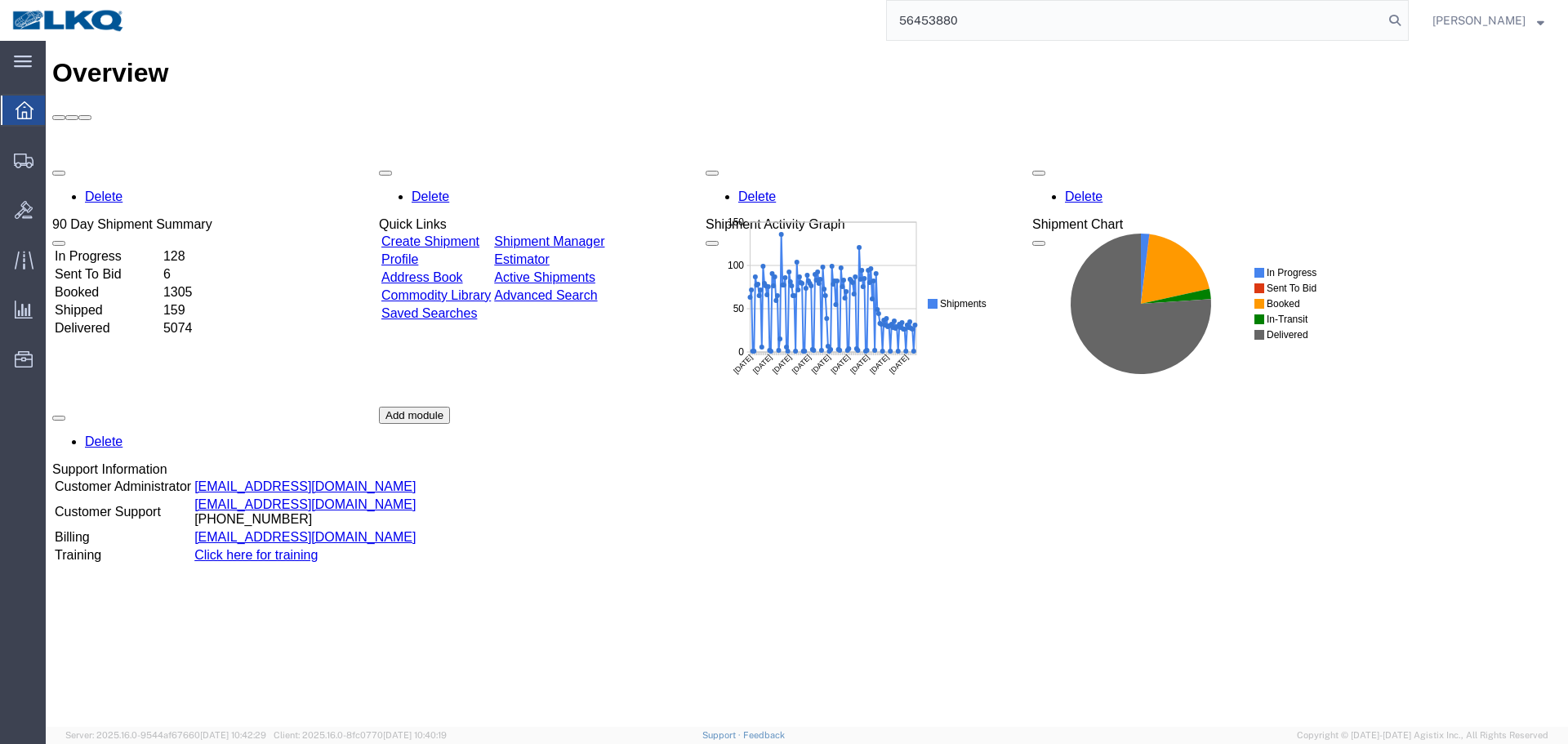
type input "56453880"
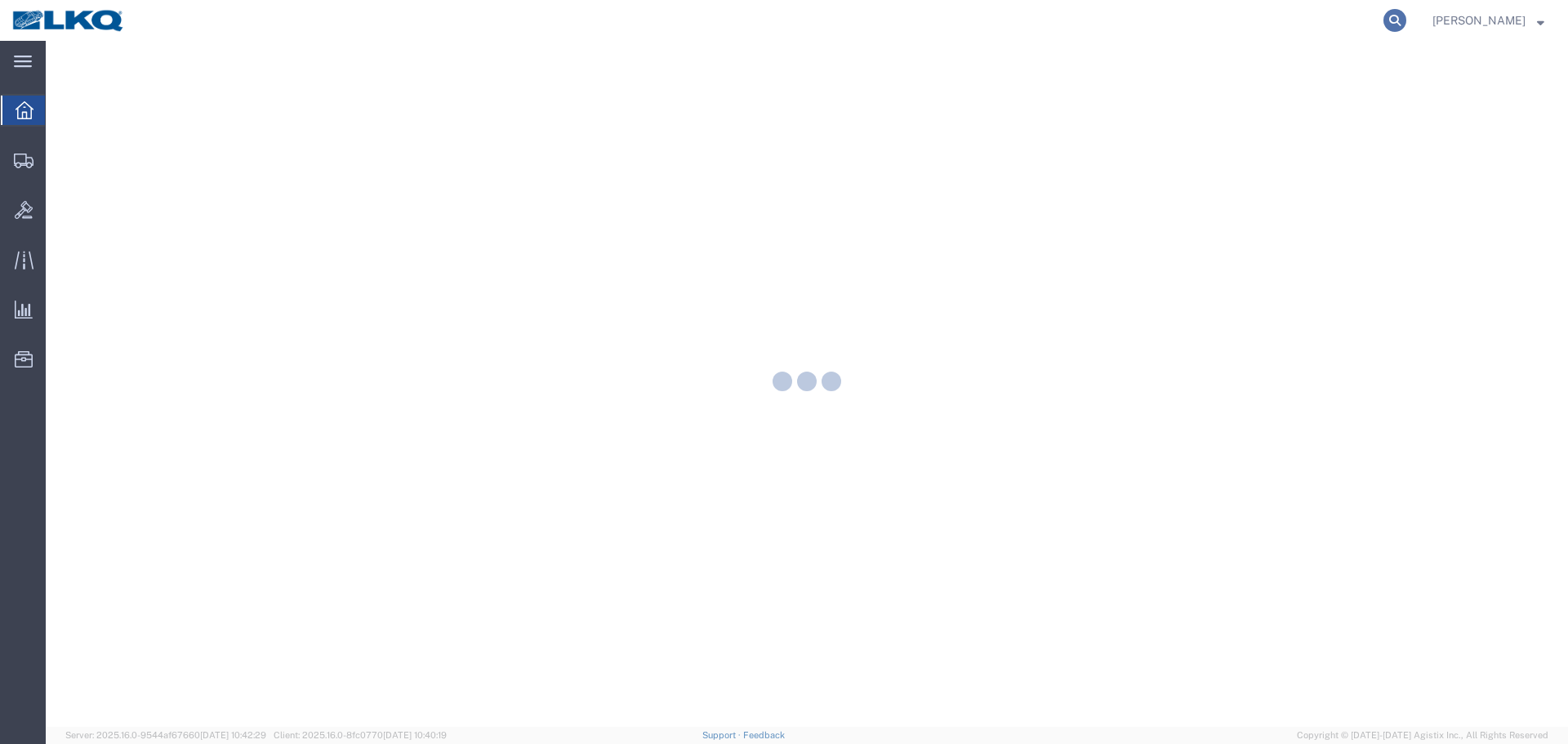
click at [1395, 18] on icon at bounding box center [1395, 20] width 23 height 23
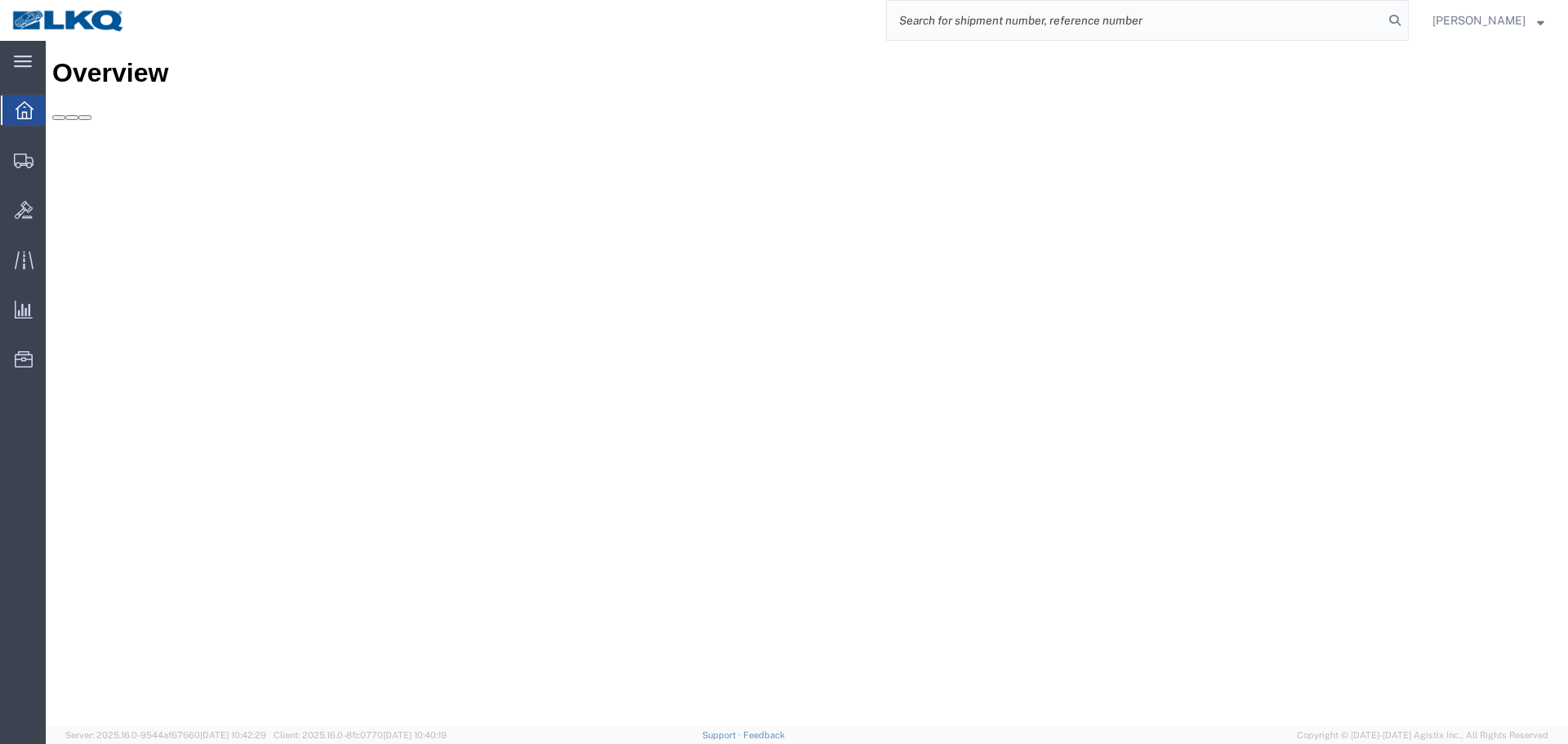
paste input "56453880"
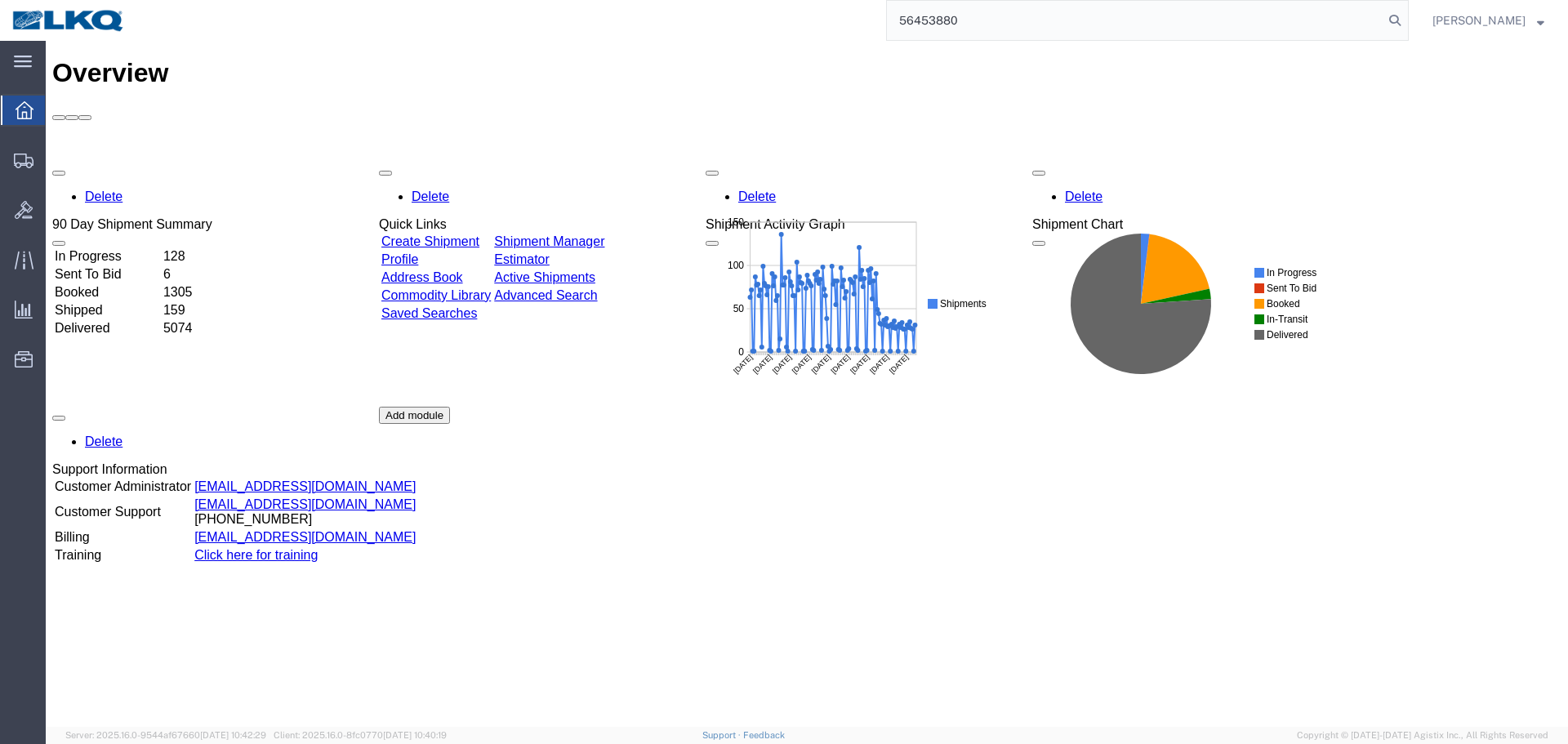
type input "56453880"
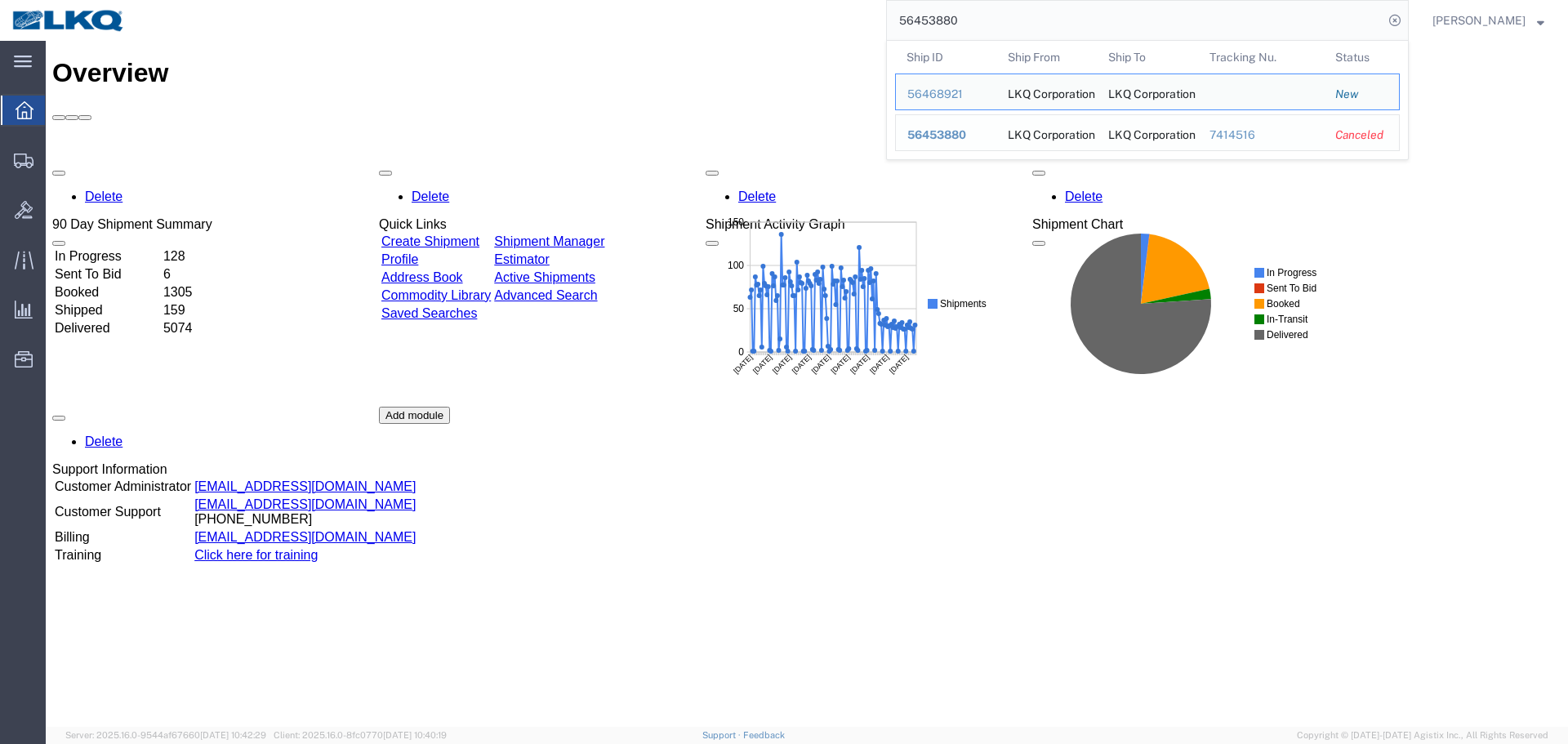
click at [955, 133] on span "56453880" at bounding box center [936, 134] width 59 height 13
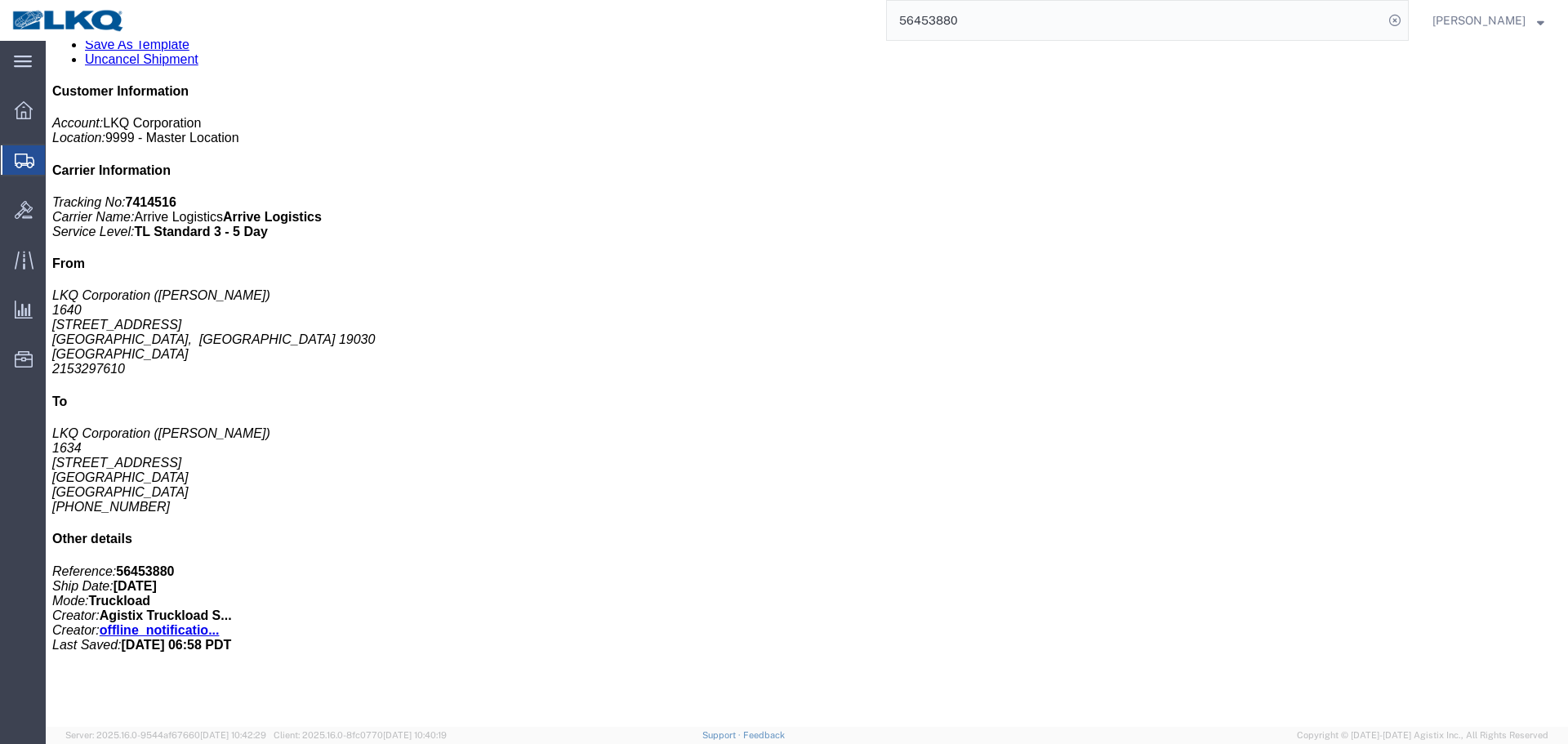
scroll to position [653, 0]
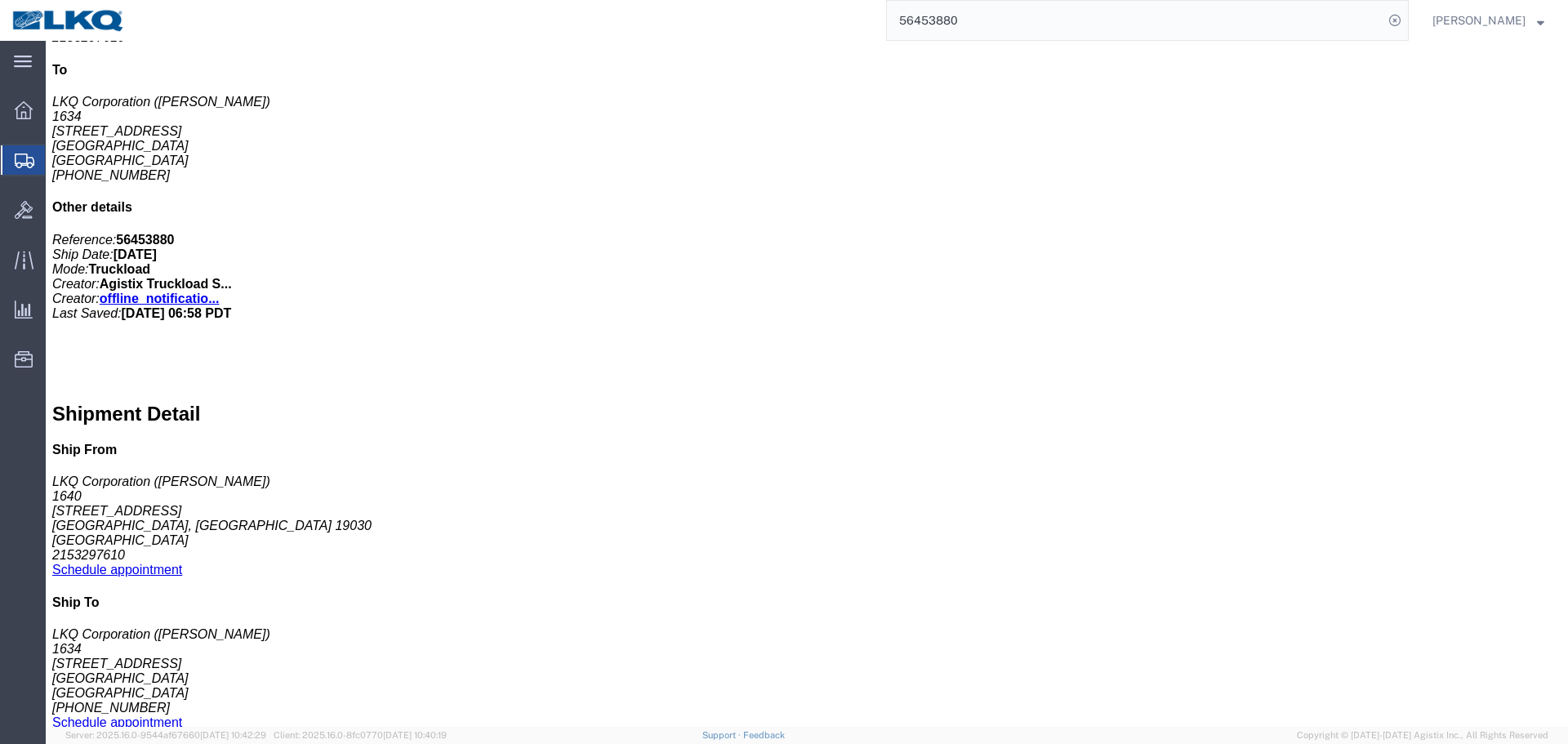
click address "([PERSON_NAME]) 2153297610 [EMAIL_ADDRESS][DOMAIN_NAME]"
copy div "[EMAIL_ADDRESS][DOMAIN_NAME] Edit Requester Info Location Select Select My Prof…"
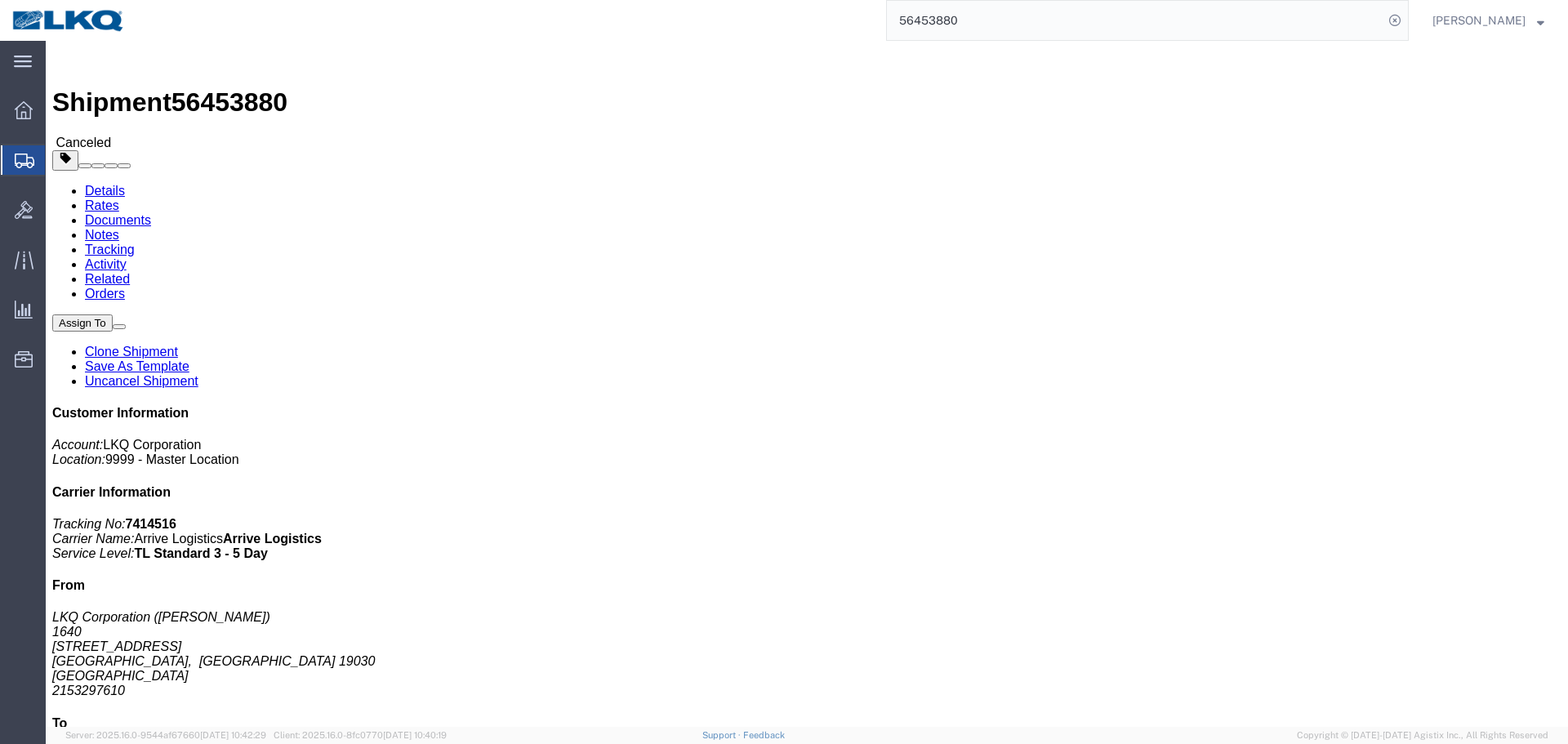
drag, startPoint x: 16, startPoint y: 223, endPoint x: 100, endPoint y: 224, distance: 84.0
click div "Ship From LKQ Corporation ([PERSON_NAME]) [STREET_ADDRESS] 2153297610 Schedule …"
copy address "[GEOGRAPHIC_DATA], [GEOGRAPHIC_DATA]"
drag, startPoint x: 374, startPoint y: 223, endPoint x: 313, endPoint y: 229, distance: 61.3
click div "Ship To LKQ Corporation ([PERSON_NAME]) 1634 [STREET_ADDRESS] [PHONE_NUMBER] Sc…"
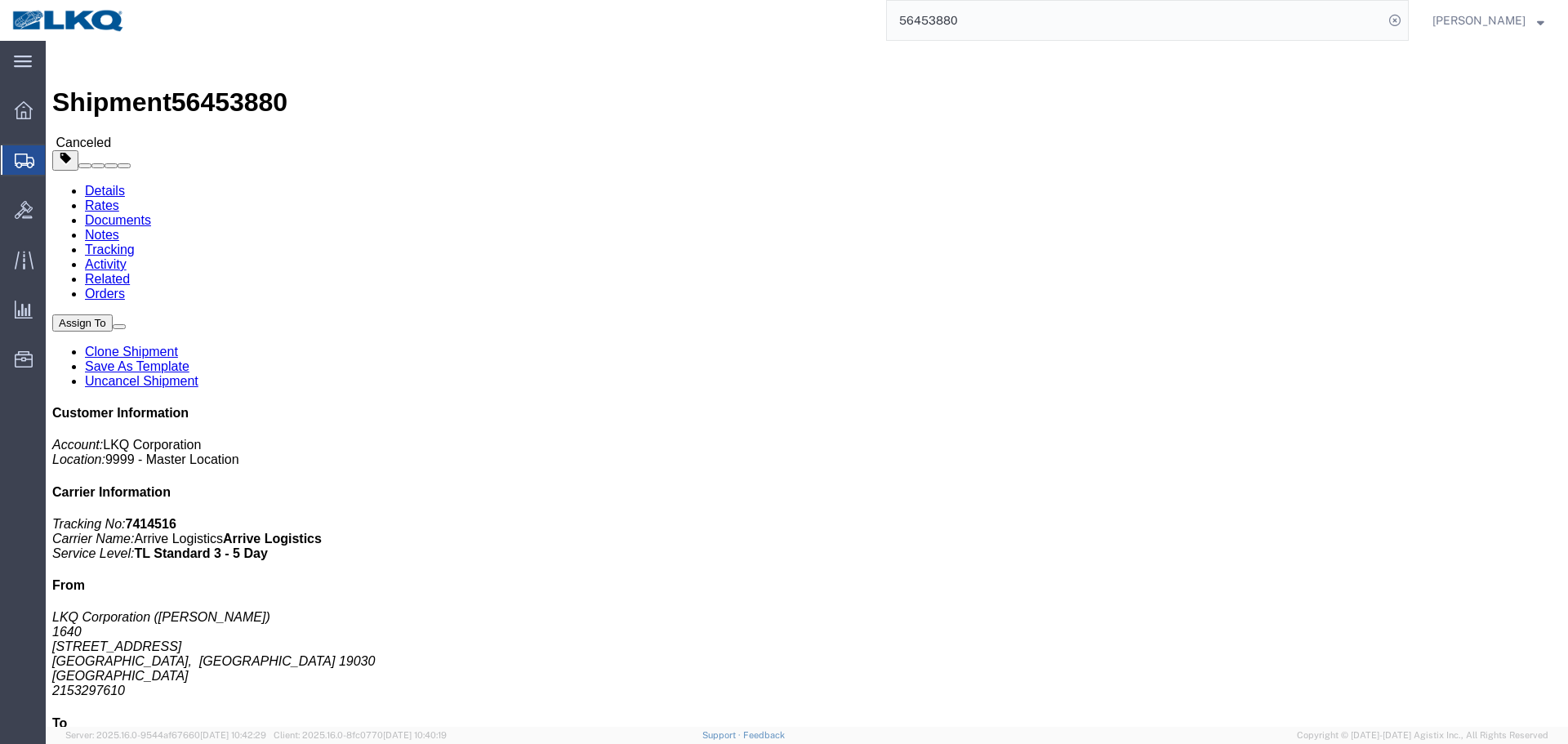
copy address "[GEOGRAPHIC_DATA], [GEOGRAPHIC_DATA]"
click div "Leg 1 - Truckload Number of trucks: 1"
drag, startPoint x: 99, startPoint y: 229, endPoint x: 7, endPoint y: 219, distance: 92.5
click div "Ship From LKQ Corporation ([PERSON_NAME]) [STREET_ADDRESS] 2153297610 Schedule …"
copy address "[GEOGRAPHIC_DATA], [GEOGRAPHIC_DATA]"
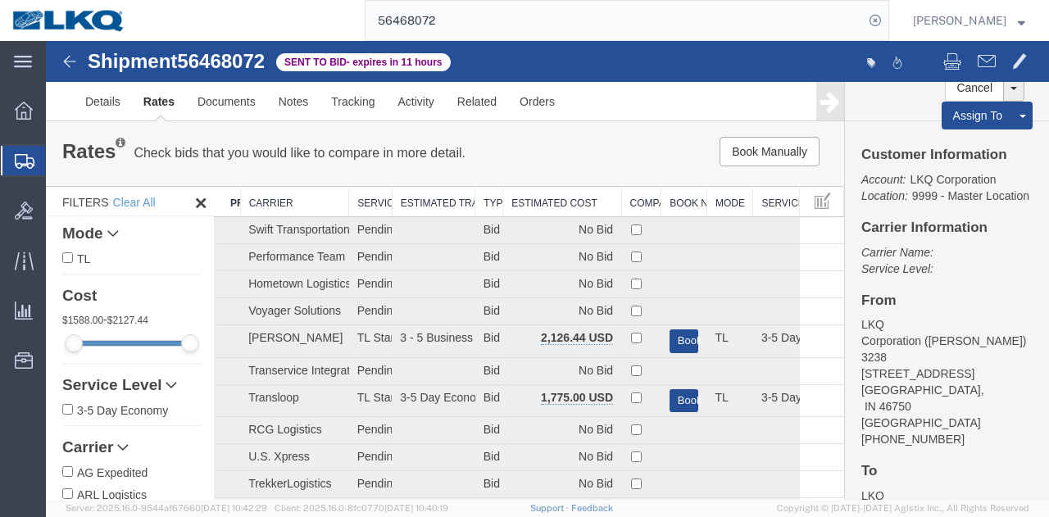
click at [536, 192] on th "Estimated Cost" at bounding box center [562, 202] width 118 height 30
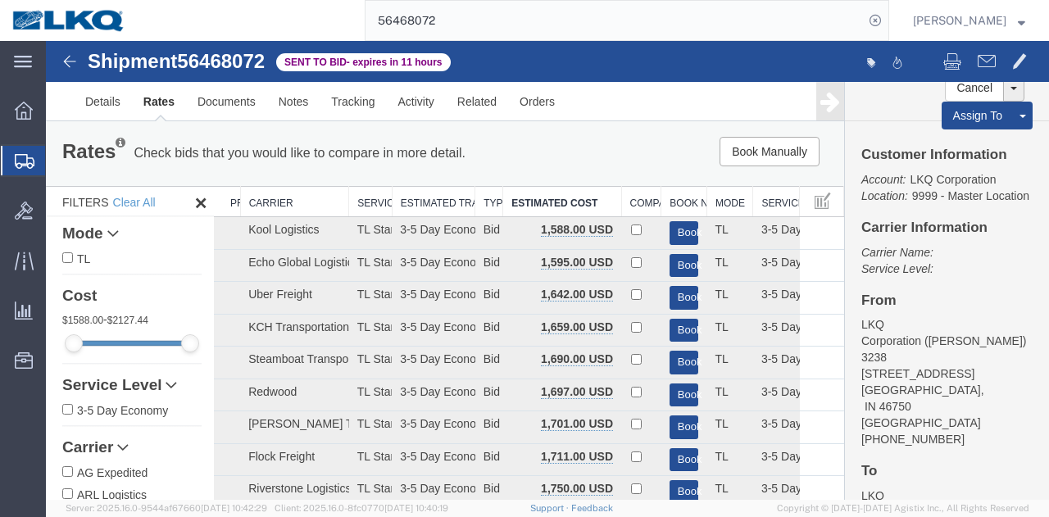
click at [655, 53] on div at bounding box center [798, 63] width 500 height 34
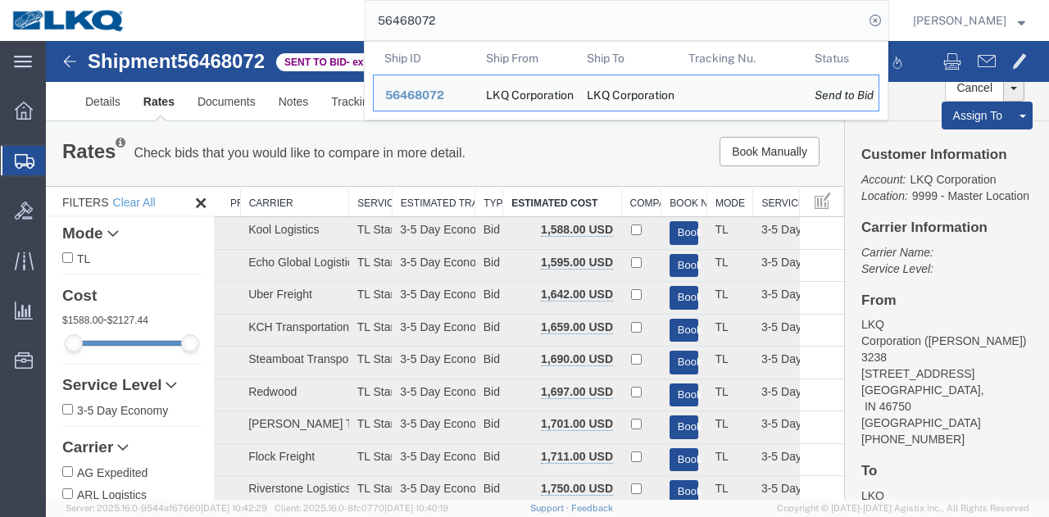
click at [544, 20] on input "56468072" at bounding box center [615, 20] width 498 height 39
paste input "921"
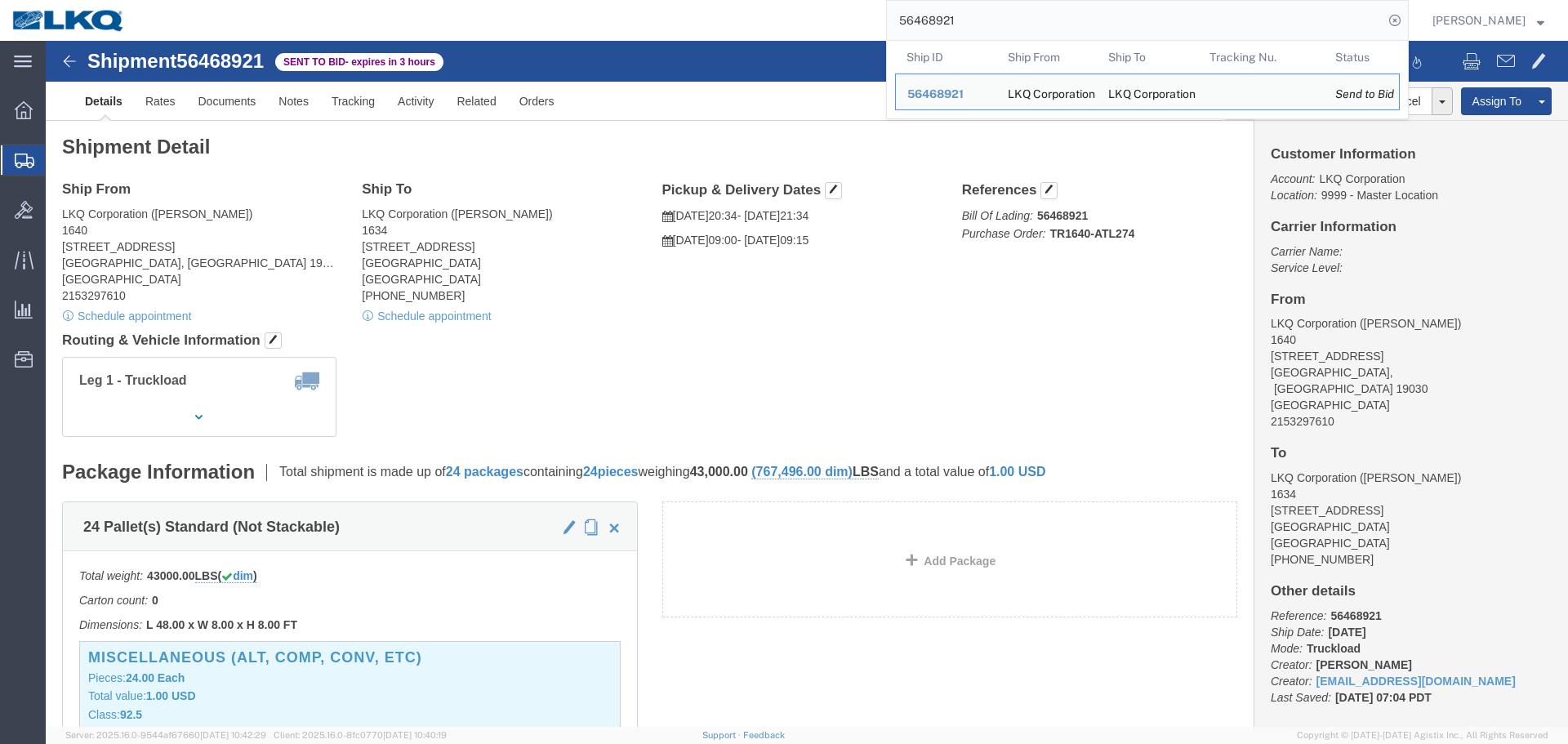
click h4 "Routing & Vehicle Information"
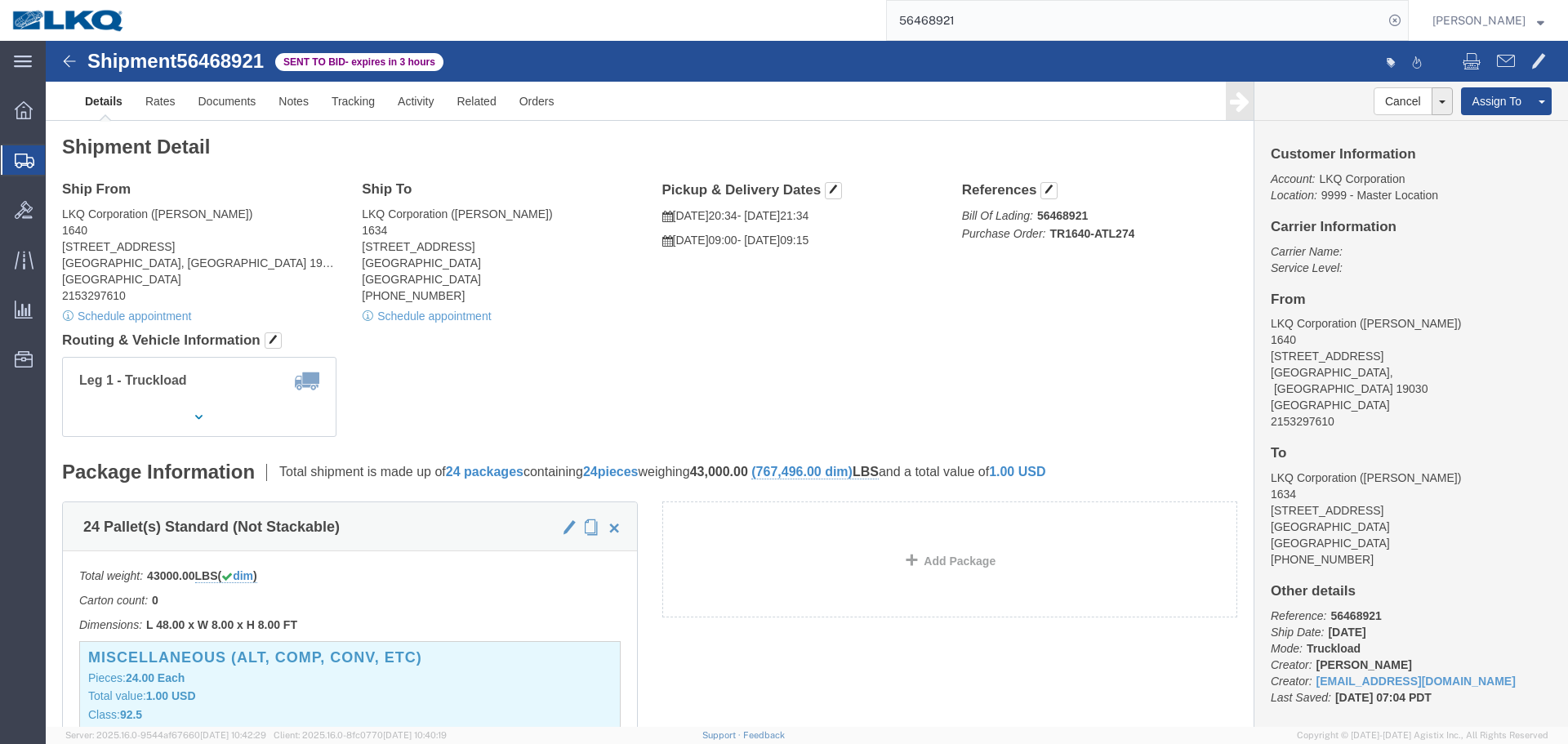
click address "LKQ Corporation ([PERSON_NAME]) [STREET_ADDRESS] 2153297610"
copy address "19030"
click address "LKQ Corporation ([PERSON_NAME]) 1634 [STREET_ADDRESS] [PHONE_NUMBER]"
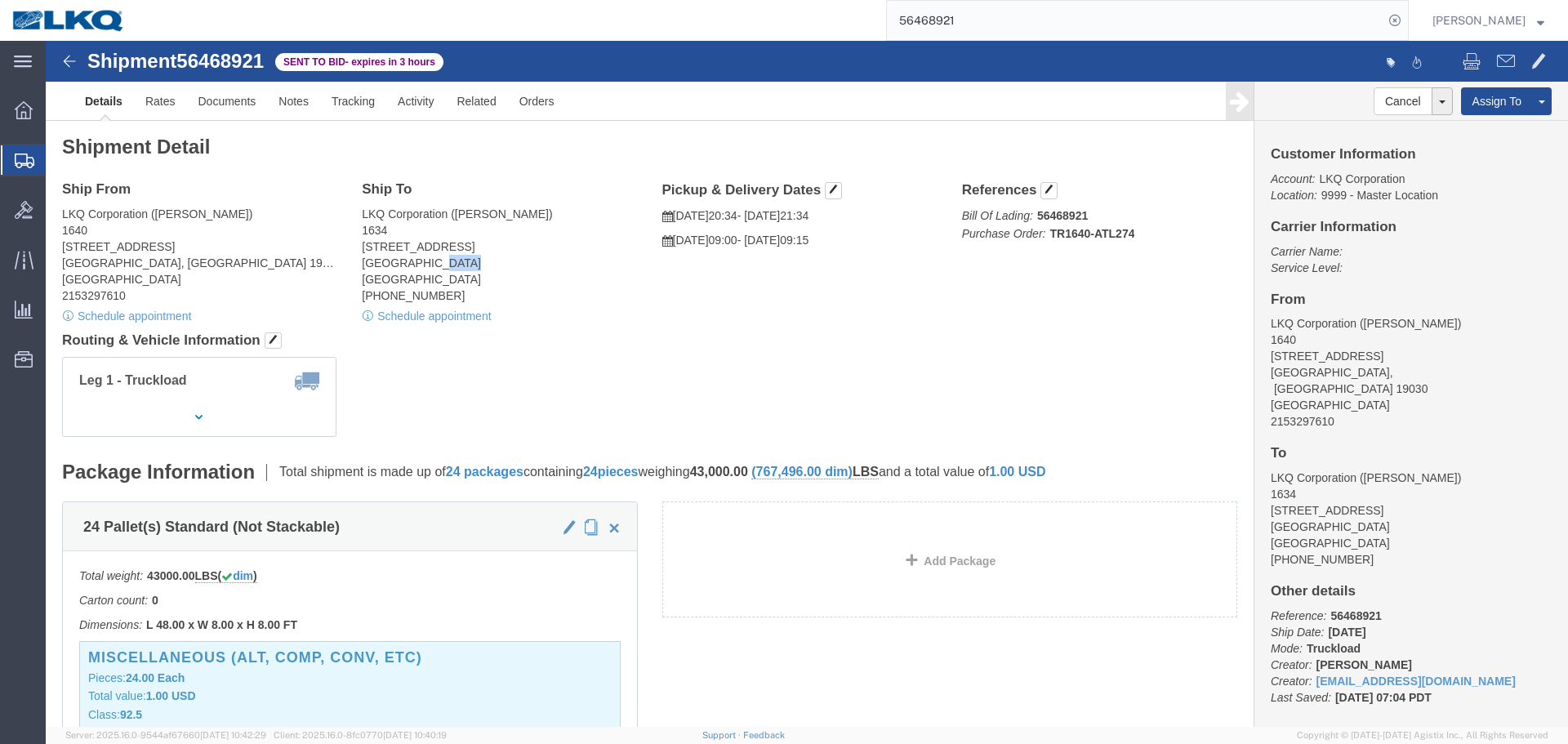
copy address "30336"
click link "Rates"
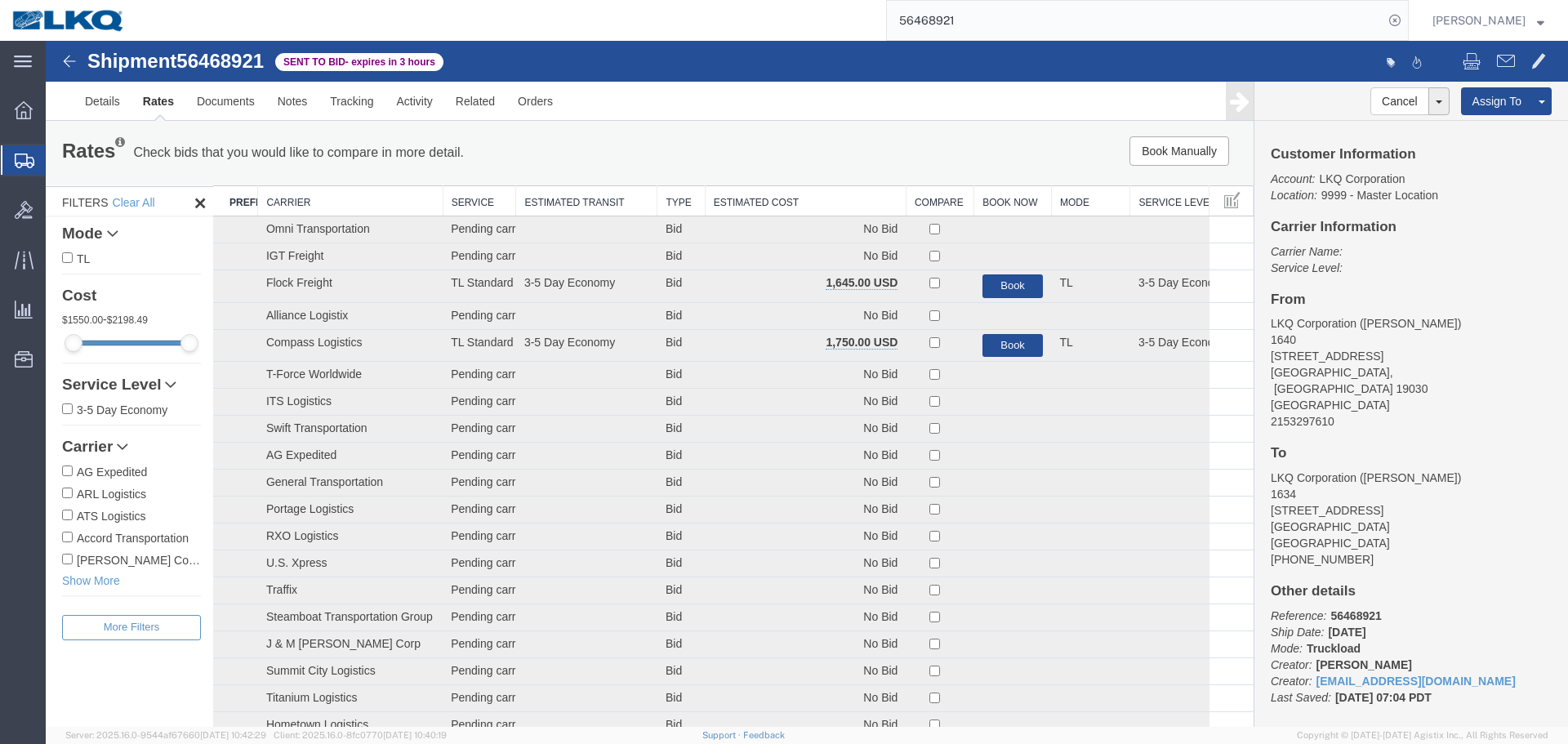
click at [706, 200] on th "Estimated Cost" at bounding box center [806, 201] width 201 height 30
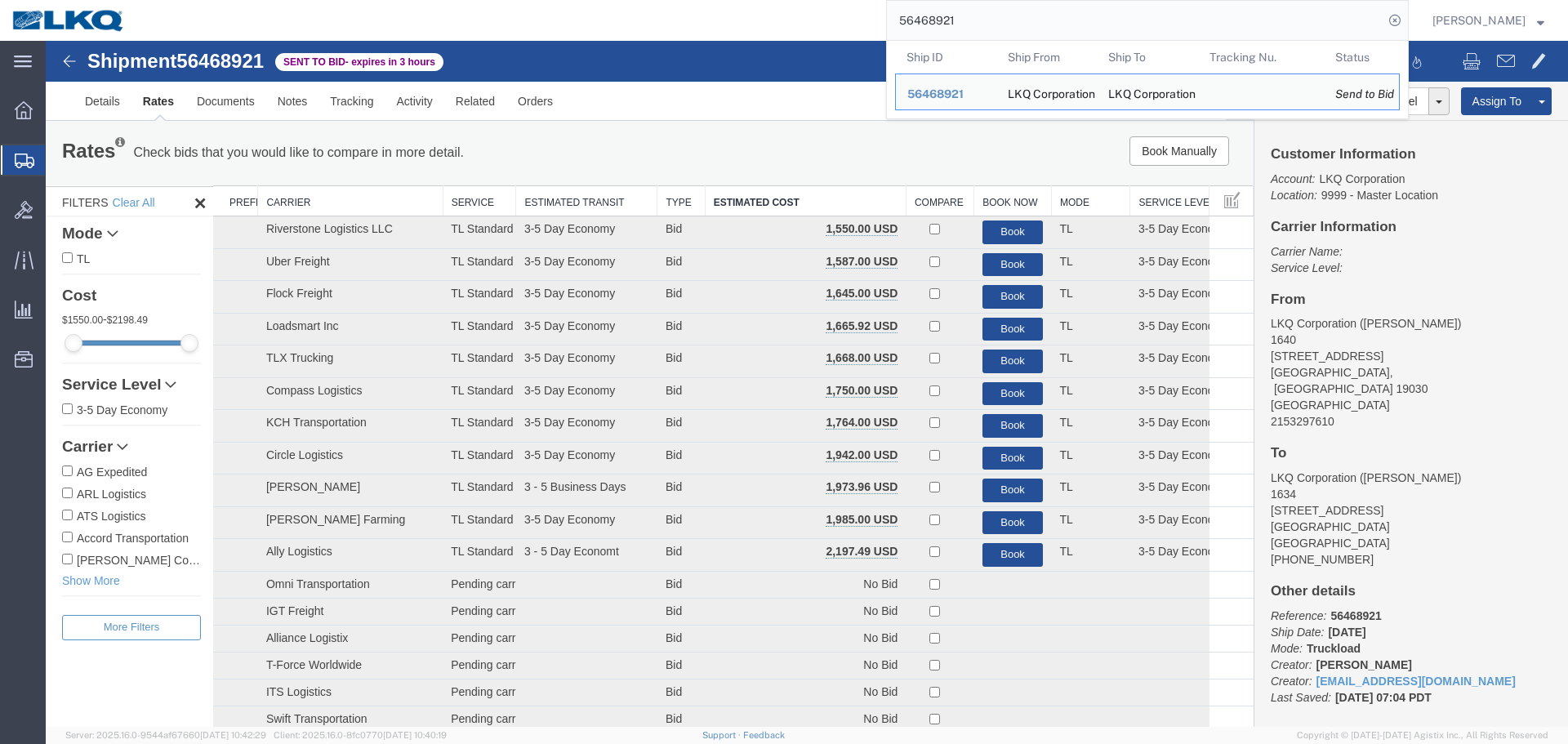
click at [1045, 19] on input "56468921" at bounding box center [1135, 20] width 496 height 39
paste input "9287"
type input "56469287"
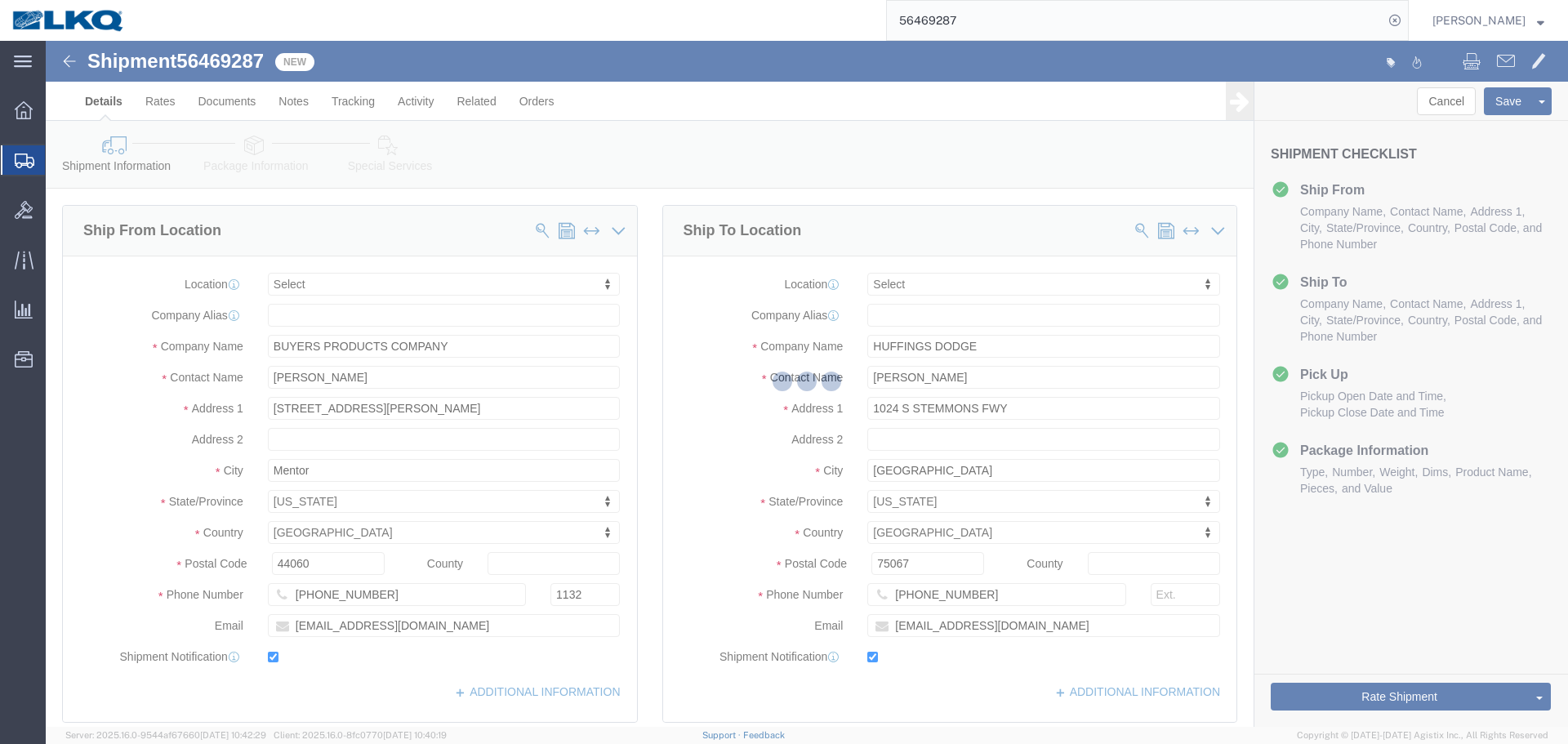
select select
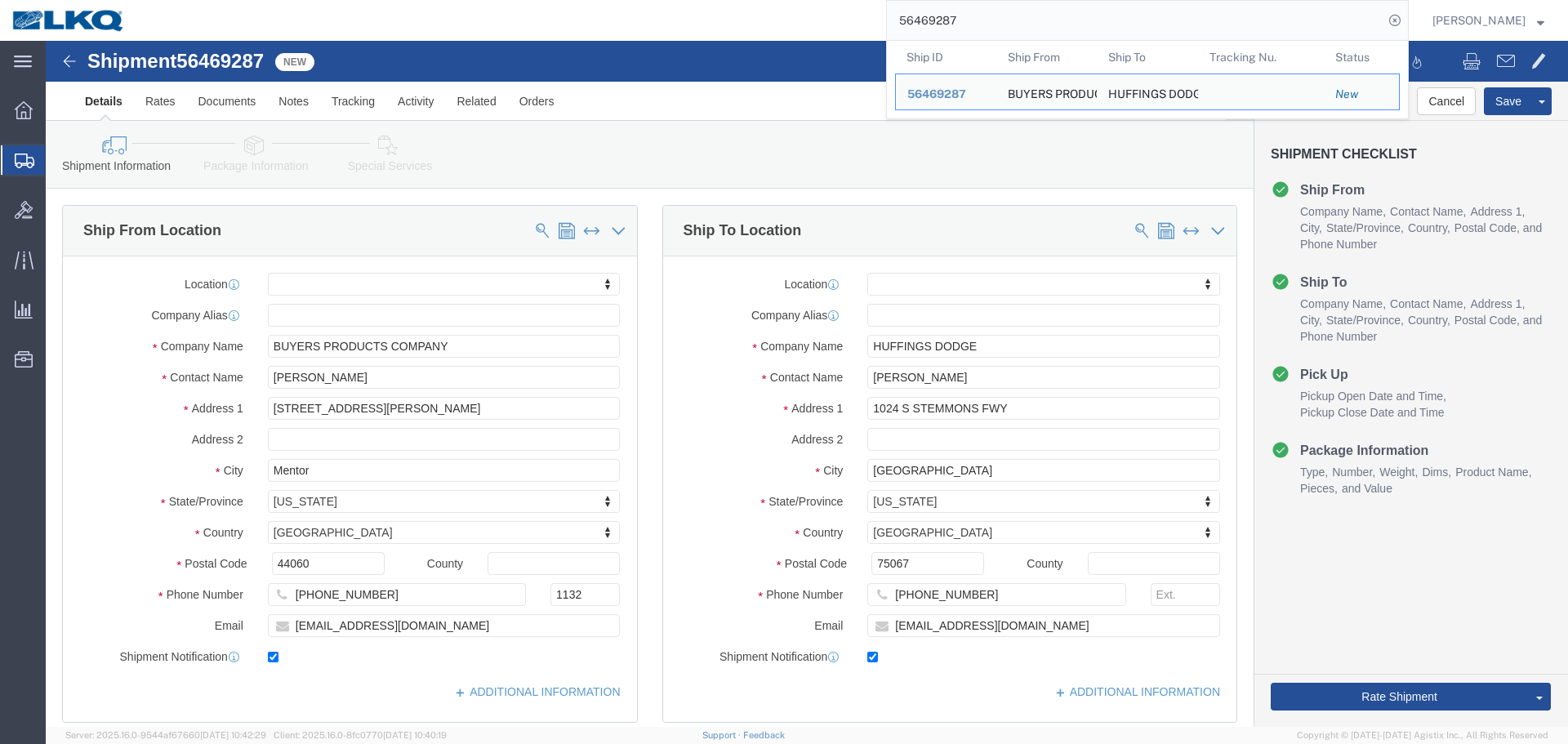
click at [970, 32] on input "56469287" at bounding box center [1135, 20] width 496 height 39
paste input "8921"
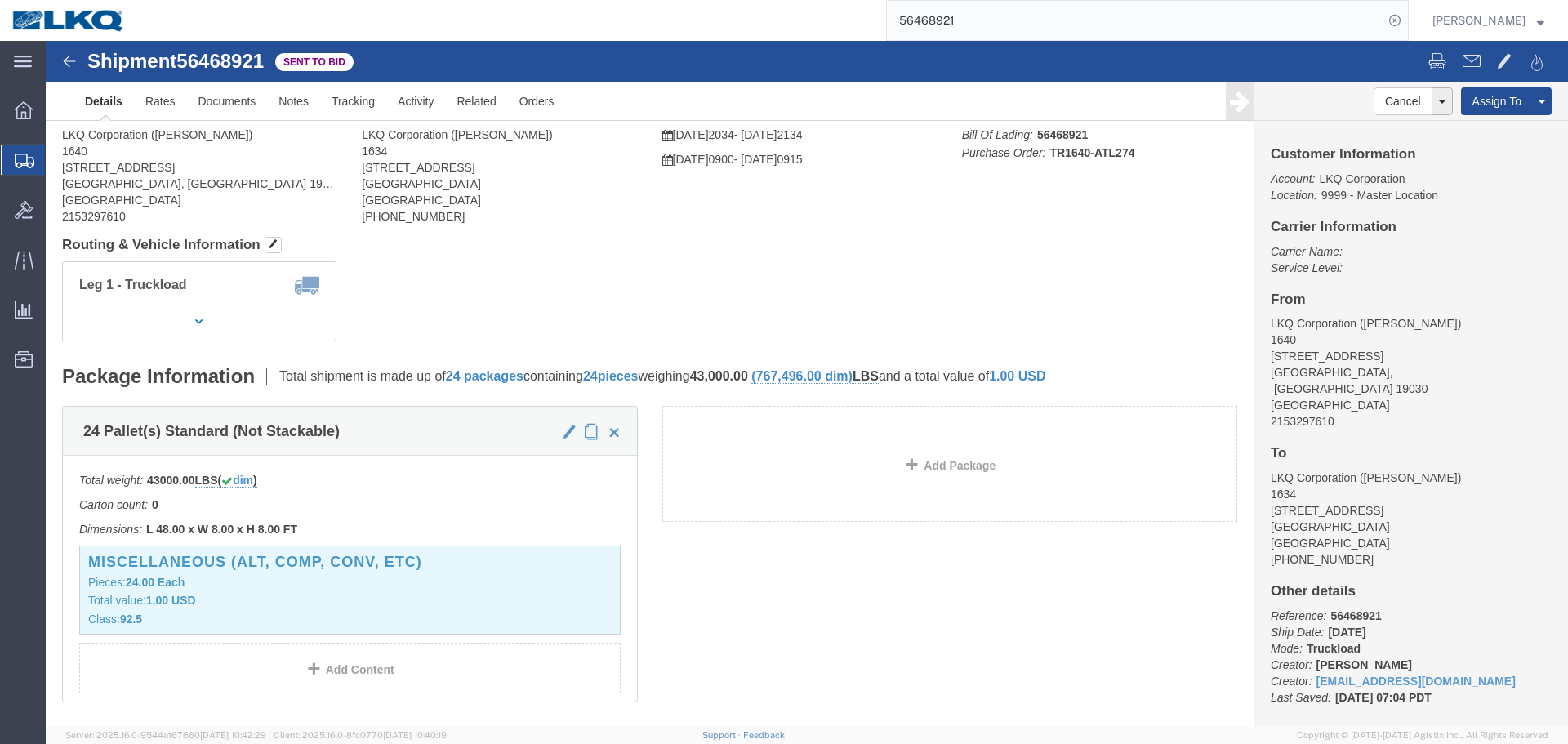
click div "Shipment Detail Ship From LKQ Corporation ([PERSON_NAME]) [STREET_ADDRESS] 2153…"
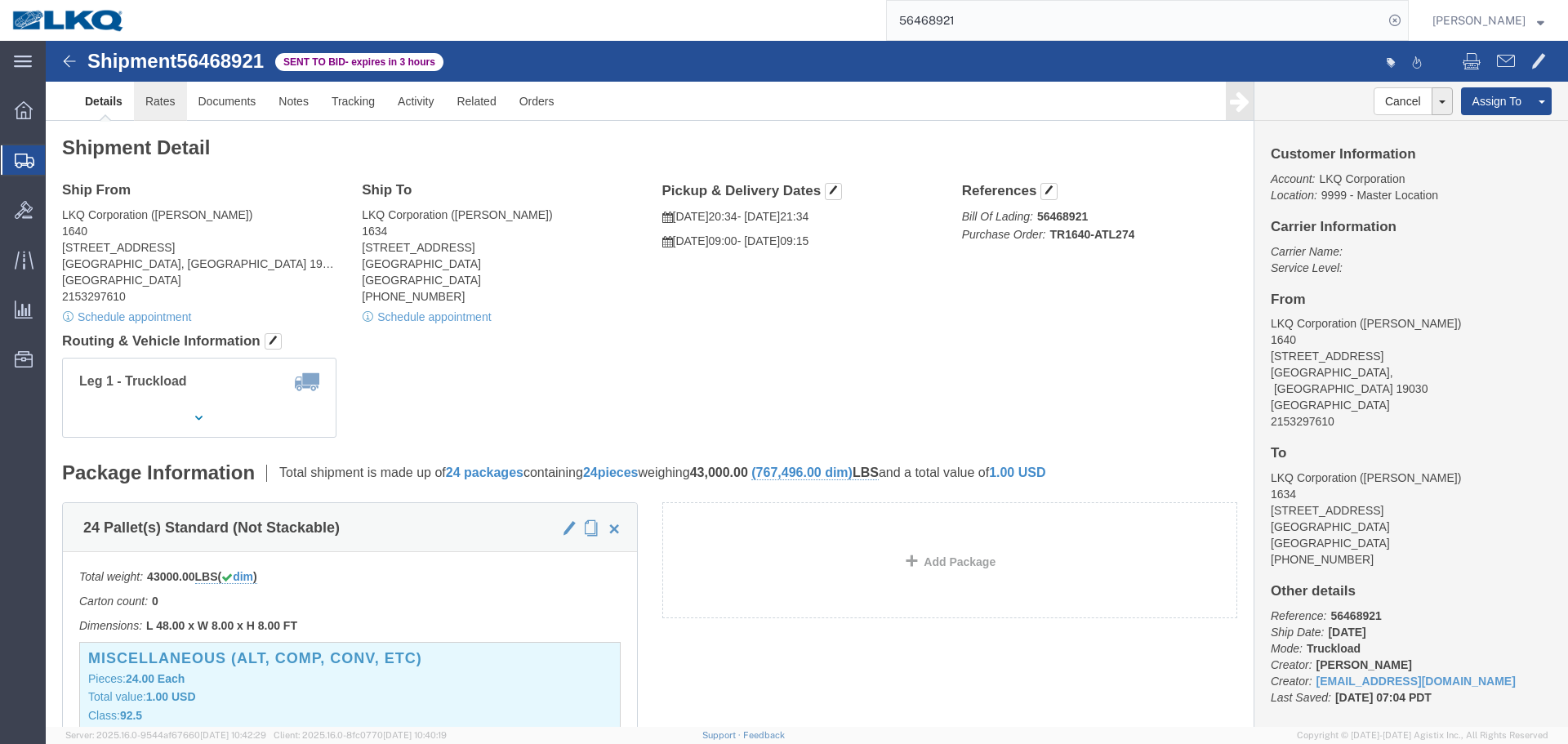
click link "Rates"
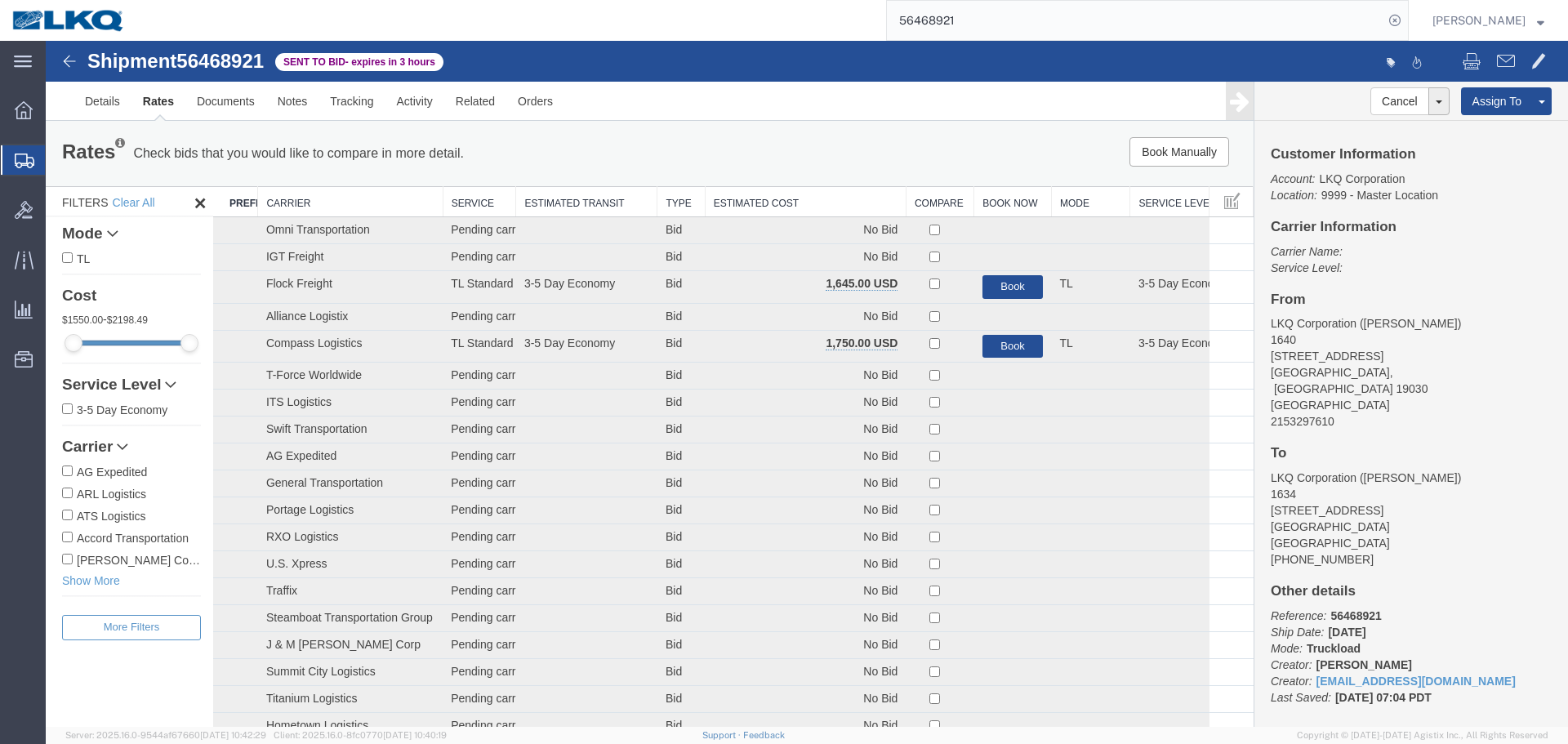
click at [1005, 90] on ul "Details Rates Documents Notes Tracking Activity Related Orders" at bounding box center [807, 101] width 1466 height 39
click at [805, 201] on th "Estimated Cost" at bounding box center [806, 202] width 201 height 30
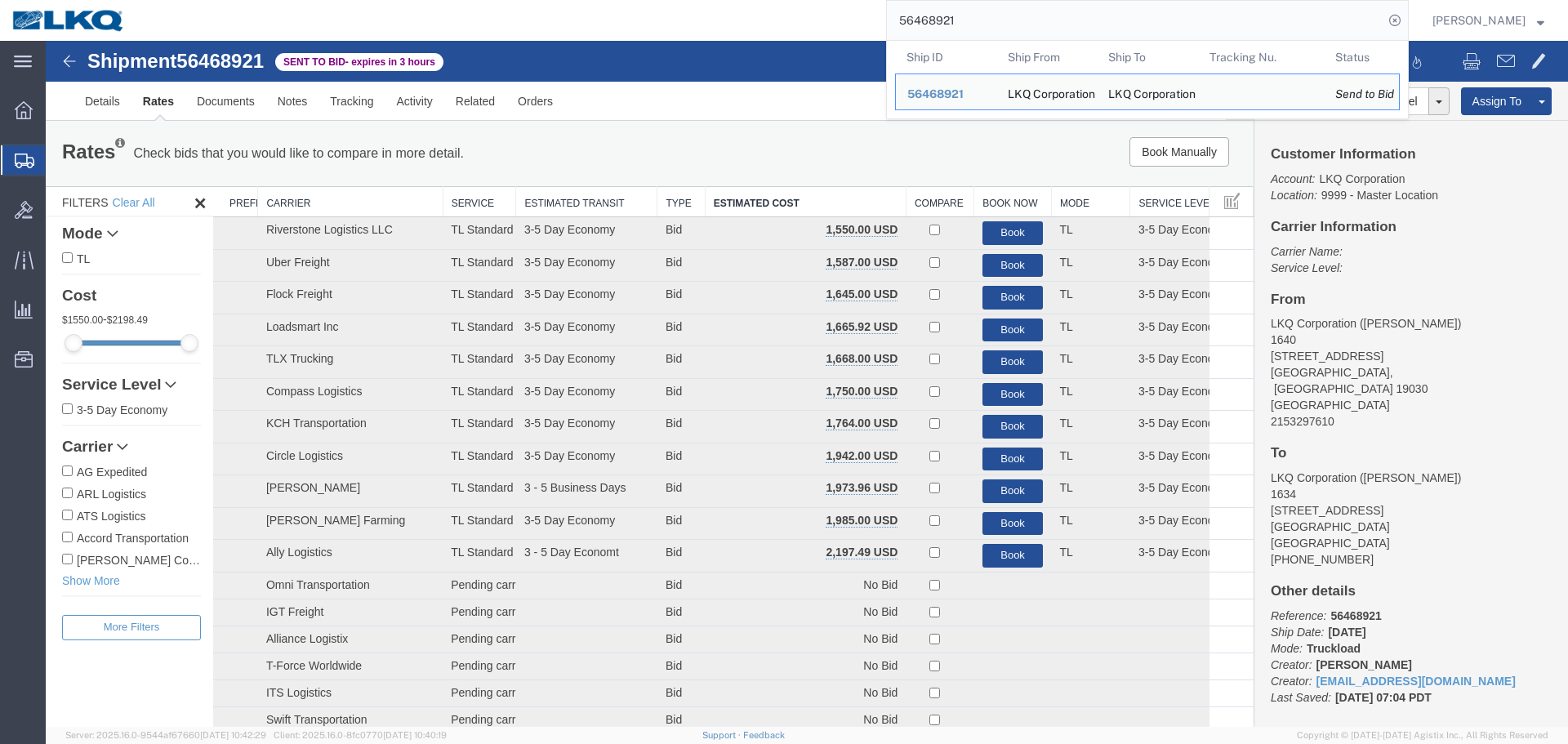
click at [1045, 29] on input "56468921" at bounding box center [1135, 20] width 496 height 39
paste input "57489"
type input "56457489"
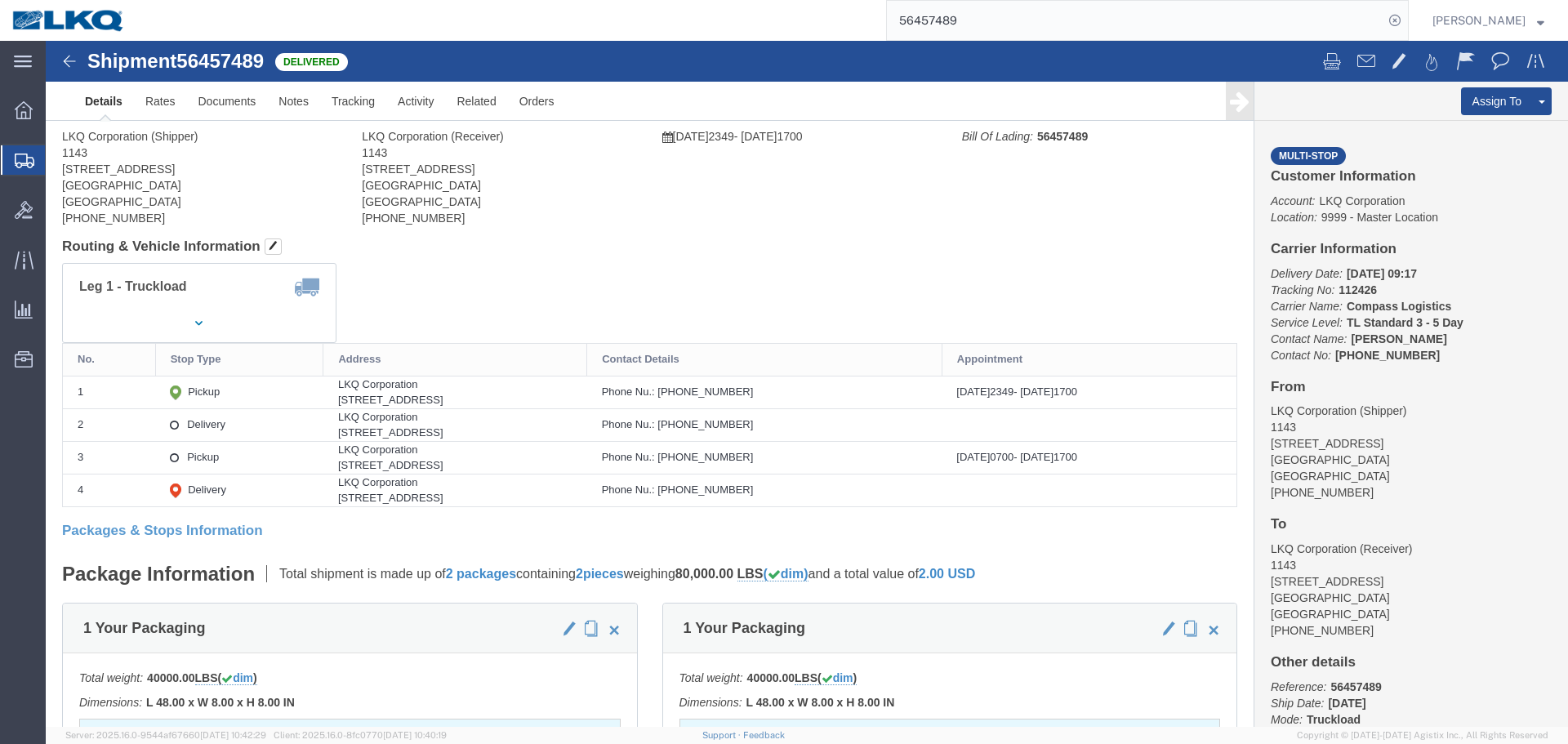
click div
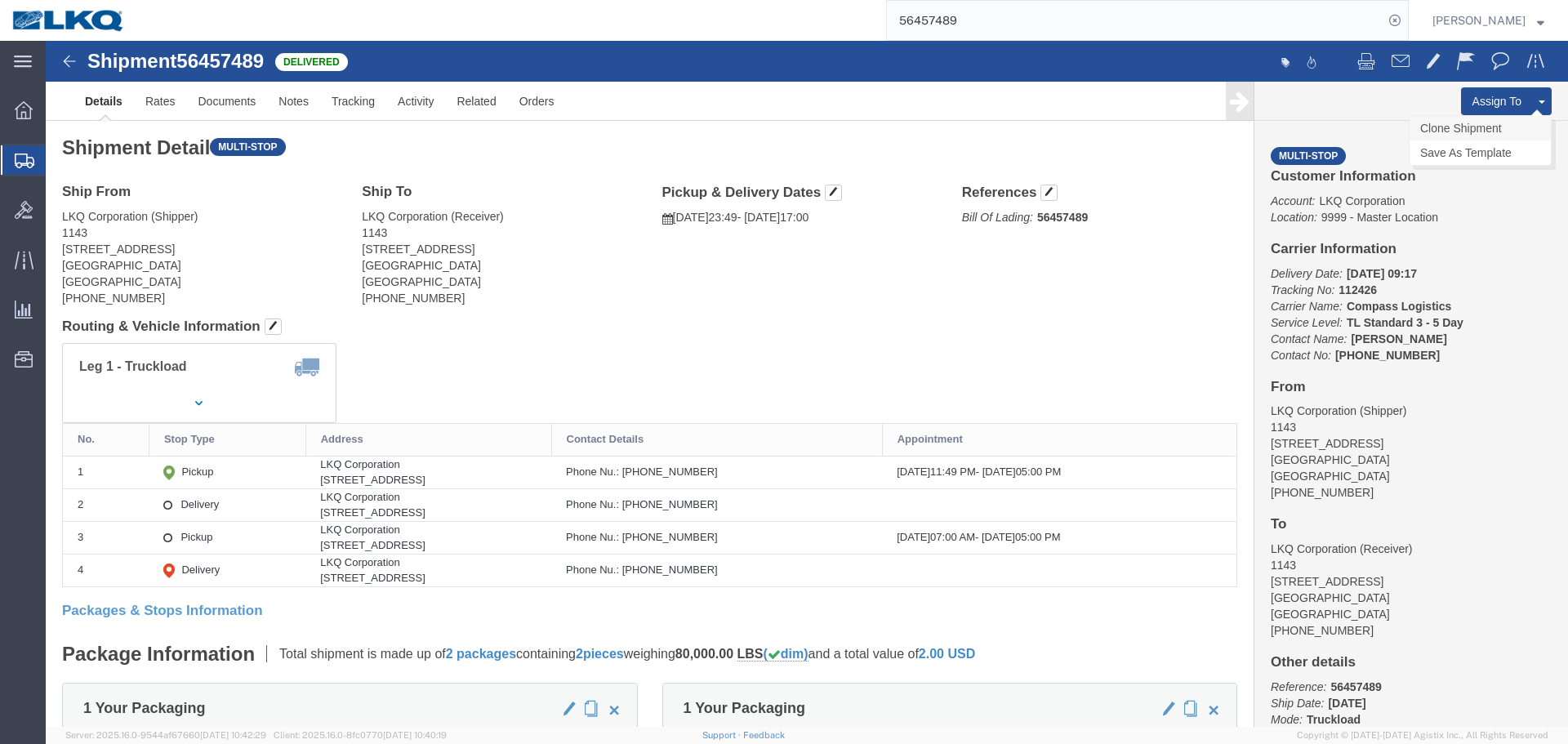
click link "Clone Shipment"
click div
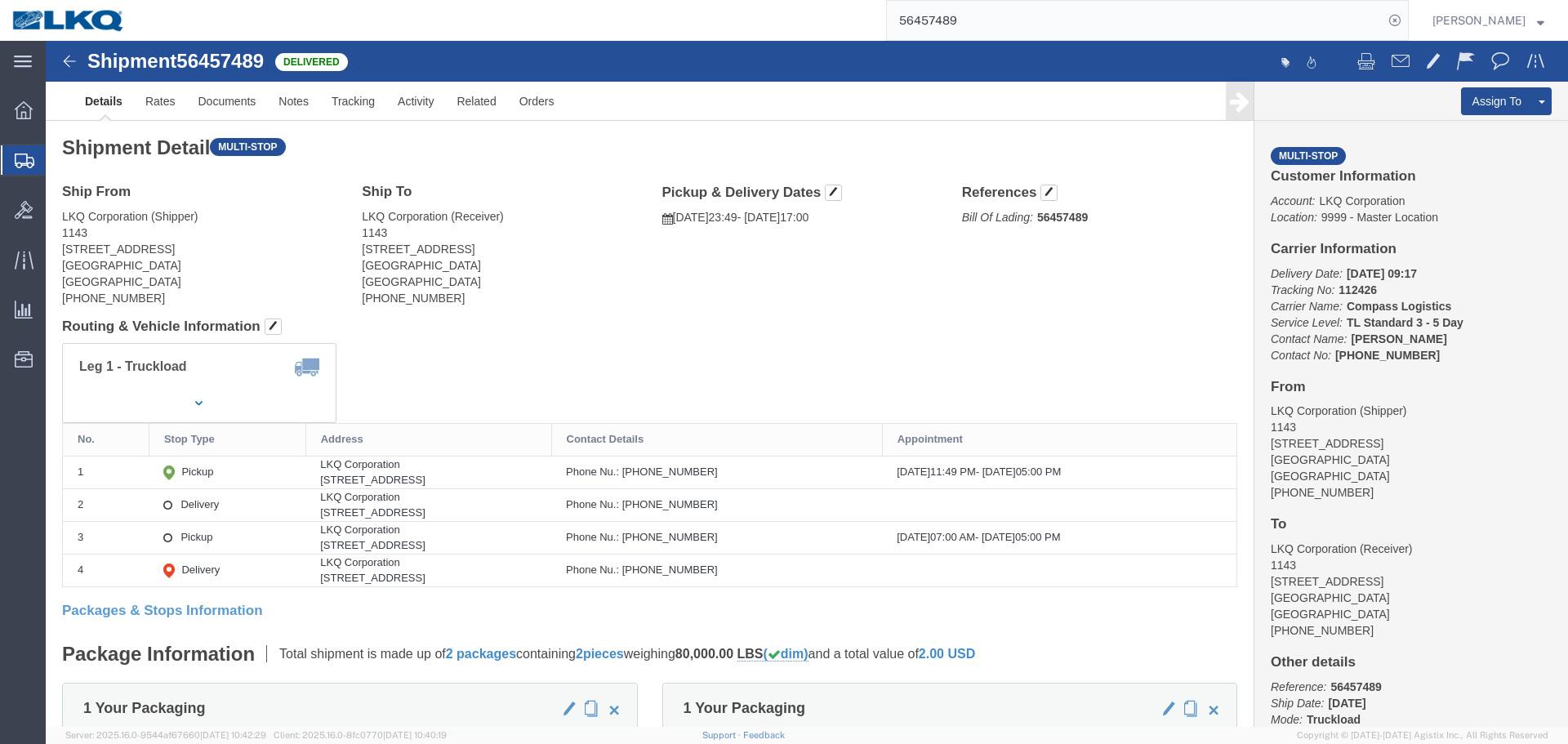
select select "27376"
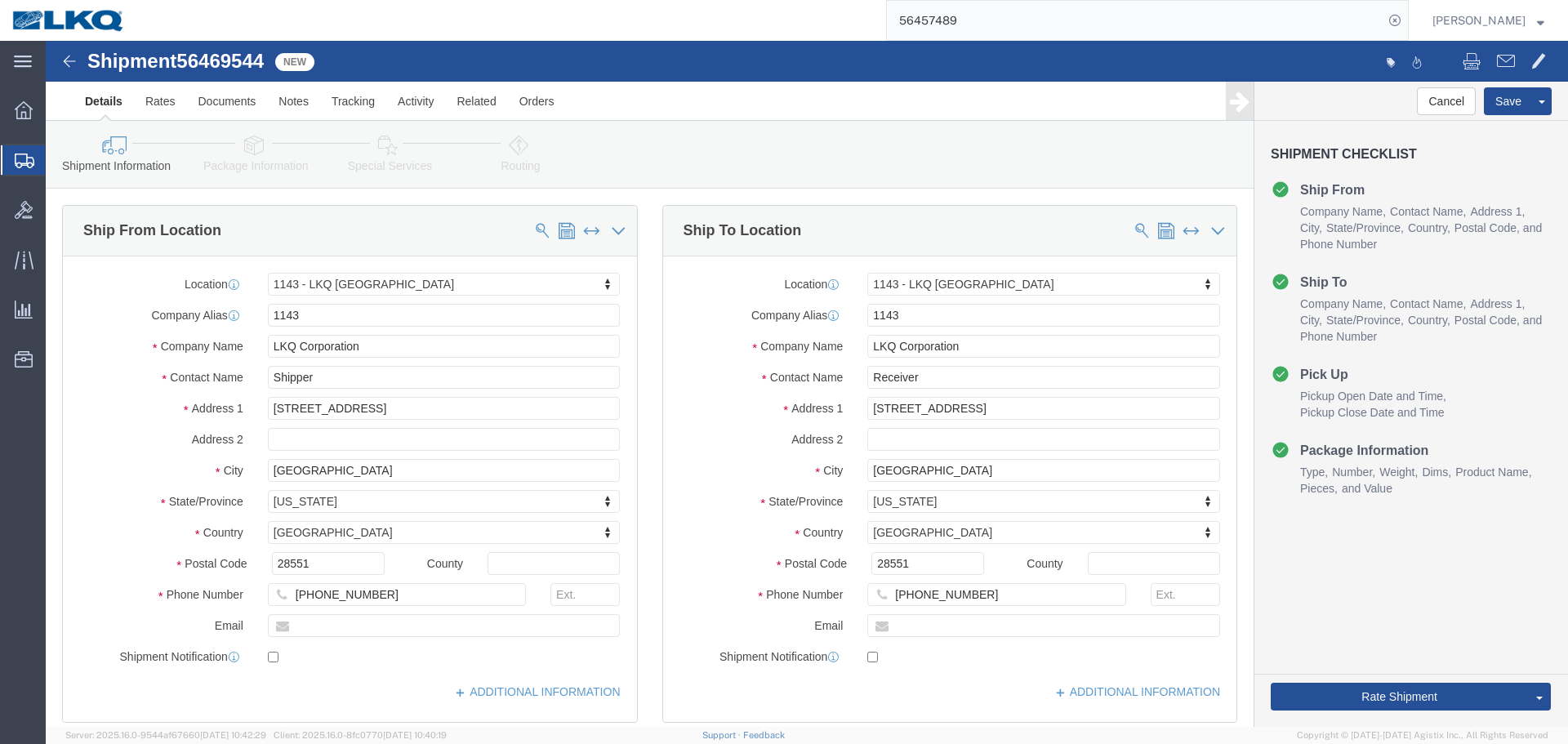
click span "56469544"
copy span "56469544"
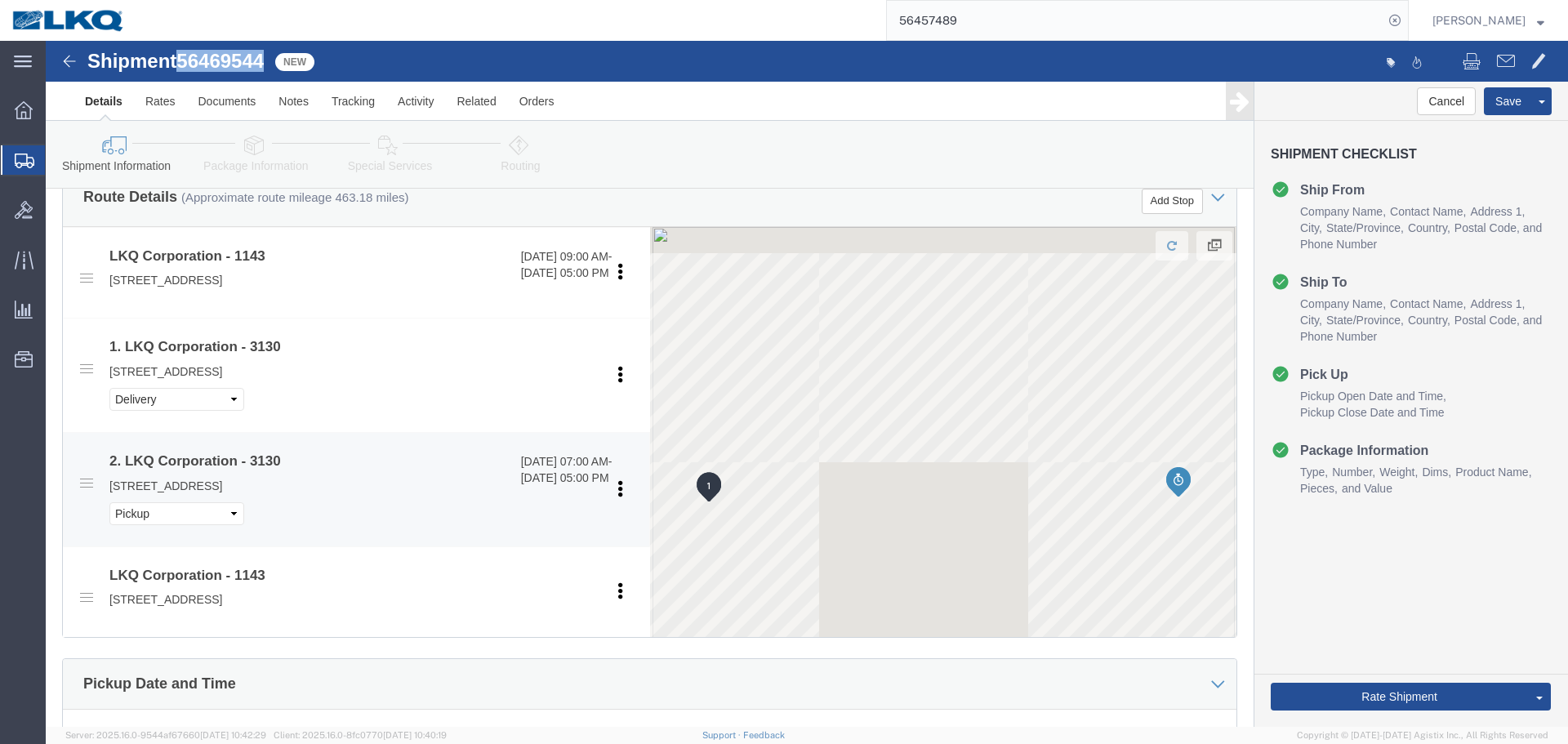
scroll to position [898, 0]
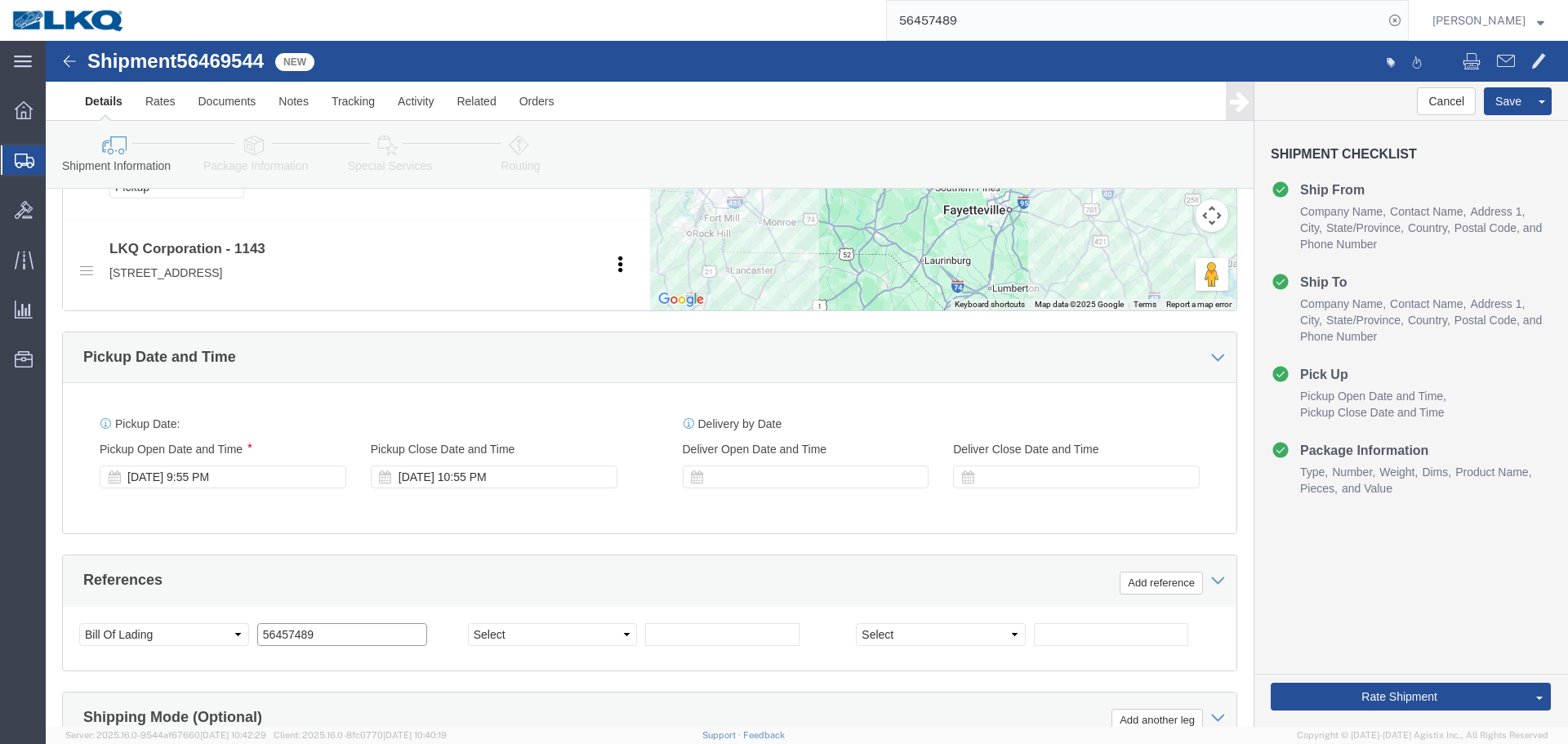
click input "56457489"
paste input "69544"
type input "56469544"
click div "Aug 12 2025 9:55 PM"
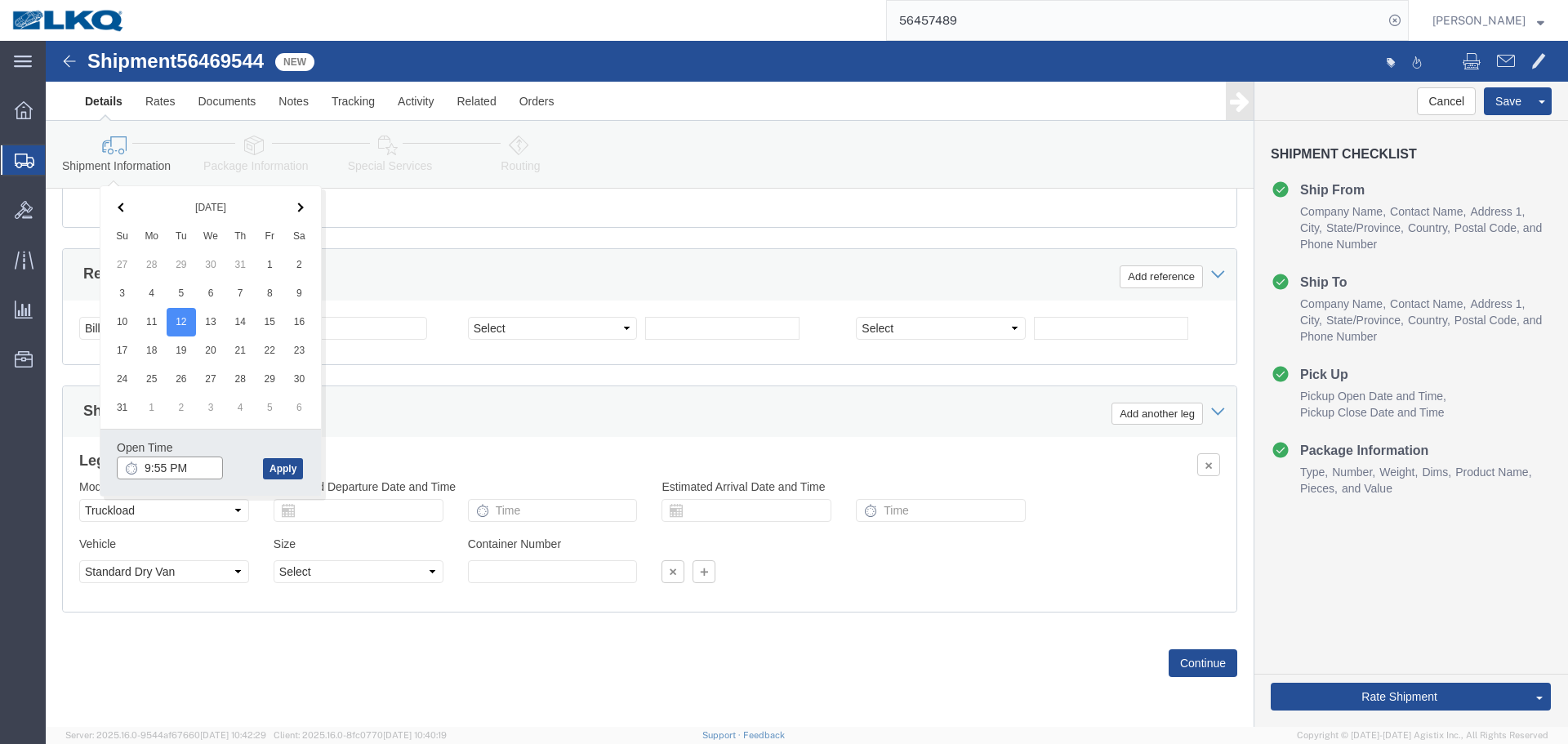
click input "9:55 PM"
type input "16"
type input "4:00 PM"
click button "Apply"
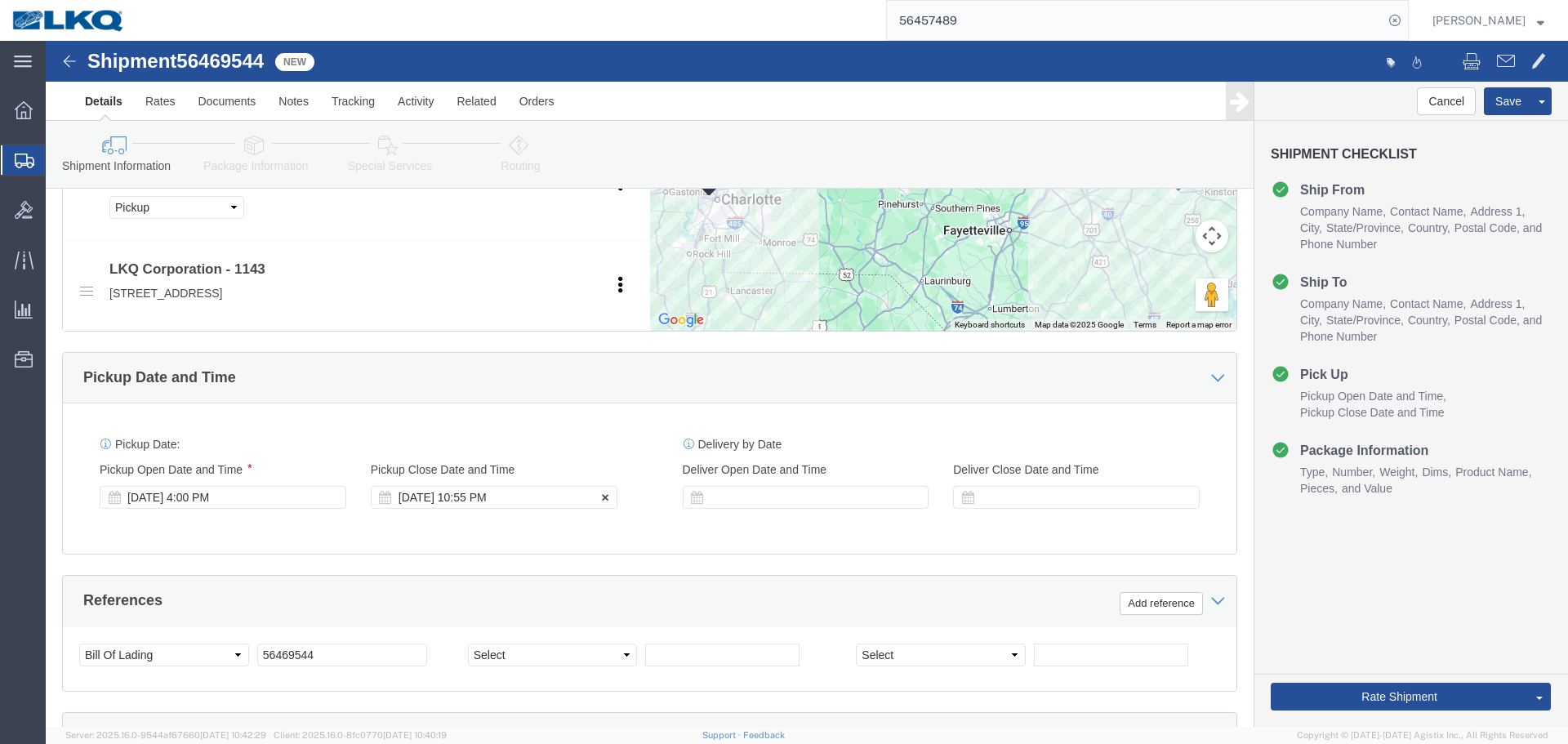
click div "Aug 12 2025 10:55 PM"
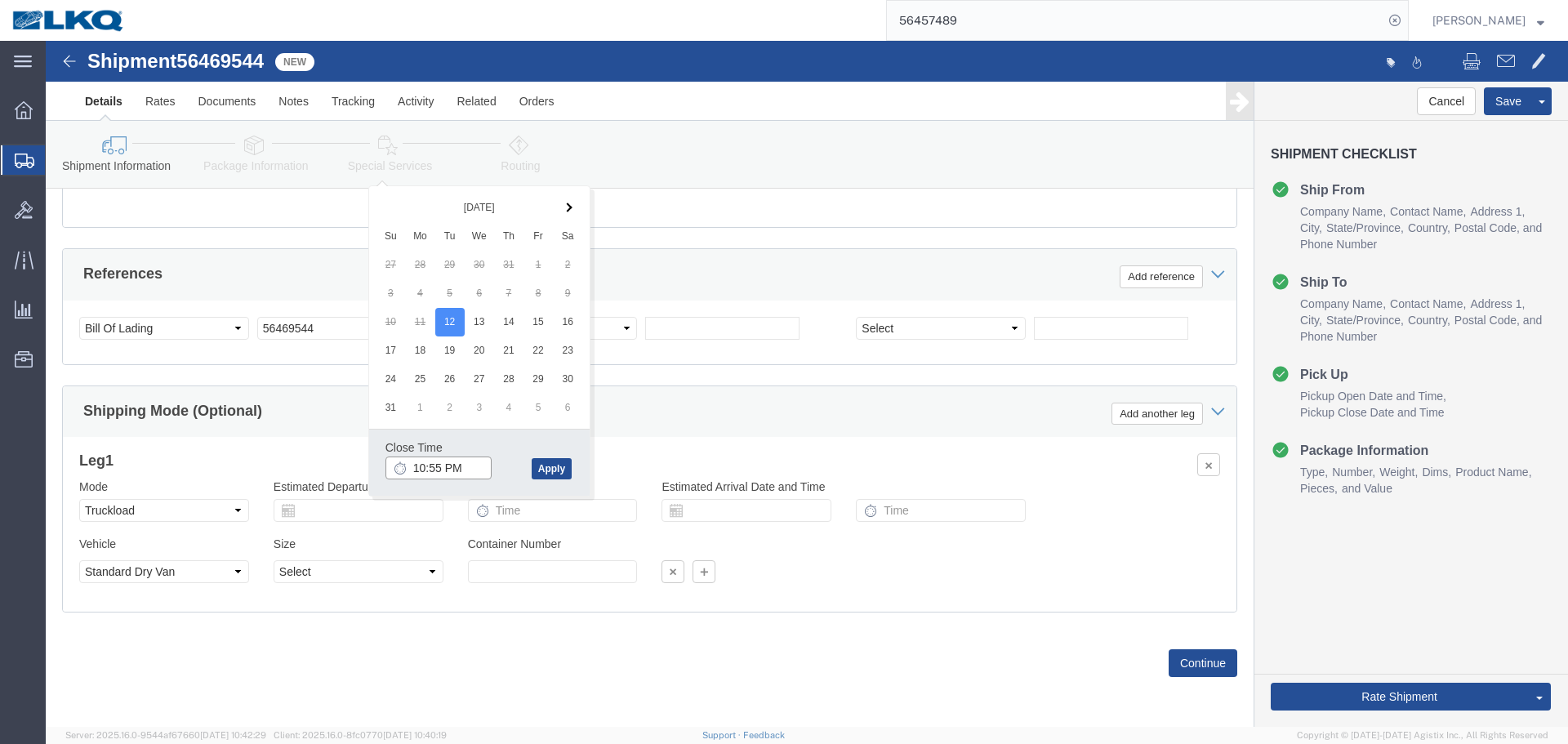
click input "10:55 PM"
type input "17"
type input "5:00 PM"
click button "Apply"
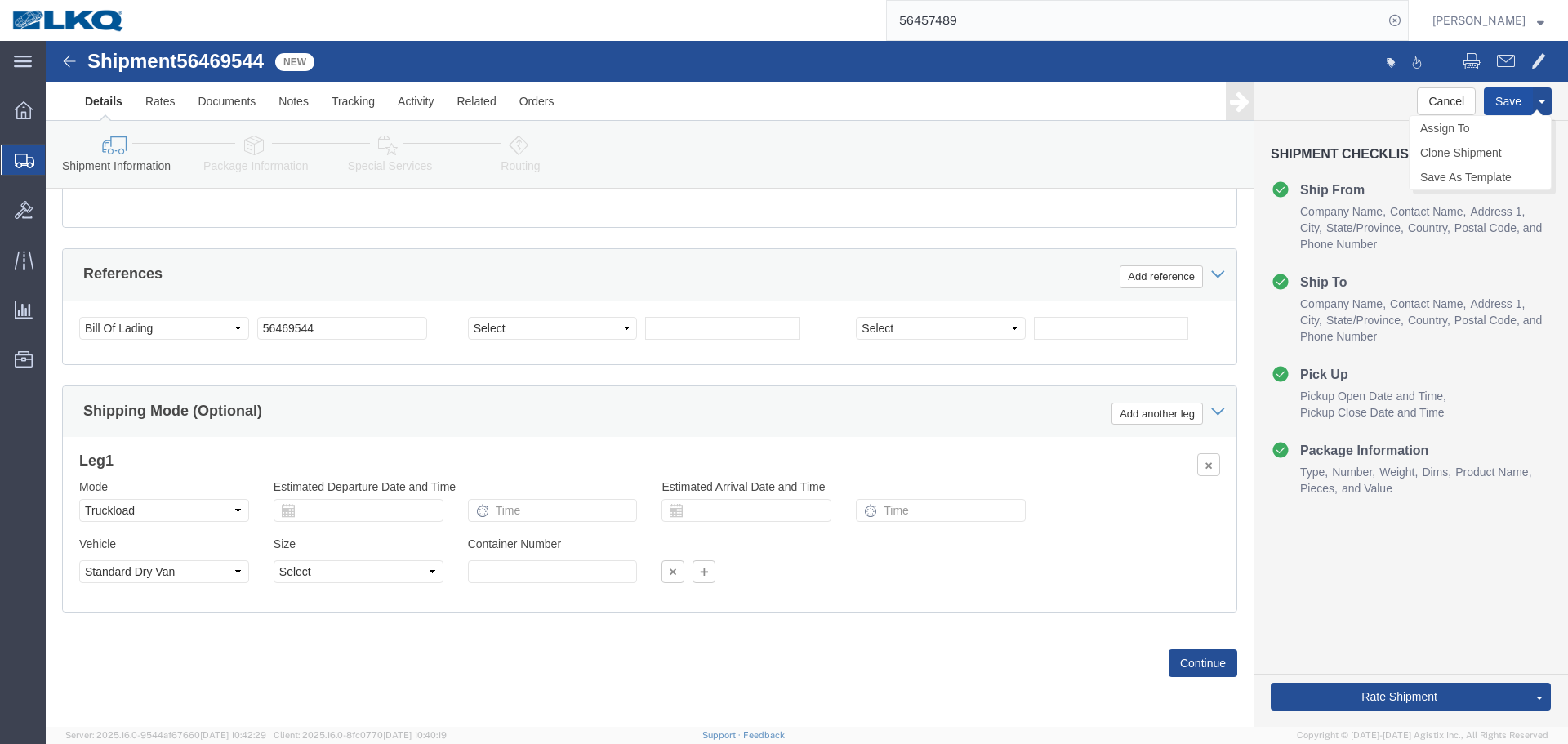
click button "Save"
type button "Save"
click link "Send To Bid"
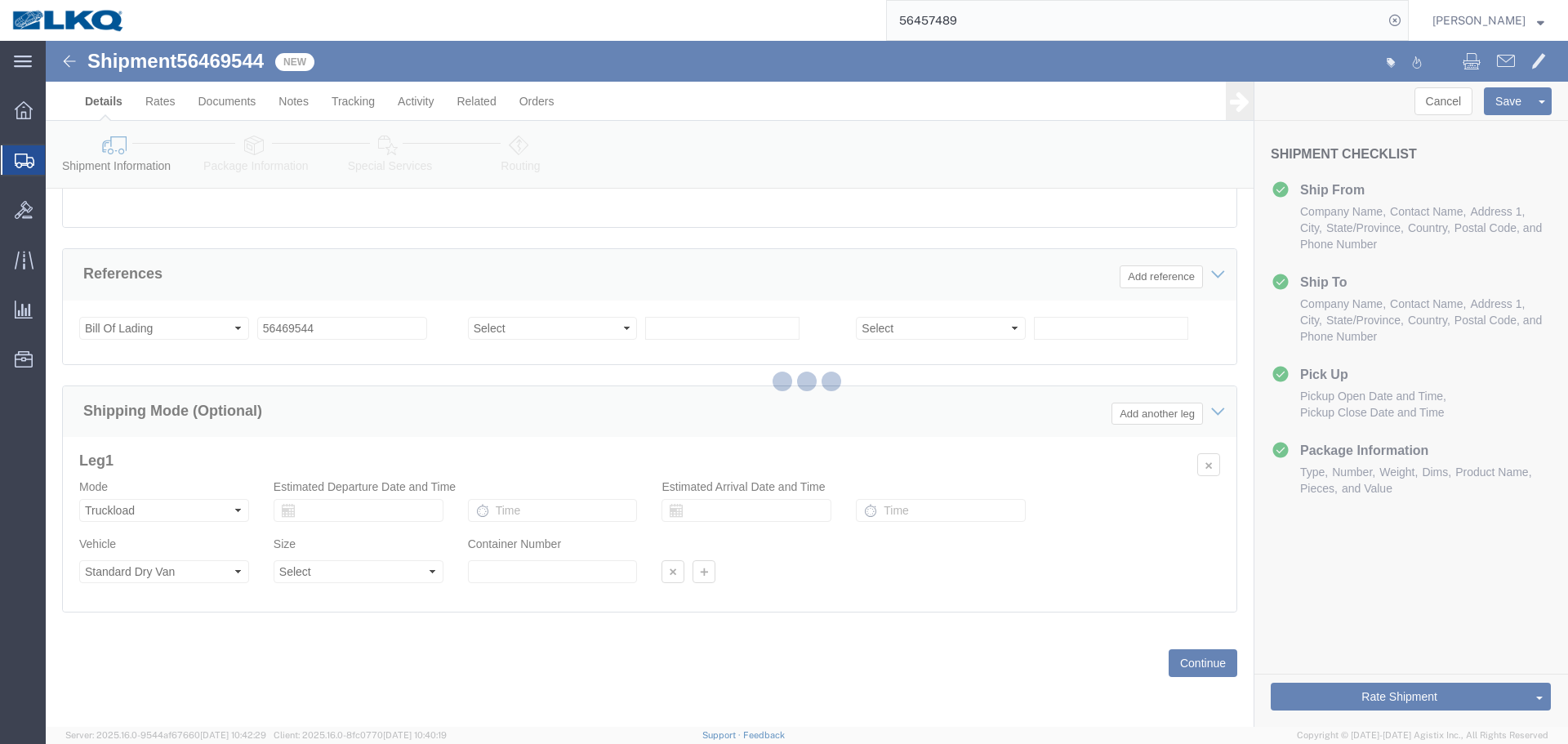
select select "27376"
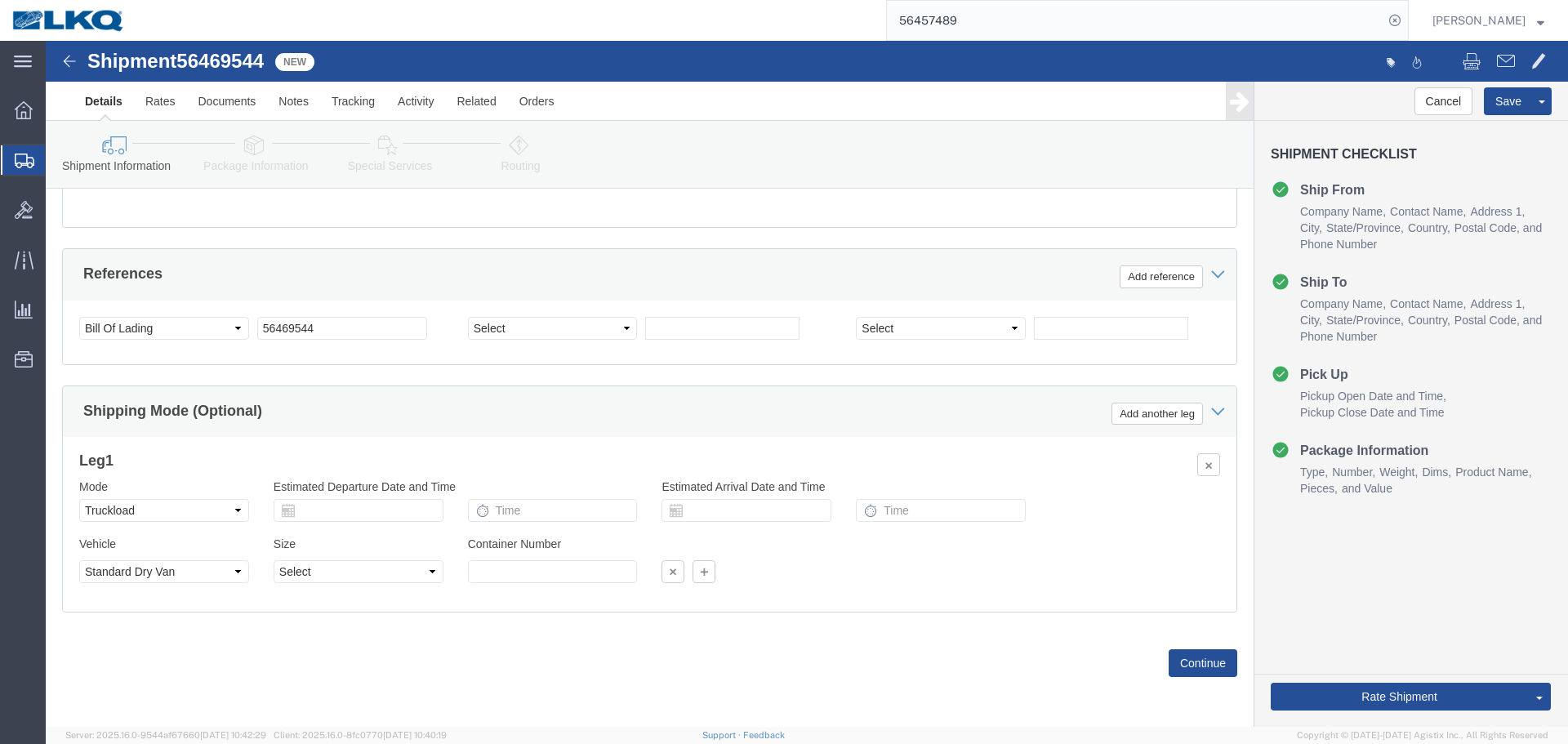
select select "TL"
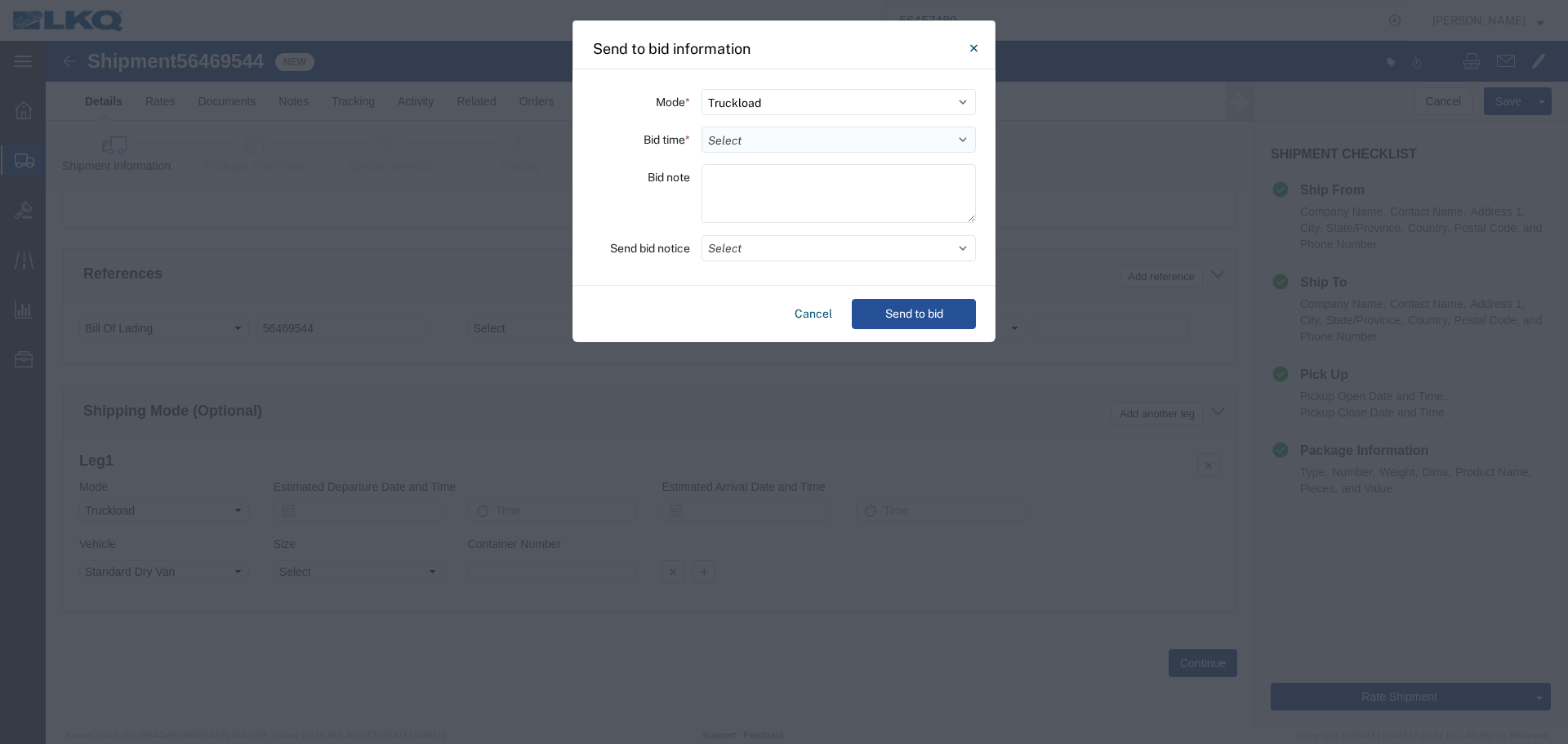
click at [773, 137] on select "Select 30 Min (Rush) 1 Hour (Rush) 2 Hours (Rush) 4 Hours (Rush) 8 Hours (Rush)…" at bounding box center [838, 139] width 274 height 26
select select "4"
click at [701, 126] on select "Select 30 Min (Rush) 1 Hour (Rush) 2 Hours (Rush) 4 Hours (Rush) 8 Hours (Rush)…" at bounding box center [838, 139] width 274 height 26
click at [767, 241] on button "Select" at bounding box center [838, 248] width 274 height 26
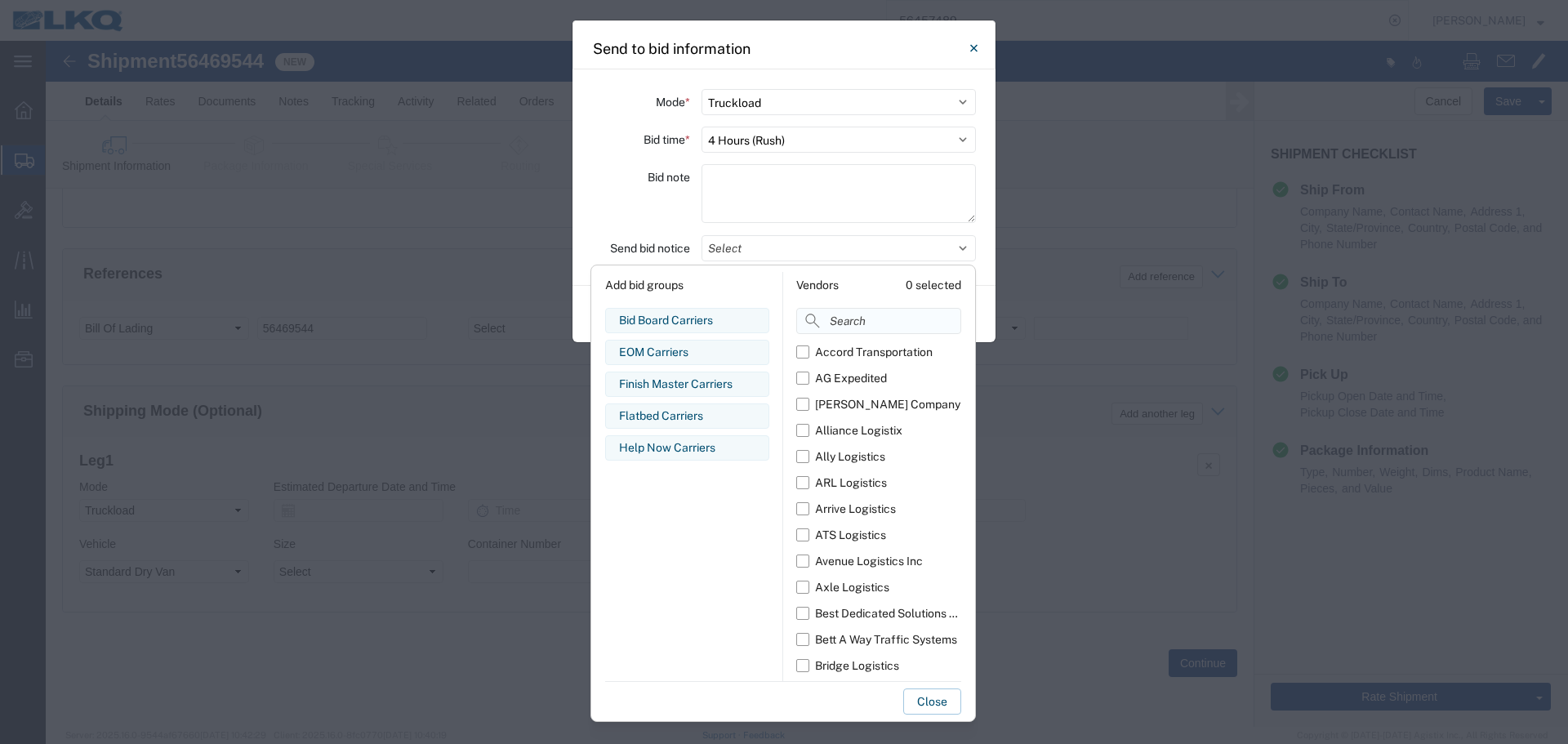
click at [862, 315] on input at bounding box center [879, 321] width 165 height 26
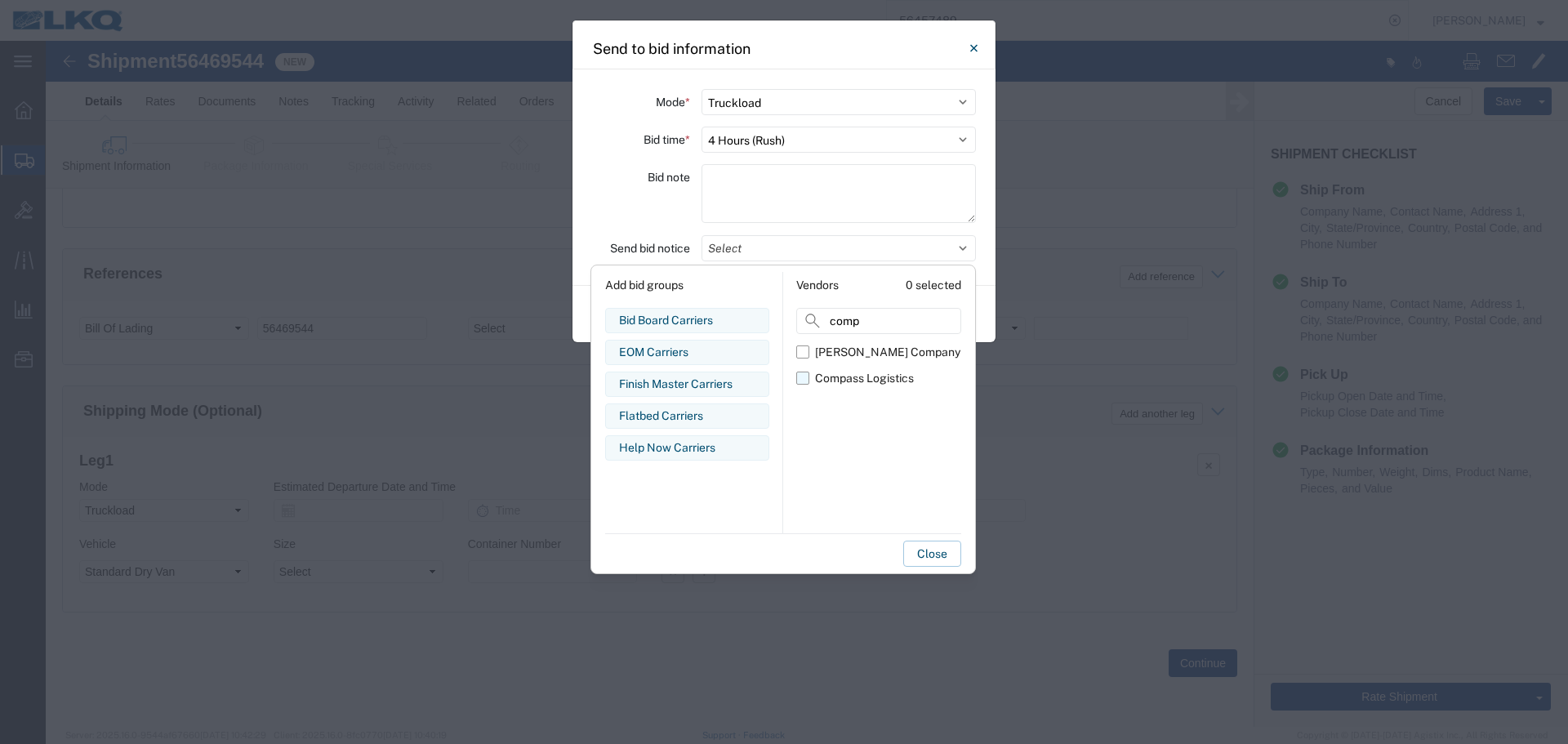
type input "comp"
click at [863, 368] on label "Compass Logistics" at bounding box center [879, 377] width 165 height 26
click at [0, 0] on input "Compass Logistics" at bounding box center [0, 0] width 0 height 0
click at [610, 179] on div "Bid note" at bounding box center [641, 196] width 98 height 64
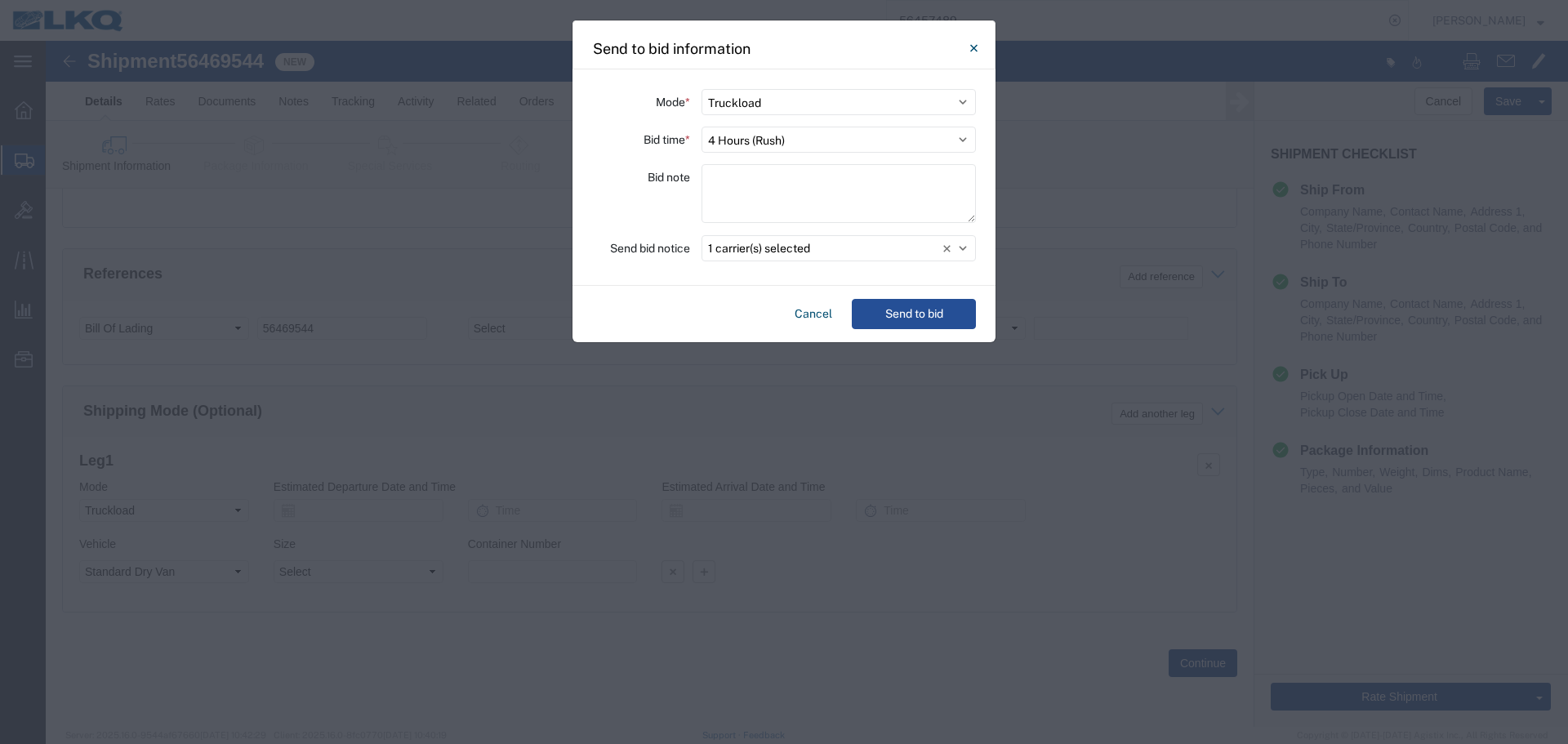
click at [921, 297] on div "Cancel Send to bid" at bounding box center [784, 314] width 423 height 57
click at [928, 309] on button "Send to bid" at bounding box center [914, 314] width 125 height 30
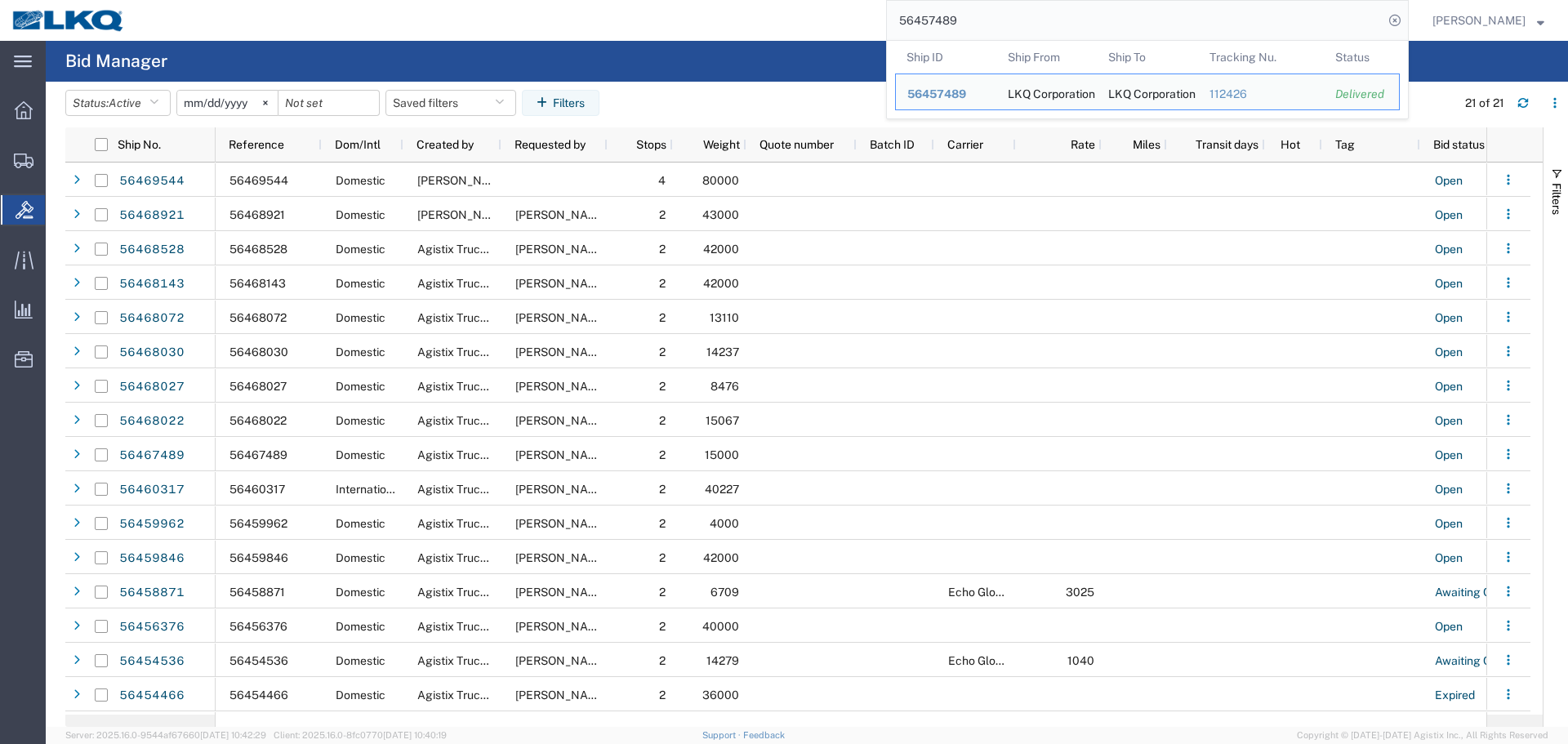
click at [1045, 15] on input "56457489" at bounding box center [1135, 20] width 496 height 39
paste input "373656"
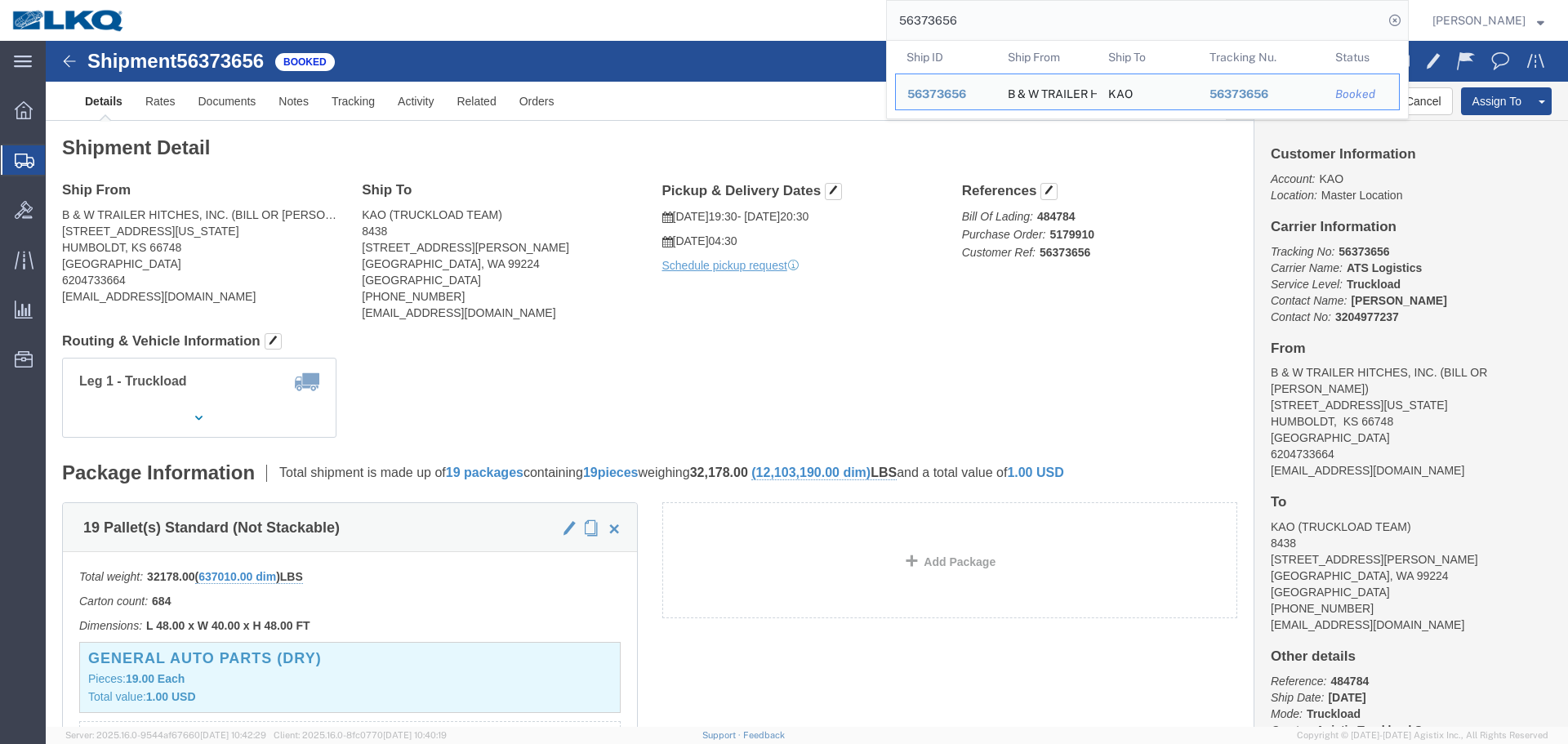
drag, startPoint x: 837, startPoint y: 355, endPoint x: 791, endPoint y: 314, distance: 61.6
click div "Shipment Detail Ship From B & W TRAILER HITCHES, INC. (BILL OR GARY) 1216 HAWAI…"
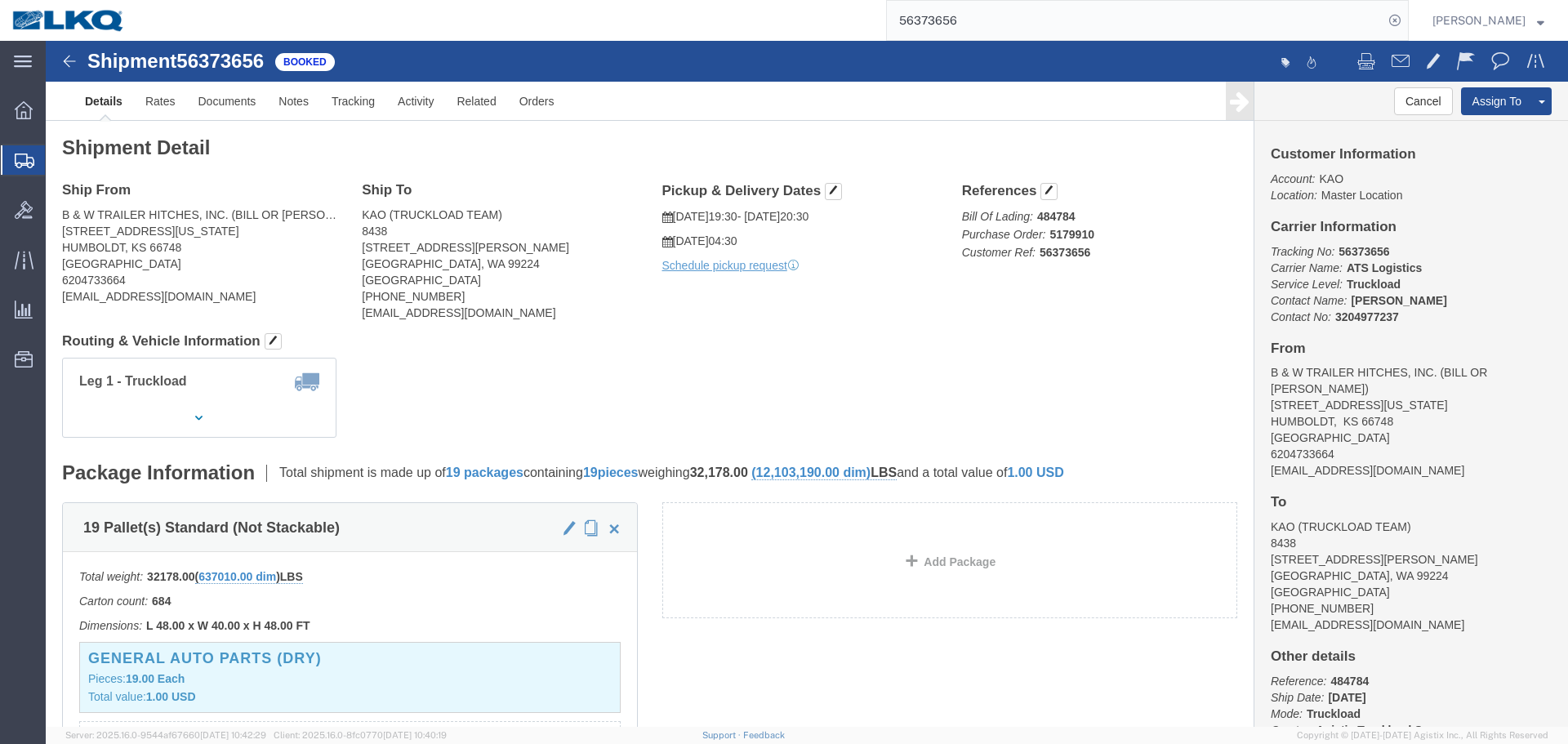
click div "Leg 1 - Truckload Vehicle 1: Standard Dry Van (53 Feet) Number of trucks: 1"
click span "56373656"
copy span "56373656"
click at [1045, 10] on input "56373656" at bounding box center [1135, 20] width 496 height 39
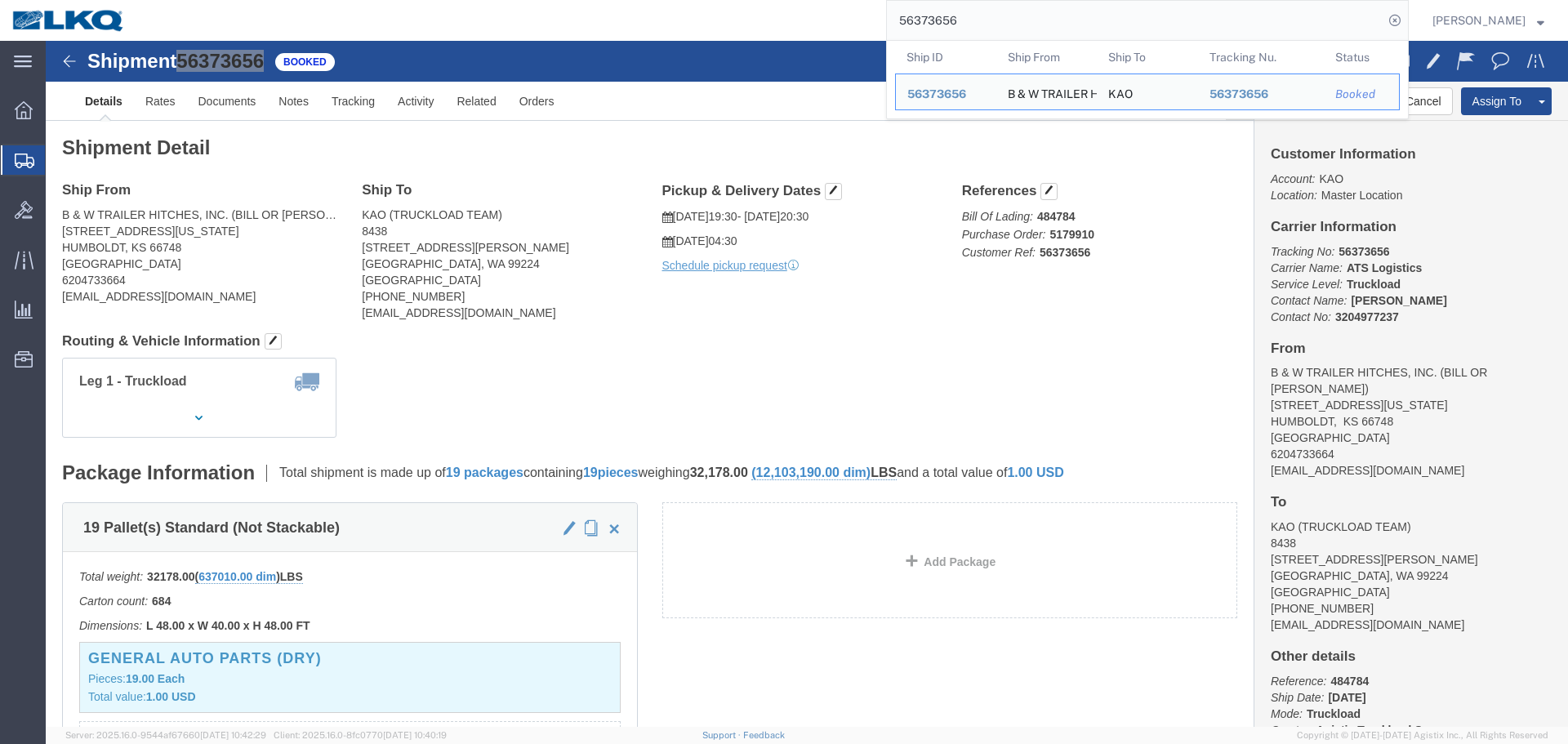
paste input "404041"
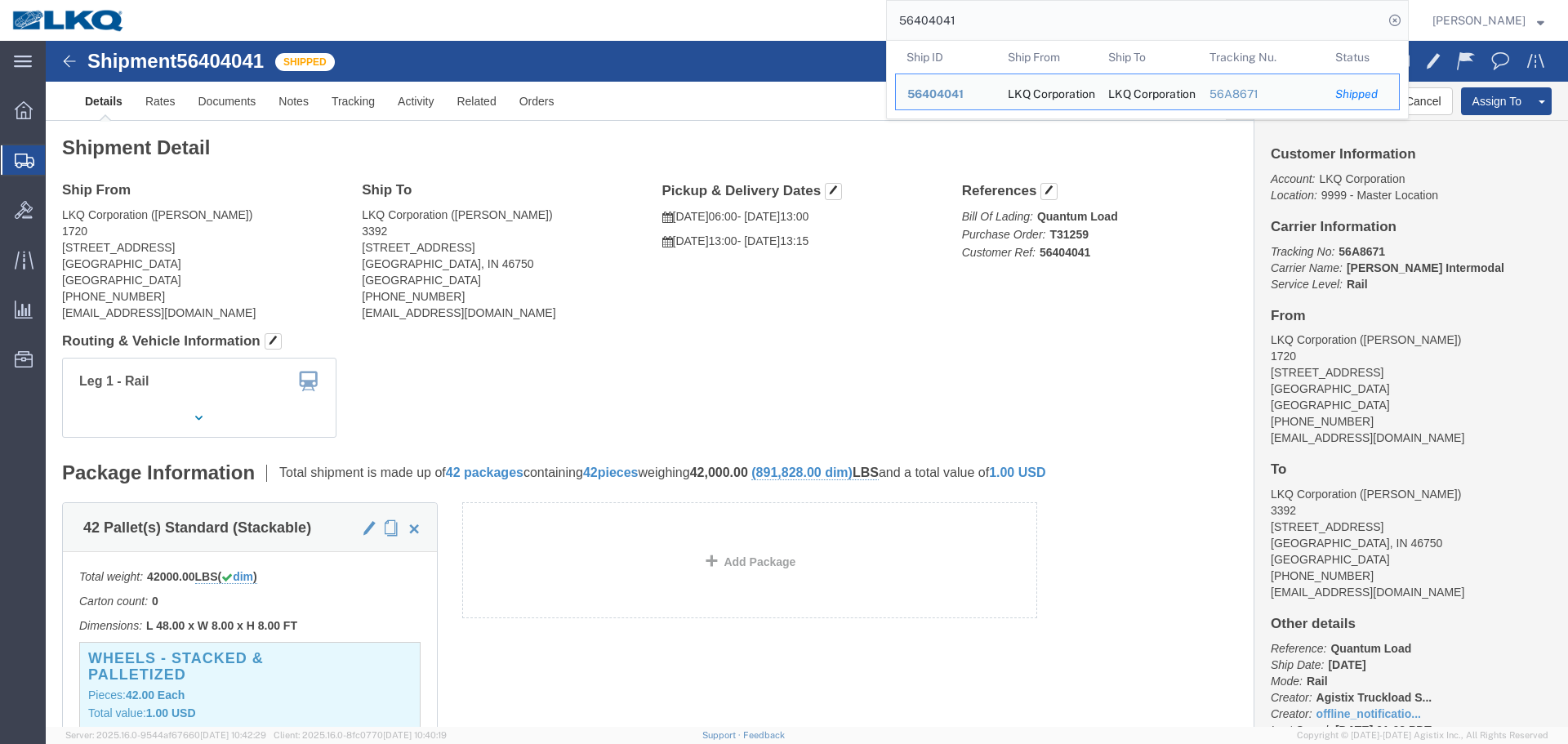
click address "LKQ Corporation (Jeffrey Massey) 1720 2115 South Union Avenue Bakersfield, CA 9…"
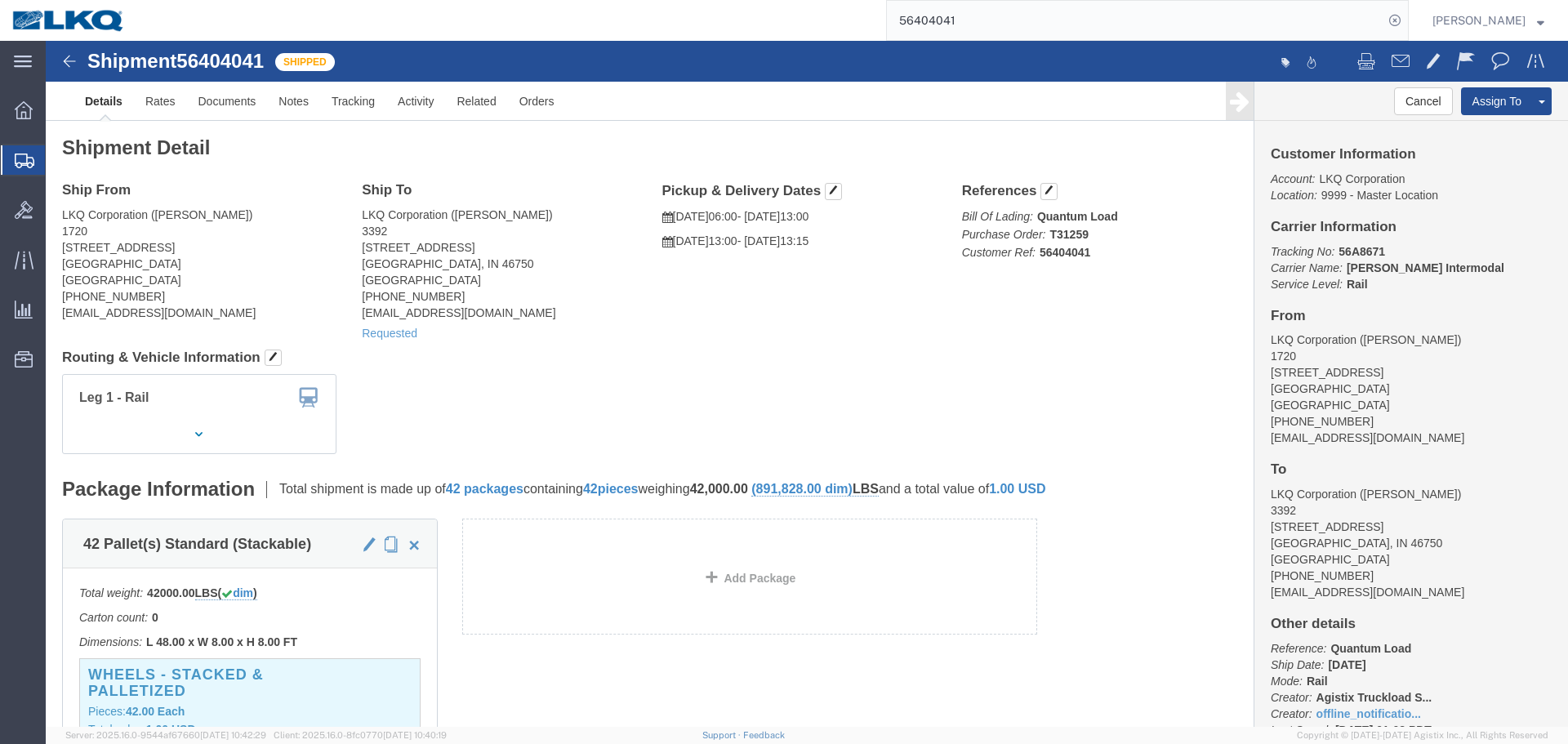
click div "Ship From LKQ Corporation (Jeffrey Massey) 1720 2115 South Union Avenue Bakersf…"
click address "LKQ Corporation (Jeffrey Massey) 1720 2115 South Union Avenue Bakersfield, CA 9…"
copy div "jdmassey@lkqcorp.com"
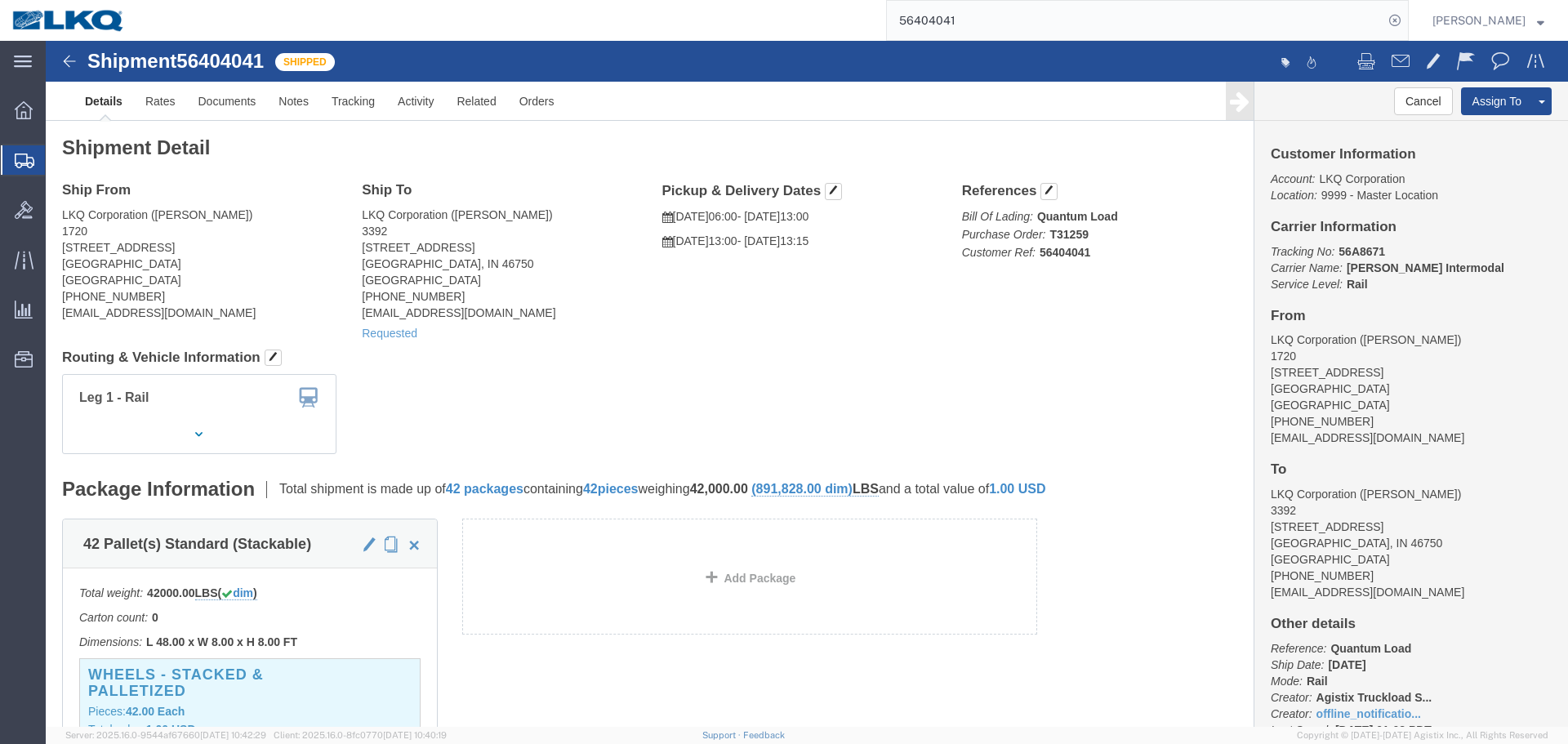
click address "LKQ Corporation (Ryan Gledhill) 3392 1750 Riverfork Dr Huntington, IN 46750 Uni…"
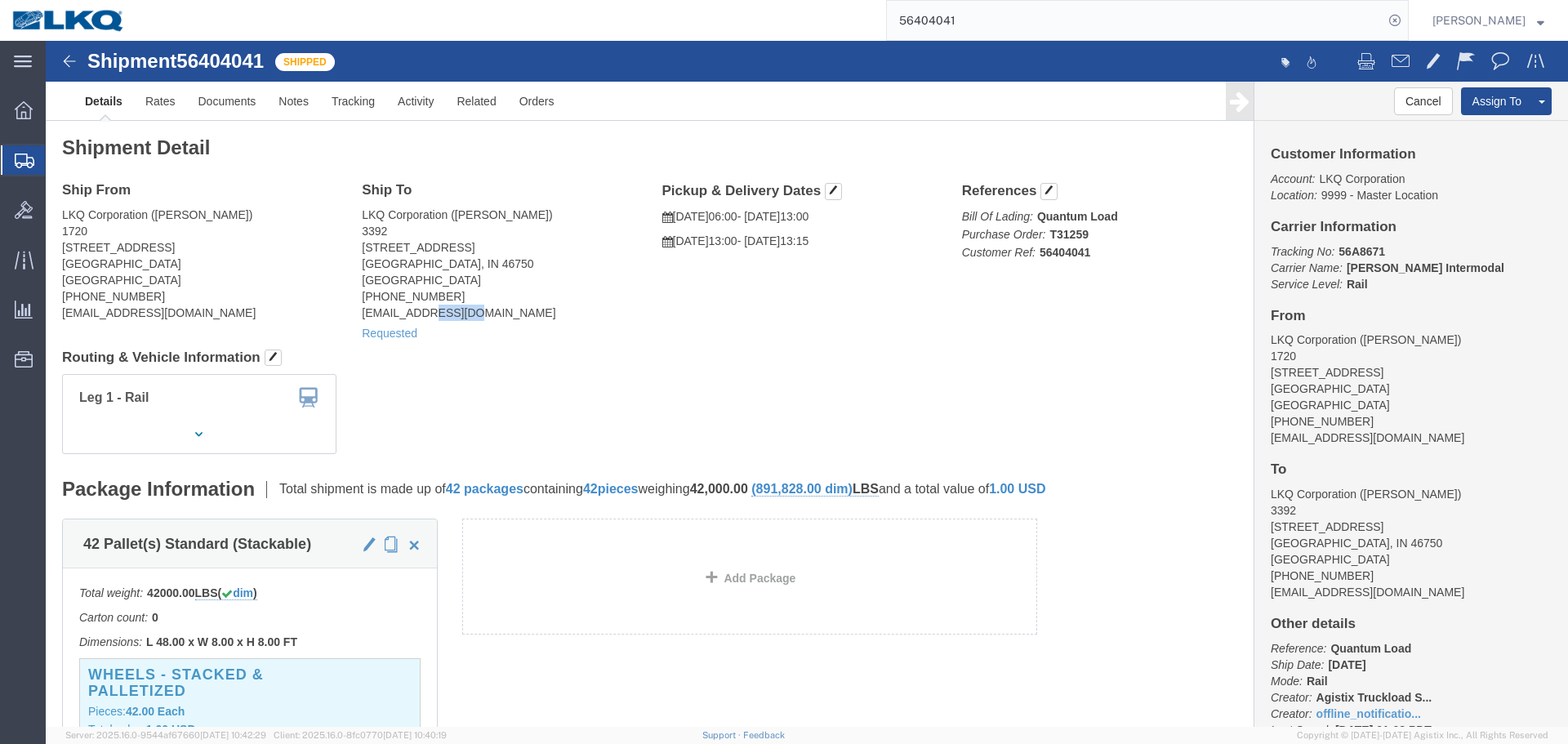
click address "LKQ Corporation (Ryan Gledhill) 3392 1750 Riverfork Dr Huntington, IN 46750 Uni…"
click at [1043, 28] on input "56404041" at bounding box center [1135, 20] width 496 height 39
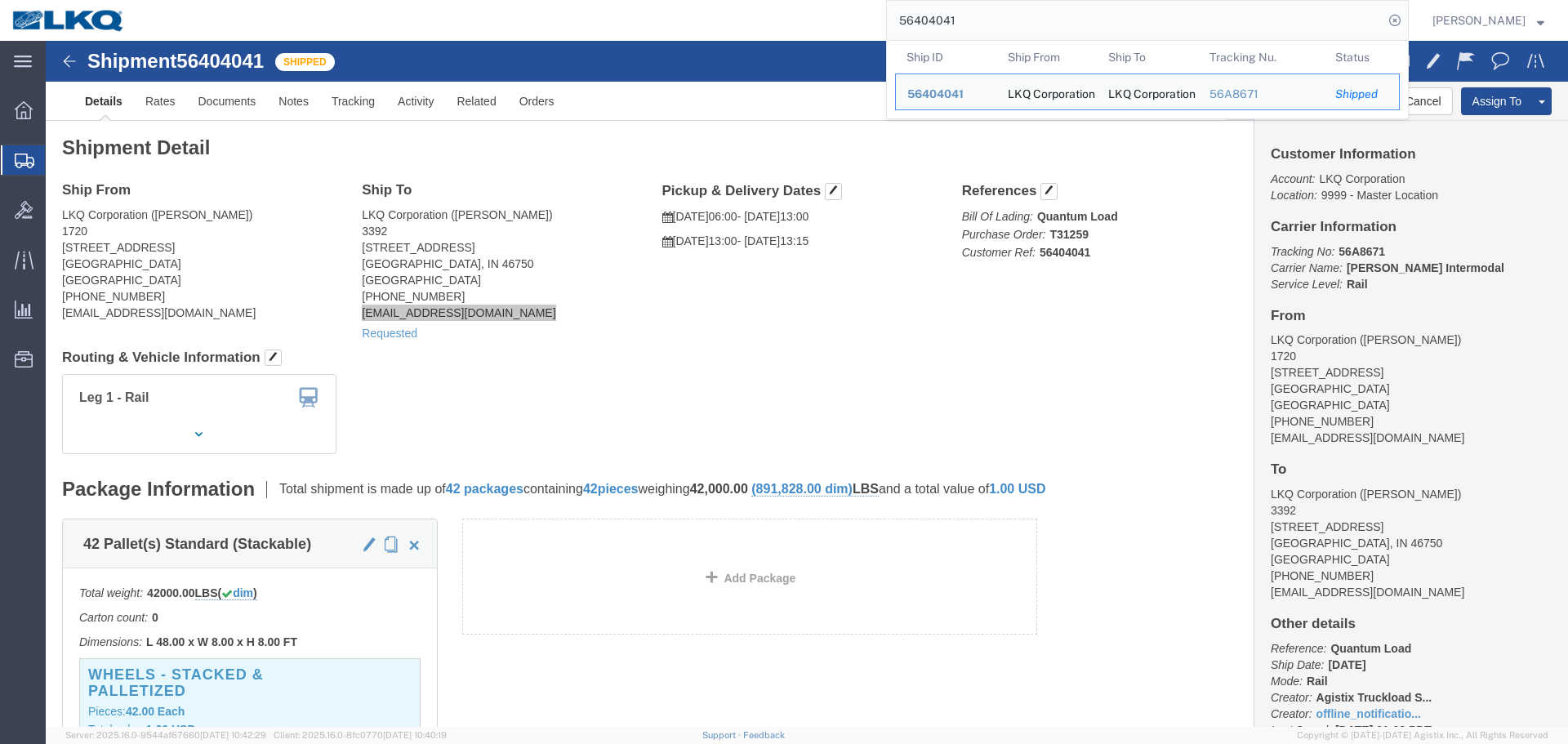
paste input "59160"
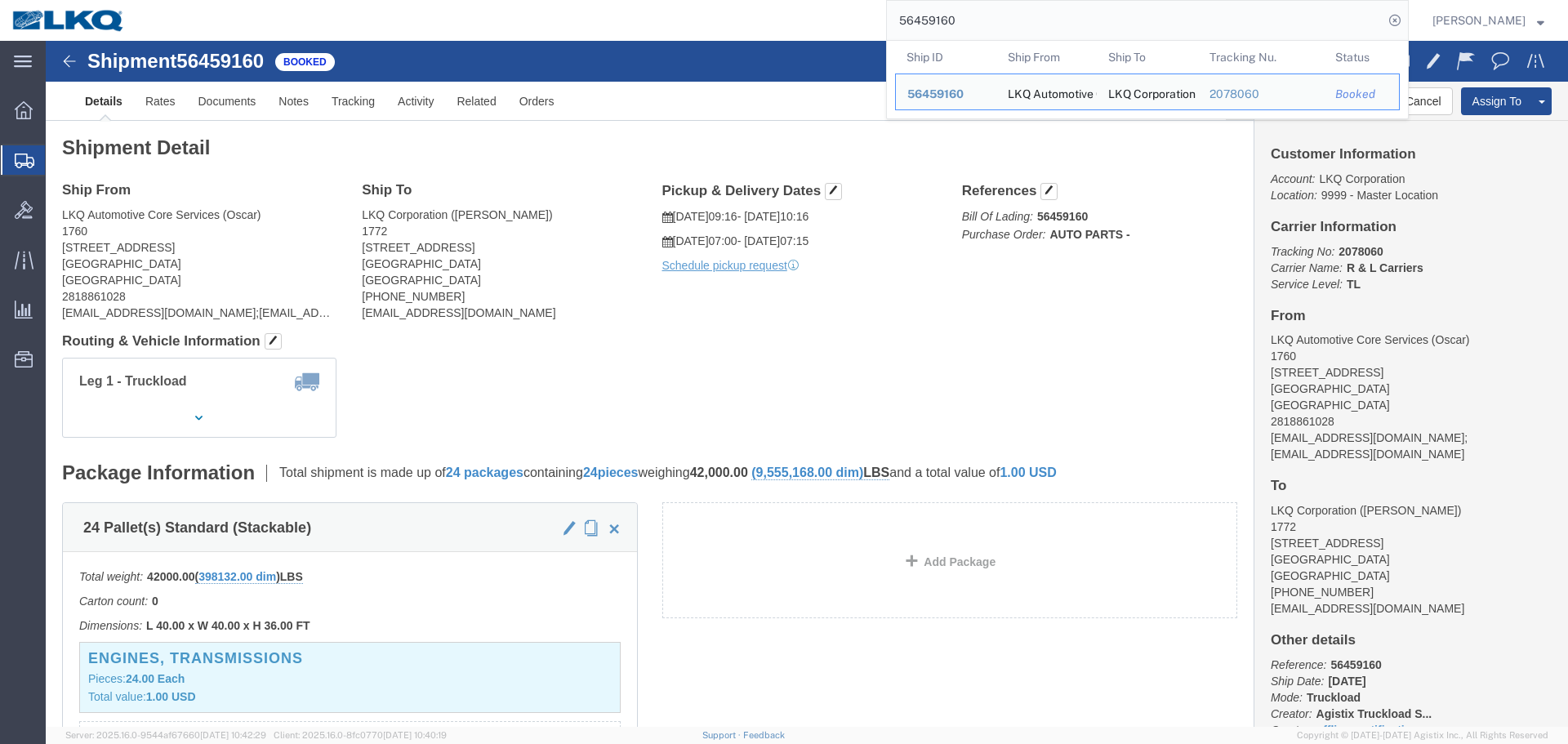
click div "Shipment Detail Ship From LKQ Automotive Core Services (Oscar) 1760 1714 West M…"
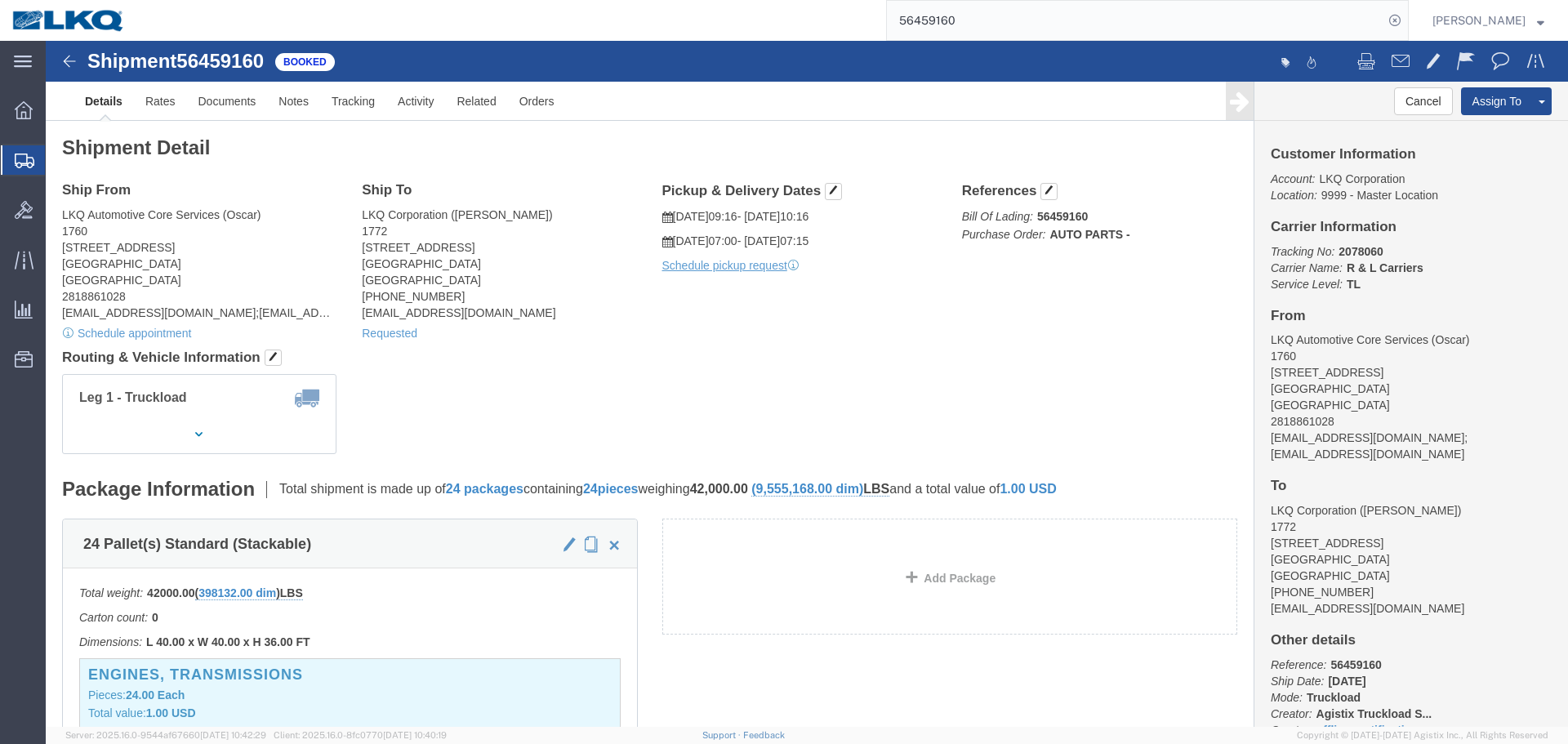
click at [1045, 20] on input "56459160" at bounding box center [1135, 20] width 496 height 39
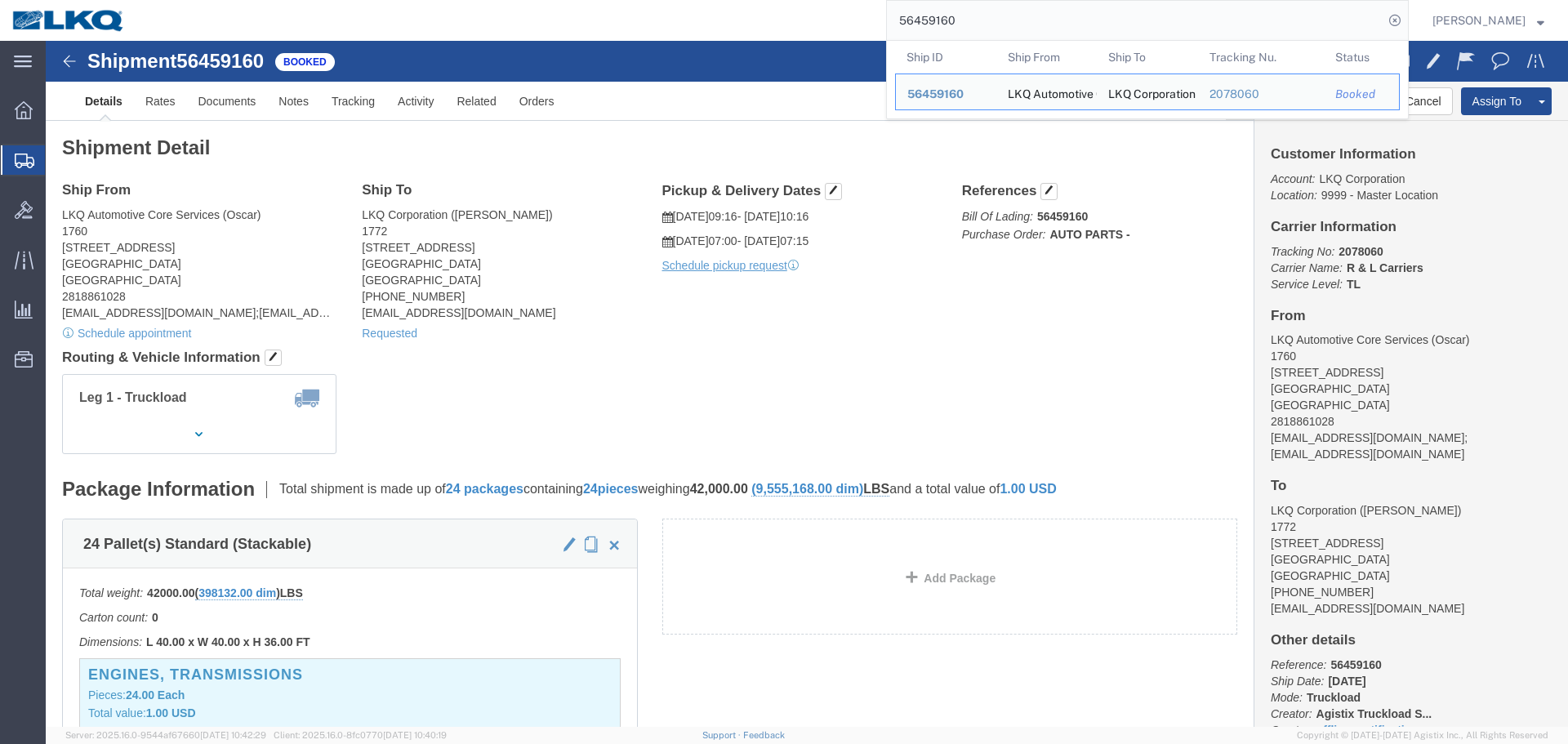
paste input "68921"
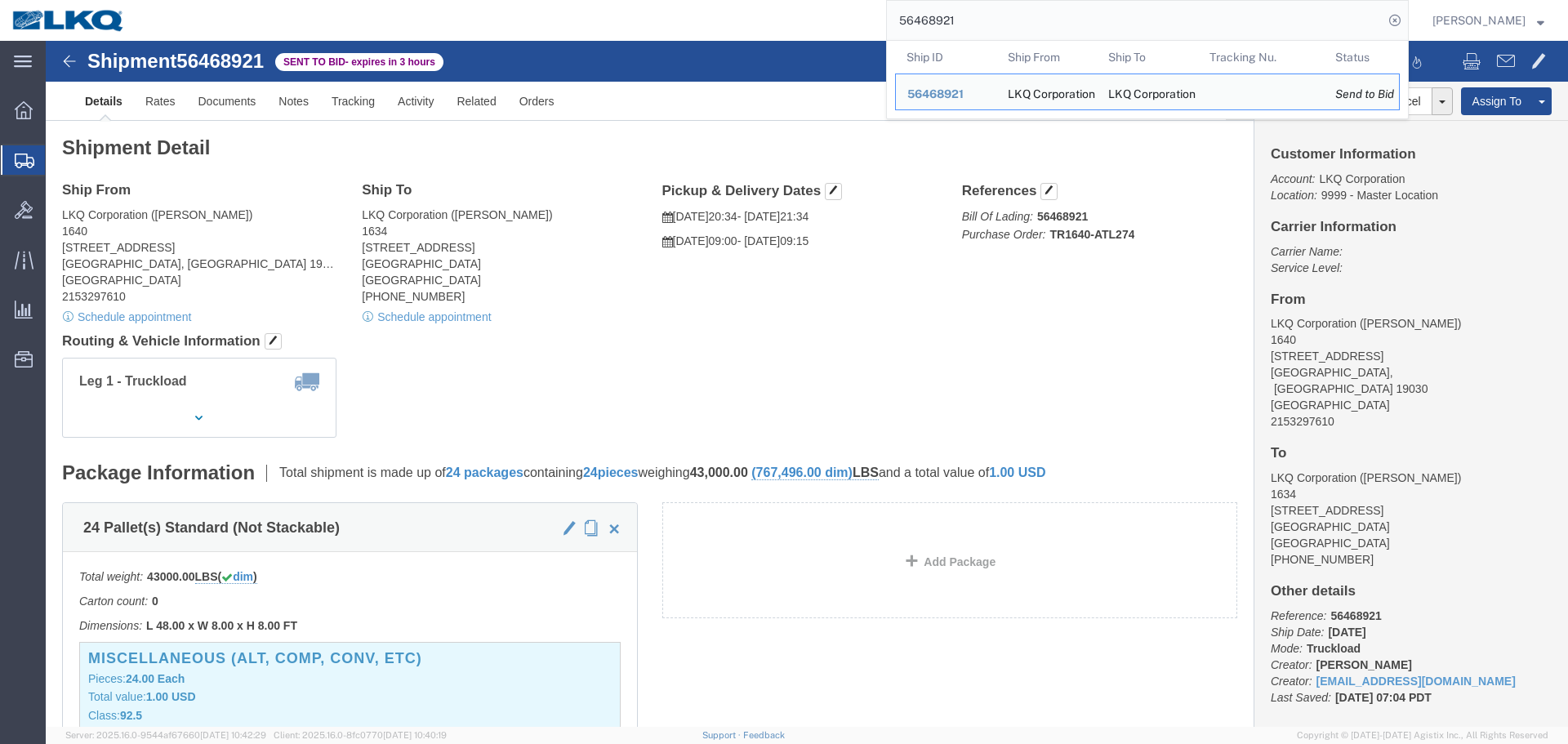
click h4 "Routing & Vehicle Information"
click at [1045, 20] on input "56468921" at bounding box center [1135, 20] width 496 height 39
paste input "9544"
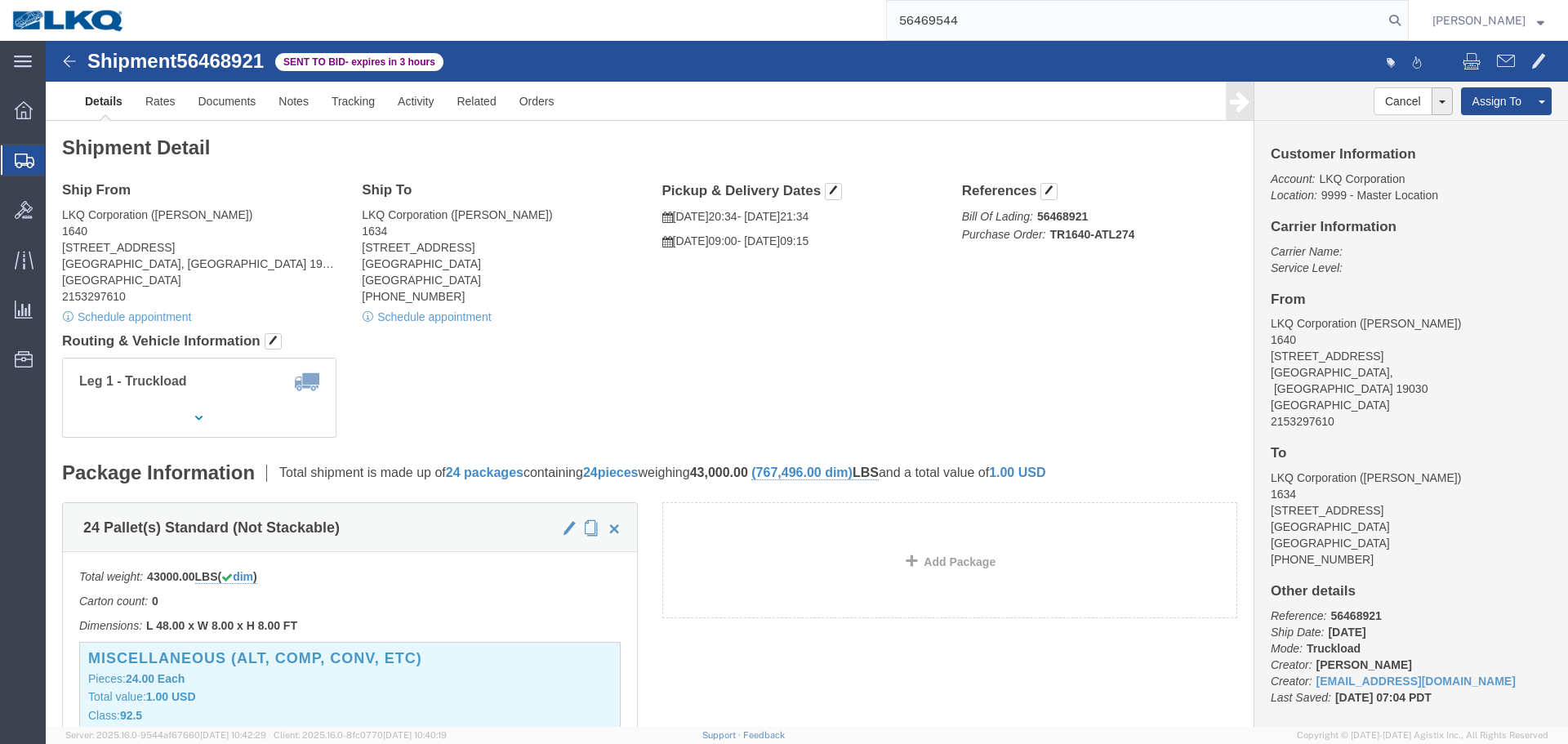
type input "56469544"
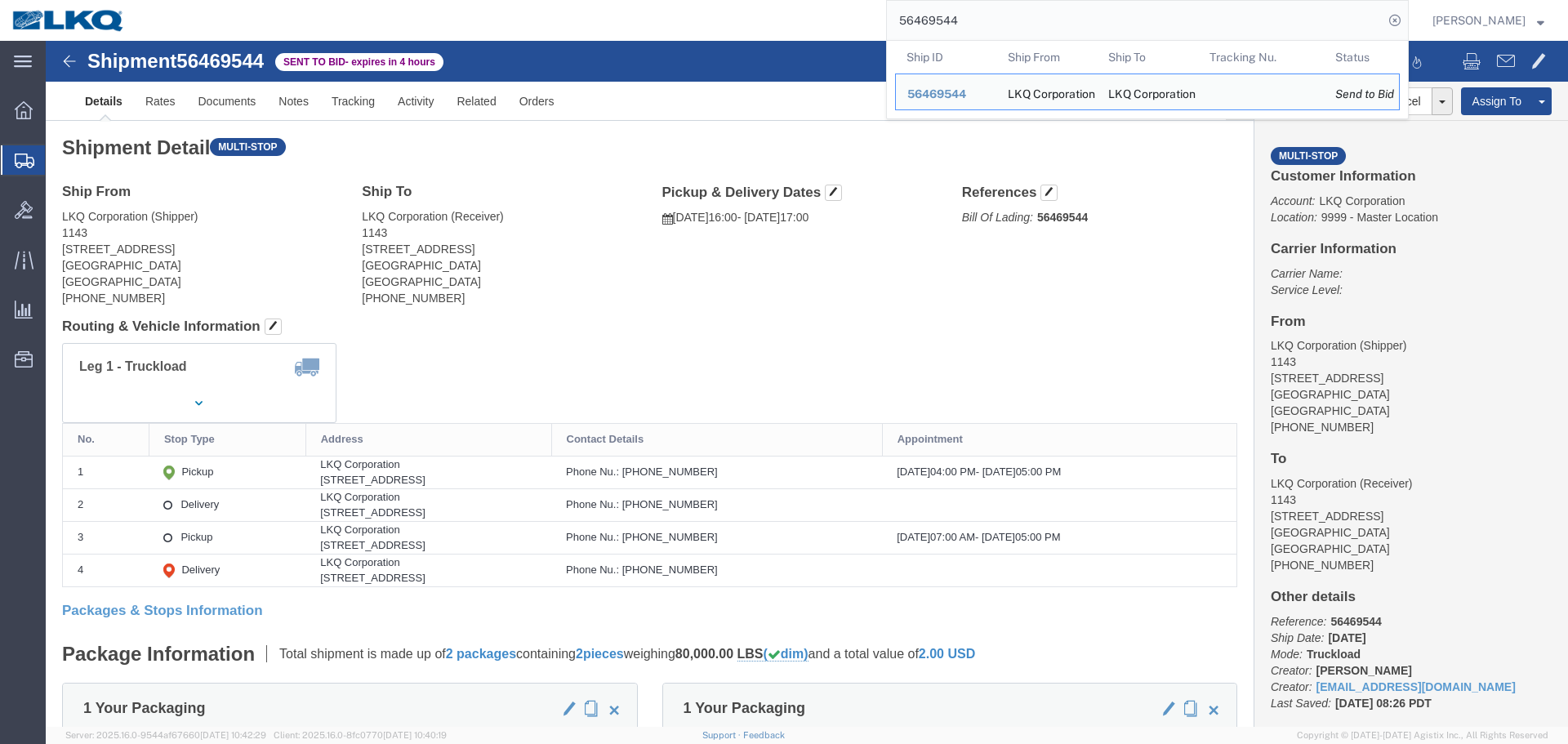
click div "Ship From LKQ Corporation (Shipper) 1143 7135 Highway 70 West La Grange, NC 285…"
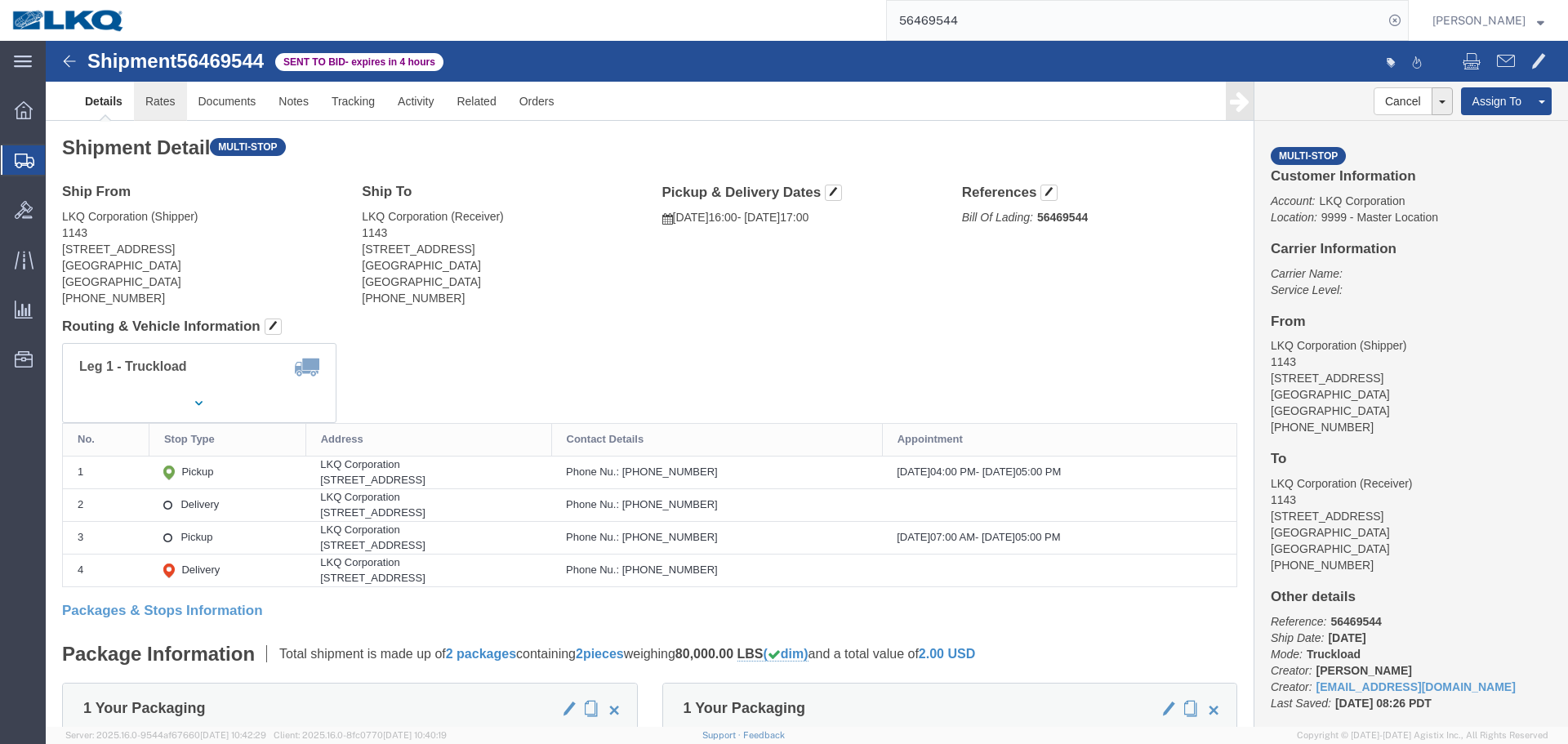
click link "Rates"
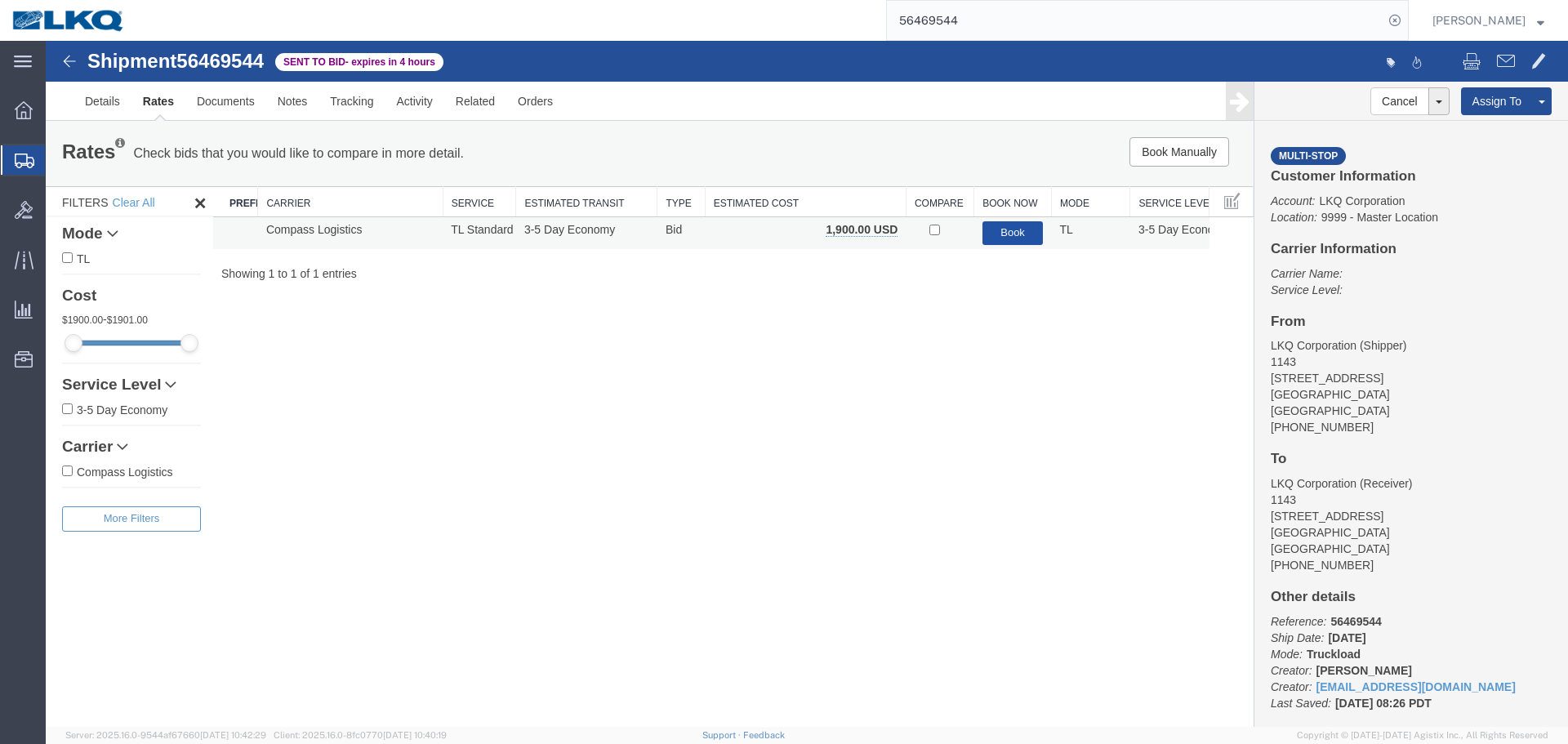
click at [1004, 238] on button "Book" at bounding box center [1012, 233] width 61 height 24
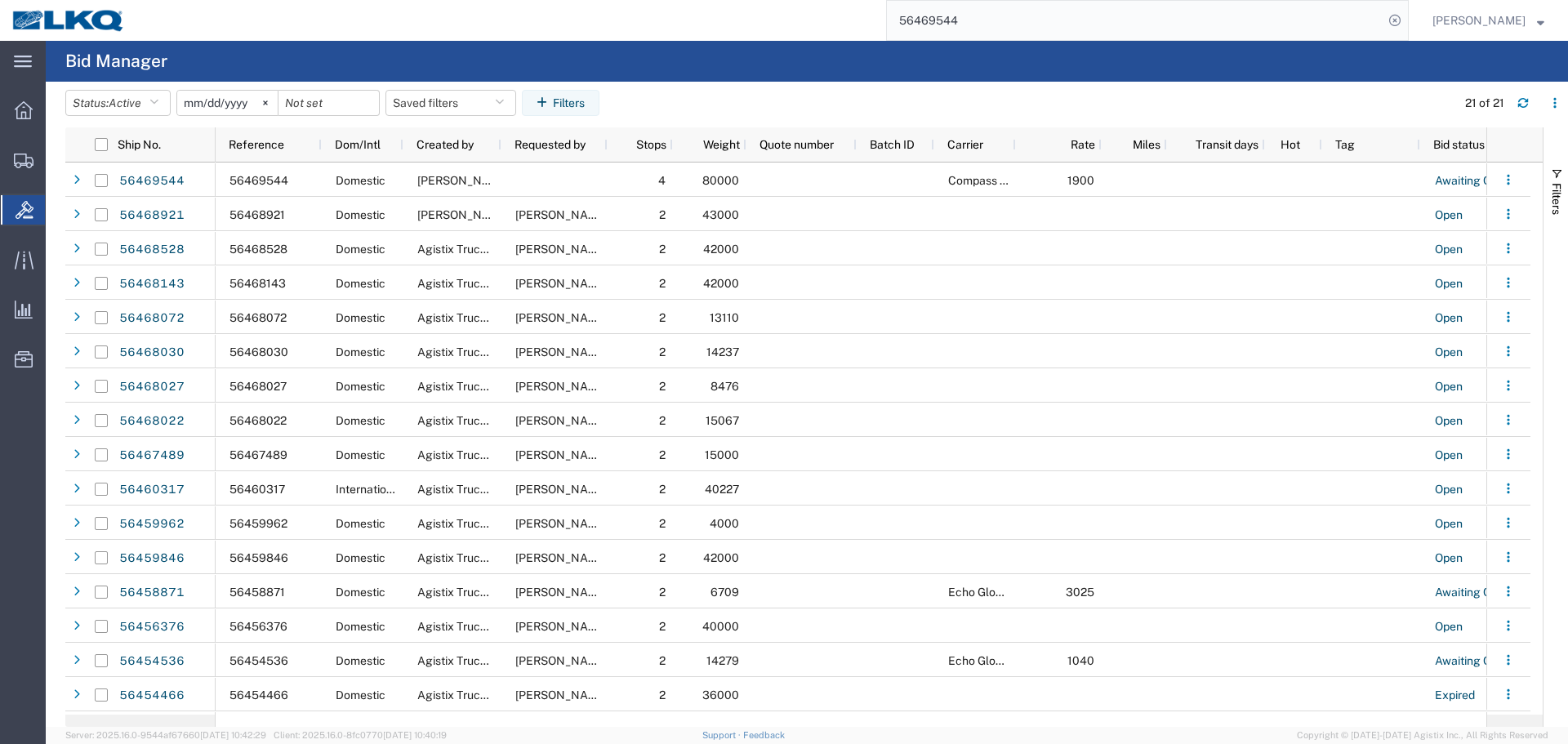
click at [1045, 22] on input "56469544" at bounding box center [1135, 20] width 496 height 39
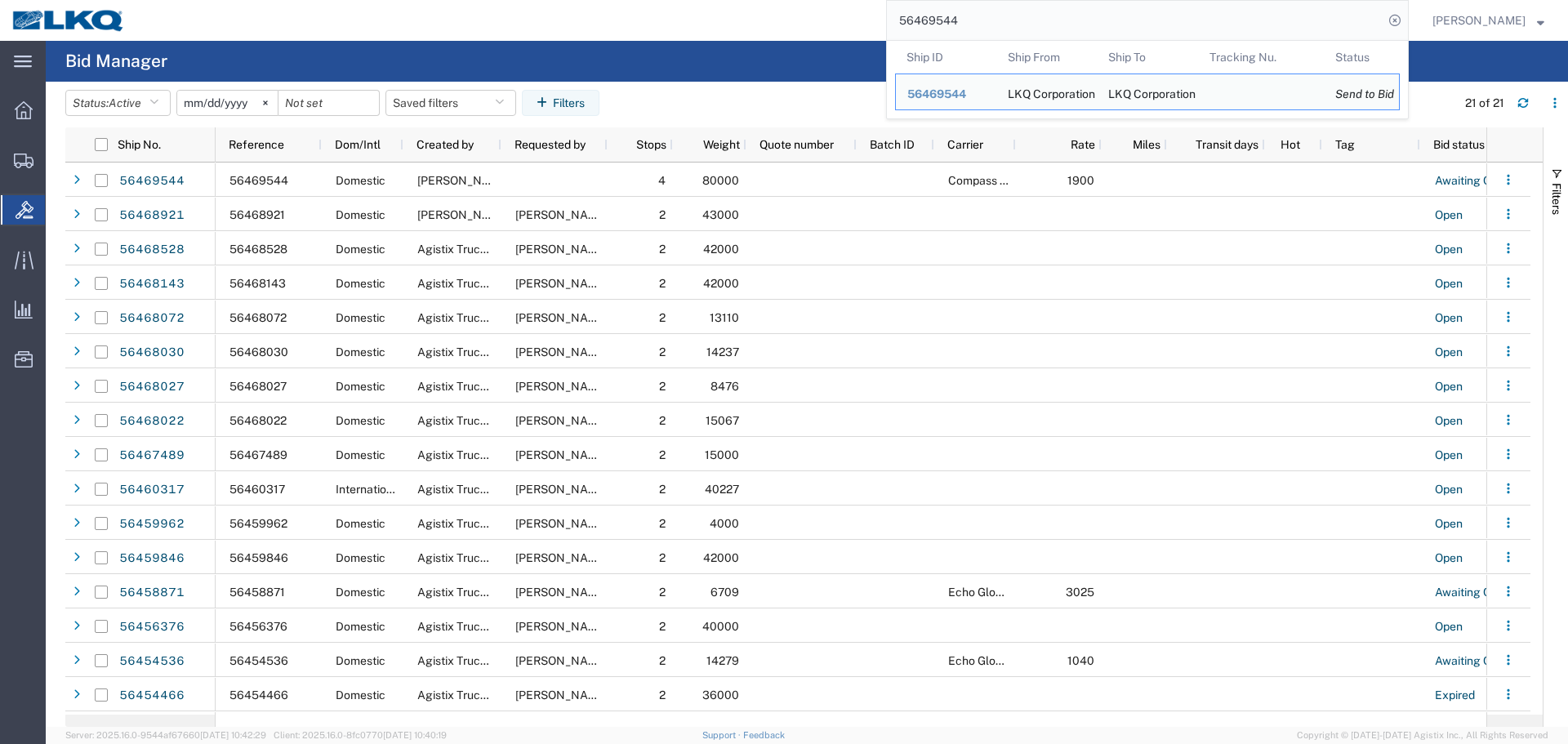
paste input "389368"
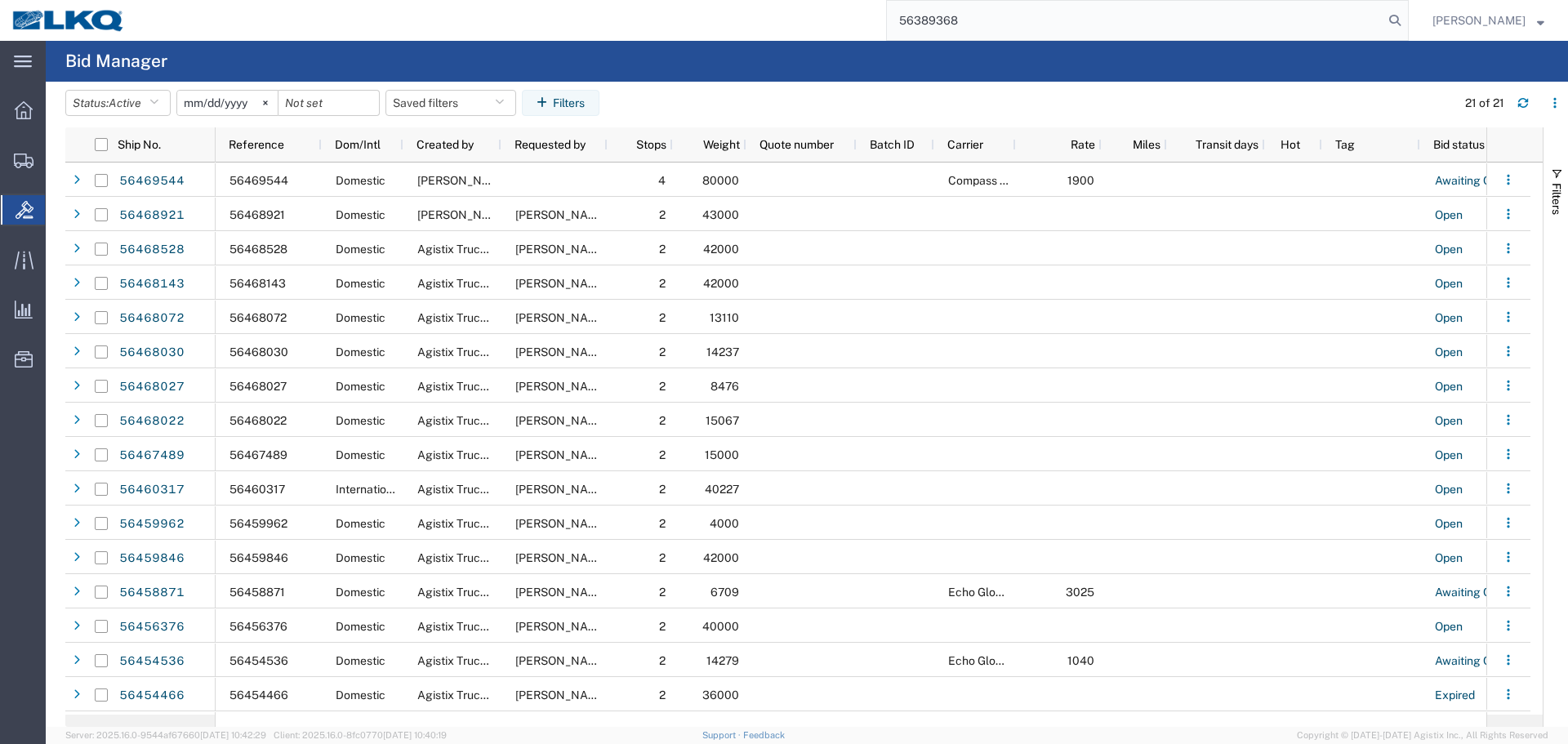
type input "56389368"
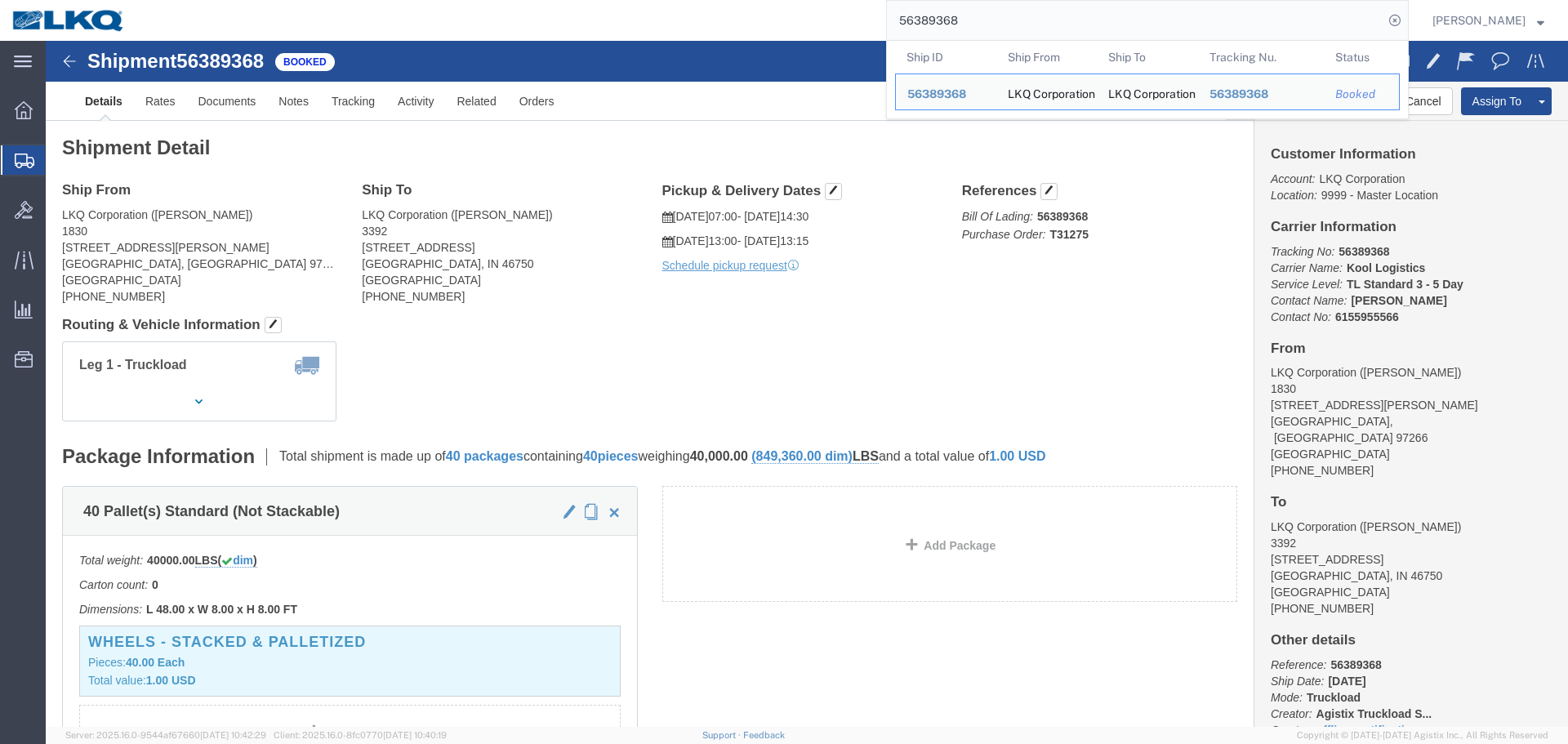
click h4 "Routing & Vehicle Information"
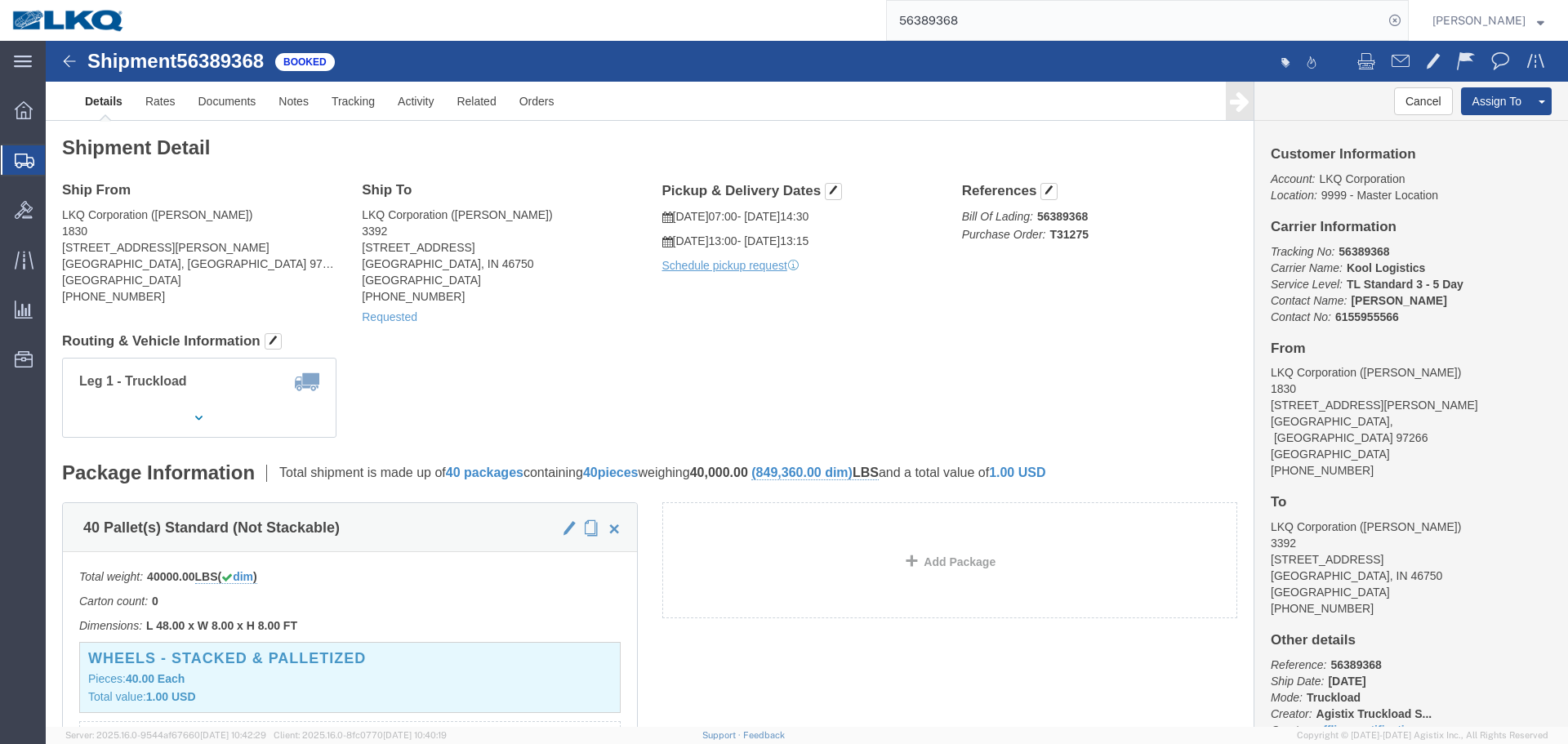
click div "Ship From LKQ Corporation (Tim Palinkas) 1830 10355 SE Foster Rd Portland, OR 9…"
click h4 "Routing & Vehicle Information"
click div "Leg 1 - Truckload Vehicle 1: Standard Dry Van (53 Feet) Number of trucks: 1"
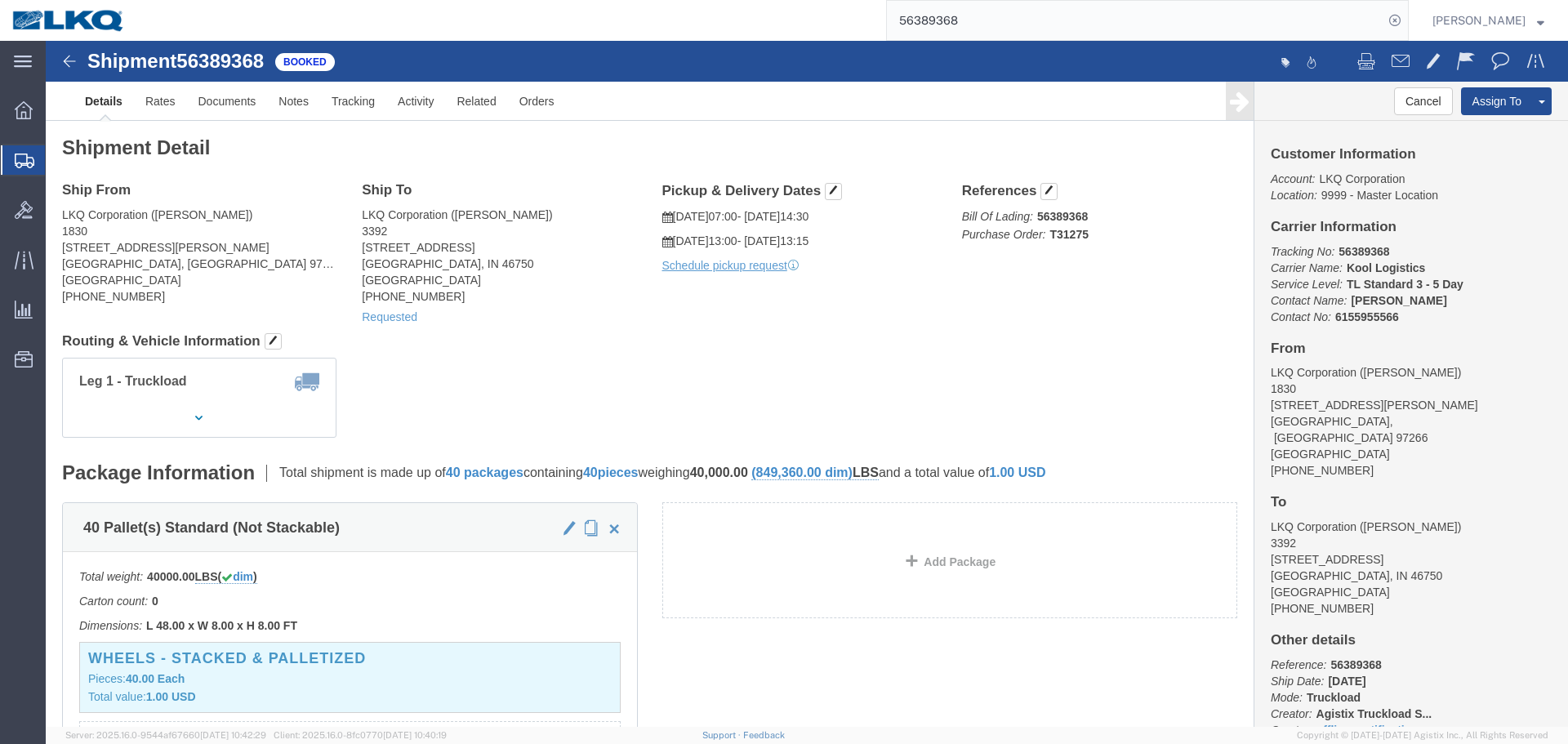
click div "Ship From LKQ Corporation (Tim Palinkas) 1830 10355 SE Foster Rd Portland, OR 9…"
click span
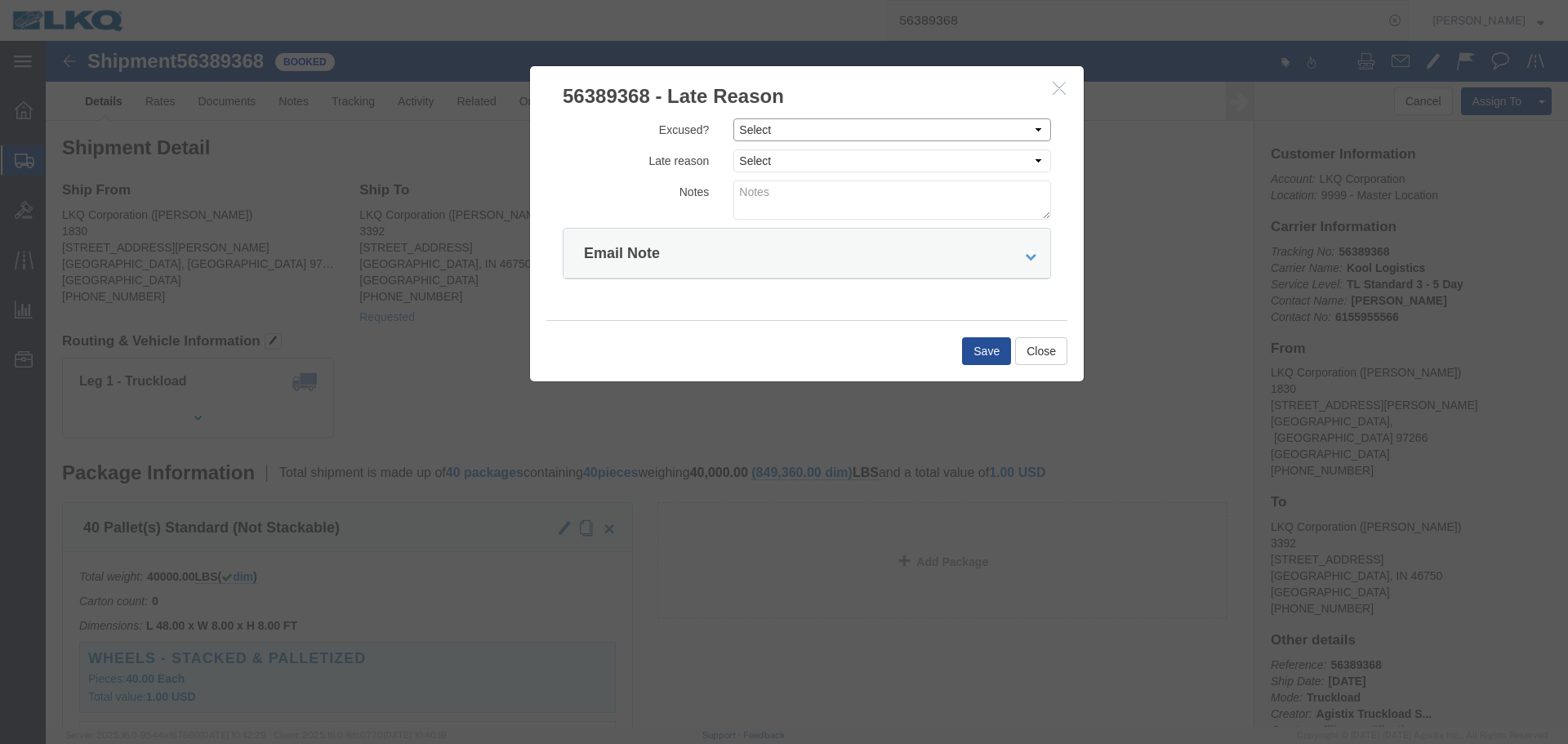
click select "Select Excused Not Excused"
select select "NOT_EXCUSED"
click select "Select Excused Not Excused"
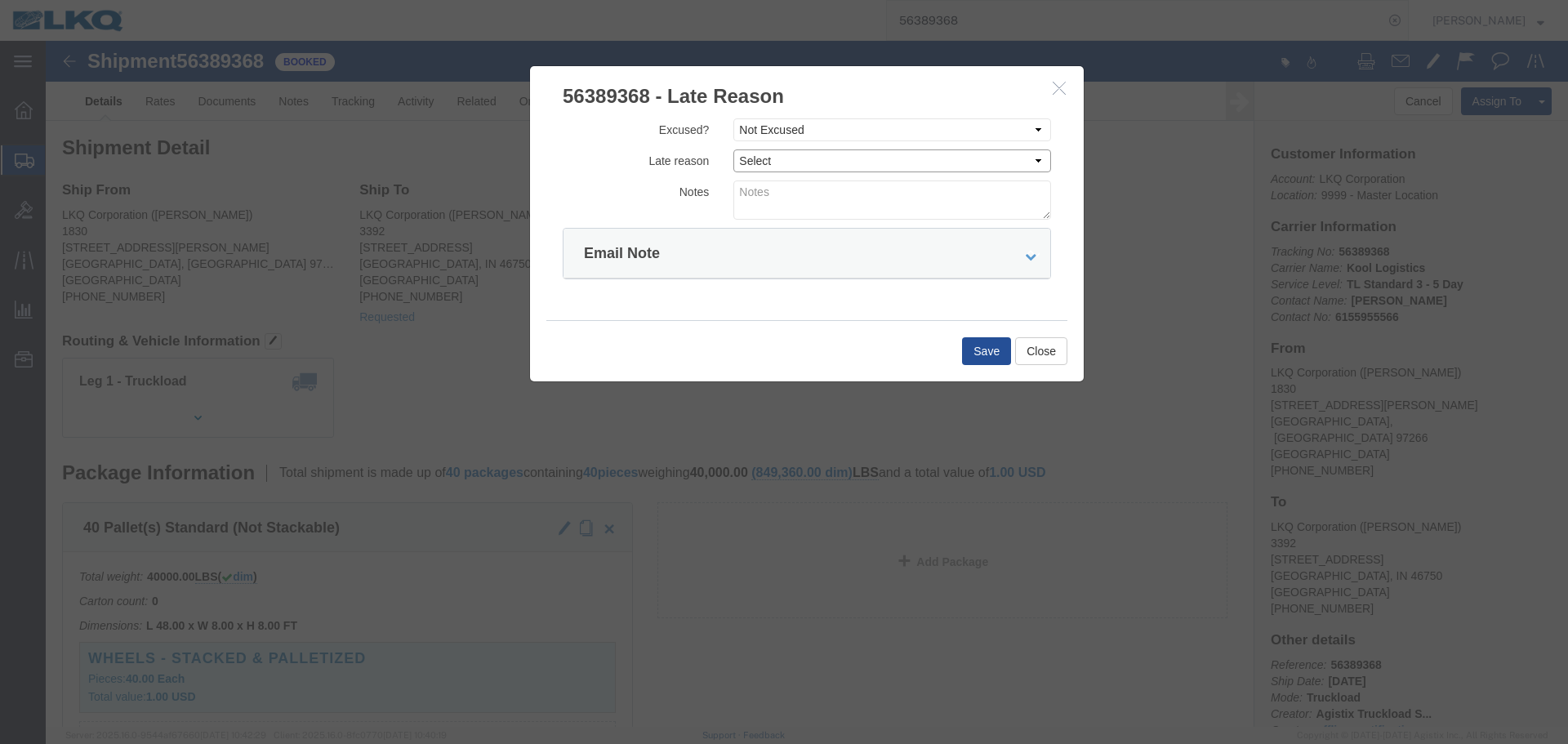
click select "Select Bad Carrier Data Carrier Admin Error Delay Accident Driver Error Lack of…"
select select "DRIVER_ERROR"
click select "Select Bad Carrier Data Carrier Admin Error Delay Accident Driver Error Lack of…"
click textarea
type textarea "08/11 pickup"
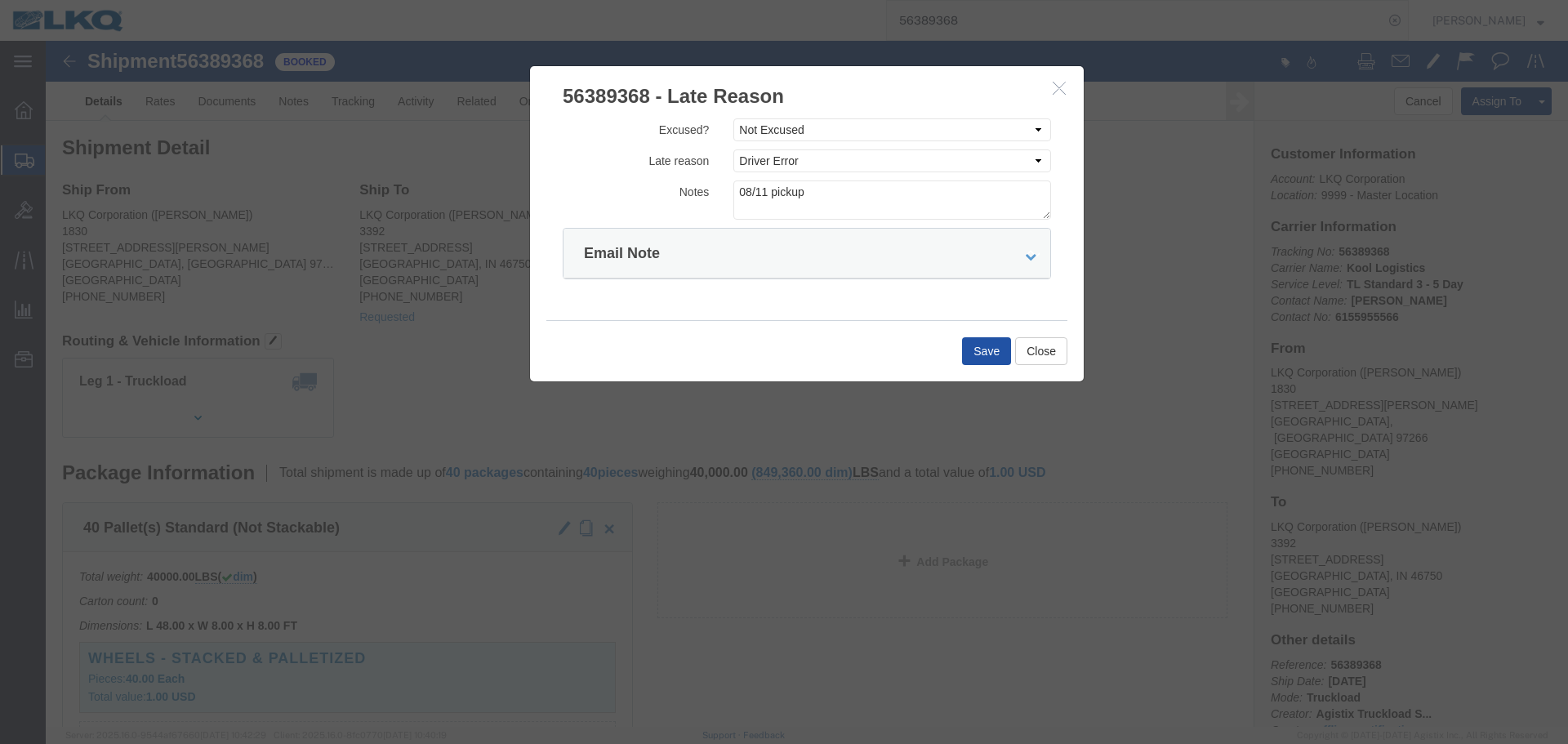
click button "Save"
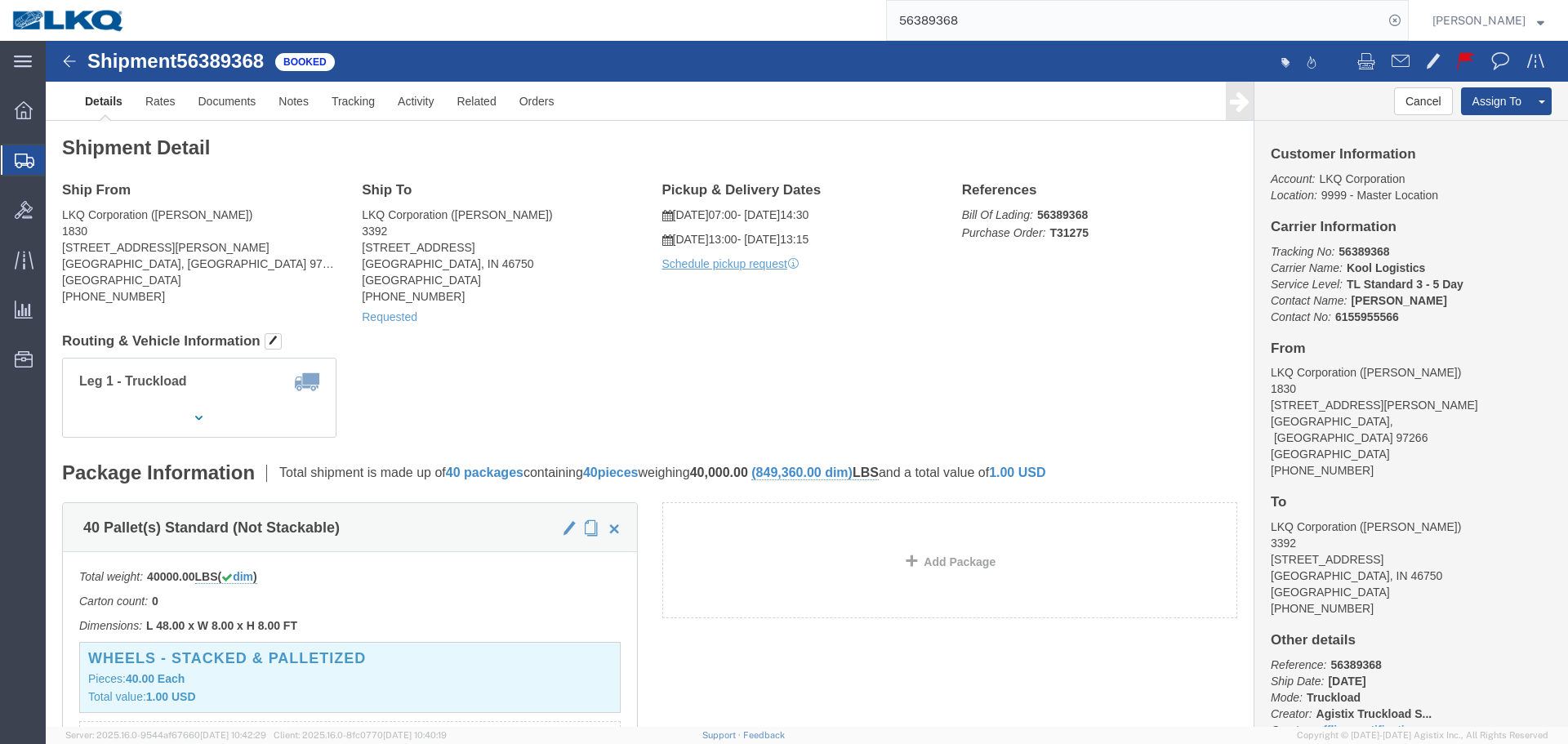
click at [959, 13] on input "56389368" at bounding box center [1135, 20] width 496 height 39
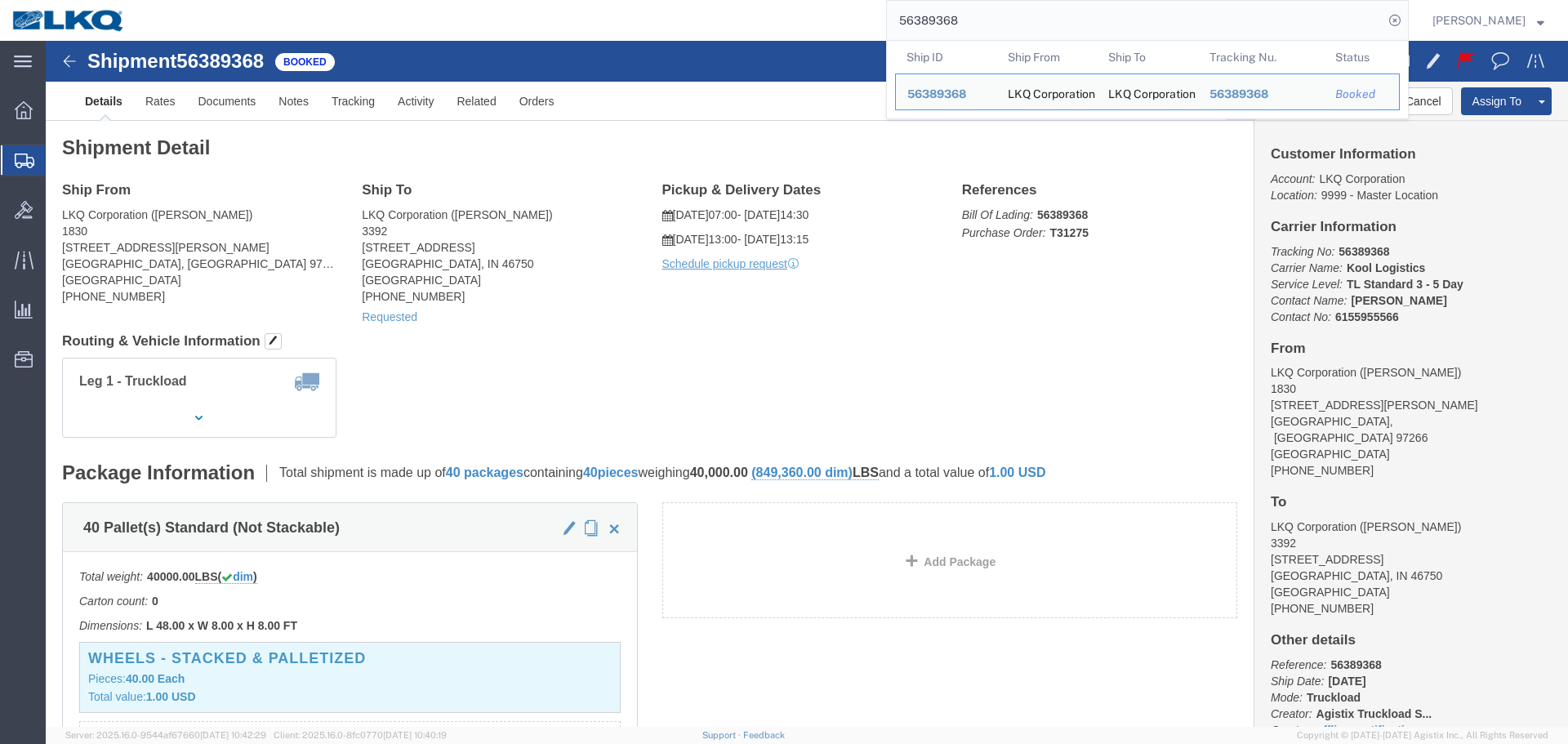
paste input "468921"
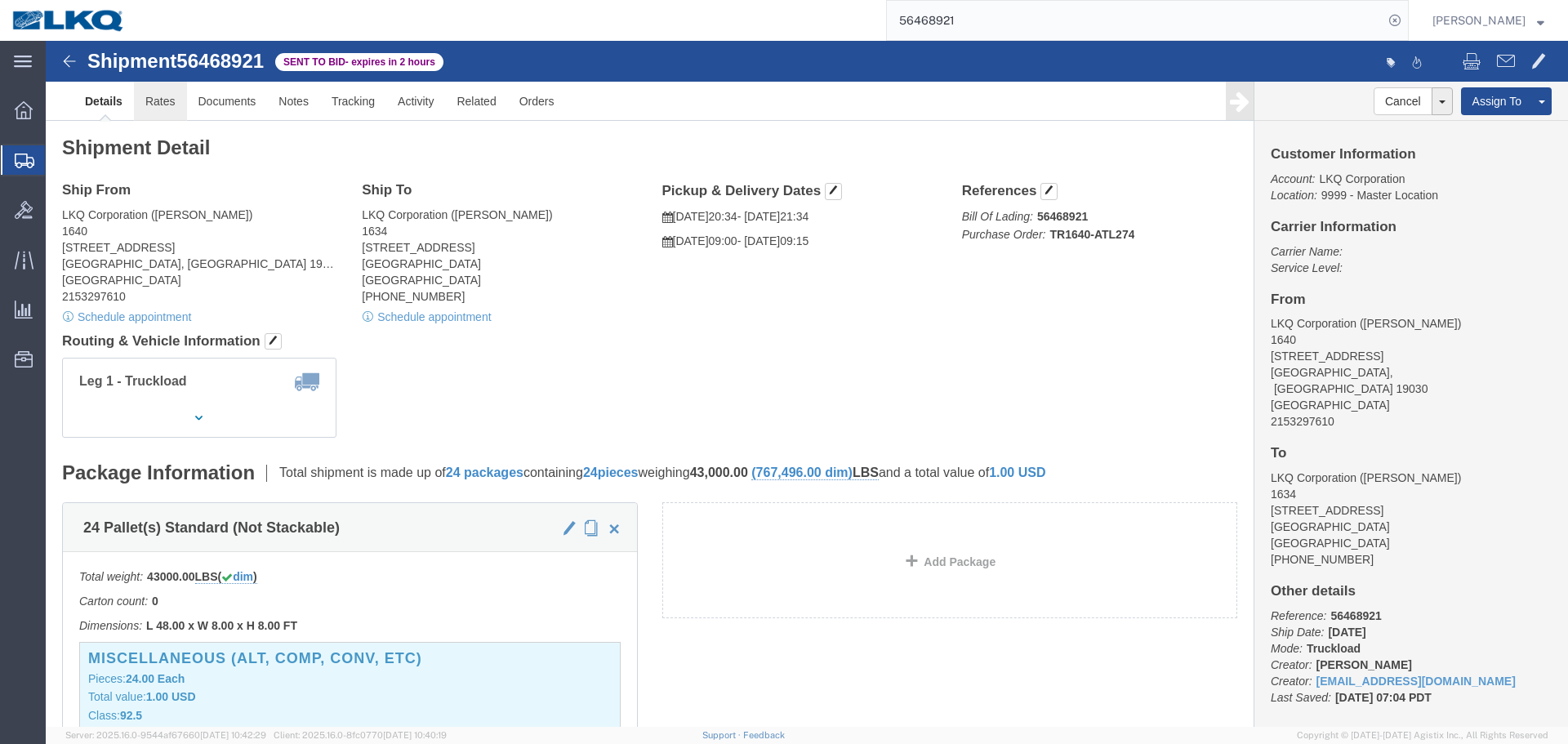
click link "Rates"
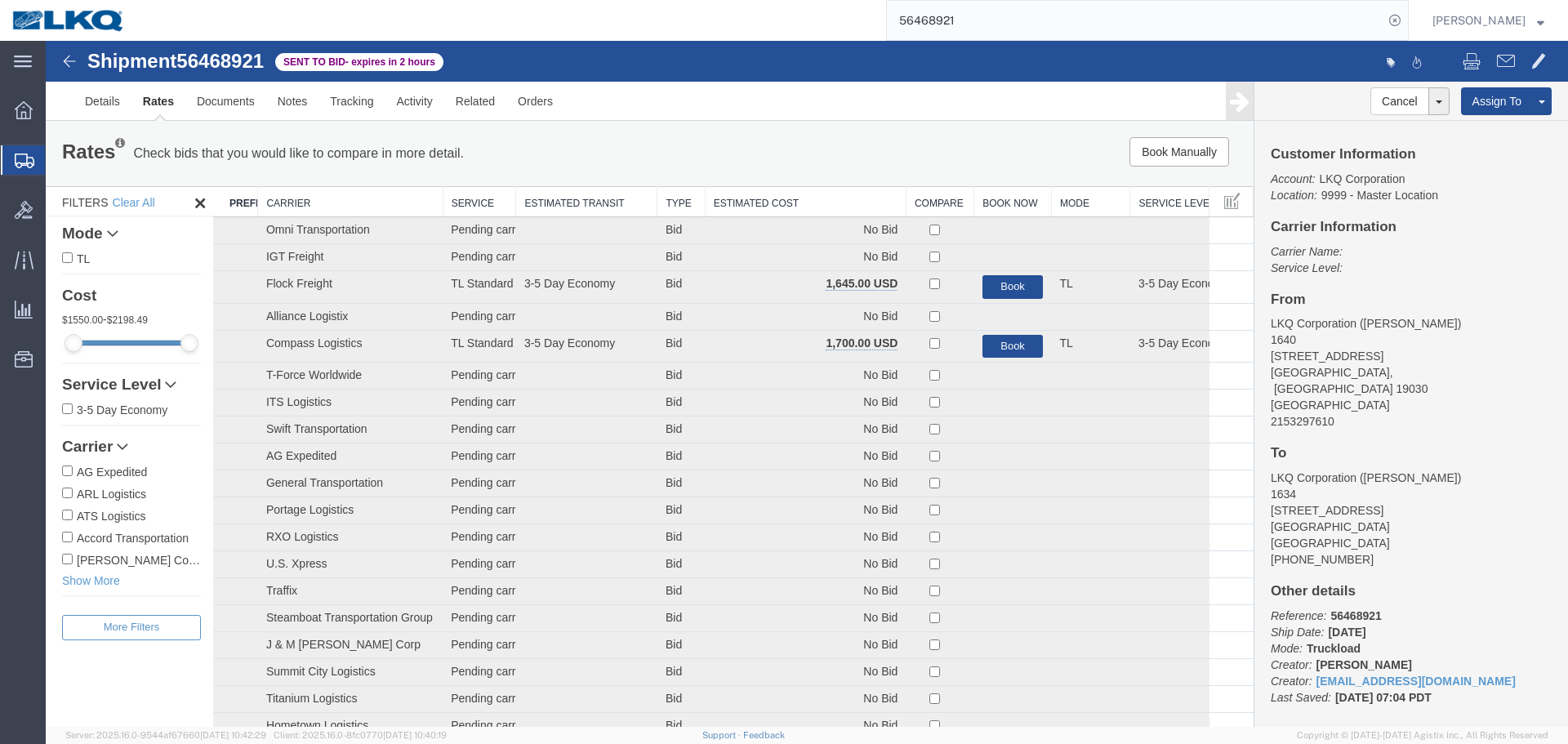
click at [795, 195] on th "Estimated Cost" at bounding box center [806, 202] width 201 height 30
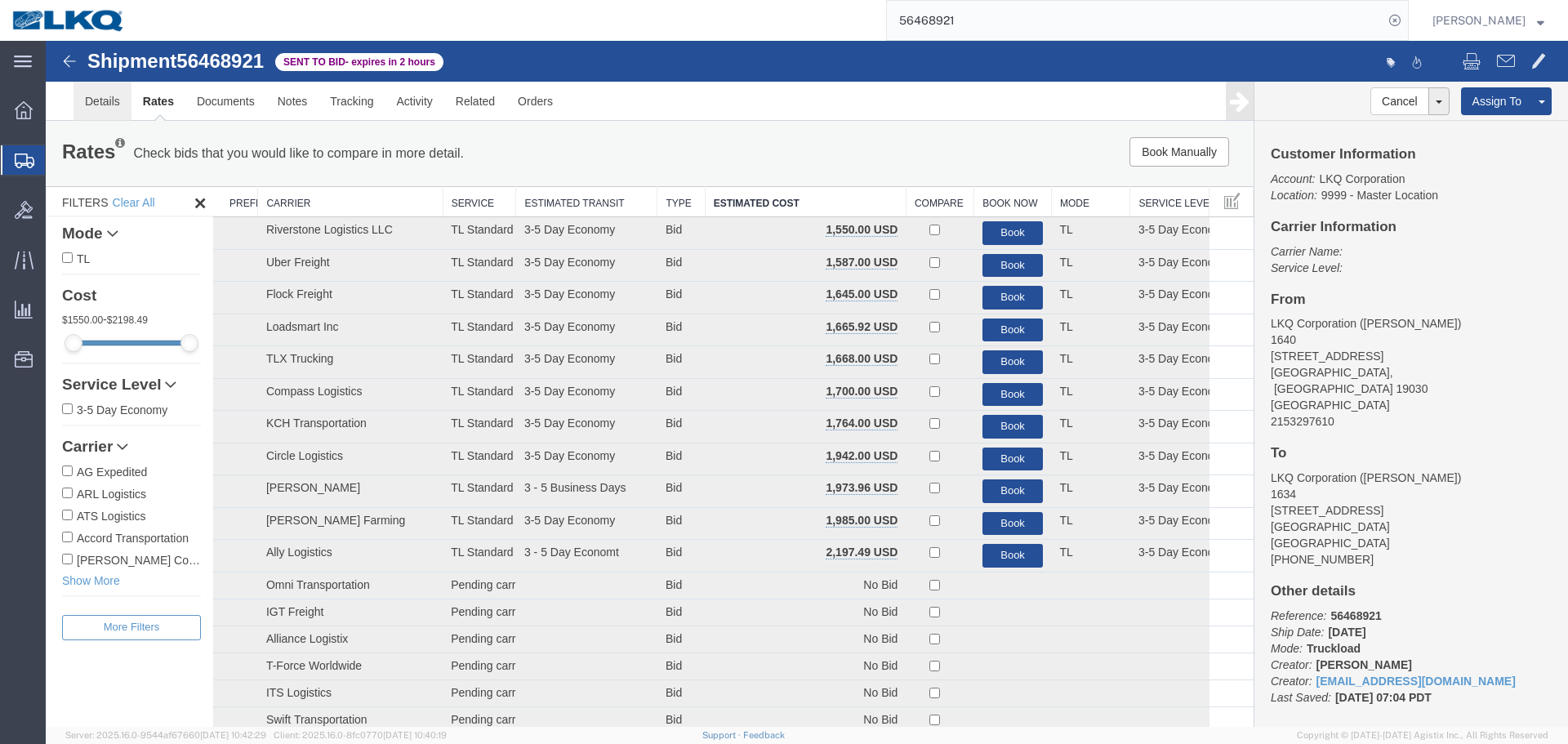
click at [83, 104] on link "Details" at bounding box center [103, 101] width 58 height 39
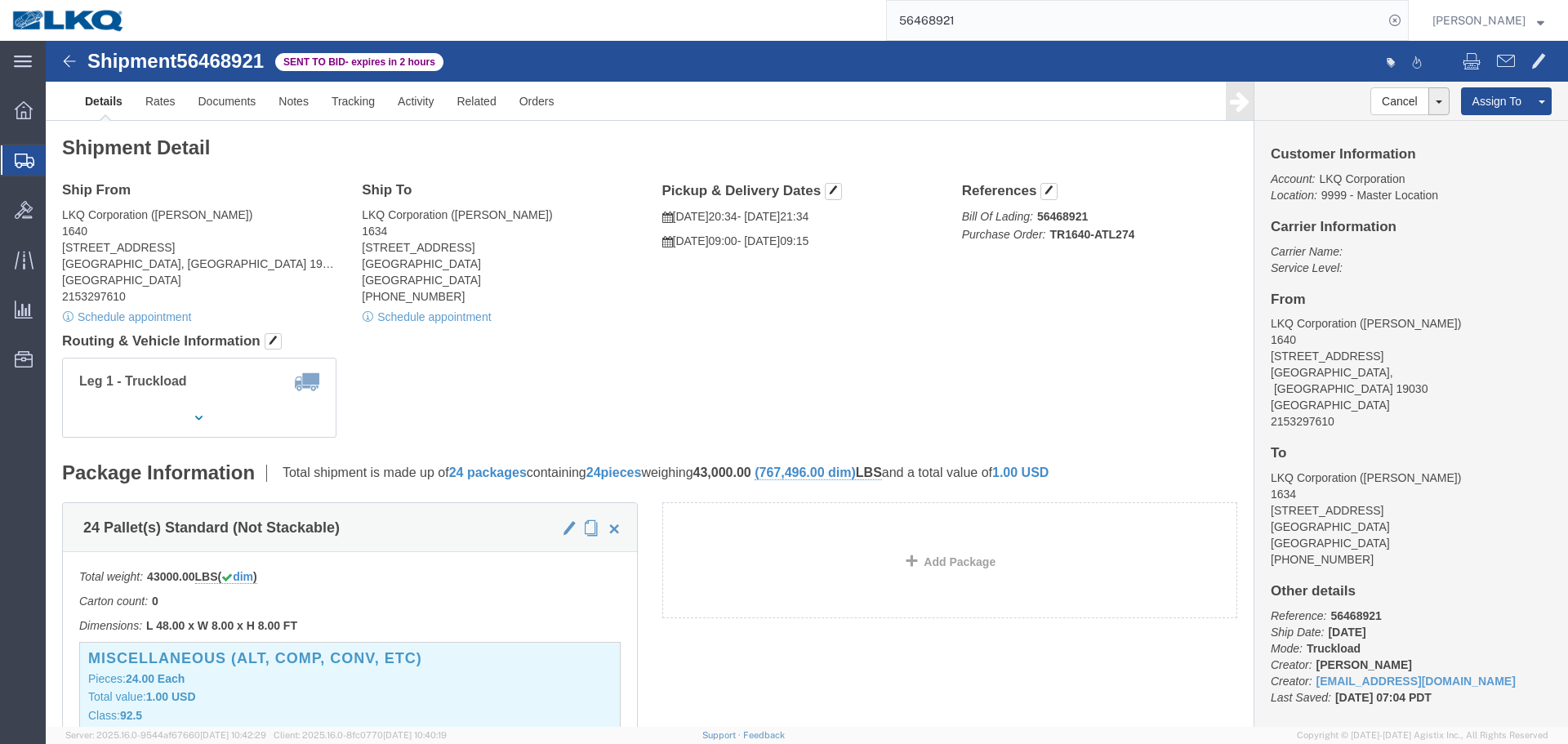
click address "LKQ Corporation (dan) 1640 199 Canal Rd, Suite 100 Fairless Hills, PA 19030 Uni…"
copy address "19030"
drag, startPoint x: 728, startPoint y: 315, endPoint x: 796, endPoint y: 234, distance: 105.8
click div "Shipment Detail Ship From LKQ Corporation (dan) 1640 199 Canal Rd, Suite 100 Fa…"
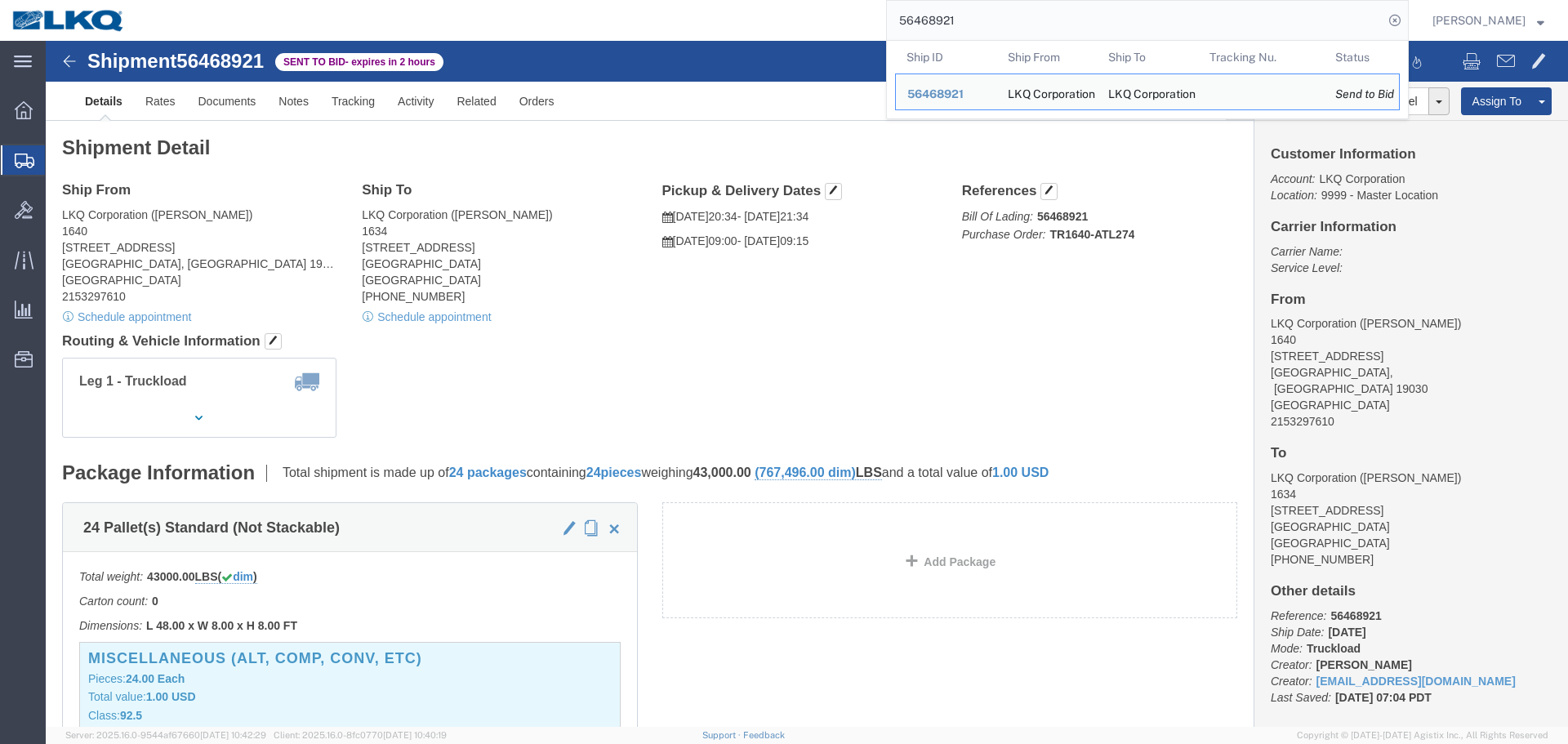
click at [1009, 23] on input "56468921" at bounding box center [1135, 20] width 496 height 39
paste input "42969"
type input "56442969"
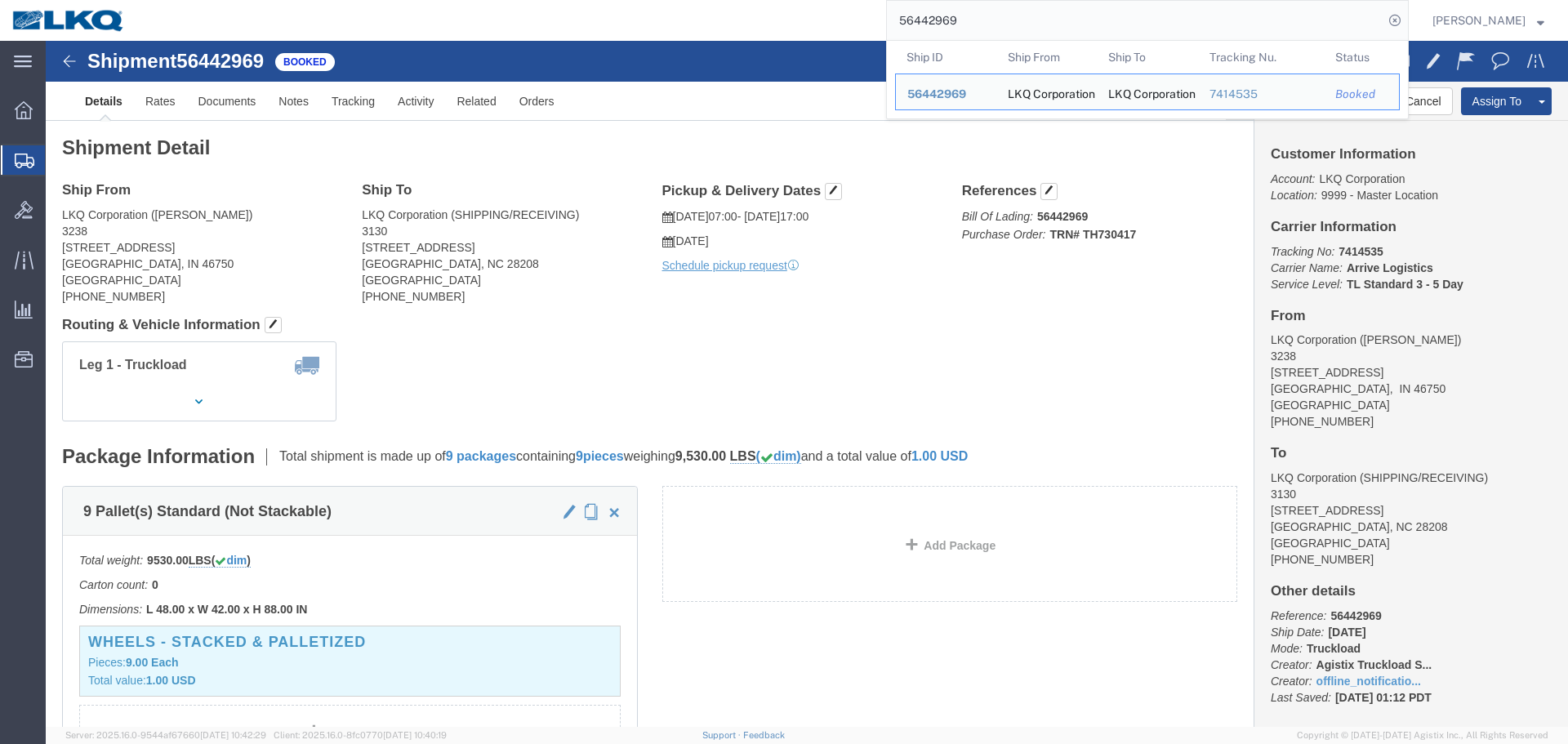
click div "Leg 1 - Truckload Vehicle 1: Standard Dry Van (53 Feet) Number of trucks: 1"
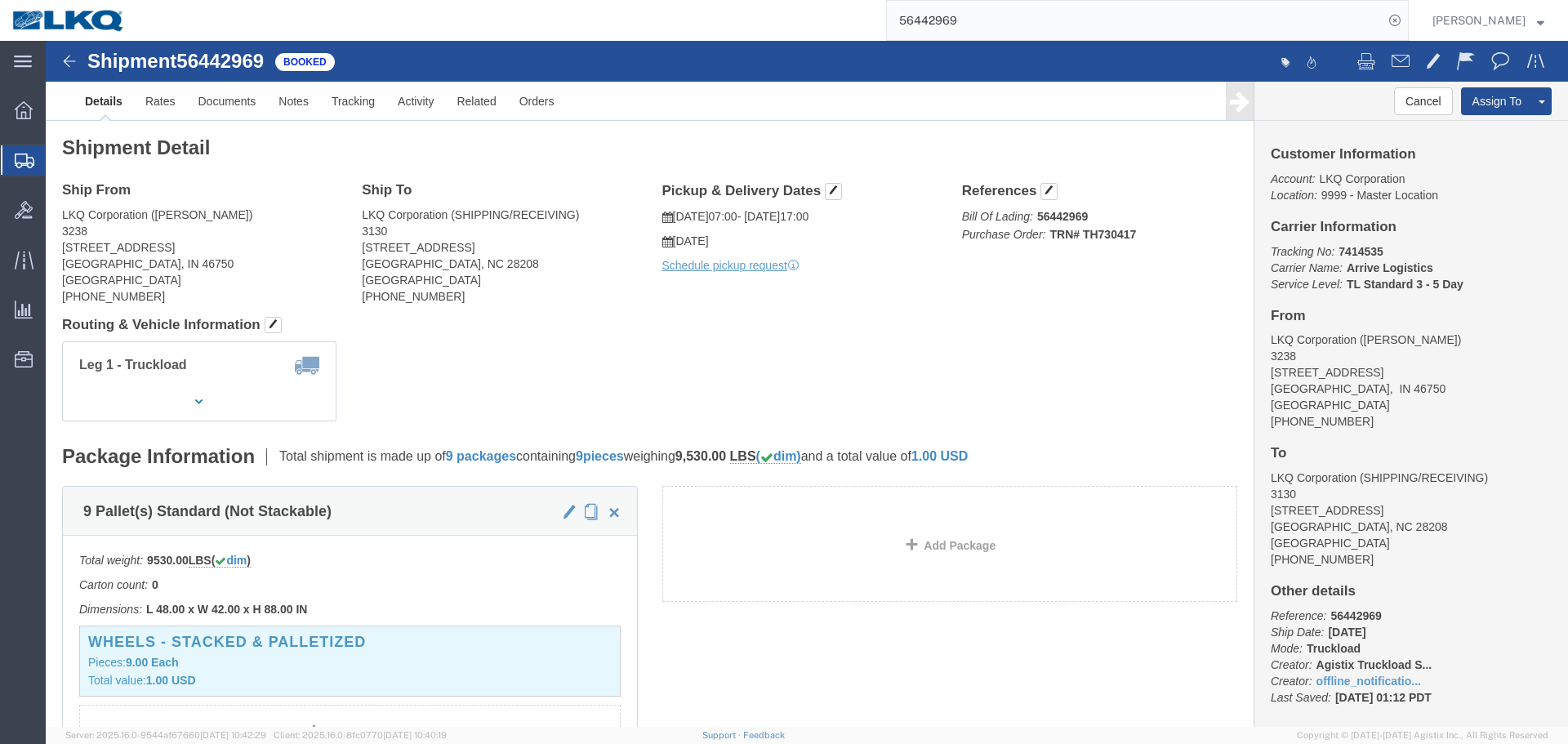
click div "Leg 1 - Truckload Vehicle 1: Standard Dry Van (53 Feet) Number of trucks: 1"
click h4 "Routing & Vehicle Information"
click button "Cancel"
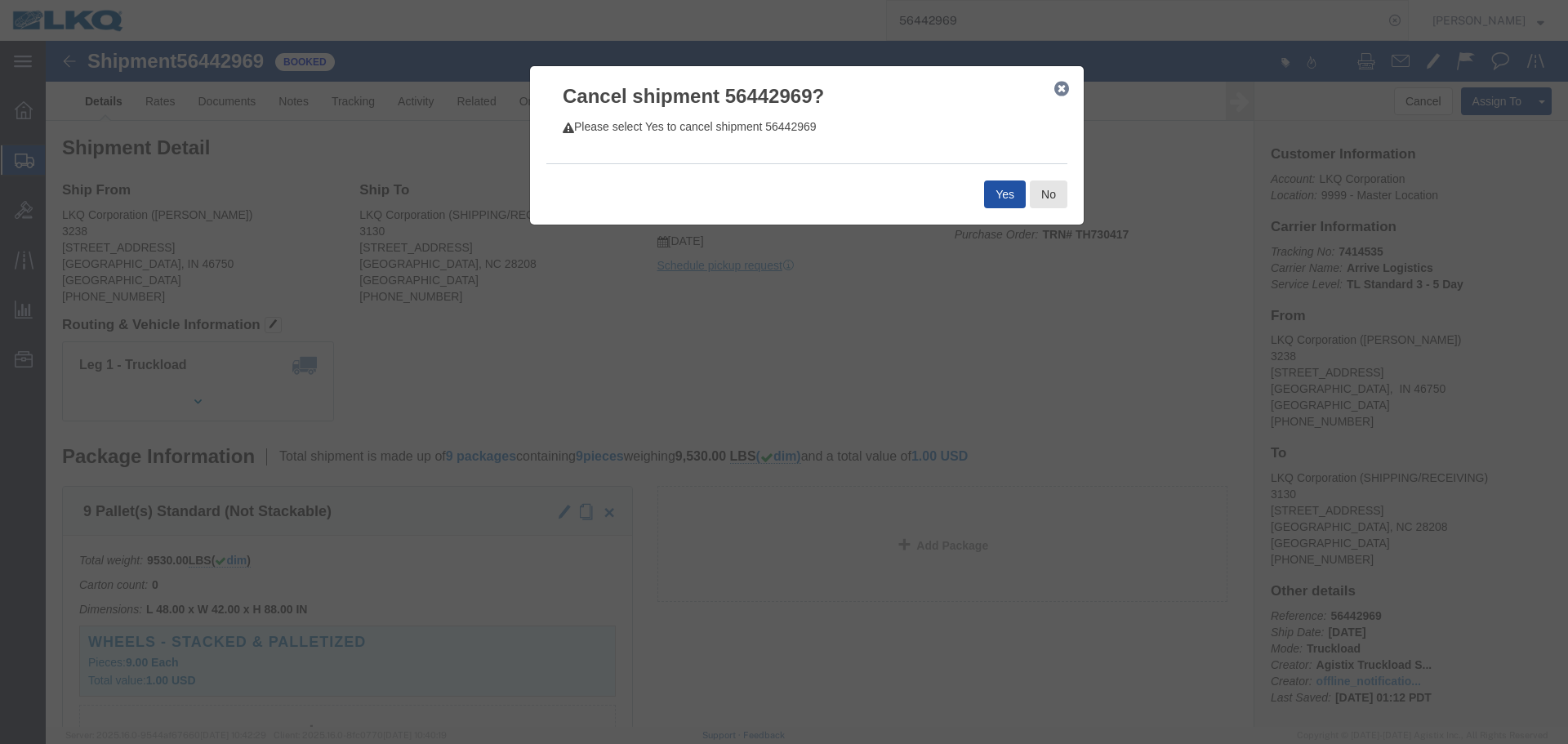
click button "Yes"
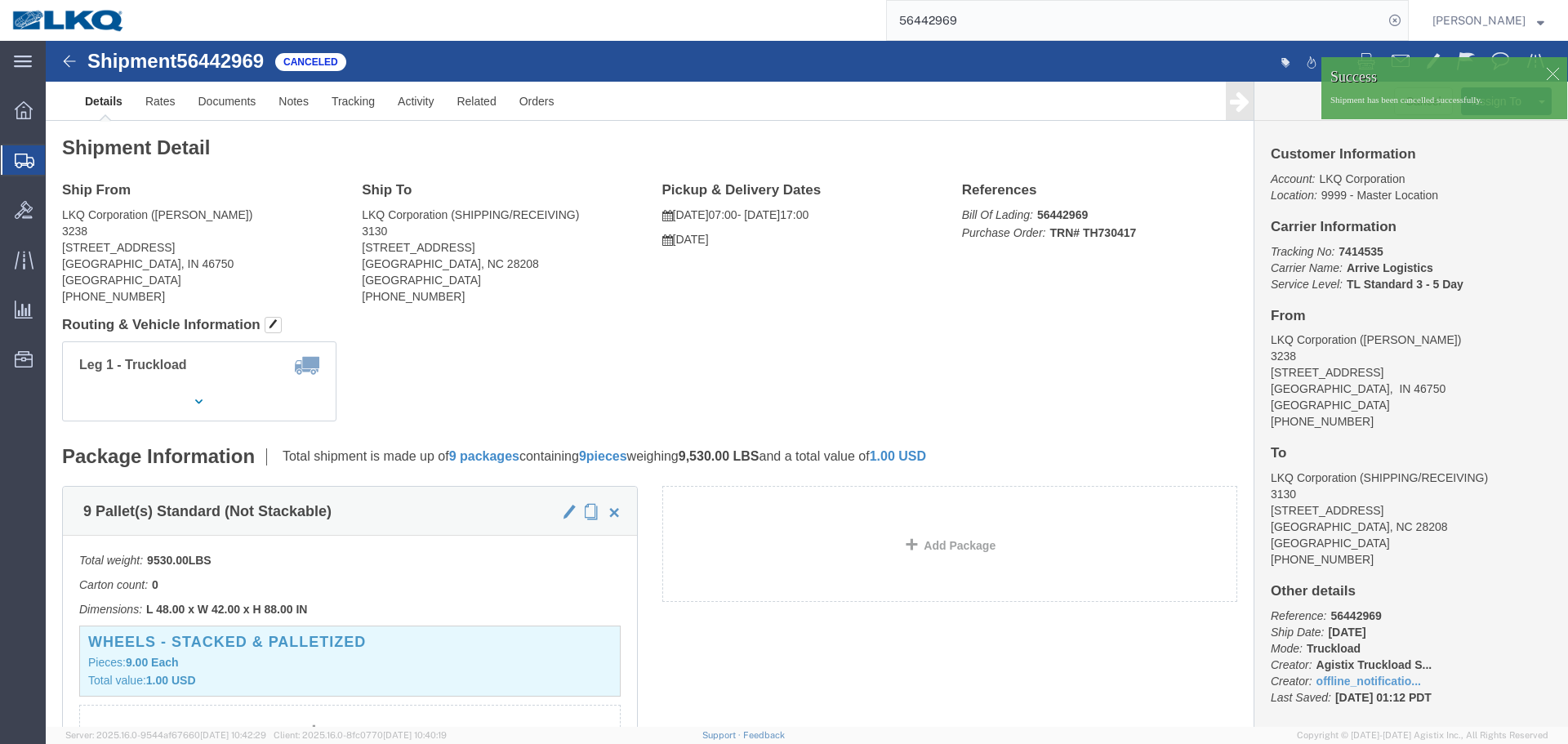
click div
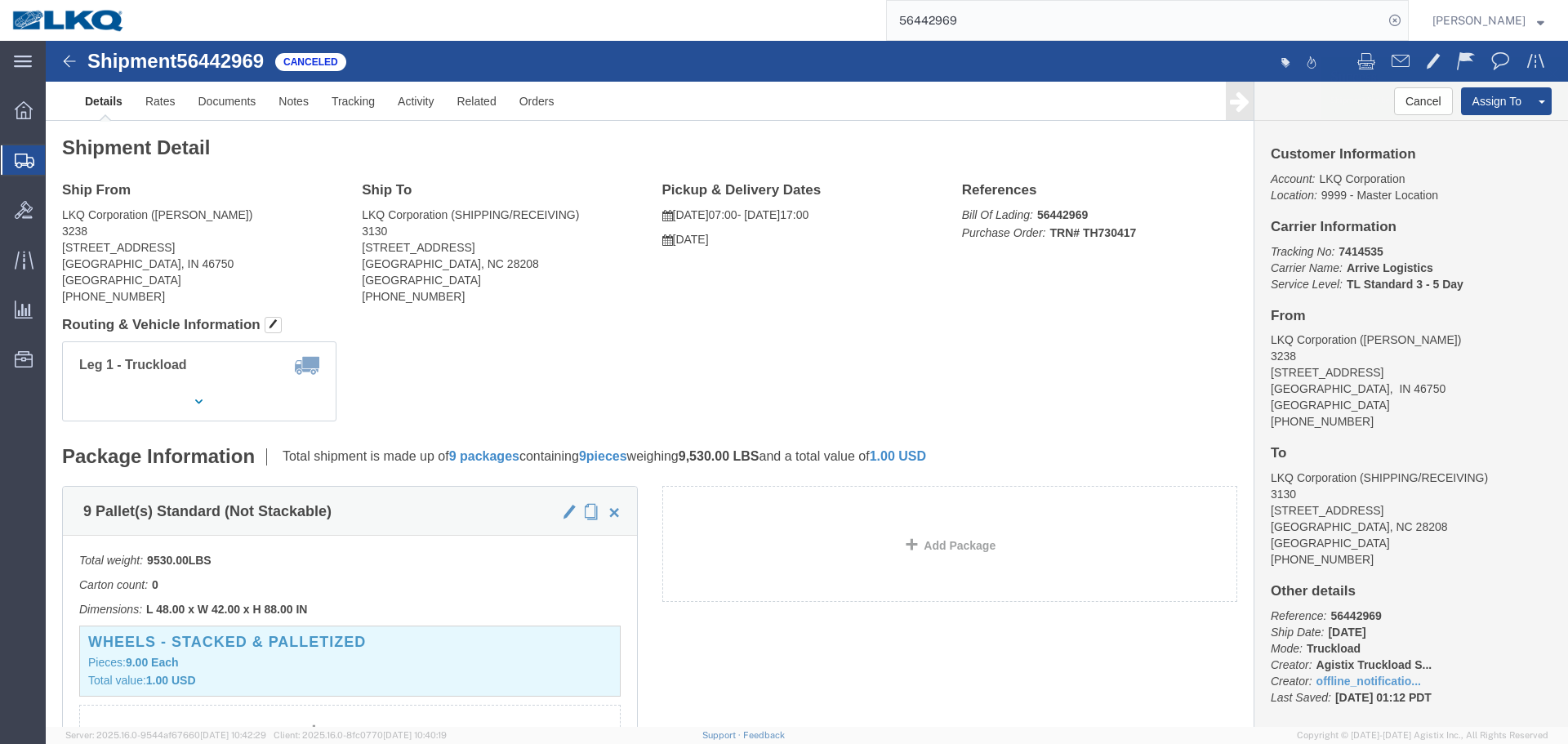
click div
click span
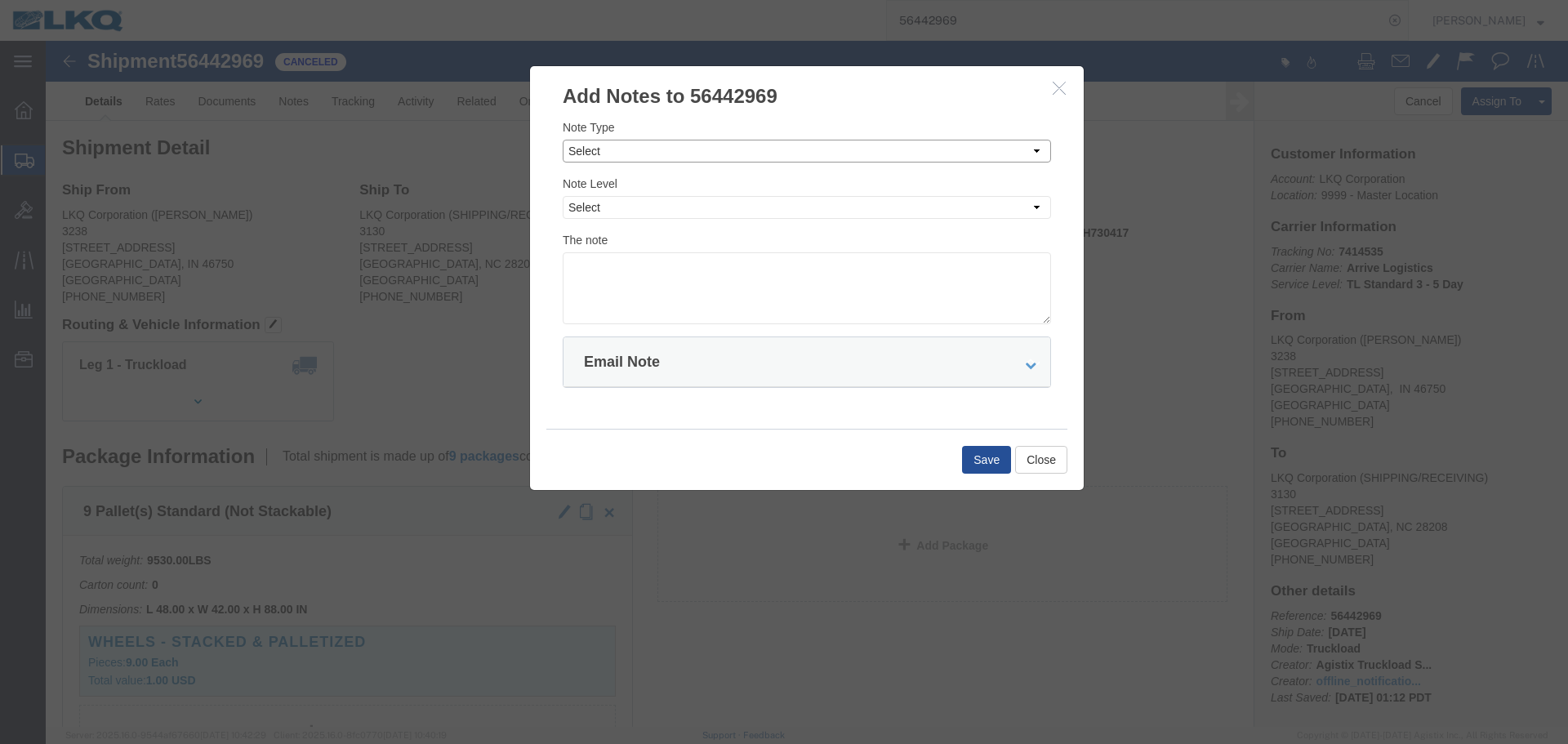
click select "Select Approval Bid Notes Carrier Change Notes Claim Notes Content Hazmat Notes…"
select select "PICK_UP_NOTES"
click select "Select Approval Bid Notes Carrier Change Notes Claim Notes Content Hazmat Notes…"
click select "Select Private to Account Private to Vendor Public"
select select "PRIVATE_TO_ACCOUNT"
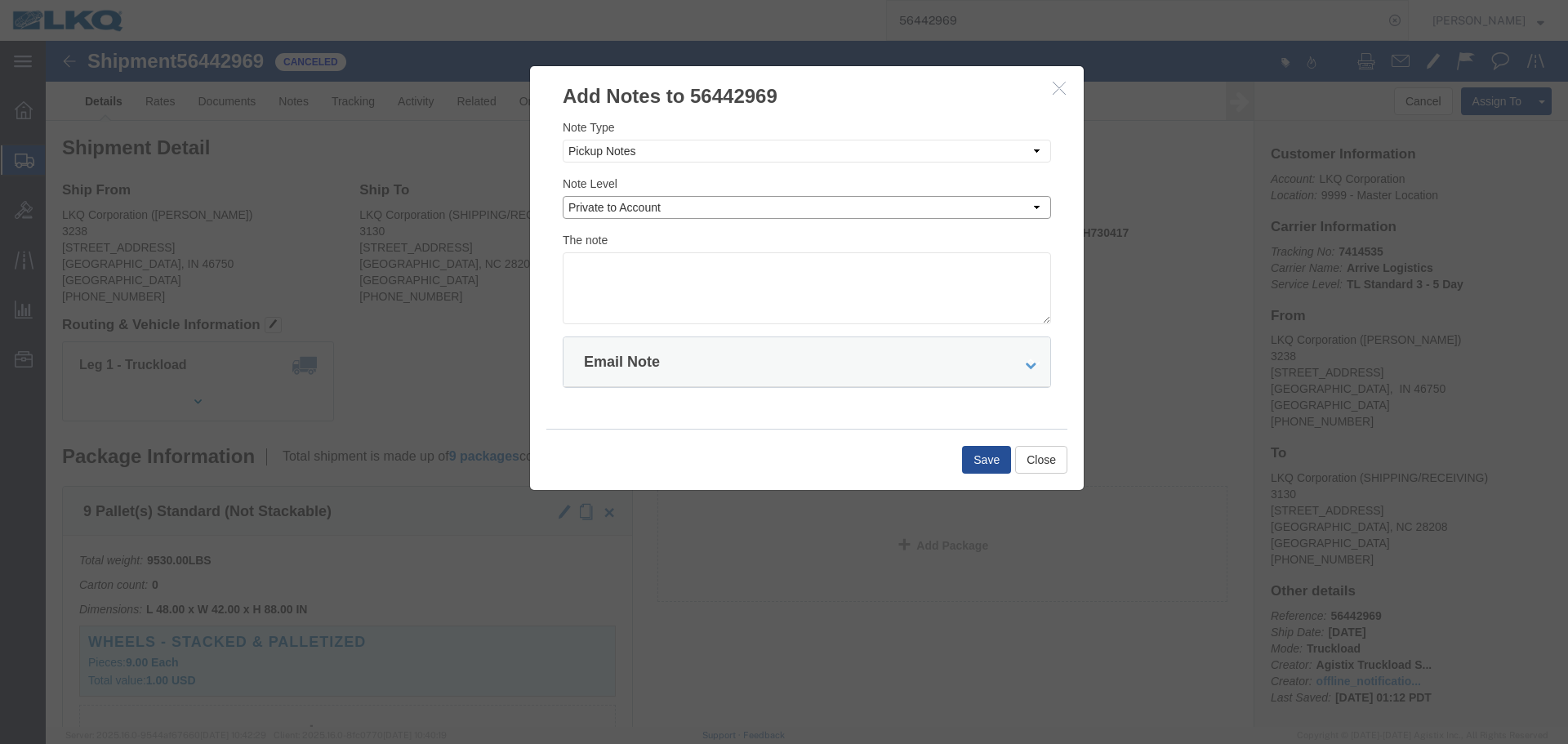
click select "Select Private to Account Private to Vendor Public"
click textarea
type textarea "08/12 missed"
click button "Save"
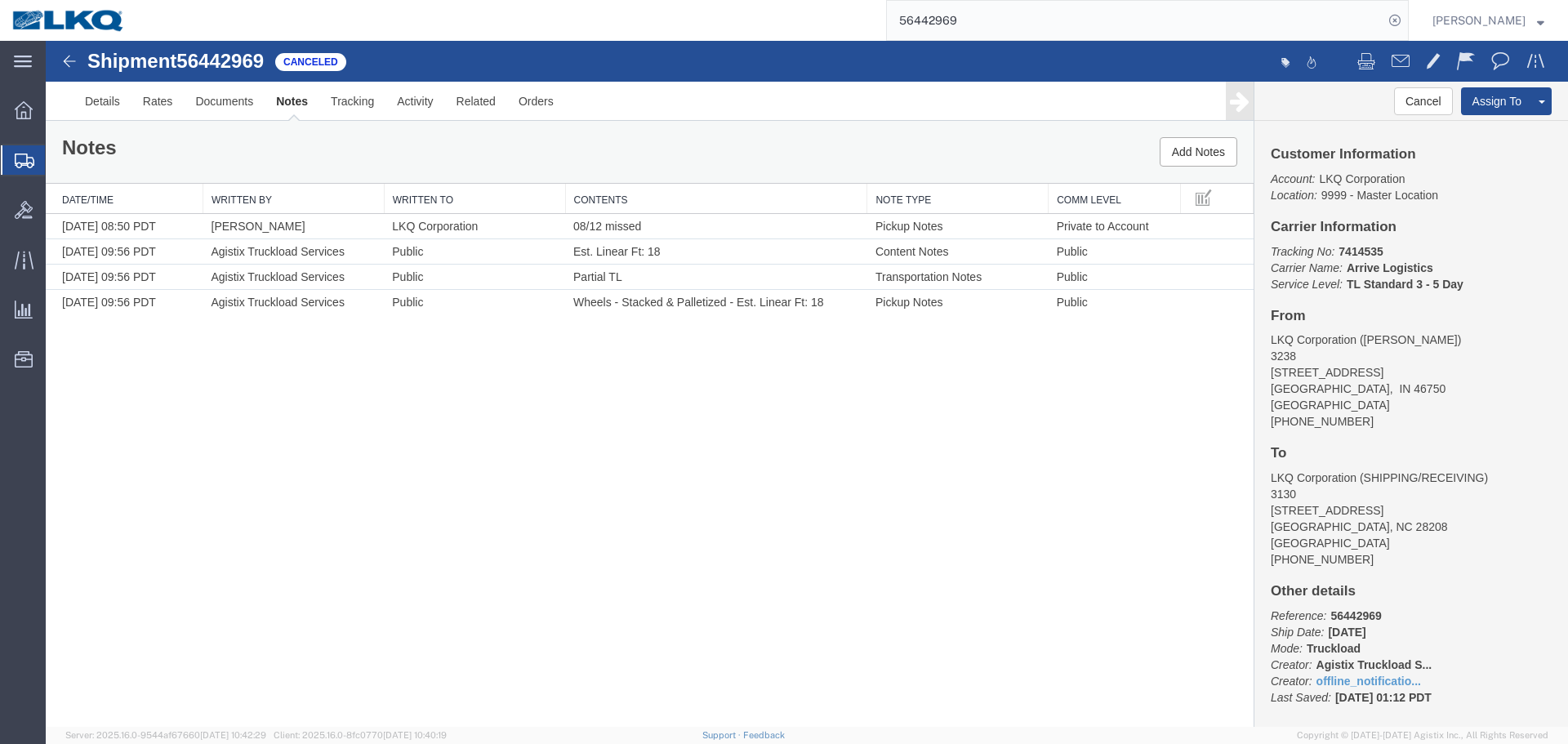
click at [832, 433] on div "Shipment 56442969 4 of 4 Canceled Details Rates Documents Notes Tracking Activi…" at bounding box center [807, 383] width 1522 height 686
click at [117, 116] on link "Details" at bounding box center [103, 101] width 58 height 39
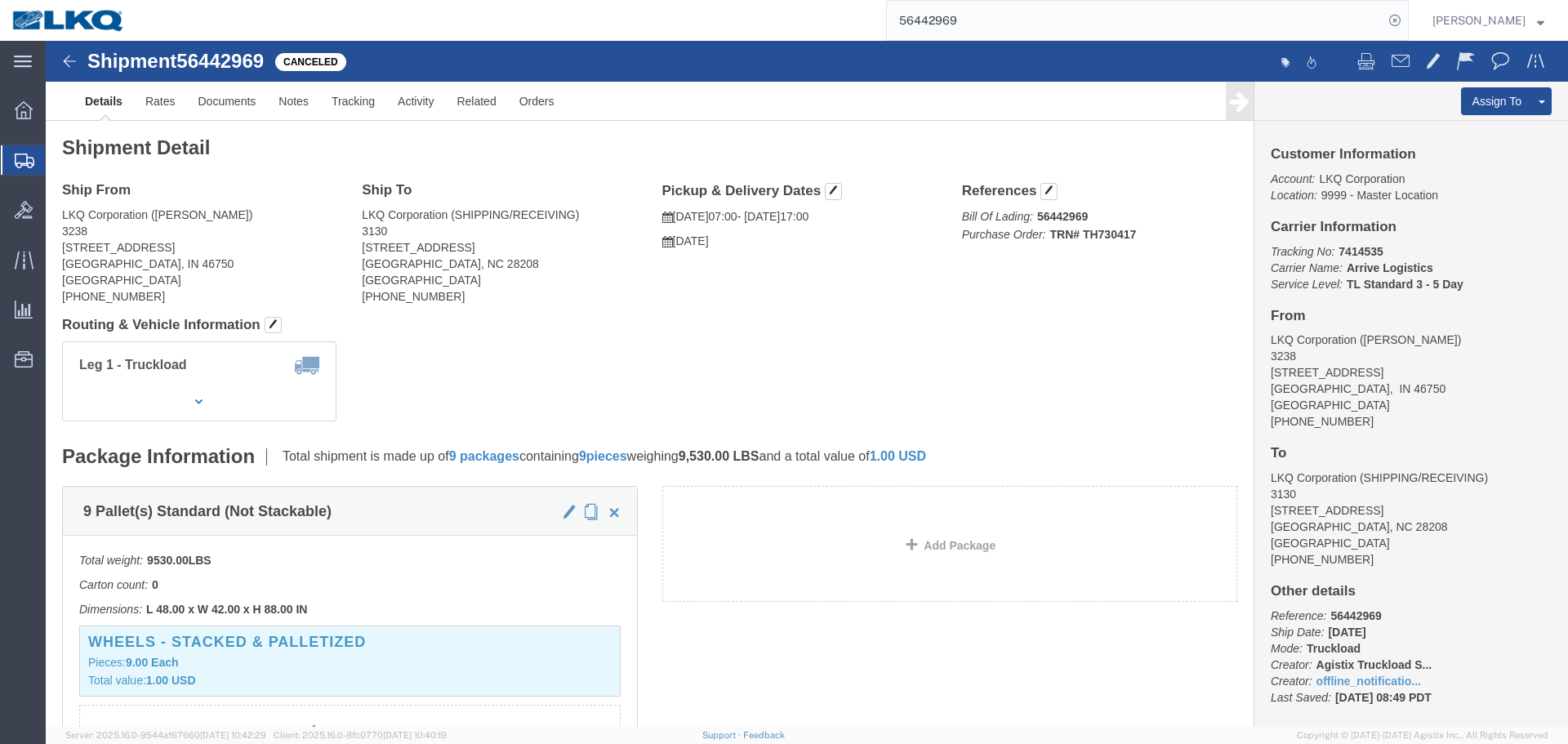
click address "LKQ Corporation (DEE SNEAD) 3238 1870 Riverfork Drive W Huntington, IN 46750 Un…"
copy address "46750"
click address "LKQ Corporation (SHIPPING/RECEIVING) 3130 1706 Queen City Drive Charlotte, NC 2…"
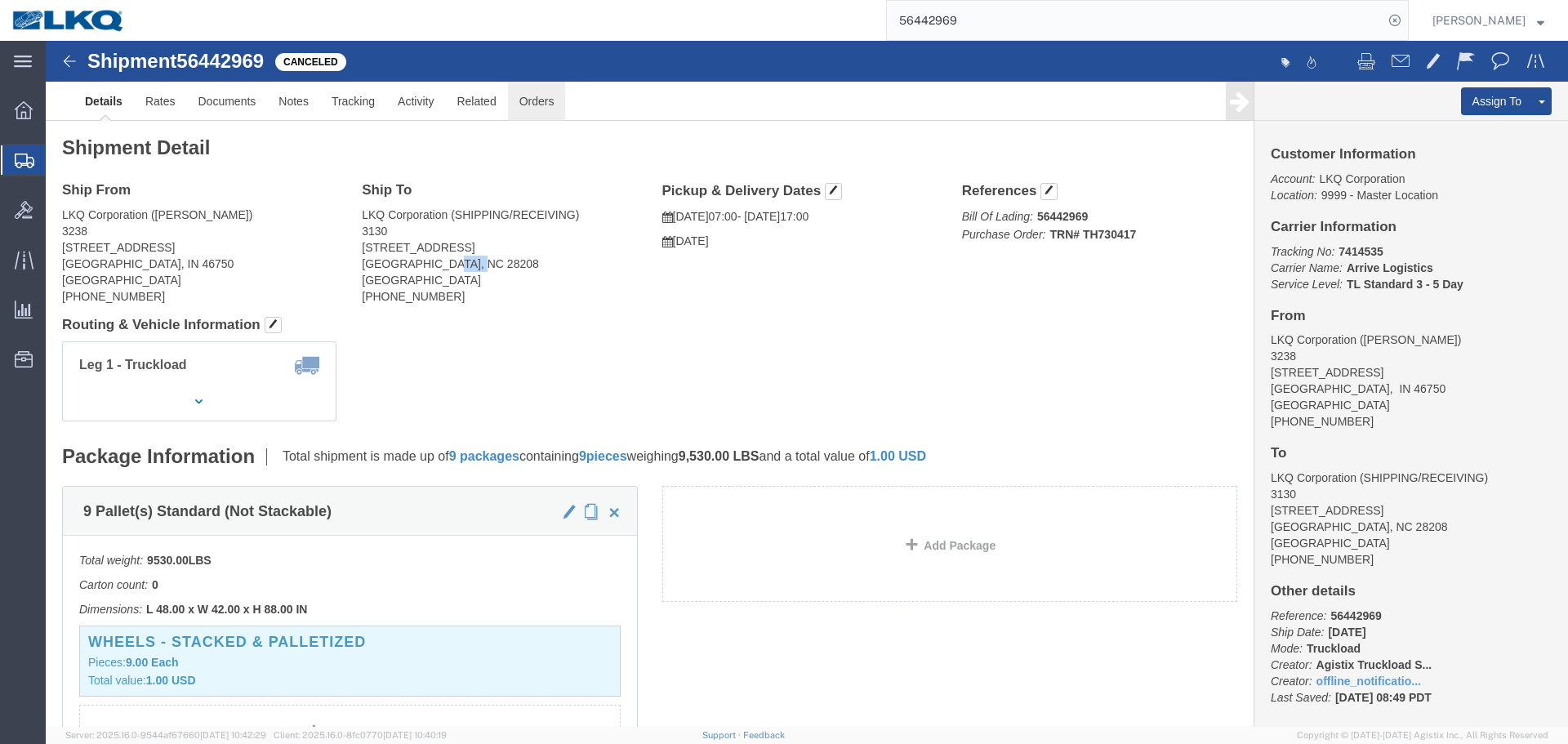
copy address "28208"
click span
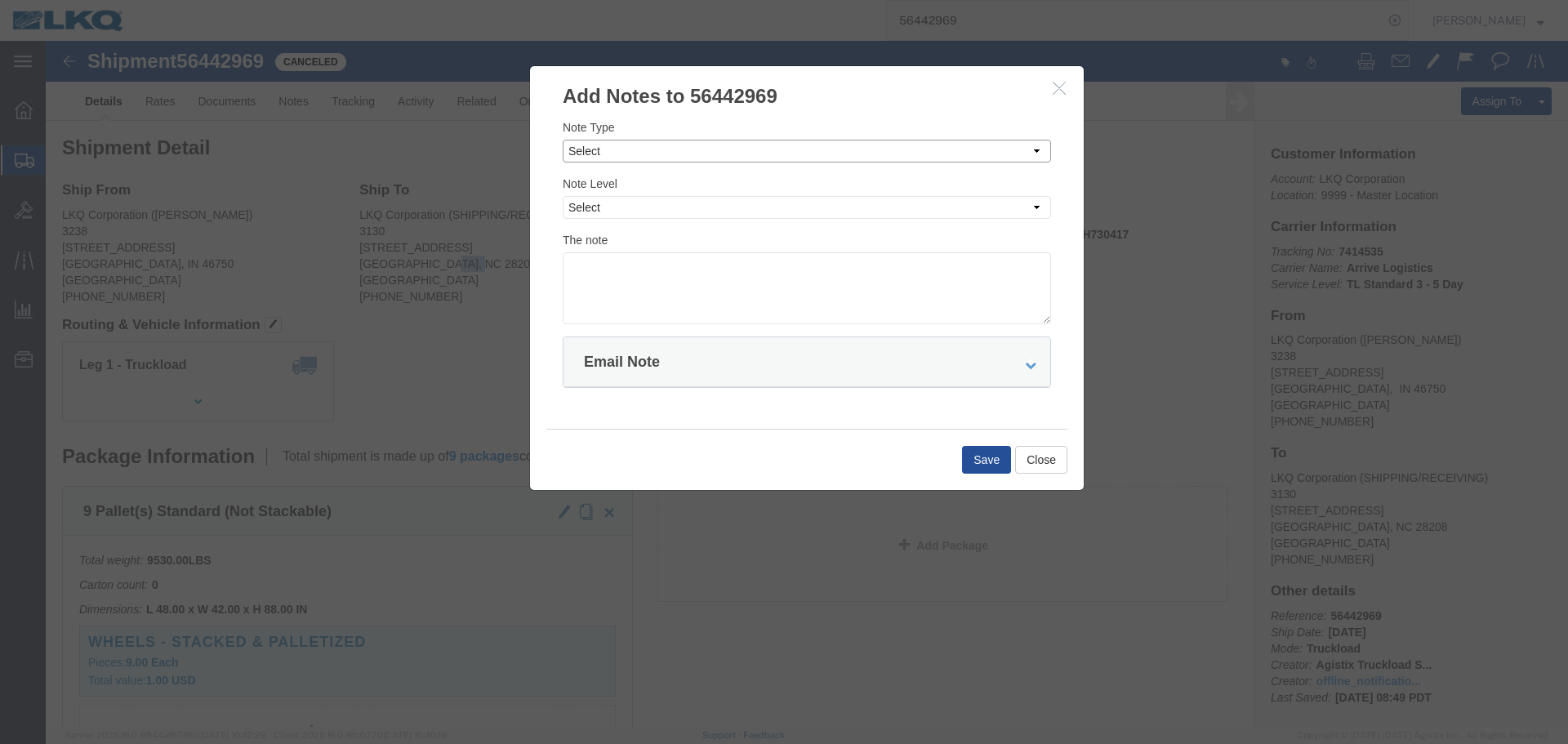
click select "Select Approval Bid Notes Carrier Change Notes Claim Notes Content Hazmat Notes…"
select select "BID_NOTES"
click select "Select Approval Bid Notes Carrier Change Notes Claim Notes Content Hazmat Notes…"
click select "Select Private to Account Private to Vendor Public"
select select "PRIVATE_TO_ACCOUNT"
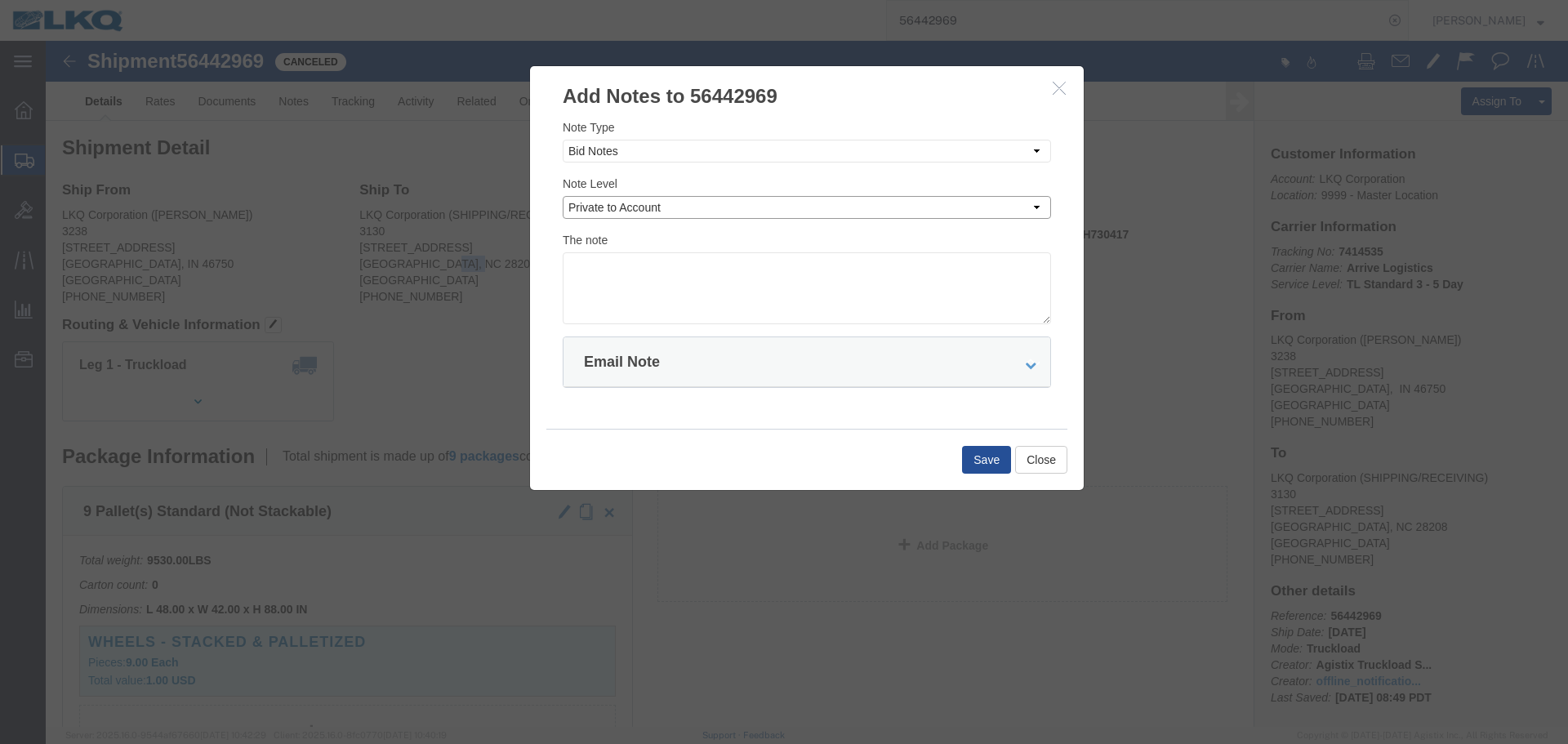
click select "Select Private to Account Private to Vendor Public"
click textarea
type textarea "DAT: $1295"
click button "Save"
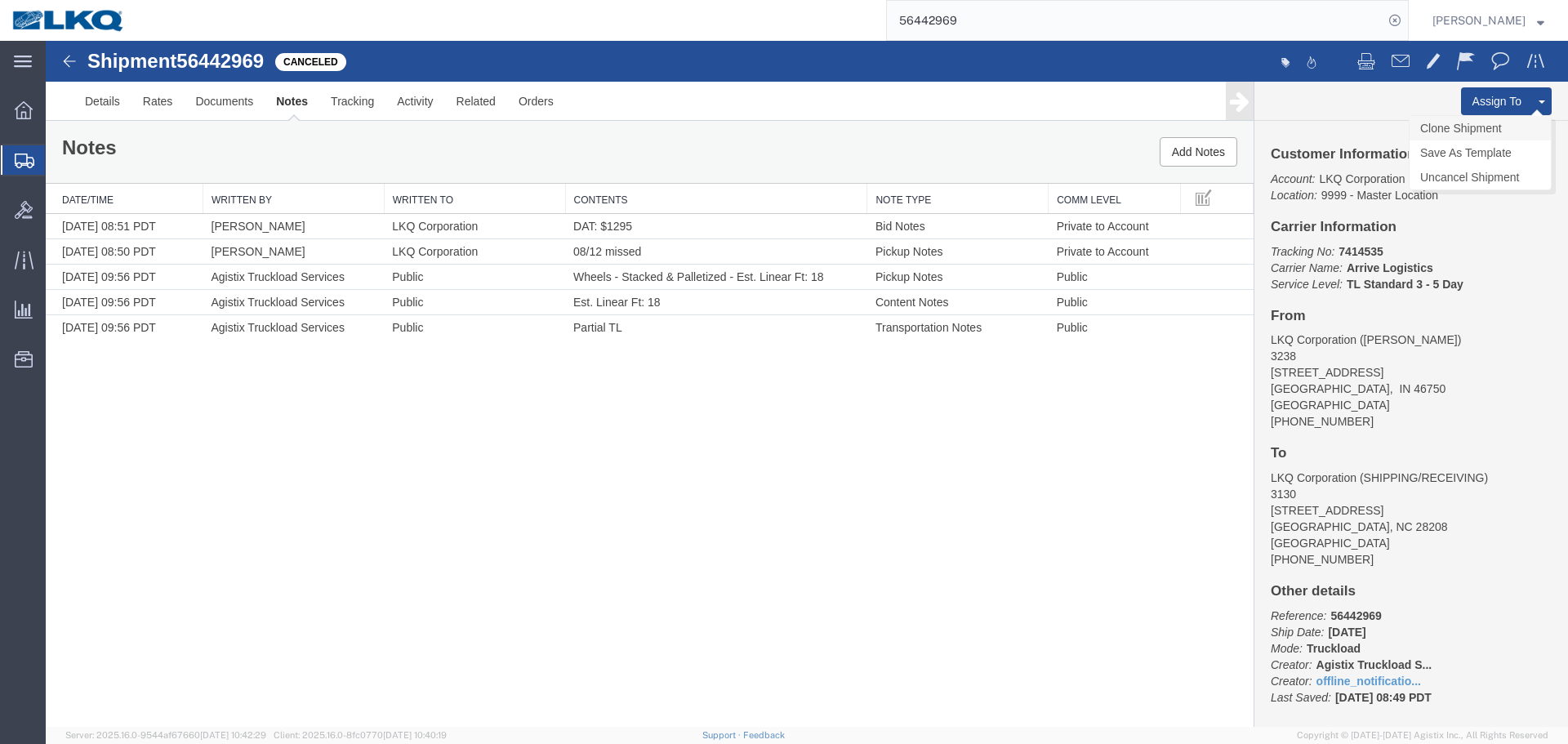
click at [1045, 134] on link "Clone Shipment" at bounding box center [1480, 127] width 141 height 25
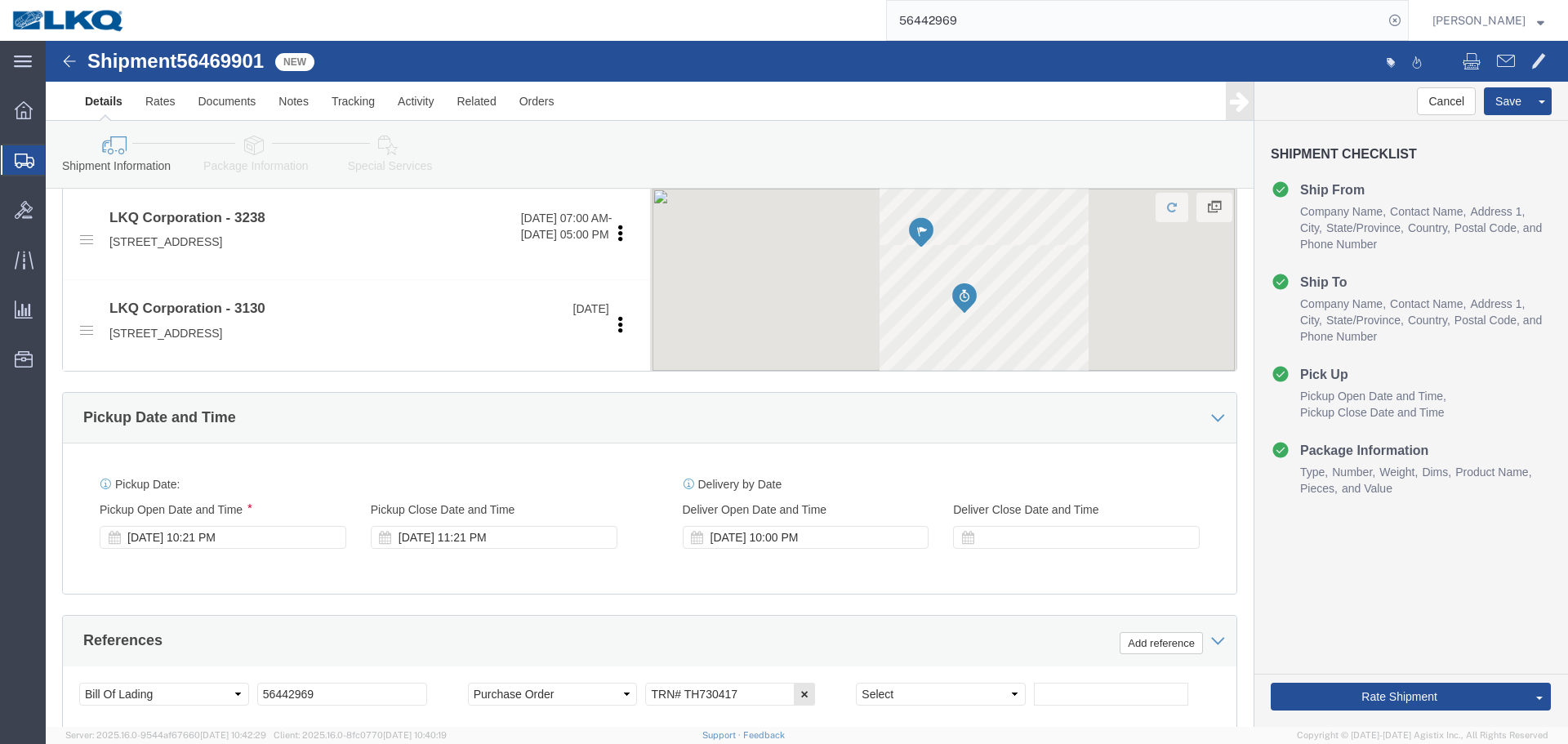
scroll to position [653, 0]
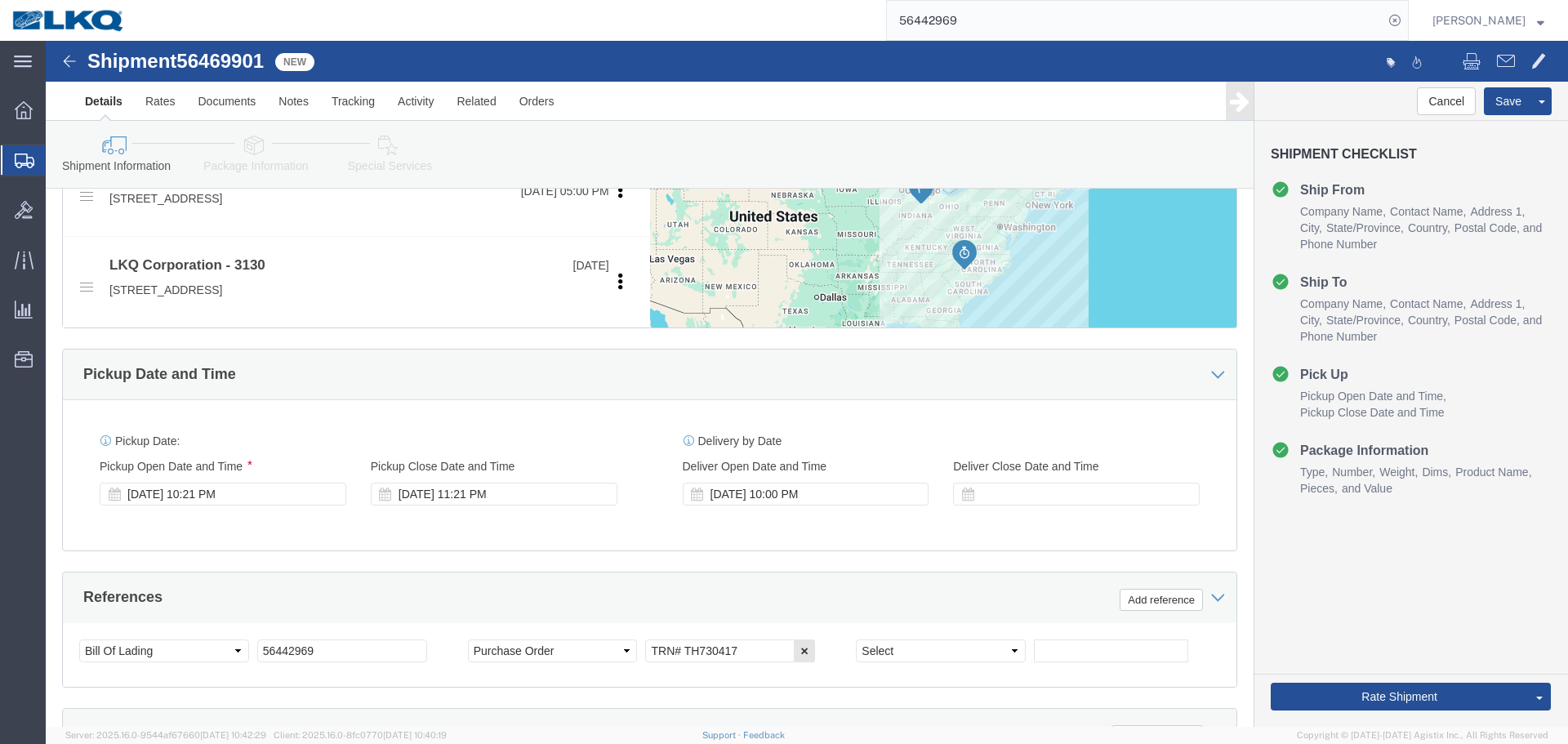
click div "Pickup Date: Pickup Start Date Pickup Start Time Pickup Open Date and Time Aug …"
select select "27940"
select select "27858"
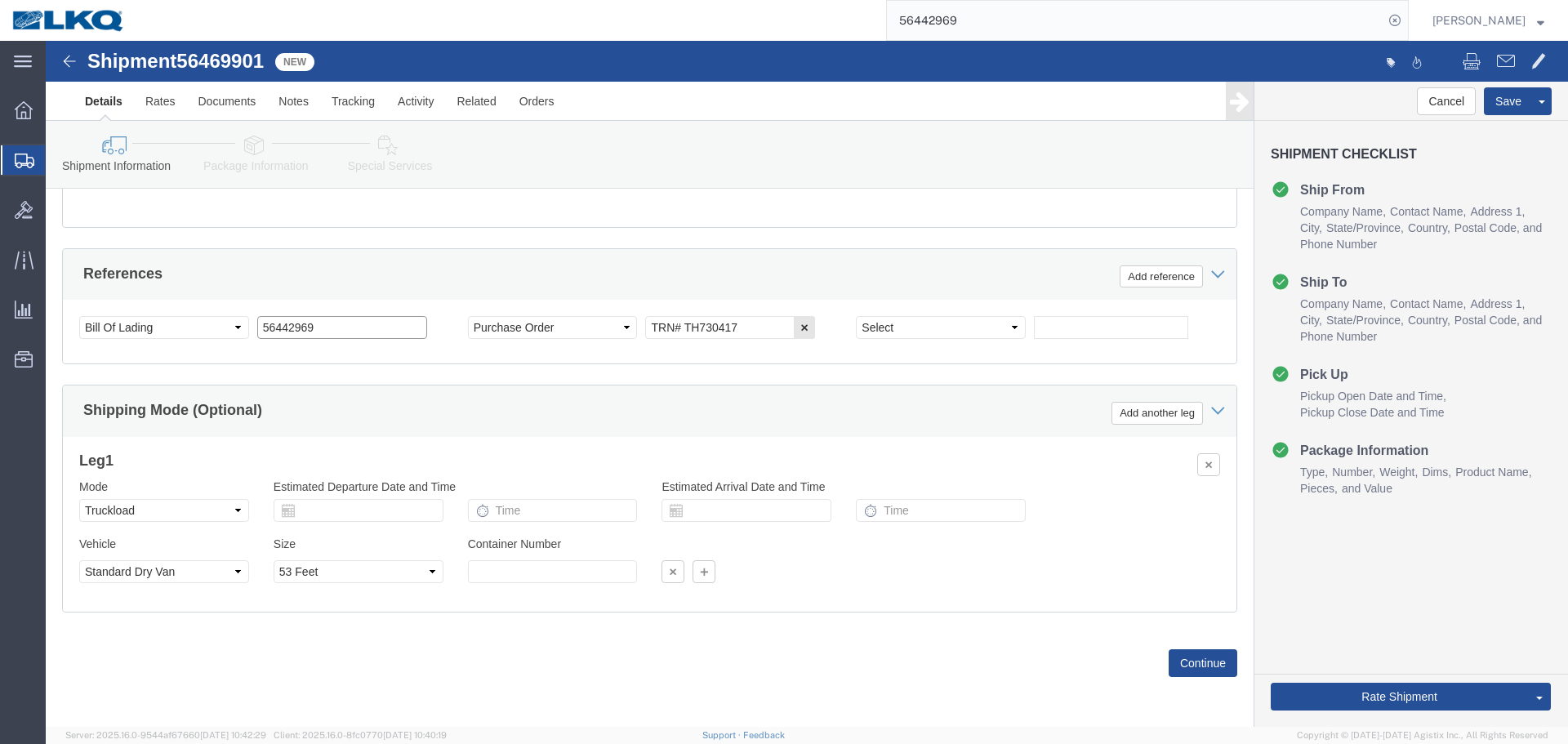
click input "56442969"
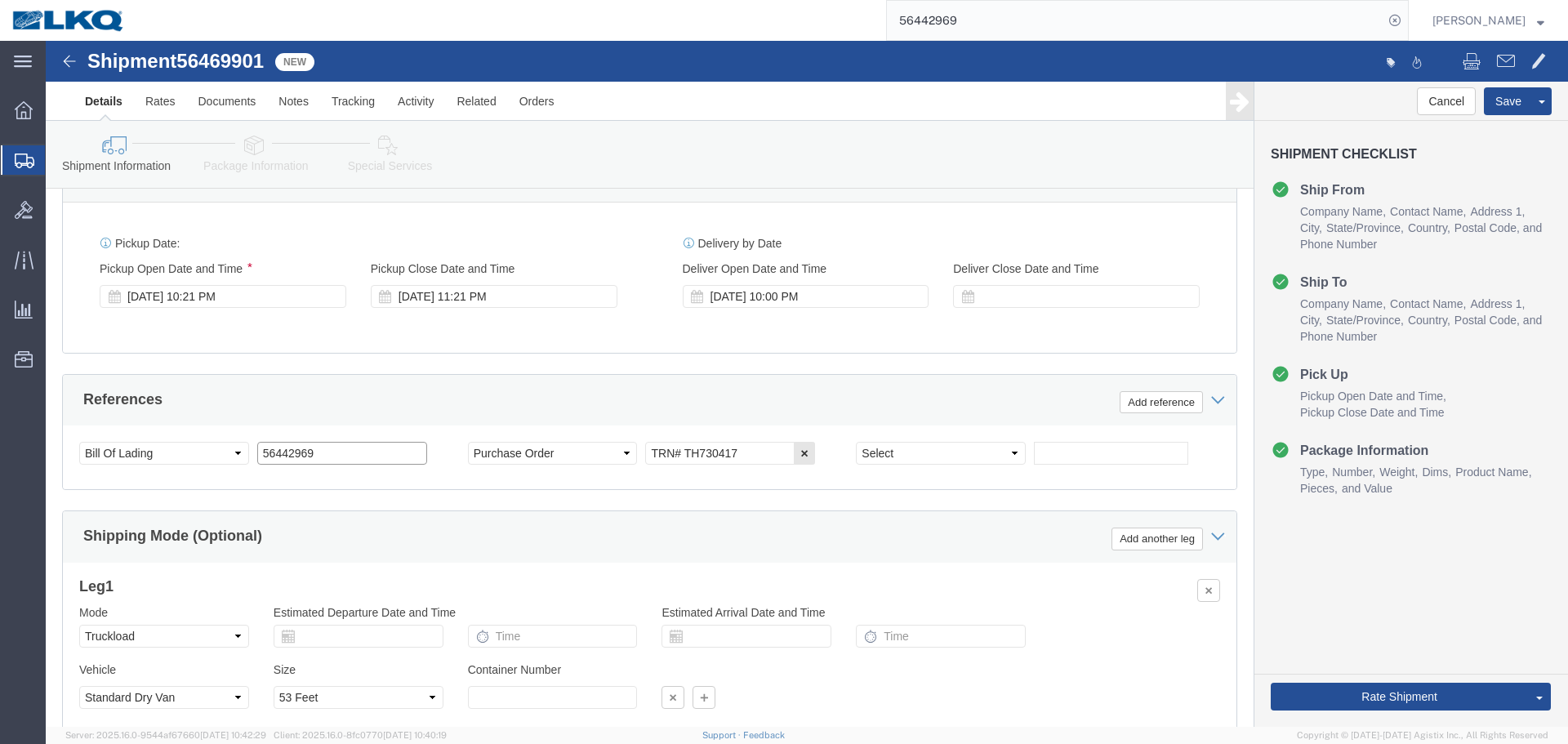
scroll to position [732, 0]
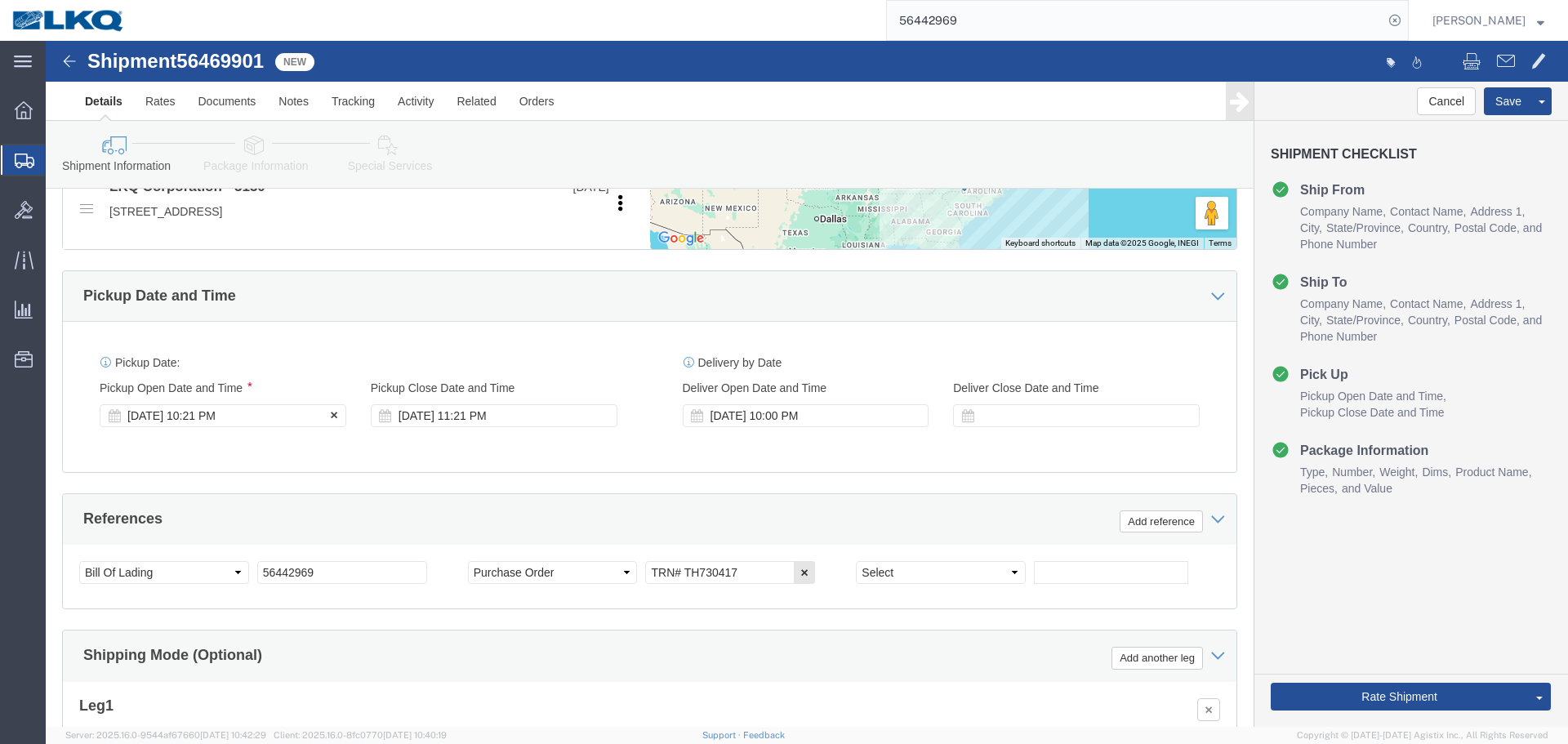
click div "Aug 12 2025 10:21 PM"
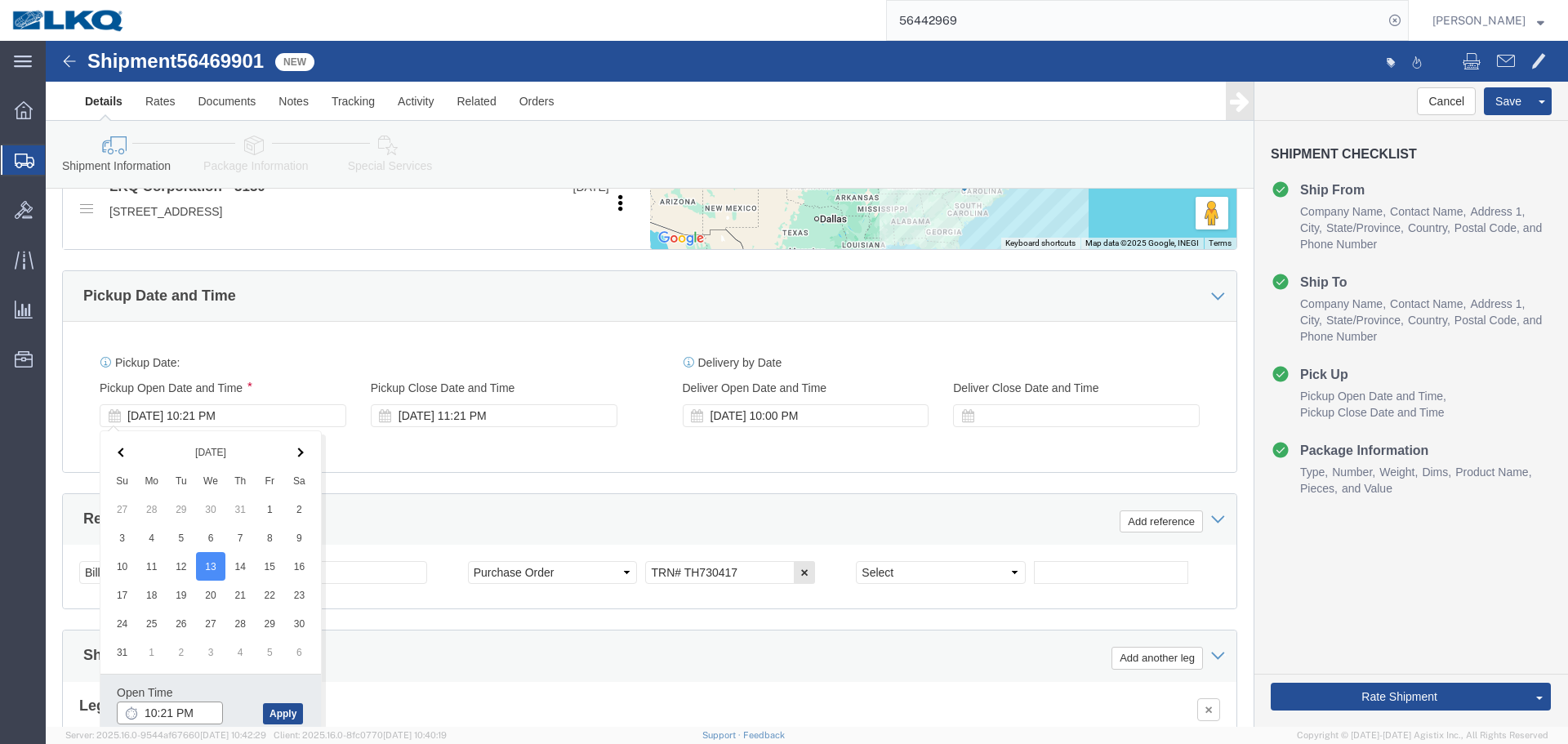
click input "10:21 PM"
type input "7:00 AM"
click button "Apply"
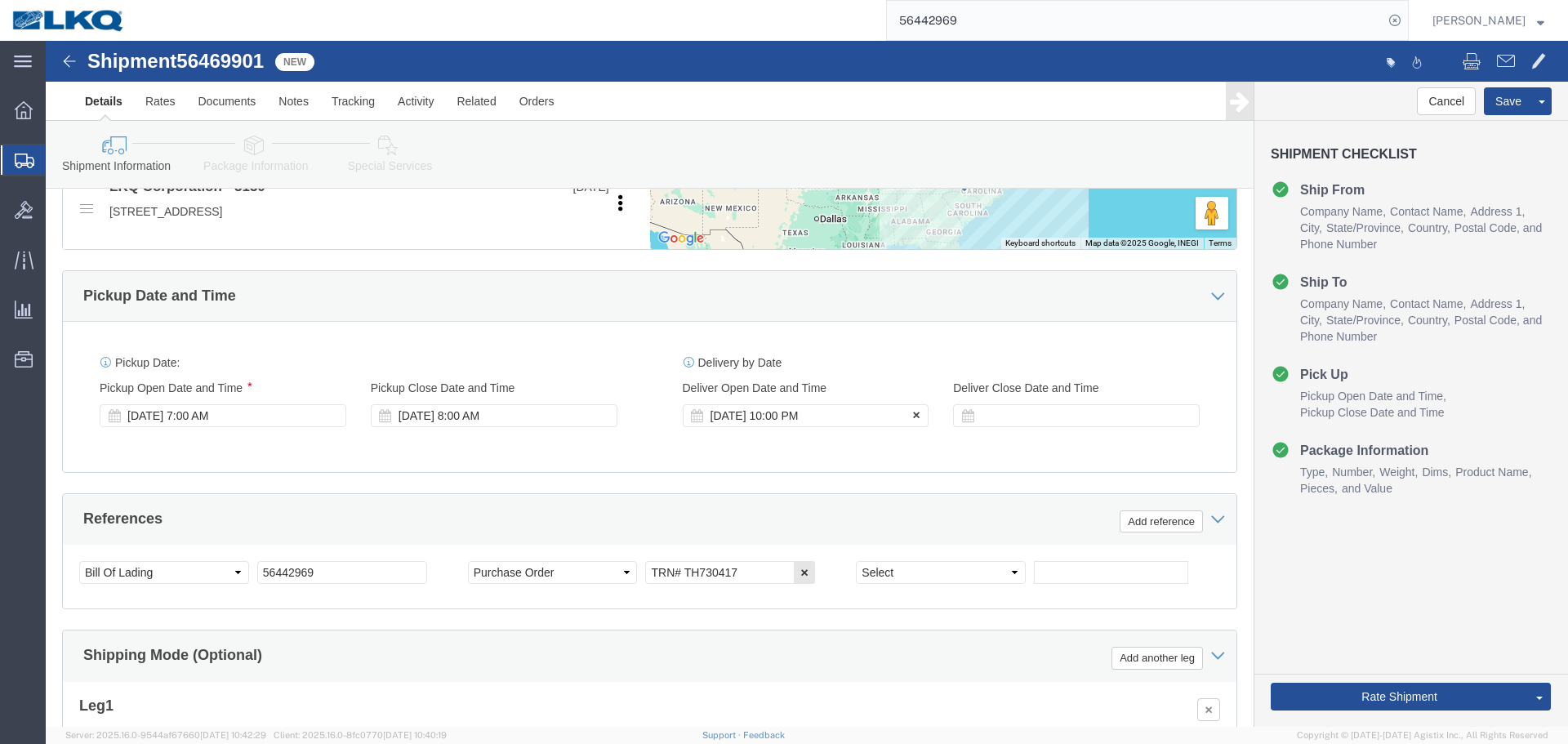
click div "Aug 15 2025 10:00 PM"
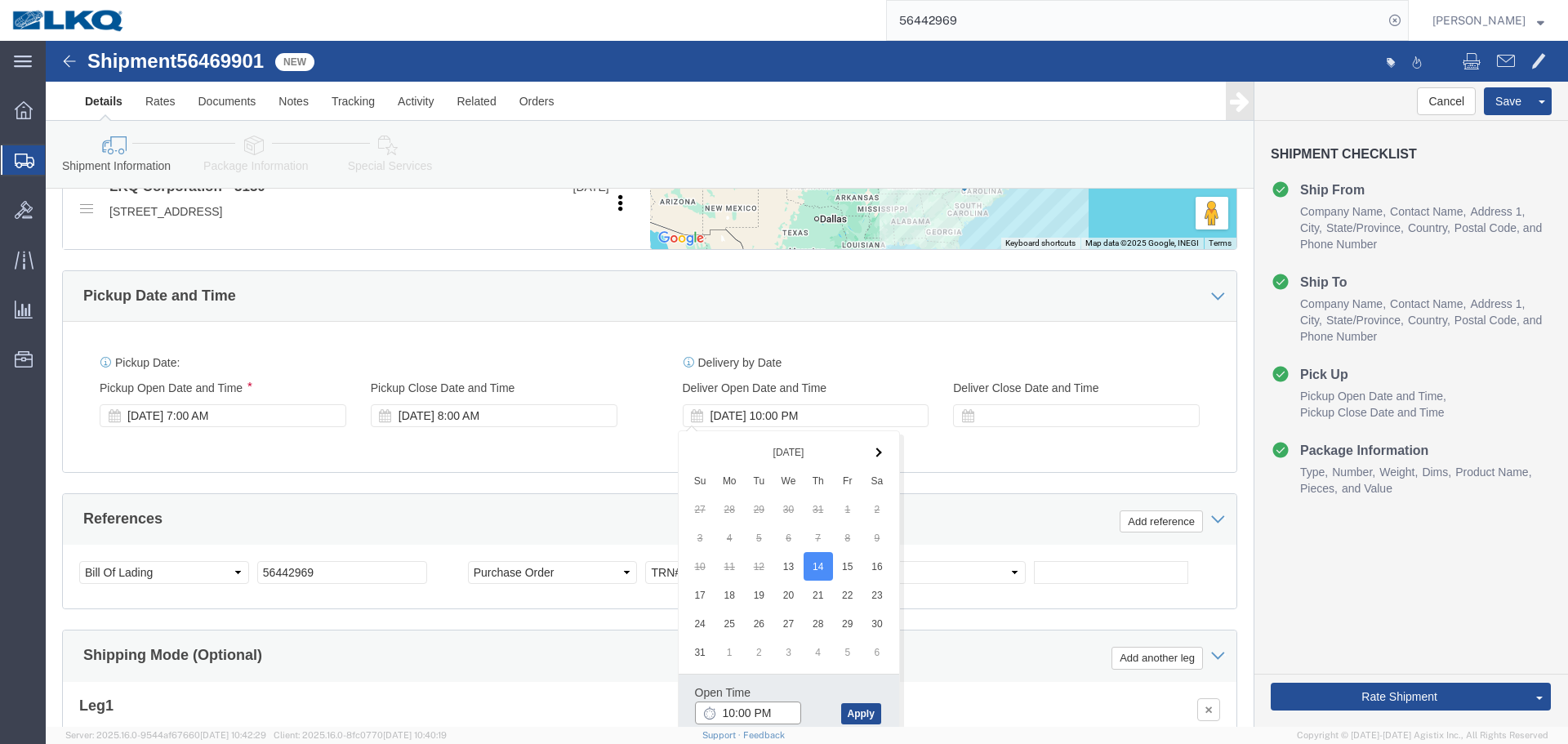
click input "10:00 PM"
type input "8:00 AM"
click button "Apply"
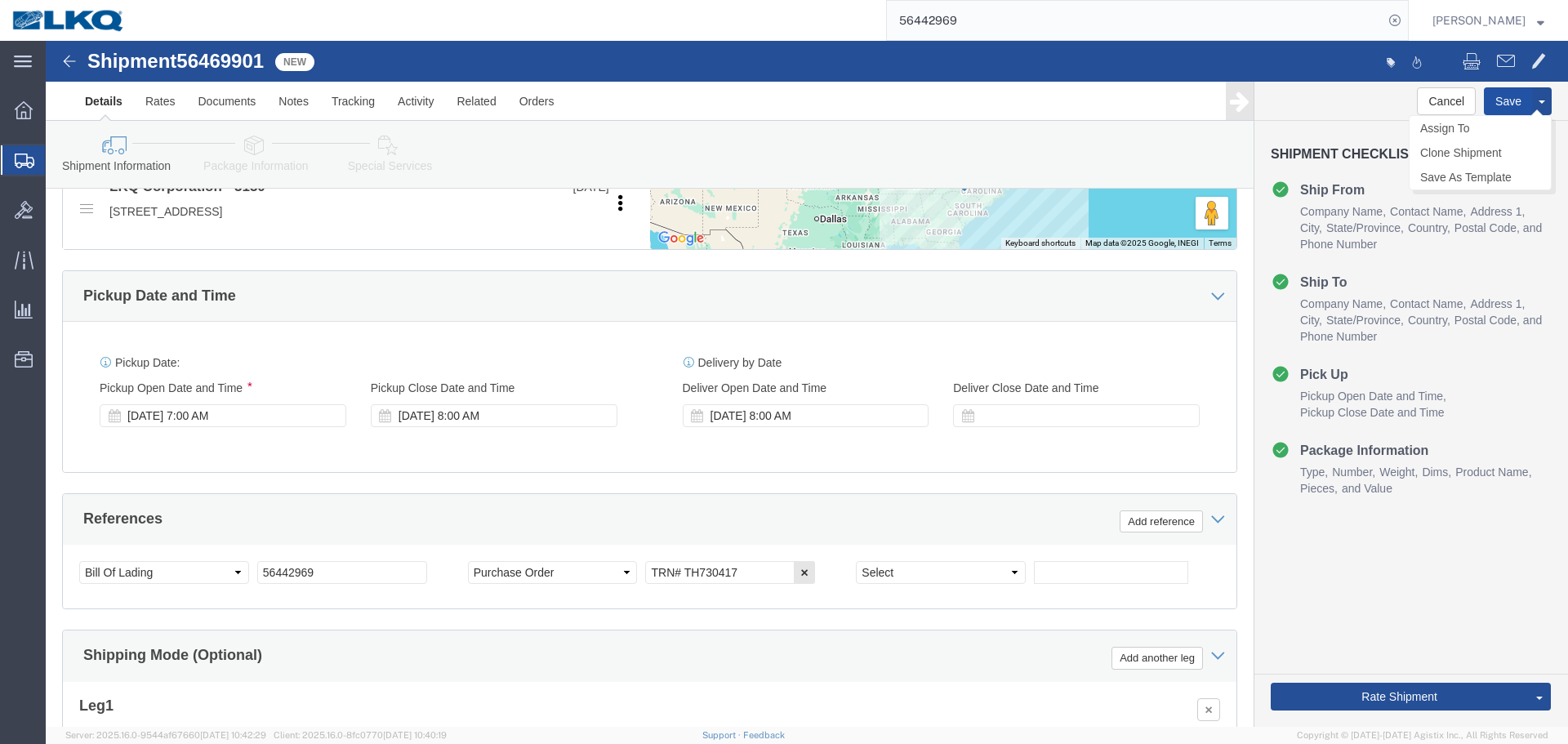
click button "Save"
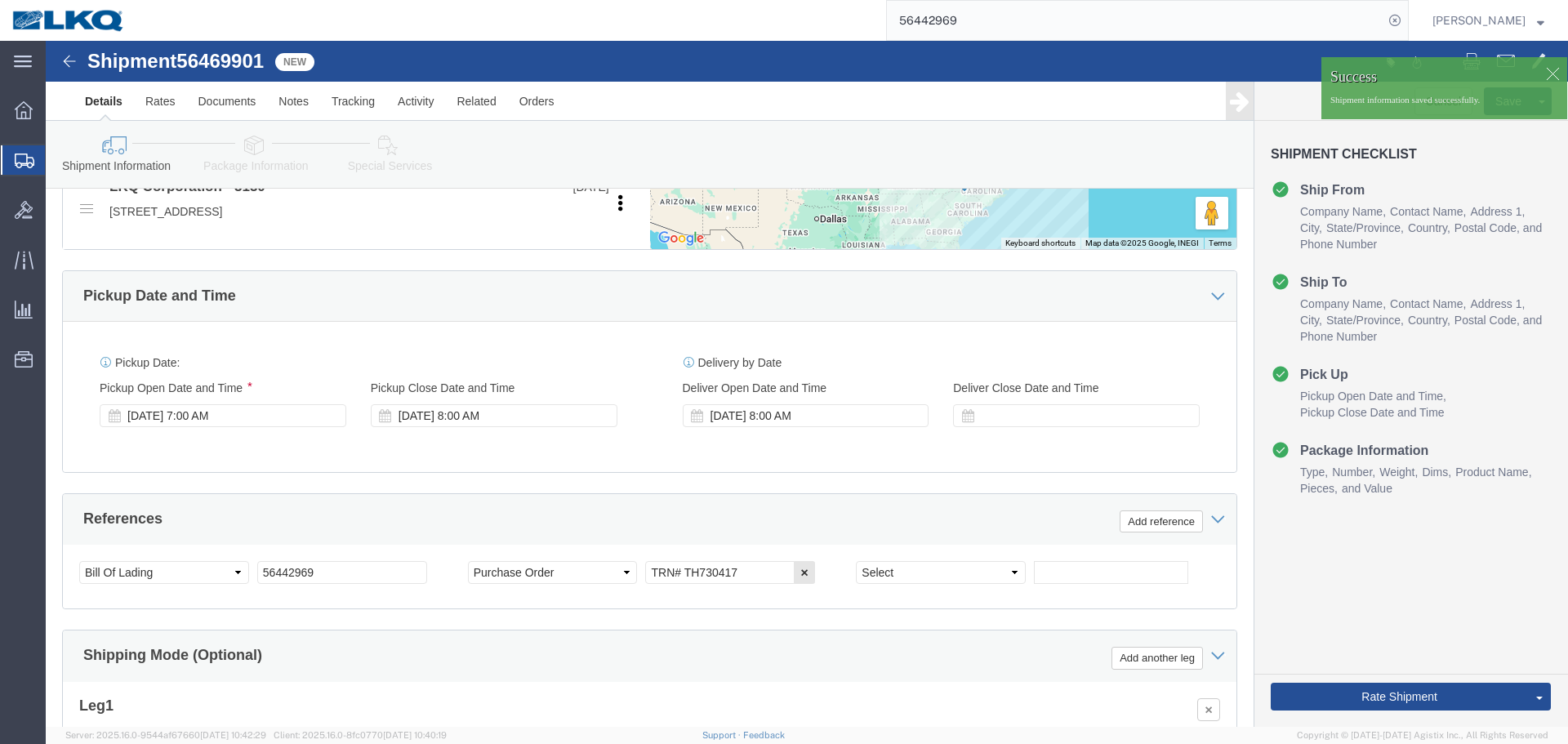
click span "56469901"
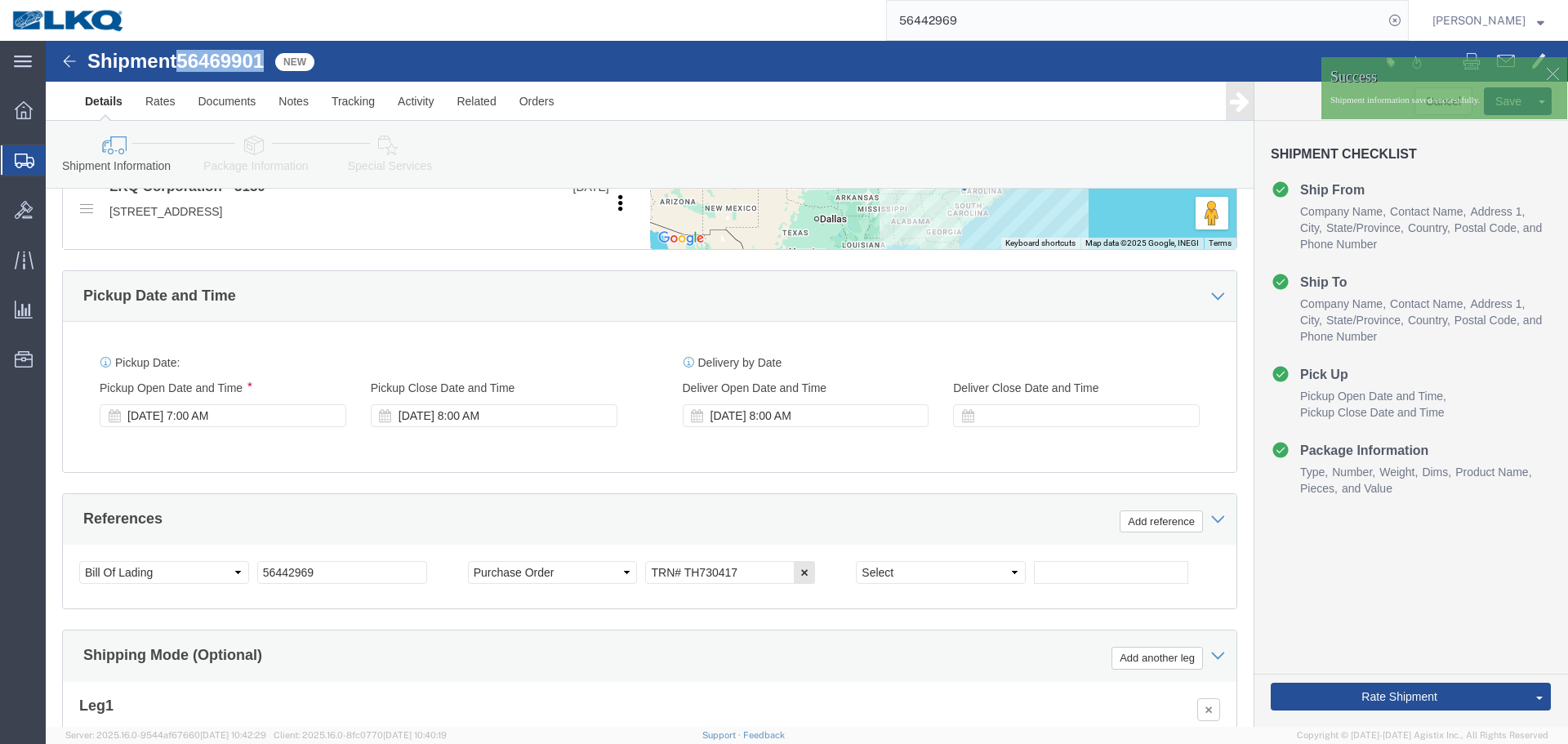
click span "56469901"
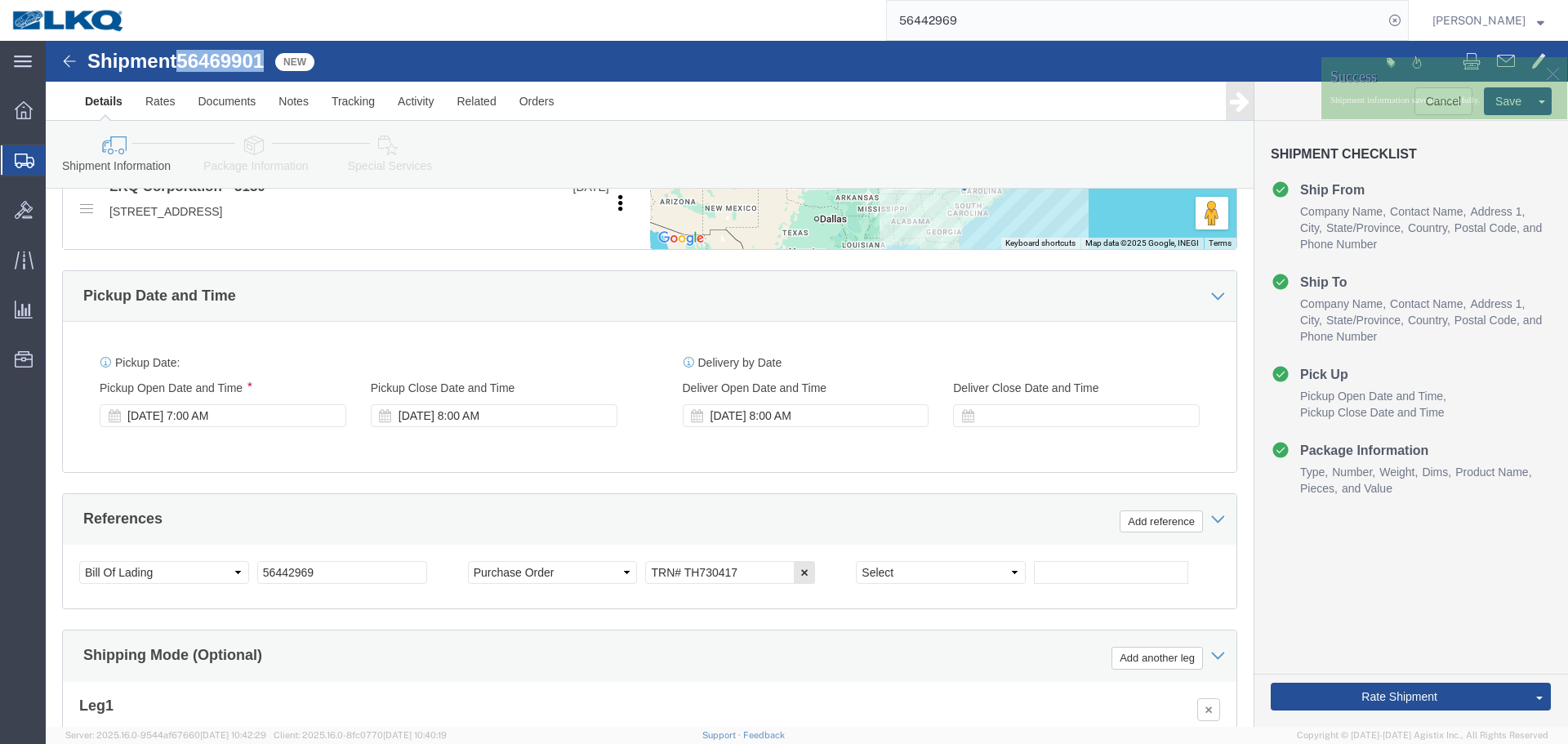
copy span "56469901"
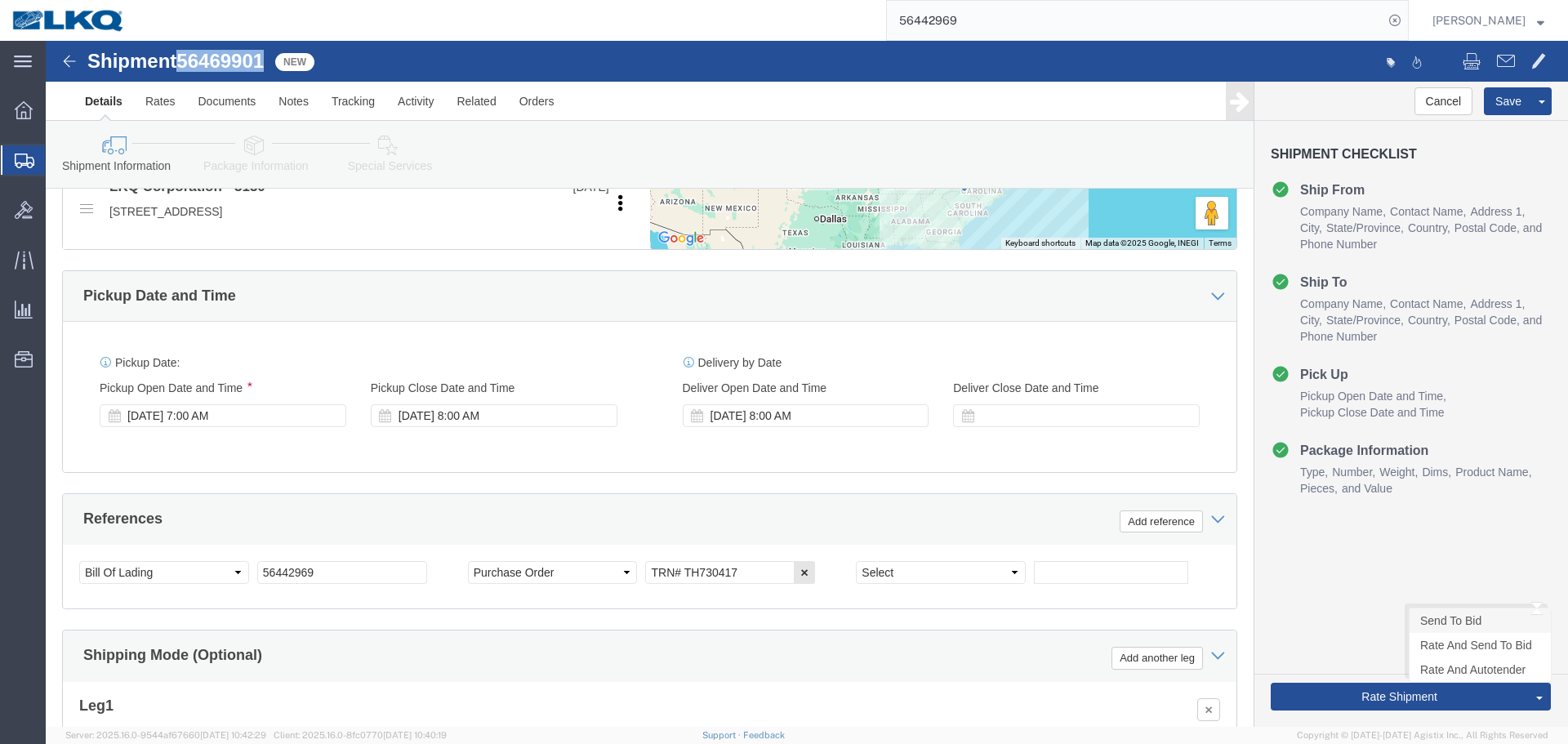
click link "Send To Bid"
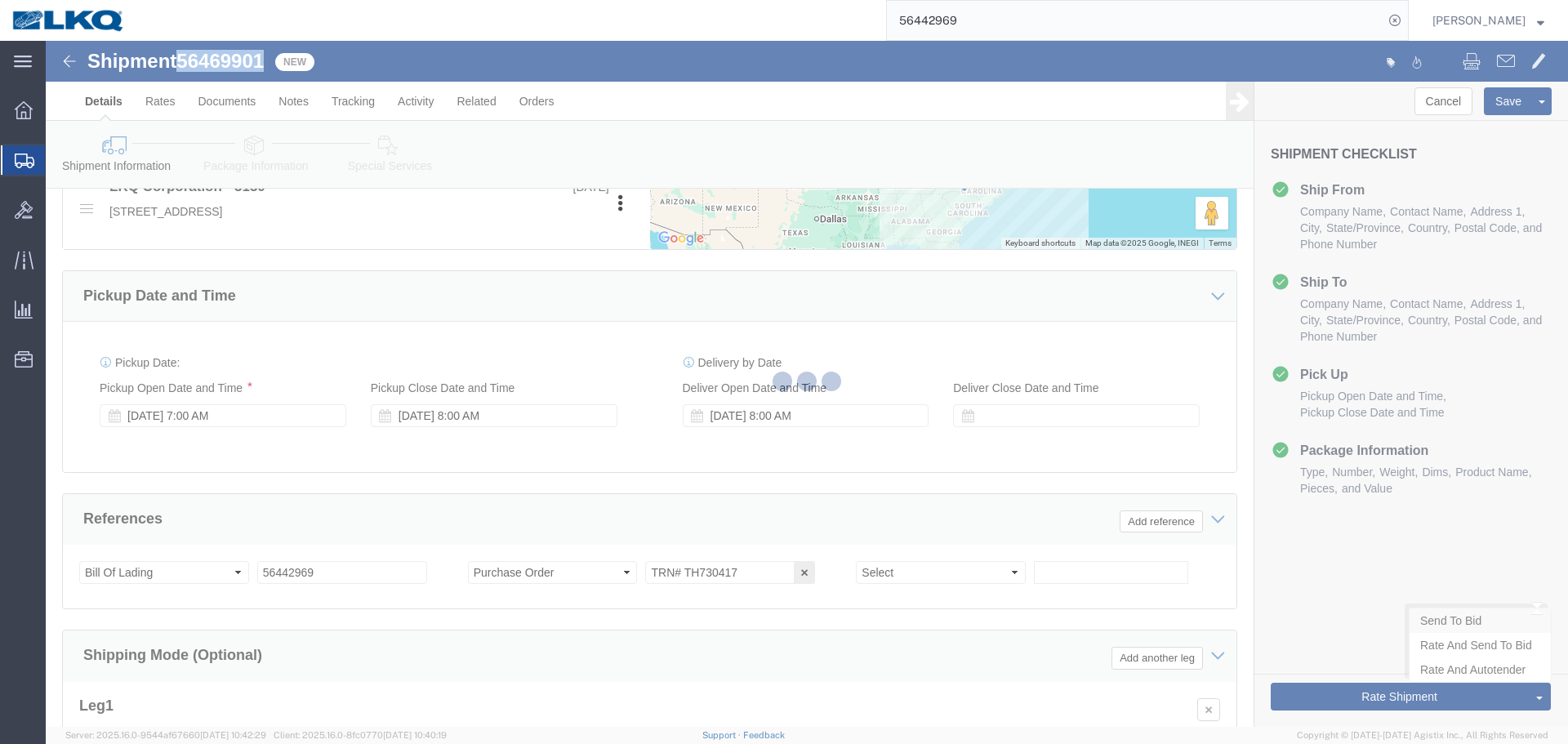
select select "TL"
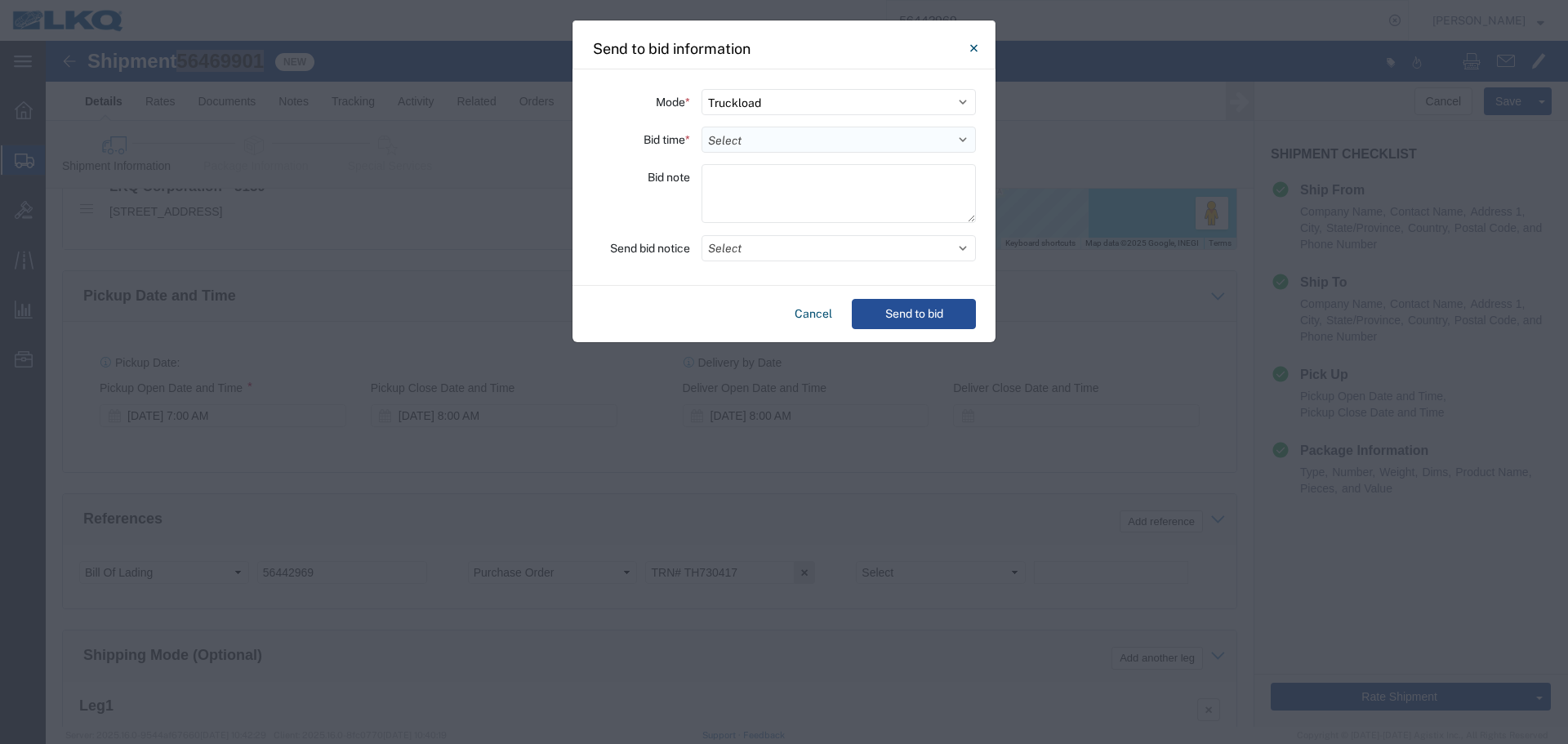
click at [742, 144] on select "Select 30 Min (Rush) 1 Hour (Rush) 2 Hours (Rush) 4 Hours (Rush) 8 Hours (Rush)…" at bounding box center [838, 139] width 274 height 26
select select "12"
click at [701, 126] on select "Select 30 Min (Rush) 1 Hour (Rush) 2 Hours (Rush) 4 Hours (Rush) 8 Hours (Rush)…" at bounding box center [838, 139] width 274 height 26
click at [754, 246] on button "Select" at bounding box center [838, 248] width 274 height 26
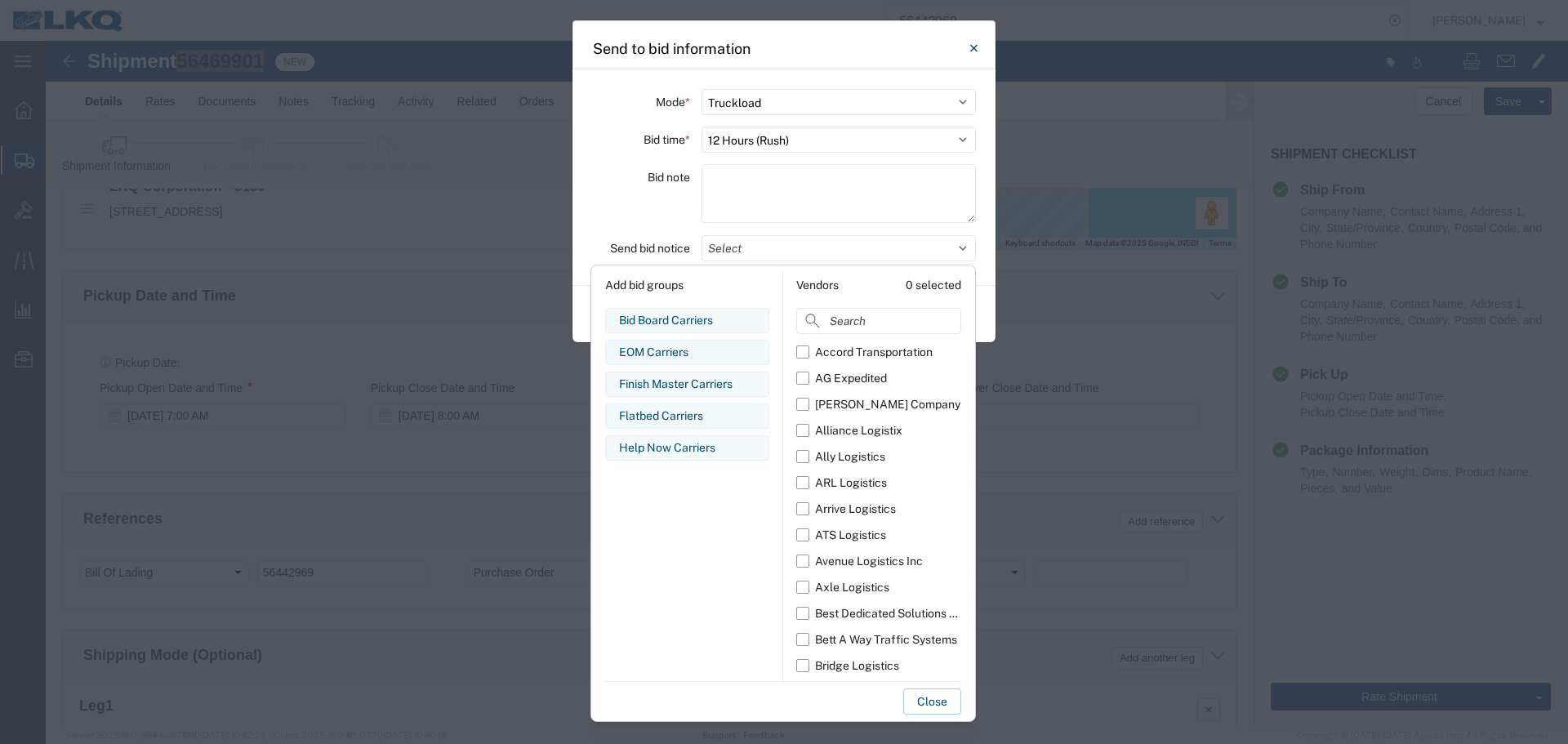
click at [654, 203] on div "Bid note" at bounding box center [641, 196] width 98 height 64
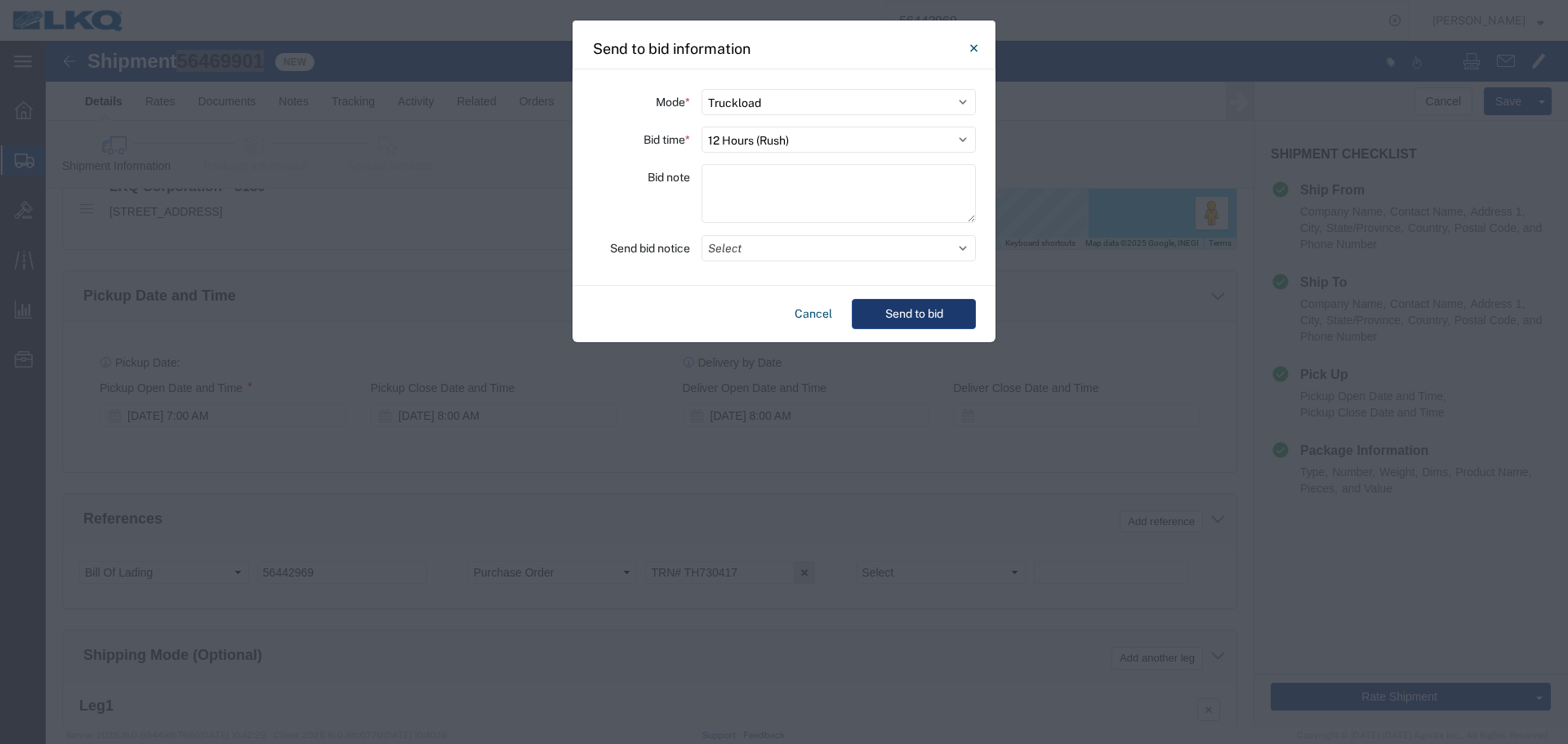
click at [899, 306] on button "Send to bid" at bounding box center [914, 314] width 125 height 30
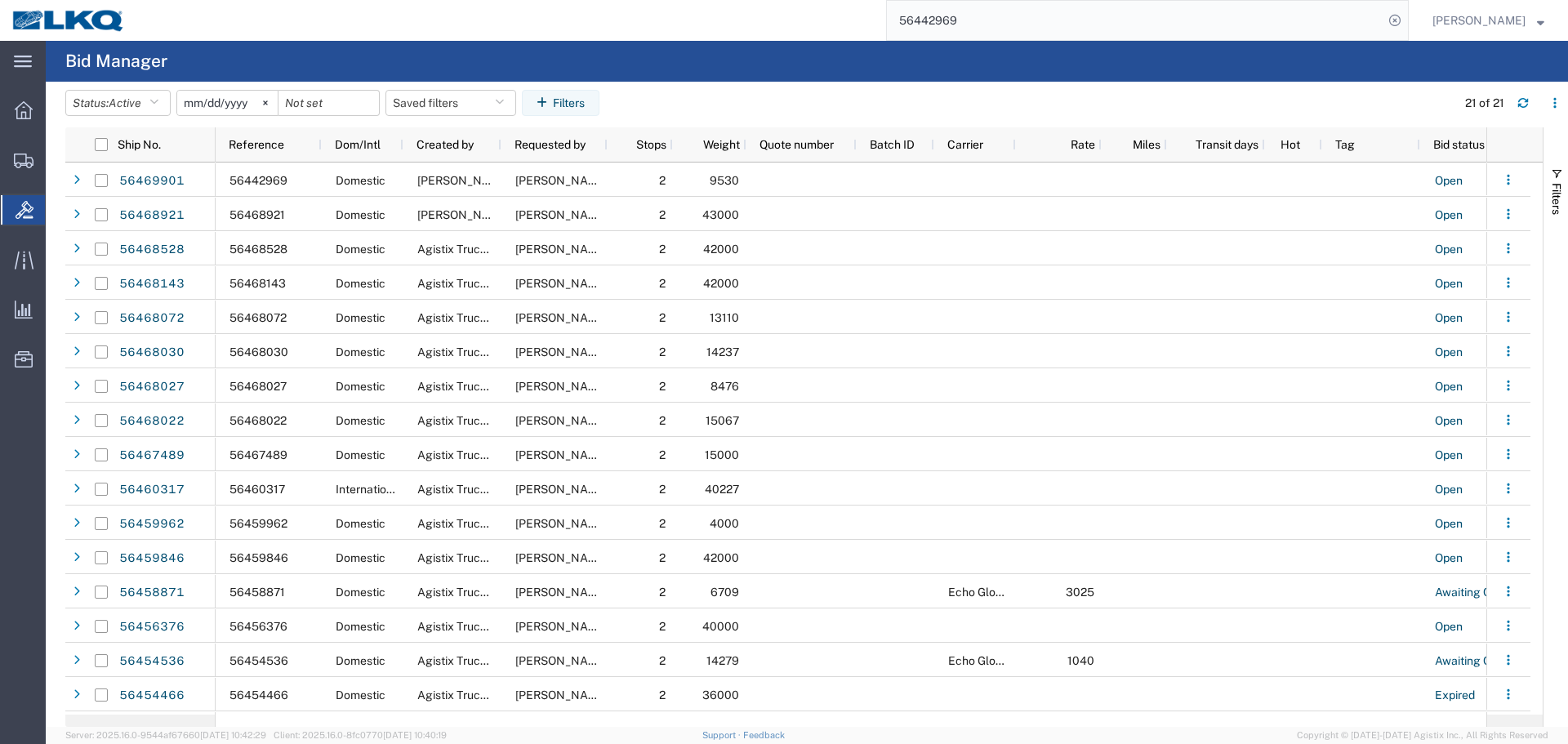
click at [1045, 22] on input "56442969" at bounding box center [1135, 20] width 496 height 39
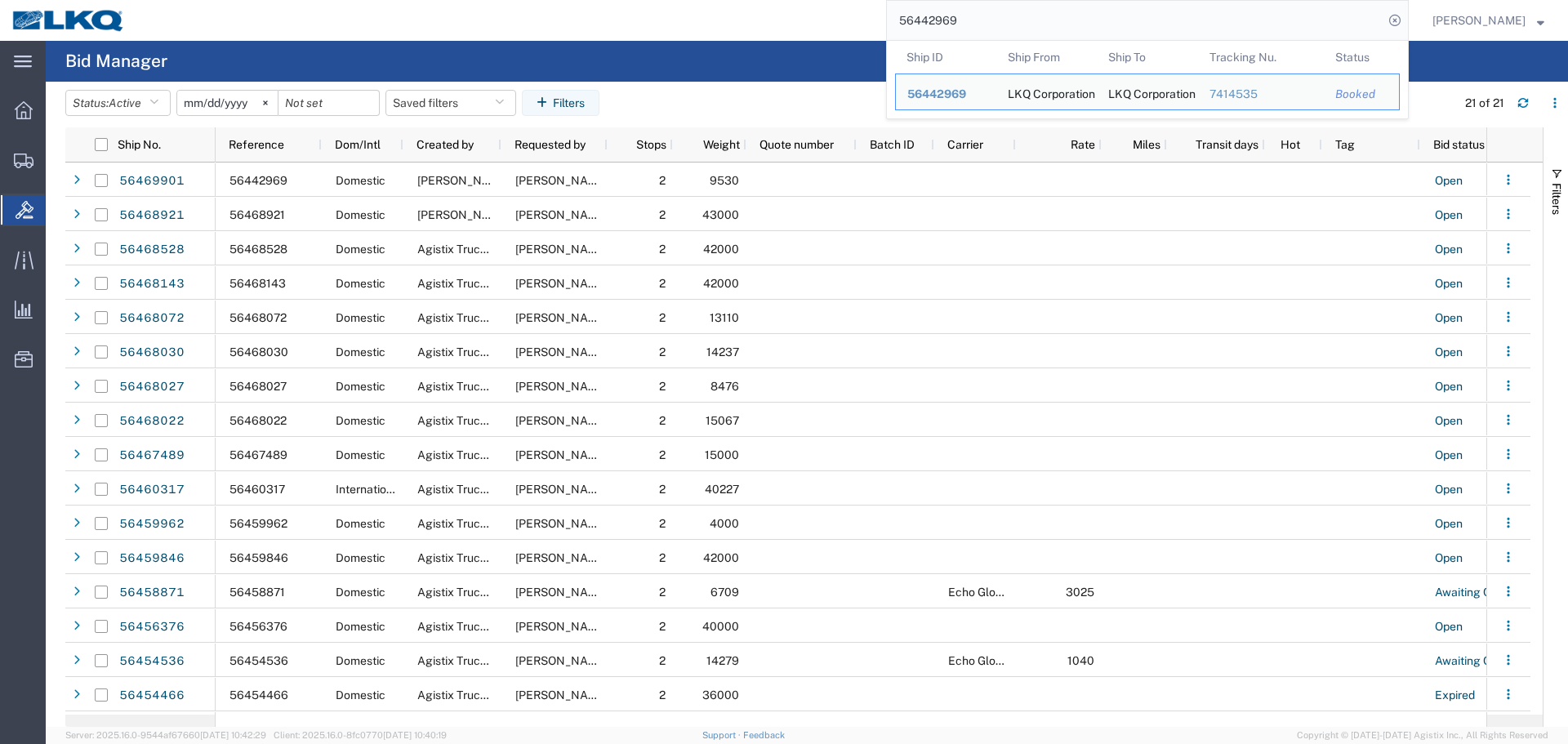
paste input "56144"
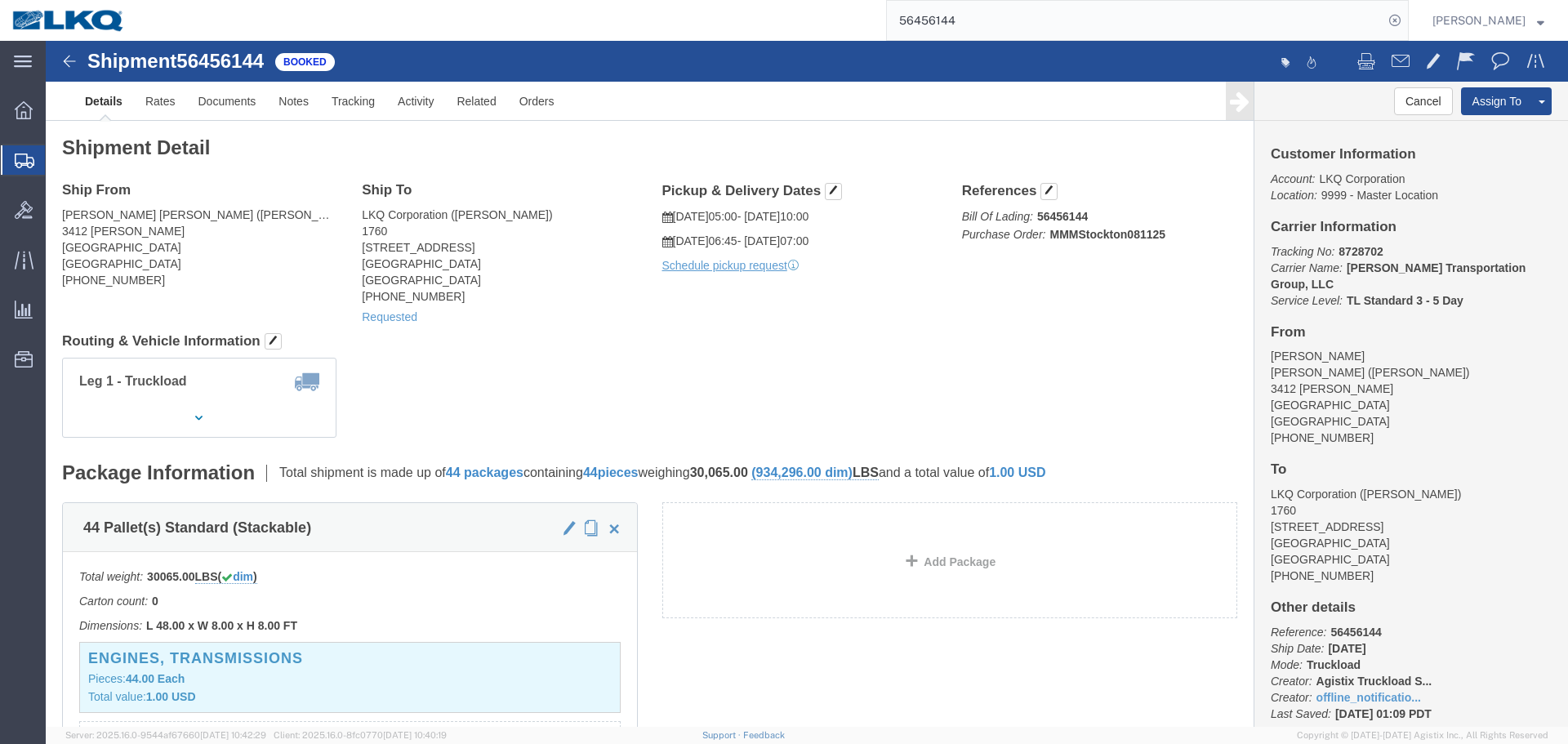
click div "Ship From O'Reilly Stockton (Donna Howie) 3412 Perlman Stockton, CA 95206 Unite…"
click at [1022, 0] on form "56456144" at bounding box center [1148, 20] width 523 height 41
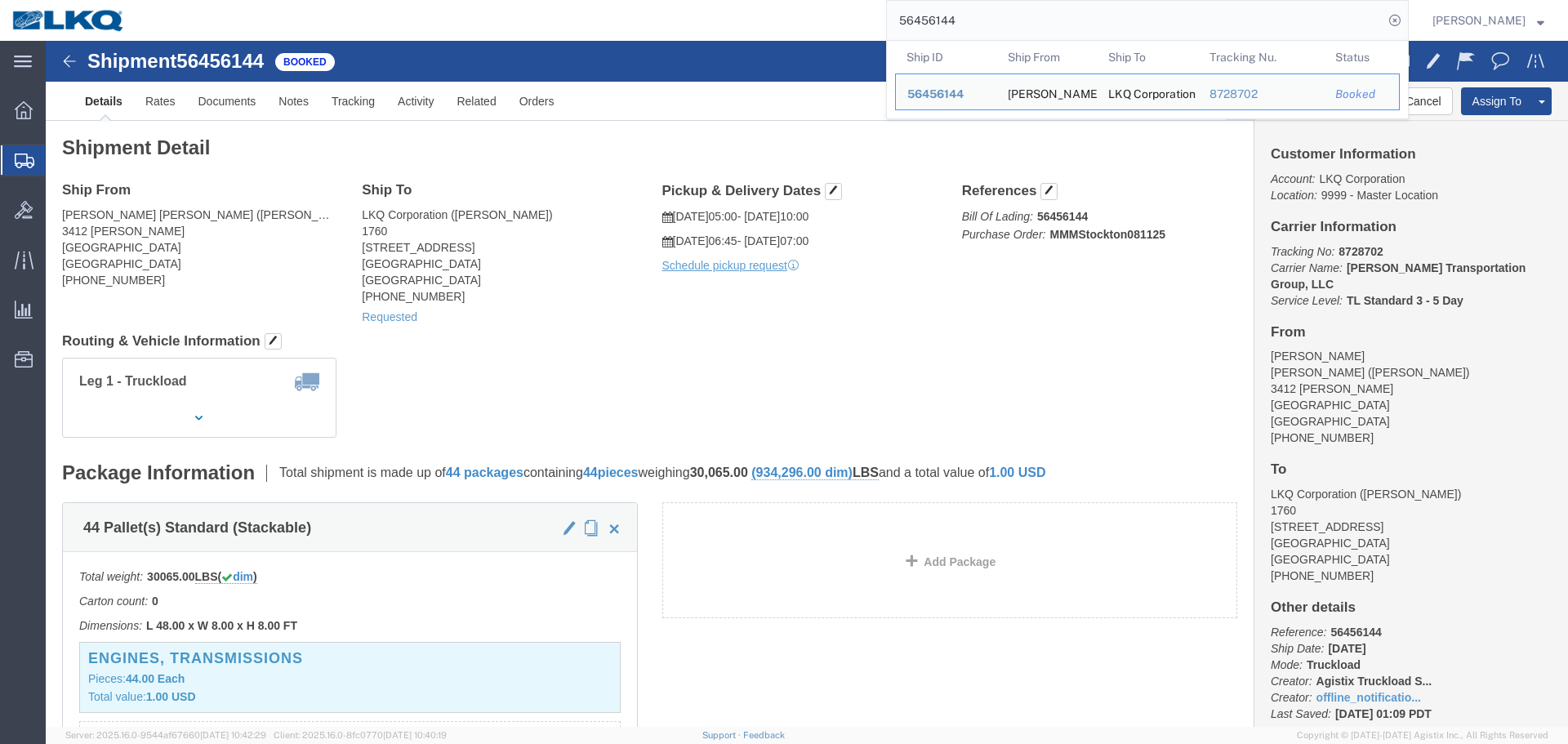
click at [1028, 34] on input "56456144" at bounding box center [1135, 20] width 496 height 39
paste input "68921"
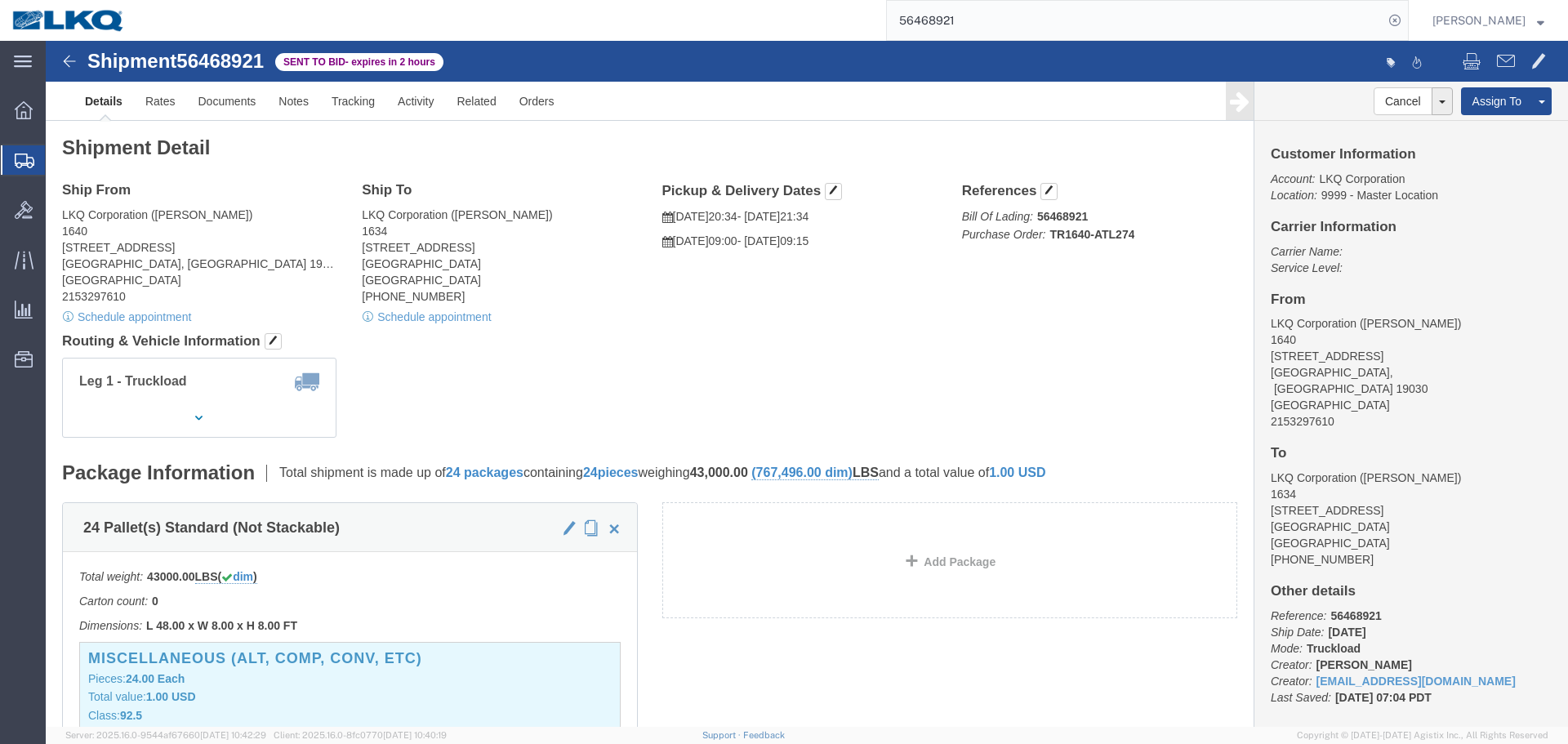
click h4 "Routing & Vehicle Information"
click address "LKQ Corporation (todd) 1634 6320 Boat Rock Blvd SW Atlanta, GA 30336 United Sta…"
click div "Leg 1 - Truckload Number of trucks: 1"
click div "Shipment Detail Ship From LKQ Corporation (dan) 1640 199 Canal Rd, Suite 100 Fa…"
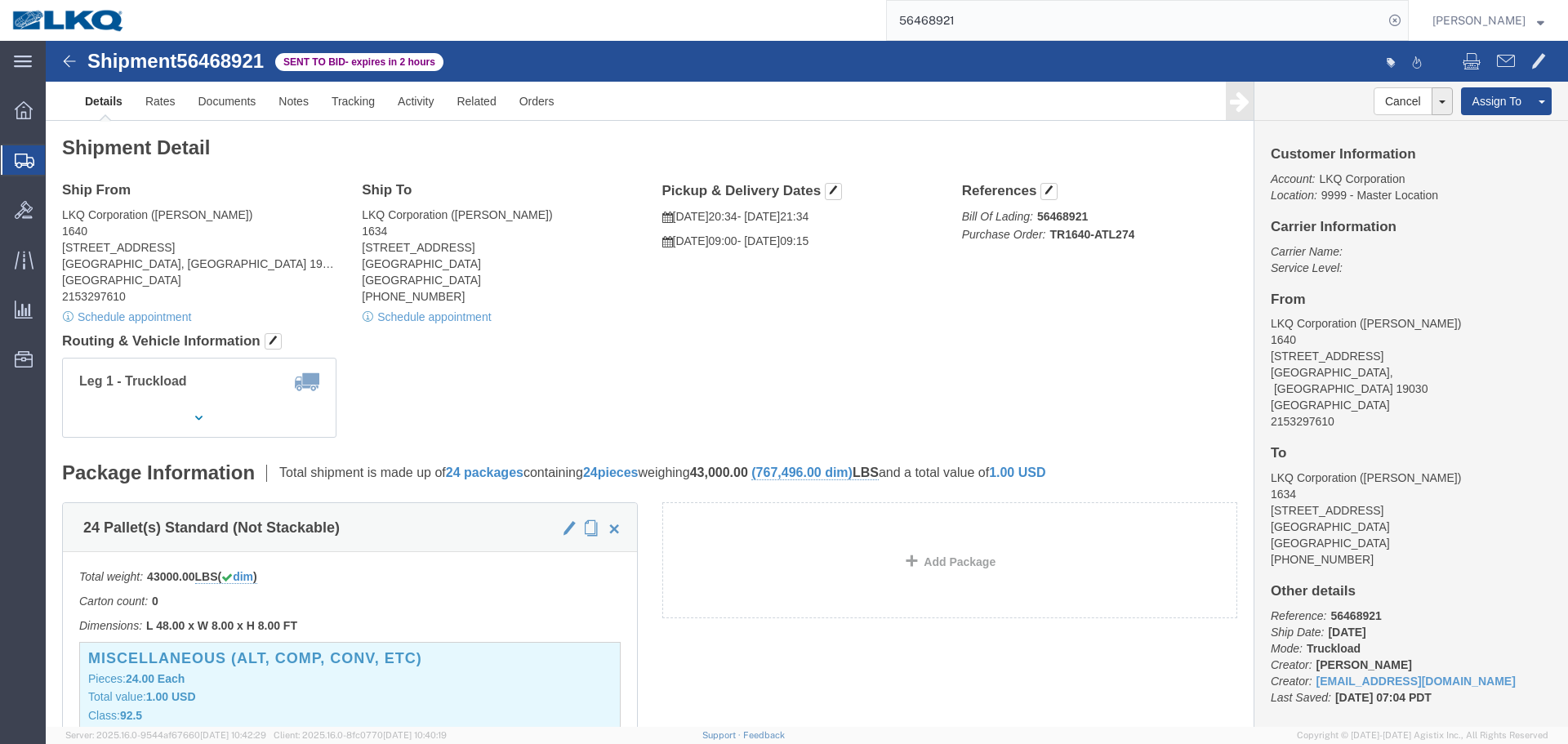
click at [1045, 6] on input "56468921" at bounding box center [1135, 20] width 496 height 39
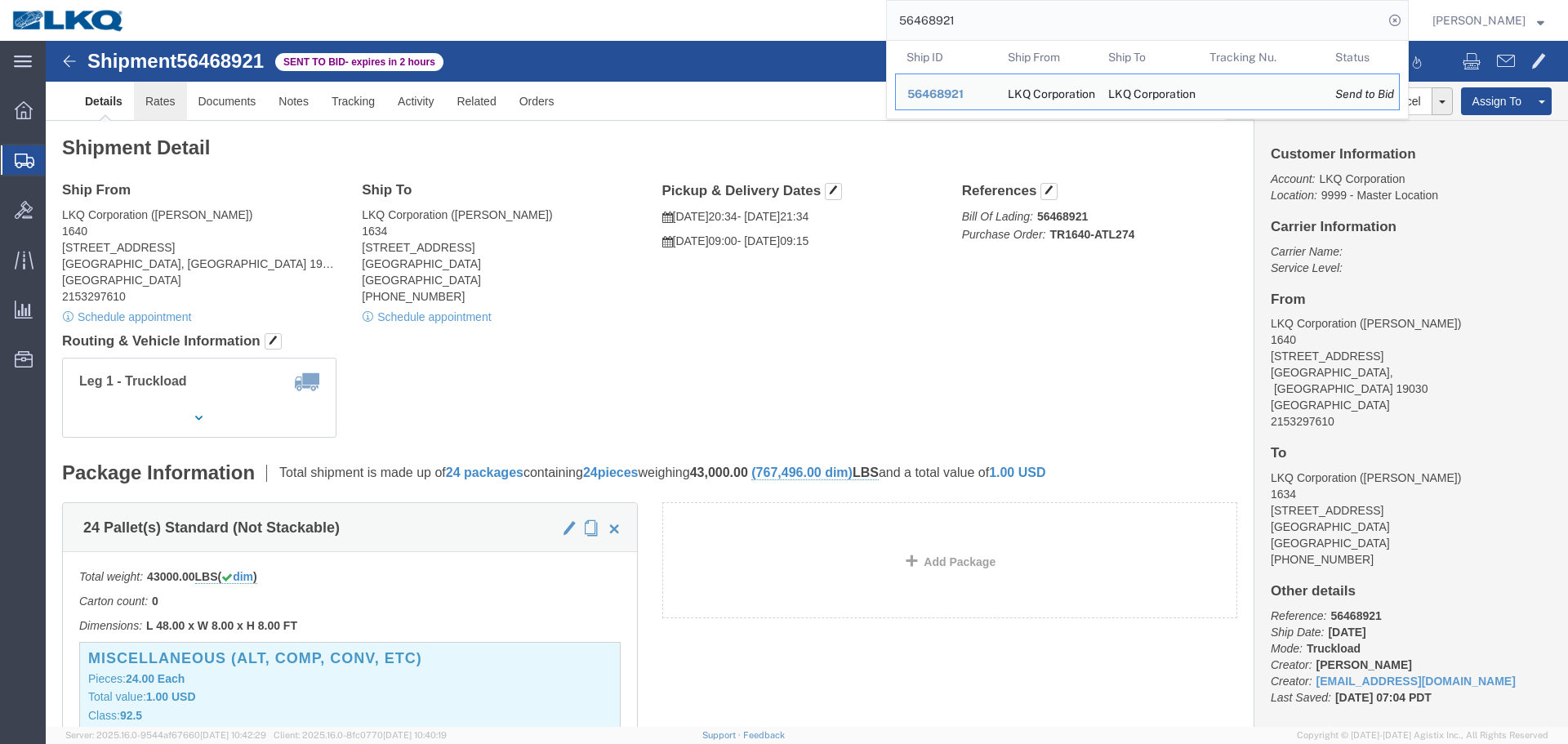
click link "Rates"
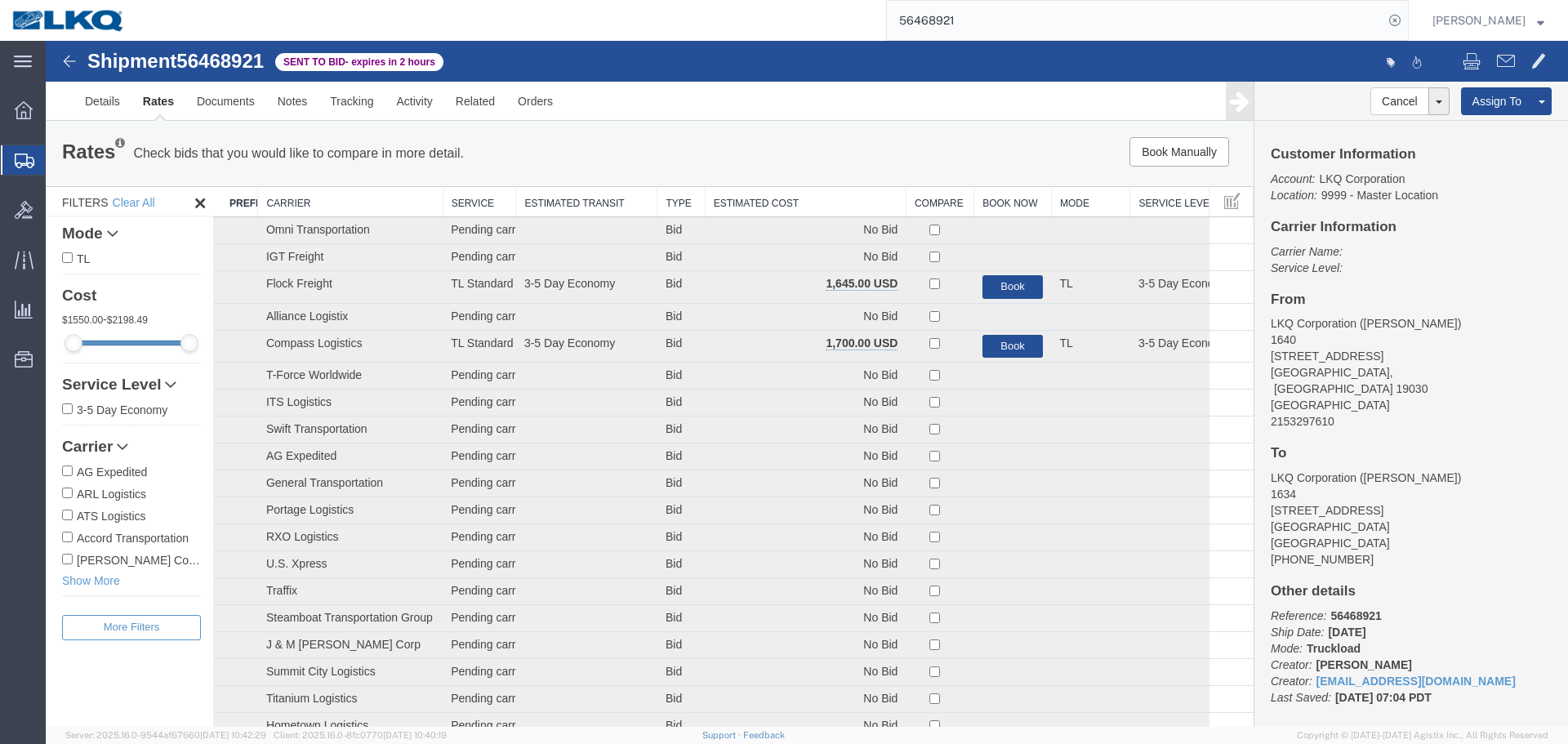
click at [829, 203] on th "Estimated Cost" at bounding box center [806, 202] width 201 height 30
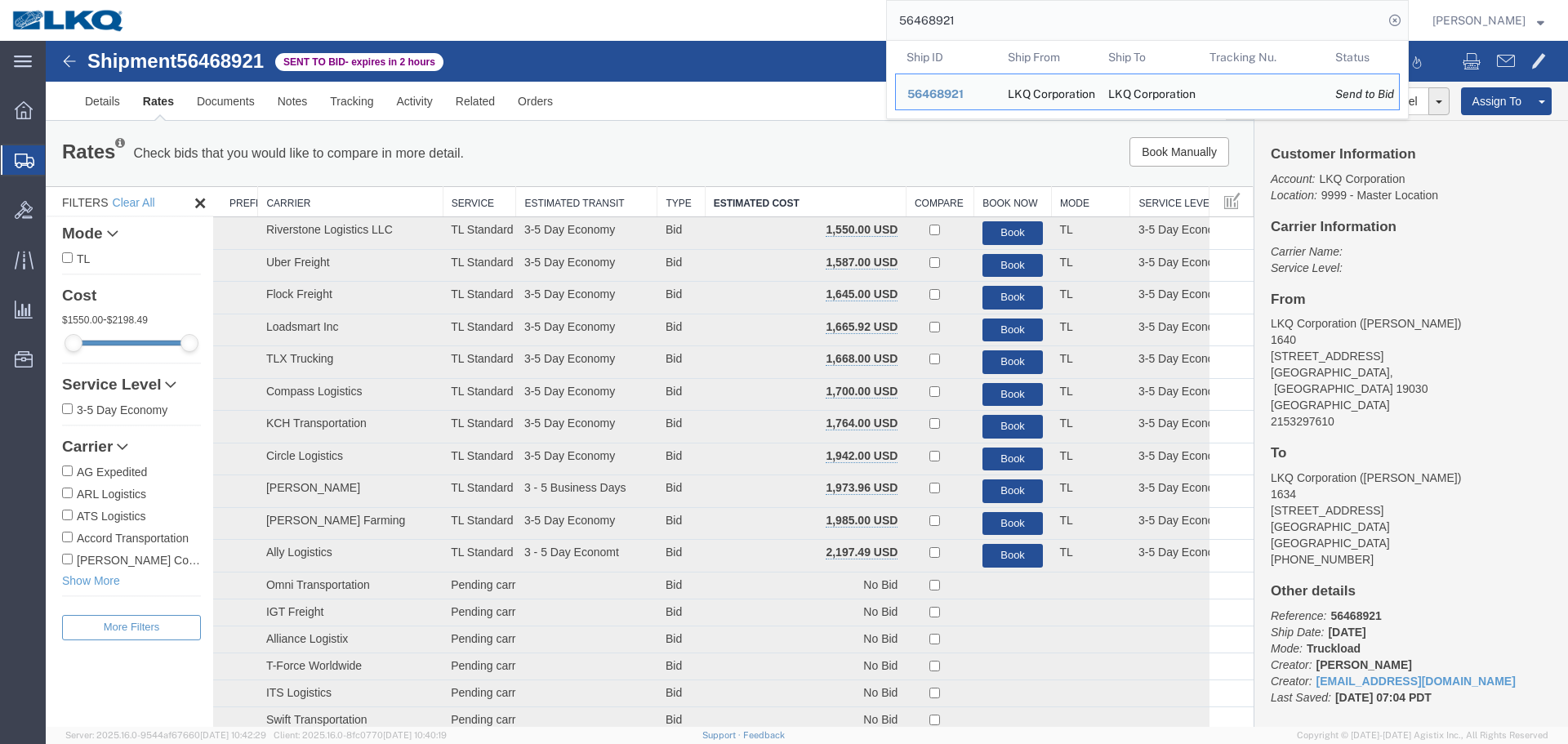
click at [1045, 18] on input "56468921" at bounding box center [1135, 20] width 496 height 39
paste input "373656"
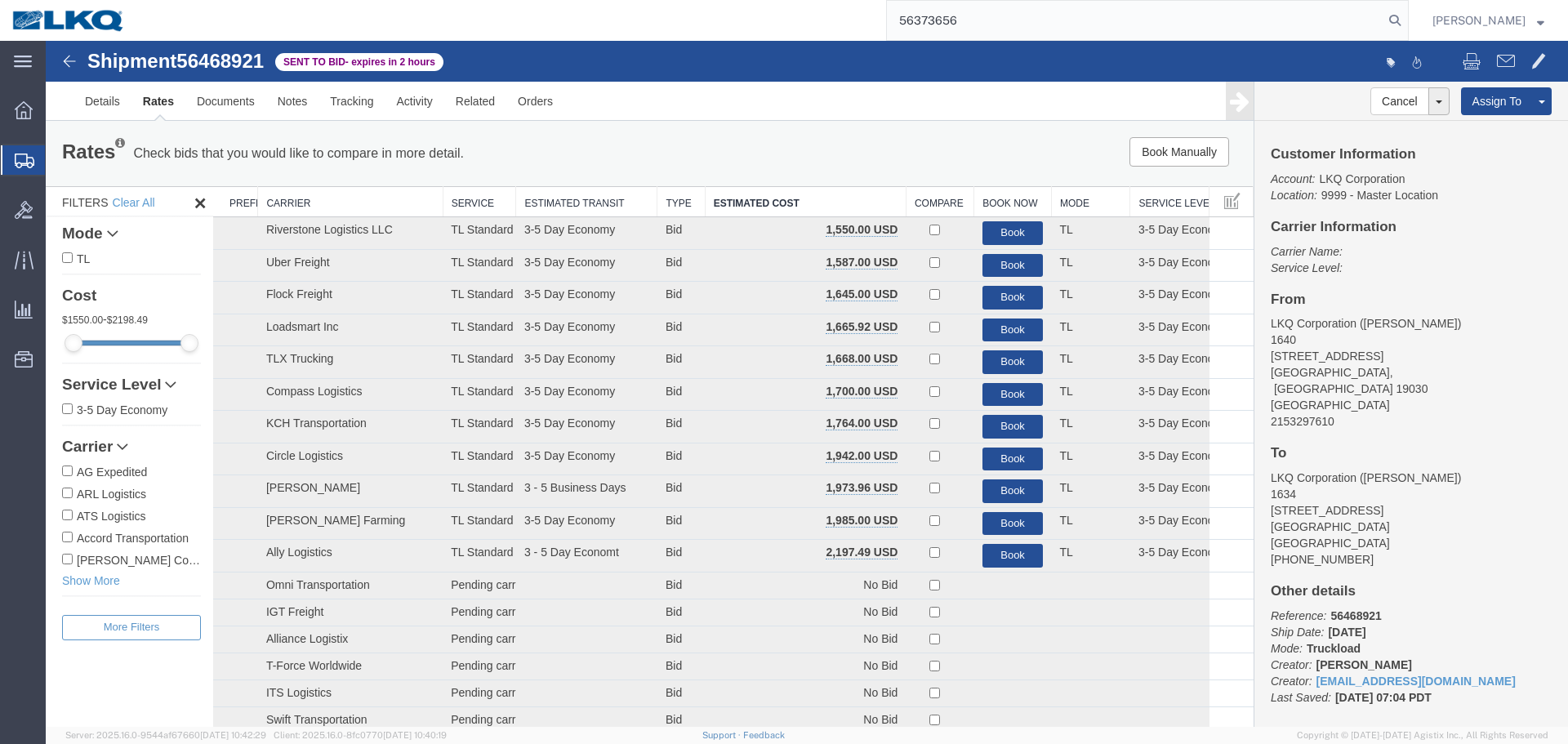
type input "56373656"
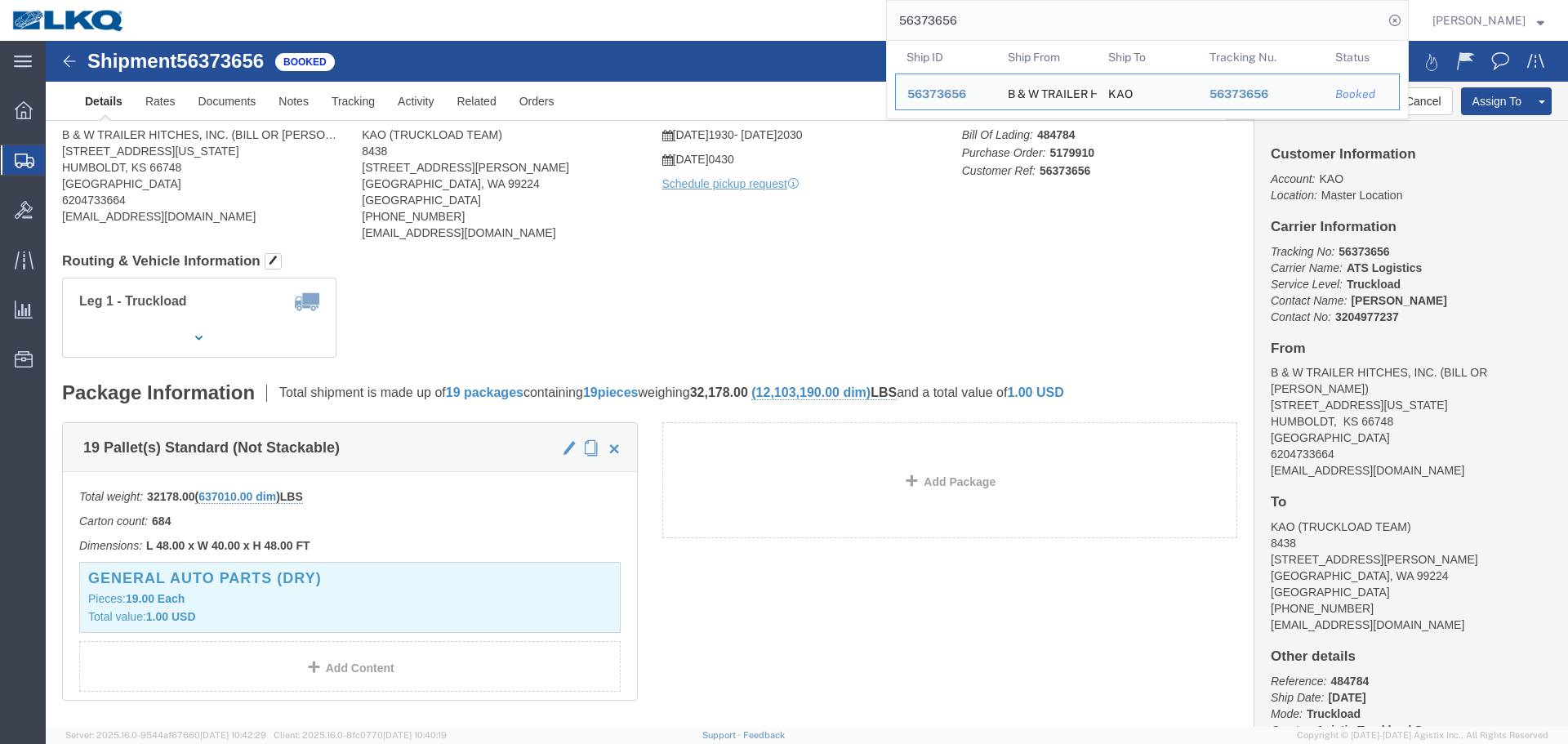
click div "Shipment Detail Ship From B & W TRAILER HITCHES, INC. (BILL OR GARY) 1216 HAWAI…"
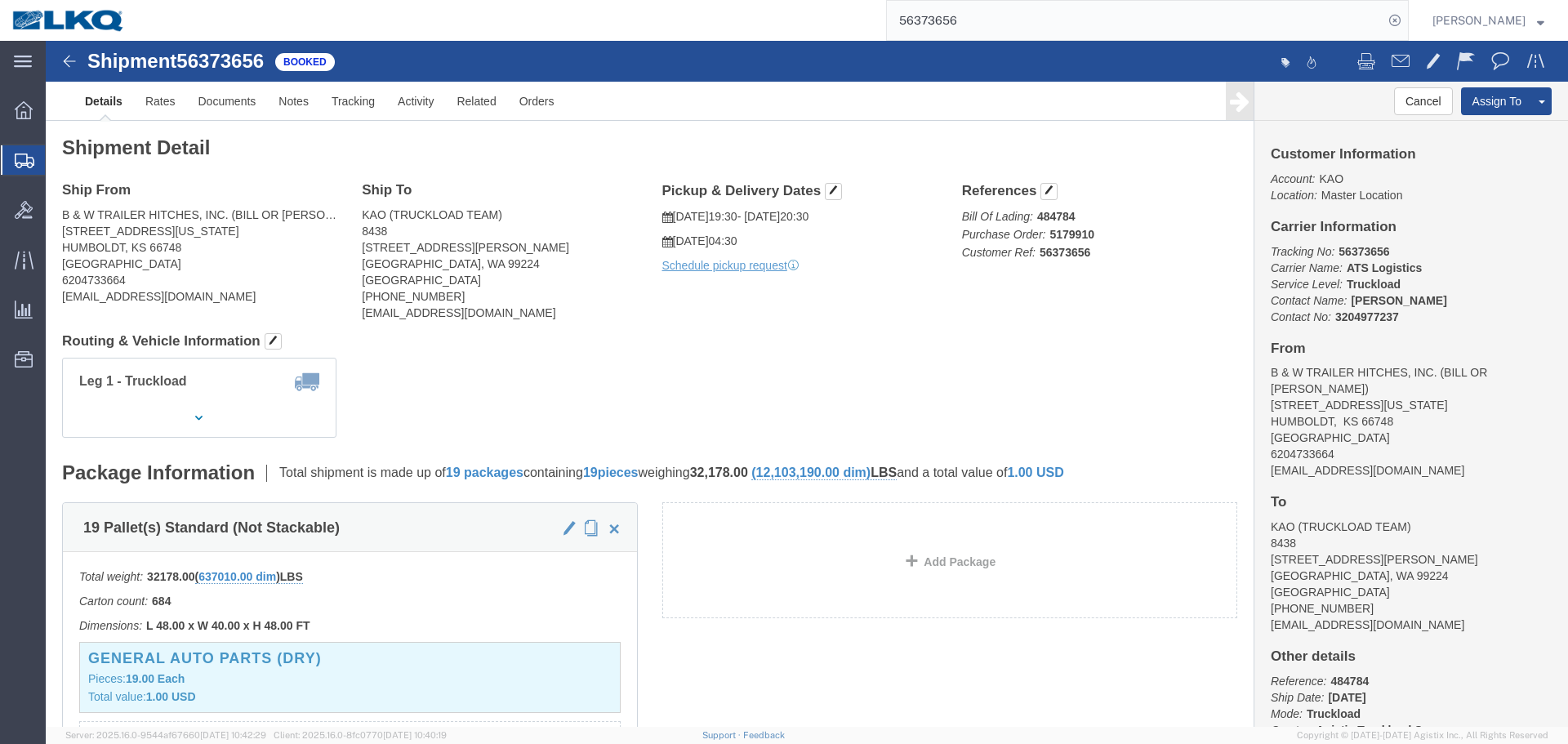
click h4 "Routing & Vehicle Information"
click div "Ship From B & W TRAILER HITCHES, INC. (BILL OR GARY) 1216 HAWAII ROAD HUMBOLDT,…"
click b "484784"
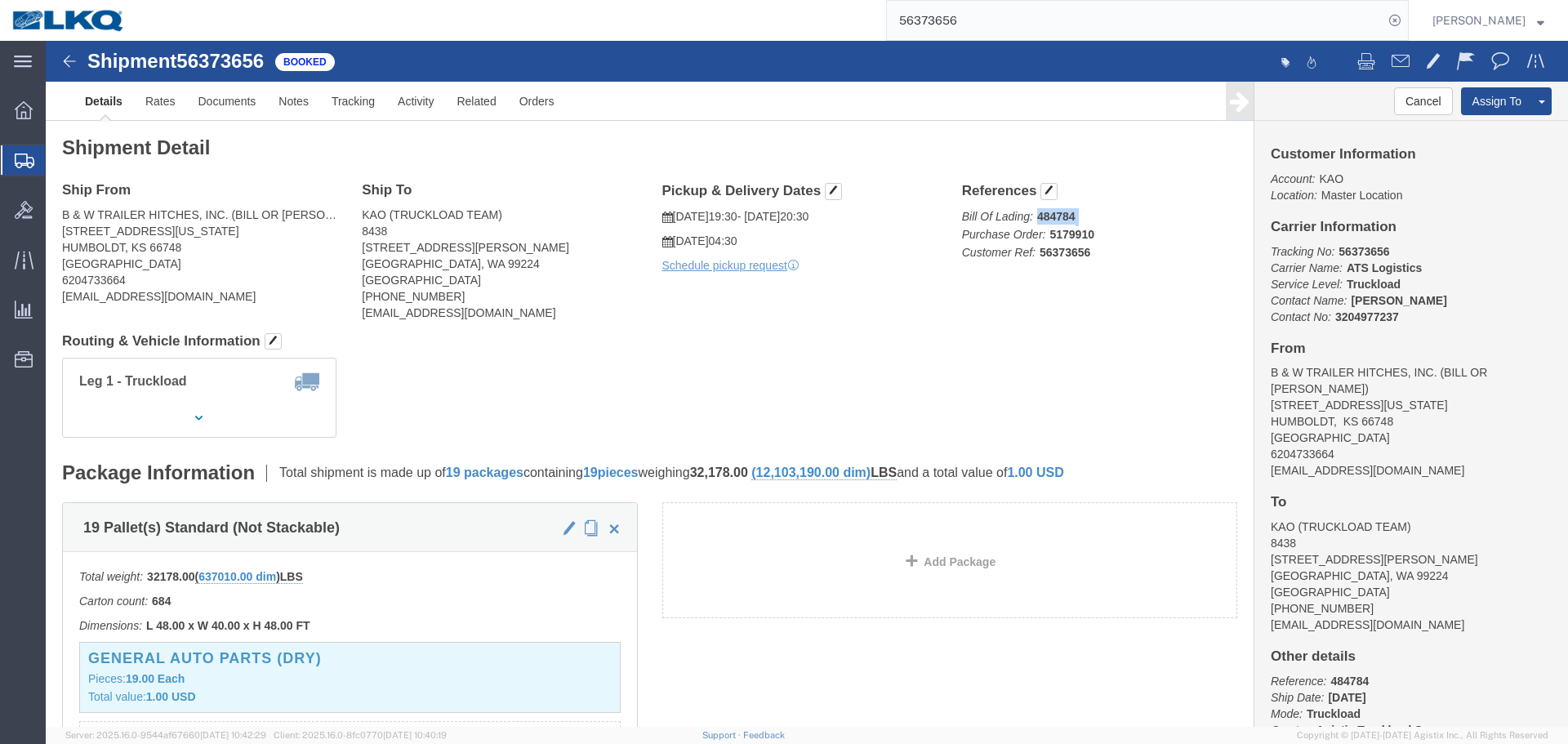
click b "484784"
copy b "484784"
click h4 "Routing & Vehicle Information"
click address "B & W TRAILER HITCHES, INC. (BILL OR GARY) 1216 HAWAII ROAD HUMBOLDT, KS 66748 …"
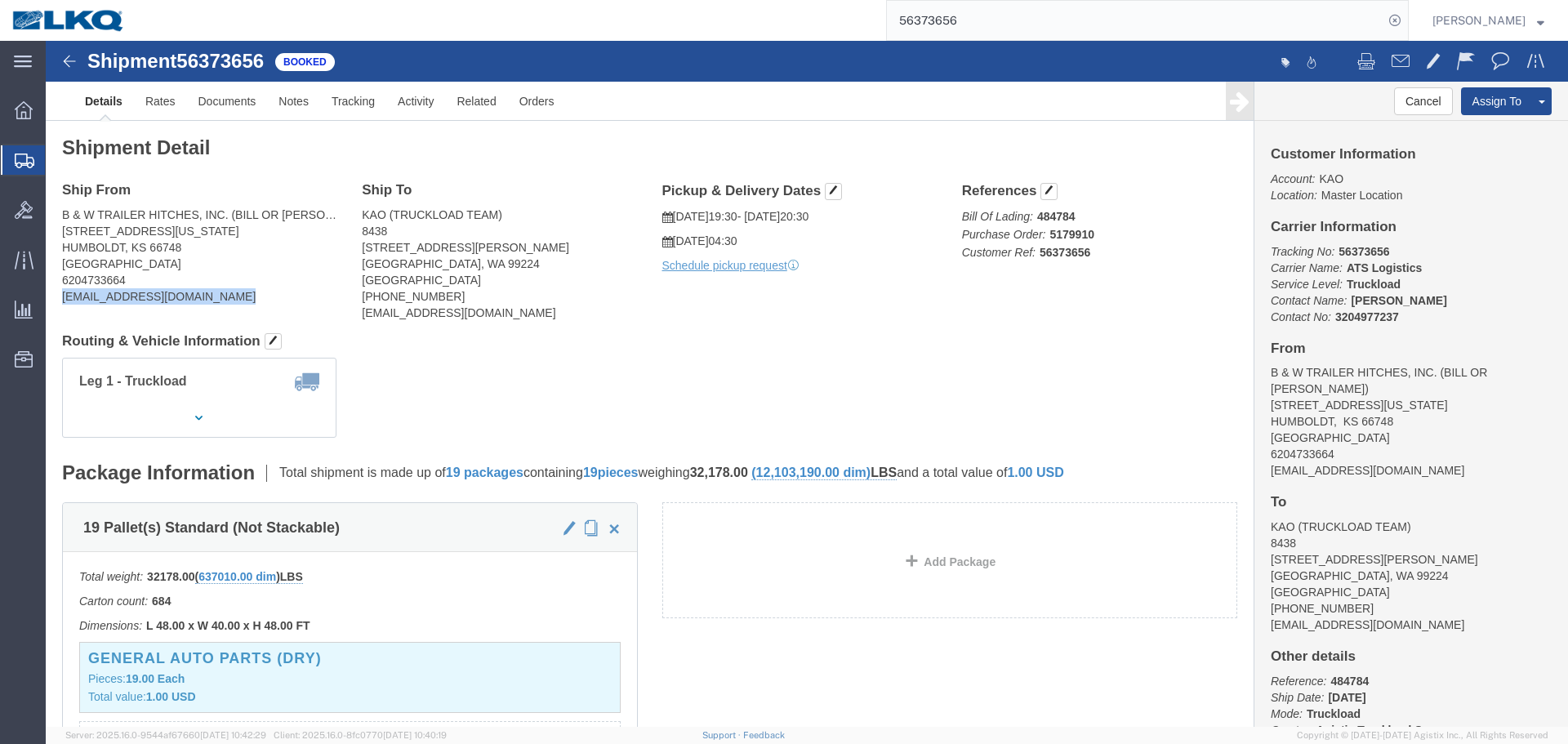
click address "B & W TRAILER HITCHES, INC. (BILL OR GARY) 1216 HAWAII ROAD HUMBOLDT, KS 66748 …"
click address "KAO (TRUCKLOAD TEAM) 8438 9212 W Hallett Rd Spokane, WA 99224 United States 620…"
click b "484784"
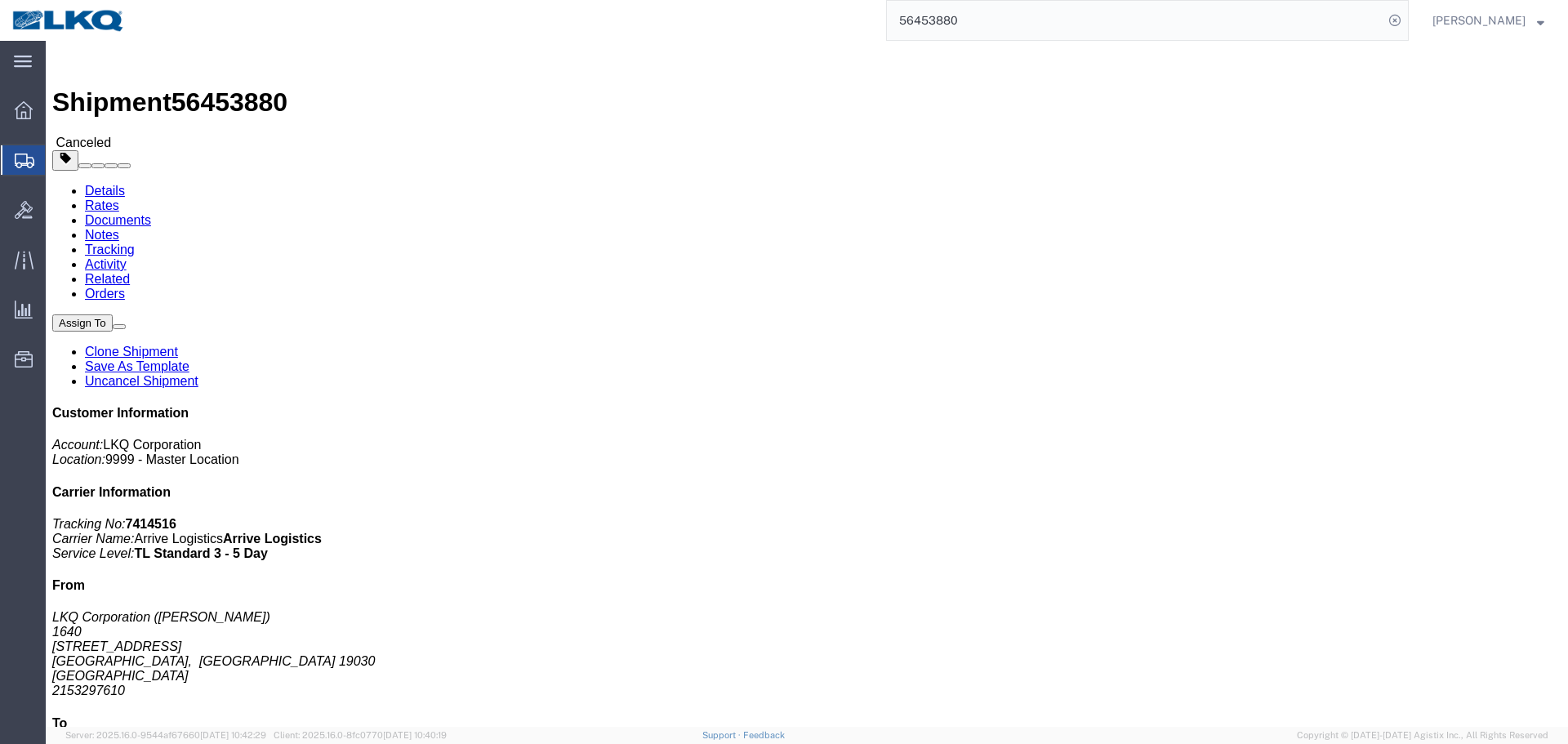
click at [1024, 13] on input "56453880" at bounding box center [1135, 20] width 496 height 39
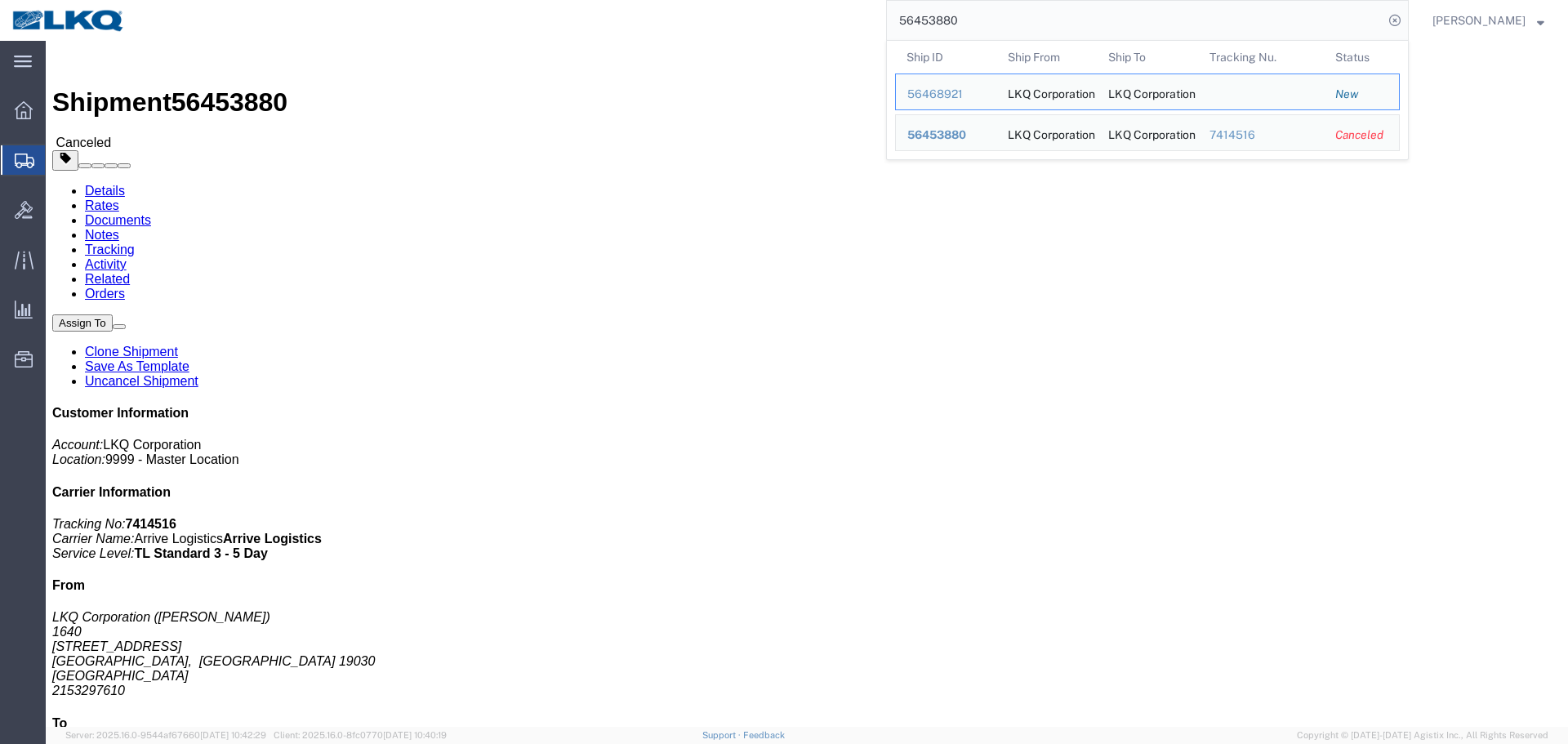
paste input "36314"
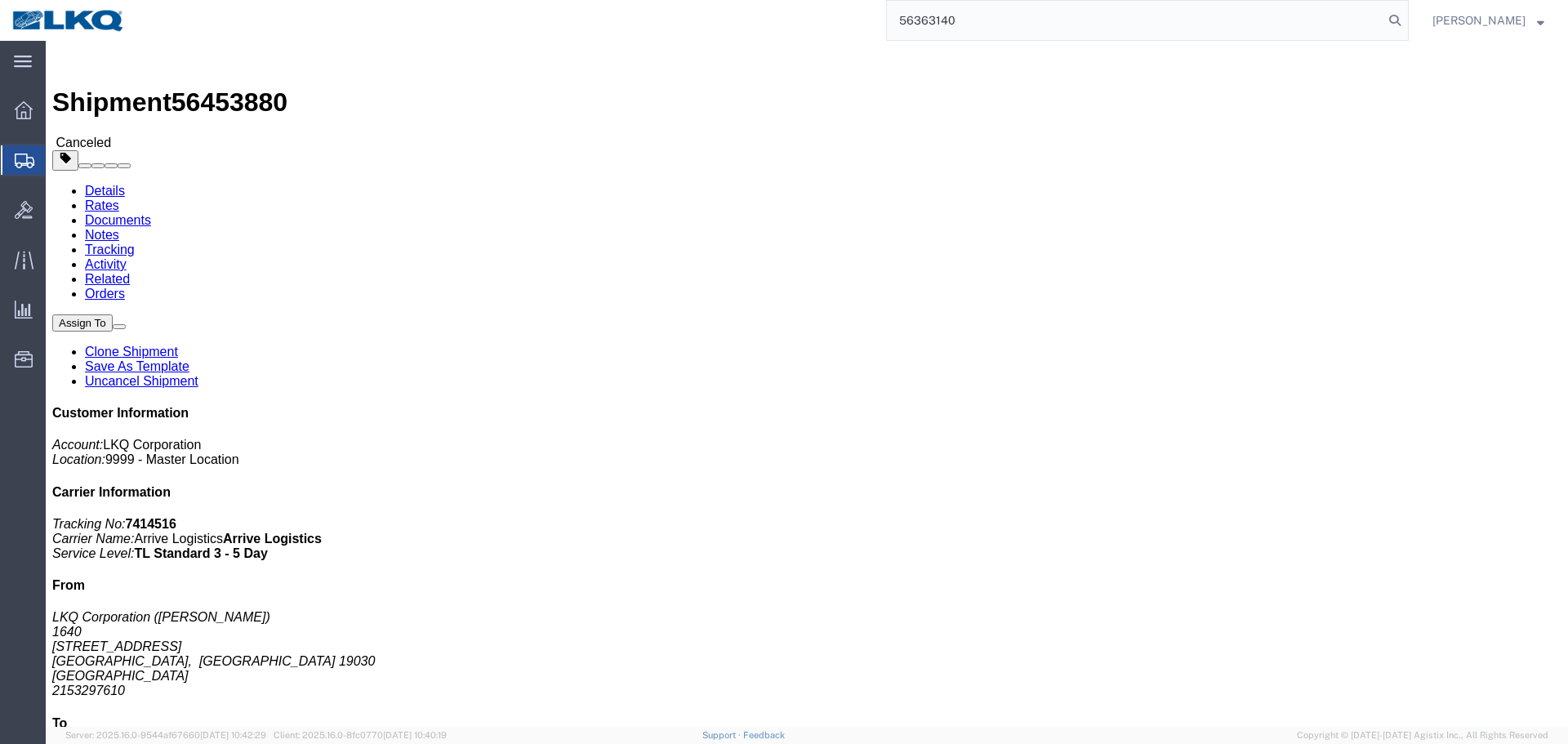
type input "56363140"
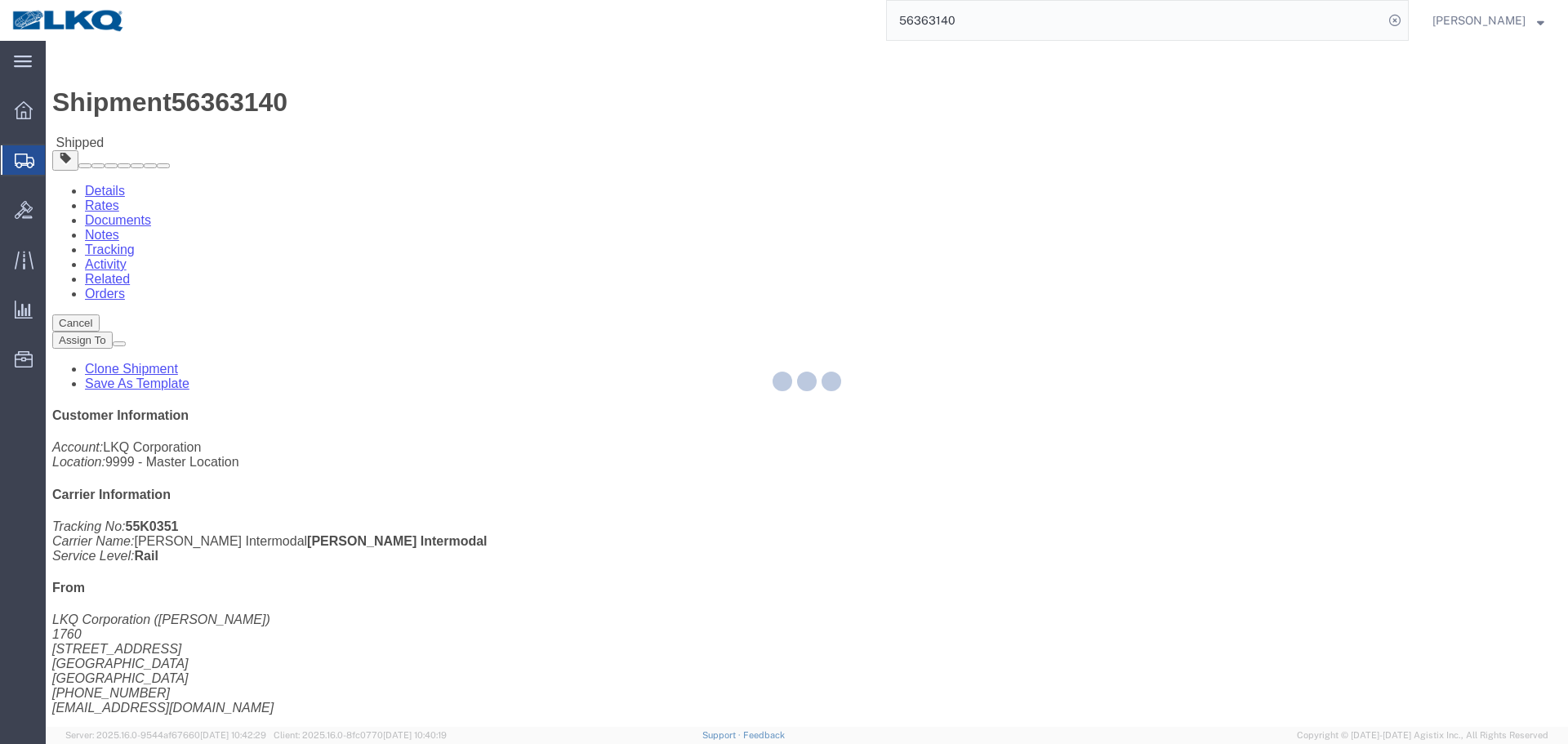
click address "Danco Enterpris ([PERSON_NAME]) [STREET_ADDRESS] 2818861028 [EMAIL_ADDRESS][DOM…"
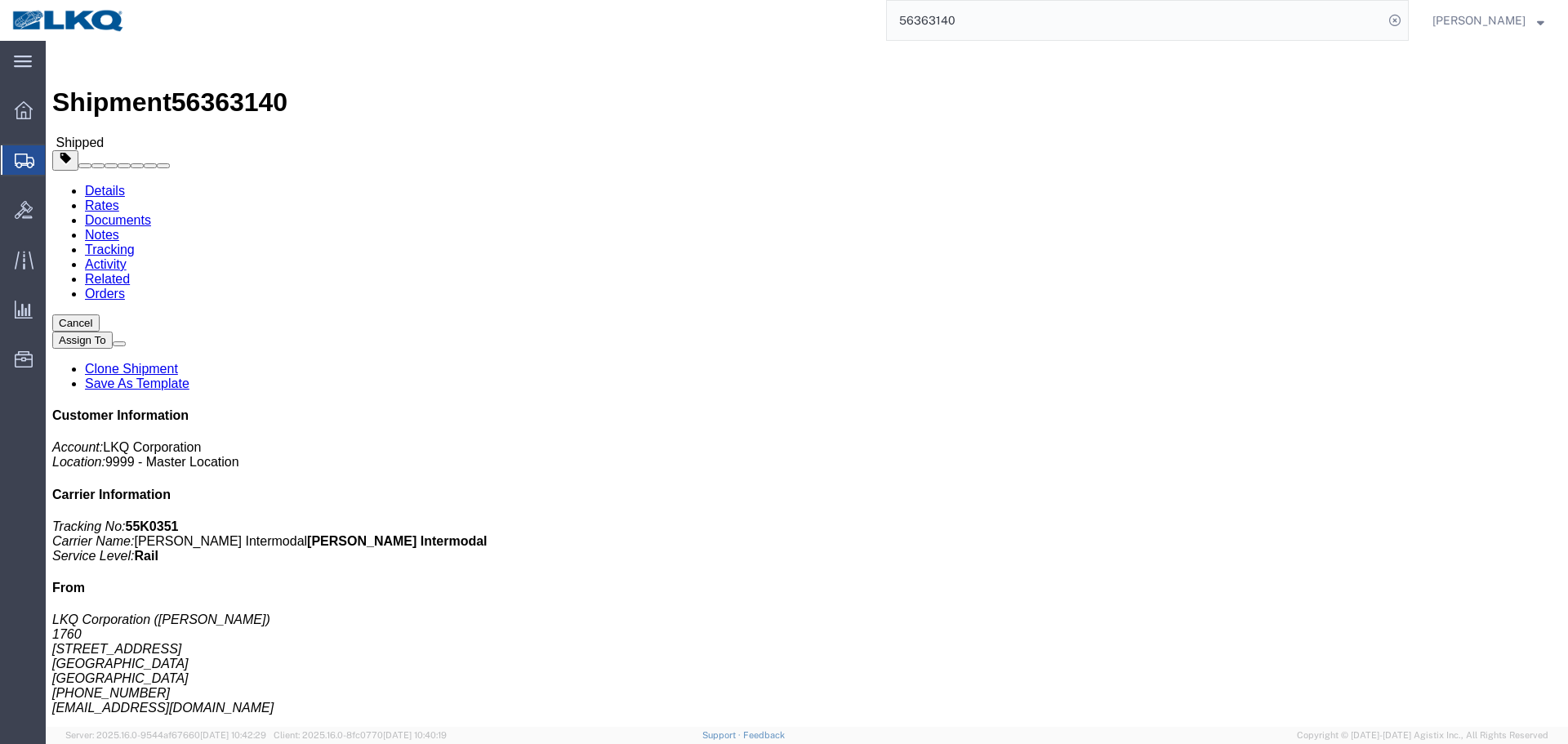
click address "Danco Enterpris ([PERSON_NAME]) [STREET_ADDRESS] 2818861028 [EMAIL_ADDRESS][DOM…"
copy div "[EMAIL_ADDRESS][DOMAIN_NAME]"
